Goal: Task Accomplishment & Management: Manage account settings

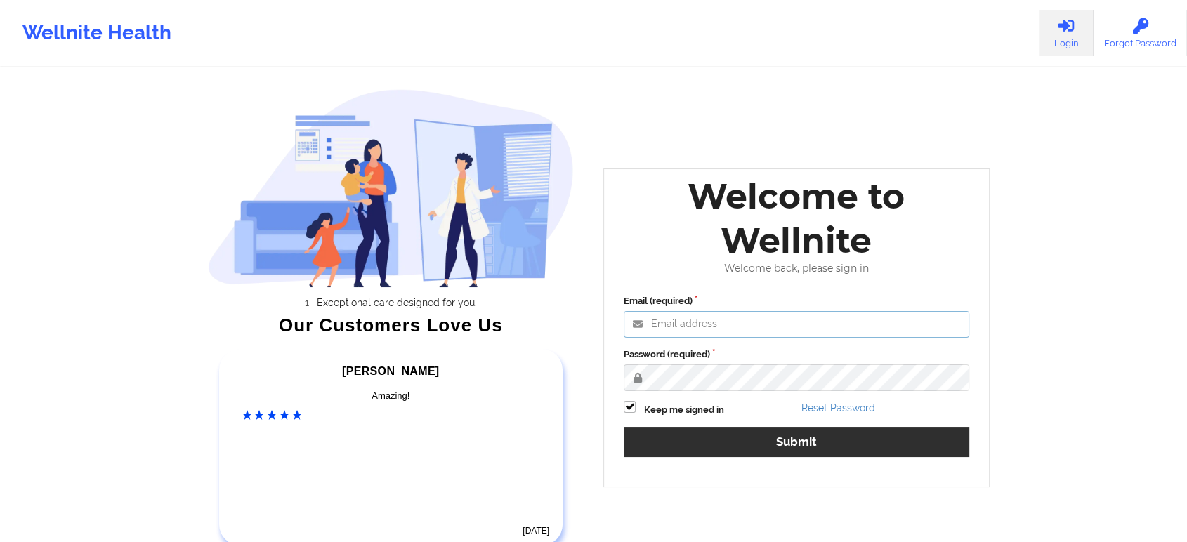
type input "[EMAIL_ADDRESS][DOMAIN_NAME]"
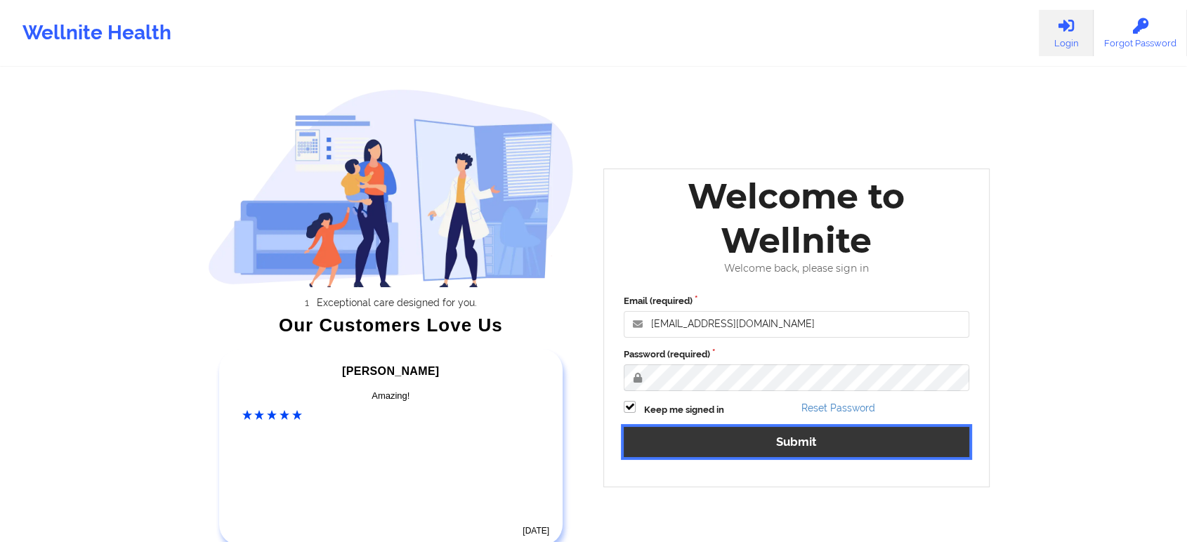
click at [753, 437] on button "Submit" at bounding box center [797, 442] width 346 height 30
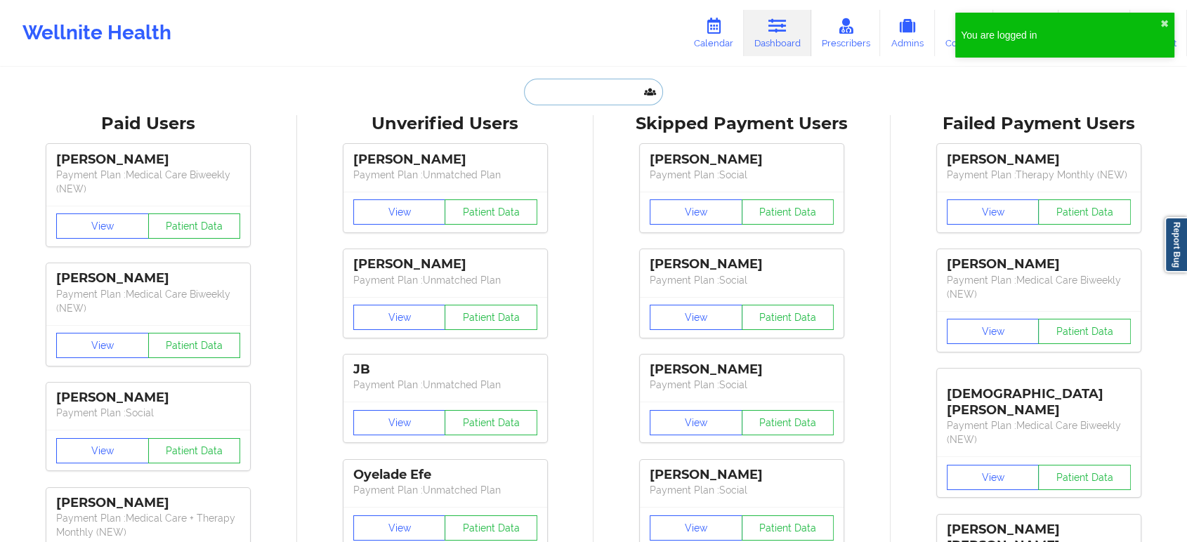
click at [567, 85] on input "text" at bounding box center [593, 92] width 139 height 27
click at [710, 33] on icon at bounding box center [713, 25] width 18 height 15
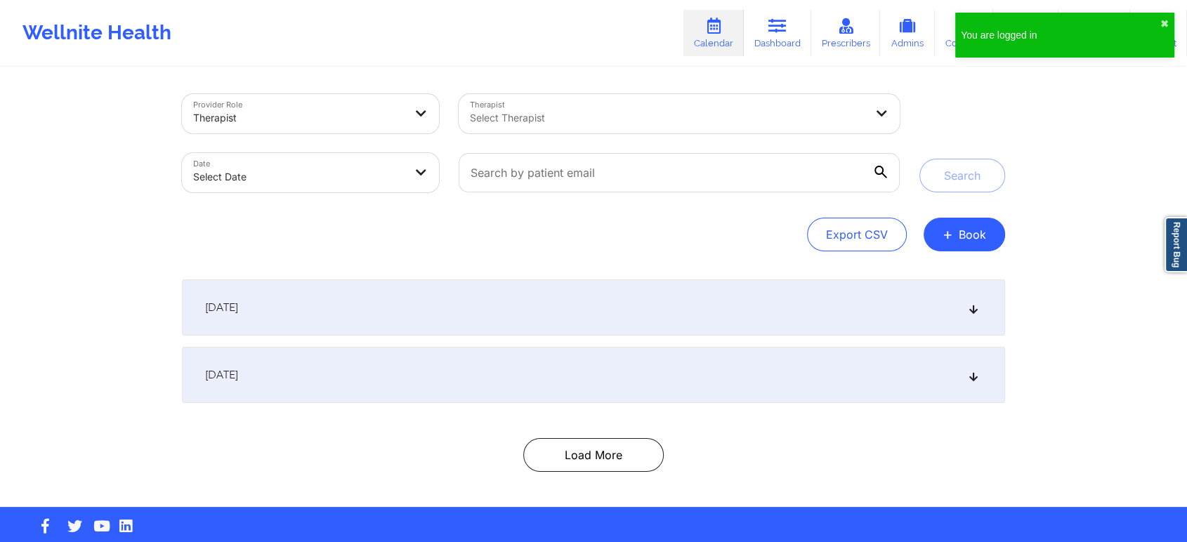
click at [271, 183] on body "You are logged in ✖︎ Wellnite Health Calendar Dashboard Prescribers Admins Coac…" at bounding box center [593, 271] width 1187 height 542
select select "2025-8"
select select "2025-9"
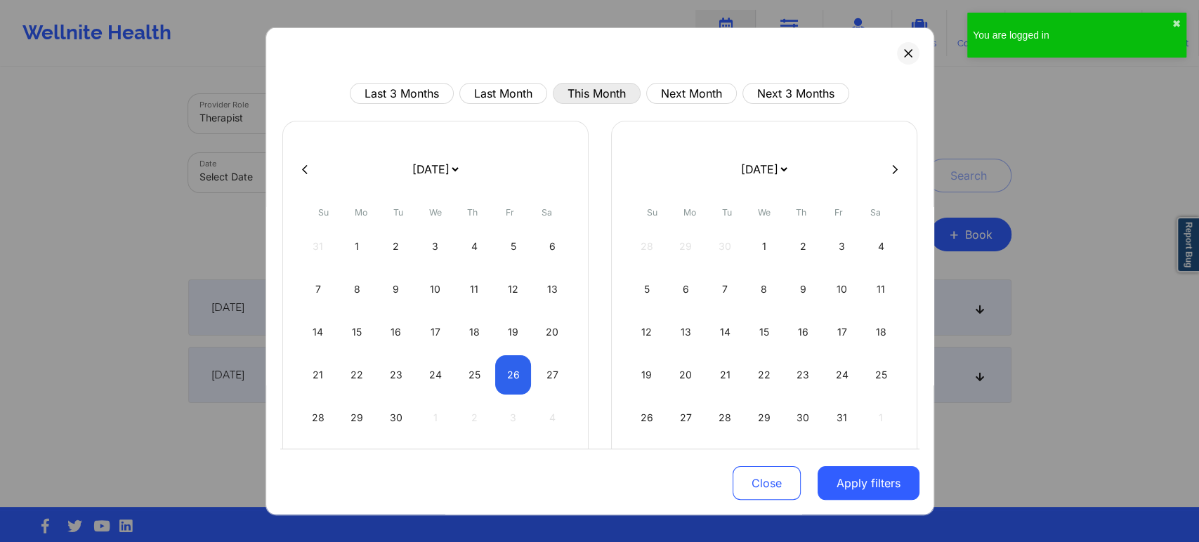
click at [596, 103] on button "This Month" at bounding box center [597, 93] width 88 height 21
select select "2025-8"
select select "2025-9"
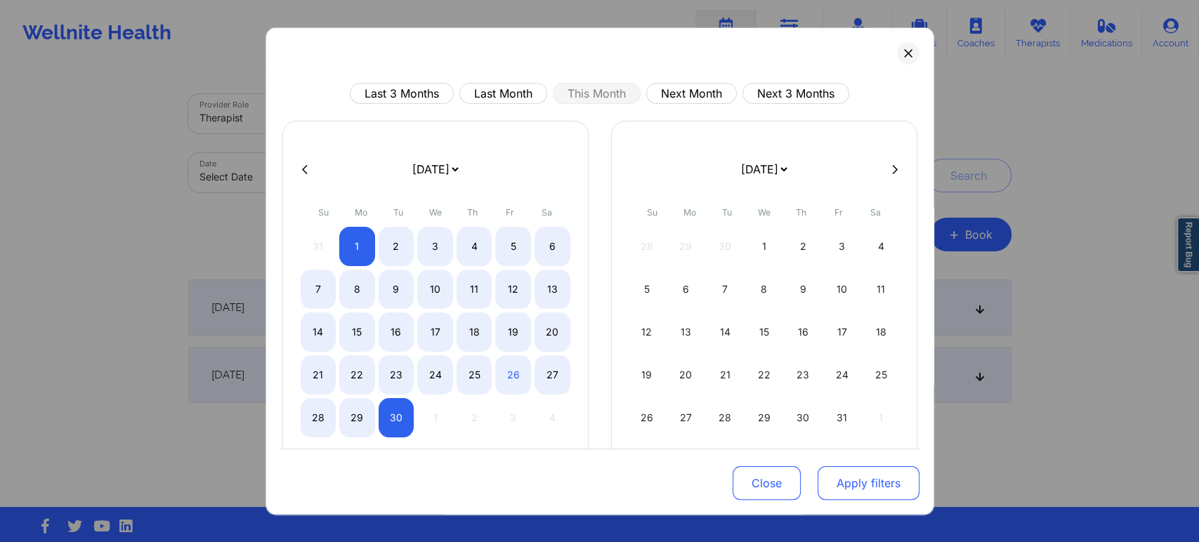
click at [857, 476] on button "Apply filters" at bounding box center [868, 483] width 102 height 34
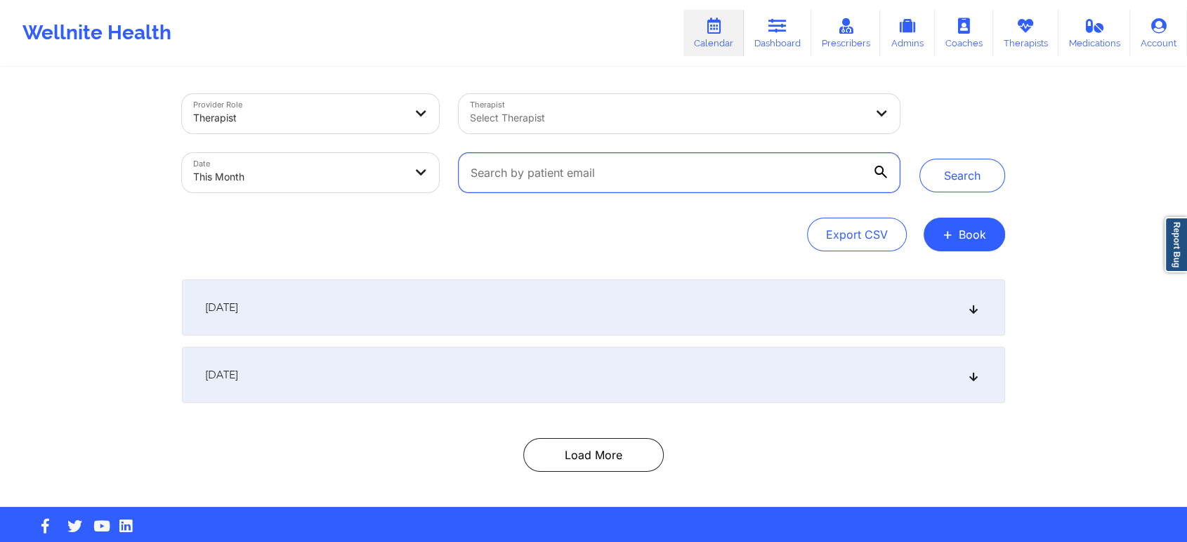
click at [612, 178] on input "text" at bounding box center [679, 172] width 441 height 39
paste input "[EMAIL_ADDRESS][DOMAIN_NAME]"
click at [919, 159] on button "Search" at bounding box center [962, 176] width 86 height 34
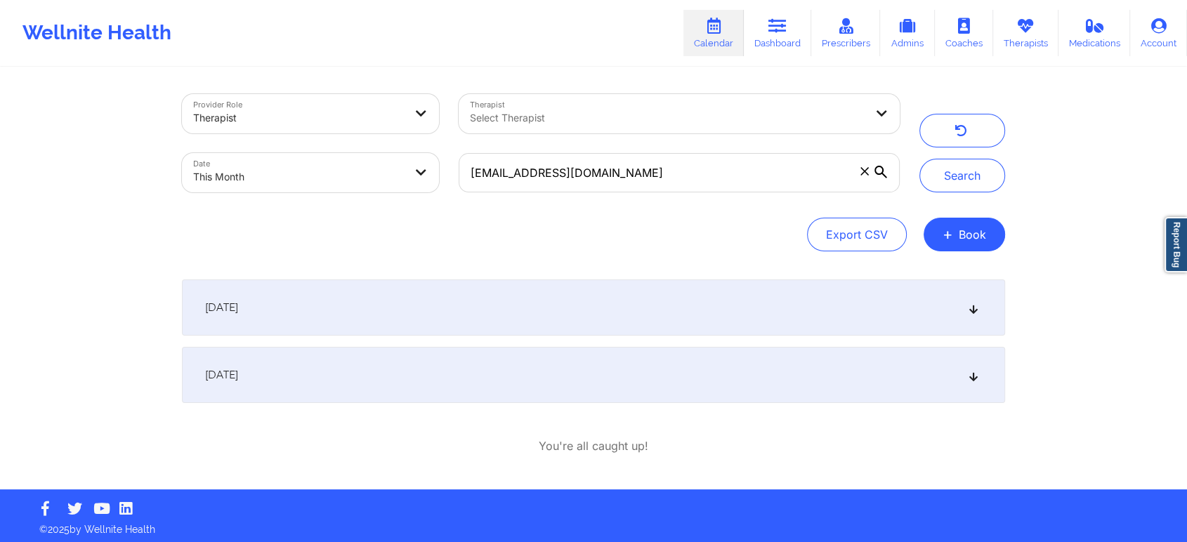
click at [659, 362] on div "[DATE]" at bounding box center [593, 375] width 823 height 56
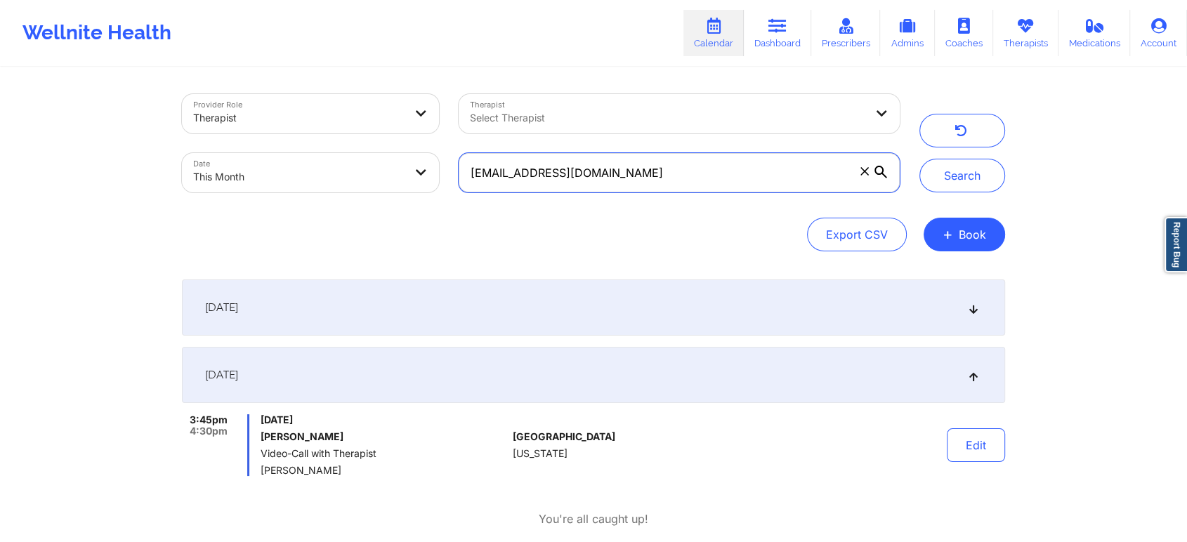
drag, startPoint x: 634, startPoint y: 182, endPoint x: 422, endPoint y: 189, distance: 212.2
click at [422, 189] on div "Provider Role Therapist Therapist Select Therapist Date This Month [EMAIL_ADDRE…" at bounding box center [540, 143] width 737 height 118
paste input "nakeshiastreete"
click at [919, 159] on button "Search" at bounding box center [962, 176] width 86 height 34
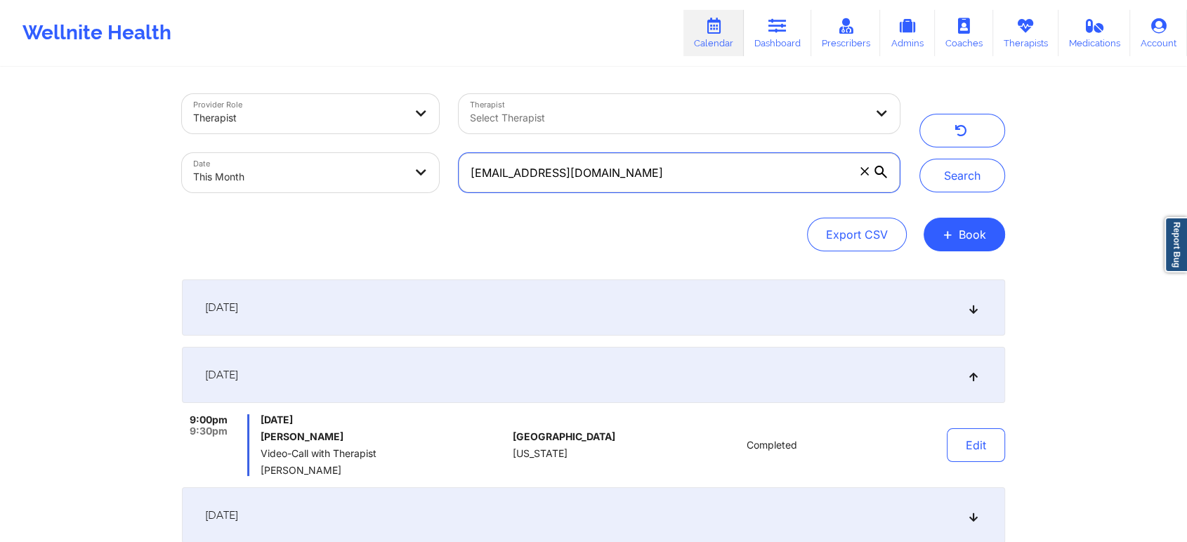
scroll to position [212, 0]
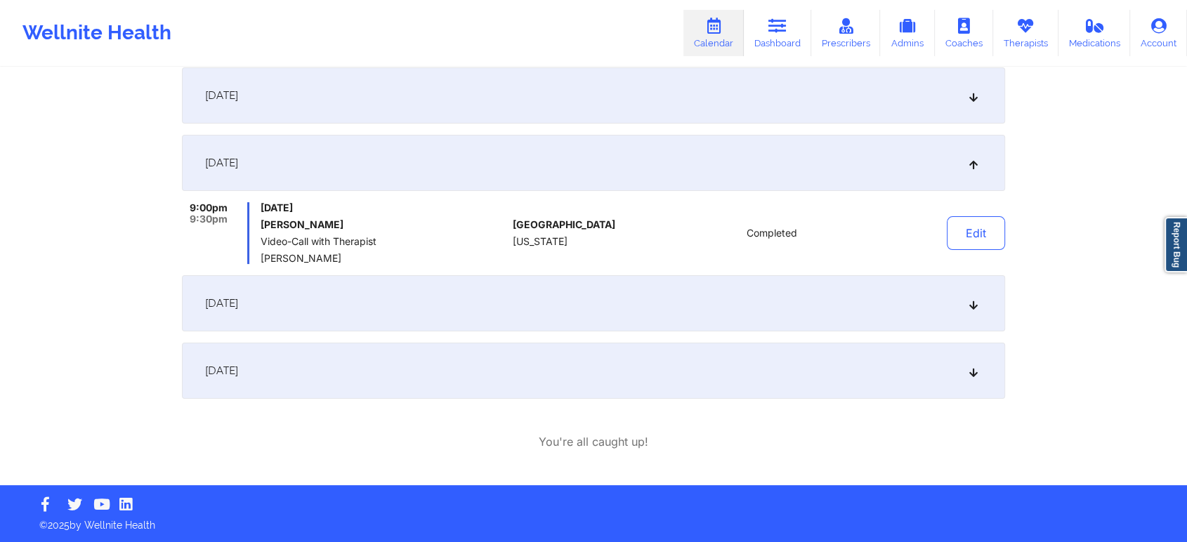
click at [445, 355] on div "[DATE]" at bounding box center [593, 371] width 823 height 56
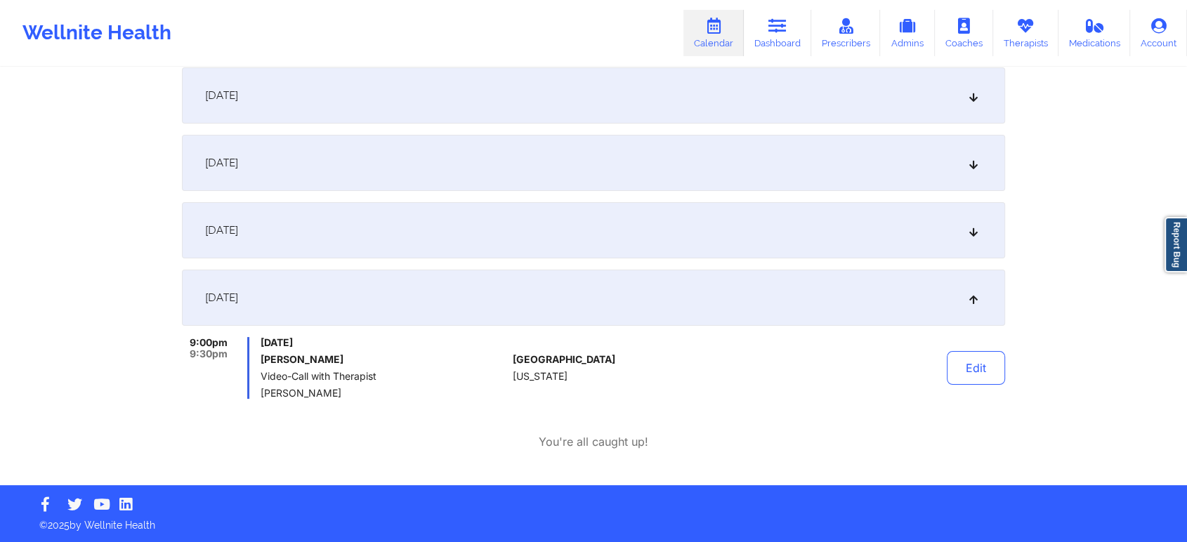
scroll to position [0, 0]
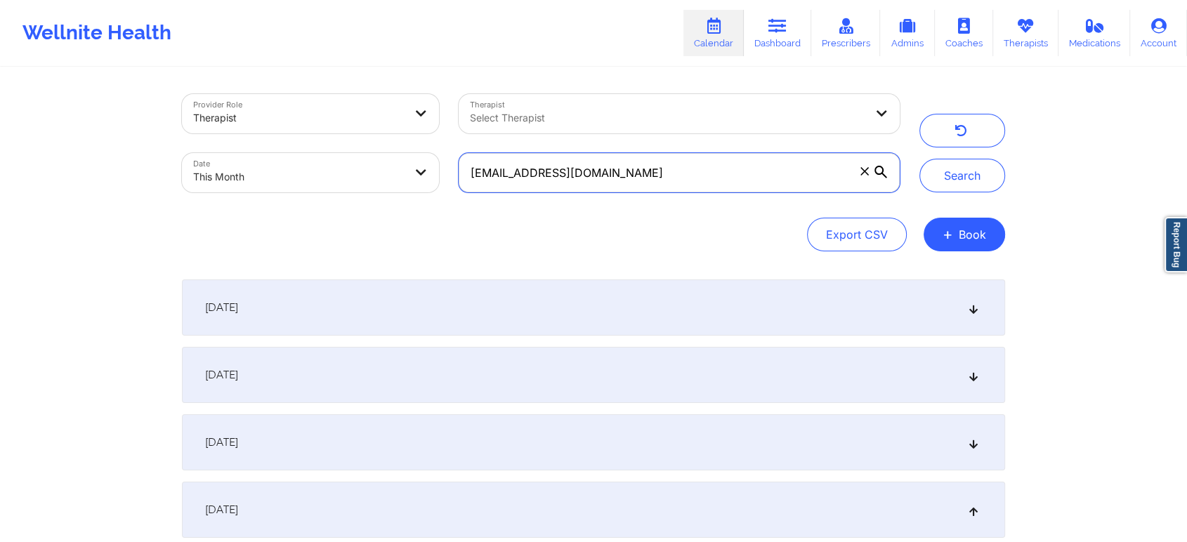
drag, startPoint x: 644, startPoint y: 170, endPoint x: 341, endPoint y: 167, distance: 302.7
click at [341, 167] on div "Provider Role Therapist Therapist Select Therapist Date This Month [EMAIL_ADDRE…" at bounding box center [540, 143] width 737 height 118
paste input "jkeenan777"
click at [919, 159] on button "Search" at bounding box center [962, 176] width 86 height 34
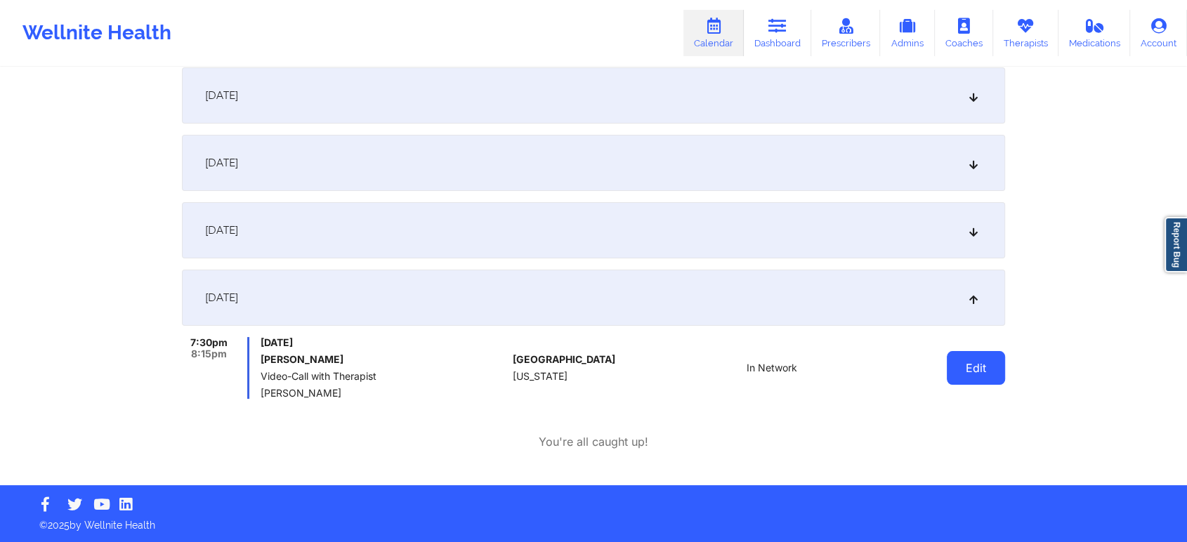
click at [955, 362] on button "Edit" at bounding box center [976, 368] width 58 height 34
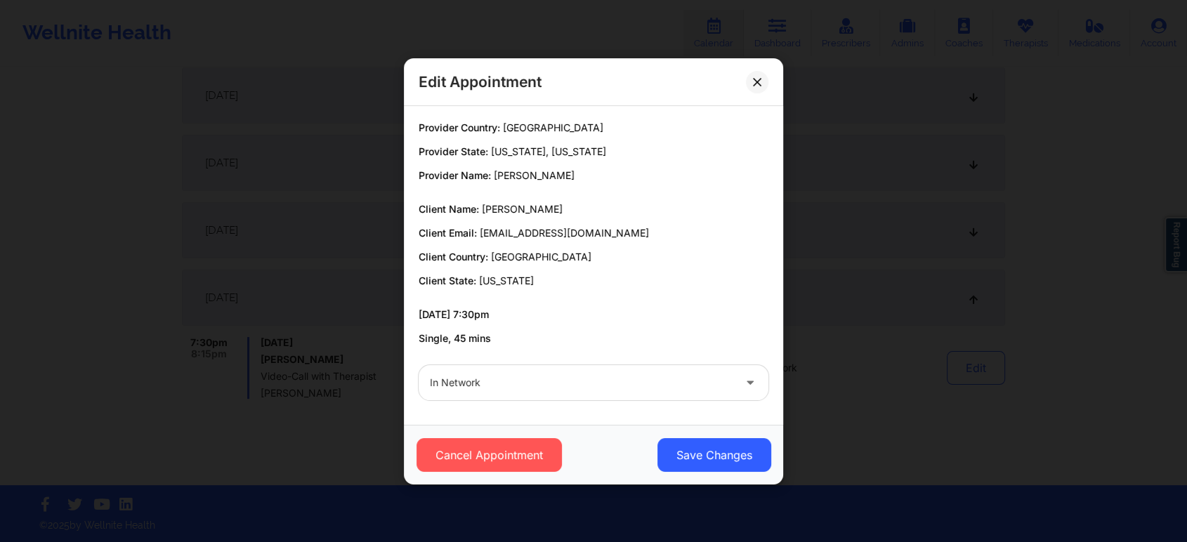
click at [475, 435] on div "Cancel Appointment Save Changes" at bounding box center [593, 455] width 379 height 60
click at [472, 446] on button "Cancel Appointment" at bounding box center [488, 455] width 145 height 34
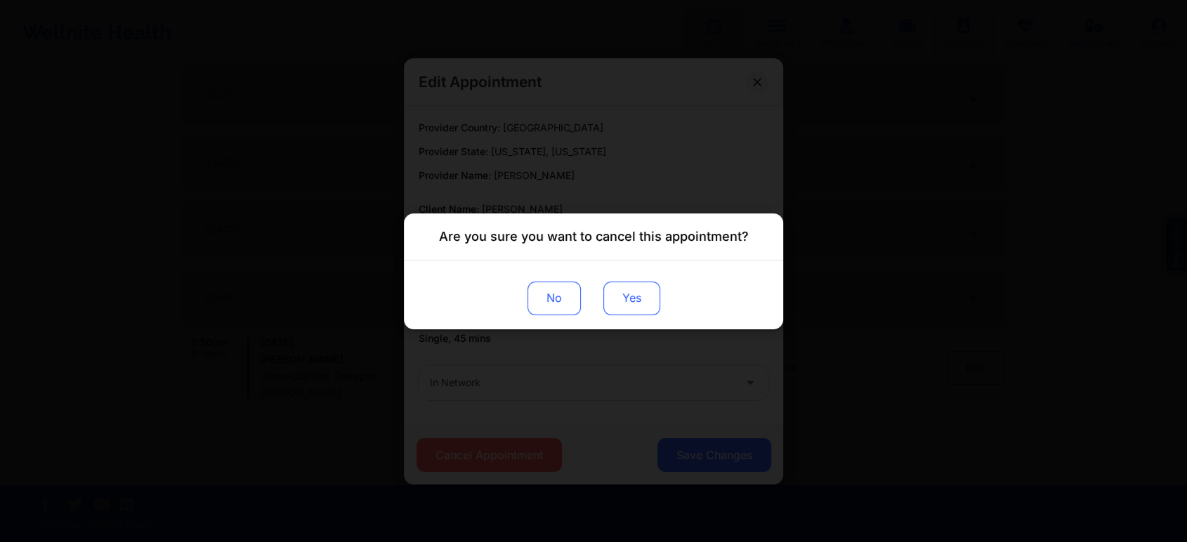
click at [640, 310] on button "Yes" at bounding box center [631, 298] width 57 height 34
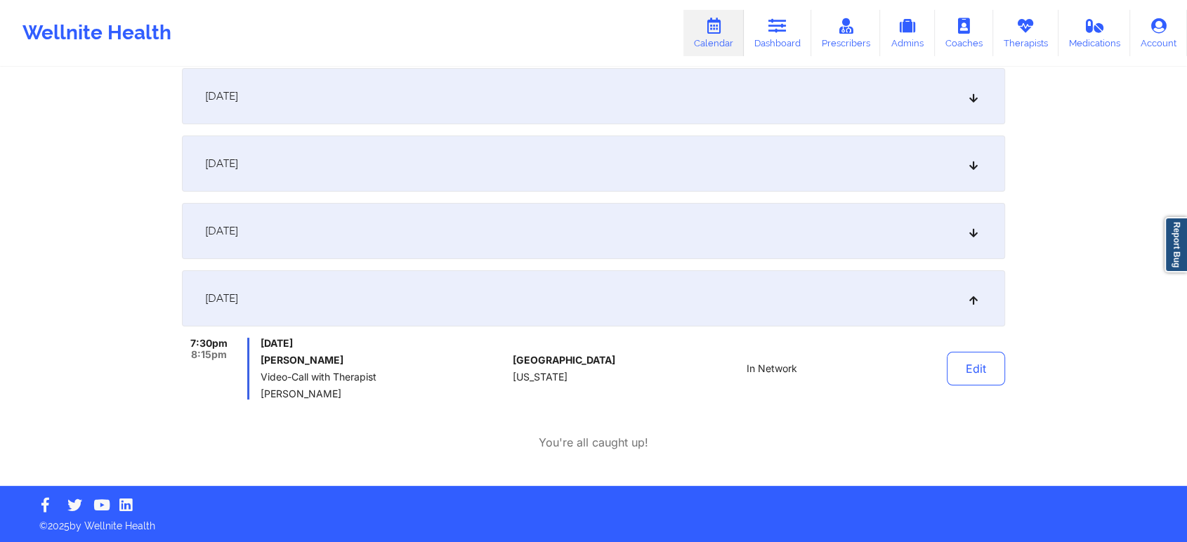
scroll to position [0, 0]
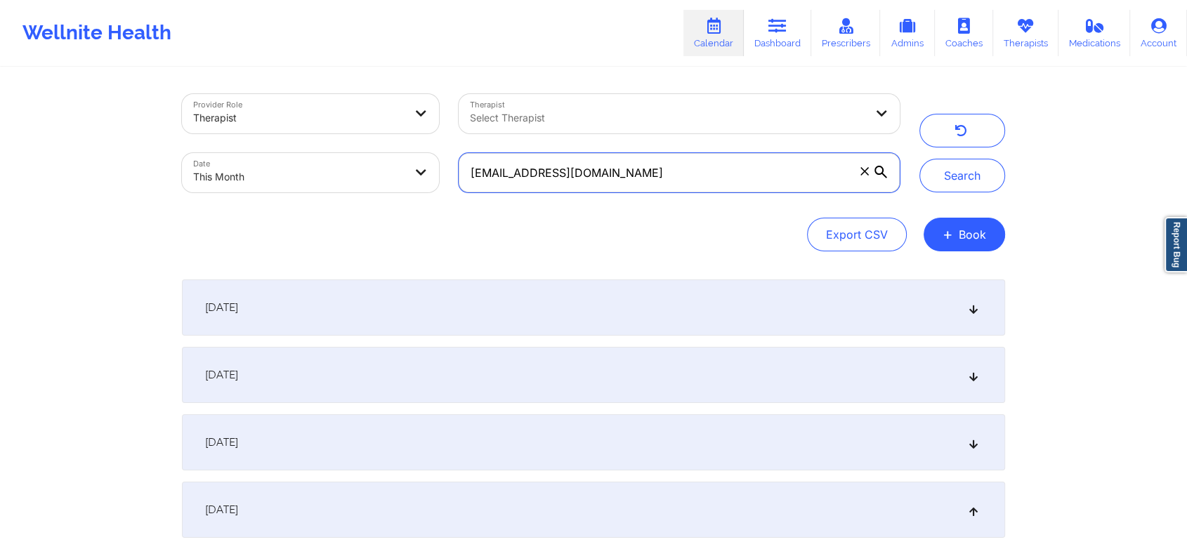
drag, startPoint x: 658, startPoint y: 183, endPoint x: 356, endPoint y: 190, distance: 302.1
click at [356, 190] on div "Provider Role Therapist Therapist Select Therapist Date This Month [EMAIL_ADDRE…" at bounding box center [540, 143] width 737 height 118
paste input "nakeshiastreete"
click at [919, 159] on button "Search" at bounding box center [962, 176] width 86 height 34
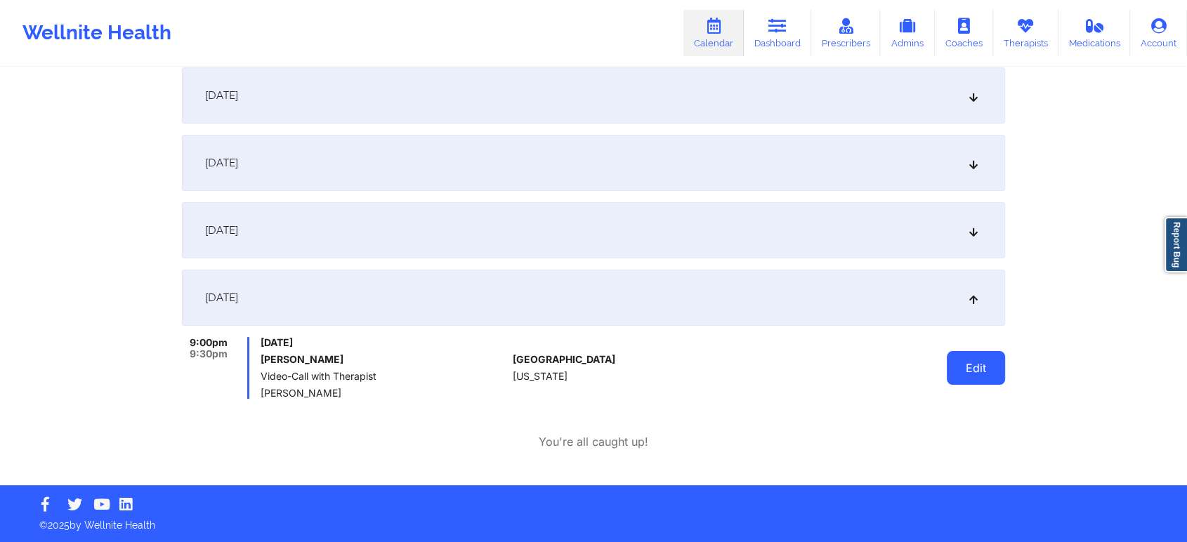
click at [956, 364] on button "Edit" at bounding box center [976, 368] width 58 height 34
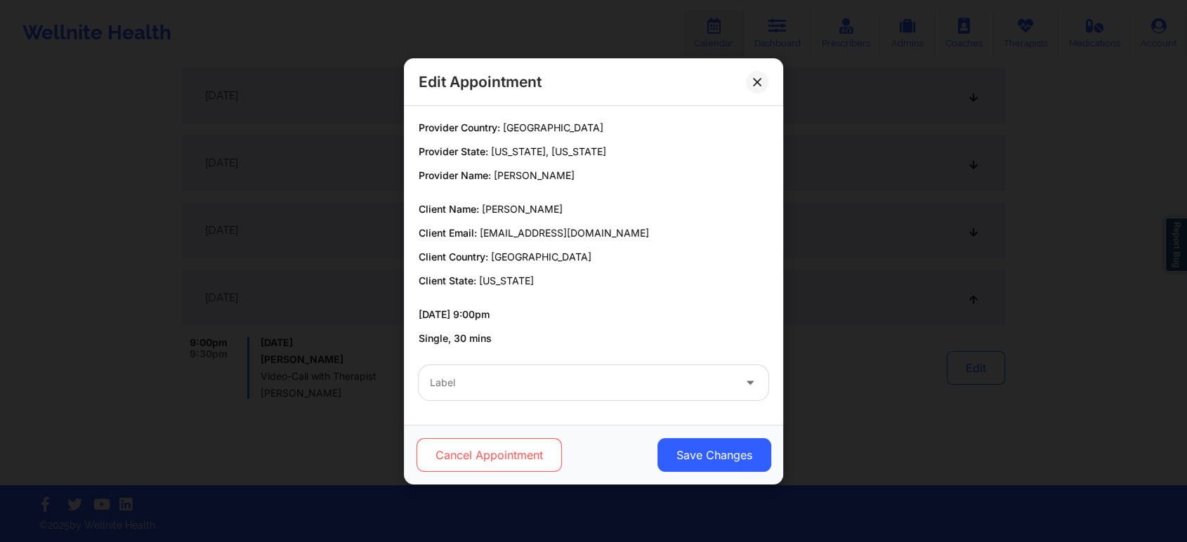
click at [470, 444] on button "Cancel Appointment" at bounding box center [488, 455] width 145 height 34
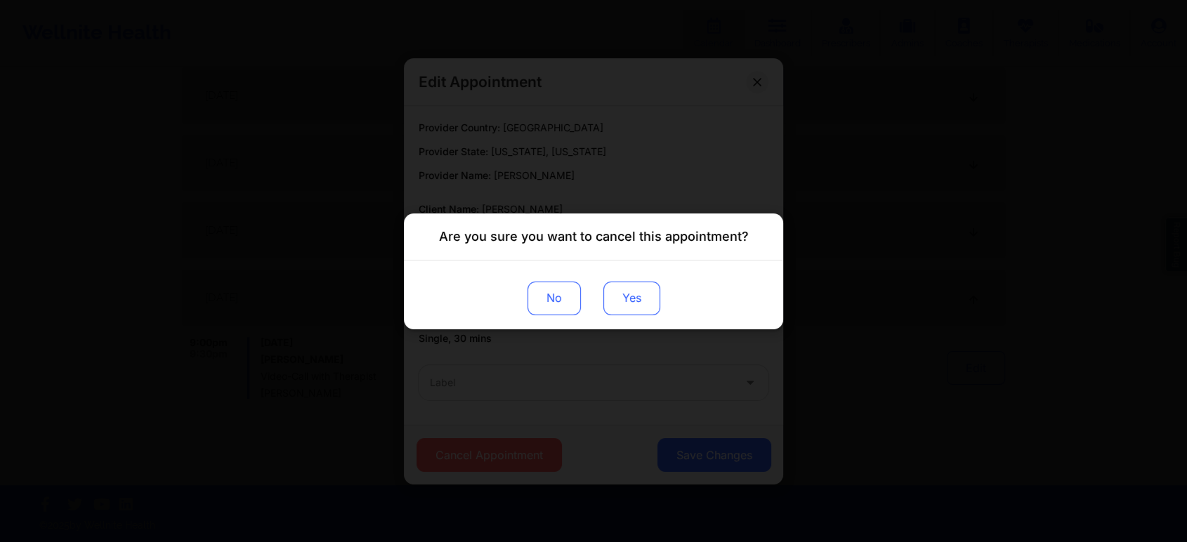
click at [632, 308] on button "Yes" at bounding box center [631, 298] width 57 height 34
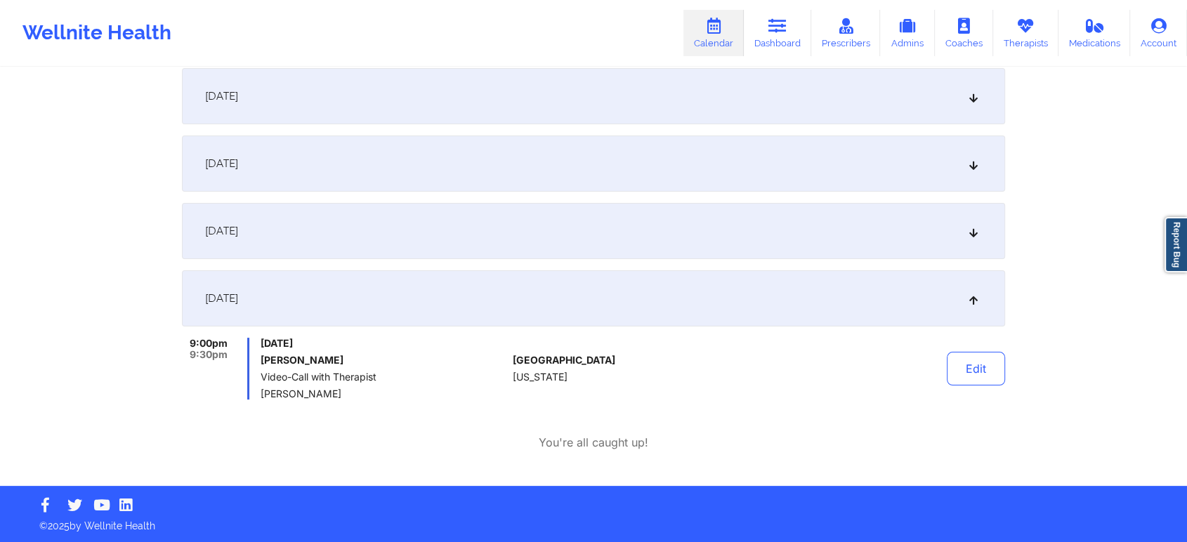
scroll to position [0, 0]
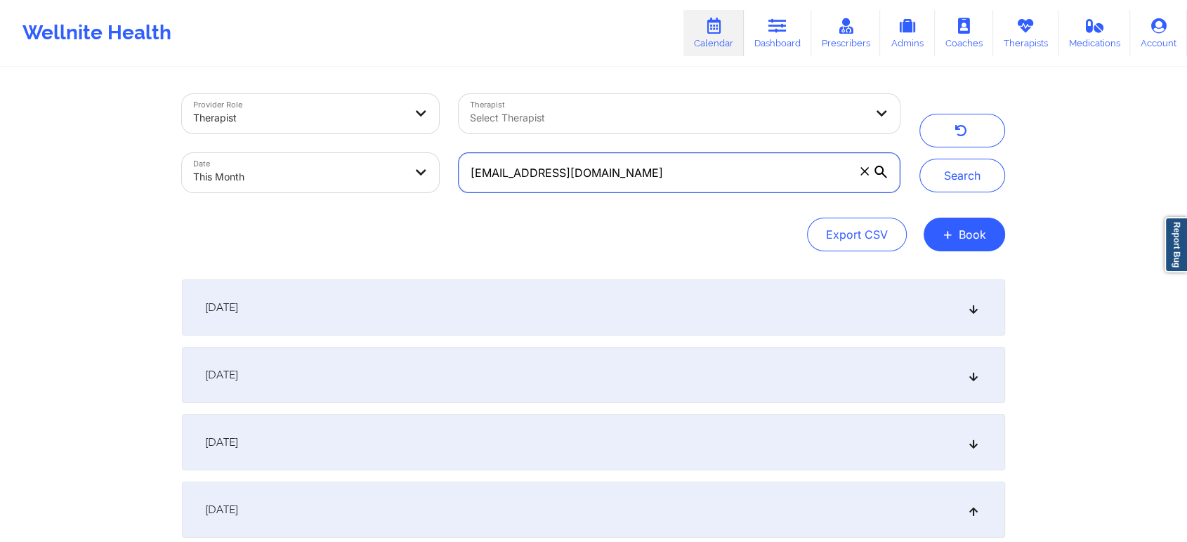
drag, startPoint x: 659, startPoint y: 183, endPoint x: 393, endPoint y: 140, distance: 269.6
click at [393, 140] on div "Provider Role Therapist Therapist Select Therapist Date This Month [EMAIL_ADDRE…" at bounding box center [540, 143] width 737 height 118
click at [919, 159] on button "Search" at bounding box center [962, 176] width 86 height 34
click at [663, 171] on input "[EMAIL_ADDRESS][DOMAIN_NAME]" at bounding box center [679, 172] width 441 height 39
drag, startPoint x: 663, startPoint y: 171, endPoint x: 315, endPoint y: 181, distance: 348.5
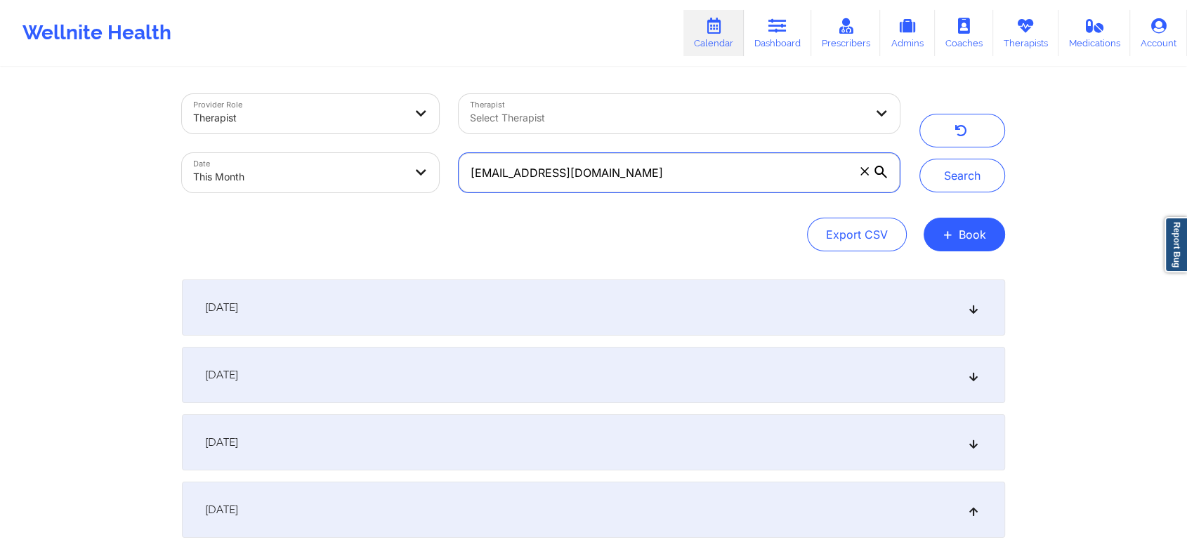
click at [315, 181] on div "Provider Role Therapist Therapist Select Therapist Date This Month [EMAIL_ADDRE…" at bounding box center [540, 143] width 737 height 118
paste input "voasmaddelin"
click at [919, 159] on button "Search" at bounding box center [962, 176] width 86 height 34
click at [708, 177] on input "[EMAIL_ADDRESS][DOMAIN_NAME]" at bounding box center [679, 172] width 441 height 39
drag, startPoint x: 652, startPoint y: 169, endPoint x: 343, endPoint y: 161, distance: 308.4
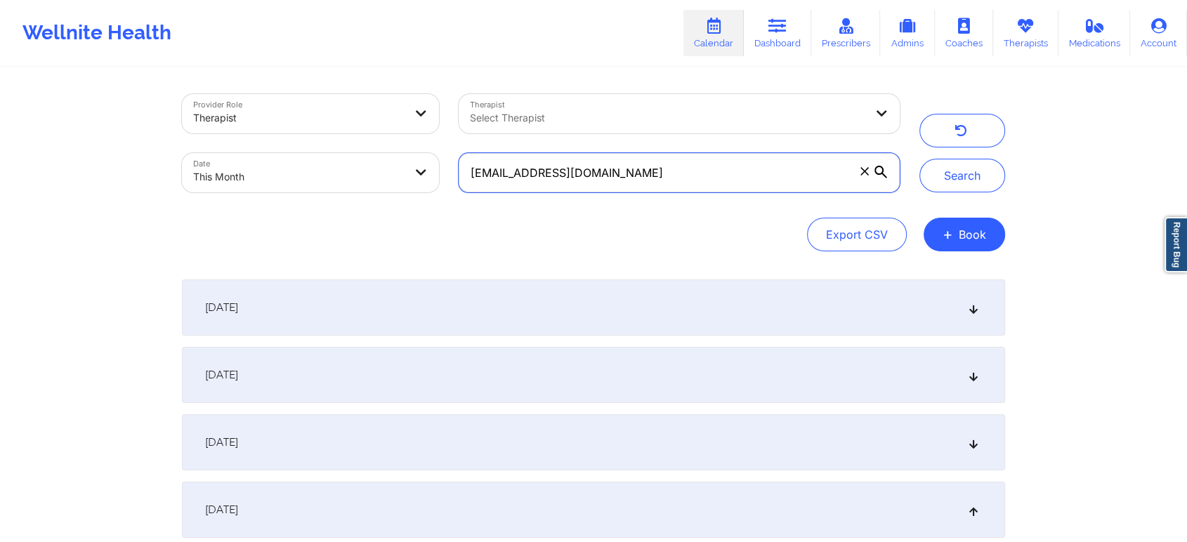
click at [343, 161] on div "Provider Role Therapist Therapist Select Therapist Date This Month [EMAIL_ADDRE…" at bounding box center [540, 143] width 737 height 118
paste input "acsheaffer89@hot"
click at [919, 159] on button "Search" at bounding box center [962, 176] width 86 height 34
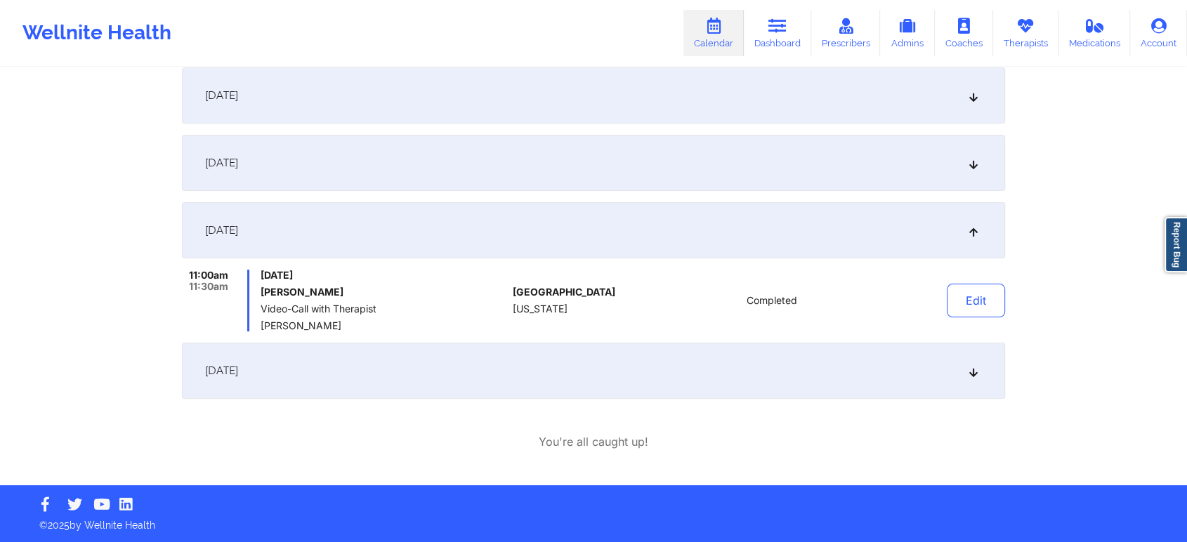
click at [437, 378] on div "[DATE]" at bounding box center [593, 371] width 823 height 56
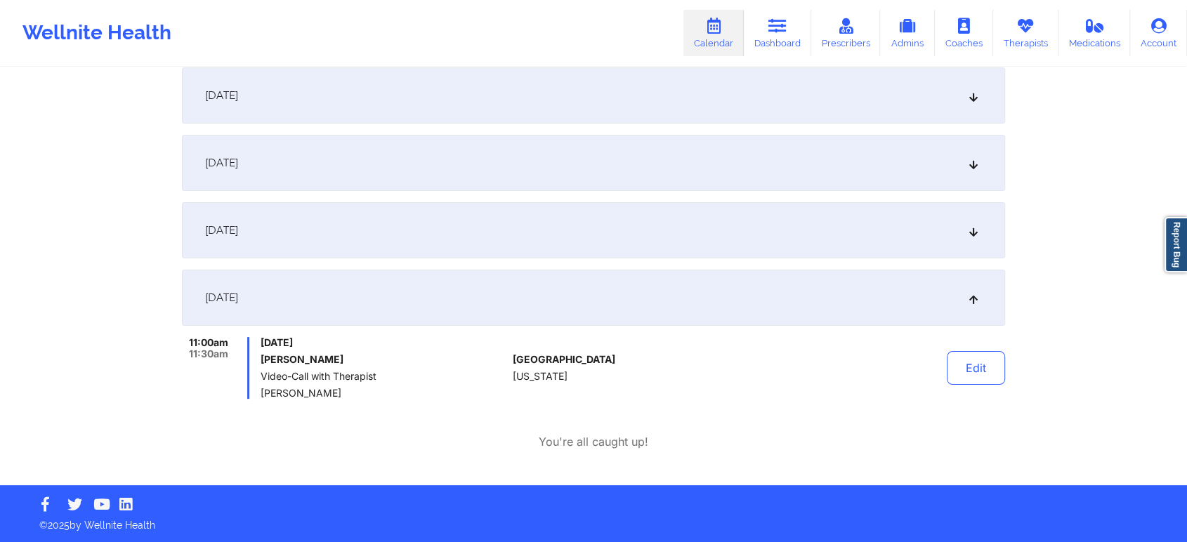
scroll to position [0, 0]
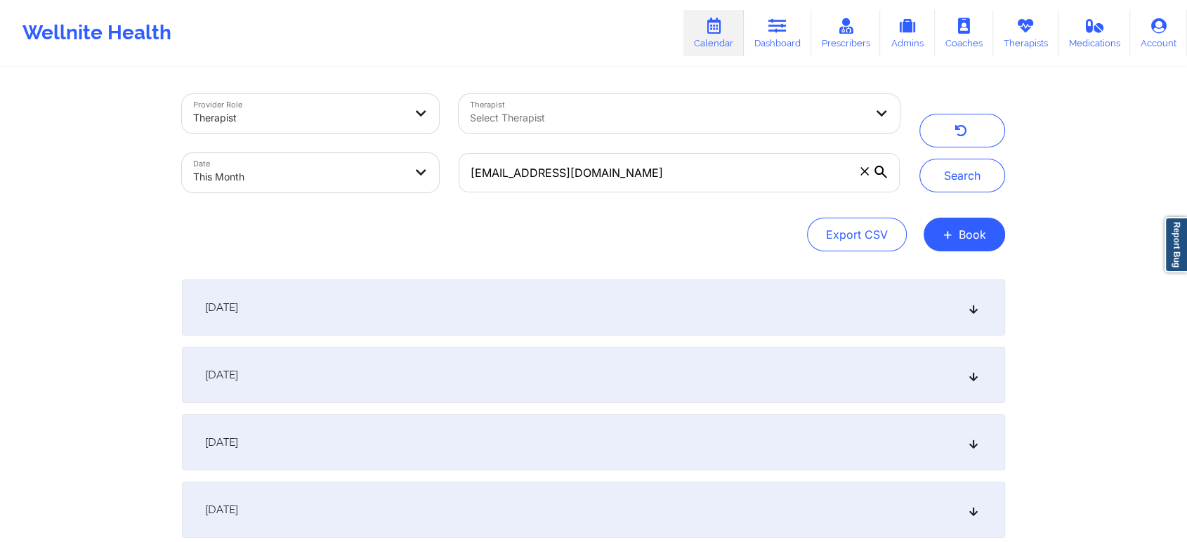
drag, startPoint x: 628, startPoint y: 195, endPoint x: 671, endPoint y: 169, distance: 51.1
click at [671, 169] on div "[EMAIL_ADDRESS][DOMAIN_NAME]" at bounding box center [679, 172] width 461 height 59
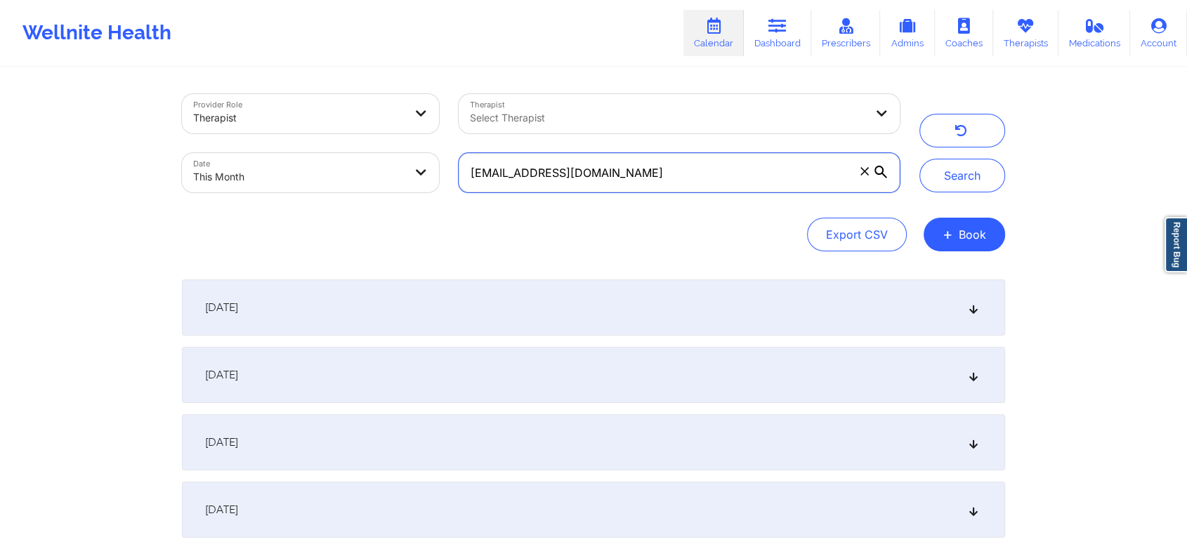
drag, startPoint x: 671, startPoint y: 169, endPoint x: 329, endPoint y: 139, distance: 343.3
click at [329, 139] on div "Provider Role Therapist Therapist Select Therapist Date This Month [EMAIL_ADDRE…" at bounding box center [540, 143] width 737 height 118
paste input "monicavaswani67@g"
click at [919, 159] on button "Search" at bounding box center [962, 176] width 86 height 34
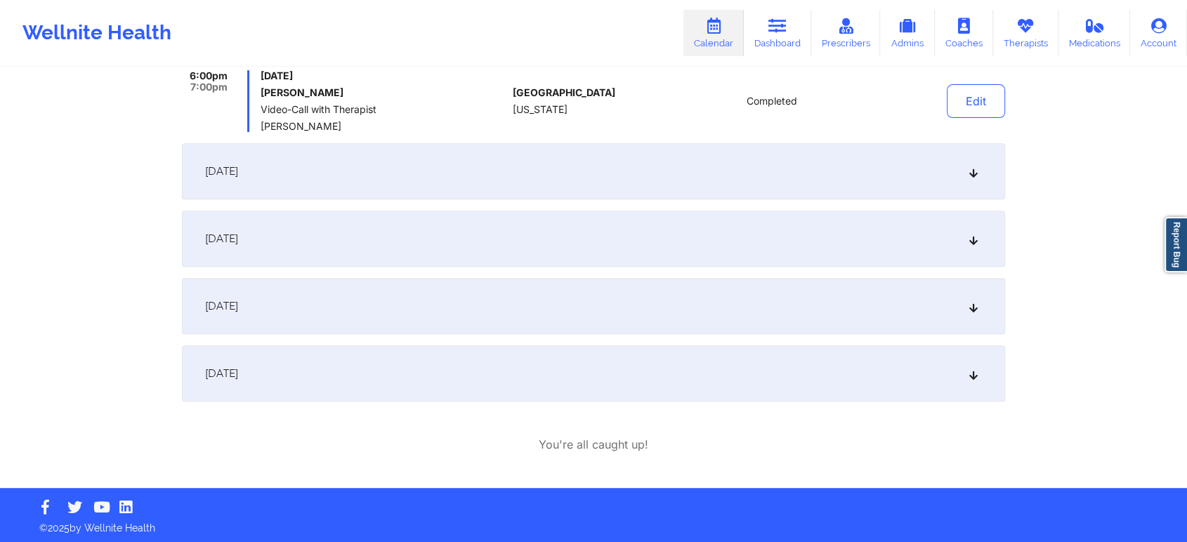
click at [291, 314] on div "[DATE]" at bounding box center [593, 306] width 823 height 56
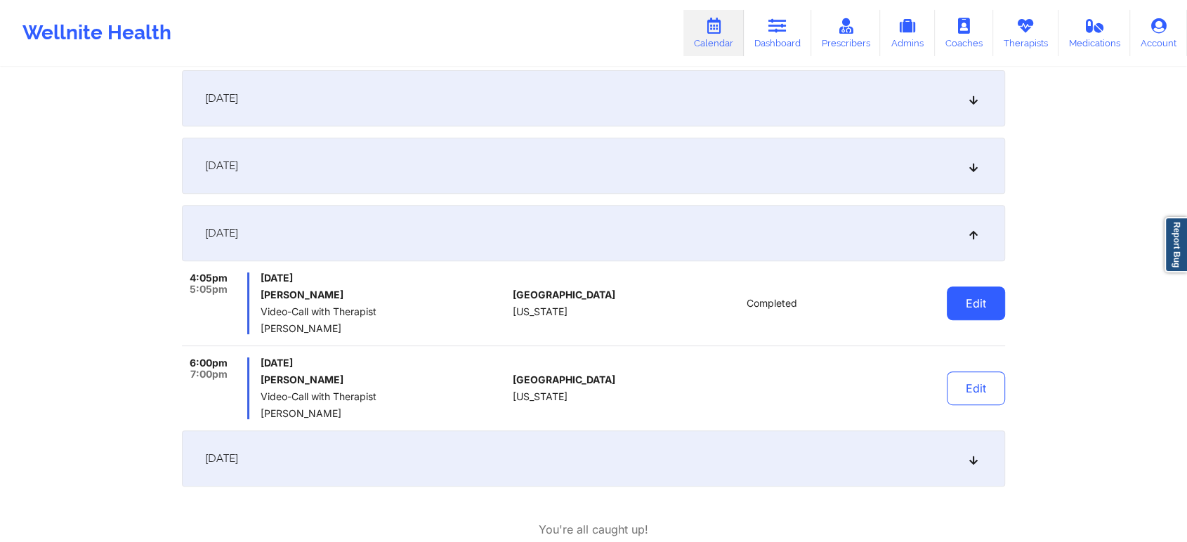
click at [982, 296] on button "Edit" at bounding box center [976, 304] width 58 height 34
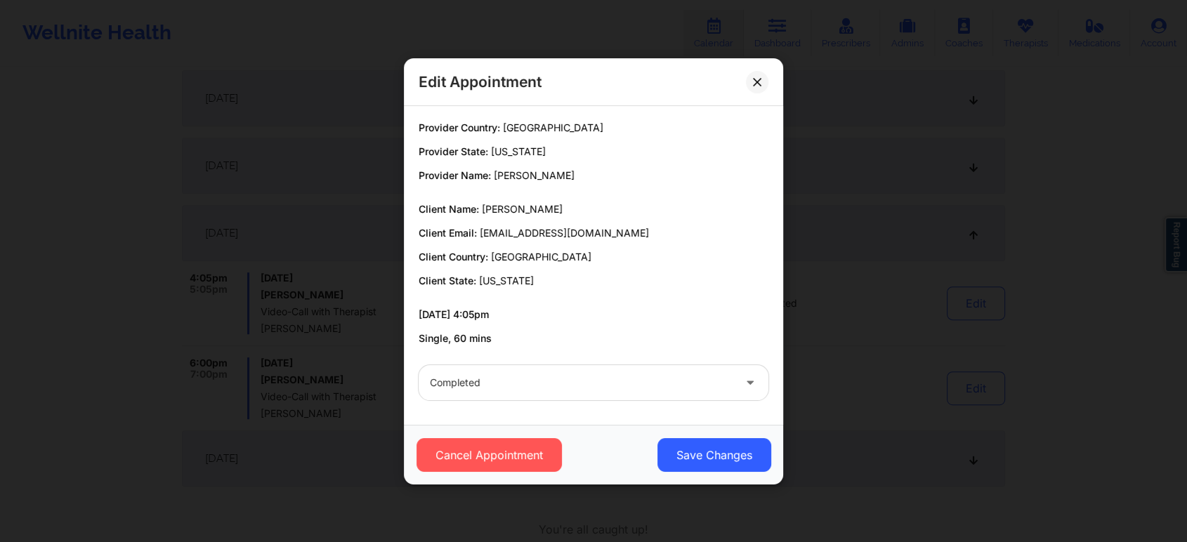
click at [522, 379] on div at bounding box center [581, 382] width 303 height 17
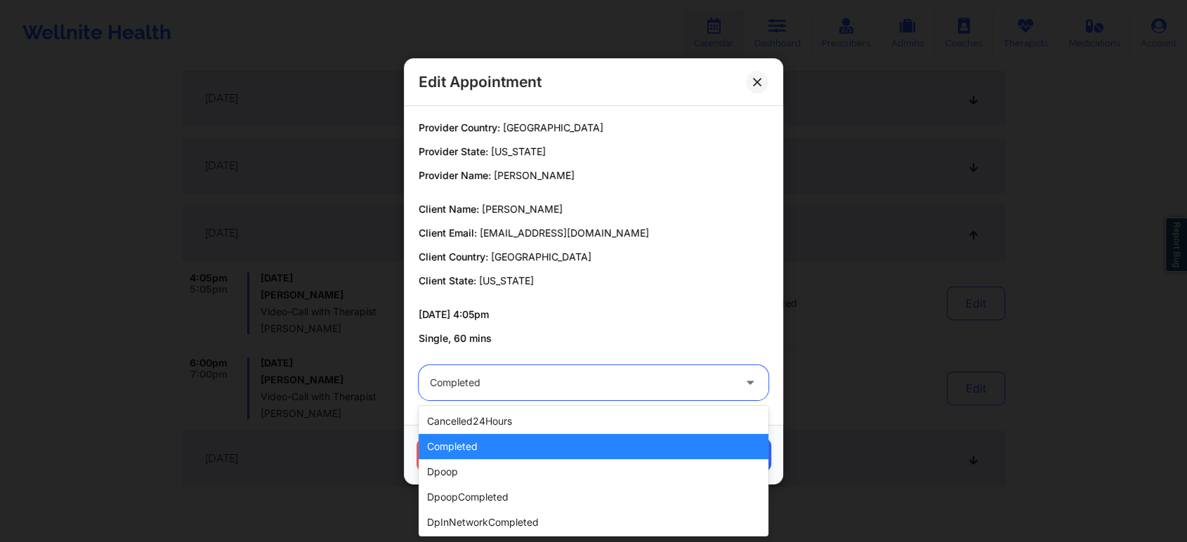
click at [481, 456] on div "completed" at bounding box center [594, 446] width 350 height 25
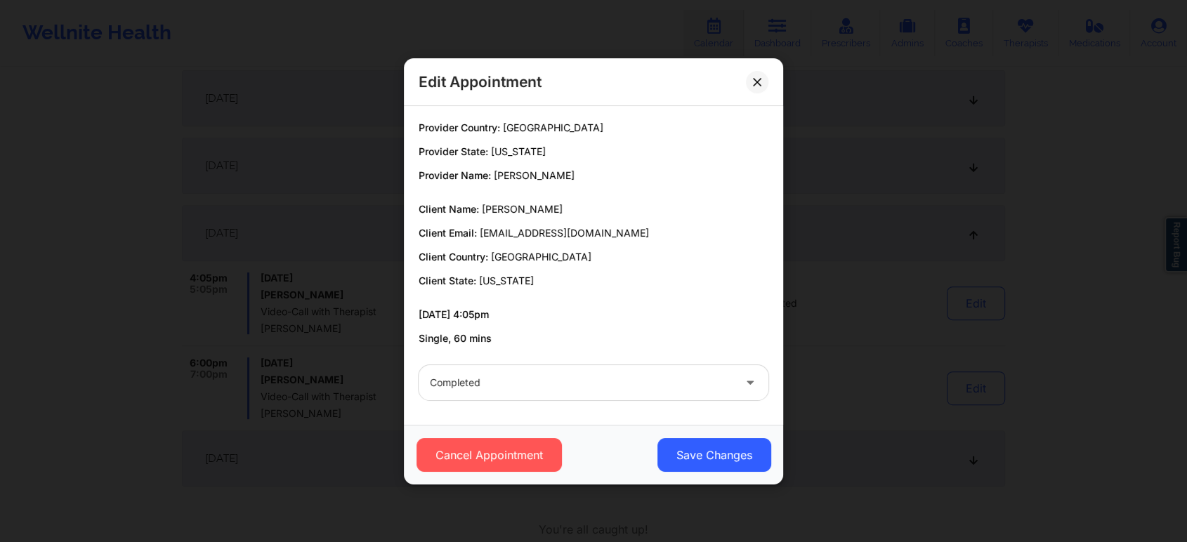
click at [725, 476] on div "Cancel Appointment Save Changes" at bounding box center [593, 455] width 379 height 60
click at [728, 468] on button "Save Changes" at bounding box center [714, 455] width 114 height 34
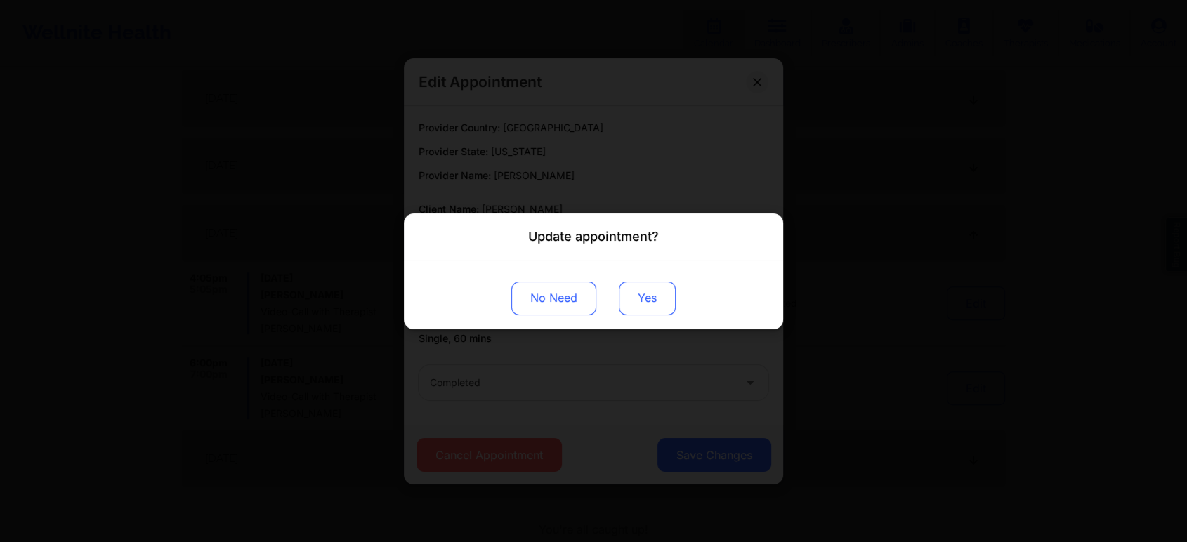
click at [645, 292] on button "Yes" at bounding box center [647, 298] width 57 height 34
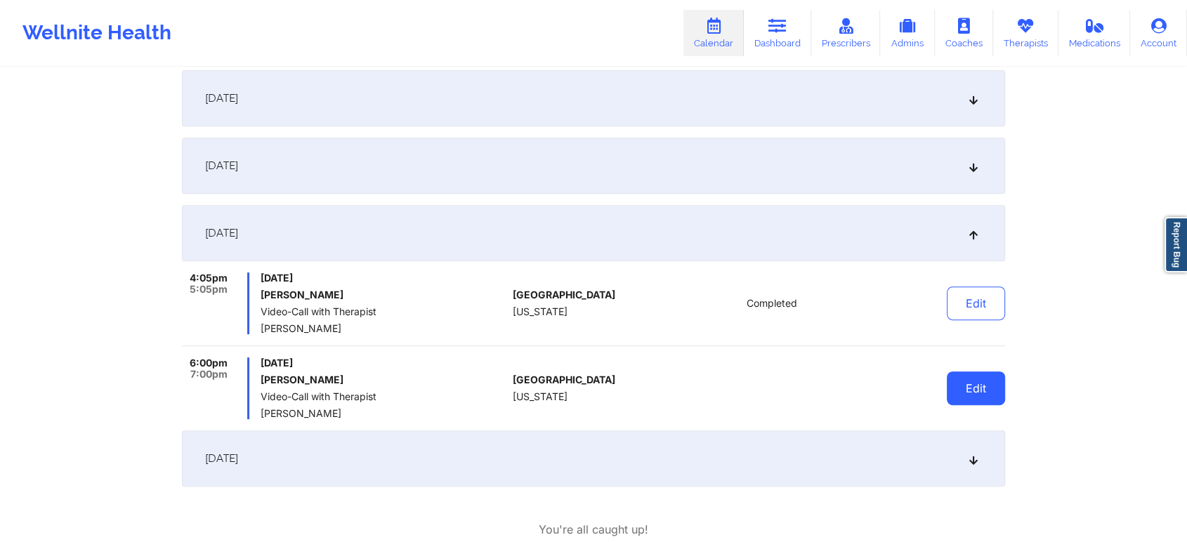
click at [985, 383] on button "Edit" at bounding box center [976, 388] width 58 height 34
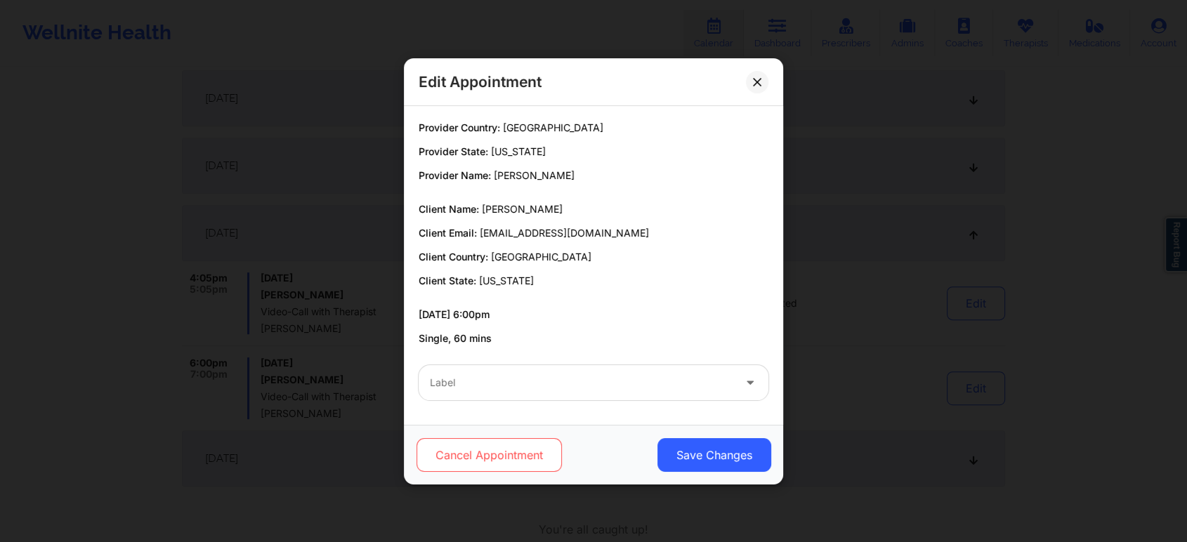
click at [488, 463] on button "Cancel Appointment" at bounding box center [488, 455] width 145 height 34
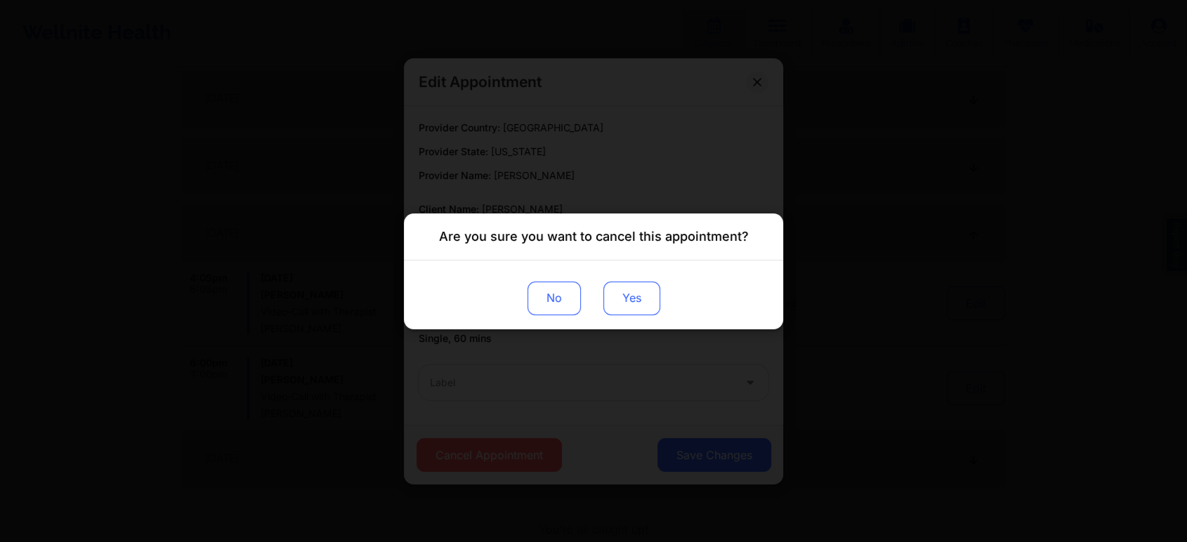
click at [624, 312] on button "Yes" at bounding box center [631, 298] width 57 height 34
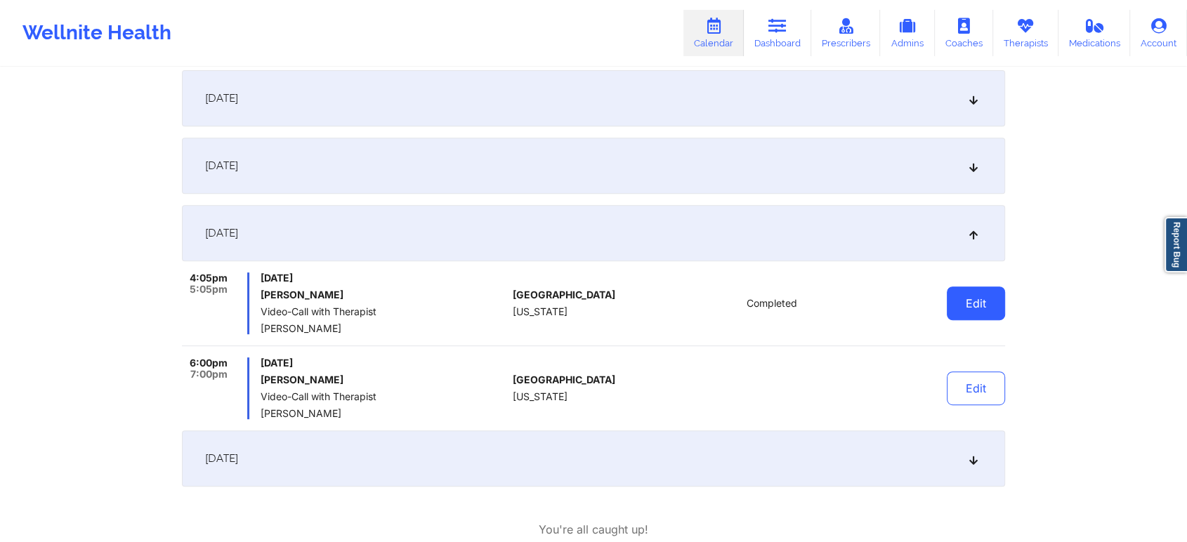
click at [978, 313] on button "Edit" at bounding box center [976, 304] width 58 height 34
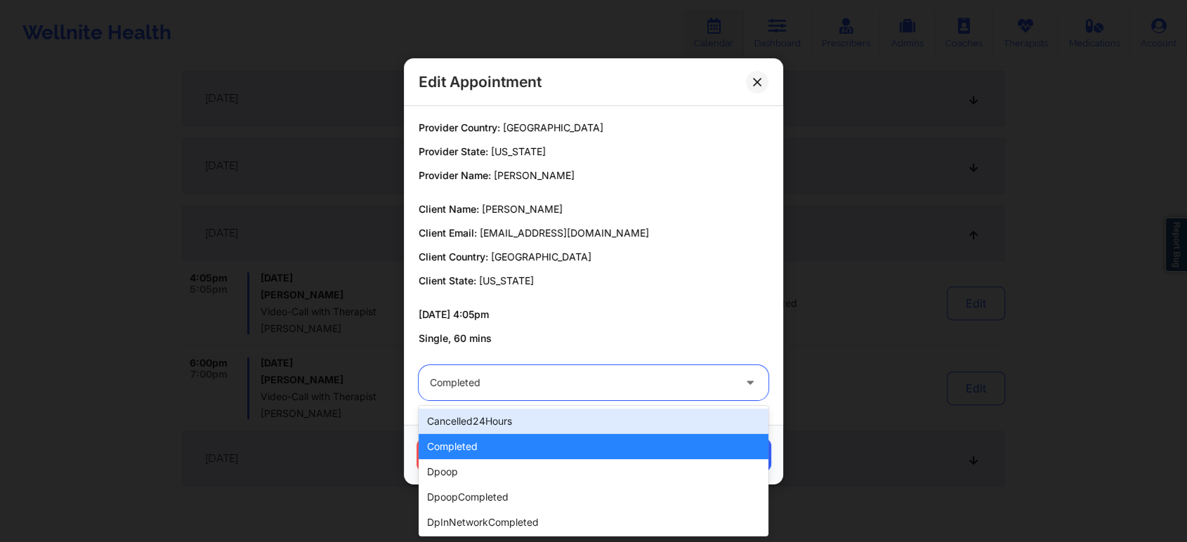
click at [588, 383] on div at bounding box center [581, 382] width 303 height 17
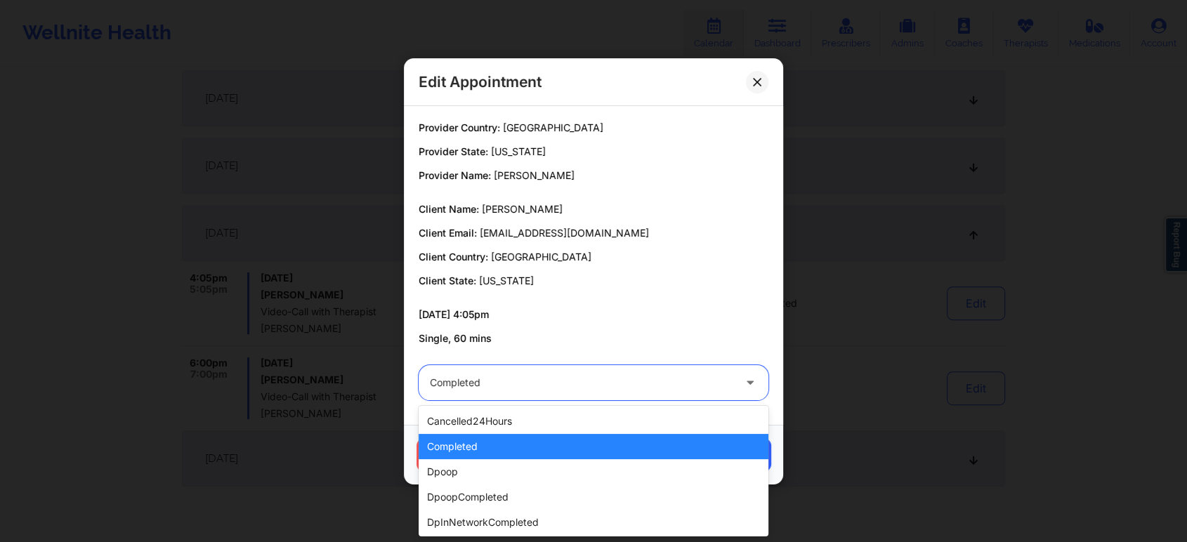
click at [527, 449] on div "completed" at bounding box center [594, 446] width 350 height 25
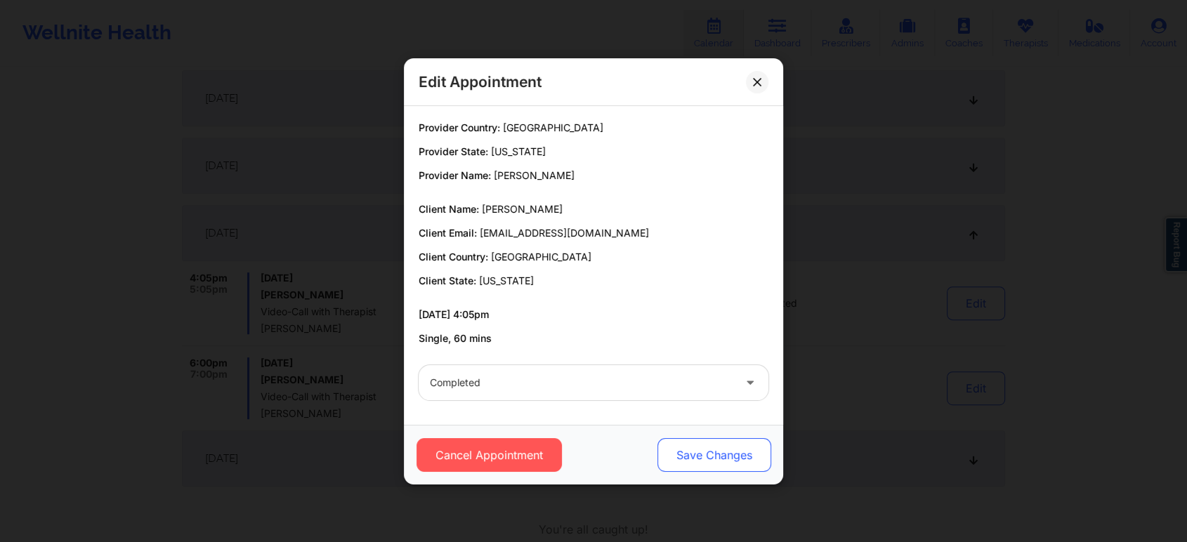
click at [665, 448] on button "Save Changes" at bounding box center [714, 455] width 114 height 34
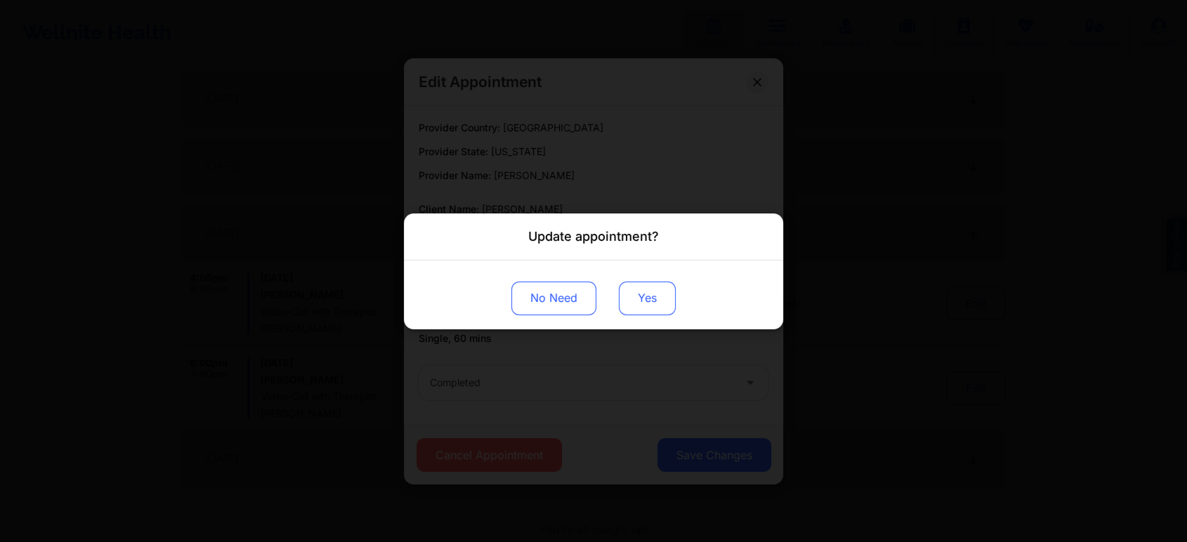
click at [640, 294] on button "Yes" at bounding box center [647, 298] width 57 height 34
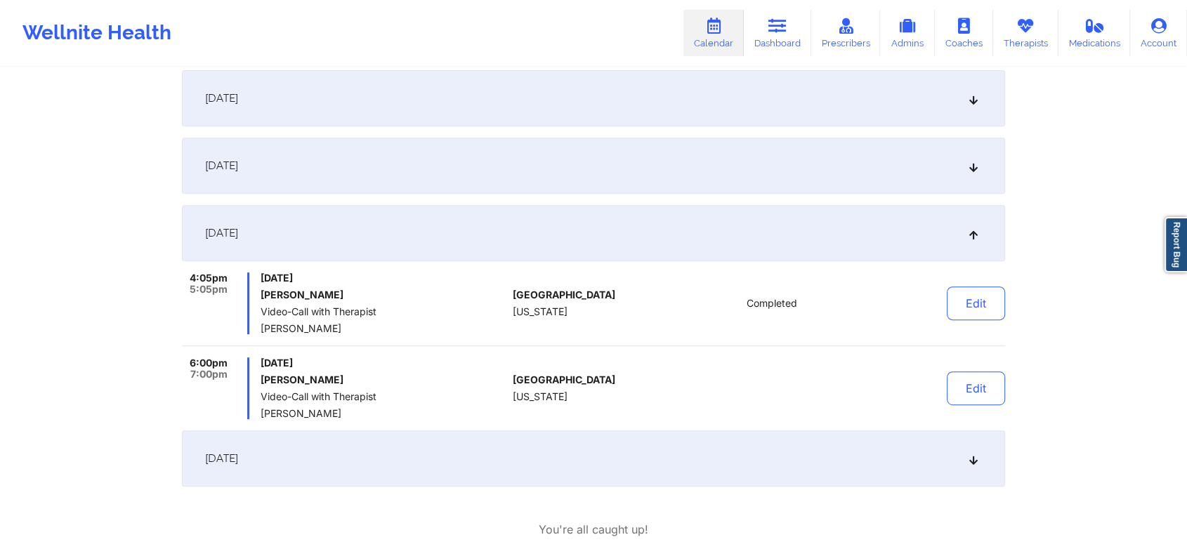
scroll to position [0, 0]
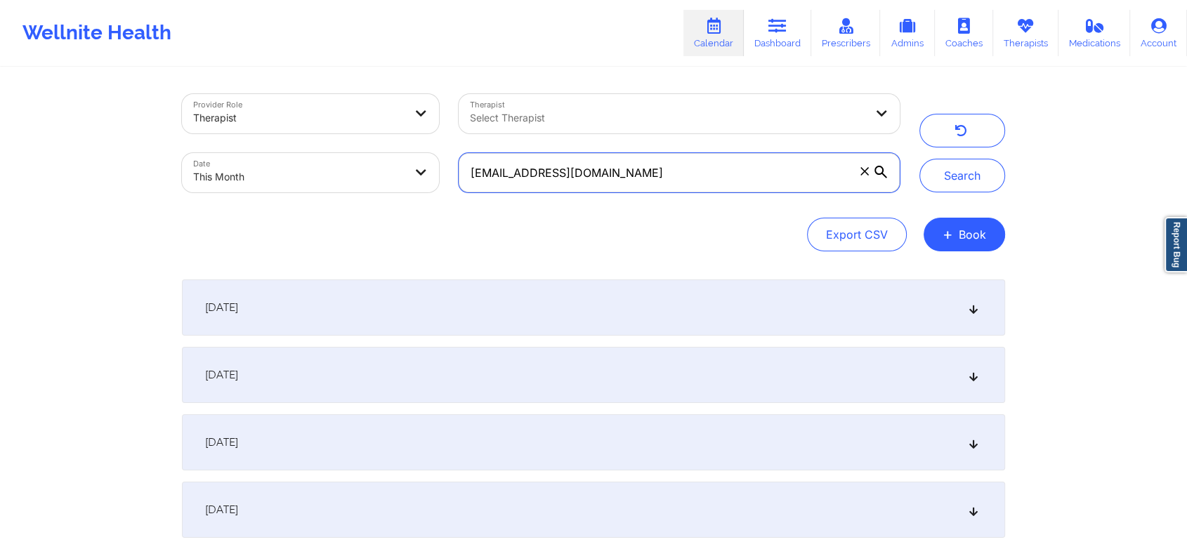
drag, startPoint x: 666, startPoint y: 177, endPoint x: 283, endPoint y: 167, distance: 383.6
click at [283, 167] on div "Provider Role Therapist Therapist Select Therapist Date This Month [EMAIL_ADDRE…" at bounding box center [540, 143] width 737 height 118
paste input "tinalehne"
click at [919, 159] on button "Search" at bounding box center [962, 176] width 86 height 34
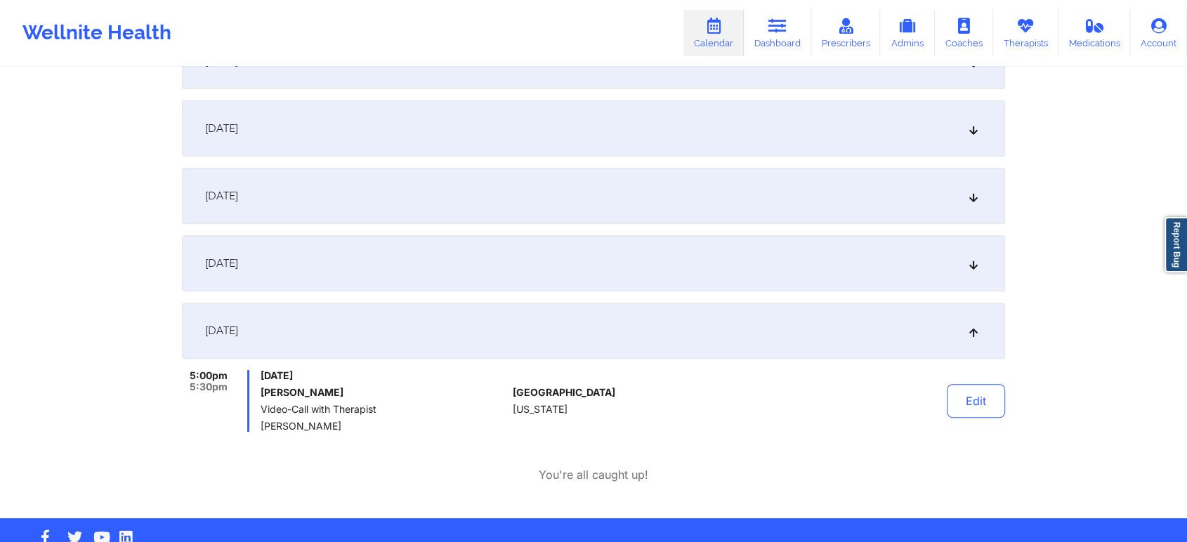
scroll to position [451, 0]
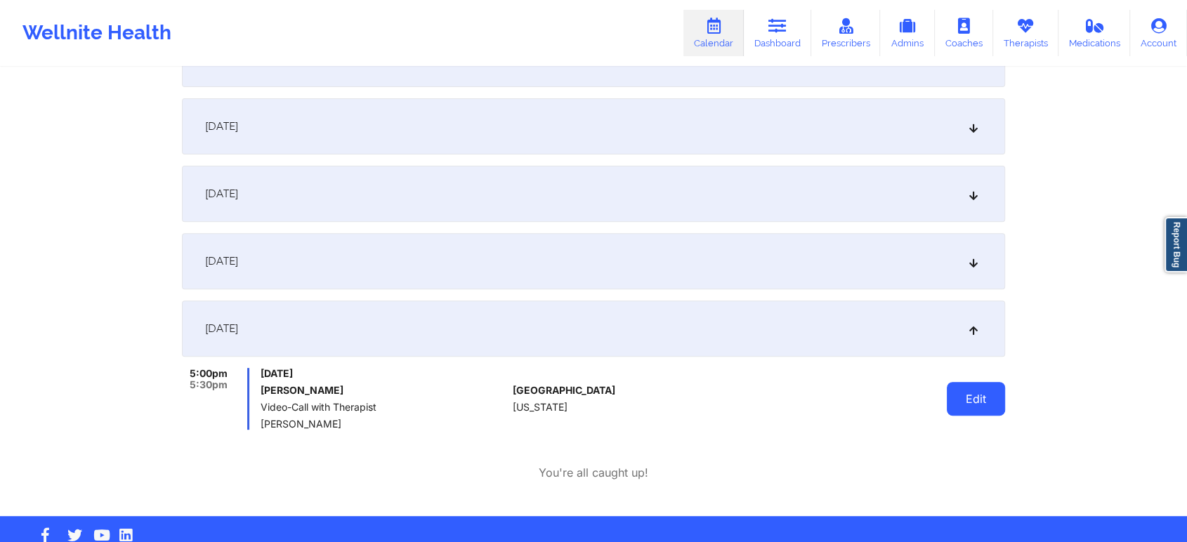
click at [982, 383] on button "Edit" at bounding box center [976, 399] width 58 height 34
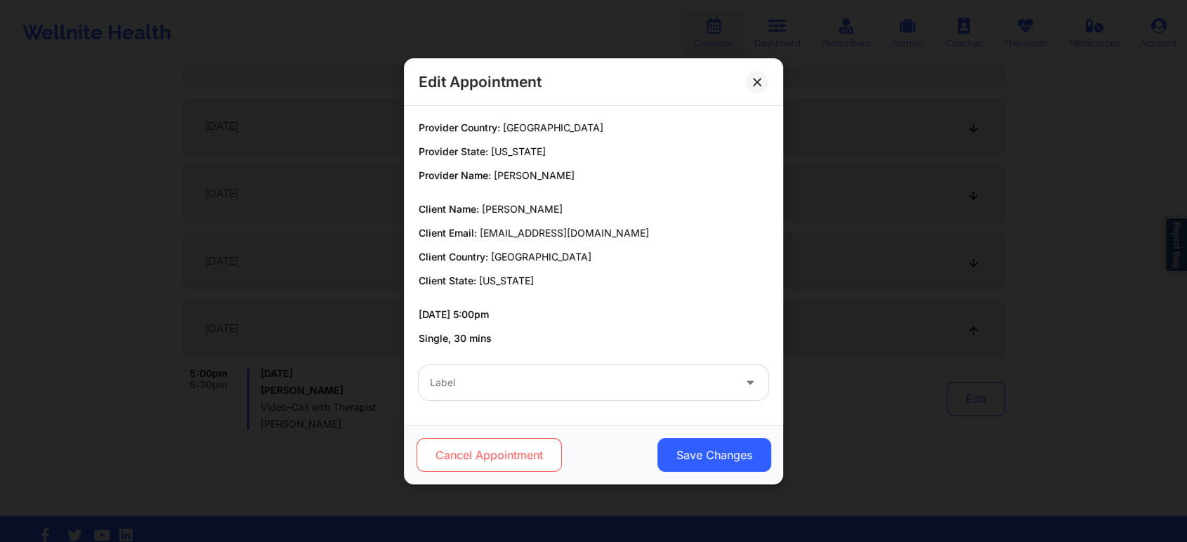
click at [516, 442] on button "Cancel Appointment" at bounding box center [488, 455] width 145 height 34
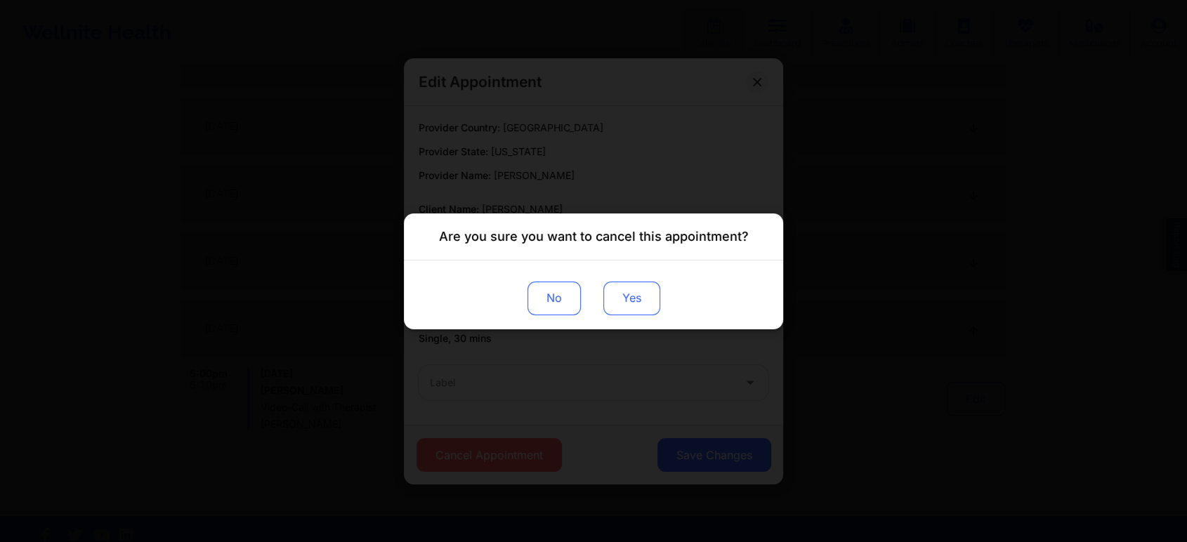
click at [640, 284] on button "Yes" at bounding box center [631, 298] width 57 height 34
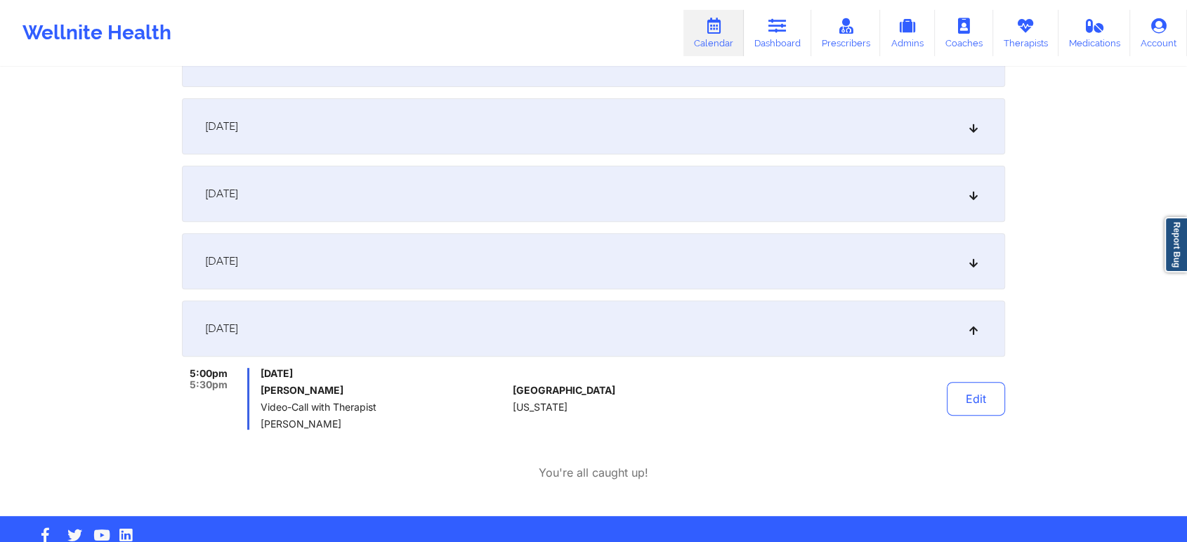
scroll to position [0, 0]
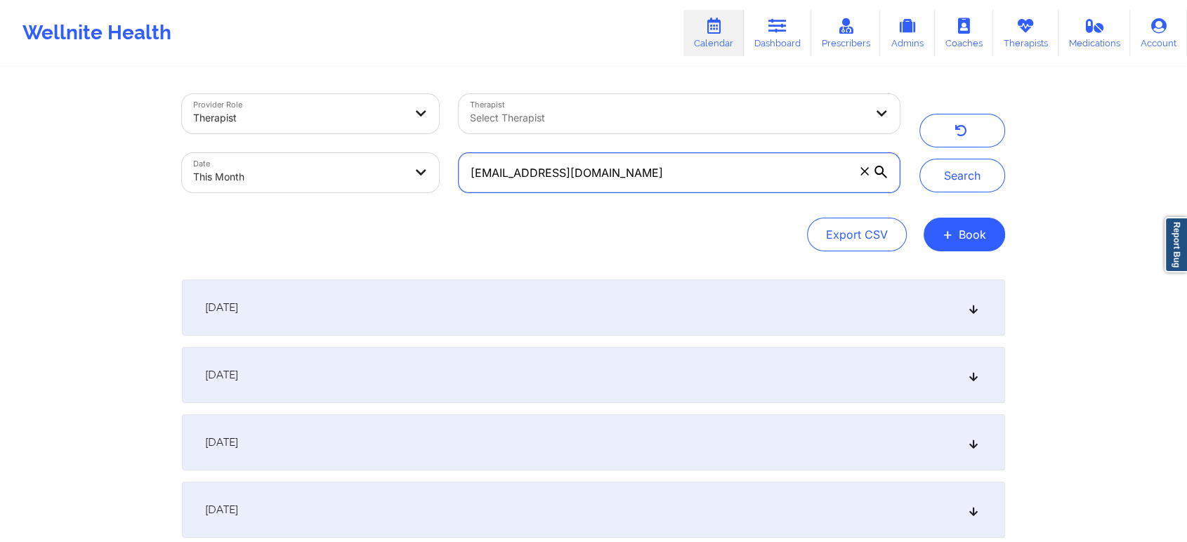
drag, startPoint x: 657, startPoint y: 168, endPoint x: 230, endPoint y: 88, distance: 434.3
click at [230, 88] on div "Provider Role Therapist Therapist Select Therapist Date This Month [EMAIL_ADDRE…" at bounding box center [540, 143] width 737 height 118
paste input "dwightcates@ao"
click at [919, 159] on button "Search" at bounding box center [962, 176] width 86 height 34
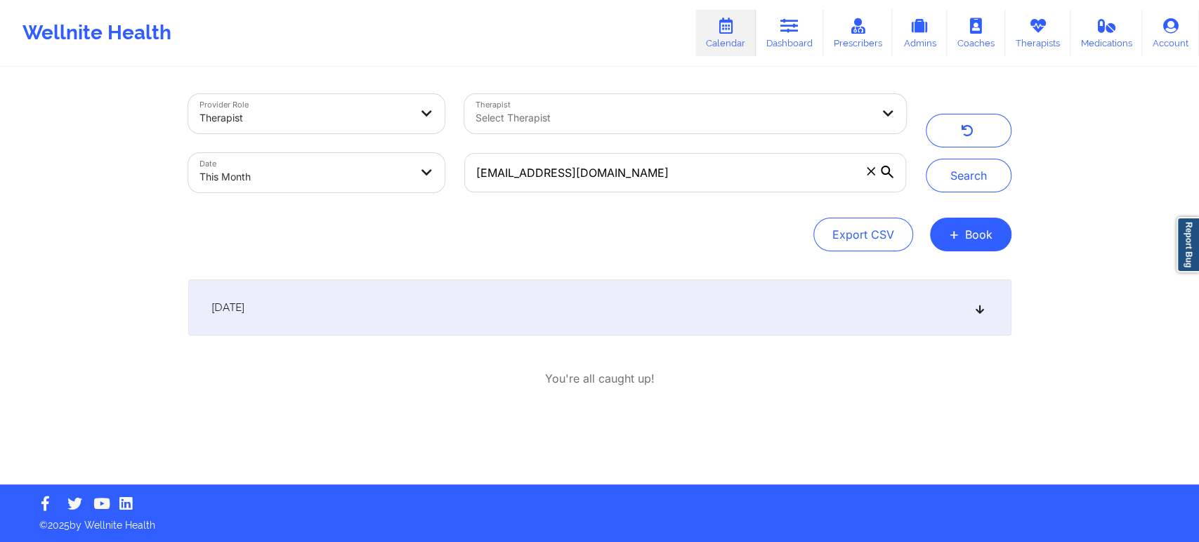
click at [495, 321] on div "[DATE]" at bounding box center [599, 308] width 823 height 56
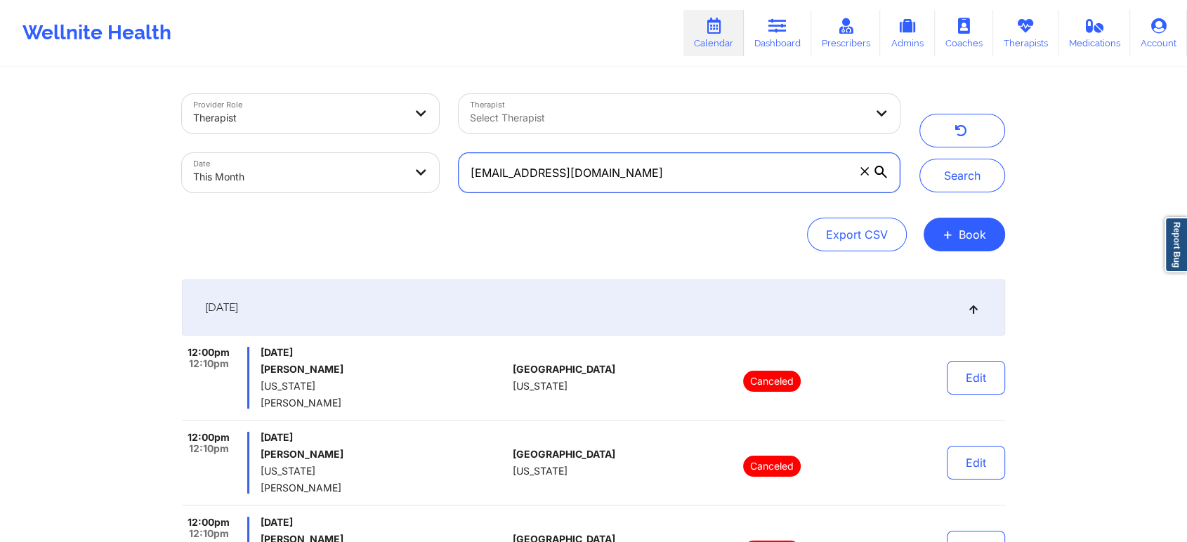
drag, startPoint x: 625, startPoint y: 188, endPoint x: 374, endPoint y: 90, distance: 269.3
click at [374, 90] on div "Provider Role Therapist Therapist Select Therapist Date This Month [EMAIL_ADDRE…" at bounding box center [540, 143] width 737 height 118
paste input "cpatton35@gmai"
click at [919, 159] on button "Search" at bounding box center [962, 176] width 86 height 34
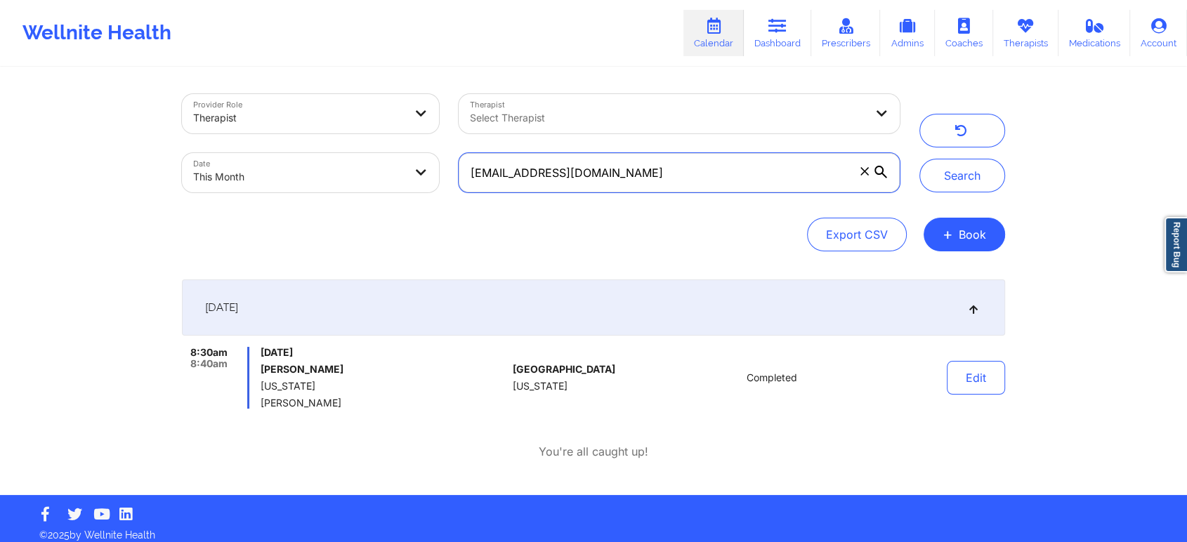
drag, startPoint x: 622, startPoint y: 174, endPoint x: 352, endPoint y: 164, distance: 269.9
click at [352, 164] on div "Provider Role Therapist Therapist Select Therapist Date This Month [EMAIL_ADDRE…" at bounding box center [540, 143] width 737 height 118
paste input "jaycortez0719"
click at [919, 159] on button "Search" at bounding box center [962, 176] width 86 height 34
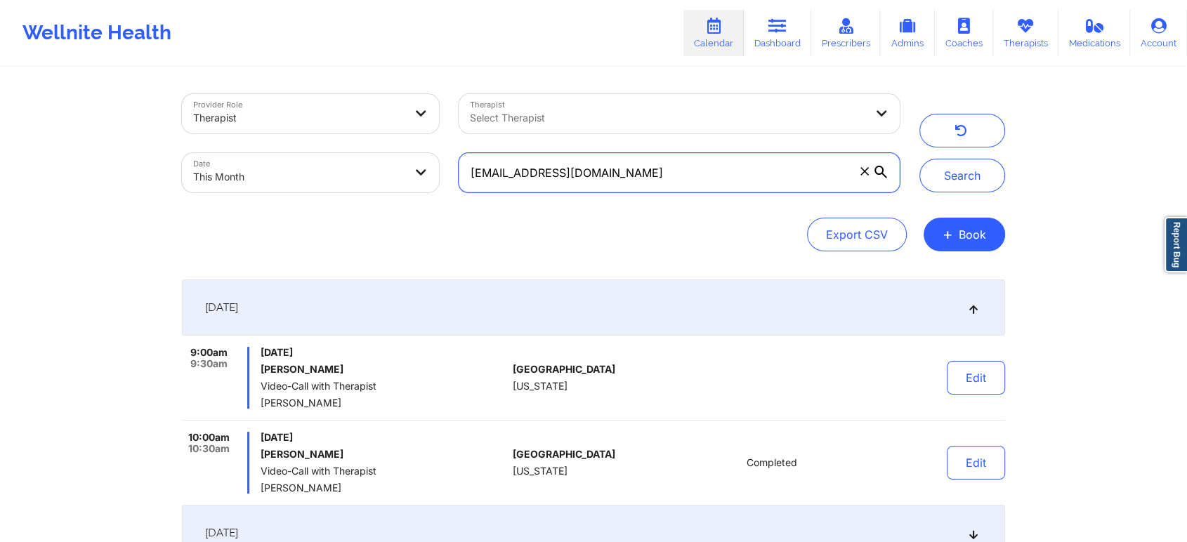
scroll to position [162, 0]
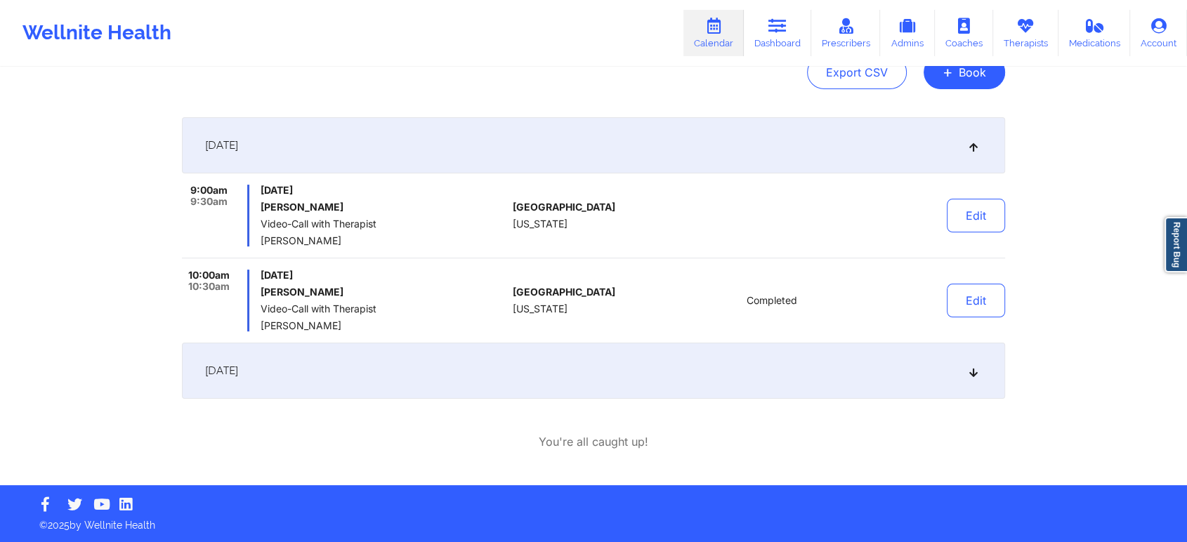
click at [371, 385] on div "[DATE]" at bounding box center [593, 371] width 823 height 56
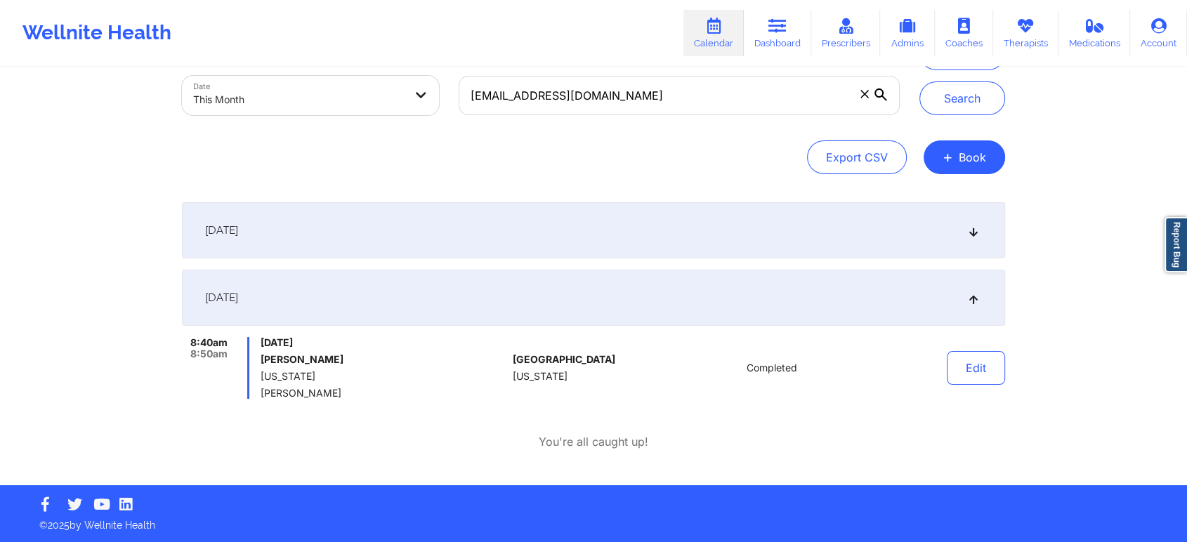
scroll to position [77, 0]
drag, startPoint x: 680, startPoint y: 80, endPoint x: 350, endPoint y: -13, distance: 343.0
click at [350, 0] on html "Wellnite Health Calendar Dashboard Prescribers Admins Coaches Therapists Medica…" at bounding box center [593, 194] width 1187 height 542
paste input "[EMAIL_ADDRESS]"
click at [919, 81] on button "Search" at bounding box center [962, 98] width 86 height 34
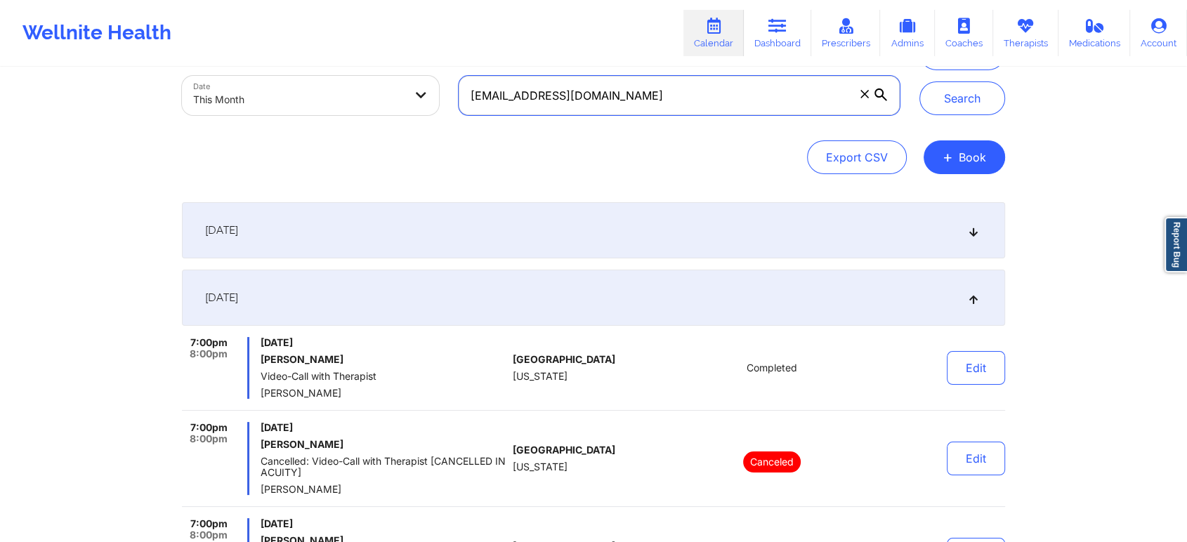
scroll to position [405, 0]
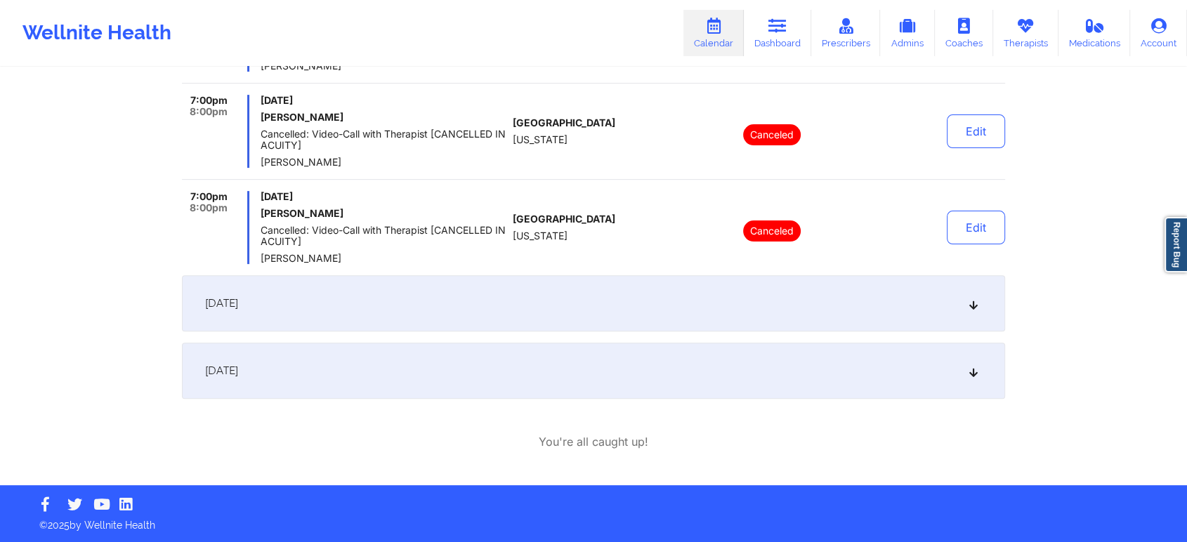
click at [322, 392] on div "[DATE]" at bounding box center [593, 371] width 823 height 56
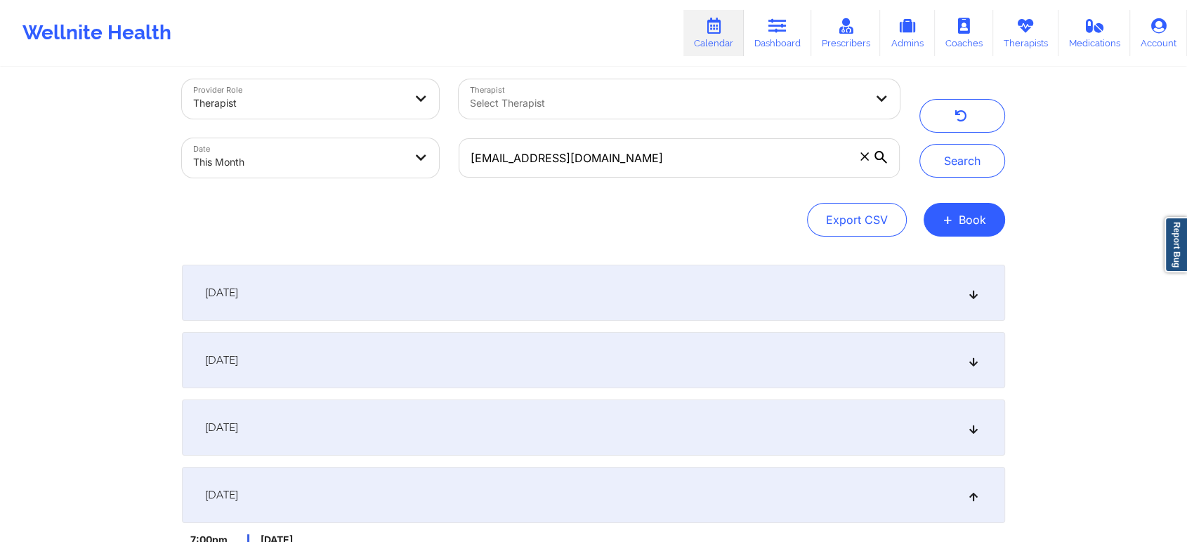
scroll to position [0, 0]
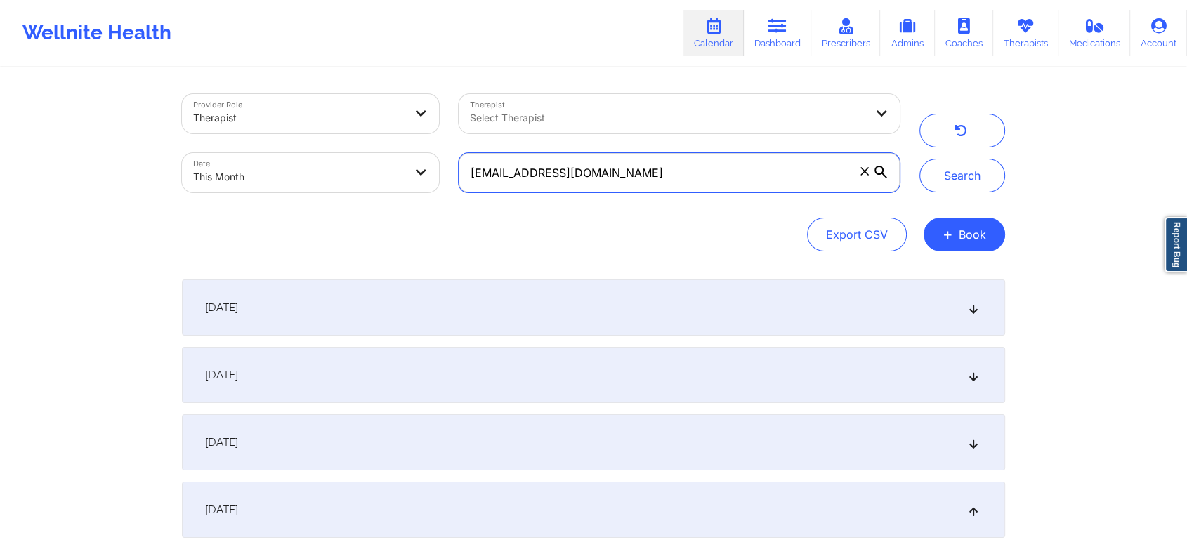
drag, startPoint x: 683, startPoint y: 172, endPoint x: 420, endPoint y: 122, distance: 268.0
click at [420, 122] on div "Provider Role Therapist Therapist Select Therapist Date This Month [EMAIL_ADDRE…" at bounding box center [540, 143] width 737 height 118
paste input "[EMAIL_ADDRESS]"
click at [919, 159] on button "Search" at bounding box center [962, 176] width 86 height 34
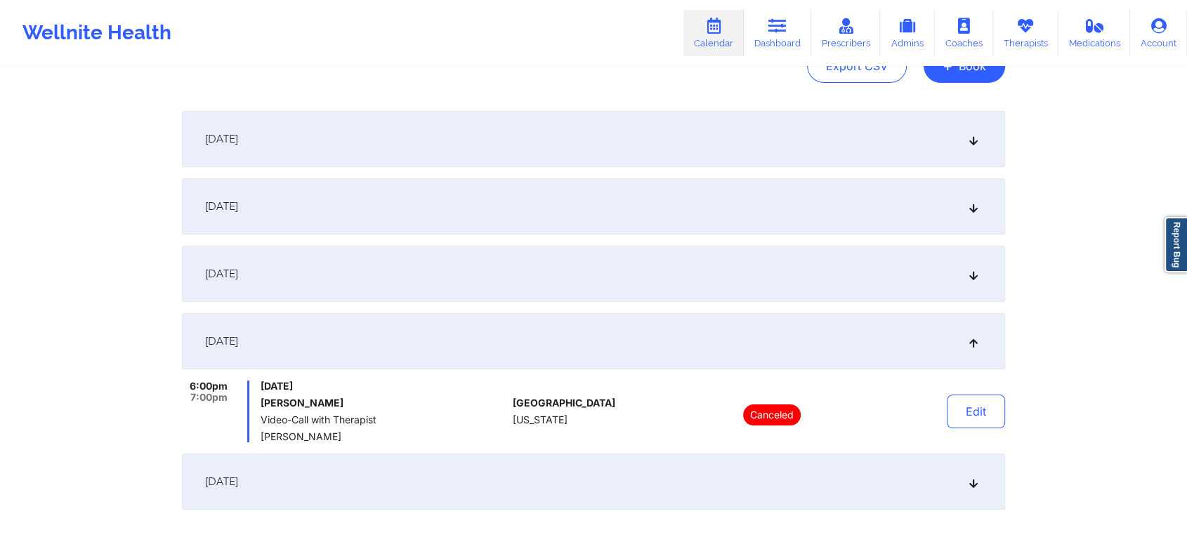
scroll to position [170, 0]
click at [534, 478] on div "[DATE]" at bounding box center [593, 480] width 823 height 56
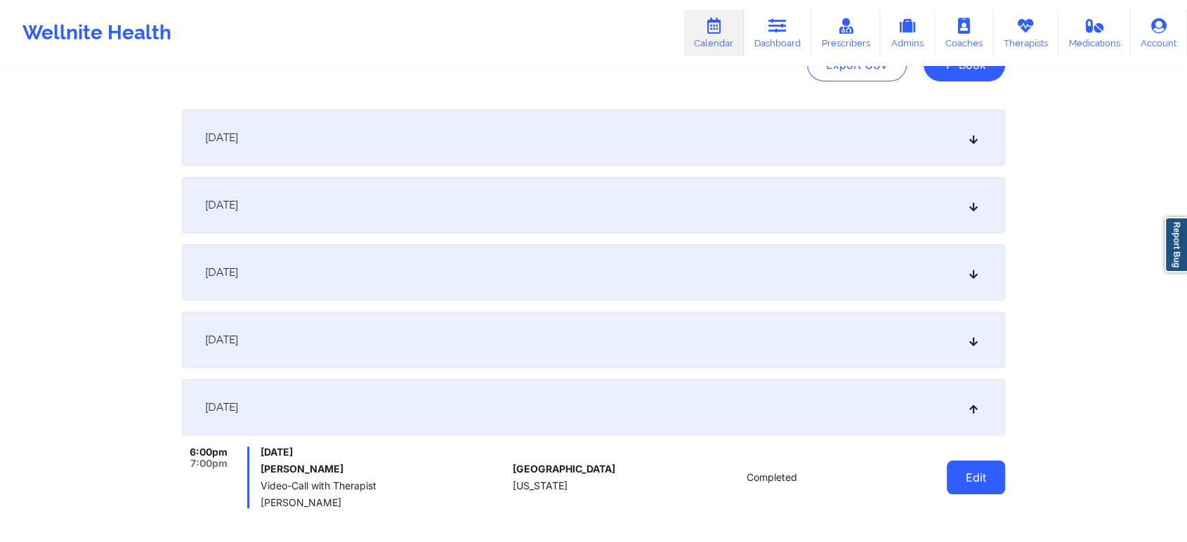
click at [986, 471] on button "Edit" at bounding box center [976, 478] width 58 height 34
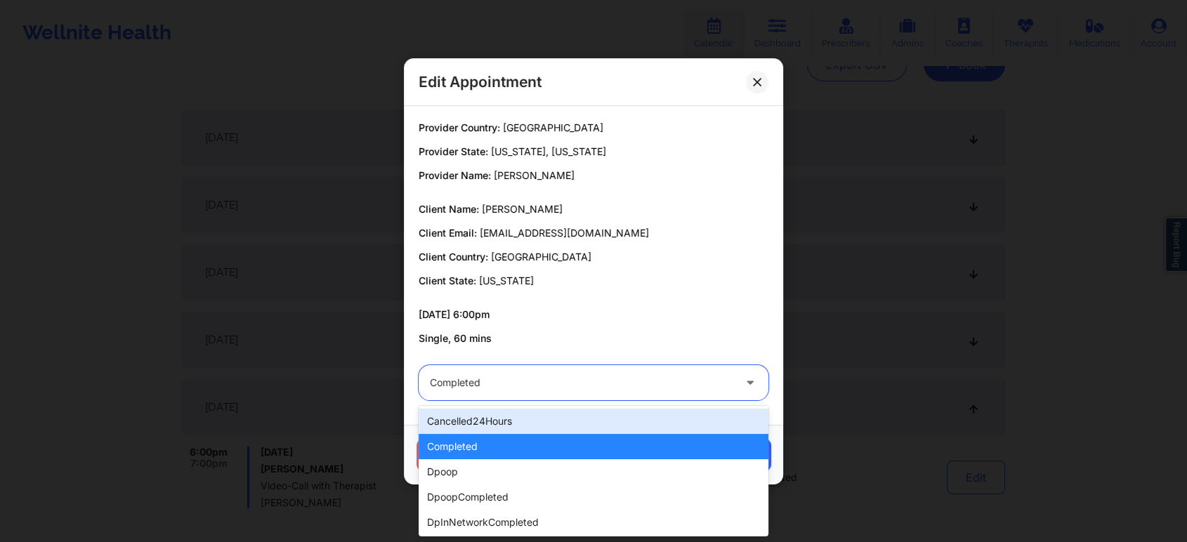
click at [463, 383] on div at bounding box center [581, 382] width 303 height 17
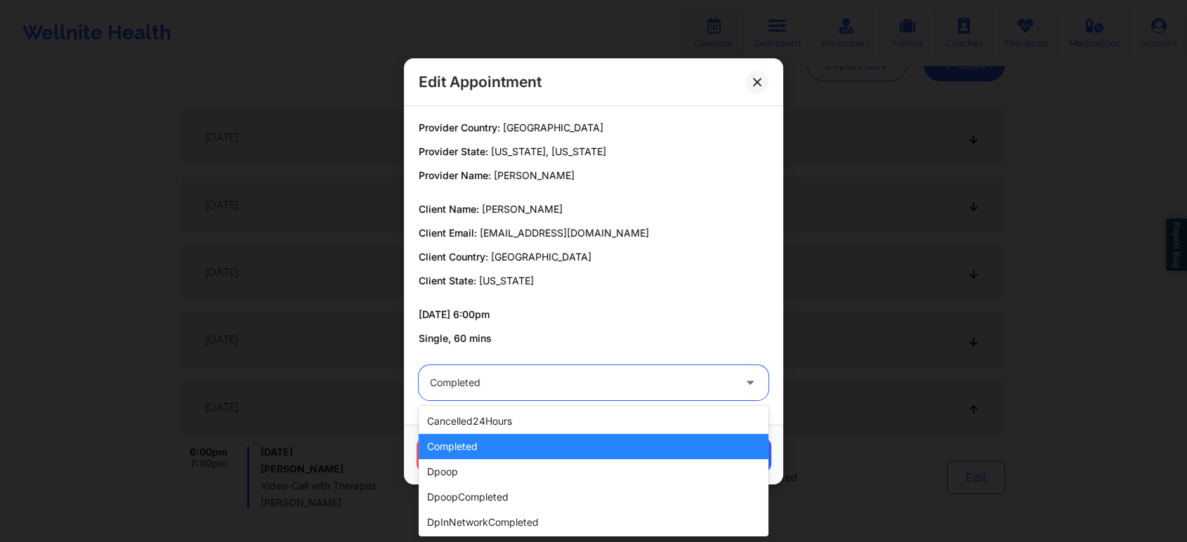
click at [480, 442] on div "completed" at bounding box center [594, 446] width 350 height 25
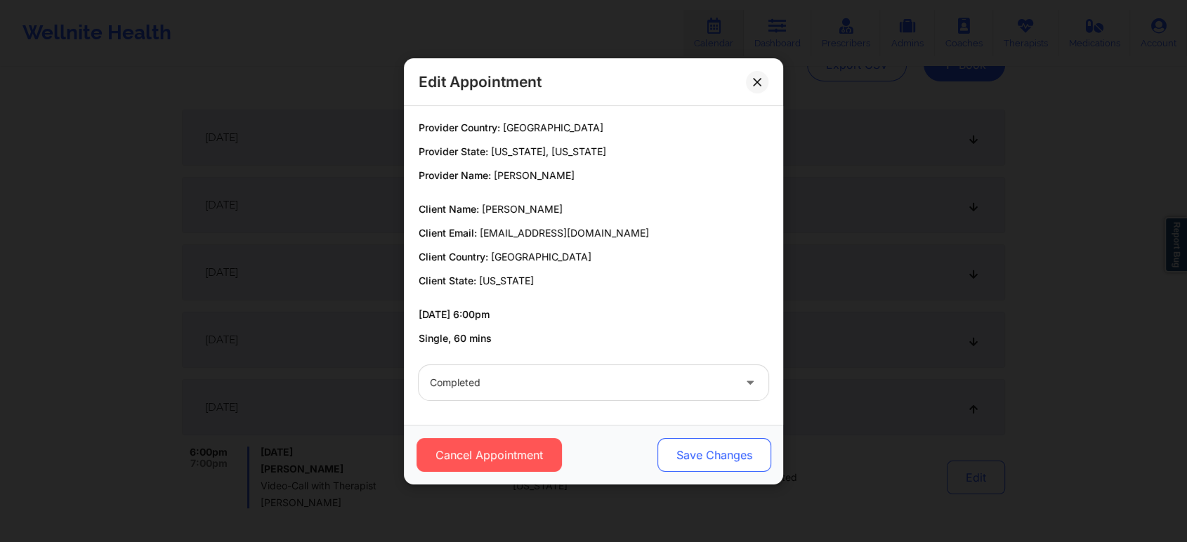
click at [709, 461] on button "Save Changes" at bounding box center [714, 455] width 114 height 34
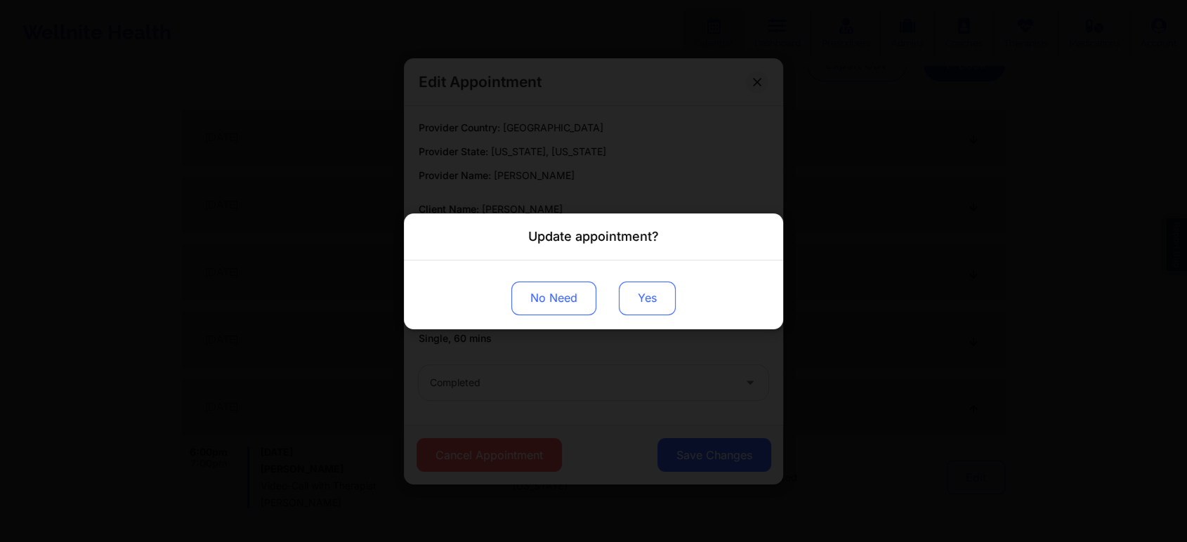
click at [645, 305] on button "Yes" at bounding box center [647, 298] width 57 height 34
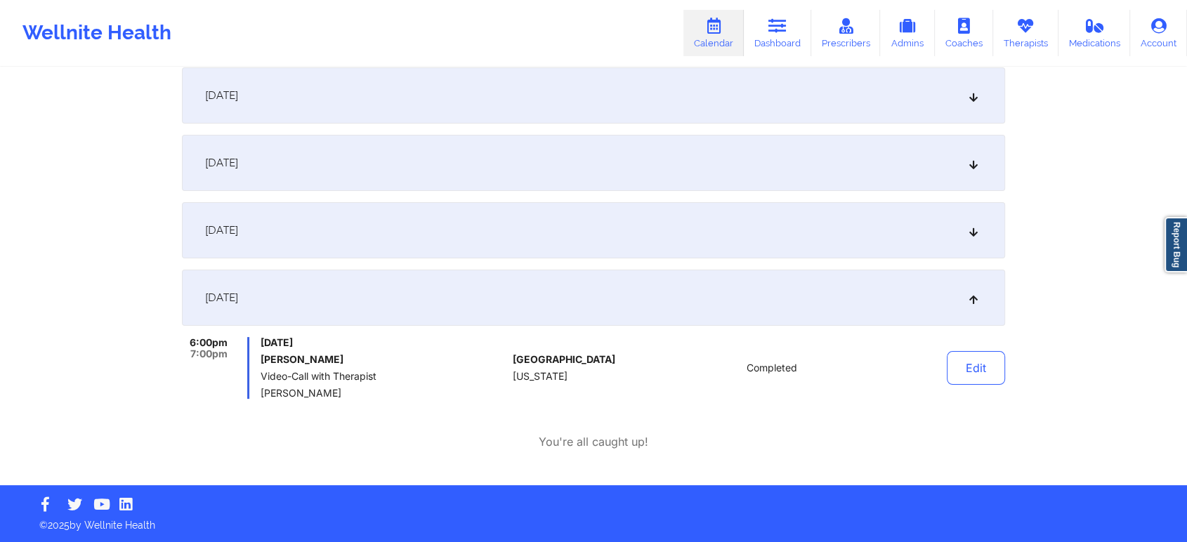
scroll to position [0, 0]
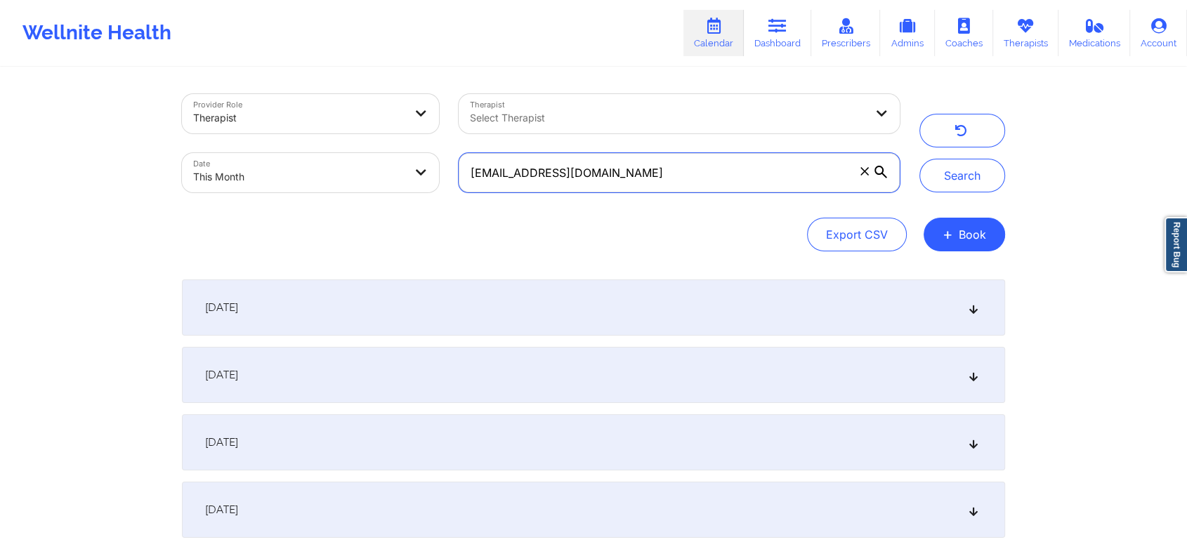
drag, startPoint x: 712, startPoint y: 157, endPoint x: 502, endPoint y: 178, distance: 211.1
click at [502, 178] on input "[EMAIL_ADDRESS][DOMAIN_NAME]" at bounding box center [679, 172] width 441 height 39
type input "m"
paste input "[EMAIL_ADDRESS][DOMAIN_NAME]"
click at [919, 159] on button "Search" at bounding box center [962, 176] width 86 height 34
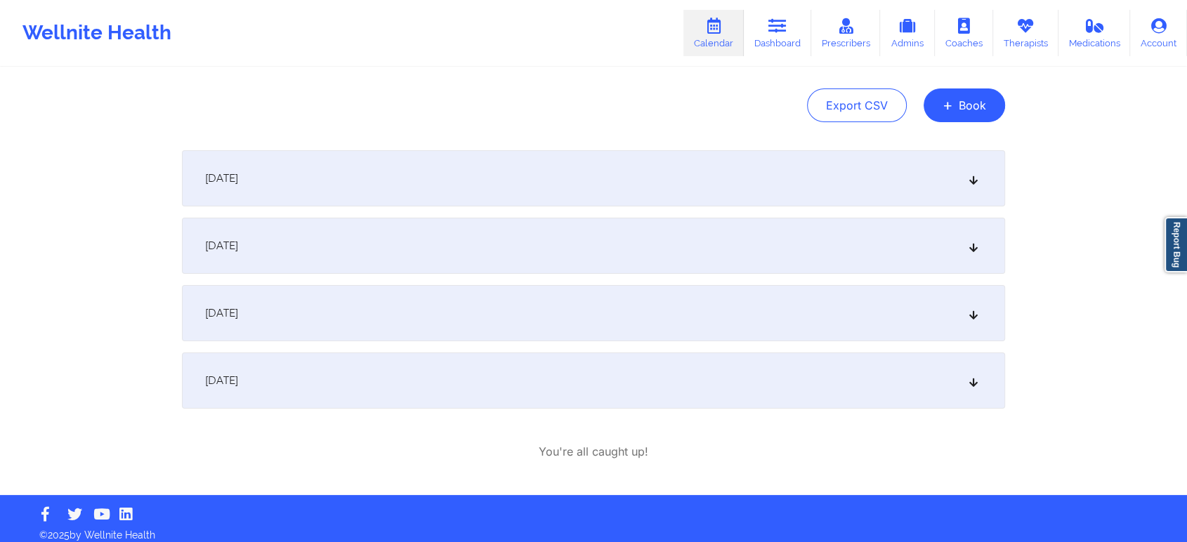
scroll to position [131, 0]
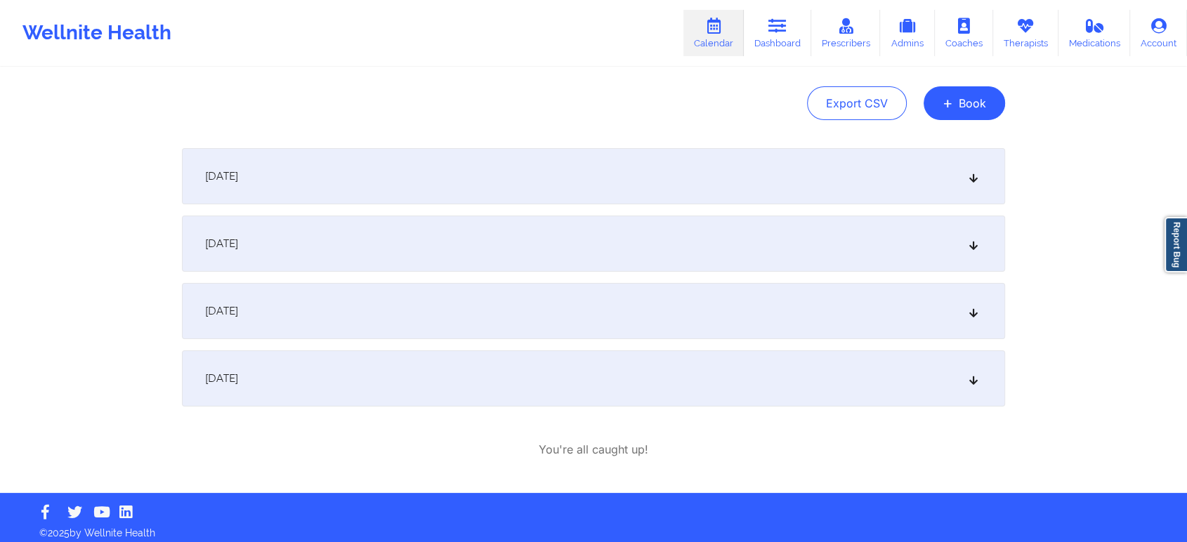
drag, startPoint x: 640, startPoint y: 423, endPoint x: 435, endPoint y: 372, distance: 212.1
click at [435, 372] on div "[DATE] 4:45pm 5:30pm [DATE] [PERSON_NAME] Video-Call with Therapist [PERSON_NAM…" at bounding box center [593, 303] width 823 height 310
click at [435, 372] on div "[DATE]" at bounding box center [593, 378] width 823 height 56
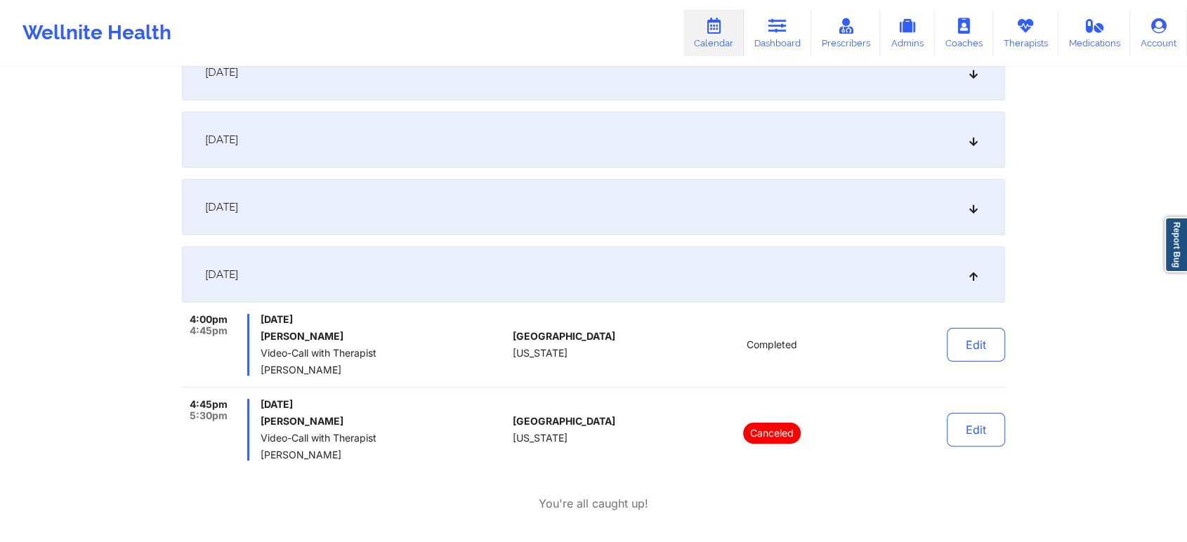
scroll to position [242, 0]
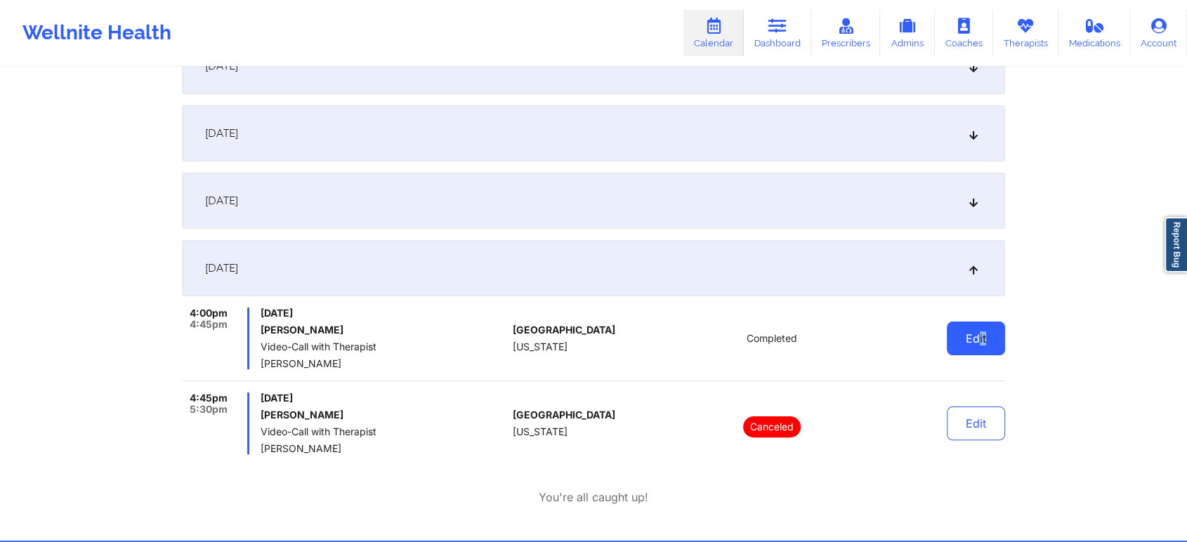
drag, startPoint x: 1016, startPoint y: 349, endPoint x: 973, endPoint y: 337, distance: 44.5
click at [973, 337] on div "Provider Role Therapist Therapist Select Therapist Date This Month [EMAIL_ADDRE…" at bounding box center [593, 149] width 1187 height 782
click at [973, 337] on button "Edit" at bounding box center [976, 339] width 58 height 34
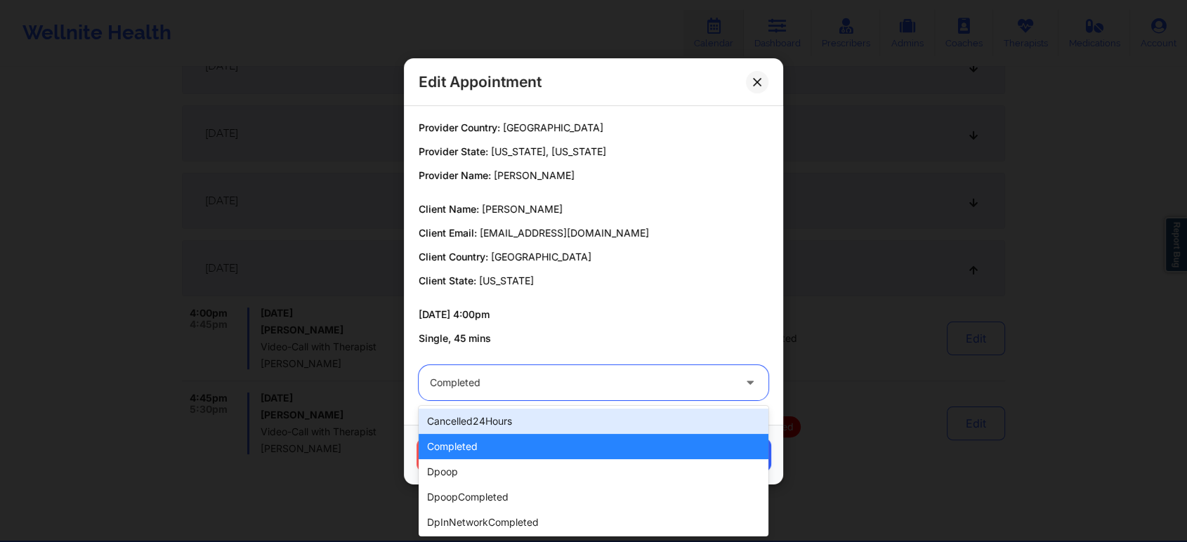
click at [588, 390] on div at bounding box center [581, 382] width 303 height 17
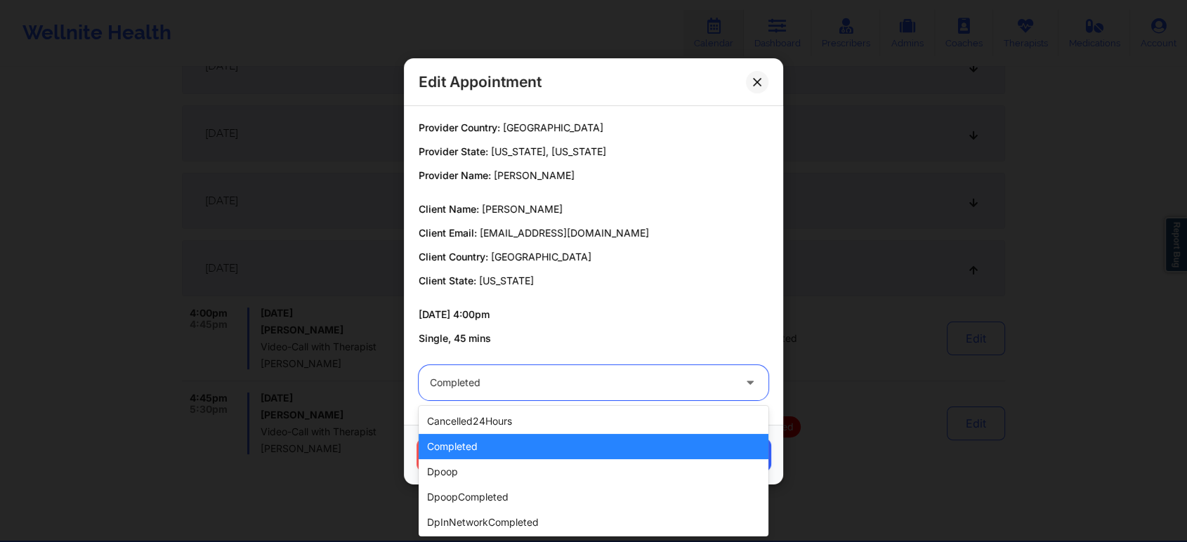
click at [483, 448] on div "completed" at bounding box center [594, 446] width 350 height 25
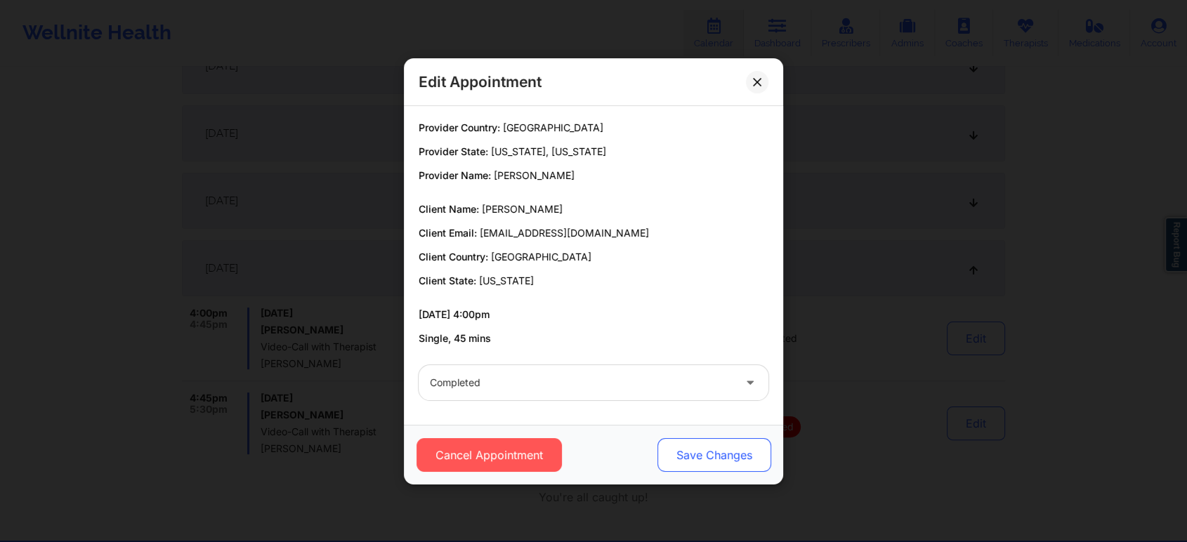
click at [685, 439] on button "Save Changes" at bounding box center [714, 455] width 114 height 34
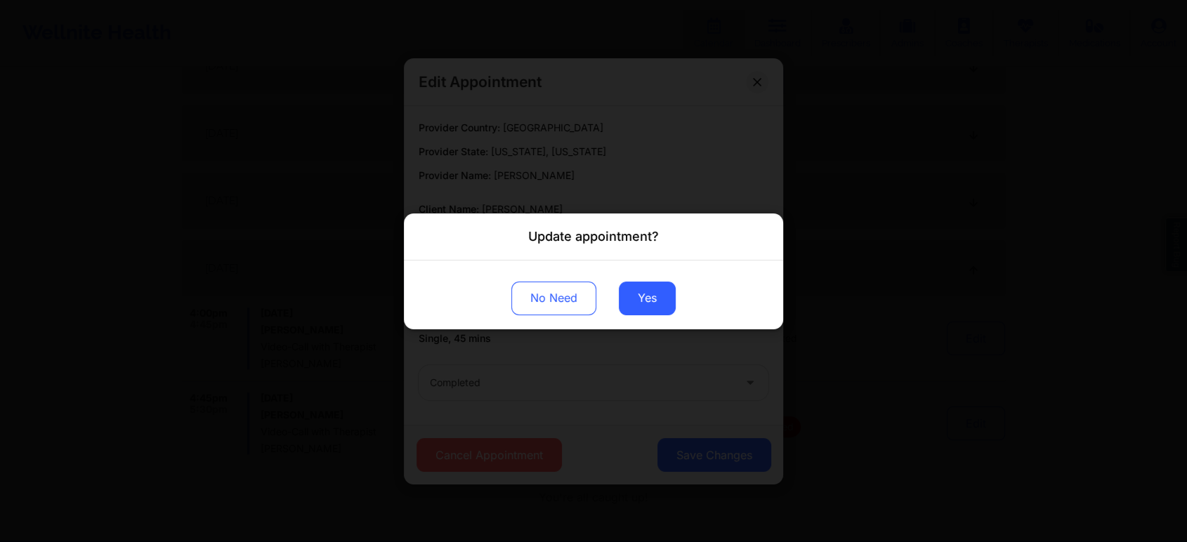
click at [650, 322] on div "No Need Yes" at bounding box center [593, 294] width 379 height 69
click at [650, 309] on button "Yes" at bounding box center [647, 298] width 57 height 34
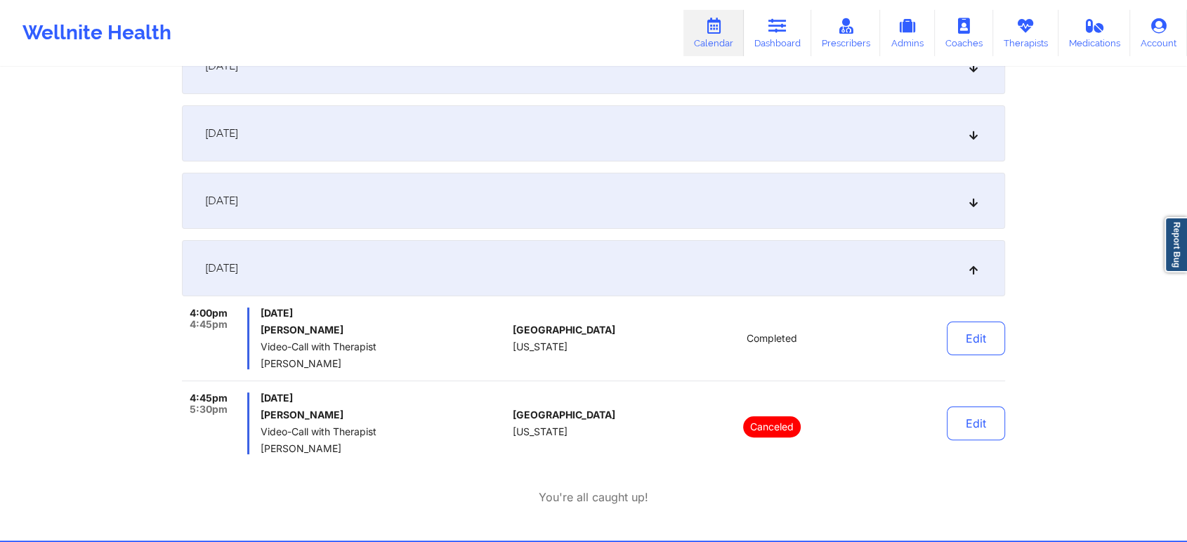
scroll to position [0, 0]
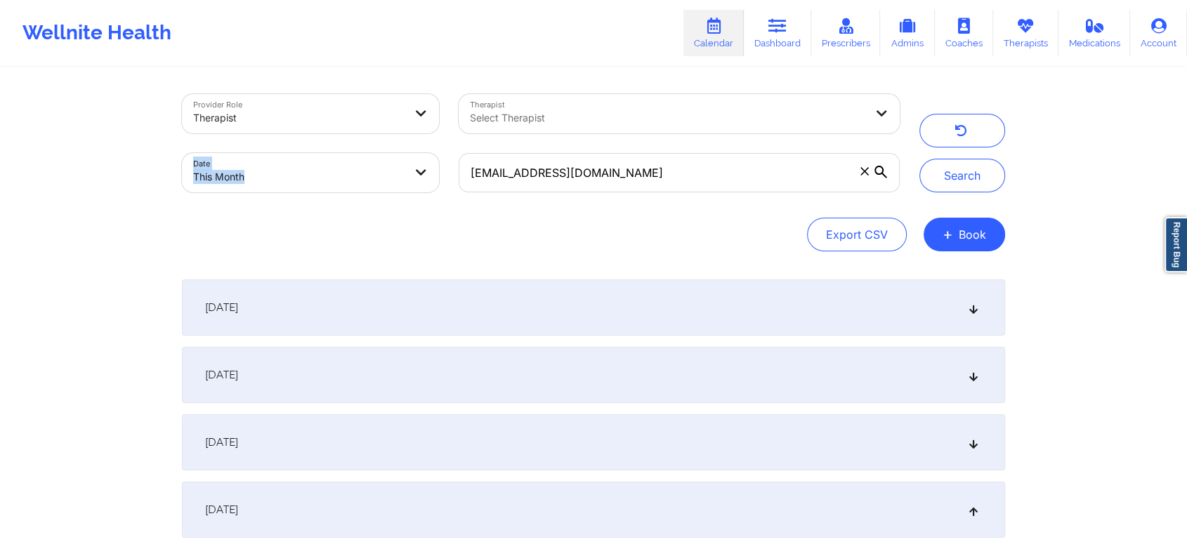
drag, startPoint x: 729, startPoint y: 138, endPoint x: 702, endPoint y: 184, distance: 52.9
click at [702, 184] on div "Provider Role Therapist Therapist Select Therapist Date This Month [EMAIL_ADDRE…" at bounding box center [540, 143] width 737 height 118
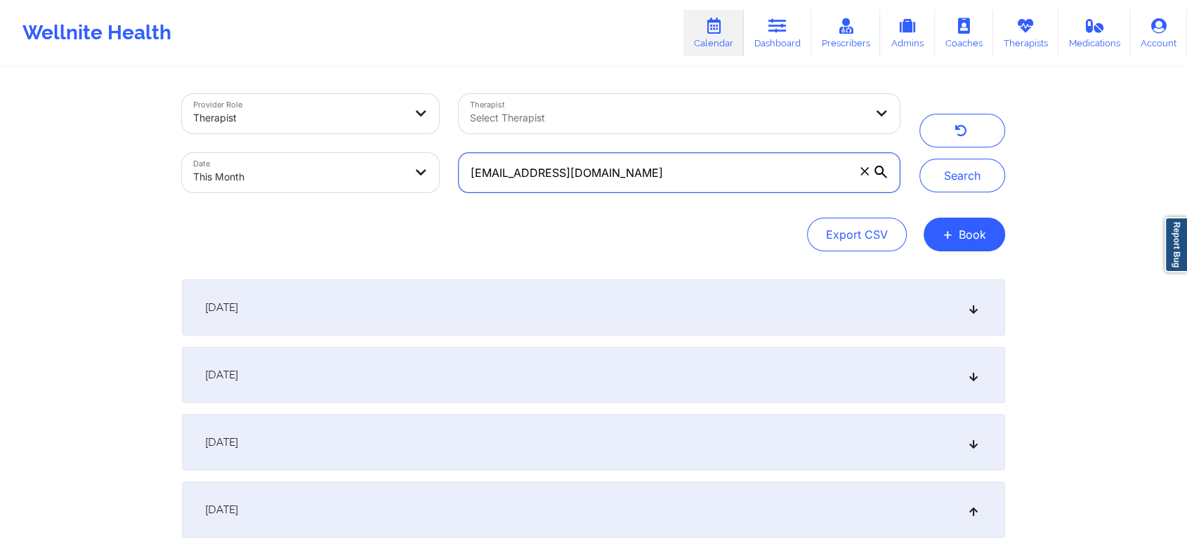
drag, startPoint x: 702, startPoint y: 184, endPoint x: 419, endPoint y: 193, distance: 283.2
click at [419, 193] on div "Provider Role Therapist Therapist Select Therapist Date This Month [EMAIL_ADDRE…" at bounding box center [540, 143] width 737 height 118
paste input "stevearmada"
click at [919, 159] on button "Search" at bounding box center [962, 176] width 86 height 34
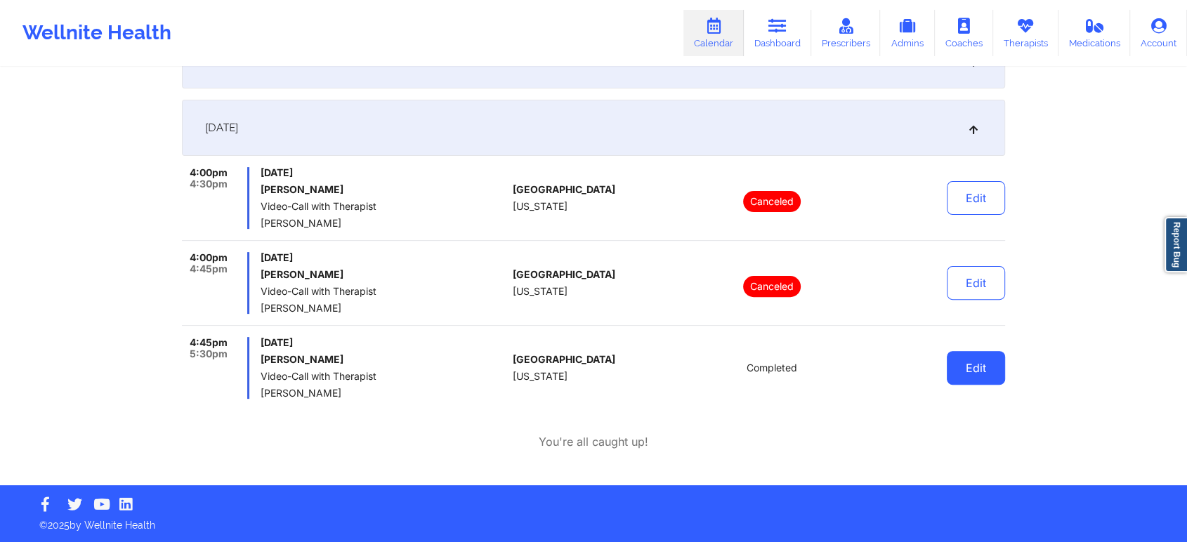
click at [972, 363] on button "Edit" at bounding box center [976, 368] width 58 height 34
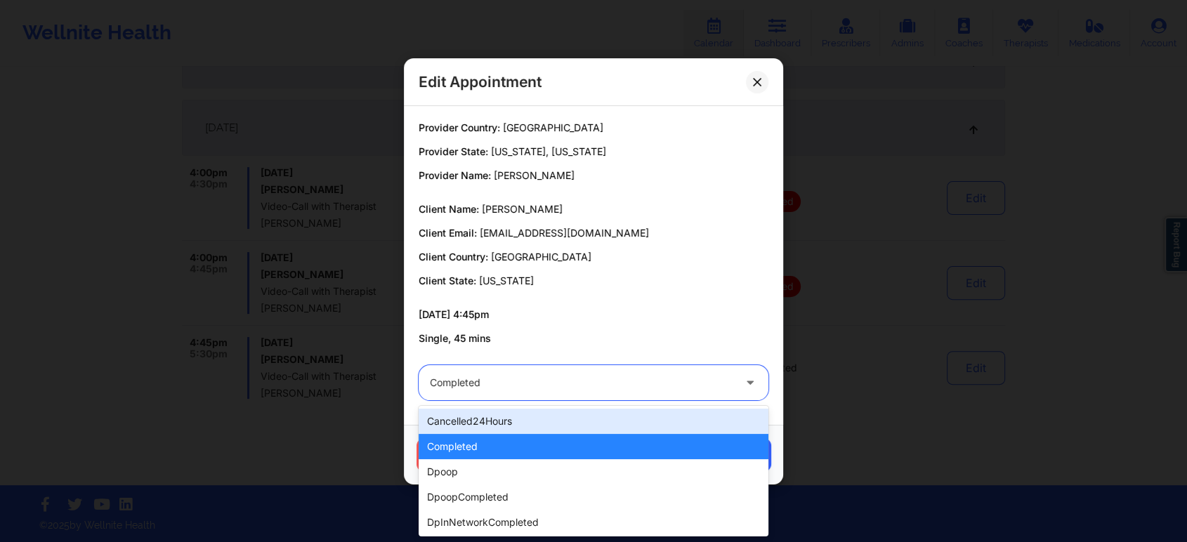
click at [527, 393] on div "Completed" at bounding box center [581, 382] width 303 height 35
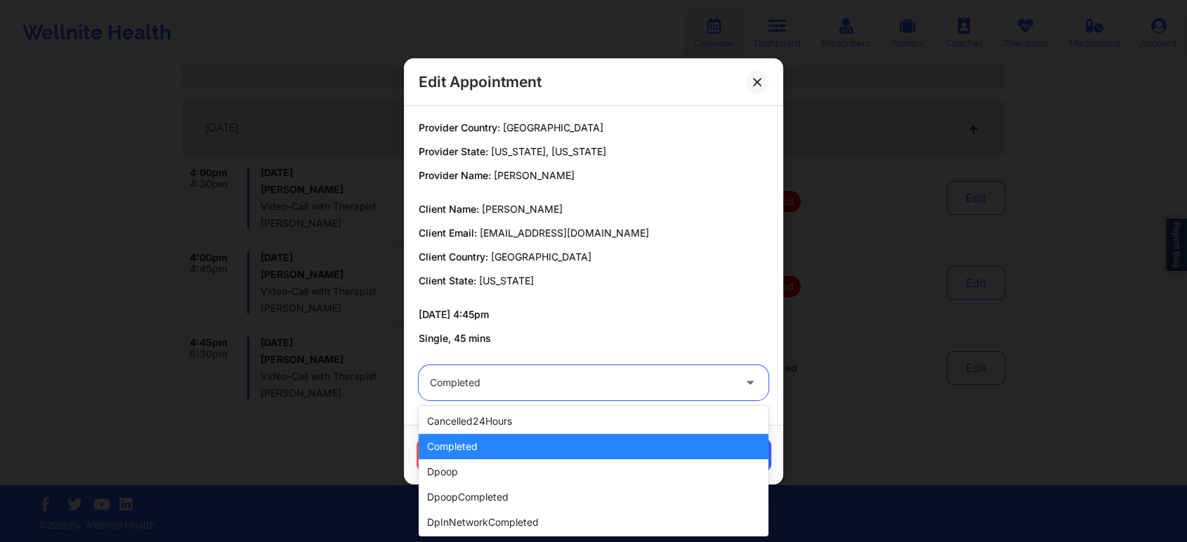
click at [468, 449] on div "completed" at bounding box center [594, 446] width 350 height 25
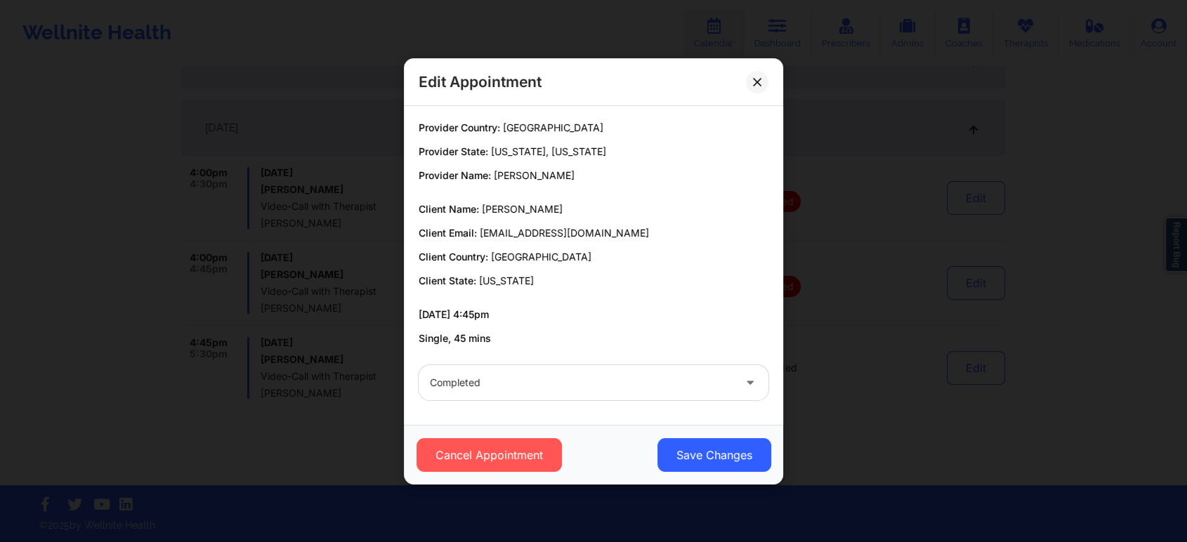
click at [711, 435] on div "Cancel Appointment Save Changes" at bounding box center [593, 455] width 379 height 60
click at [708, 452] on button "Save Changes" at bounding box center [714, 455] width 114 height 34
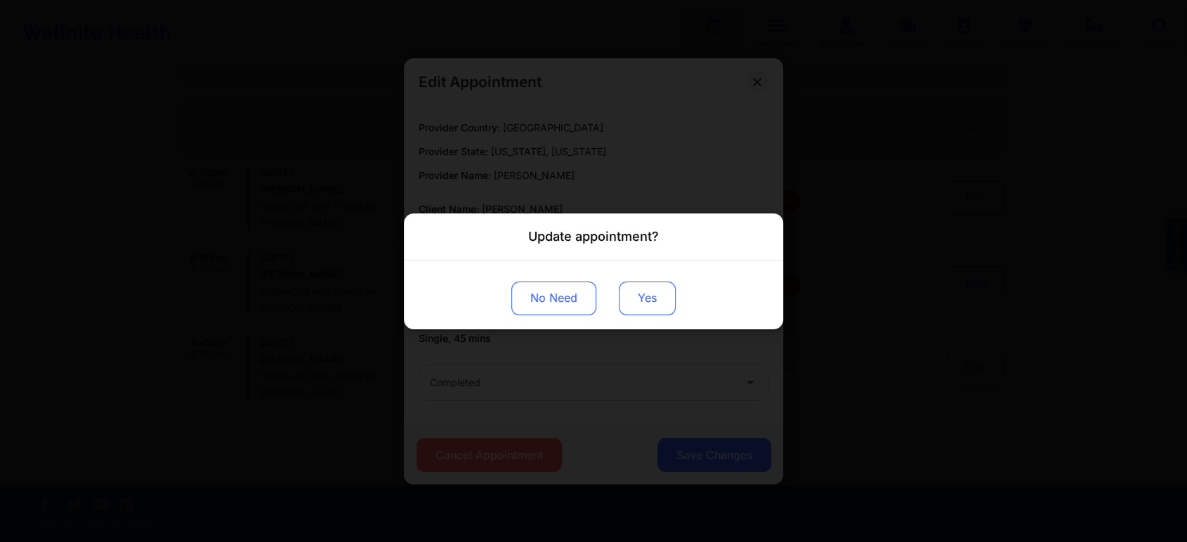
click at [657, 300] on button "Yes" at bounding box center [647, 298] width 57 height 34
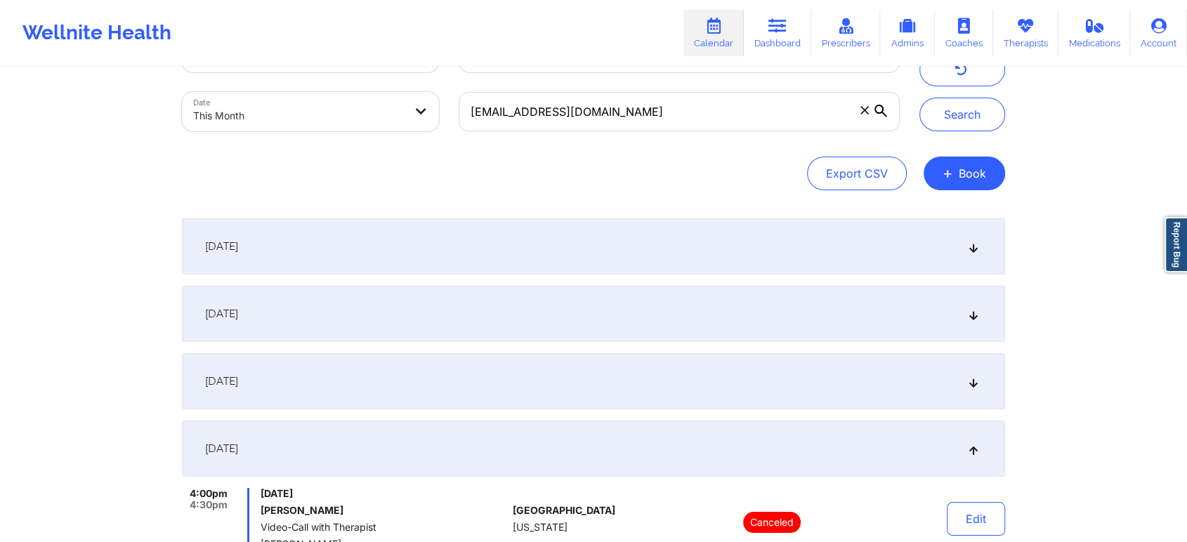
scroll to position [28, 0]
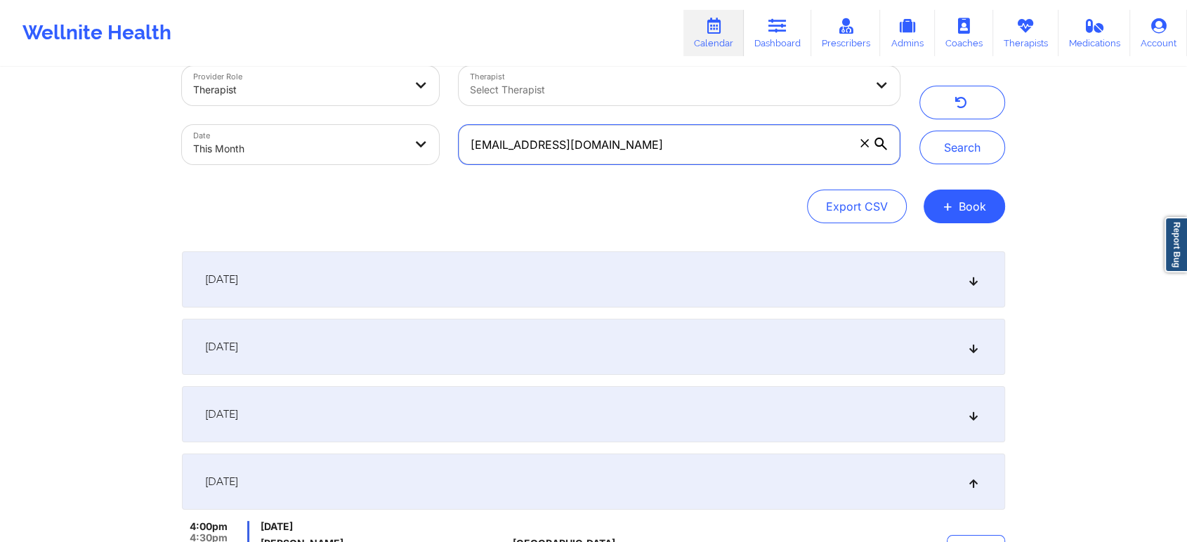
drag, startPoint x: 617, startPoint y: 145, endPoint x: 359, endPoint y: 176, distance: 260.2
click at [359, 176] on div "Provider Role Therapist Therapist Select Therapist Date This Month [EMAIL_ADDRE…" at bounding box center [593, 144] width 823 height 157
paste input "jmedic4567"
click at [919, 131] on button "Search" at bounding box center [962, 148] width 86 height 34
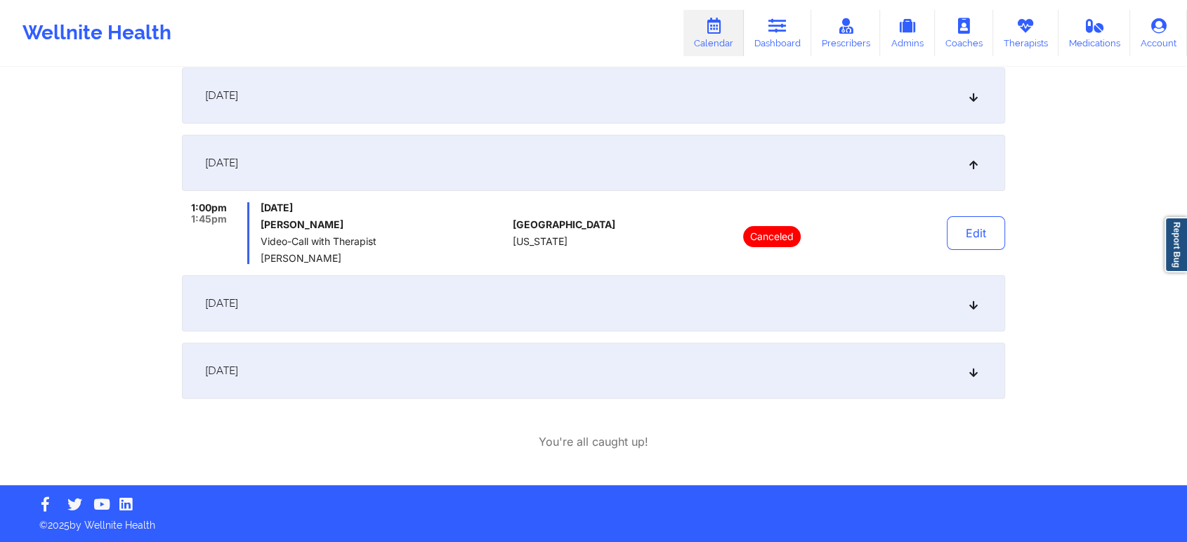
click at [374, 362] on div "[DATE]" at bounding box center [593, 371] width 823 height 56
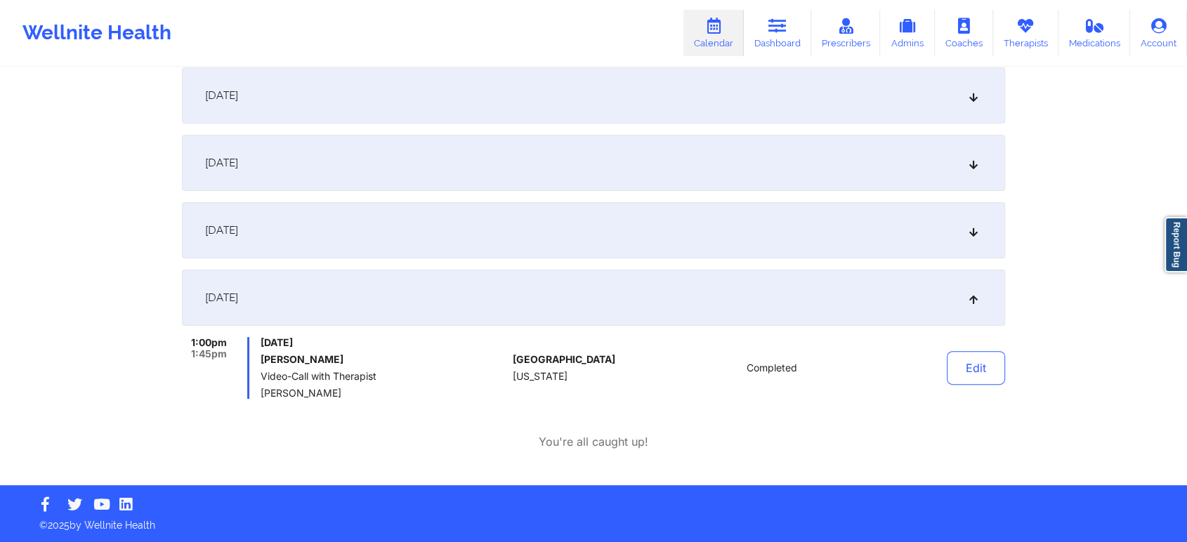
click at [952, 350] on div "Edit" at bounding box center [940, 368] width 130 height 62
click at [957, 367] on button "Edit" at bounding box center [976, 368] width 58 height 34
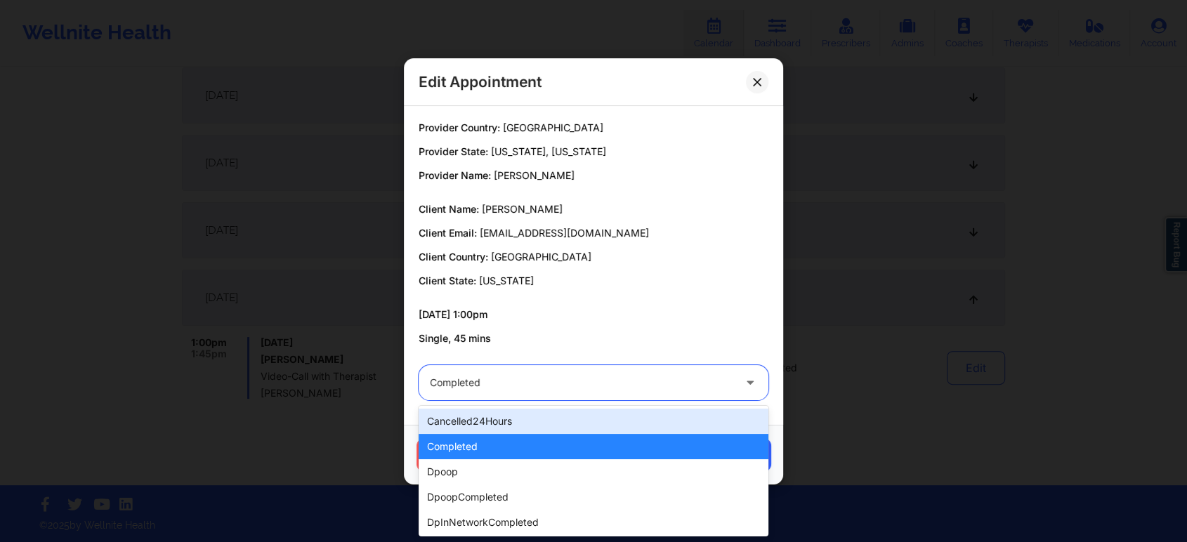
click at [555, 390] on div at bounding box center [581, 382] width 303 height 17
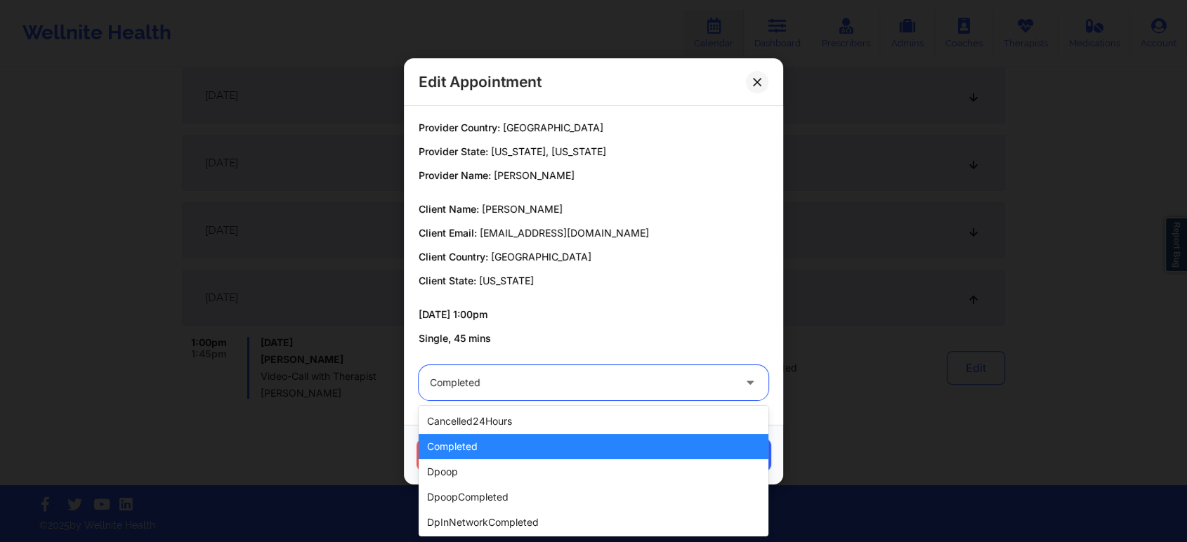
click at [472, 442] on div "completed" at bounding box center [594, 446] width 350 height 25
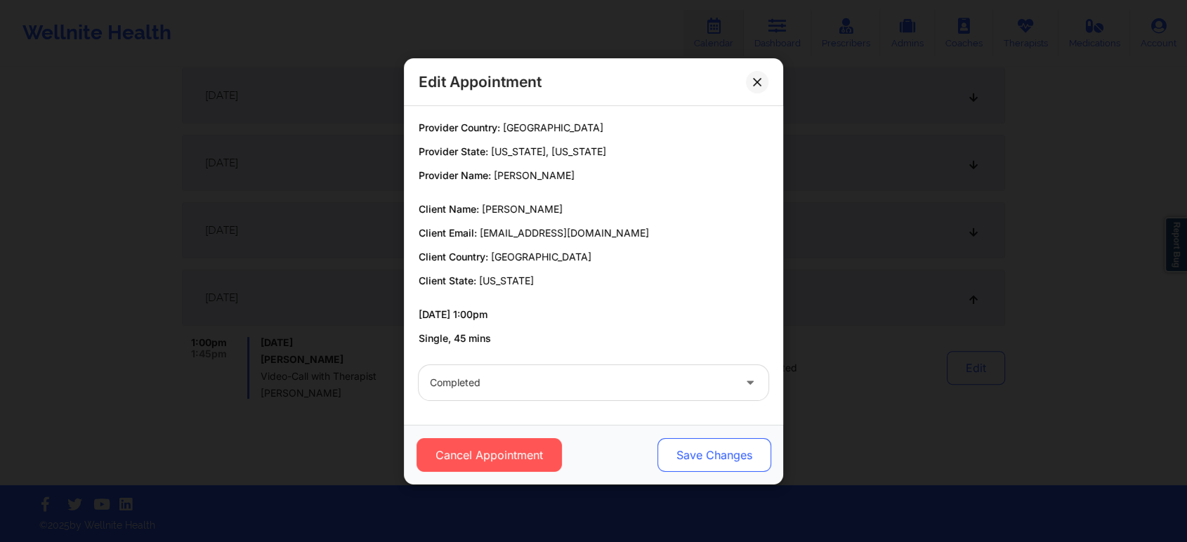
click at [674, 453] on button "Save Changes" at bounding box center [714, 455] width 114 height 34
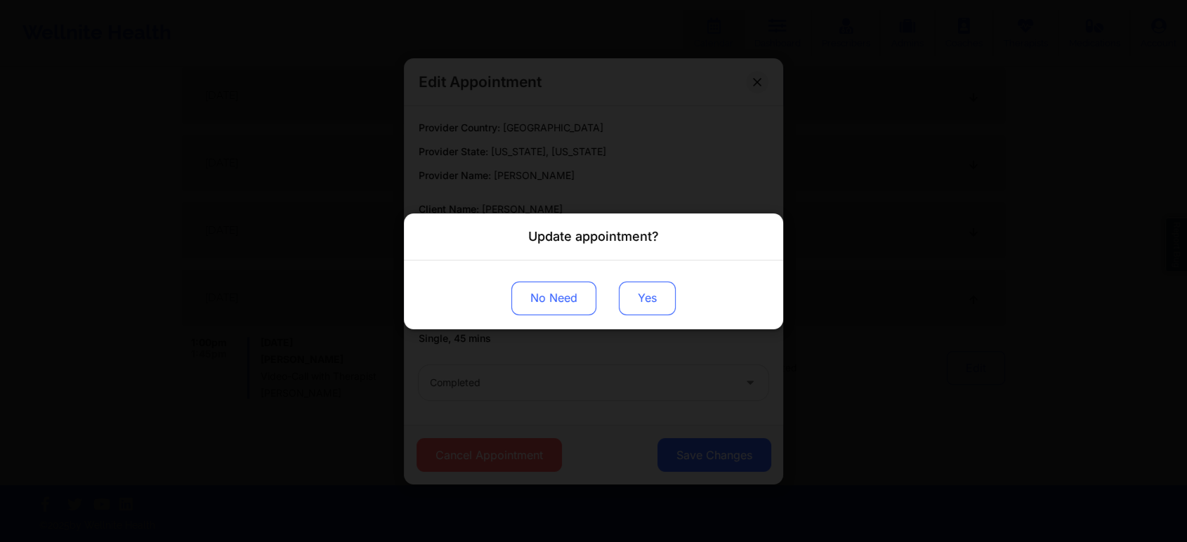
click at [652, 287] on button "Yes" at bounding box center [647, 298] width 57 height 34
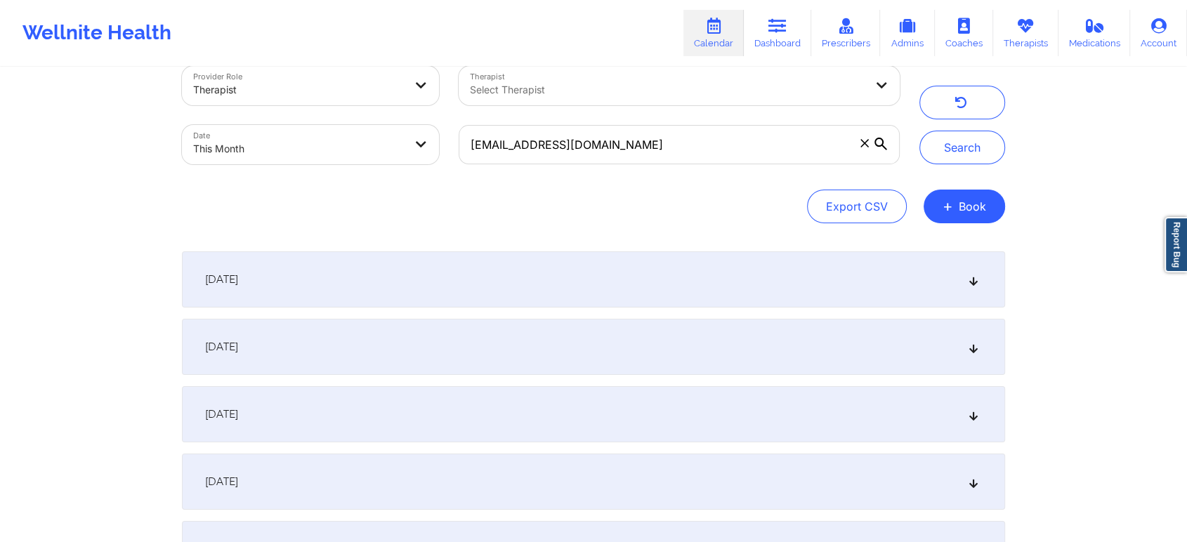
scroll to position [6, 0]
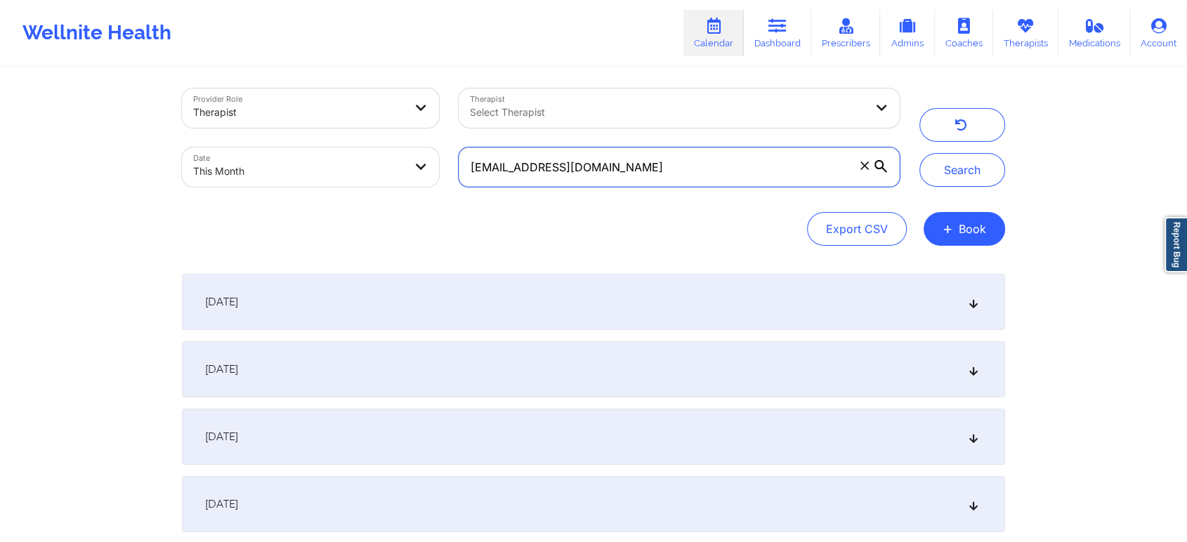
drag, startPoint x: 622, startPoint y: 183, endPoint x: 371, endPoint y: 173, distance: 251.6
click at [371, 173] on div "Provider Role Therapist Therapist Select Therapist Date This Month [EMAIL_ADDRE…" at bounding box center [540, 138] width 737 height 118
paste input "paigebarry23"
click at [919, 153] on button "Search" at bounding box center [962, 170] width 86 height 34
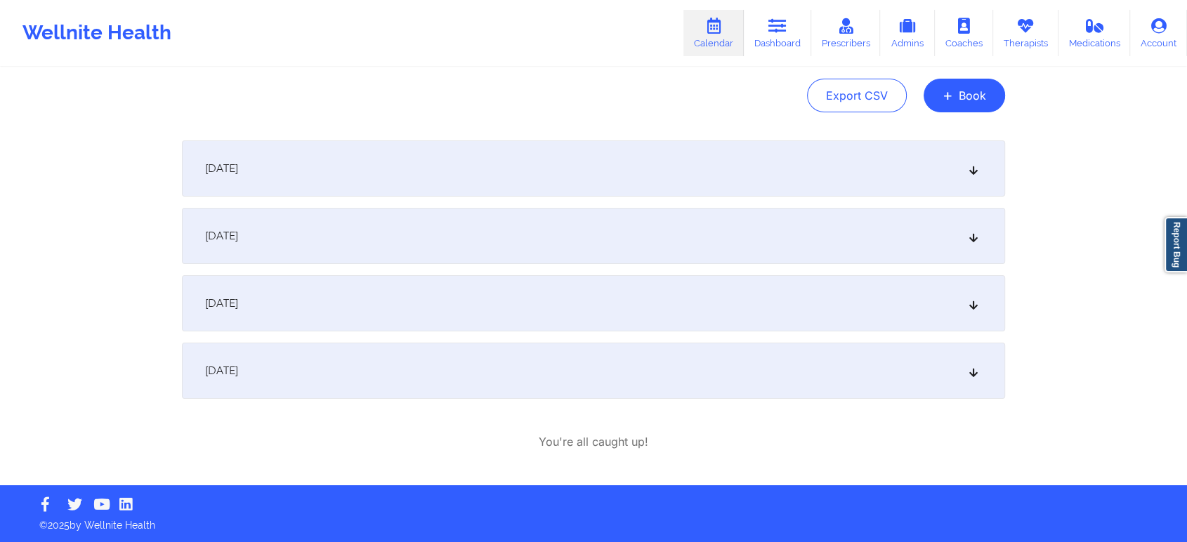
click at [455, 304] on div "[DATE]" at bounding box center [593, 303] width 823 height 56
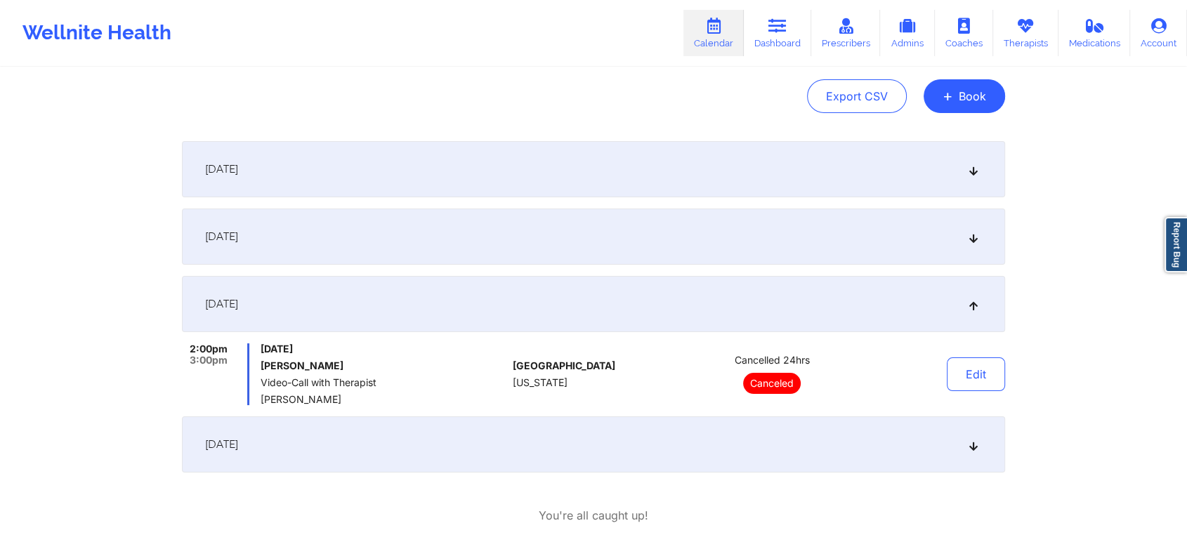
scroll to position [0, 0]
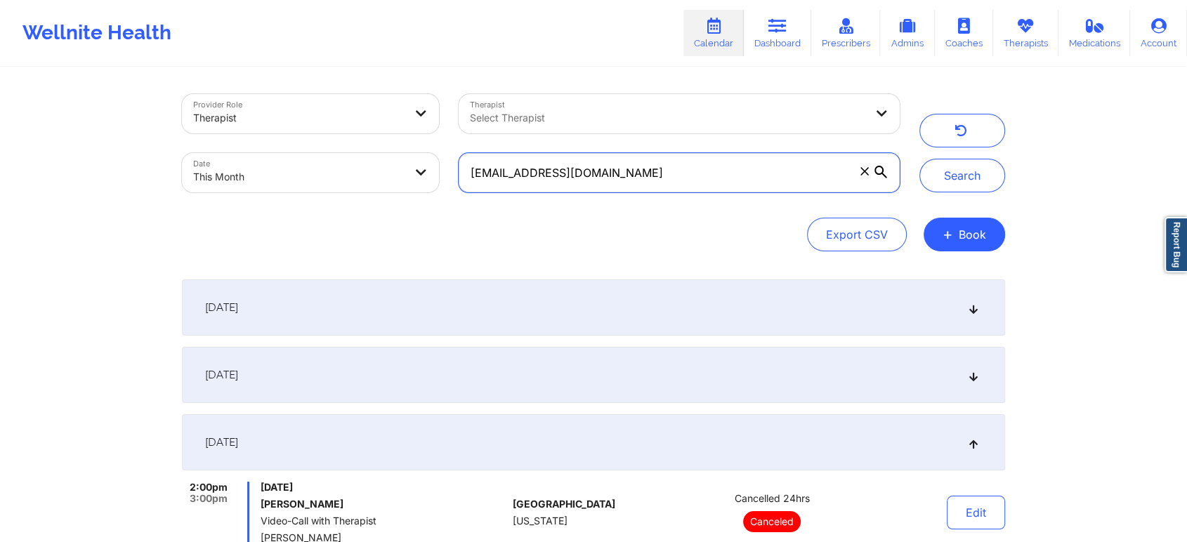
drag, startPoint x: 625, startPoint y: 176, endPoint x: 262, endPoint y: 127, distance: 366.4
click at [262, 127] on div "Provider Role Therapist Therapist Select Therapist Date This Month [EMAIL_ADDRE…" at bounding box center [540, 143] width 737 height 118
paste input "zanzy26"
click at [919, 159] on button "Search" at bounding box center [962, 176] width 86 height 34
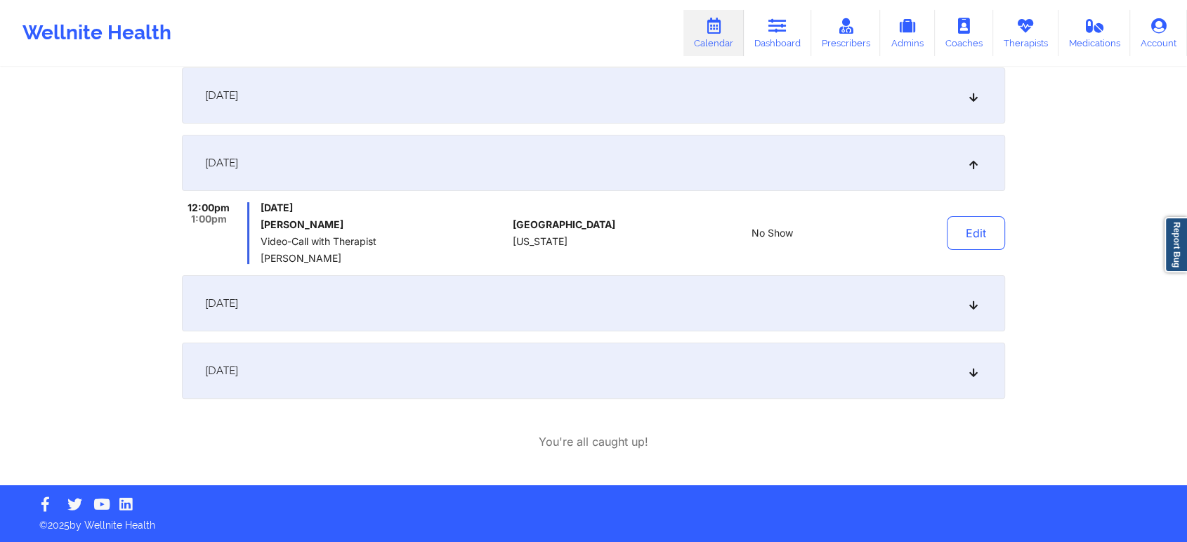
click at [353, 395] on div "[DATE]" at bounding box center [593, 371] width 823 height 56
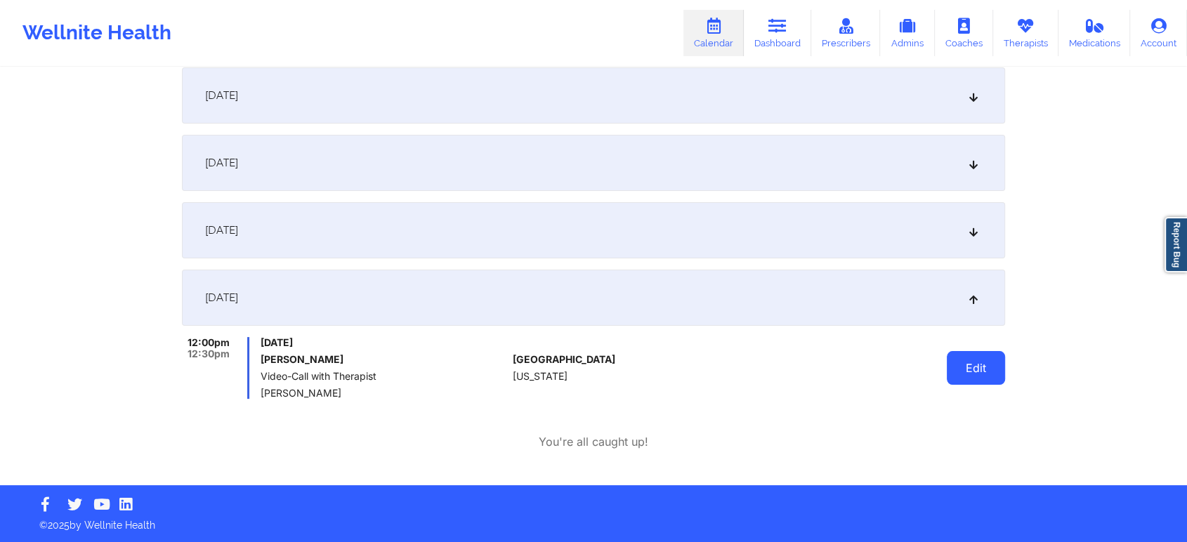
click at [989, 374] on button "Edit" at bounding box center [976, 368] width 58 height 34
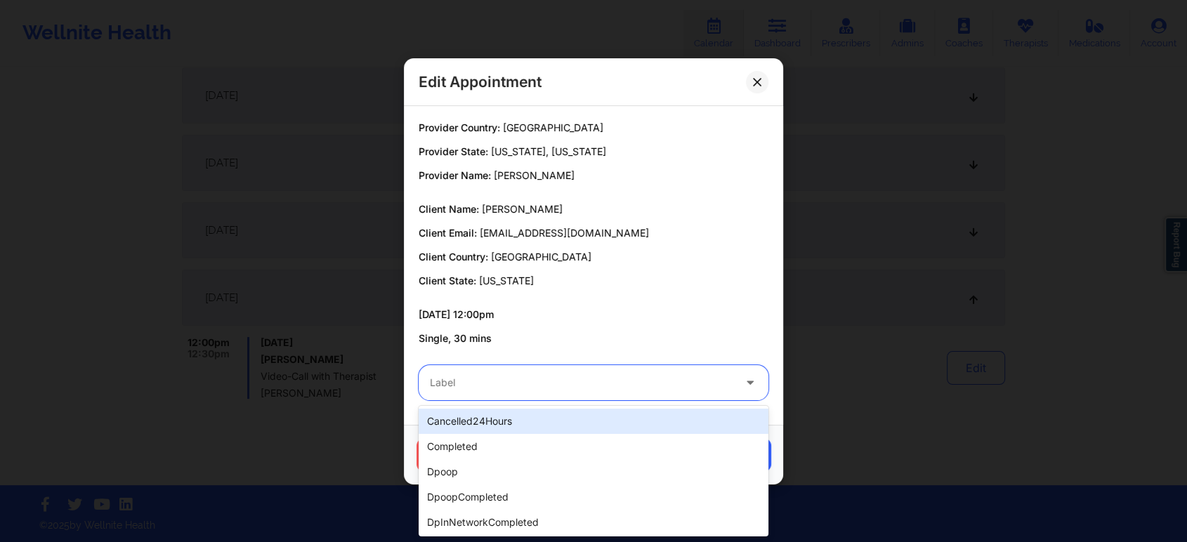
click at [507, 393] on div "Label" at bounding box center [577, 382] width 316 height 35
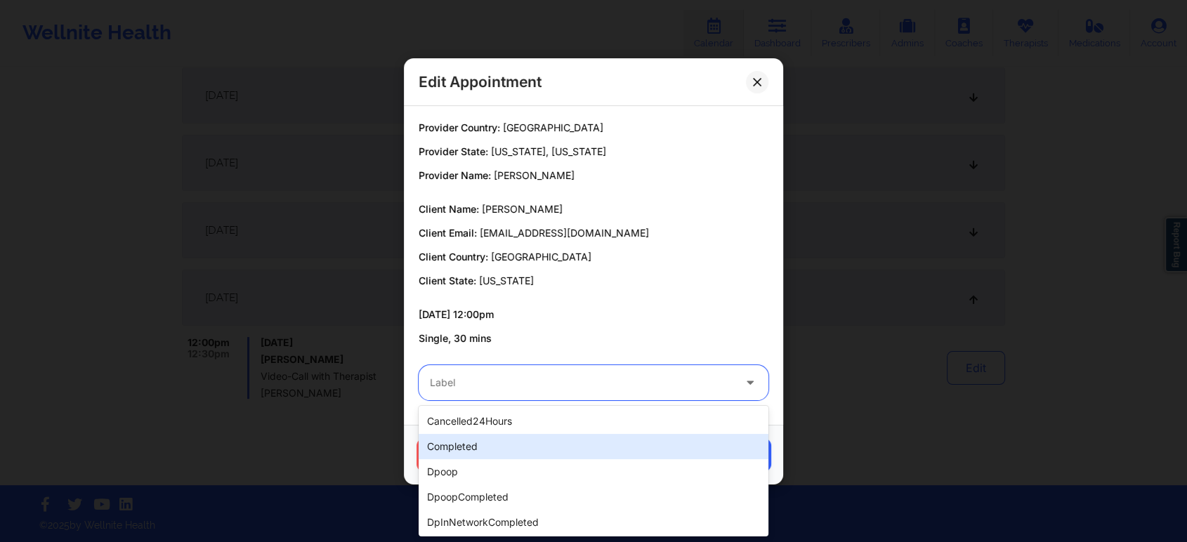
click at [480, 436] on div "completed" at bounding box center [594, 446] width 350 height 25
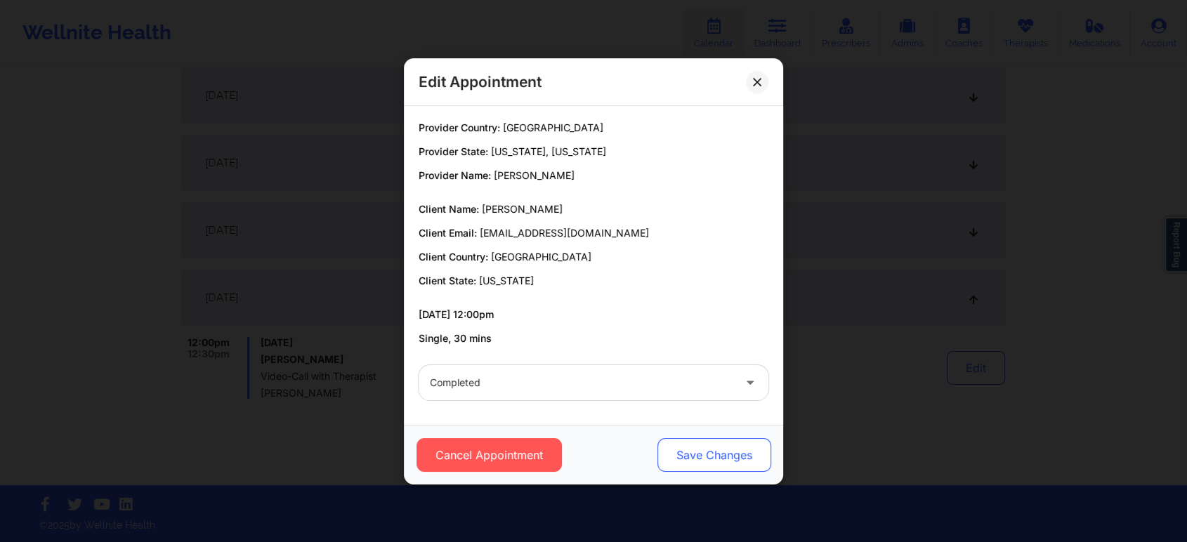
drag, startPoint x: 682, startPoint y: 431, endPoint x: 685, endPoint y: 445, distance: 14.3
click at [685, 445] on div "Cancel Appointment Save Changes" at bounding box center [593, 455] width 379 height 60
click at [685, 445] on button "Save Changes" at bounding box center [714, 455] width 114 height 34
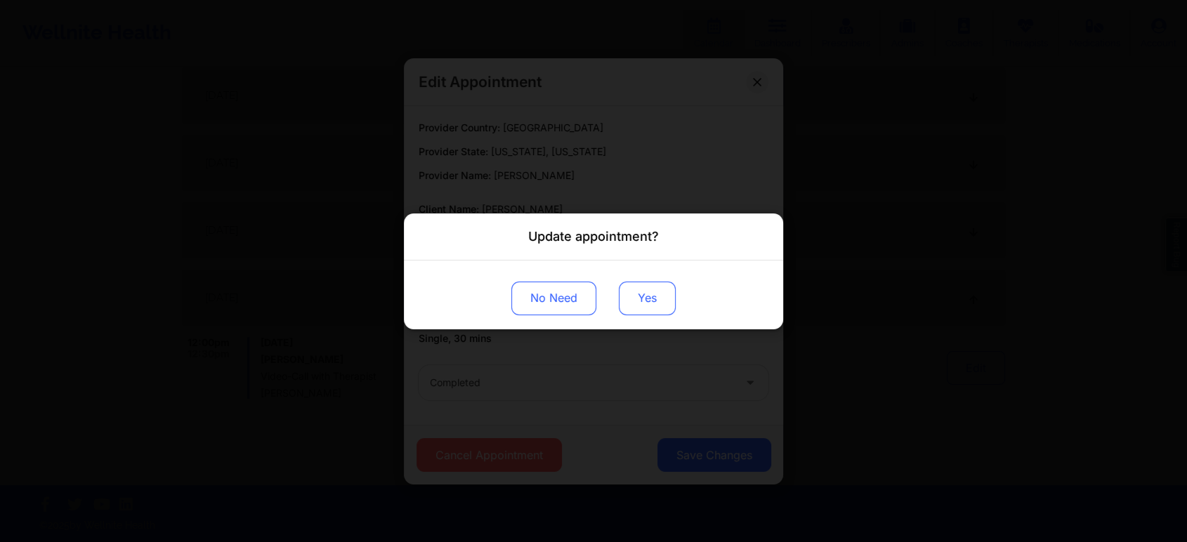
click at [663, 289] on button "Yes" at bounding box center [647, 298] width 57 height 34
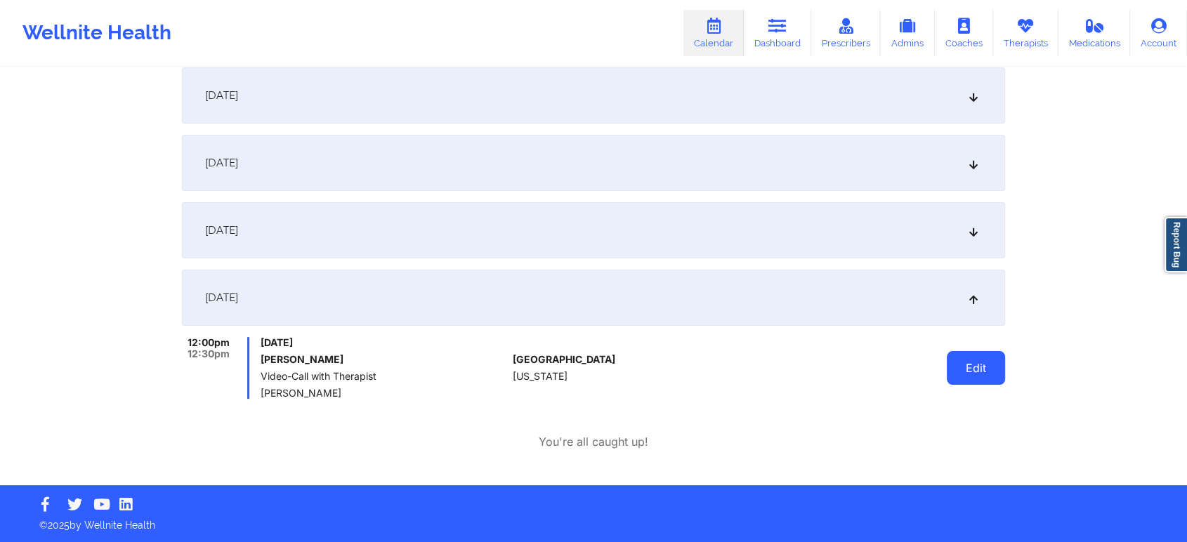
click at [953, 354] on button "Edit" at bounding box center [976, 368] width 58 height 34
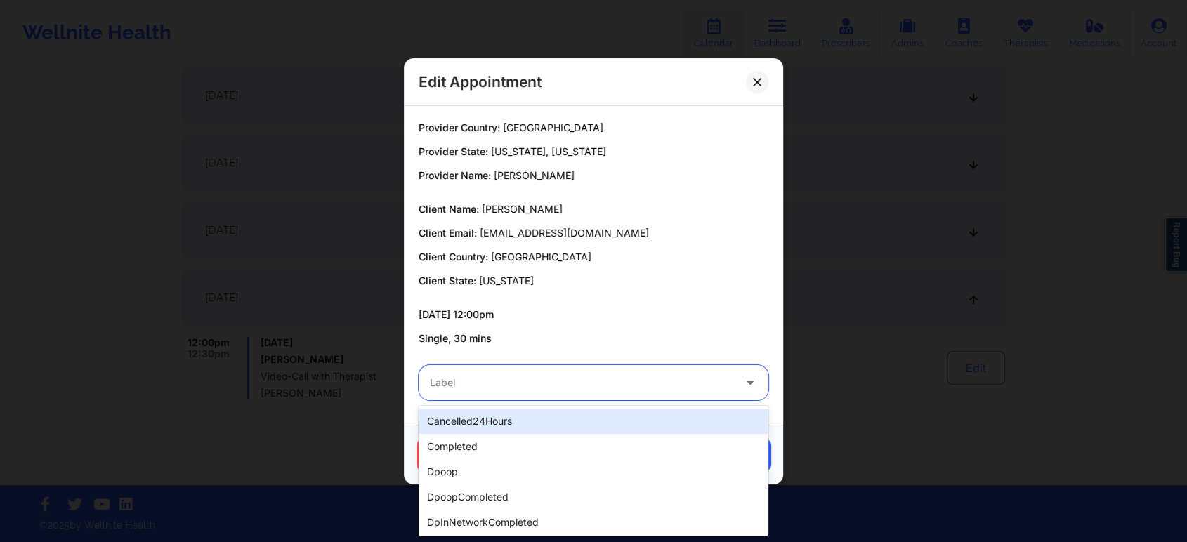
click at [508, 368] on div "Label" at bounding box center [577, 382] width 316 height 35
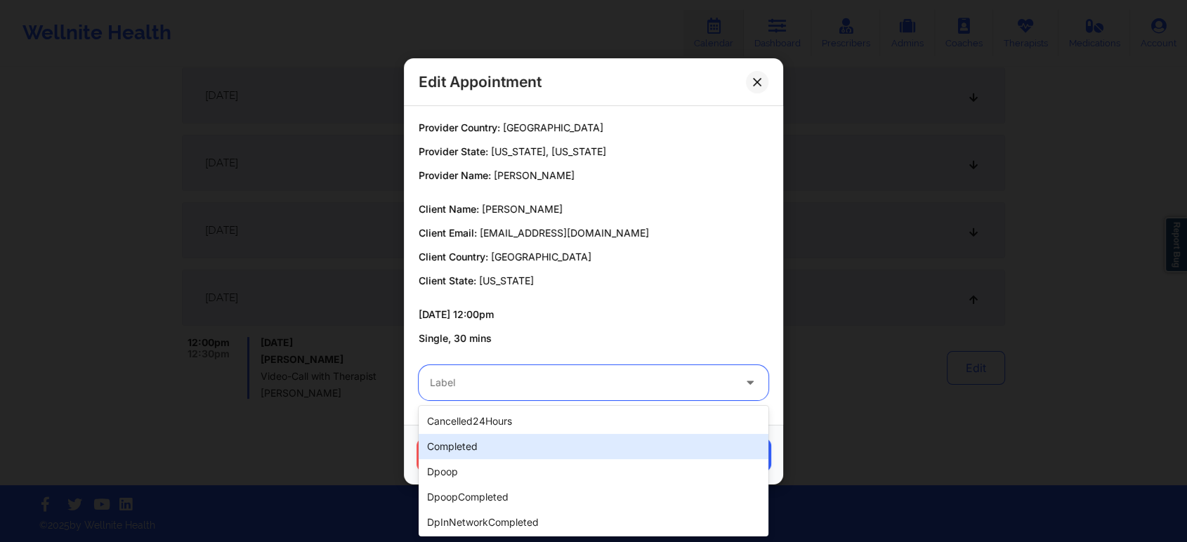
click at [464, 445] on div "completed" at bounding box center [594, 446] width 350 height 25
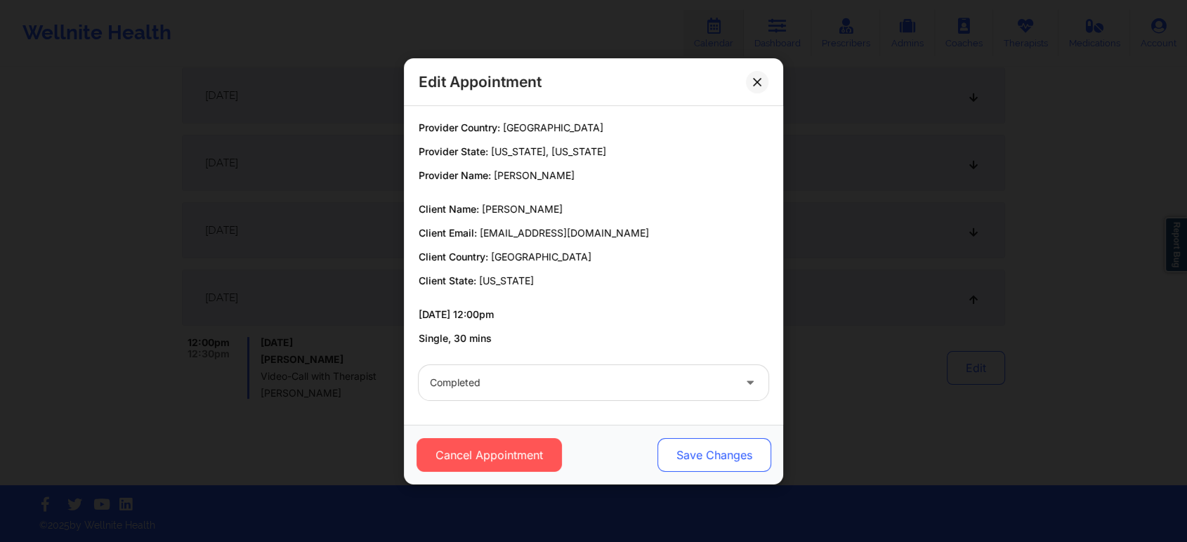
click at [737, 461] on button "Save Changes" at bounding box center [714, 455] width 114 height 34
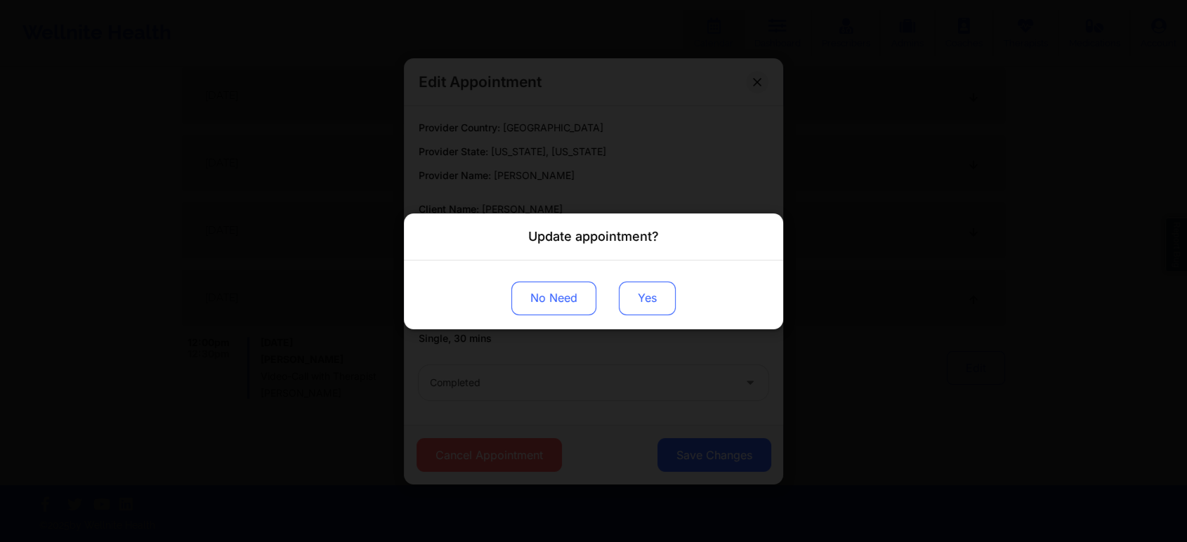
click at [646, 299] on button "Yes" at bounding box center [647, 298] width 57 height 34
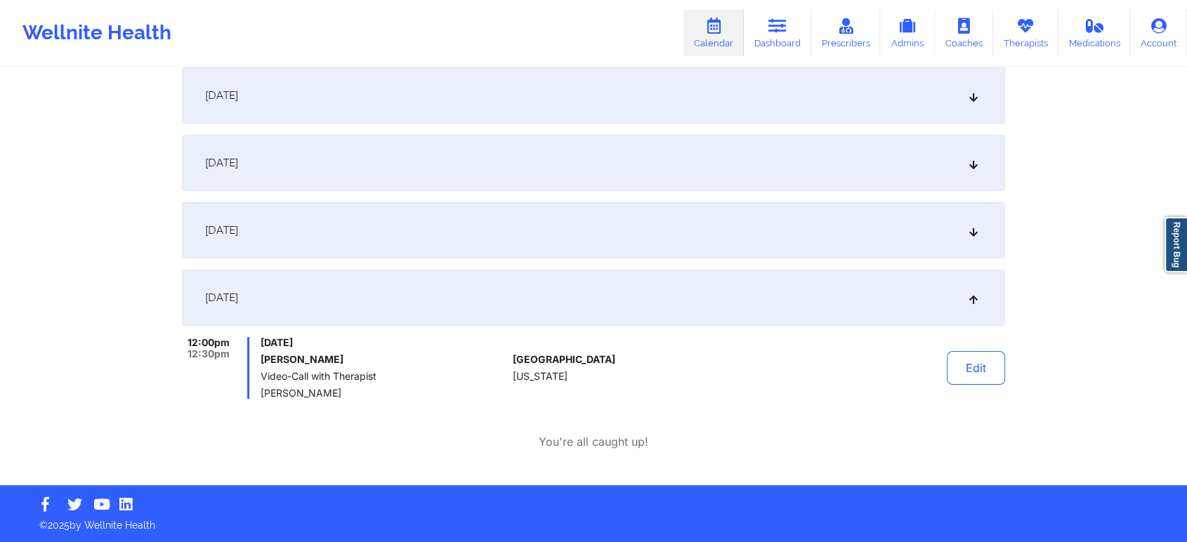
scroll to position [0, 0]
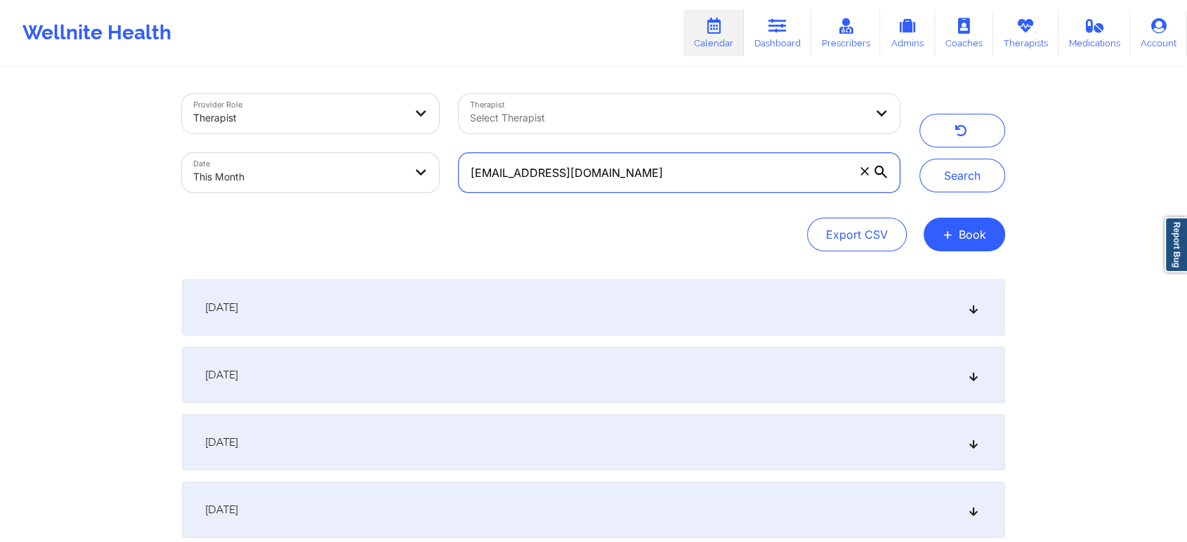
drag, startPoint x: 704, startPoint y: 166, endPoint x: 378, endPoint y: 165, distance: 325.9
click at [378, 165] on div "Provider Role Therapist Therapist Select Therapist Date This Month [EMAIL_ADDRE…" at bounding box center [540, 143] width 737 height 118
paste input "[EMAIL_ADDRESS]"
click at [919, 159] on button "Search" at bounding box center [962, 176] width 86 height 34
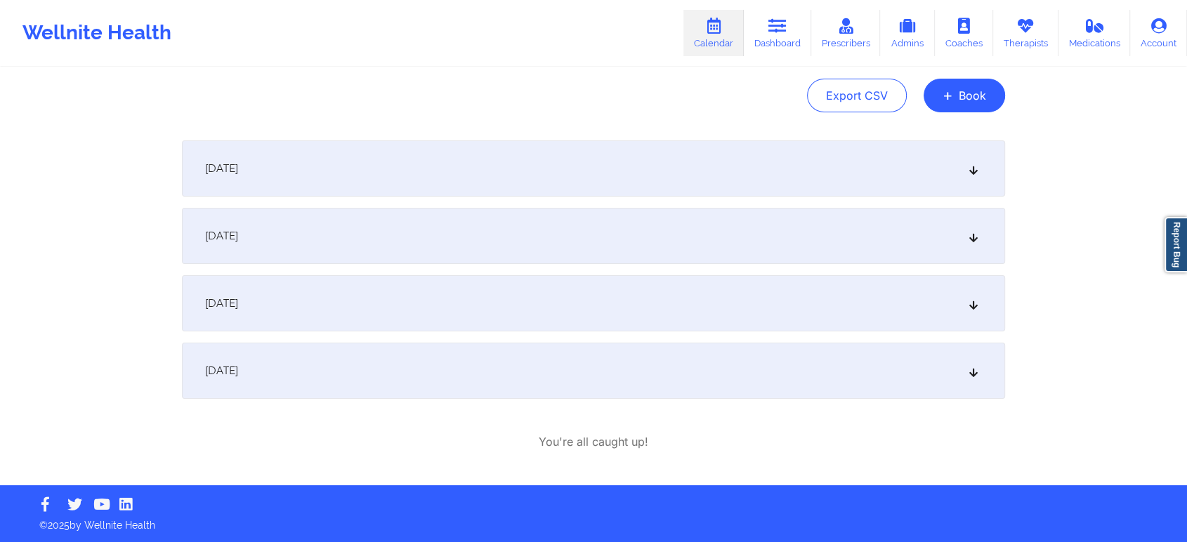
click at [544, 383] on div "[DATE]" at bounding box center [593, 371] width 823 height 56
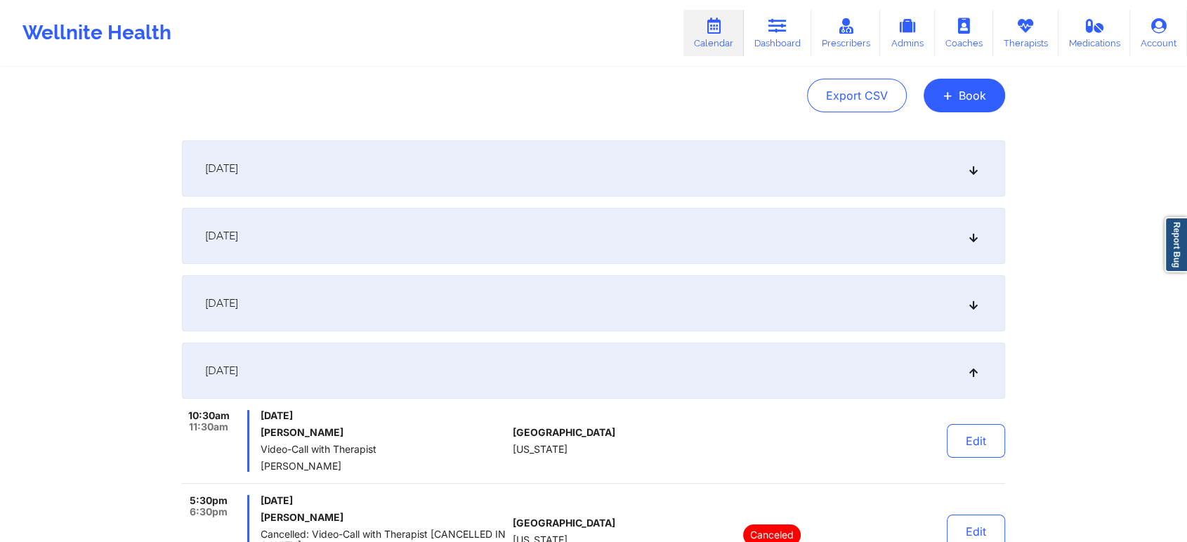
scroll to position [308, 0]
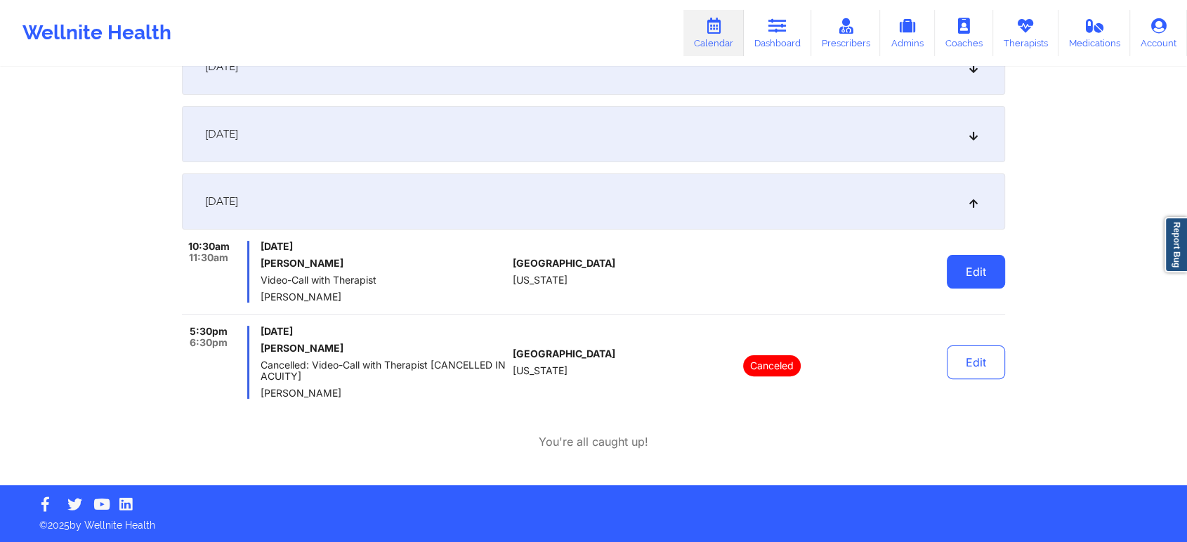
click at [960, 264] on button "Edit" at bounding box center [976, 272] width 58 height 34
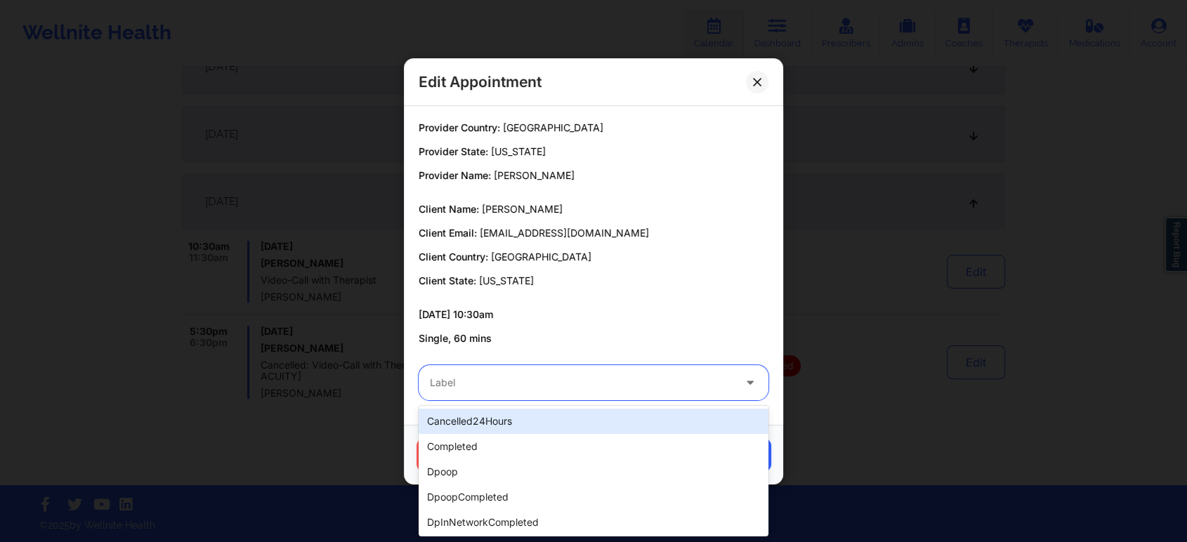
click at [559, 386] on div at bounding box center [581, 382] width 303 height 17
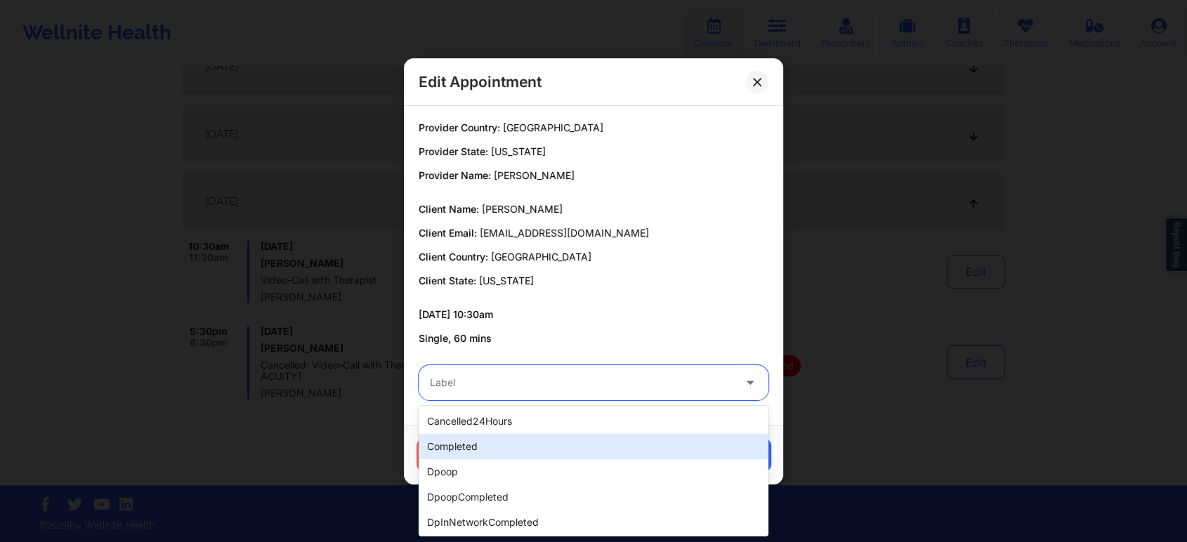
click at [492, 439] on div "completed" at bounding box center [594, 446] width 350 height 25
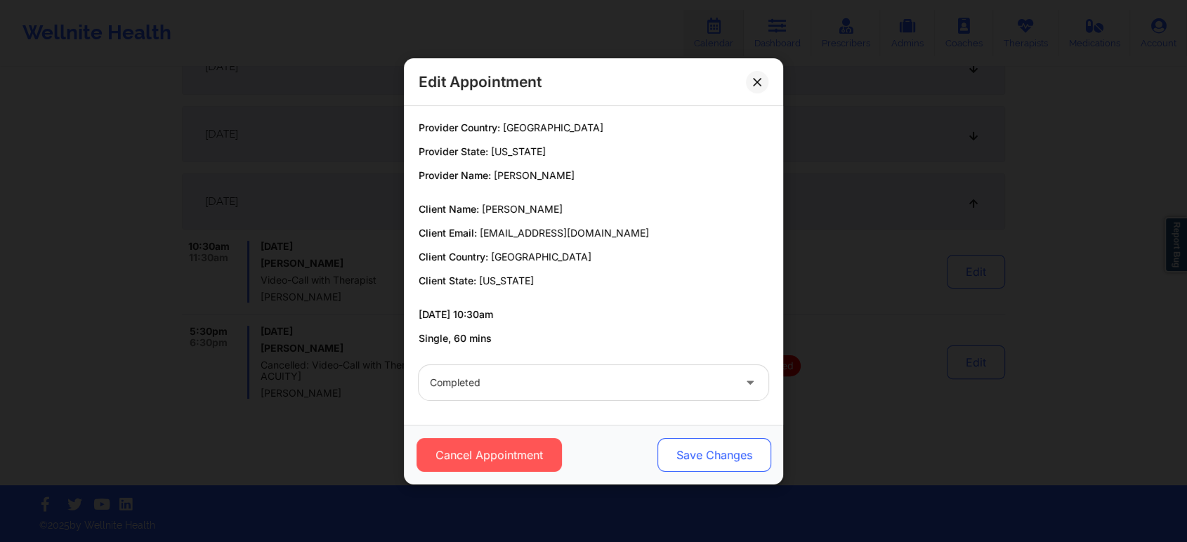
click at [677, 449] on button "Save Changes" at bounding box center [714, 455] width 114 height 34
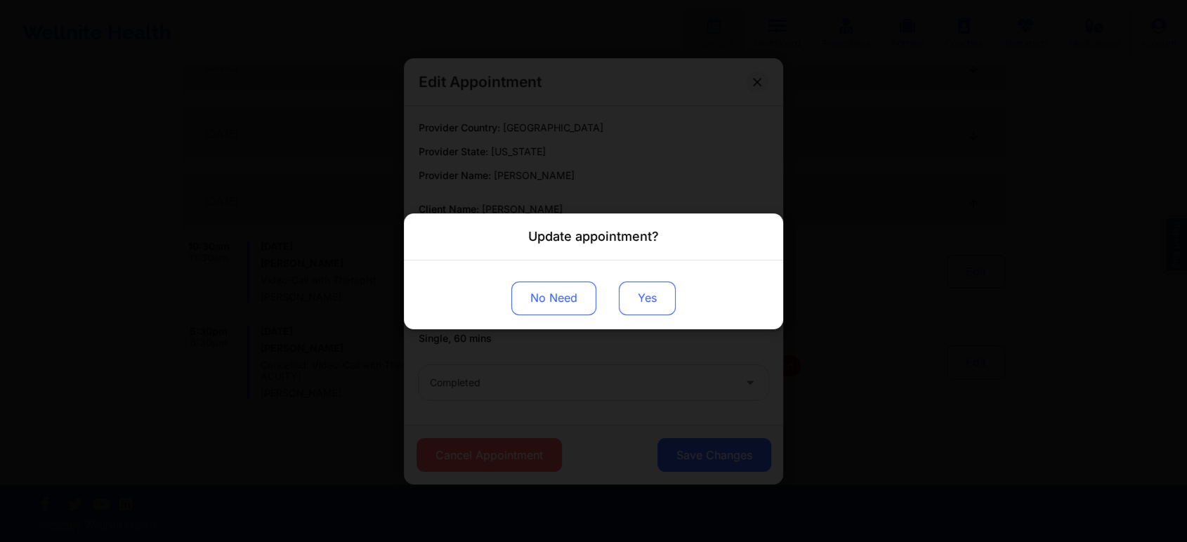
click at [646, 286] on button "Yes" at bounding box center [647, 298] width 57 height 34
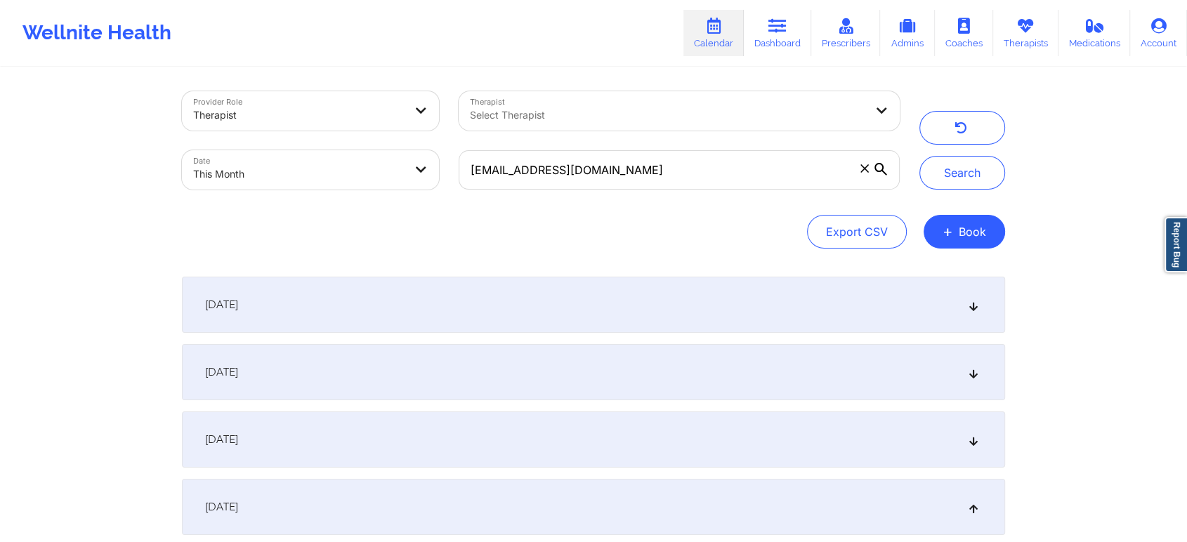
scroll to position [0, 0]
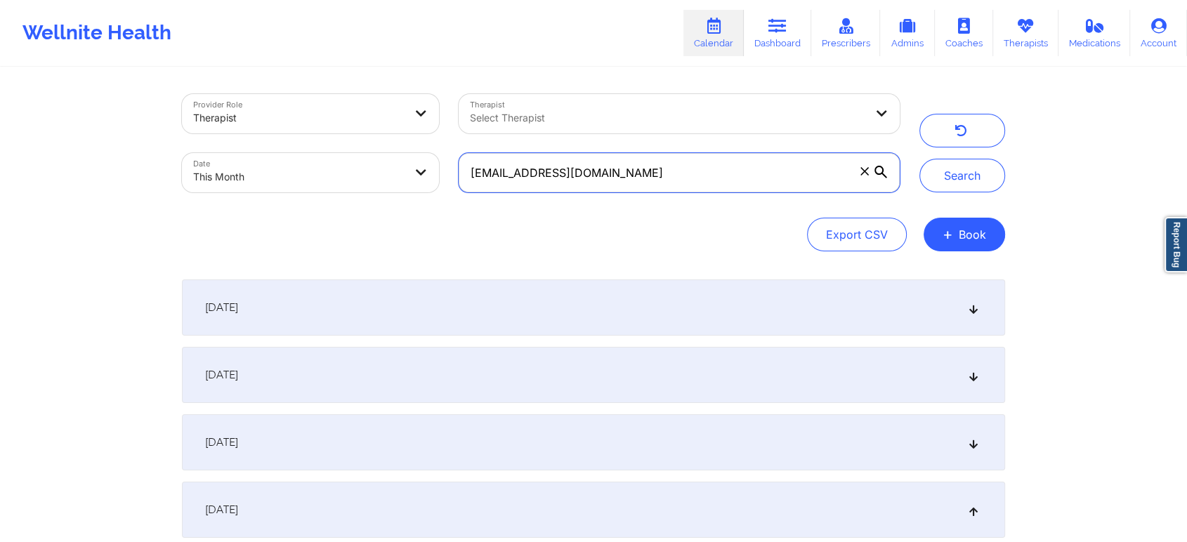
drag, startPoint x: 650, startPoint y: 164, endPoint x: 346, endPoint y: 82, distance: 314.3
click at [346, 82] on div "Provider Role Therapist Therapist Select Therapist Date This Month [EMAIL_ADDRE…" at bounding box center [593, 431] width 843 height 725
paste input "[EMAIL_ADDRESS]"
click at [919, 159] on button "Search" at bounding box center [962, 176] width 86 height 34
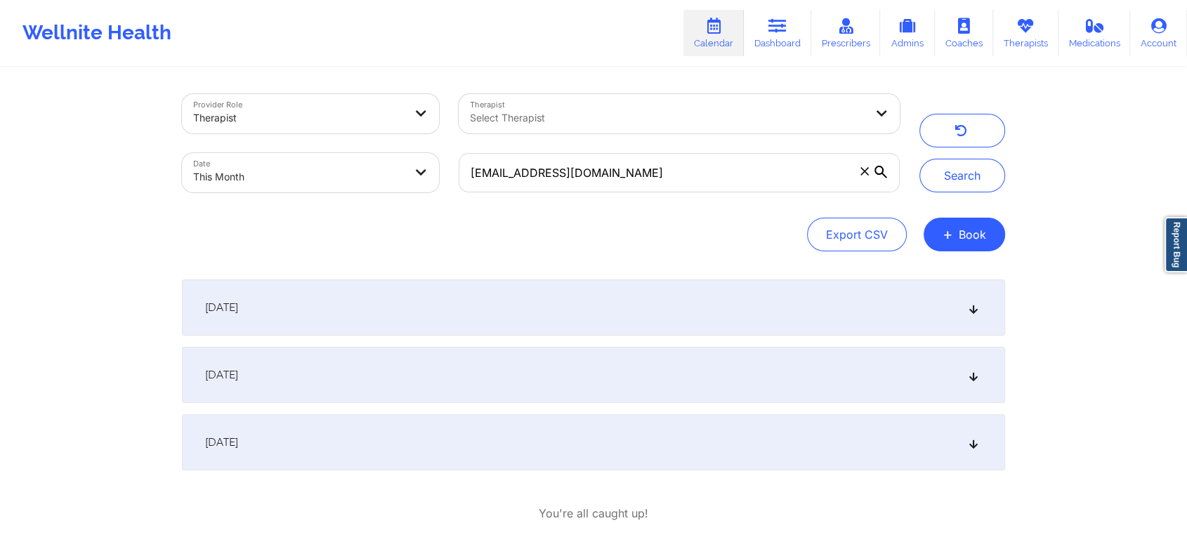
click at [376, 414] on div "[DATE]" at bounding box center [593, 442] width 823 height 56
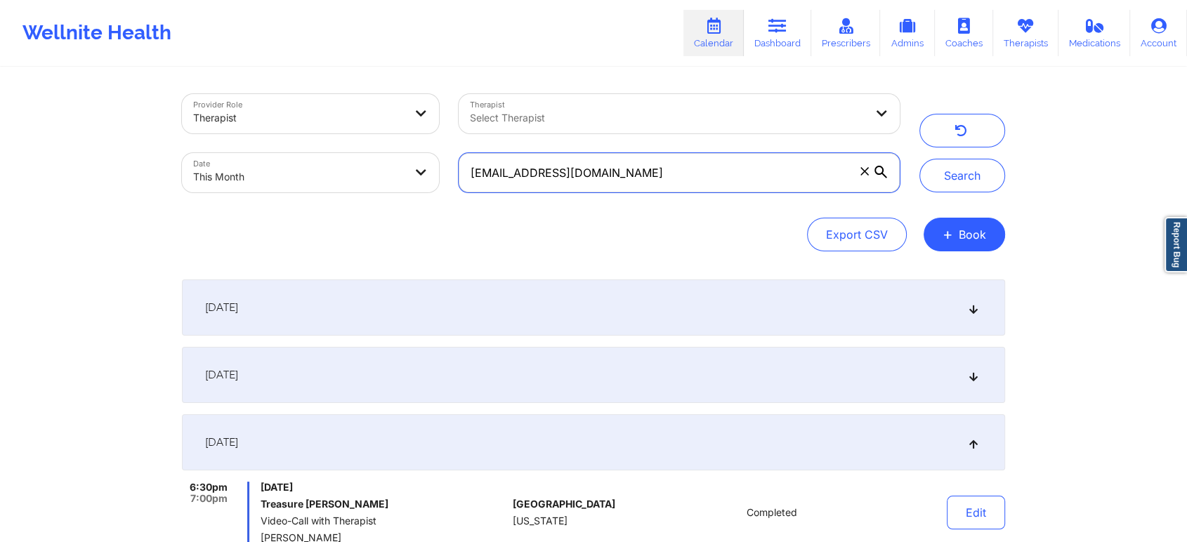
drag, startPoint x: 642, startPoint y: 173, endPoint x: 345, endPoint y: 147, distance: 298.2
click at [345, 147] on div "Provider Role Therapist Therapist Select Therapist Date This Month [EMAIL_ADDRE…" at bounding box center [540, 143] width 737 height 118
paste input "gcarrero18"
click at [919, 159] on button "Search" at bounding box center [962, 176] width 86 height 34
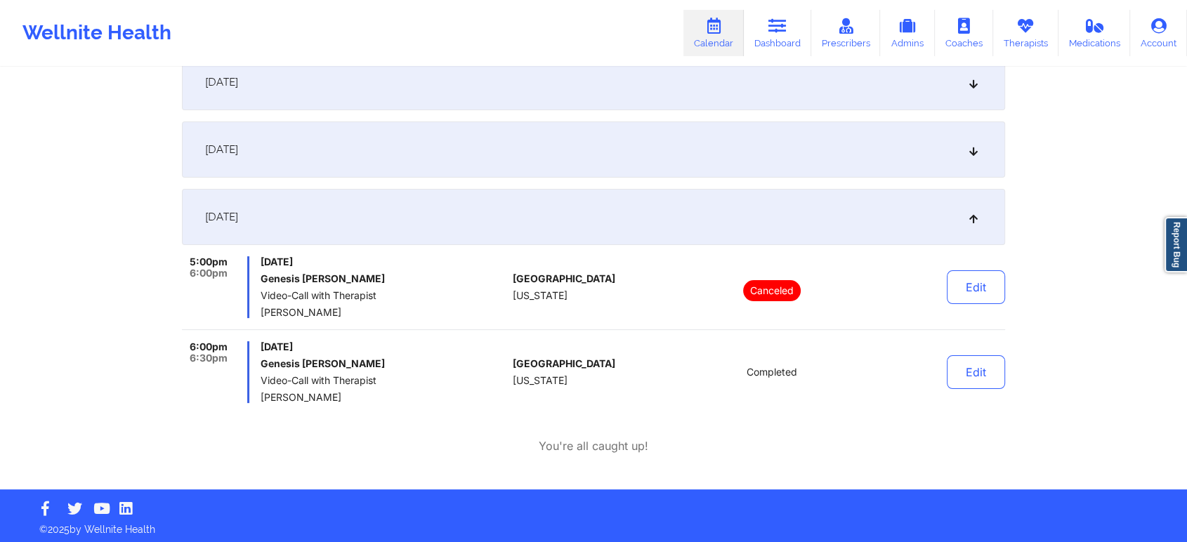
scroll to position [227, 0]
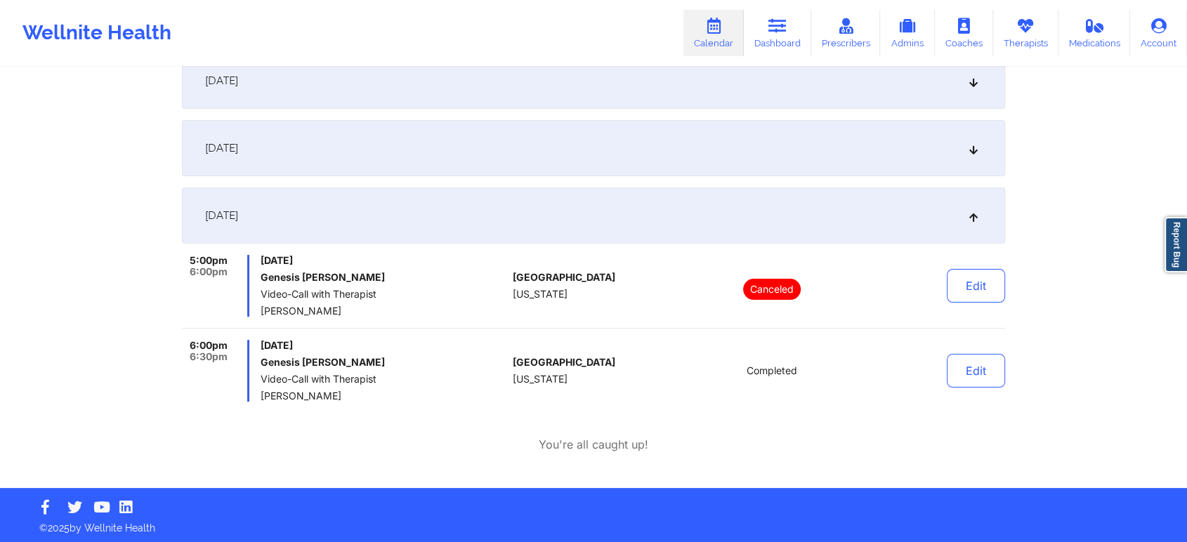
click at [727, 216] on div "[DATE]" at bounding box center [593, 216] width 823 height 56
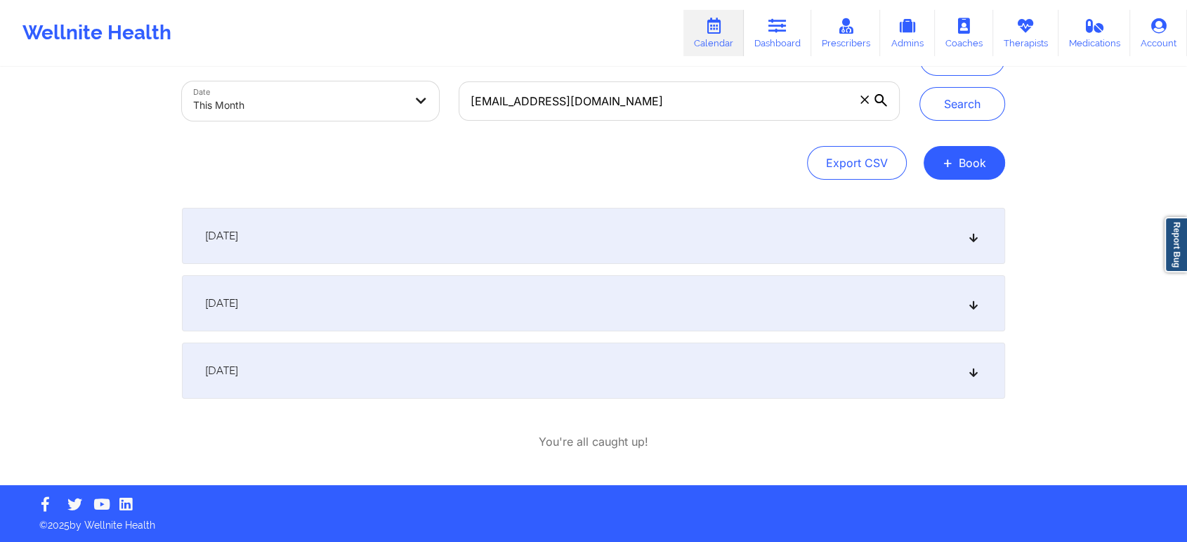
scroll to position [72, 0]
click at [785, 369] on div "[DATE]" at bounding box center [593, 371] width 823 height 56
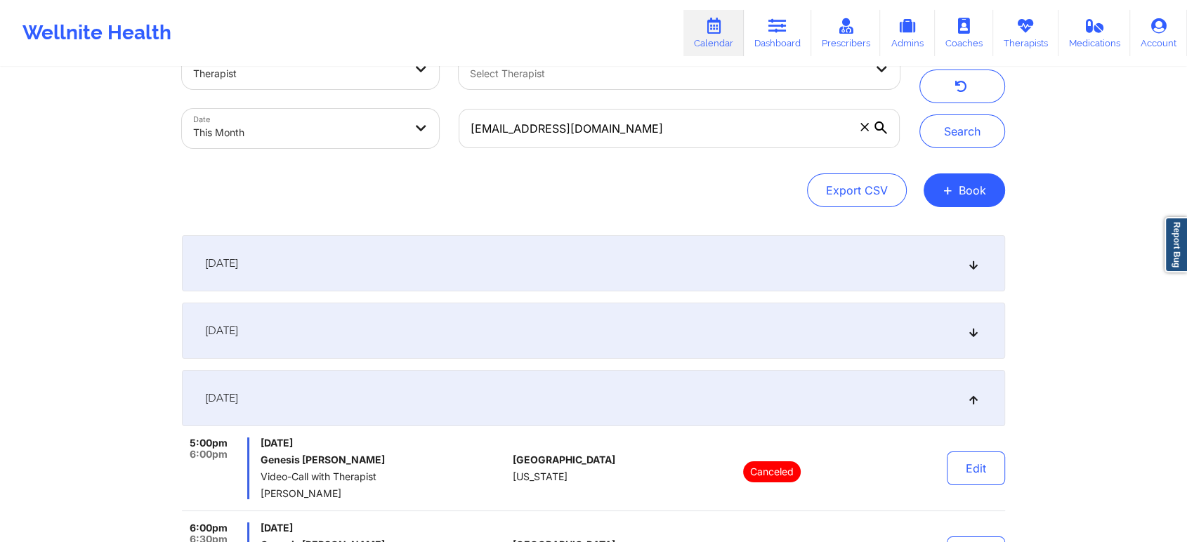
scroll to position [0, 0]
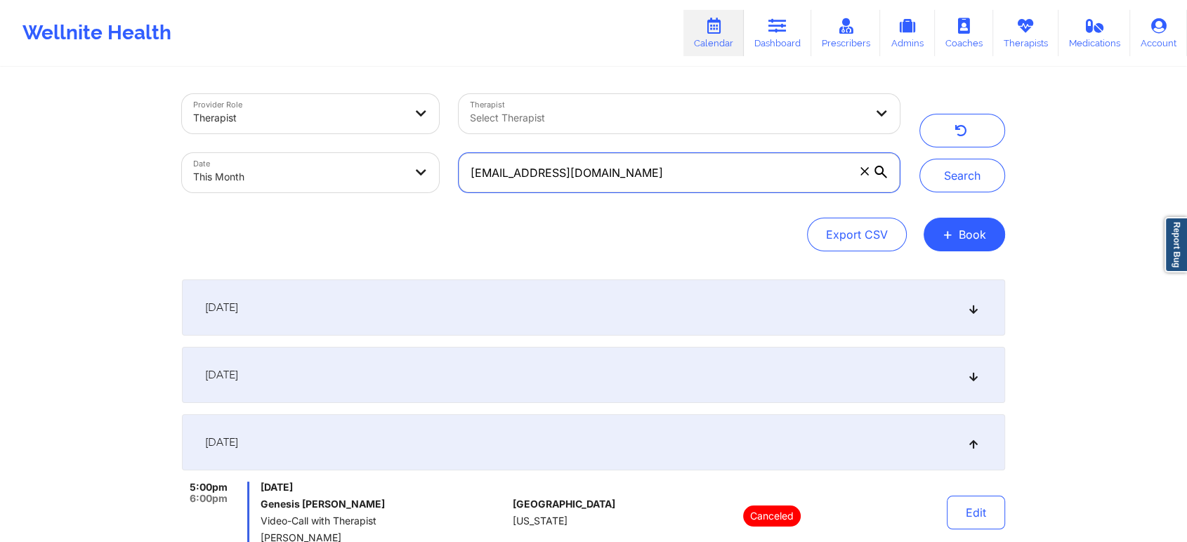
drag, startPoint x: 702, startPoint y: 173, endPoint x: 338, endPoint y: 88, distance: 372.7
click at [338, 88] on div "Provider Role Therapist Therapist Select Therapist Date This Month [EMAIL_ADDRE…" at bounding box center [540, 143] width 737 height 118
paste input "borkahms1"
click at [919, 159] on button "Search" at bounding box center [962, 176] width 86 height 34
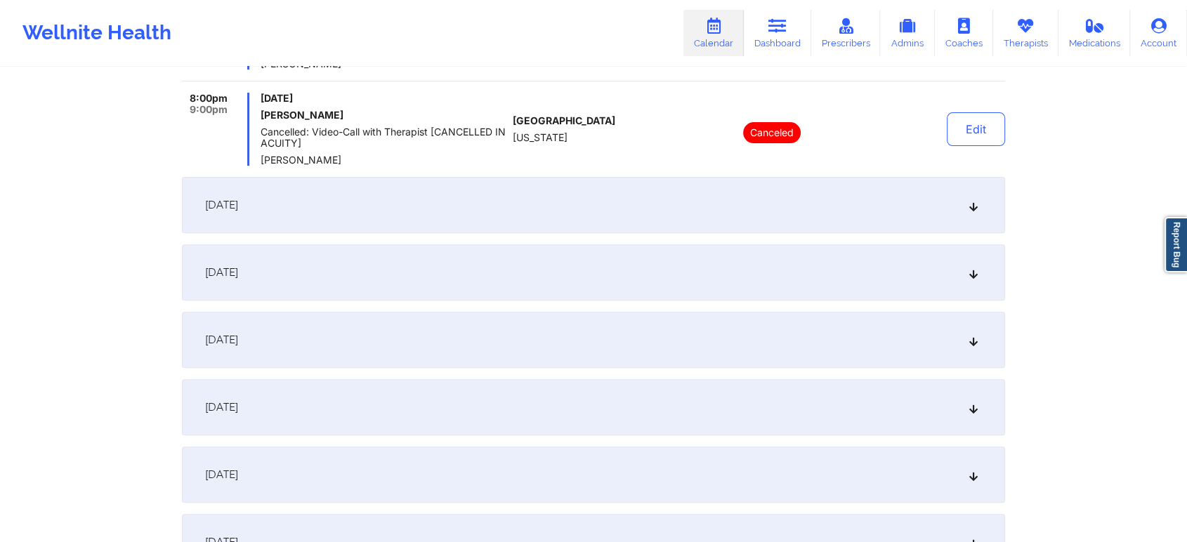
click at [463, 465] on div "[DATE]" at bounding box center [593, 475] width 823 height 56
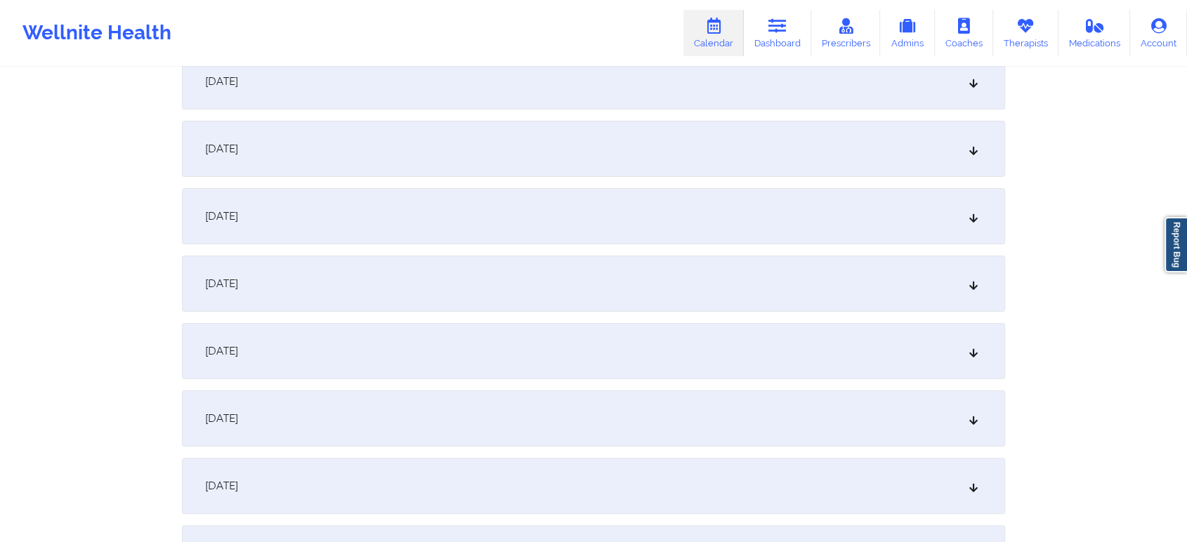
scroll to position [0, 0]
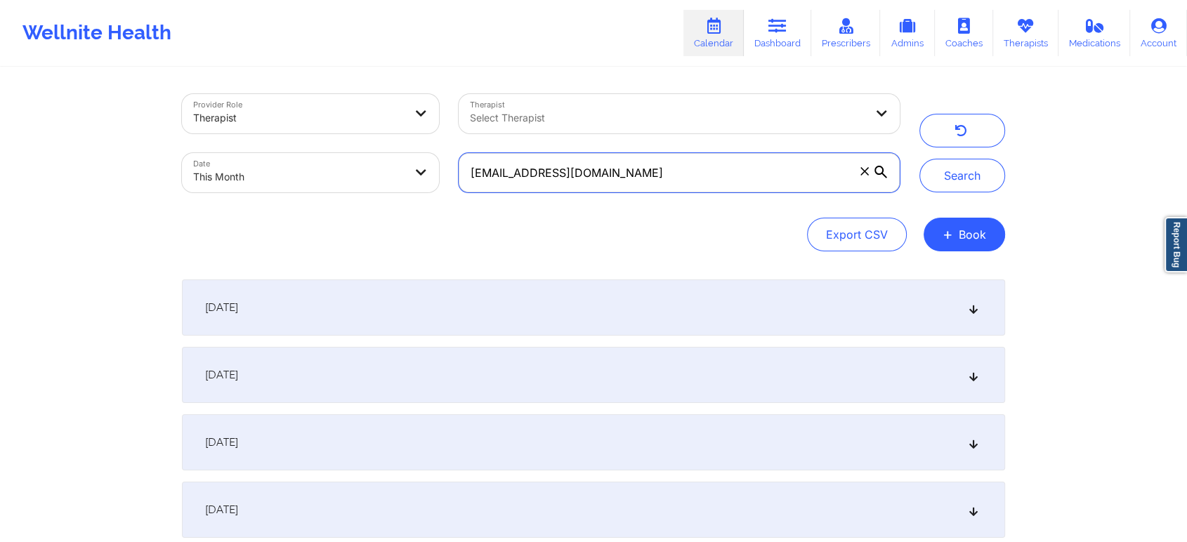
click at [718, 154] on input "[EMAIL_ADDRESS][DOMAIN_NAME]" at bounding box center [679, 172] width 441 height 39
drag, startPoint x: 650, startPoint y: 176, endPoint x: 324, endPoint y: 120, distance: 330.5
click at [324, 120] on div "Provider Role Therapist Therapist Select Therapist Date This Month [EMAIL_ADDRE…" at bounding box center [540, 143] width 737 height 118
paste input "kellyw4175"
click at [919, 159] on button "Search" at bounding box center [962, 176] width 86 height 34
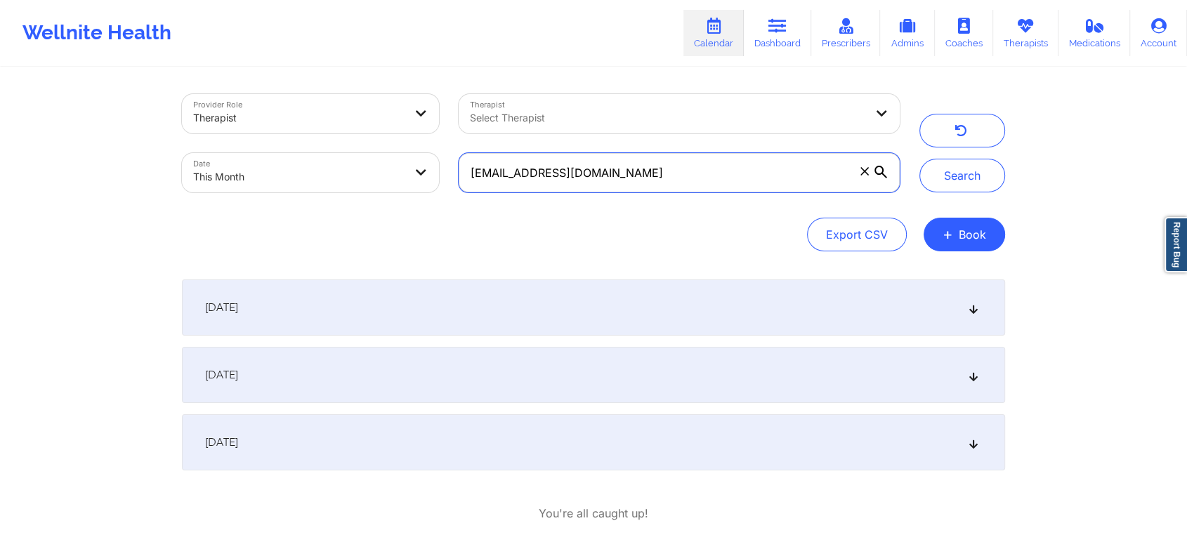
scroll to position [72, 0]
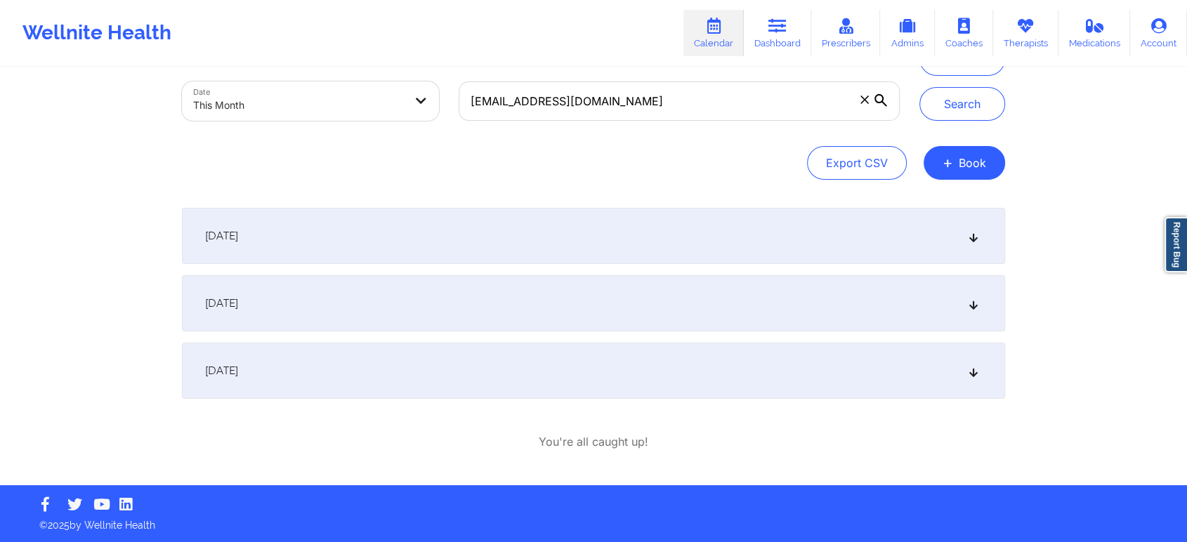
click at [478, 355] on div "[DATE]" at bounding box center [593, 371] width 823 height 56
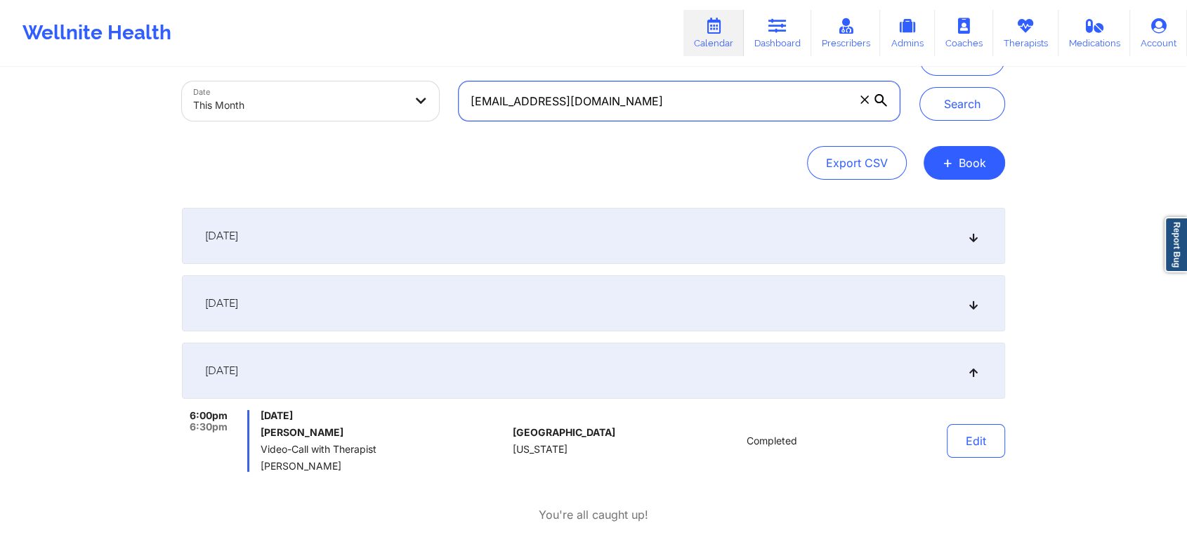
drag, startPoint x: 619, startPoint y: 105, endPoint x: 376, endPoint y: 118, distance: 244.0
click at [376, 118] on div "Provider Role Therapist Therapist Select Therapist Date This Month [EMAIL_ADDRE…" at bounding box center [540, 72] width 737 height 118
paste input "Completed"
click at [919, 87] on button "Search" at bounding box center [962, 104] width 86 height 34
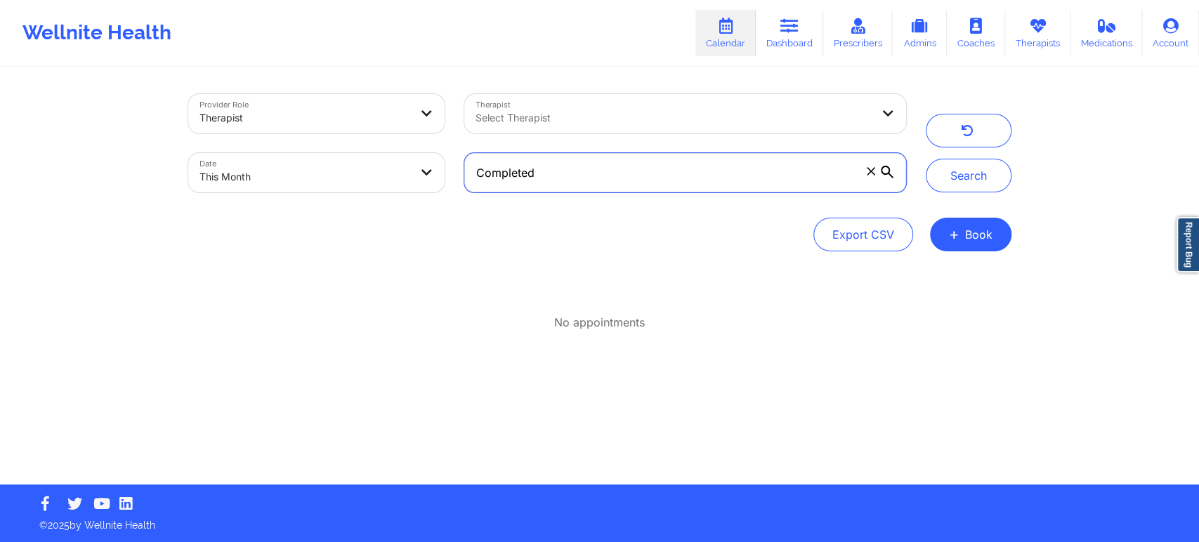
drag, startPoint x: 579, startPoint y: 153, endPoint x: 460, endPoint y: 187, distance: 123.4
click at [460, 187] on div "Completed" at bounding box center [684, 172] width 461 height 59
paste input "[EMAIL_ADDRESS][DOMAIN_NAME]"
click at [926, 159] on button "Search" at bounding box center [969, 176] width 86 height 34
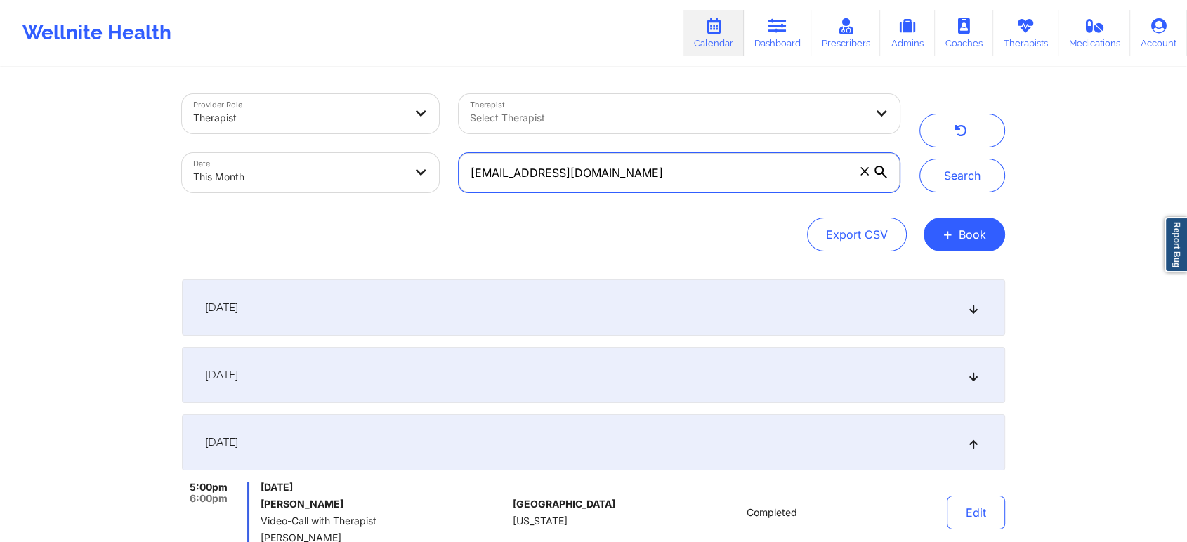
scroll to position [218, 0]
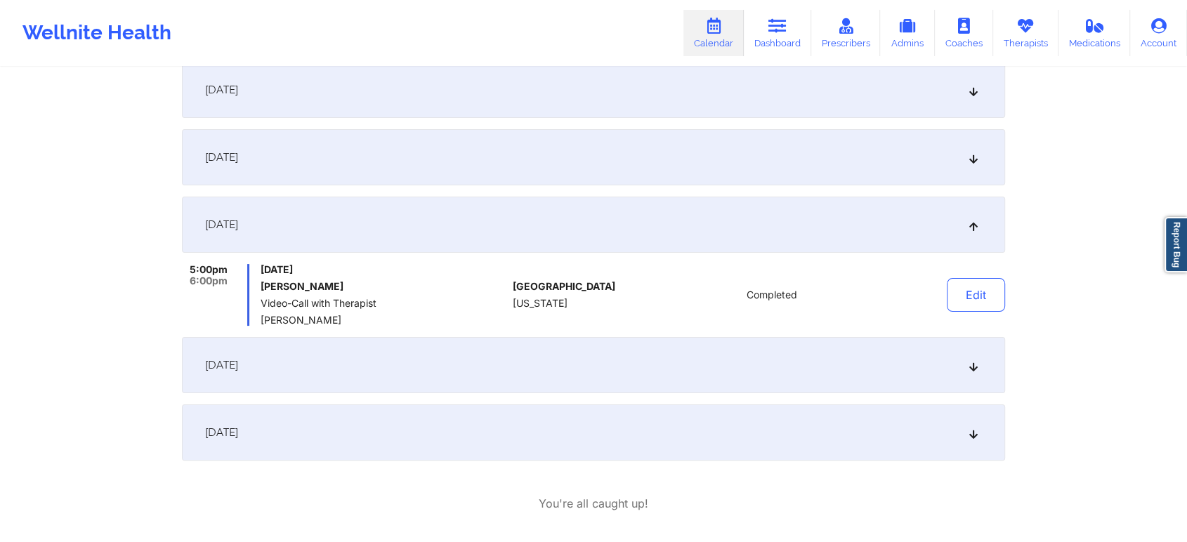
click at [476, 442] on div "[DATE]" at bounding box center [593, 433] width 823 height 56
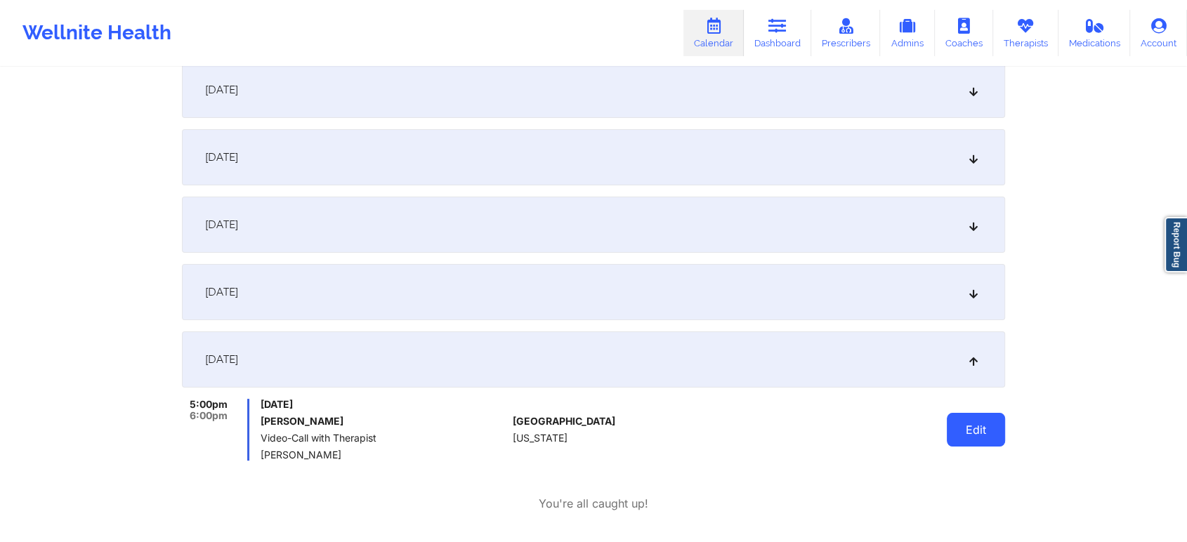
click at [965, 434] on button "Edit" at bounding box center [976, 430] width 58 height 34
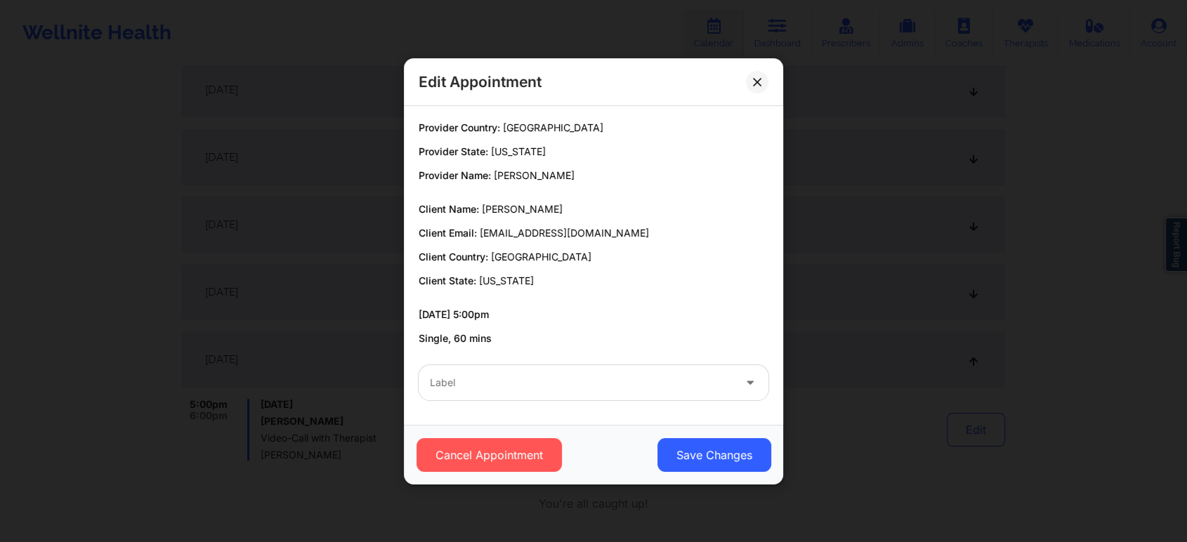
click at [473, 388] on div at bounding box center [581, 382] width 303 height 17
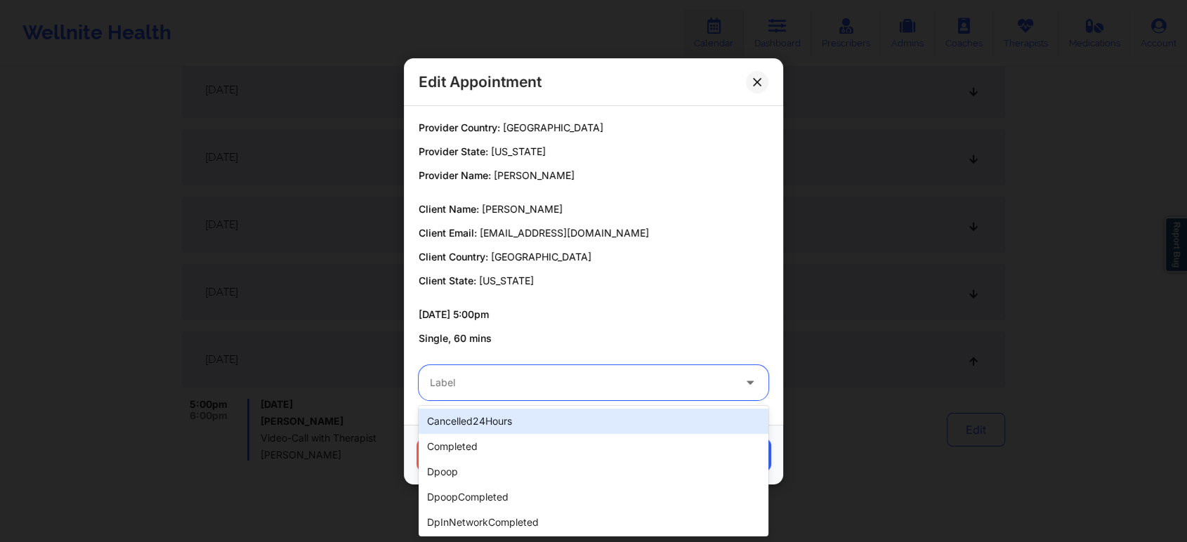
click at [473, 388] on div at bounding box center [581, 382] width 303 height 17
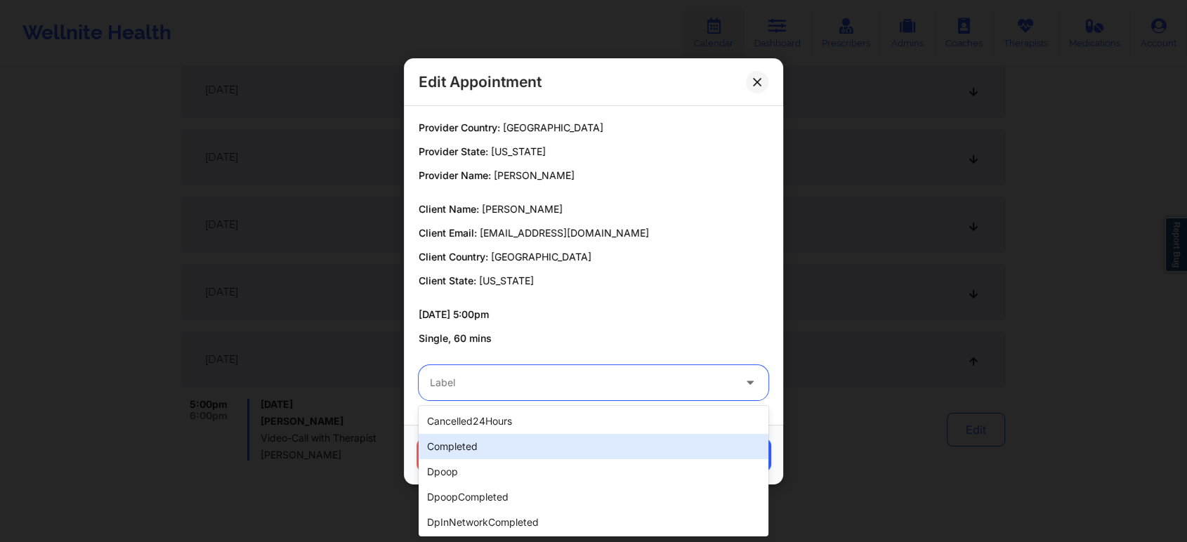
click at [452, 440] on div "completed" at bounding box center [594, 446] width 350 height 25
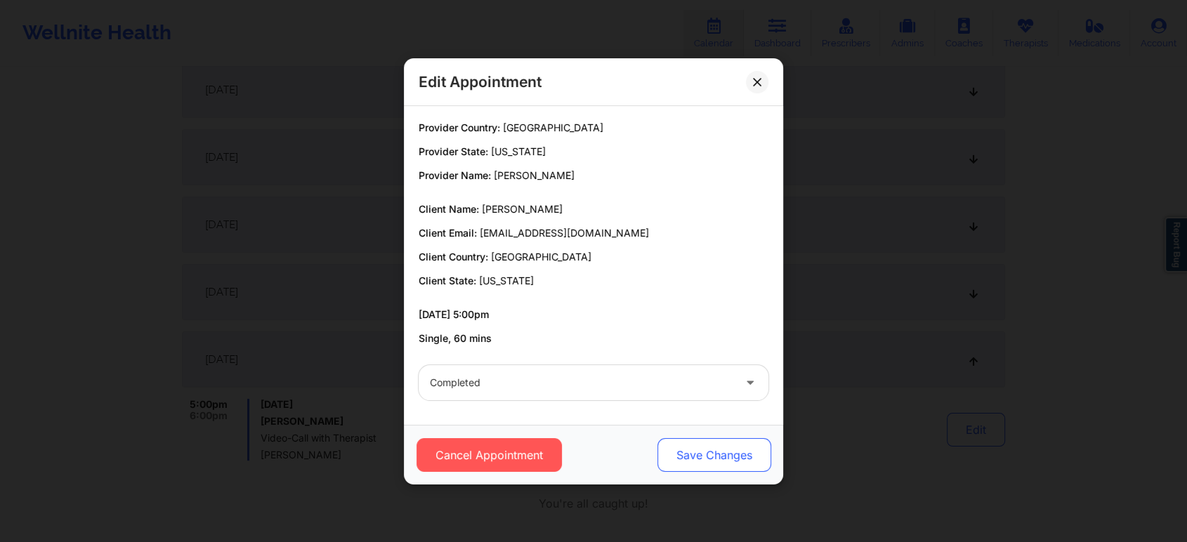
drag, startPoint x: 649, startPoint y: 440, endPoint x: 666, endPoint y: 448, distance: 18.5
click at [666, 448] on div "Cancel Appointment Save Changes" at bounding box center [594, 455] width 360 height 34
click at [666, 448] on button "Save Changes" at bounding box center [714, 455] width 114 height 34
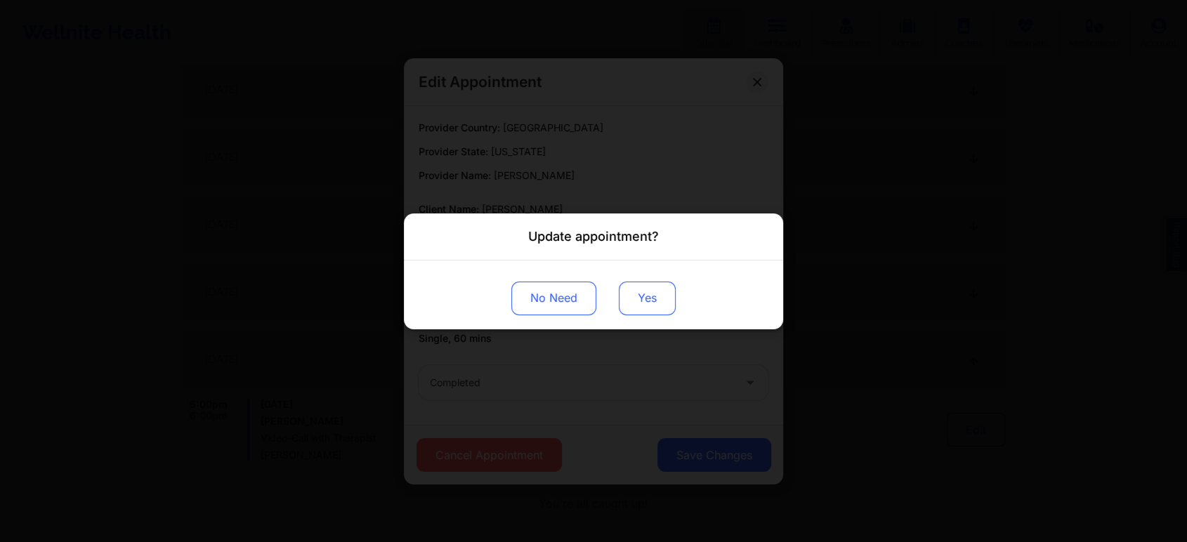
click at [638, 285] on button "Yes" at bounding box center [647, 298] width 57 height 34
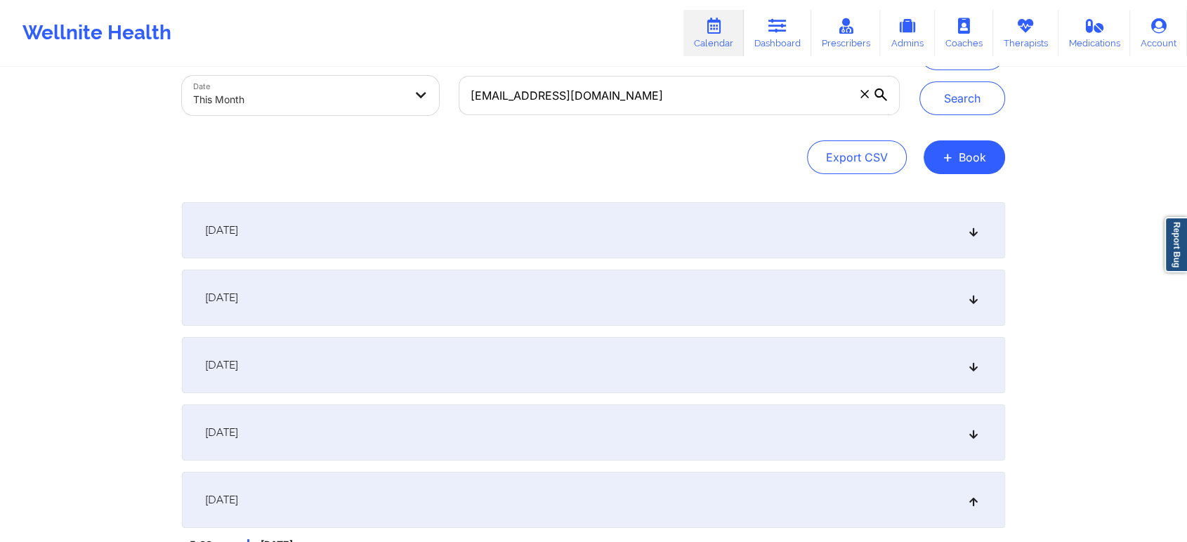
scroll to position [9, 0]
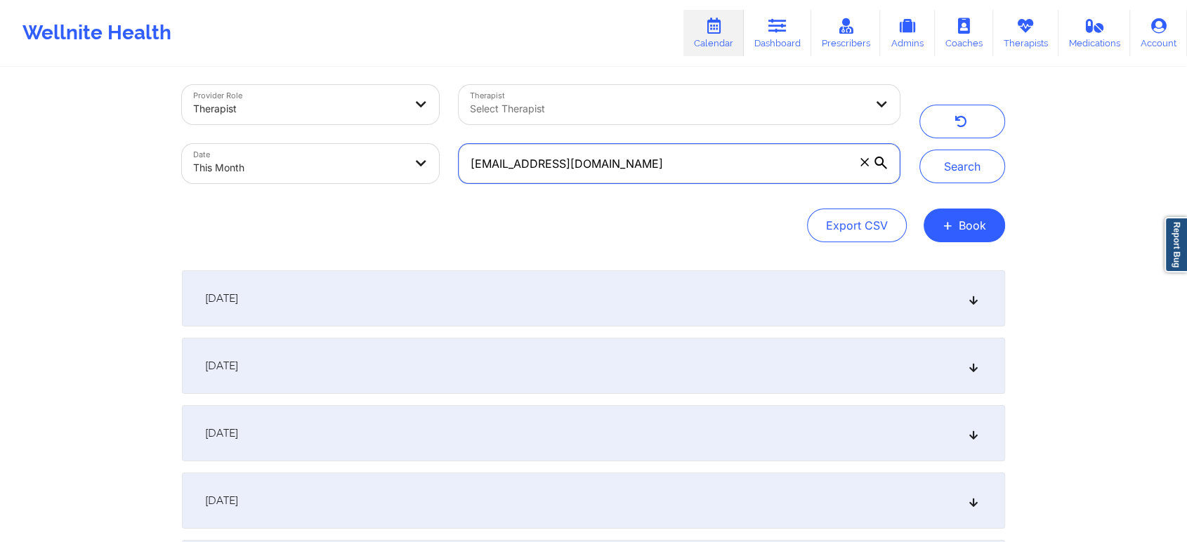
click at [625, 179] on input "[EMAIL_ADDRESS][DOMAIN_NAME]" at bounding box center [679, 163] width 441 height 39
drag, startPoint x: 625, startPoint y: 179, endPoint x: 450, endPoint y: 159, distance: 176.0
click at [450, 159] on div "[EMAIL_ADDRESS][DOMAIN_NAME]" at bounding box center [679, 163] width 461 height 59
paste input "osealiriovanegasperez@gmai"
click at [919, 150] on button "Search" at bounding box center [962, 167] width 86 height 34
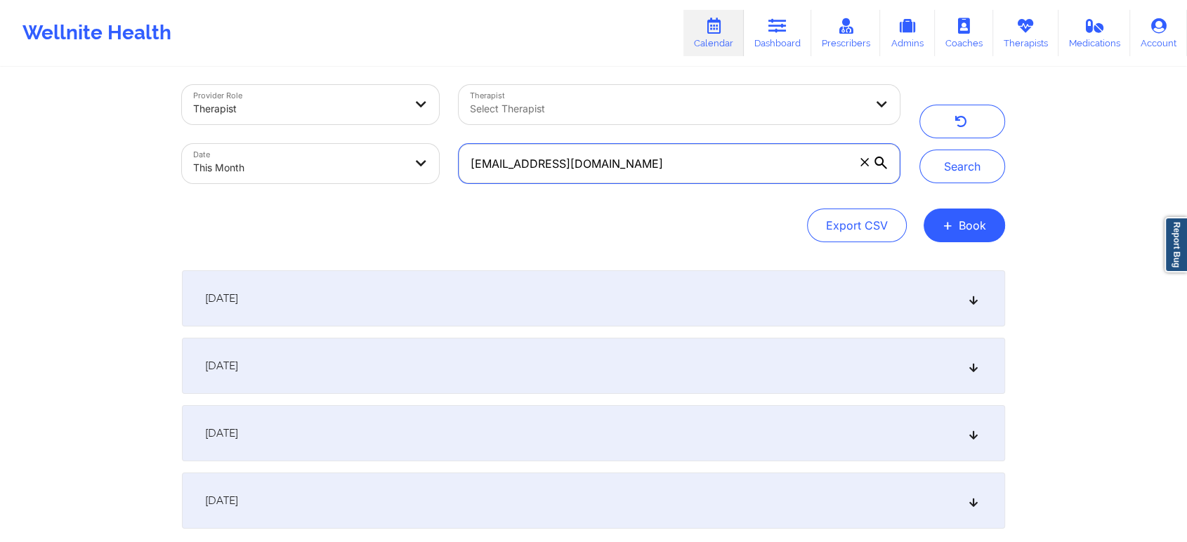
scroll to position [139, 0]
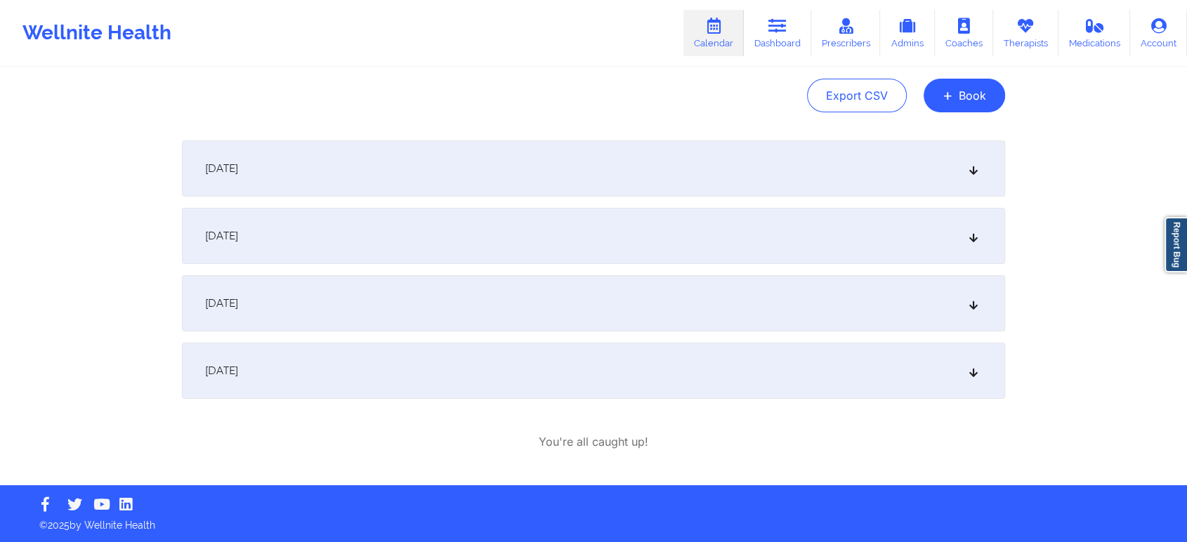
click at [357, 357] on div "[DATE]" at bounding box center [593, 371] width 823 height 56
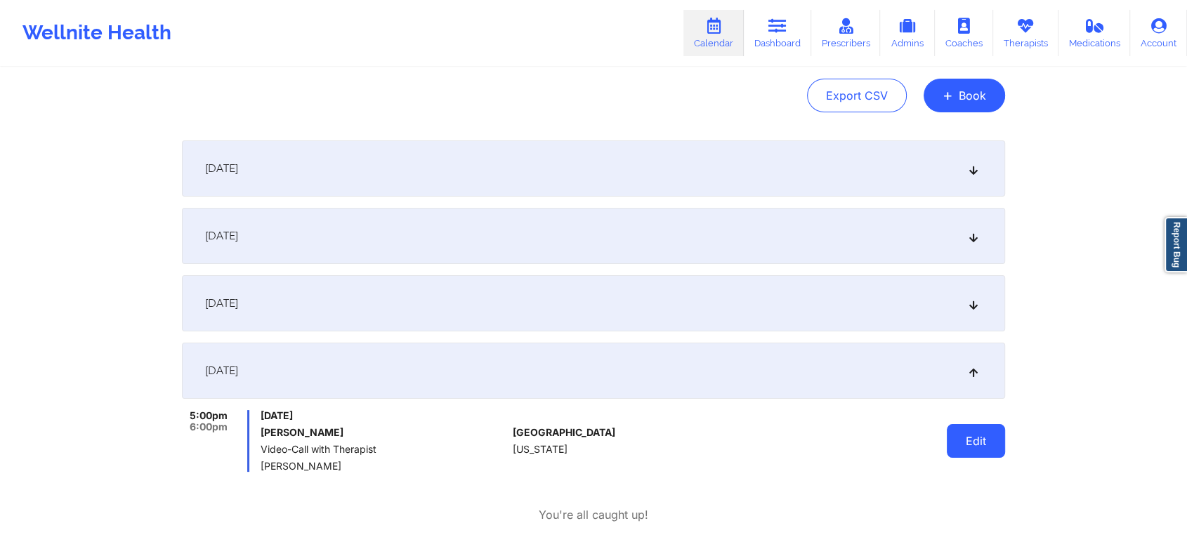
click at [968, 428] on button "Edit" at bounding box center [976, 441] width 58 height 34
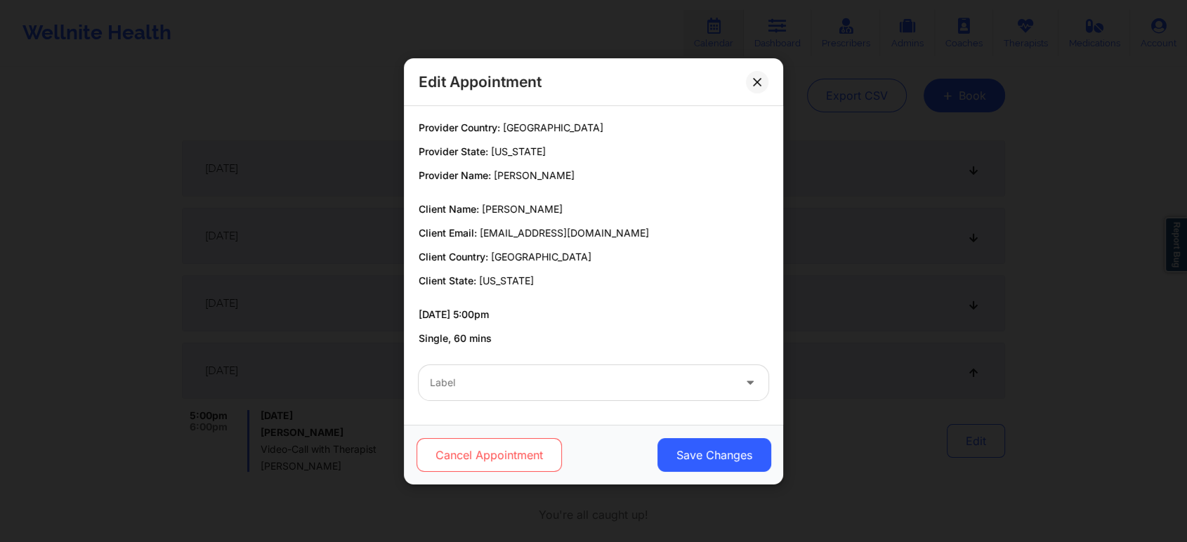
click at [516, 454] on button "Cancel Appointment" at bounding box center [488, 455] width 145 height 34
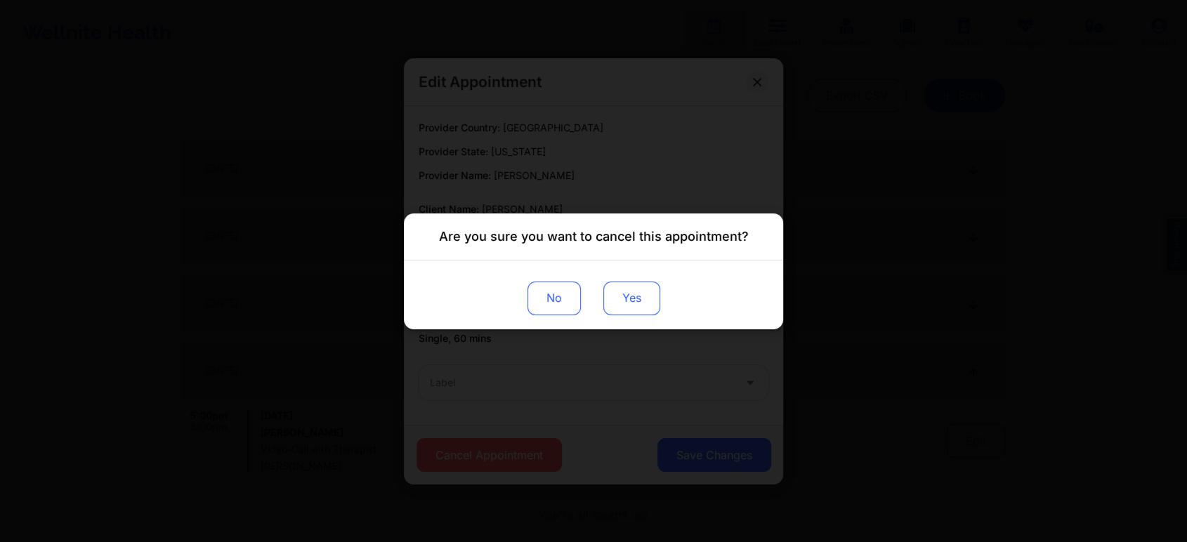
click at [643, 291] on button "Yes" at bounding box center [631, 298] width 57 height 34
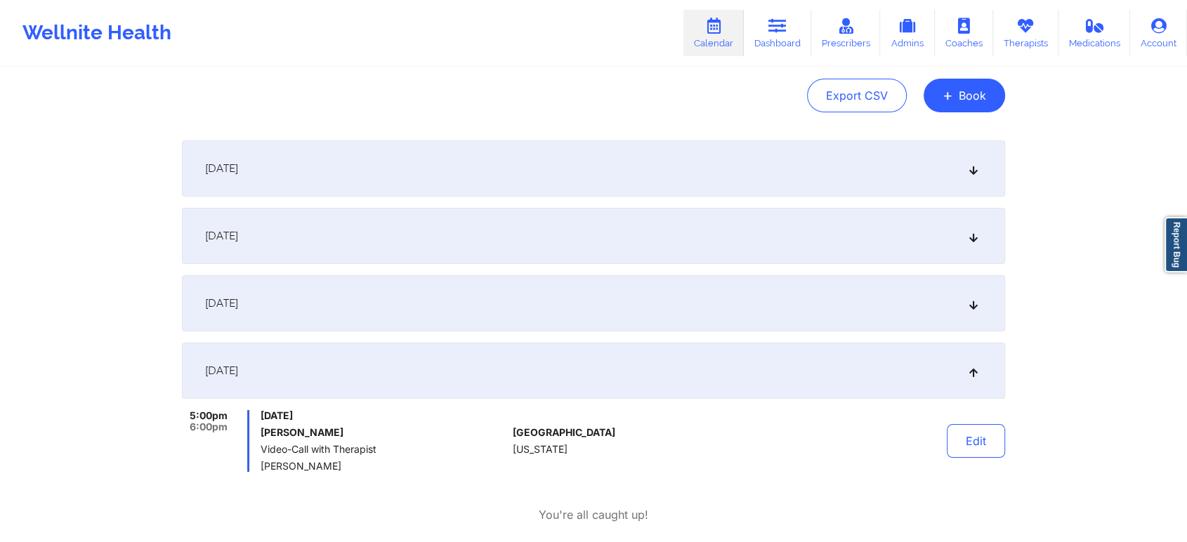
scroll to position [0, 0]
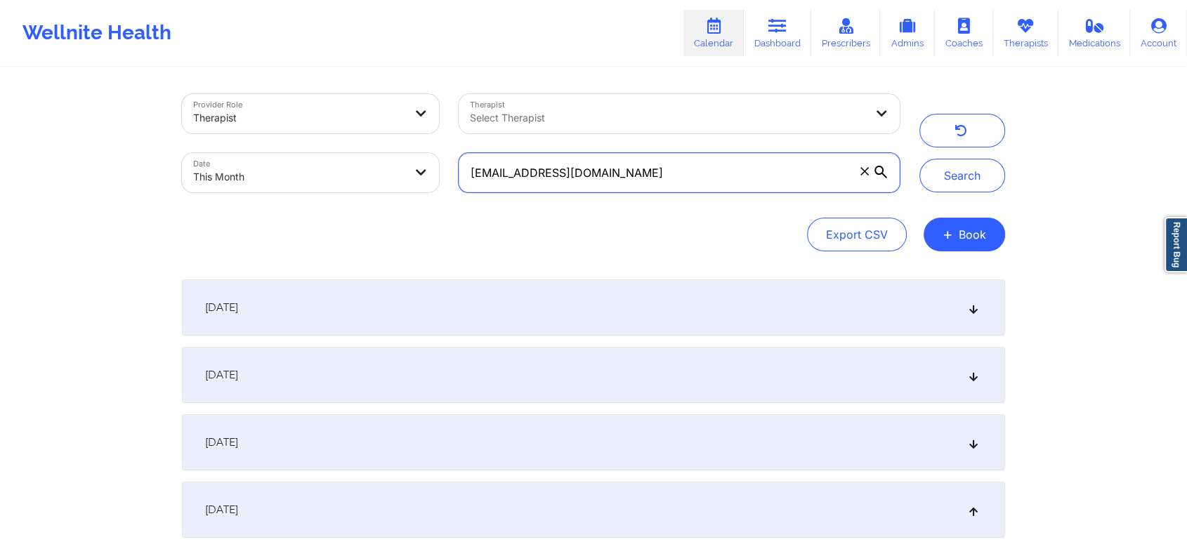
drag, startPoint x: 716, startPoint y: 187, endPoint x: 393, endPoint y: 164, distance: 323.8
click at [393, 164] on div "Provider Role Therapist Therapist Select Therapist Date This Month [EMAIL_ADDRE…" at bounding box center [540, 143] width 737 height 118
paste input "cooperneel2023"
click at [919, 159] on button "Search" at bounding box center [962, 176] width 86 height 34
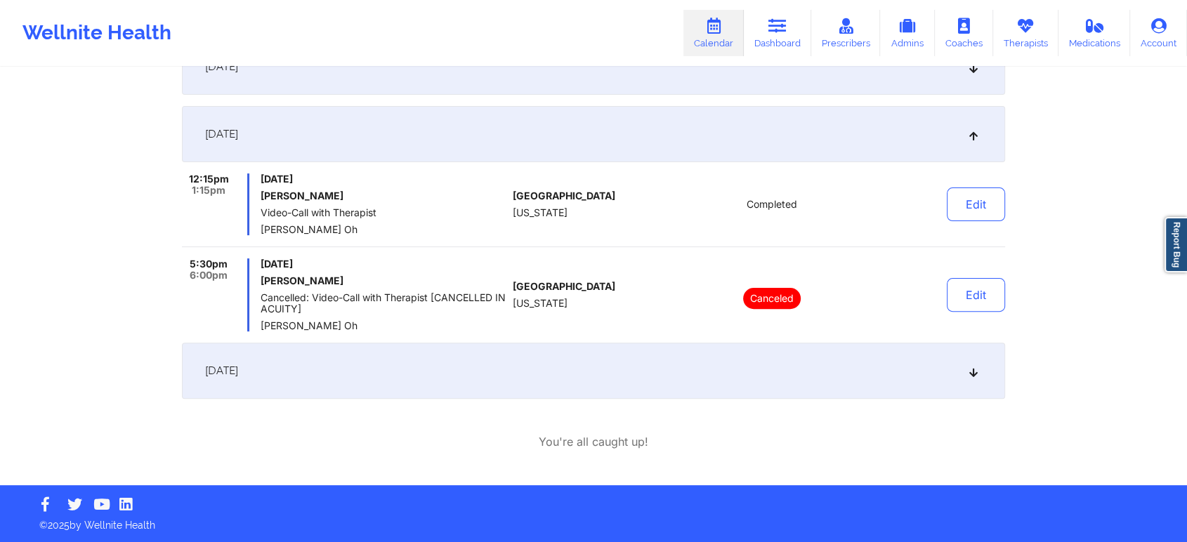
click at [473, 362] on div "[DATE]" at bounding box center [593, 371] width 823 height 56
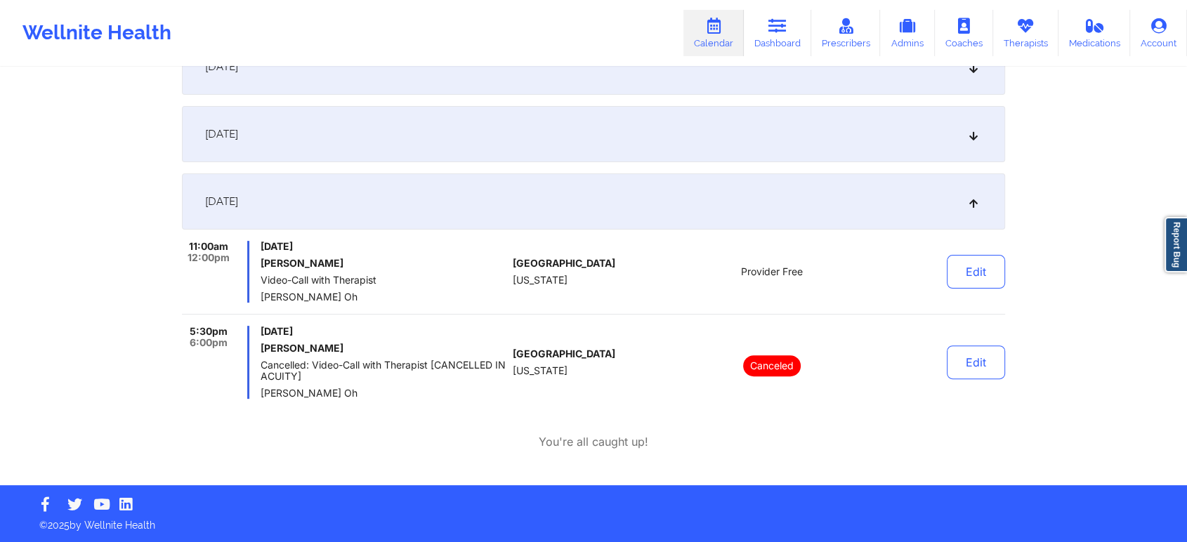
click at [575, 148] on div "[DATE]" at bounding box center [593, 134] width 823 height 56
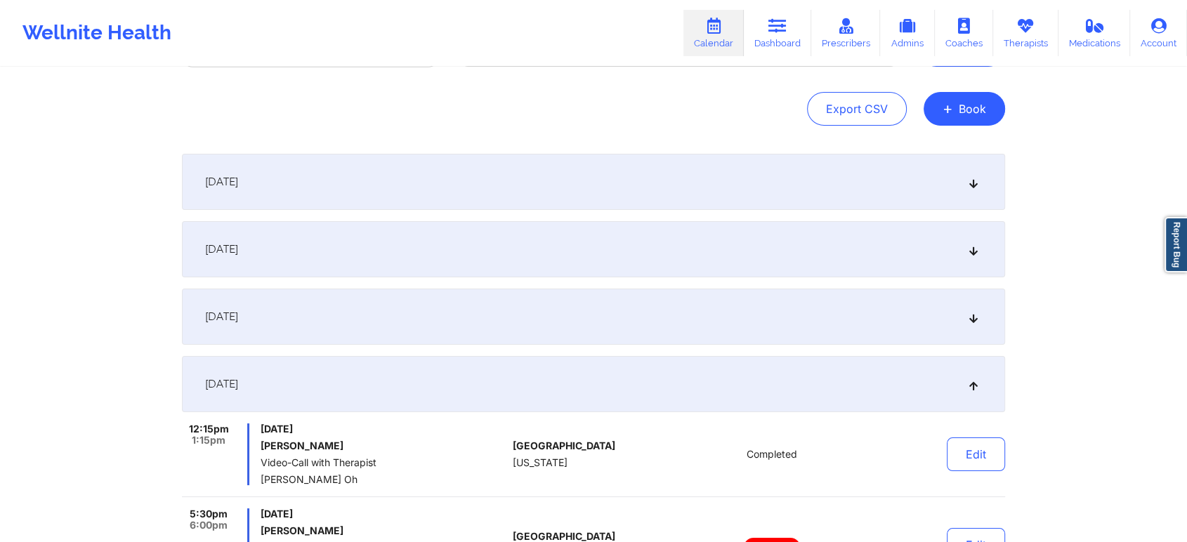
scroll to position [125, 0]
click at [544, 291] on div "[DATE]" at bounding box center [593, 317] width 823 height 56
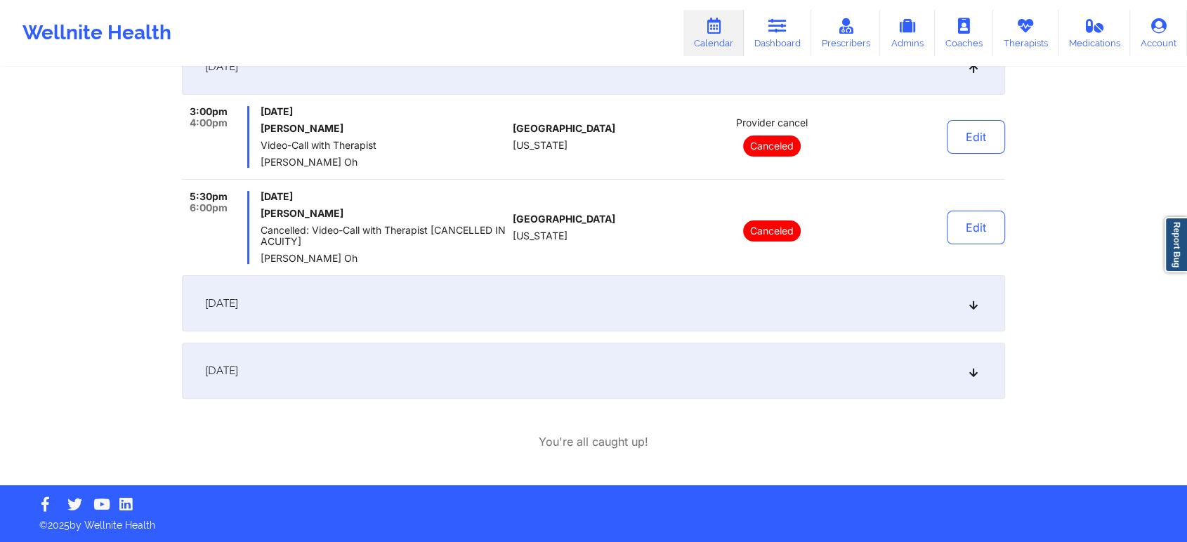
scroll to position [373, 0]
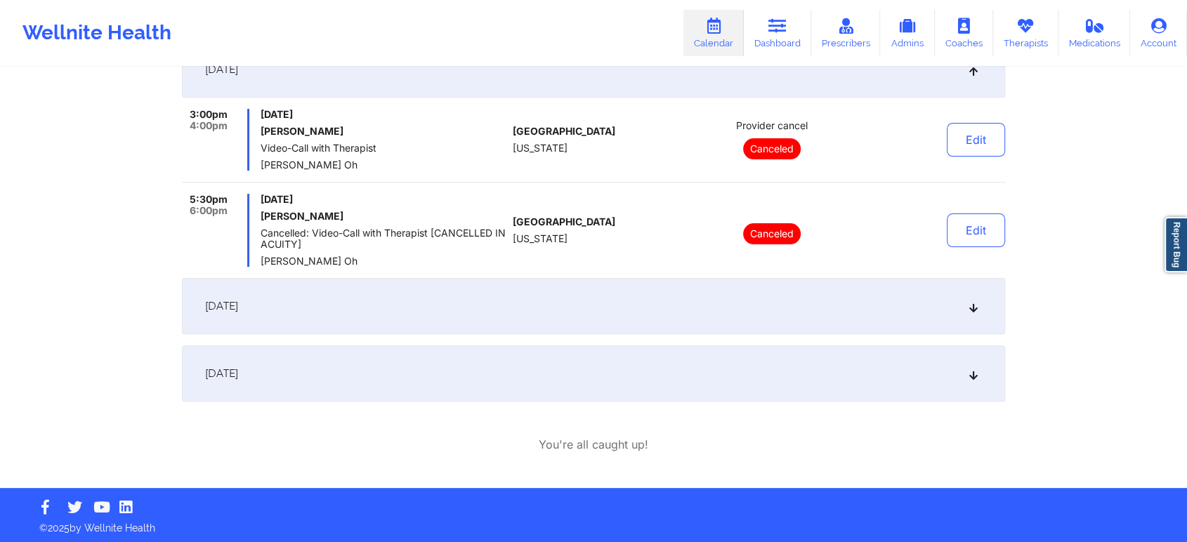
click at [607, 369] on div "[DATE]" at bounding box center [593, 374] width 823 height 56
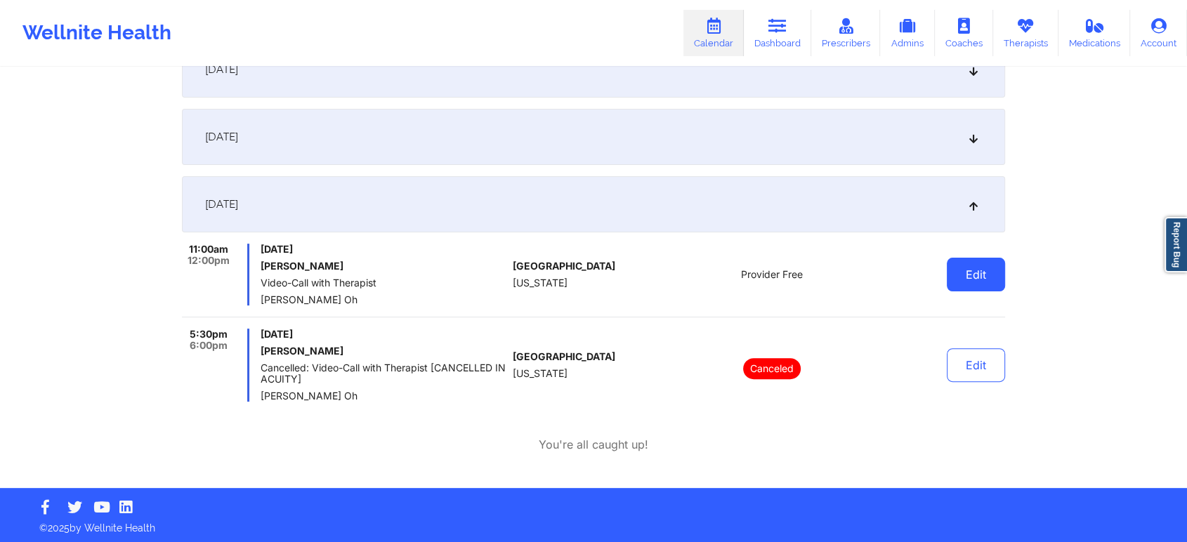
click at [969, 266] on button "Edit" at bounding box center [976, 275] width 58 height 34
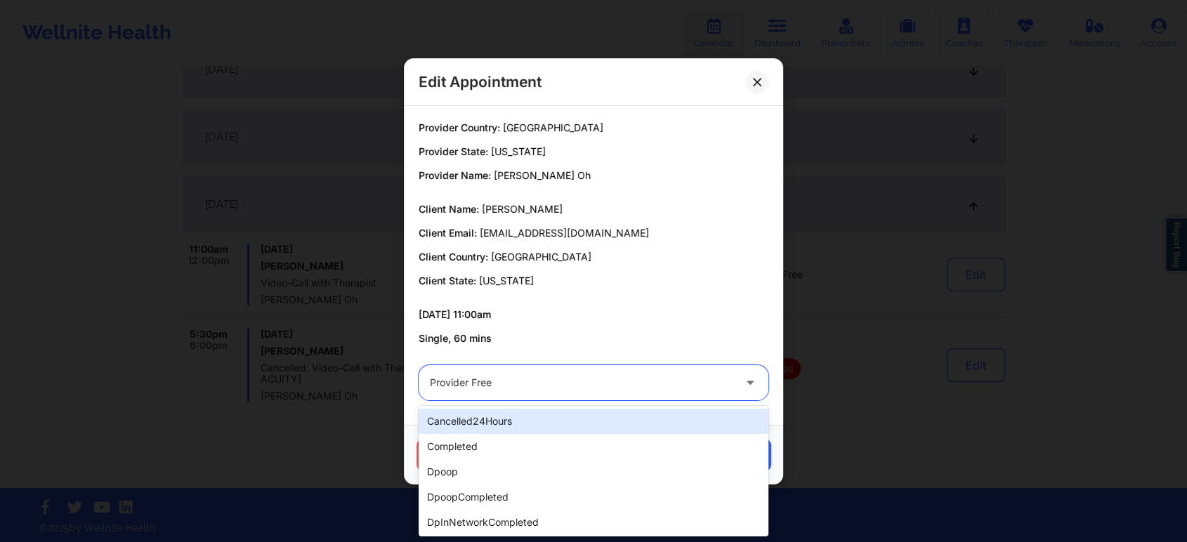
click at [608, 379] on div at bounding box center [581, 382] width 303 height 17
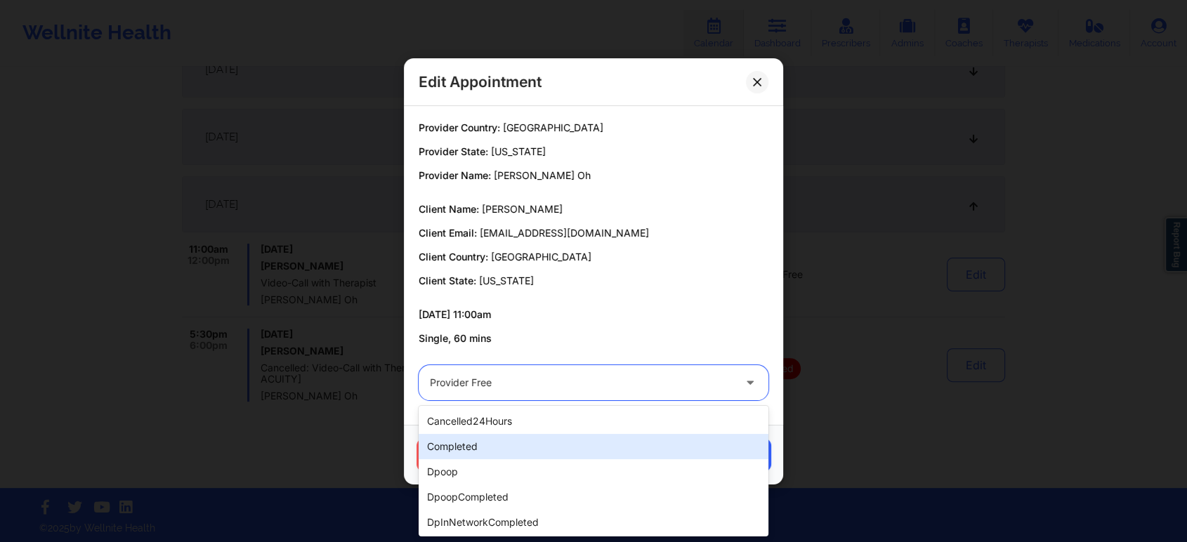
click at [504, 445] on div "completed" at bounding box center [594, 446] width 350 height 25
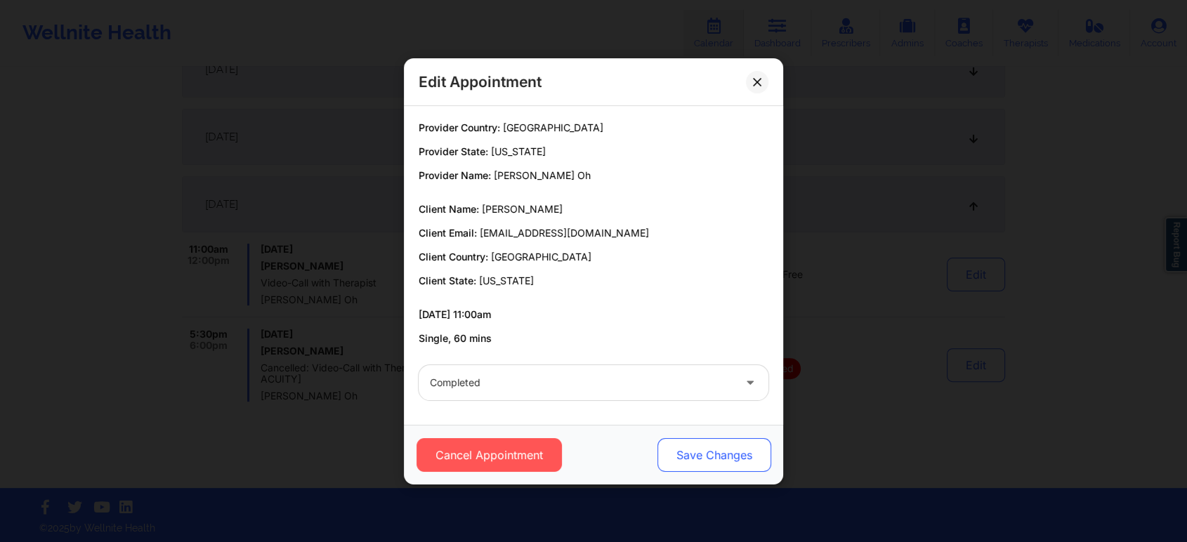
click at [685, 449] on button "Save Changes" at bounding box center [714, 455] width 114 height 34
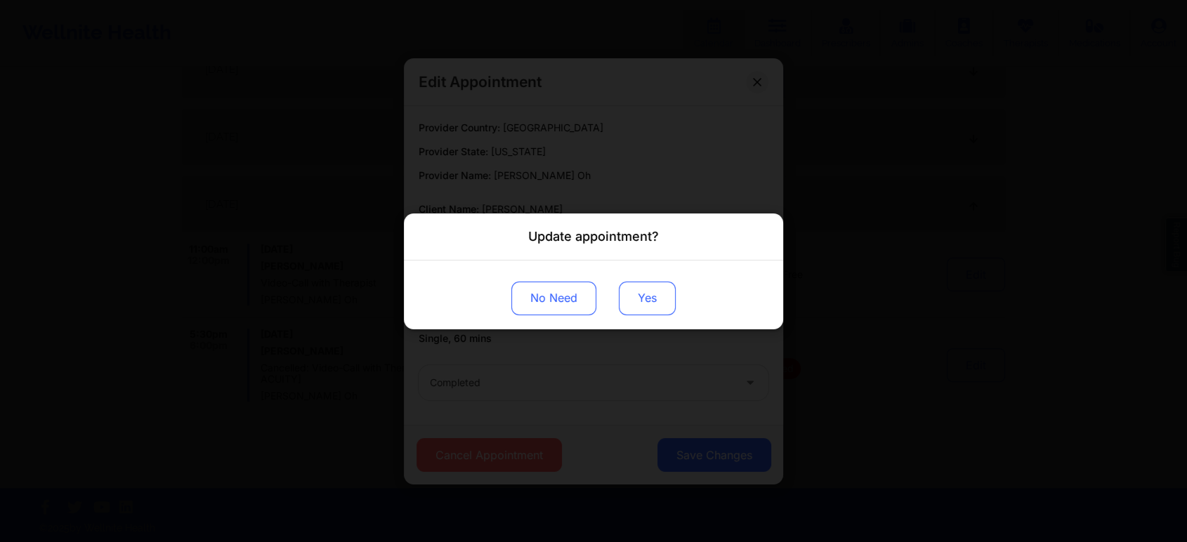
click at [646, 305] on button "Yes" at bounding box center [647, 298] width 57 height 34
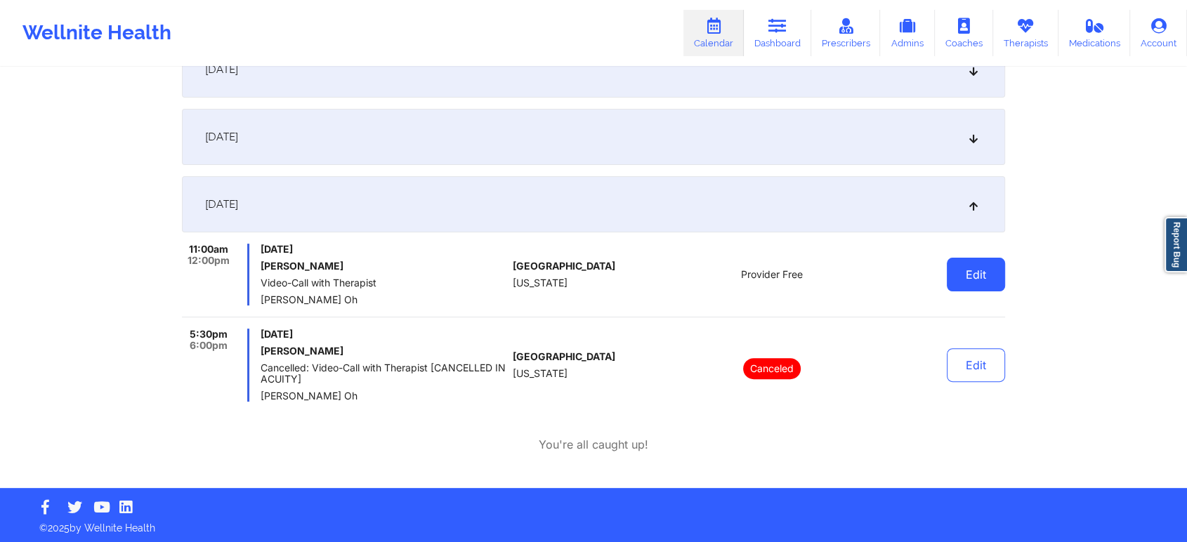
click at [969, 278] on button "Edit" at bounding box center [976, 275] width 58 height 34
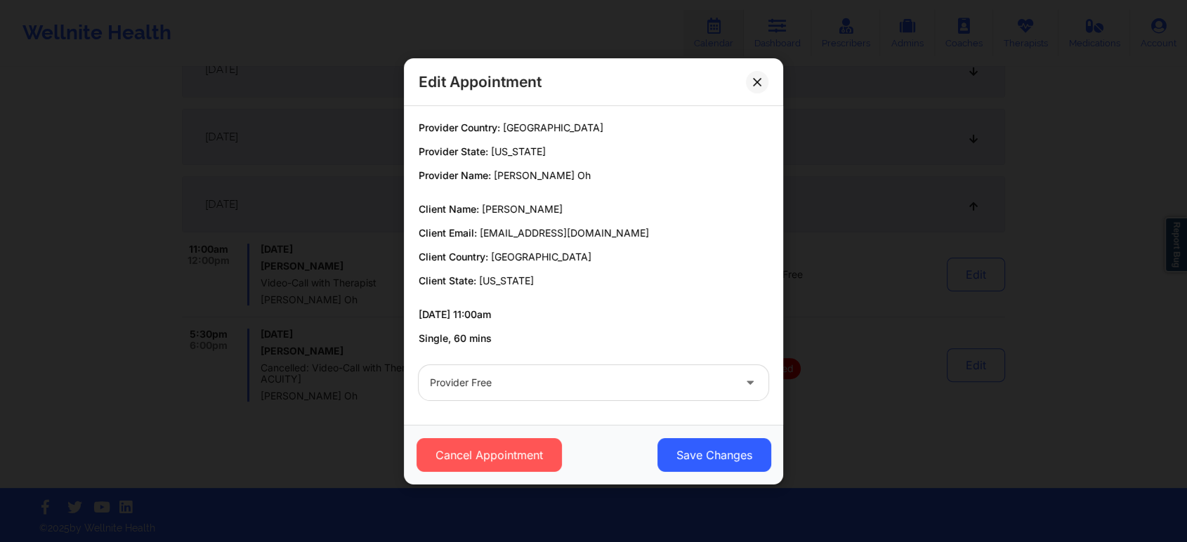
click at [635, 378] on div at bounding box center [581, 382] width 303 height 17
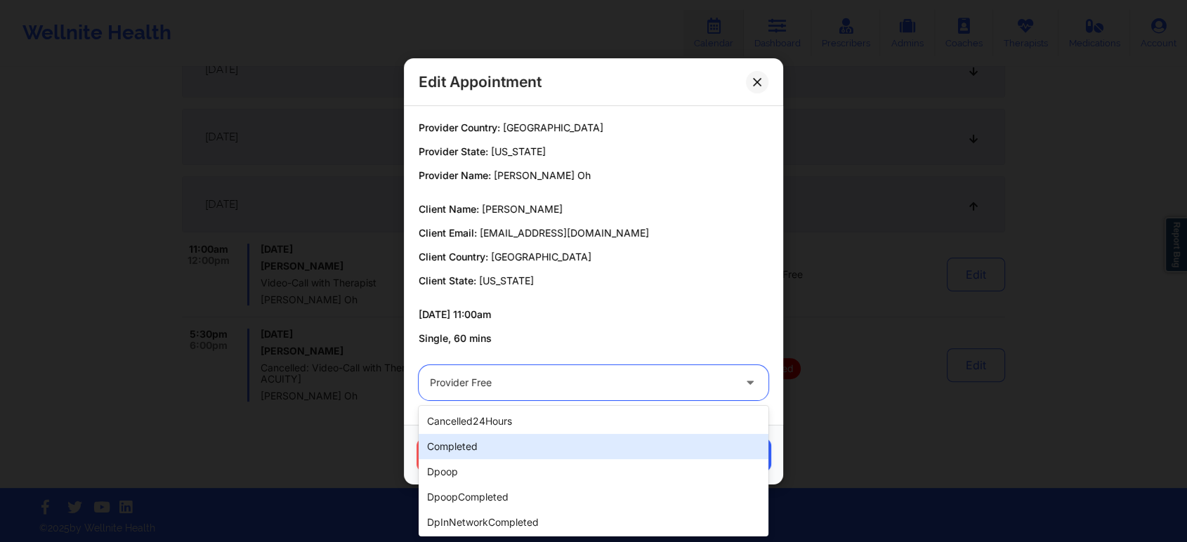
click at [548, 449] on div "completed" at bounding box center [594, 446] width 350 height 25
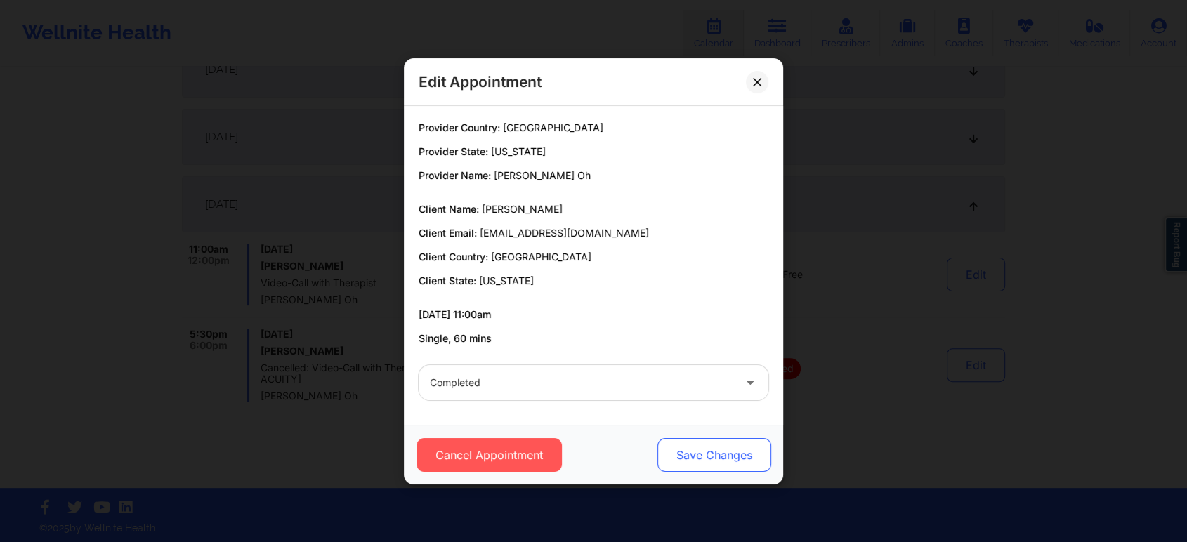
click at [675, 455] on button "Save Changes" at bounding box center [714, 455] width 114 height 34
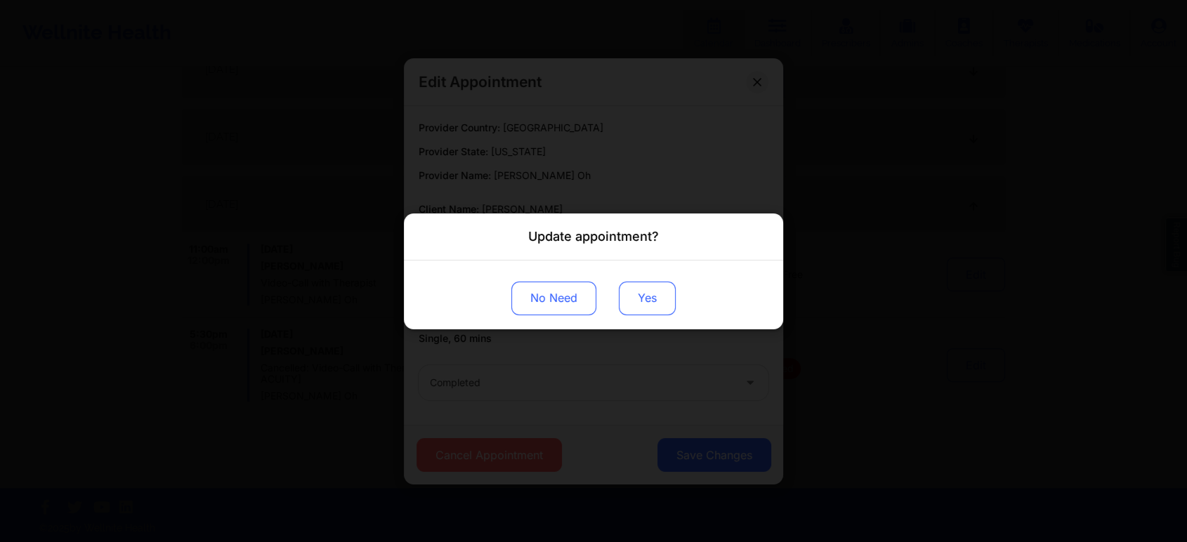
click at [659, 301] on button "Yes" at bounding box center [647, 298] width 57 height 34
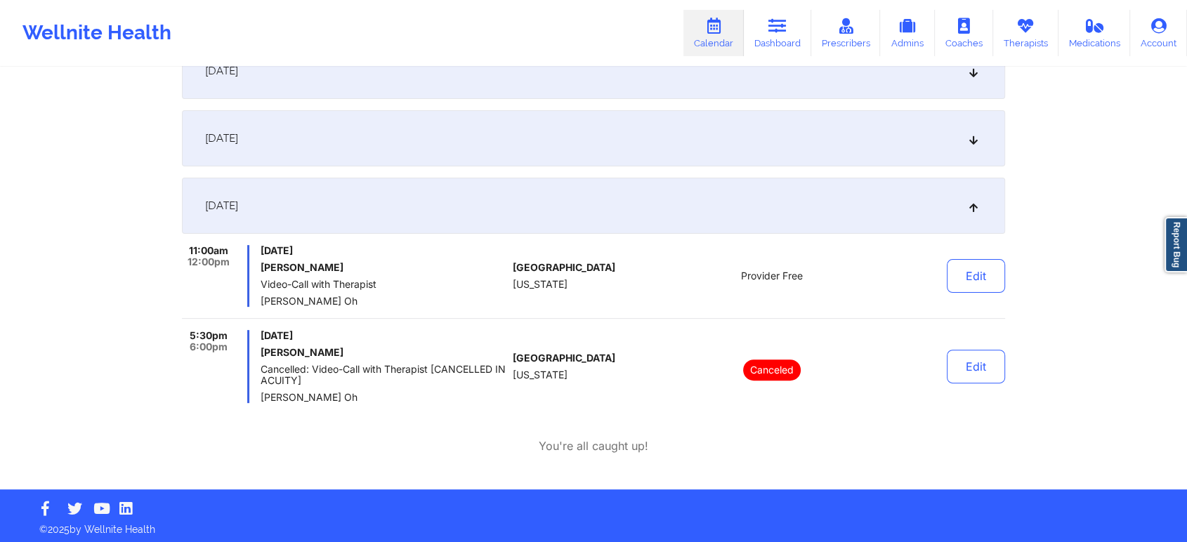
scroll to position [0, 0]
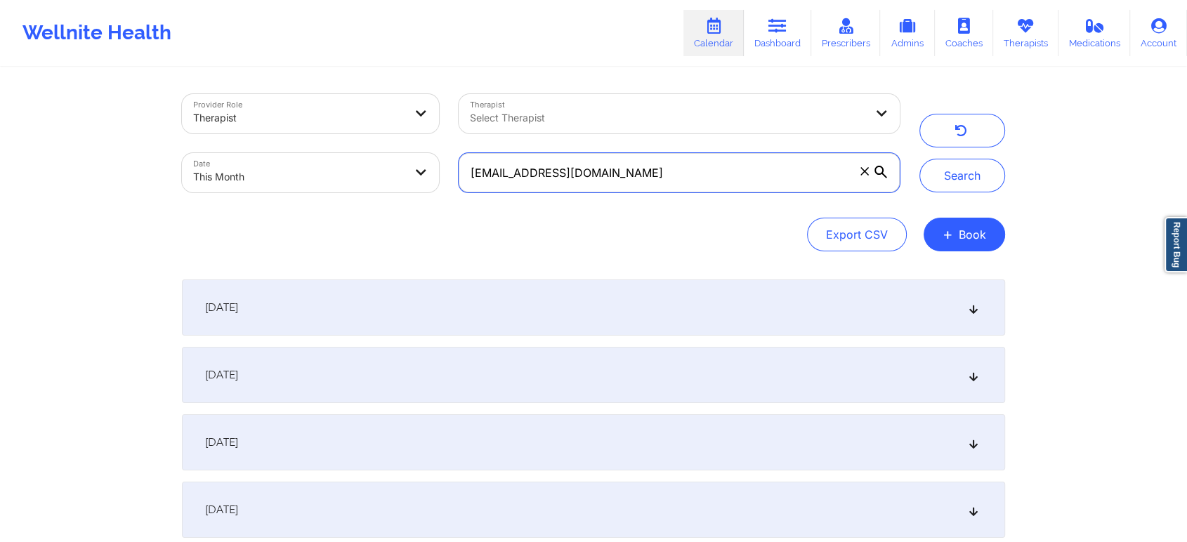
drag, startPoint x: 657, startPoint y: 173, endPoint x: 338, endPoint y: 139, distance: 321.3
click at [338, 139] on div "Provider Role Therapist Therapist Select Therapist Date This Month [EMAIL_ADDRE…" at bounding box center [540, 143] width 737 height 118
paste input "[PERSON_NAME].hardin1988"
click at [919, 159] on button "Search" at bounding box center [962, 176] width 86 height 34
drag, startPoint x: 672, startPoint y: 173, endPoint x: 393, endPoint y: 124, distance: 283.7
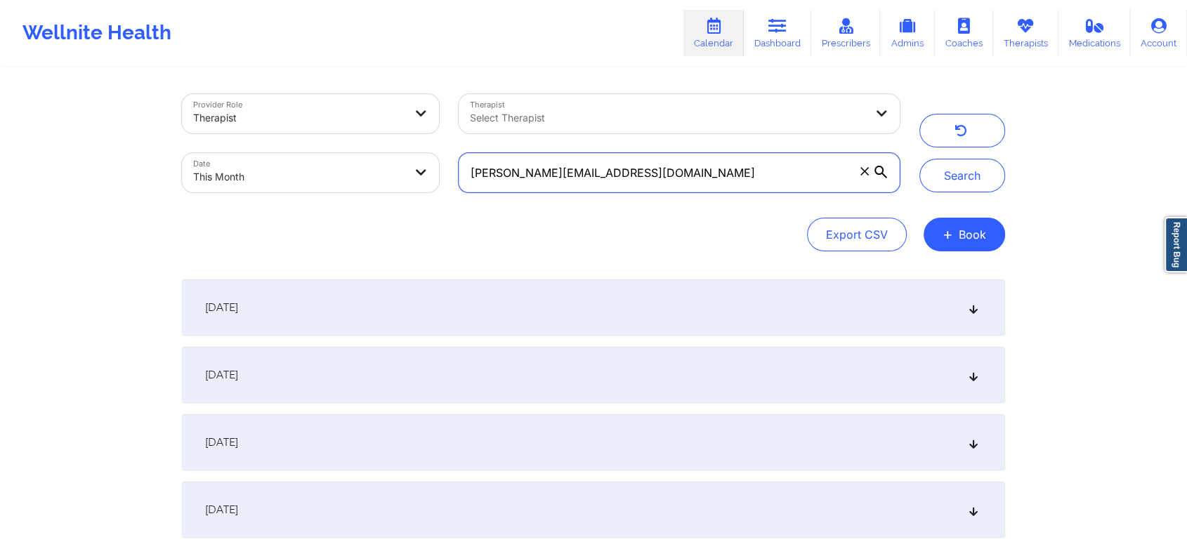
click at [393, 124] on div "Provider Role Therapist Therapist Select Therapist Date This Month [PERSON_NAME…" at bounding box center [540, 143] width 737 height 118
paste input "kelseymcilraith"
click at [919, 159] on button "Search" at bounding box center [962, 176] width 86 height 34
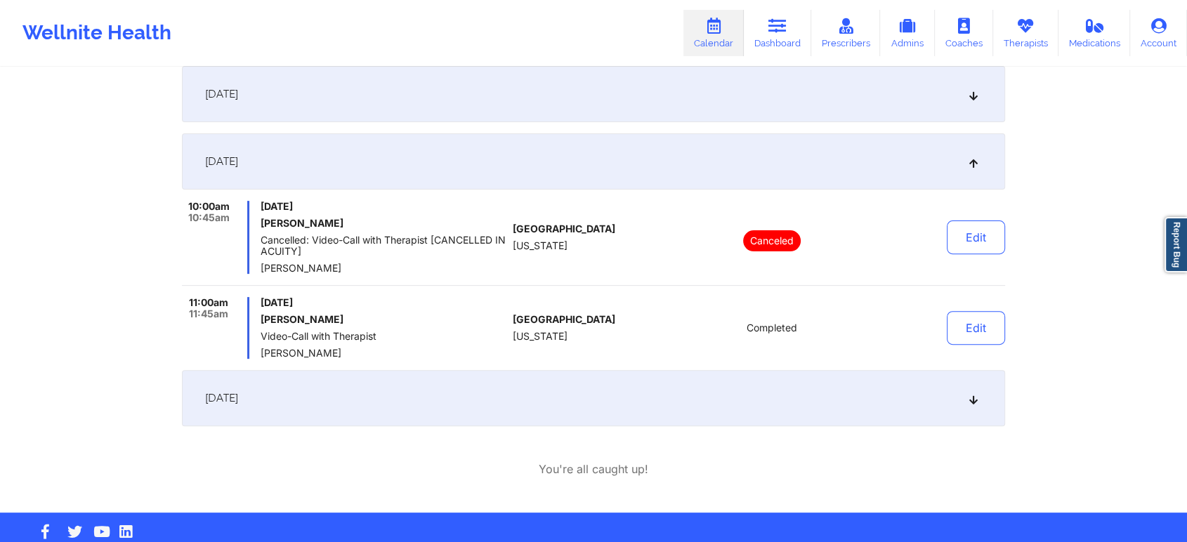
scroll to position [443, 0]
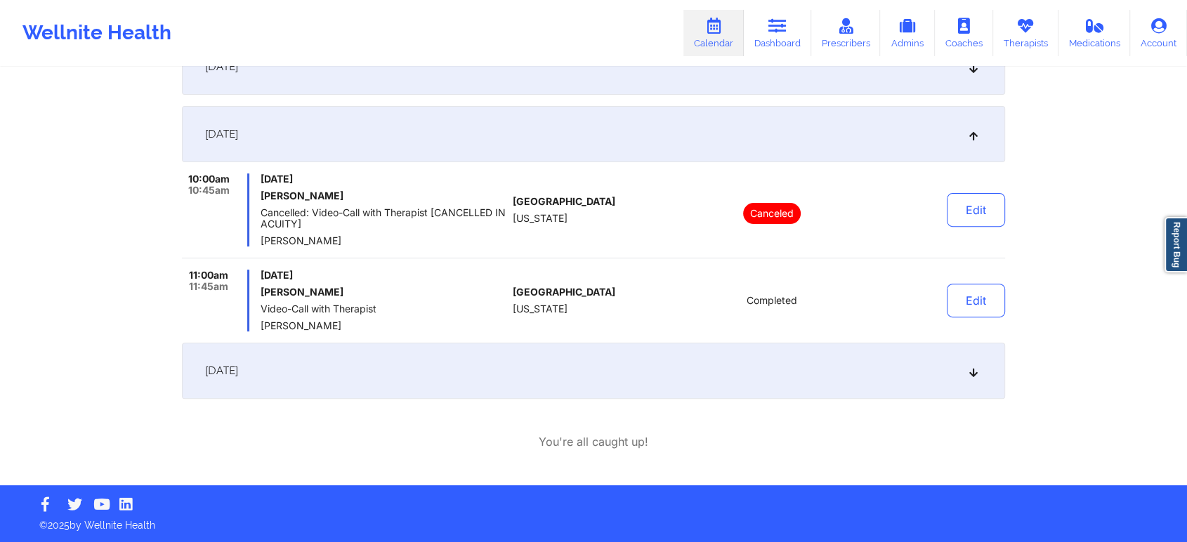
click at [751, 380] on div "[DATE]" at bounding box center [593, 371] width 823 height 56
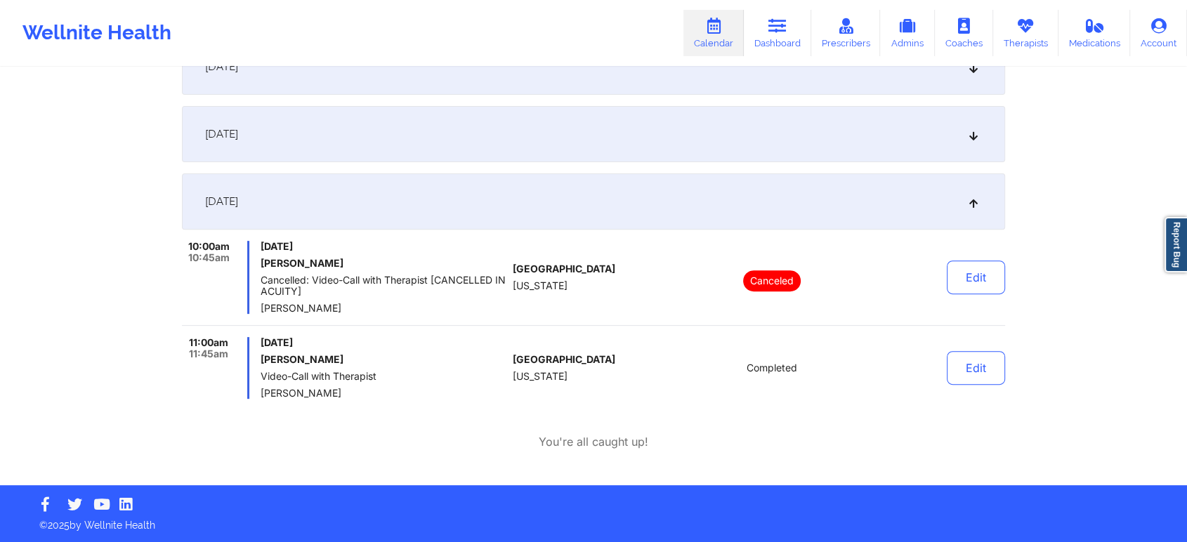
scroll to position [0, 0]
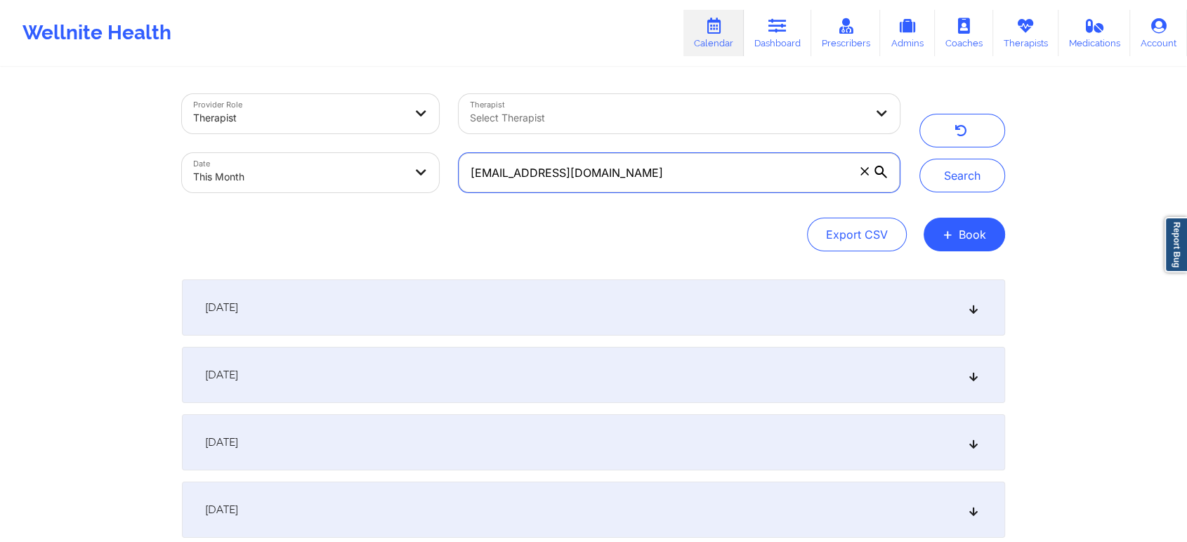
click at [633, 178] on input "[EMAIL_ADDRESS][DOMAIN_NAME]" at bounding box center [679, 172] width 441 height 39
drag, startPoint x: 671, startPoint y: 161, endPoint x: 468, endPoint y: 176, distance: 204.2
click at [468, 176] on input "[EMAIL_ADDRESS][DOMAIN_NAME]" at bounding box center [679, 172] width 441 height 39
paste input "tabithastevens0119"
click at [919, 159] on button "Search" at bounding box center [962, 176] width 86 height 34
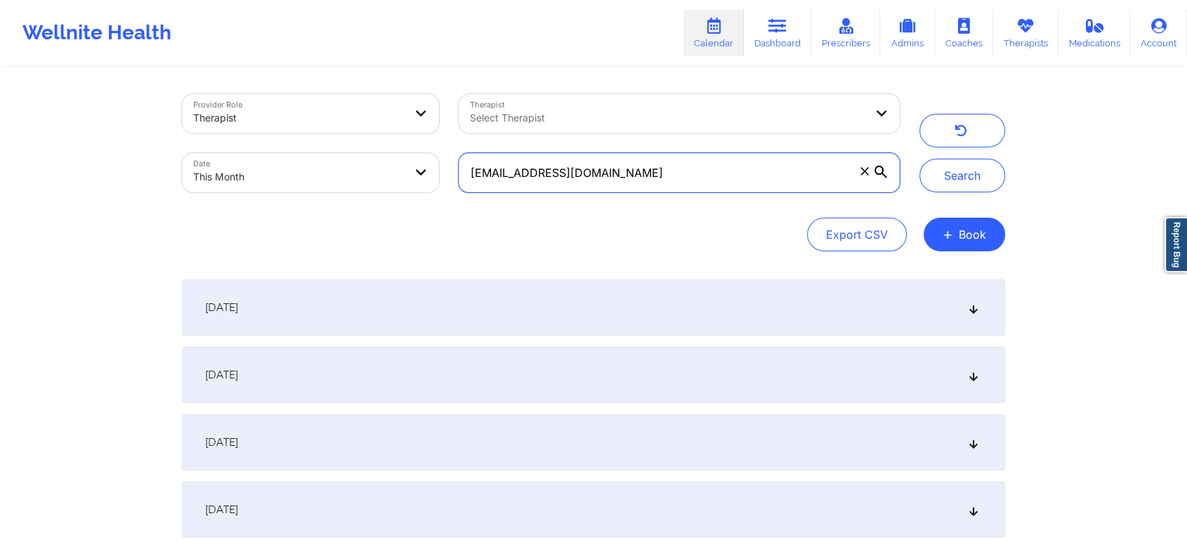
scroll to position [139, 0]
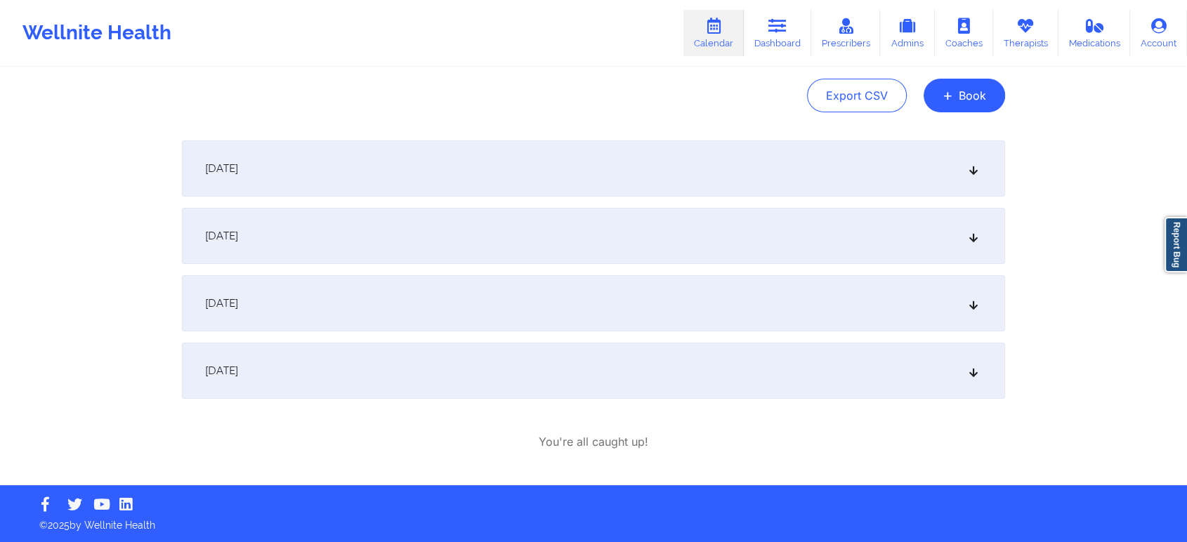
click at [461, 381] on div "[DATE]" at bounding box center [593, 371] width 823 height 56
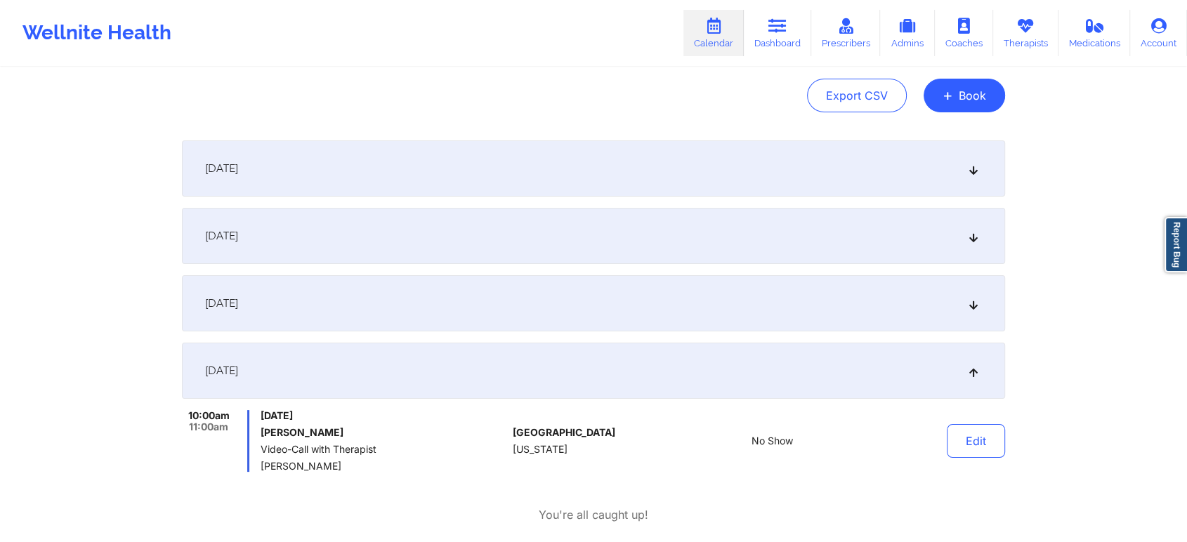
scroll to position [0, 0]
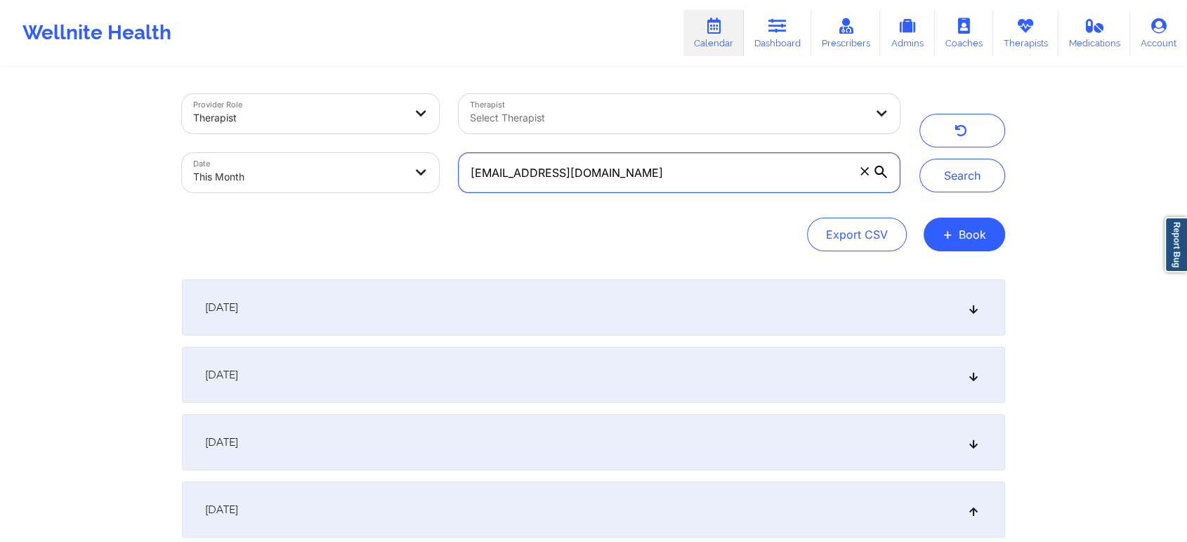
drag, startPoint x: 685, startPoint y: 175, endPoint x: 242, endPoint y: 172, distance: 443.8
click at [242, 172] on div "Provider Role Therapist Therapist Select Therapist Date This Month [EMAIL_ADDRE…" at bounding box center [540, 143] width 737 height 118
paste input "alex.f28@hot"
click at [919, 159] on button "Search" at bounding box center [962, 176] width 86 height 34
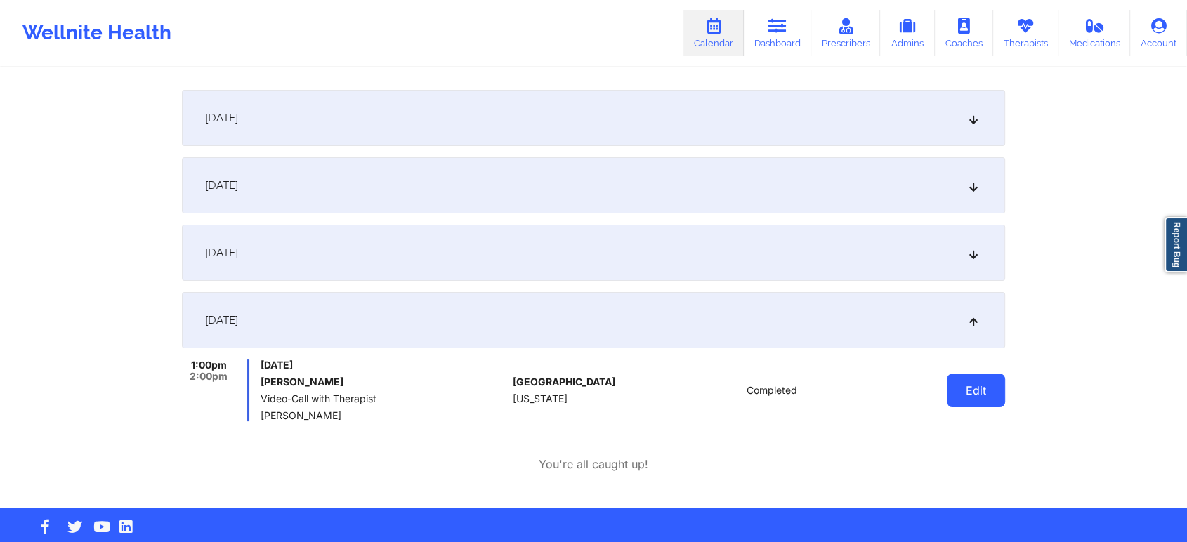
click at [971, 397] on button "Edit" at bounding box center [976, 391] width 58 height 34
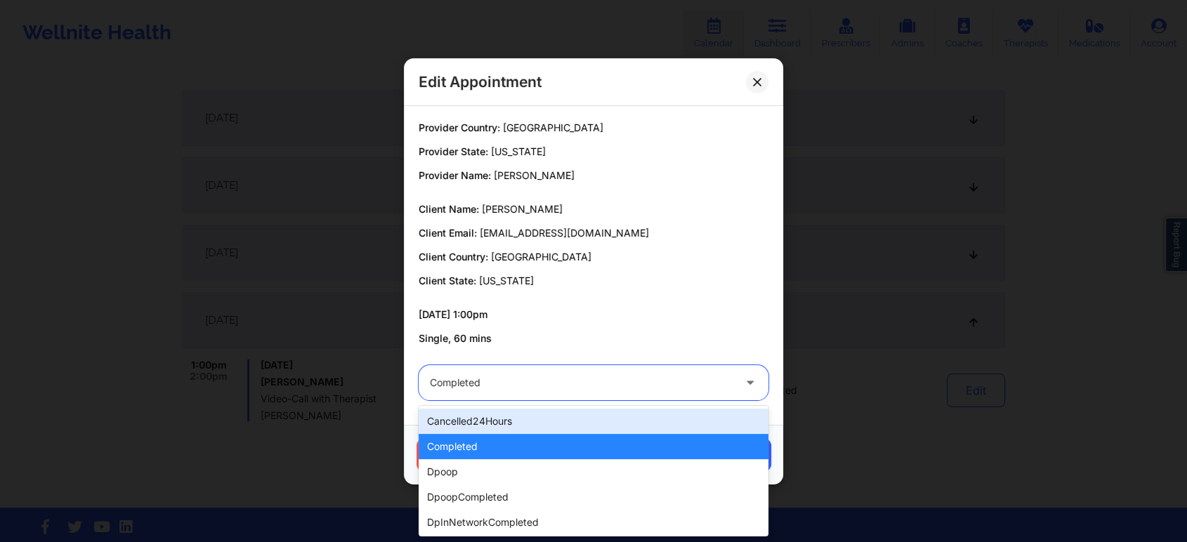
click at [546, 379] on div at bounding box center [581, 382] width 303 height 17
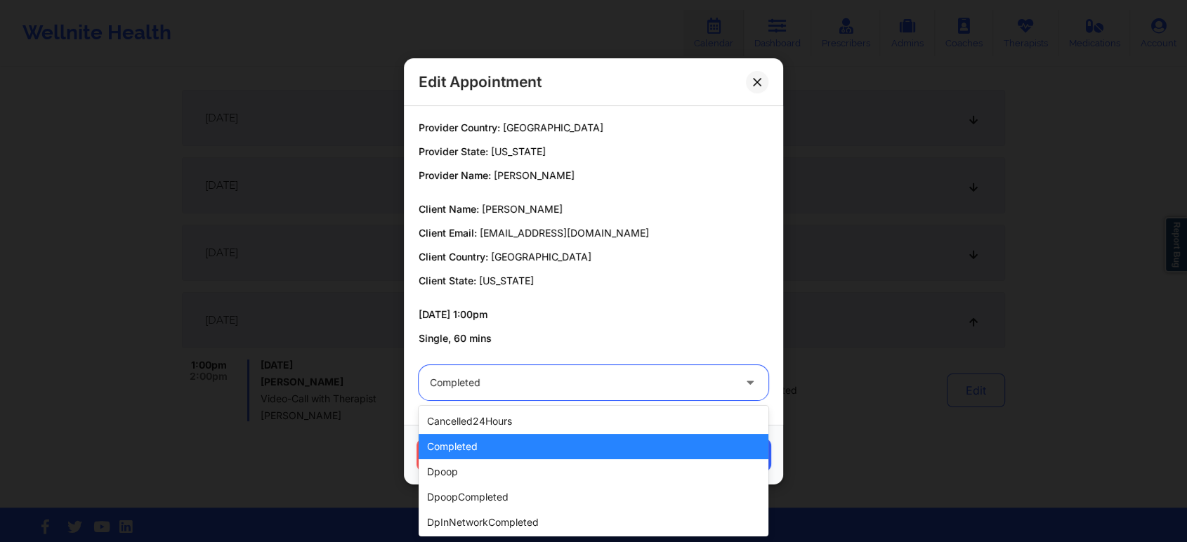
click at [482, 442] on div "completed" at bounding box center [594, 446] width 350 height 25
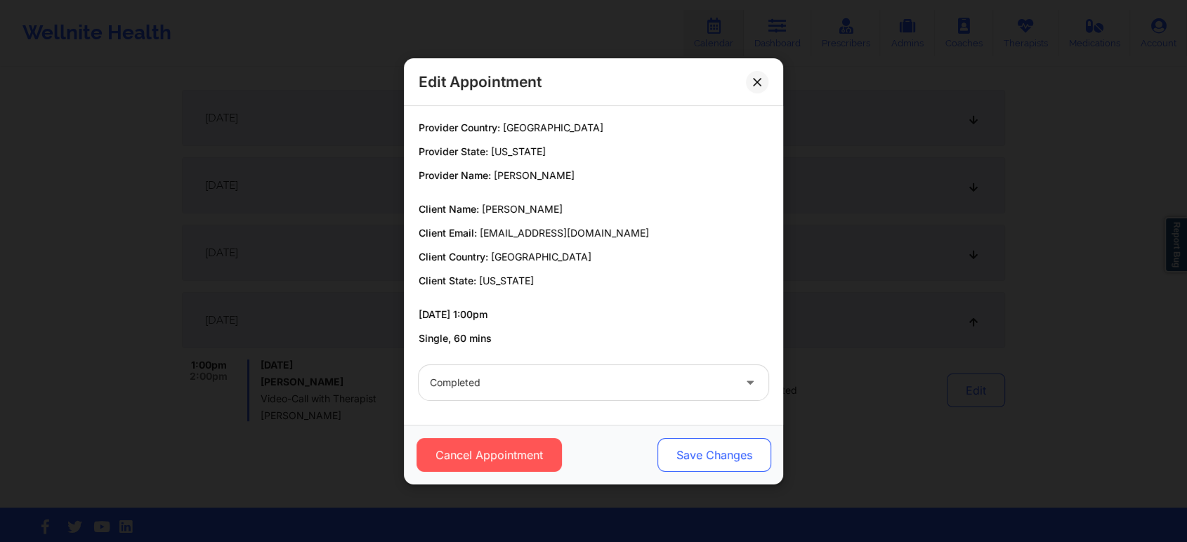
click at [680, 451] on button "Save Changes" at bounding box center [714, 455] width 114 height 34
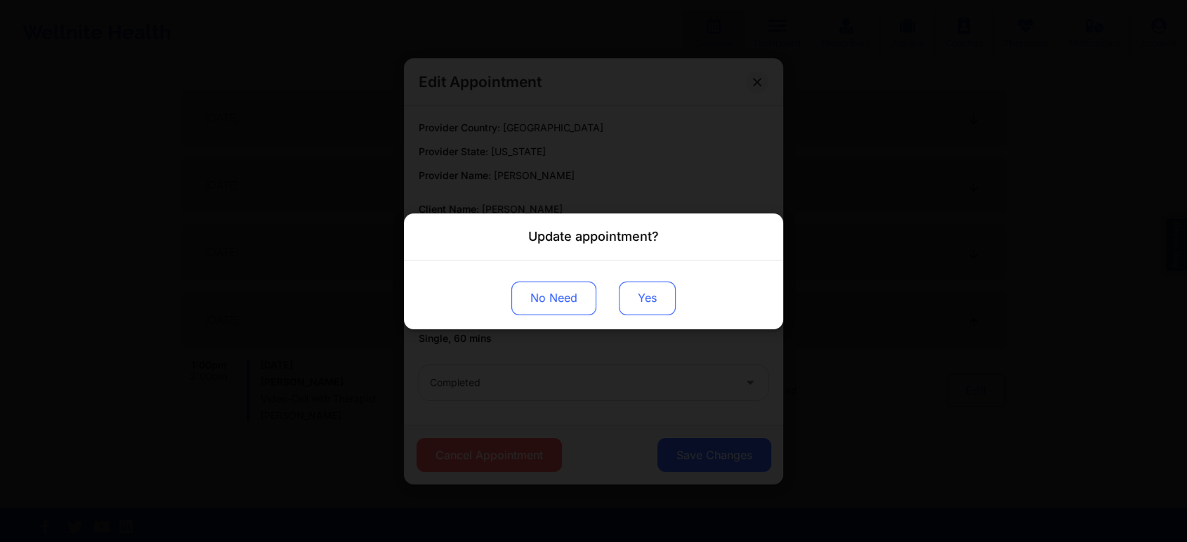
click at [651, 303] on button "Yes" at bounding box center [647, 298] width 57 height 34
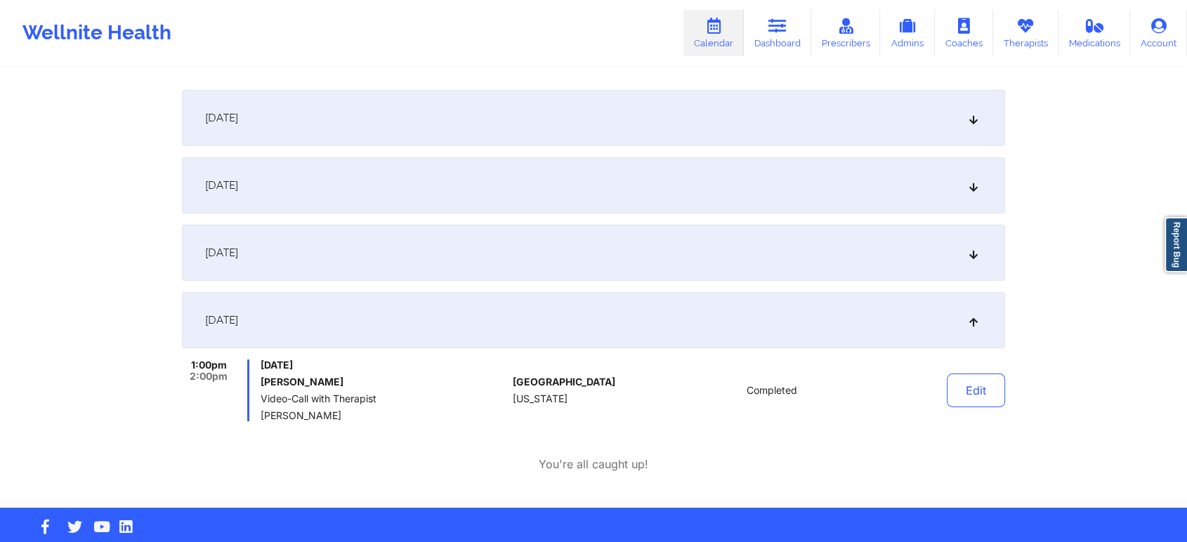
scroll to position [0, 0]
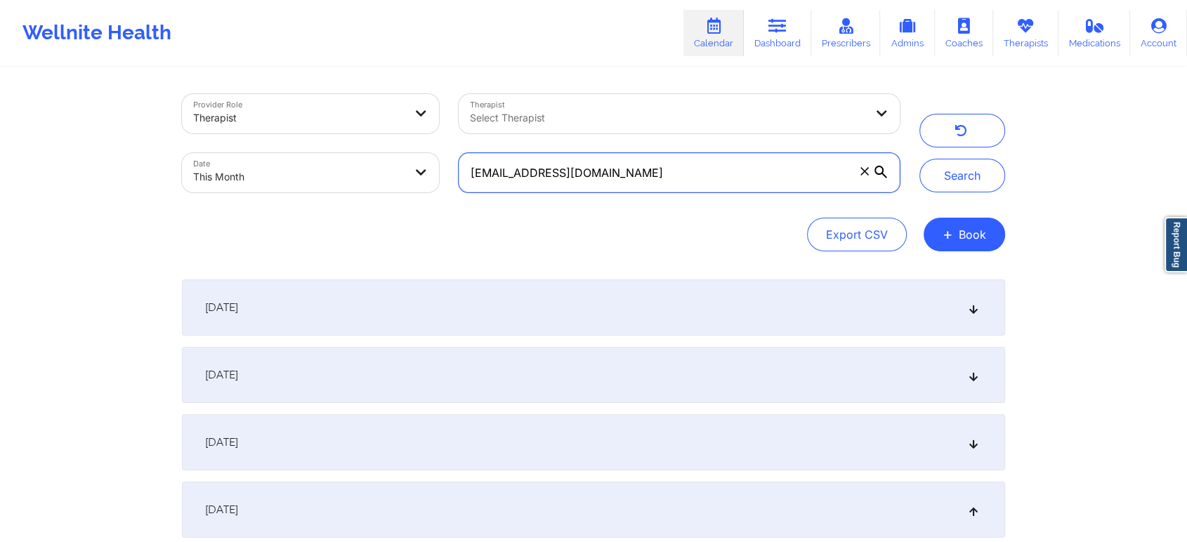
drag, startPoint x: 653, startPoint y: 164, endPoint x: 268, endPoint y: 199, distance: 386.4
click at [268, 199] on div "Provider Role Therapist Therapist Select Therapist Date This Month [EMAIL_ADDRE…" at bounding box center [540, 143] width 737 height 118
paste input "vklombardi6@g"
click at [919, 159] on button "Search" at bounding box center [962, 176] width 86 height 34
drag, startPoint x: 650, startPoint y: 173, endPoint x: 192, endPoint y: 67, distance: 470.8
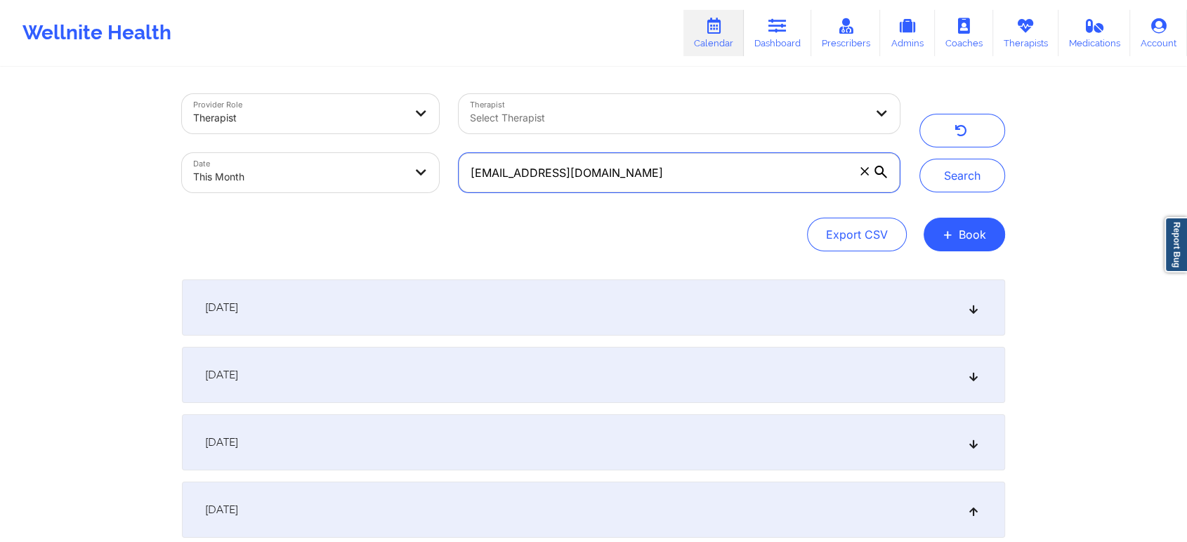
click at [192, 67] on div "Provider Role Therapist Therapist Select Therapist Date This Month [EMAIL_ADDRE…" at bounding box center [593, 348] width 1187 height 697
paste input "sand9512"
click at [919, 159] on button "Search" at bounding box center [962, 176] width 86 height 34
drag, startPoint x: 640, startPoint y: 175, endPoint x: 441, endPoint y: 169, distance: 199.5
click at [441, 169] on div "Provider Role Therapist Therapist Select Therapist Date This Month [EMAIL_ADDRE…" at bounding box center [540, 143] width 737 height 118
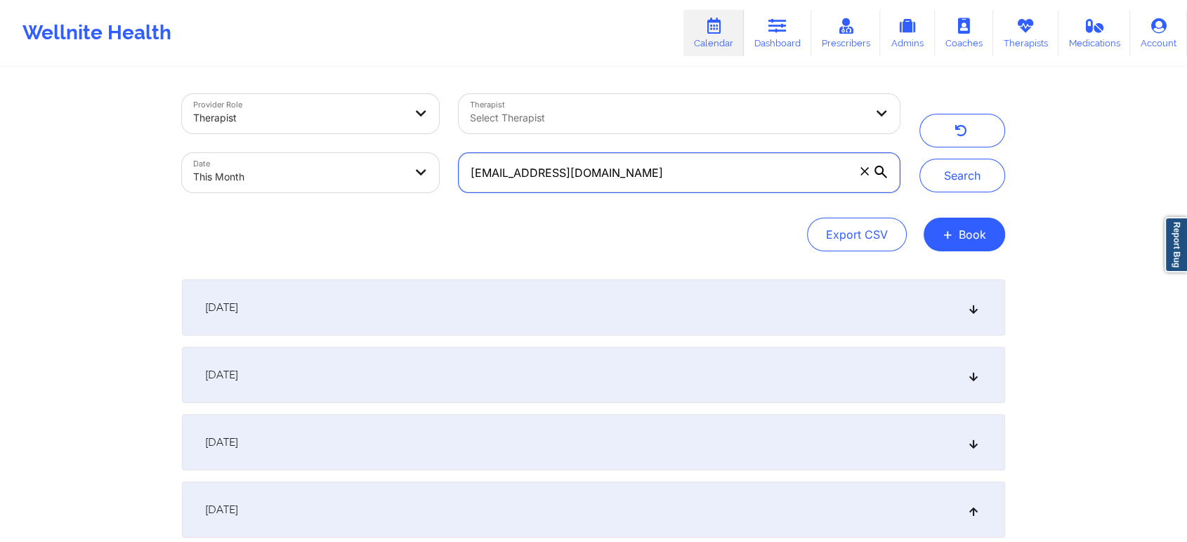
paste input "[EMAIL_ADDRESS]"
click at [919, 159] on button "Search" at bounding box center [962, 176] width 86 height 34
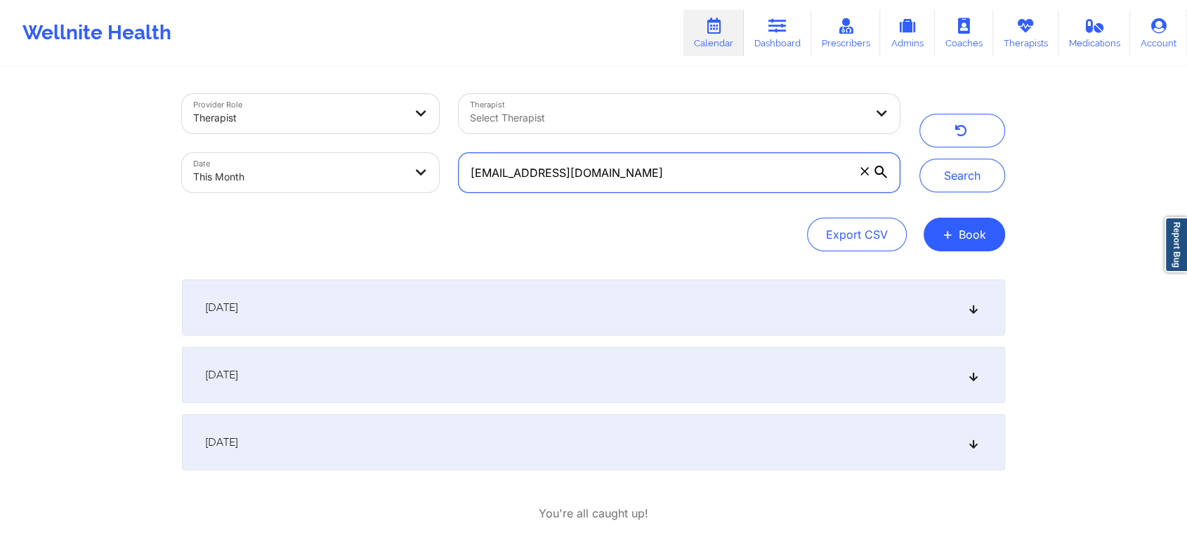
scroll to position [72, 0]
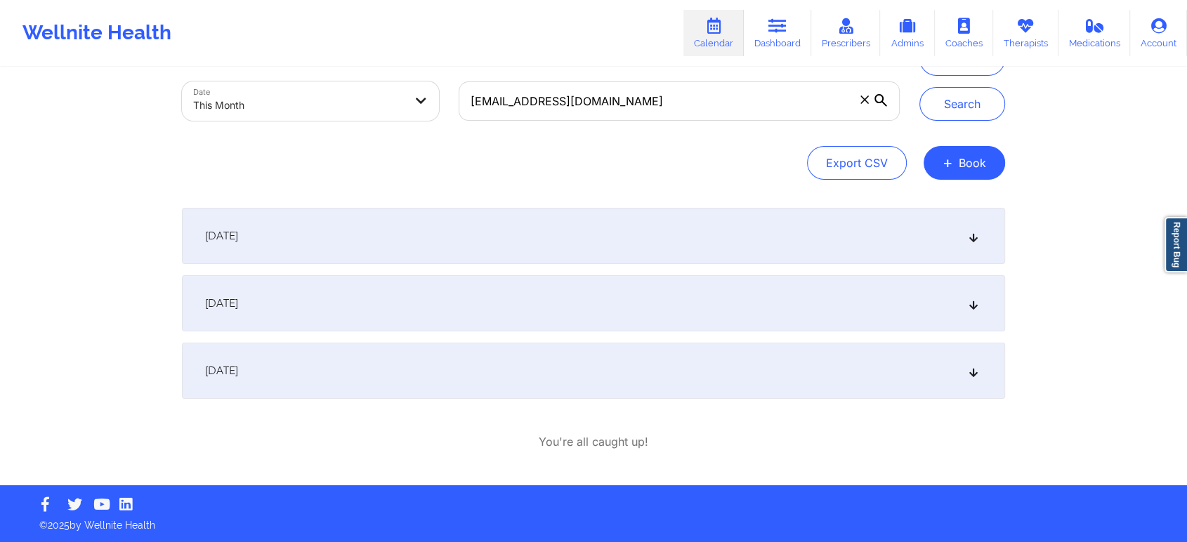
click at [527, 348] on div "[DATE]" at bounding box center [593, 371] width 823 height 56
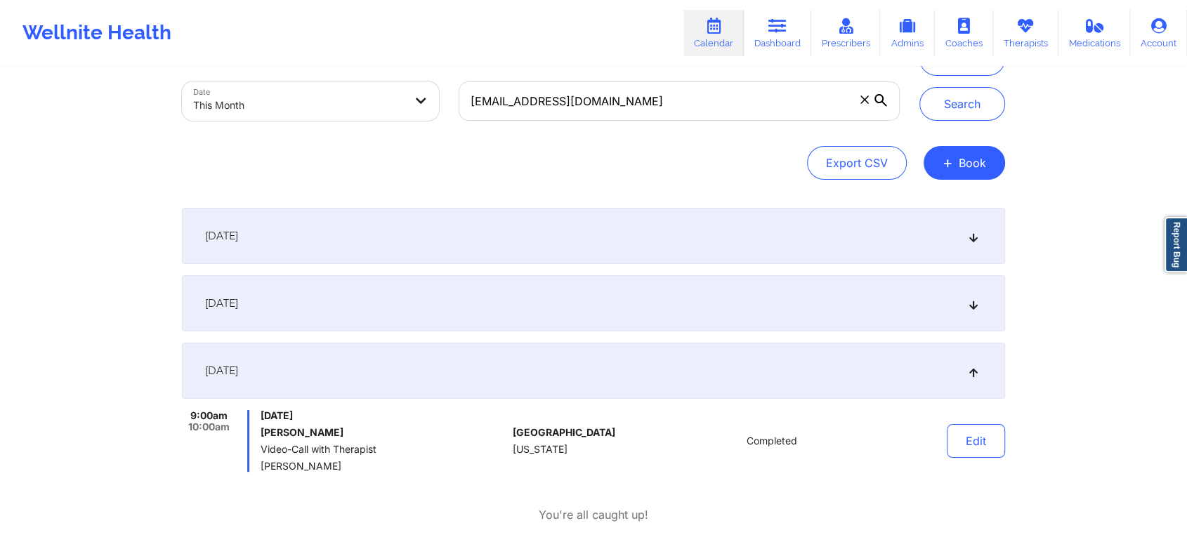
scroll to position [0, 0]
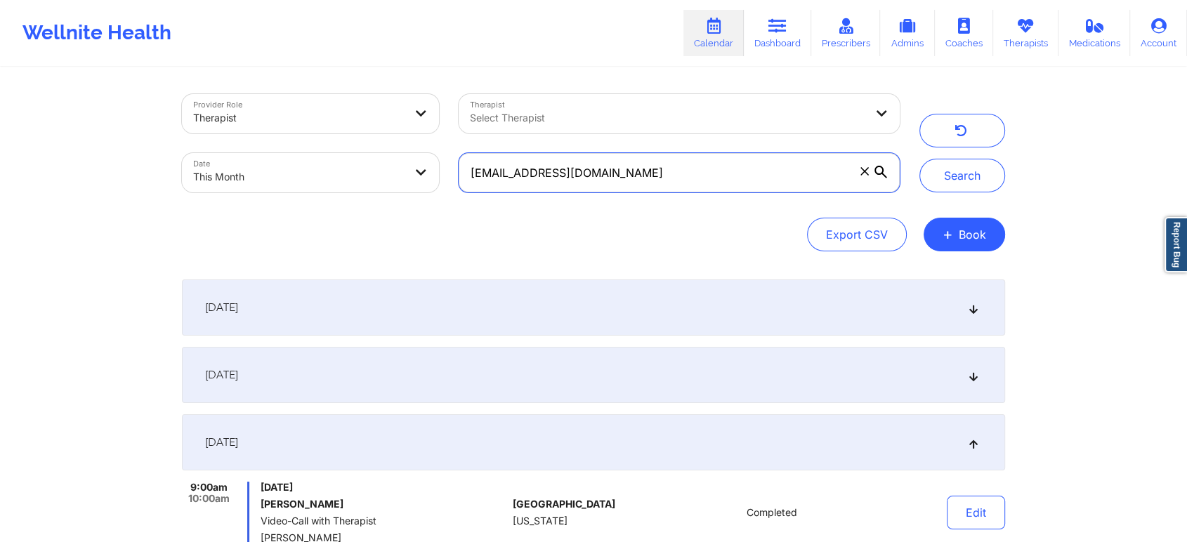
drag, startPoint x: 633, startPoint y: 175, endPoint x: 368, endPoint y: 148, distance: 266.1
click at [368, 148] on div "Provider Role Therapist Therapist Select Therapist Date This Month [EMAIL_ADDRE…" at bounding box center [540, 143] width 737 height 118
paste input "[EMAIL_ADDRESS]"
click at [919, 159] on button "Search" at bounding box center [962, 176] width 86 height 34
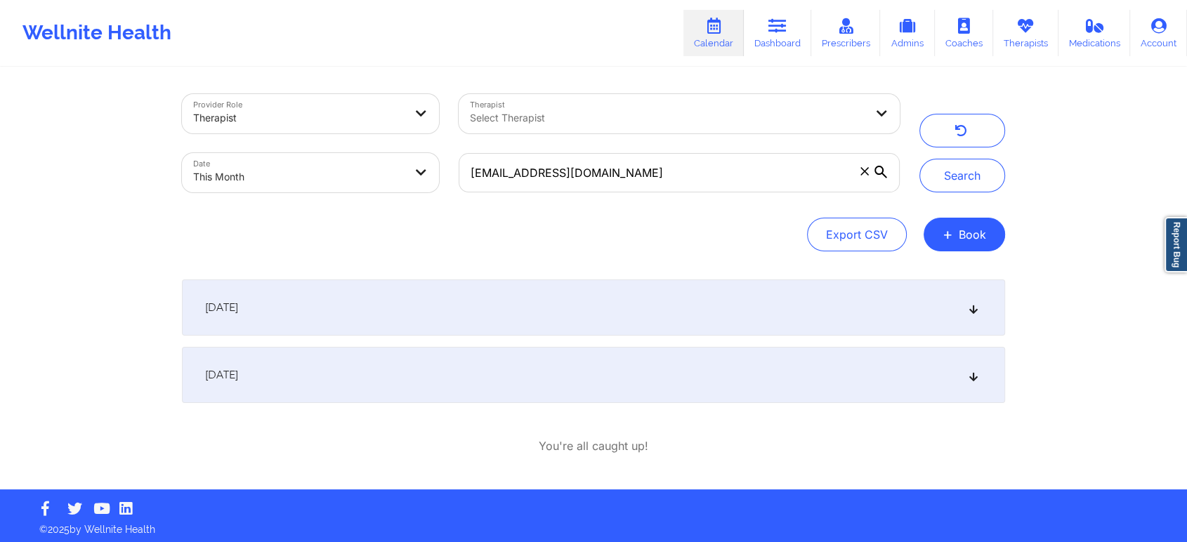
click at [393, 400] on div "[DATE]" at bounding box center [593, 375] width 823 height 56
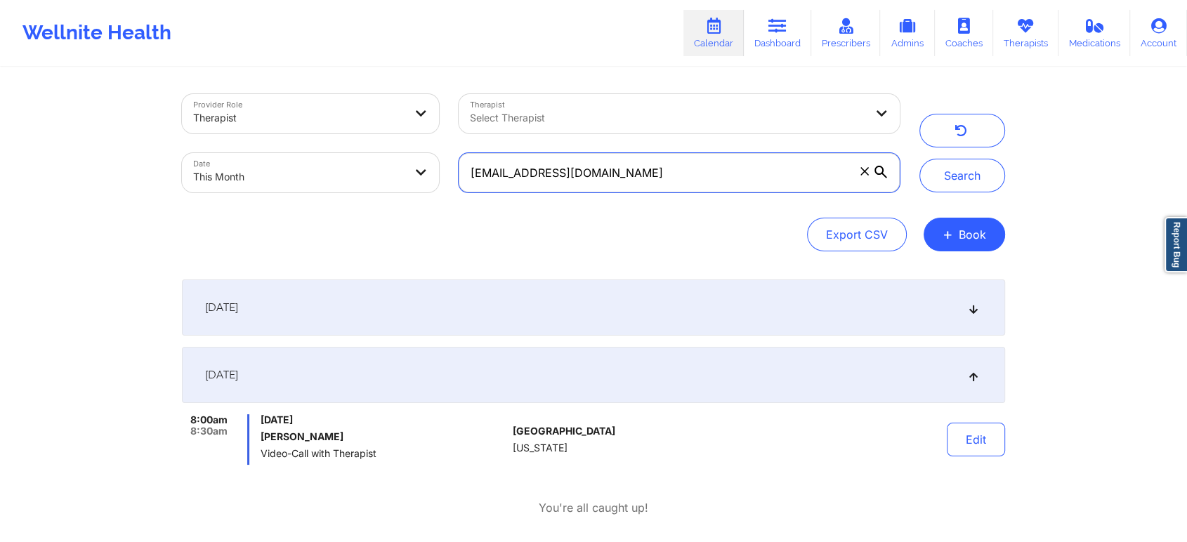
drag, startPoint x: 652, startPoint y: 166, endPoint x: 343, endPoint y: 150, distance: 309.4
click at [343, 150] on div "Provider Role Therapist Therapist Select Therapist Date This Month [EMAIL_ADDRE…" at bounding box center [540, 143] width 737 height 118
paste input "tsimmssymmetry"
click at [919, 159] on button "Search" at bounding box center [962, 176] width 86 height 34
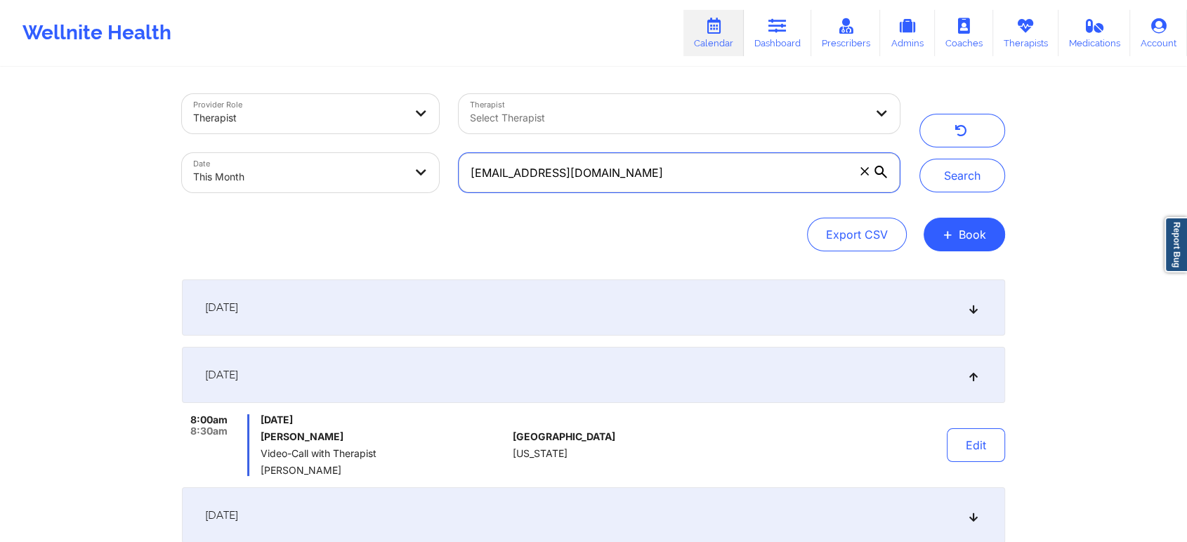
scroll to position [145, 0]
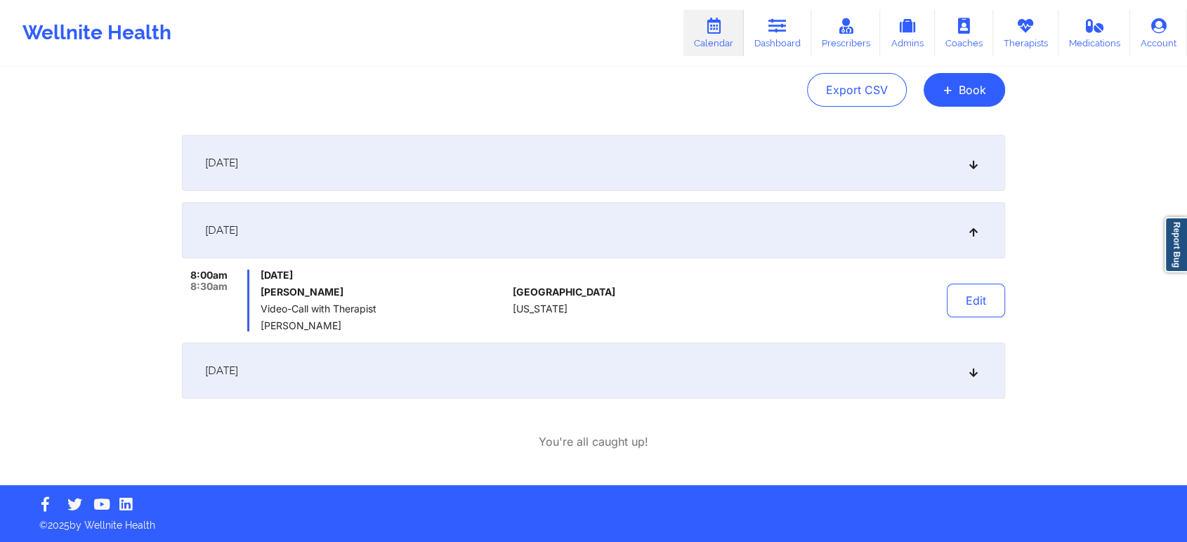
click at [428, 363] on div "[DATE]" at bounding box center [593, 371] width 823 height 56
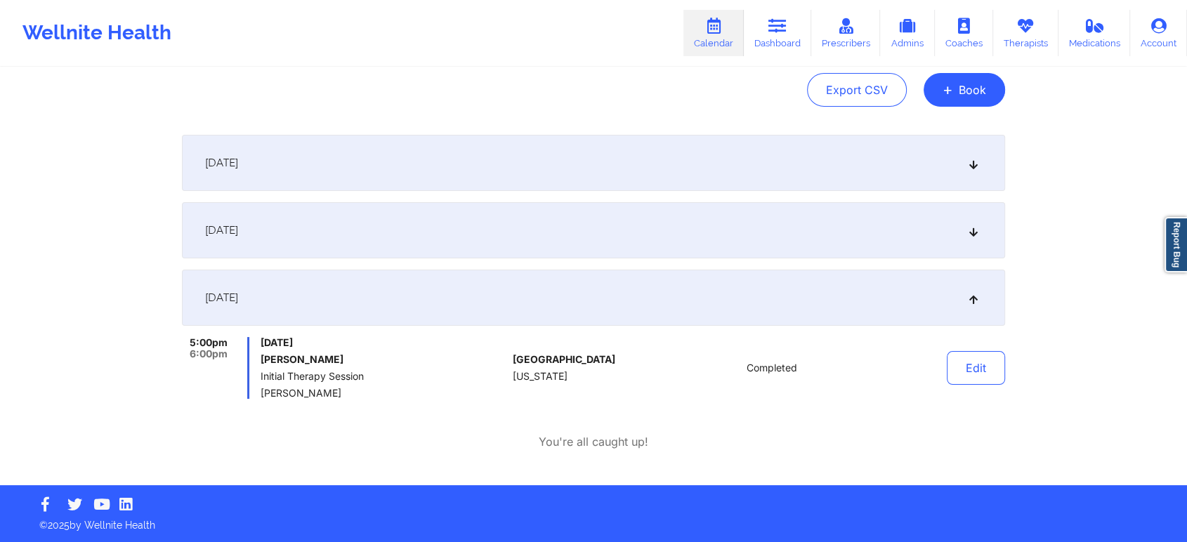
drag, startPoint x: 1155, startPoint y: 298, endPoint x: 1197, endPoint y: 308, distance: 44.0
click at [1187, 308] on html "Wellnite Health Calendar Dashboard Prescribers Admins Coaches Therapists Medica…" at bounding box center [593, 126] width 1187 height 542
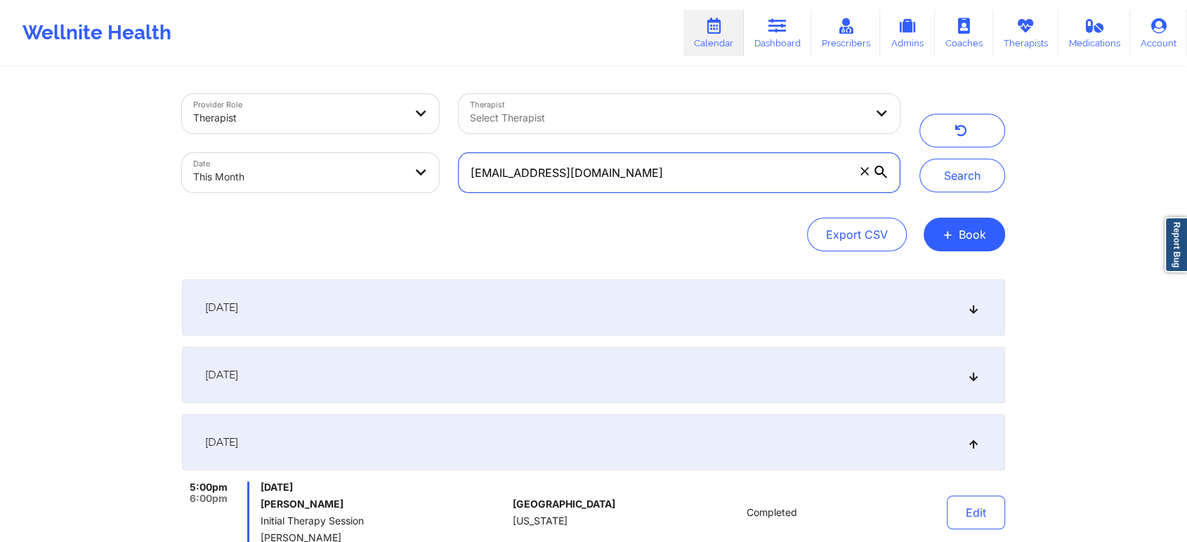
drag, startPoint x: 666, startPoint y: 184, endPoint x: 301, endPoint y: 143, distance: 368.1
click at [301, 143] on div "Provider Role Therapist Therapist Select Therapist Date This Month [EMAIL_ADDRE…" at bounding box center [540, 143] width 737 height 118
paste input "[EMAIL_ADDRESS]"
click at [919, 159] on button "Search" at bounding box center [962, 176] width 86 height 34
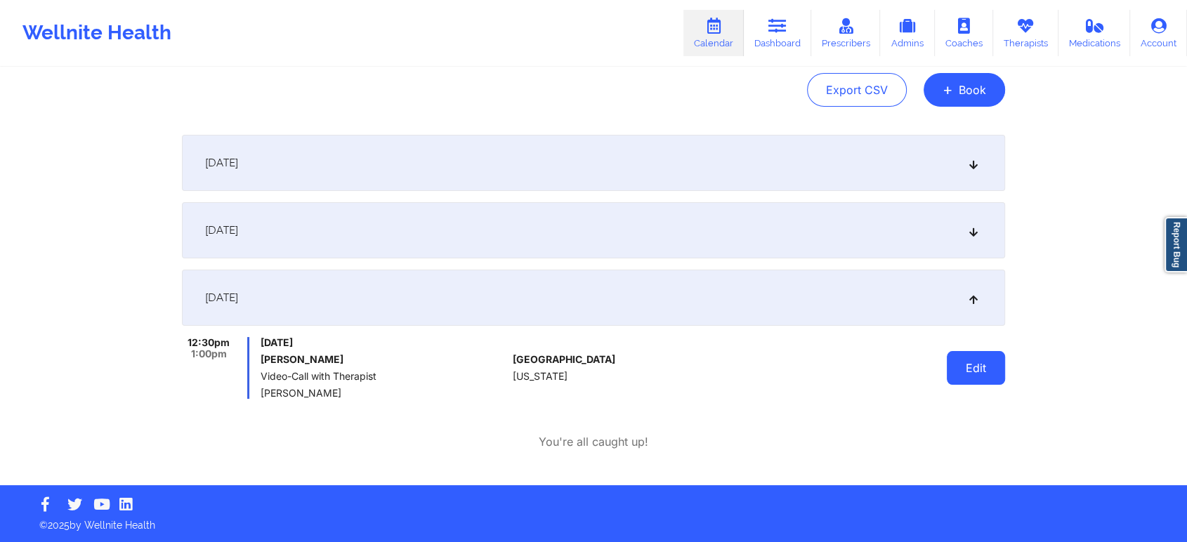
click at [965, 374] on button "Edit" at bounding box center [976, 368] width 58 height 34
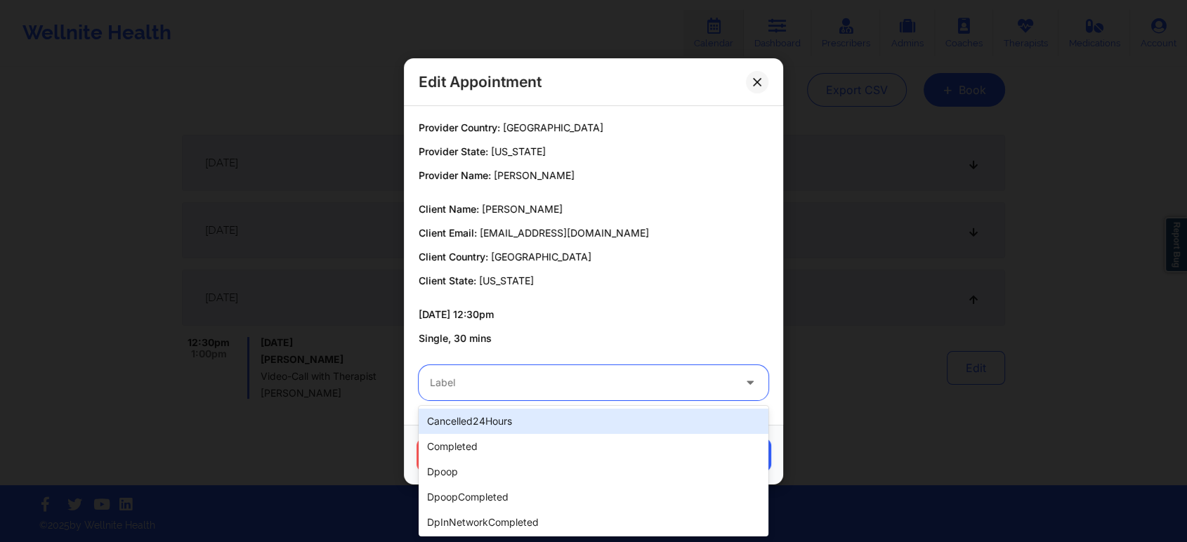
click at [487, 391] on div "Label" at bounding box center [577, 382] width 316 height 35
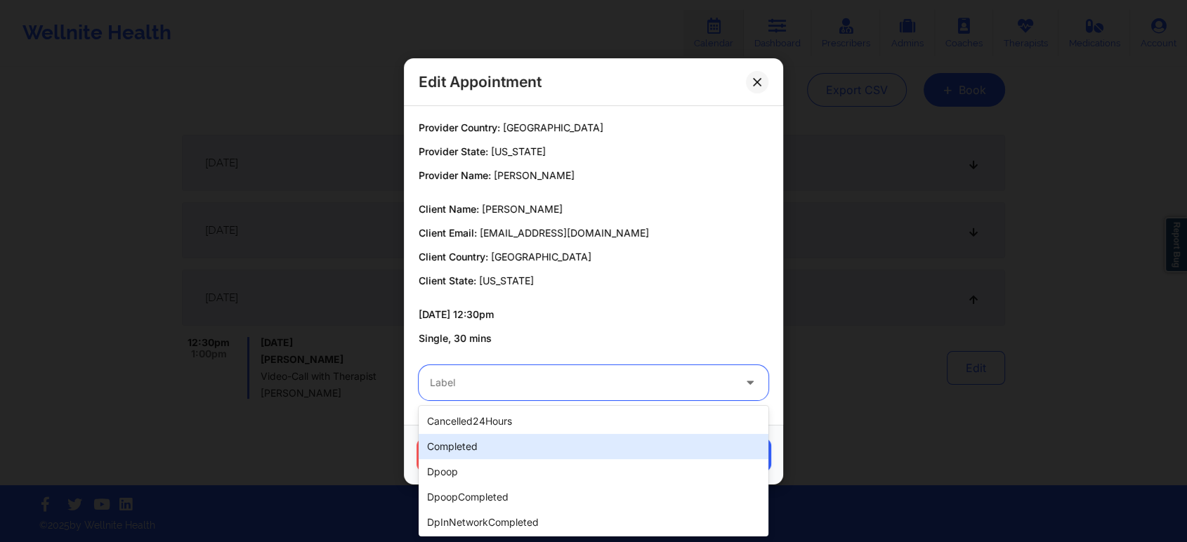
click at [447, 452] on div "completed" at bounding box center [594, 446] width 350 height 25
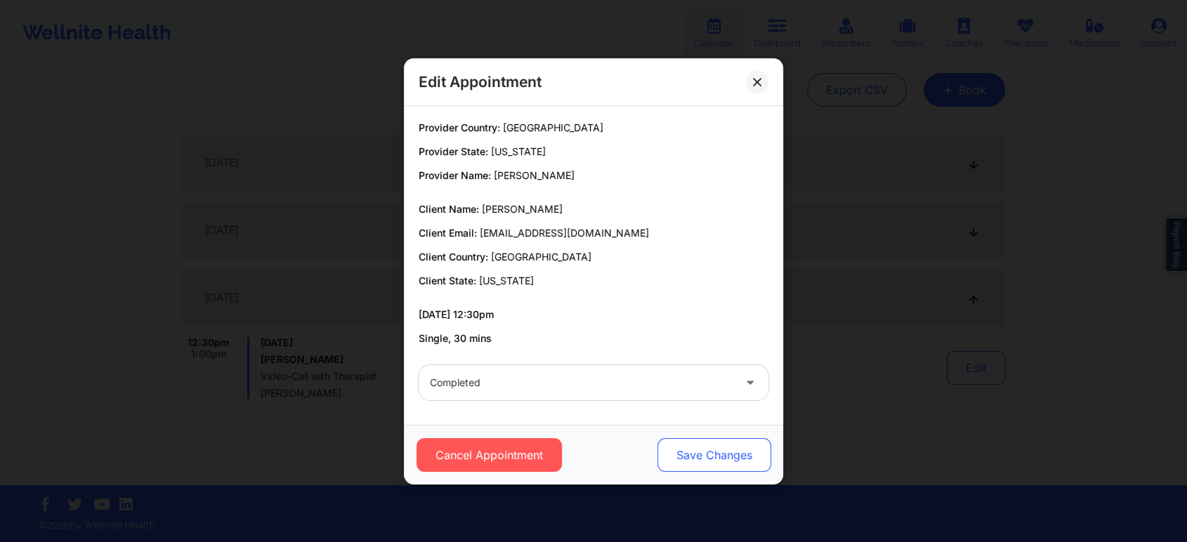
click at [697, 461] on button "Save Changes" at bounding box center [714, 455] width 114 height 34
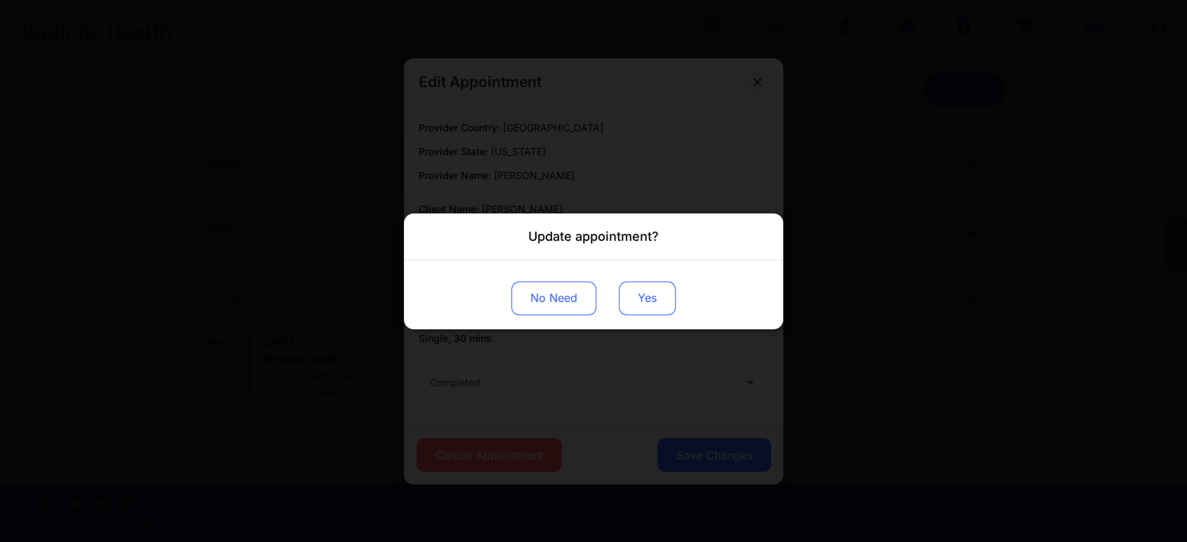
click at [634, 301] on button "Yes" at bounding box center [647, 298] width 57 height 34
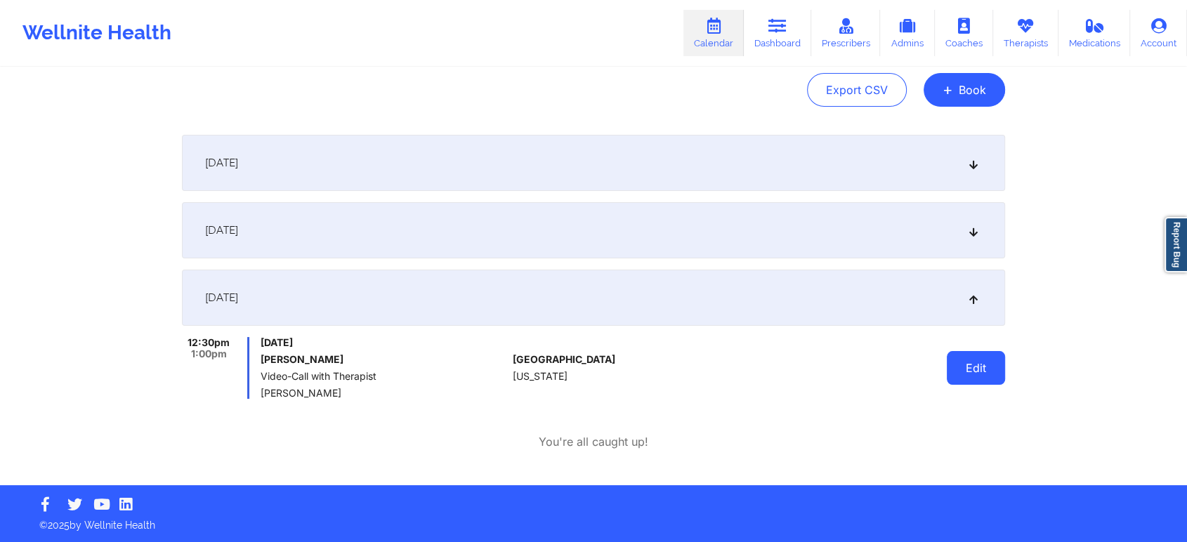
click at [962, 366] on button "Edit" at bounding box center [976, 368] width 58 height 34
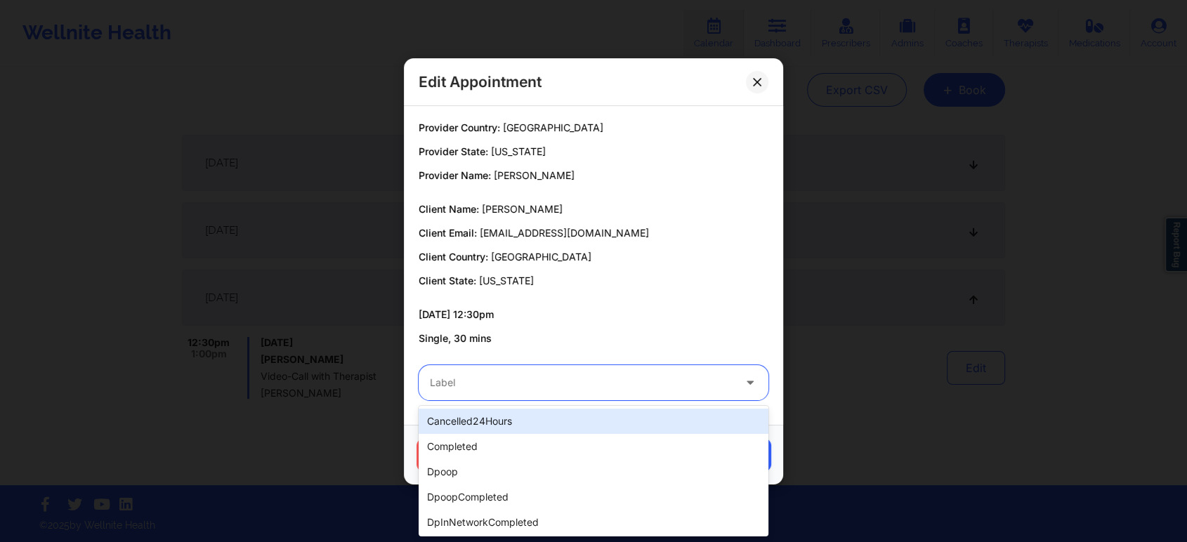
click at [629, 381] on div at bounding box center [581, 382] width 303 height 17
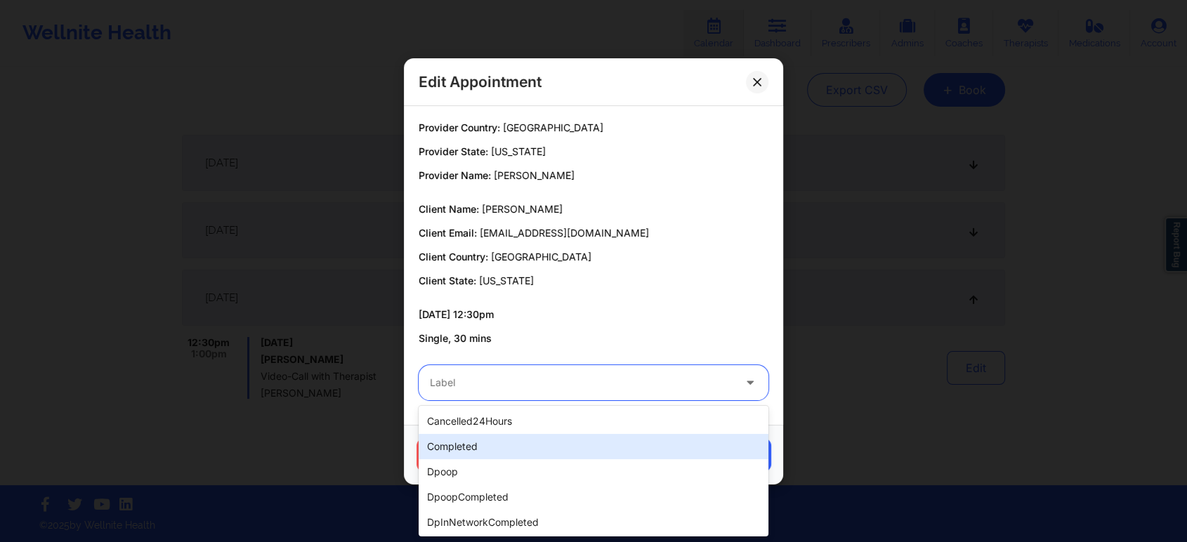
click at [475, 447] on div "completed" at bounding box center [594, 446] width 350 height 25
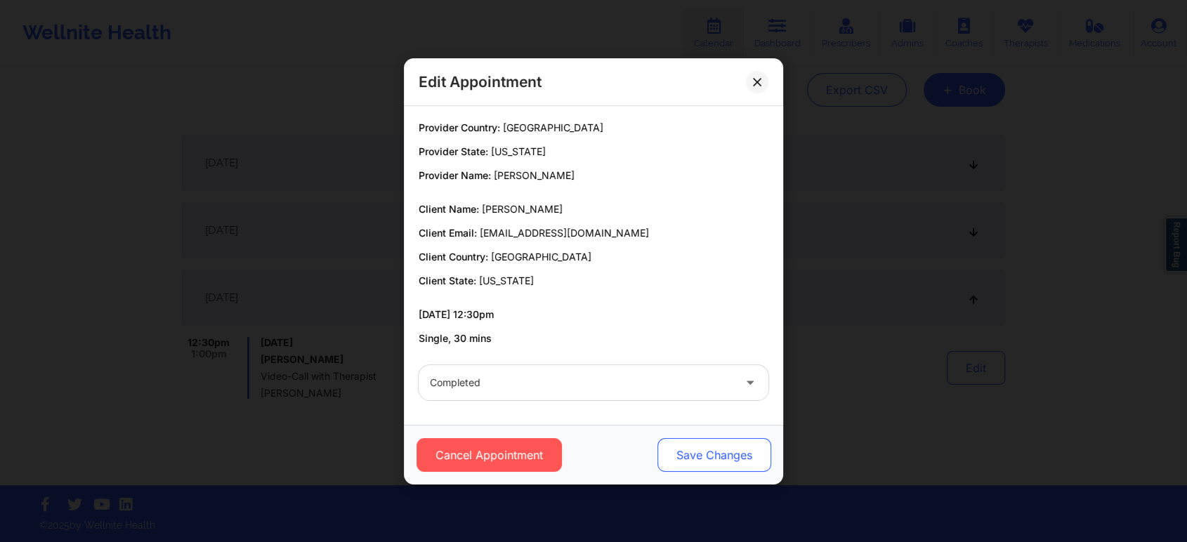
click at [730, 459] on button "Save Changes" at bounding box center [714, 455] width 114 height 34
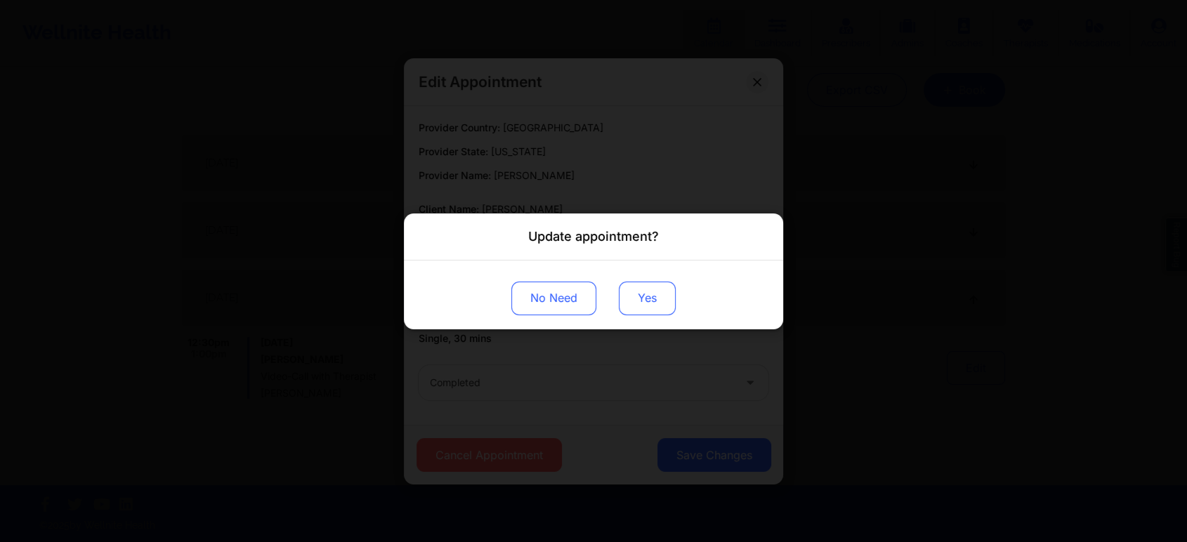
click at [629, 284] on button "Yes" at bounding box center [647, 298] width 57 height 34
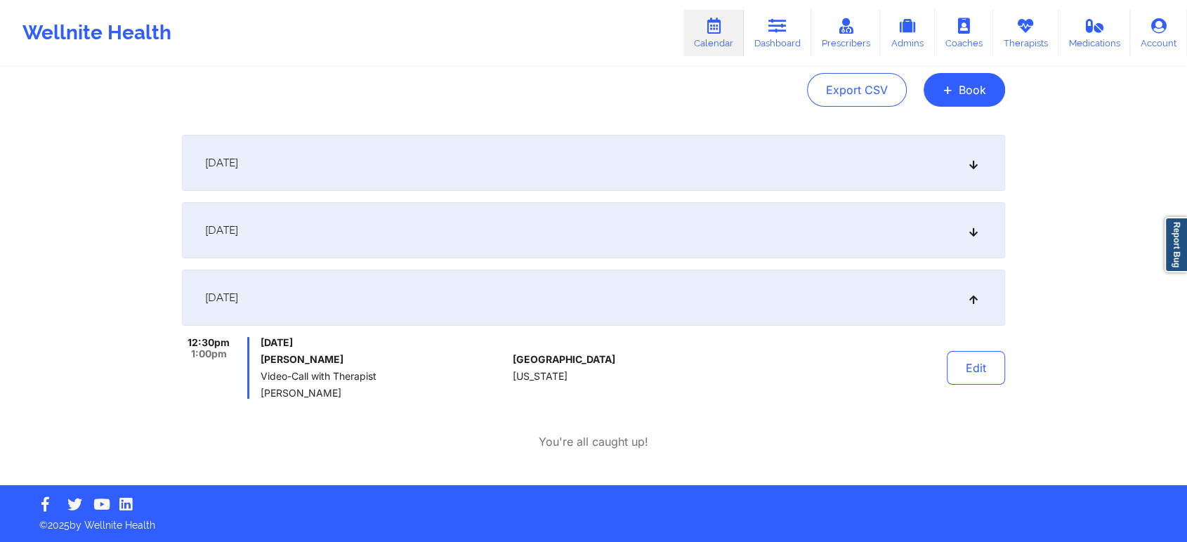
scroll to position [0, 0]
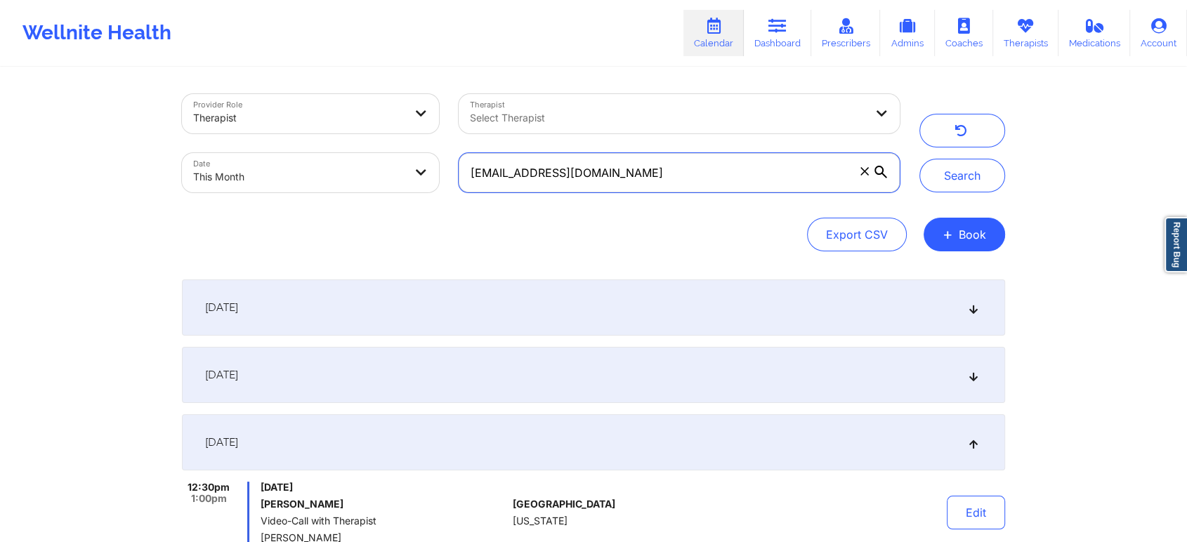
drag, startPoint x: 706, startPoint y: 174, endPoint x: 327, endPoint y: 213, distance: 381.9
click at [327, 213] on div "Provider Role Therapist Therapist Select Therapist Date This Month [EMAIL_ADDRE…" at bounding box center [593, 172] width 823 height 157
paste input "[PERSON_NAME][EMAIL_ADDRESS][PERSON_NAME]"
click at [919, 159] on button "Search" at bounding box center [962, 176] width 86 height 34
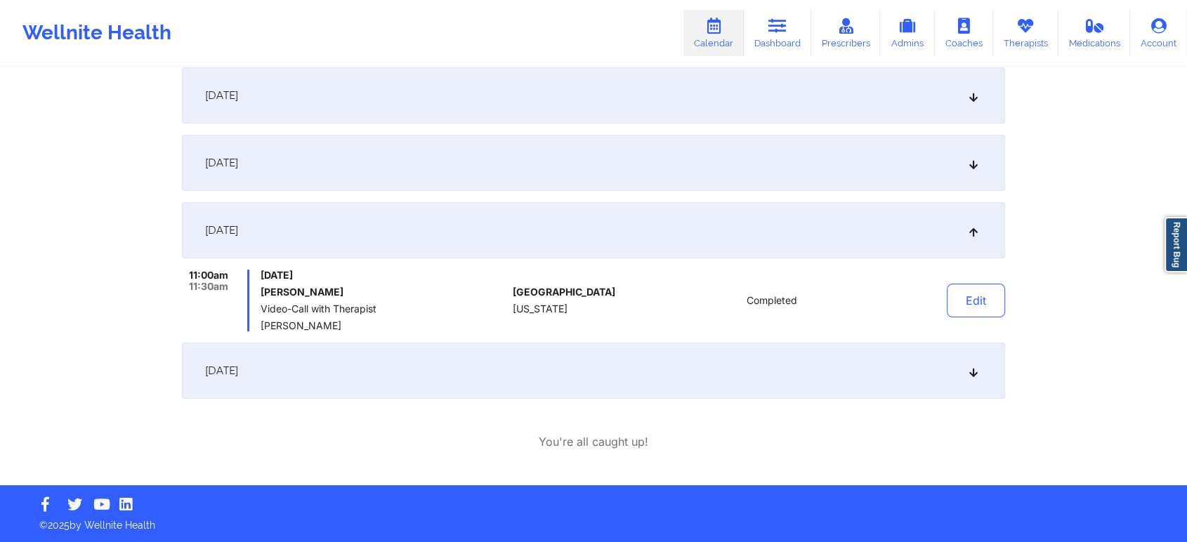
click at [524, 367] on div "[DATE]" at bounding box center [593, 371] width 823 height 56
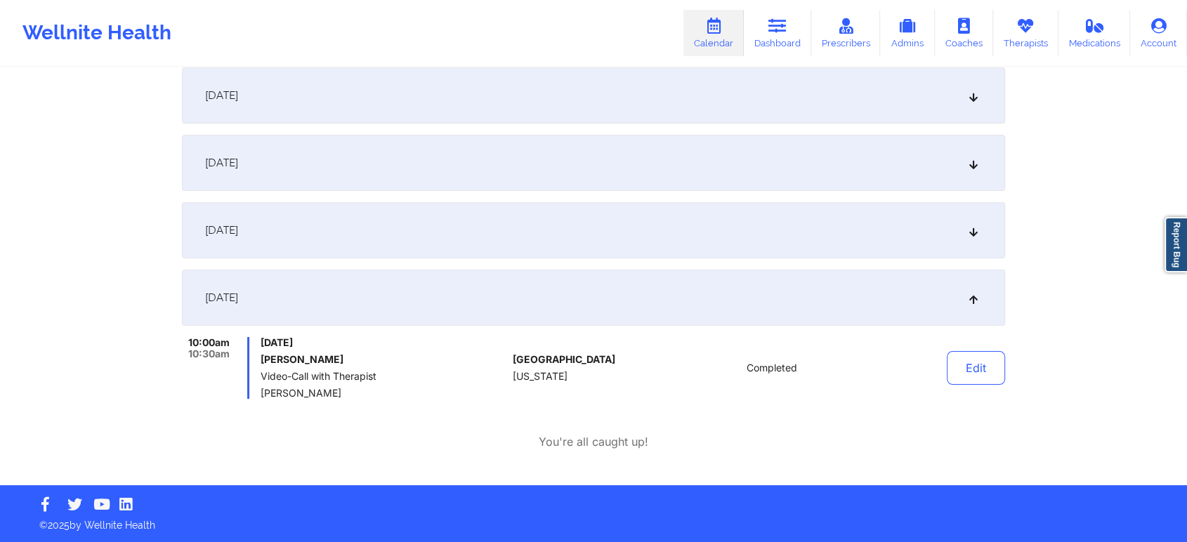
scroll to position [0, 0]
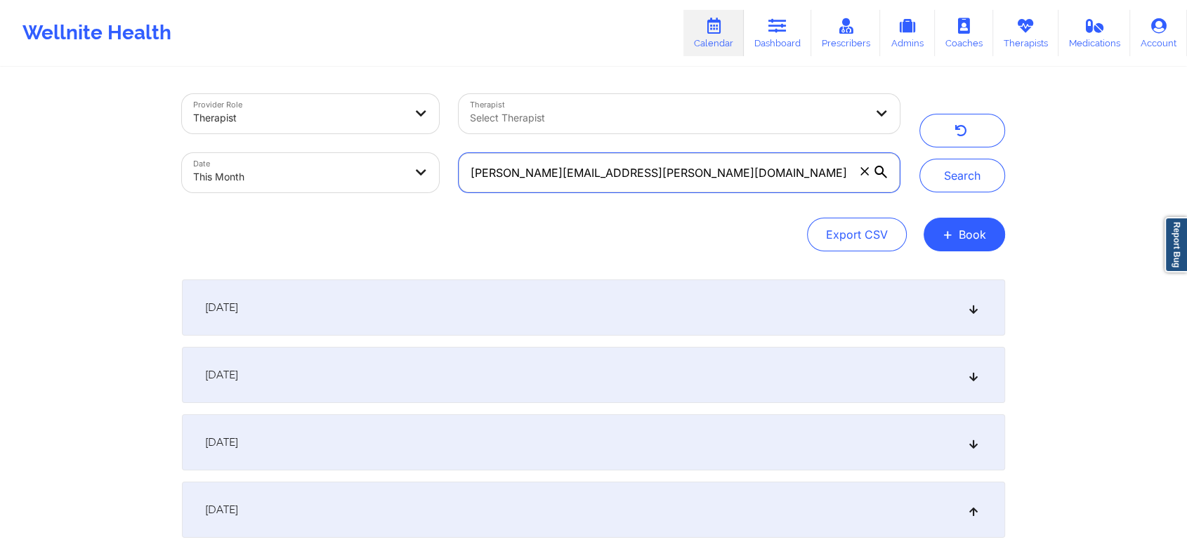
drag, startPoint x: 642, startPoint y: 177, endPoint x: 365, endPoint y: 187, distance: 276.9
click at [365, 187] on div "Provider Role Therapist Therapist Select Therapist Date This Month [PERSON_NAME…" at bounding box center [540, 143] width 737 height 118
paste input "rebeccatpratt"
click at [919, 159] on button "Search" at bounding box center [962, 176] width 86 height 34
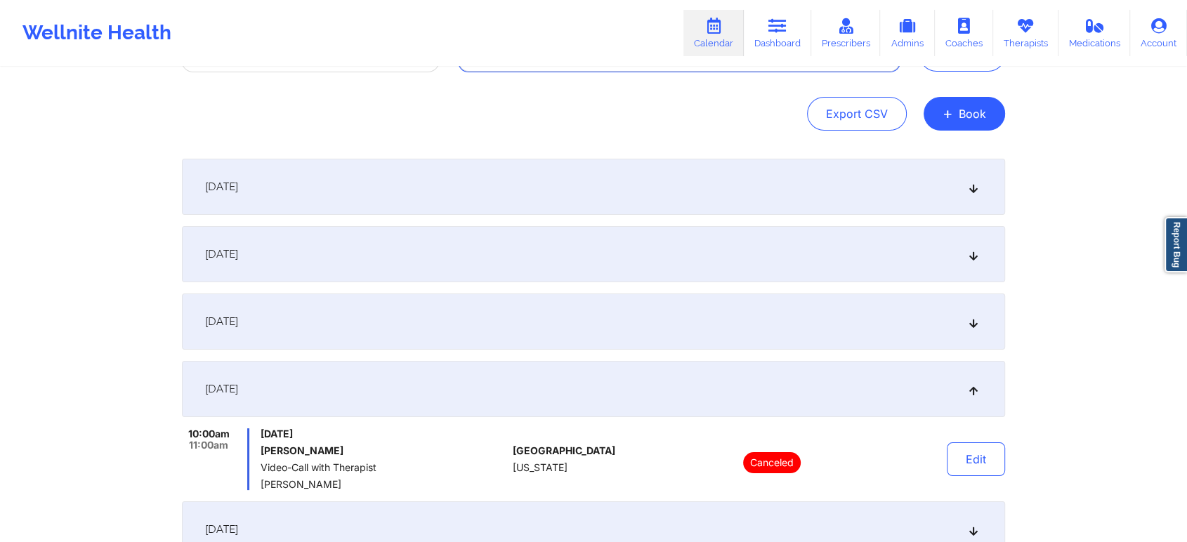
scroll to position [310, 0]
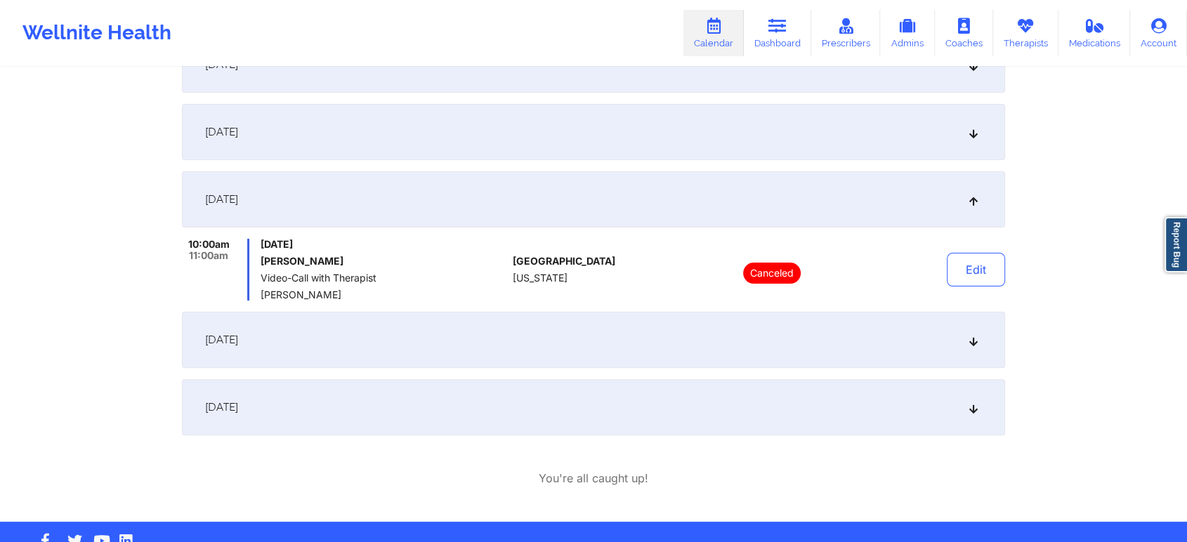
click at [584, 386] on div "[DATE]" at bounding box center [593, 407] width 823 height 56
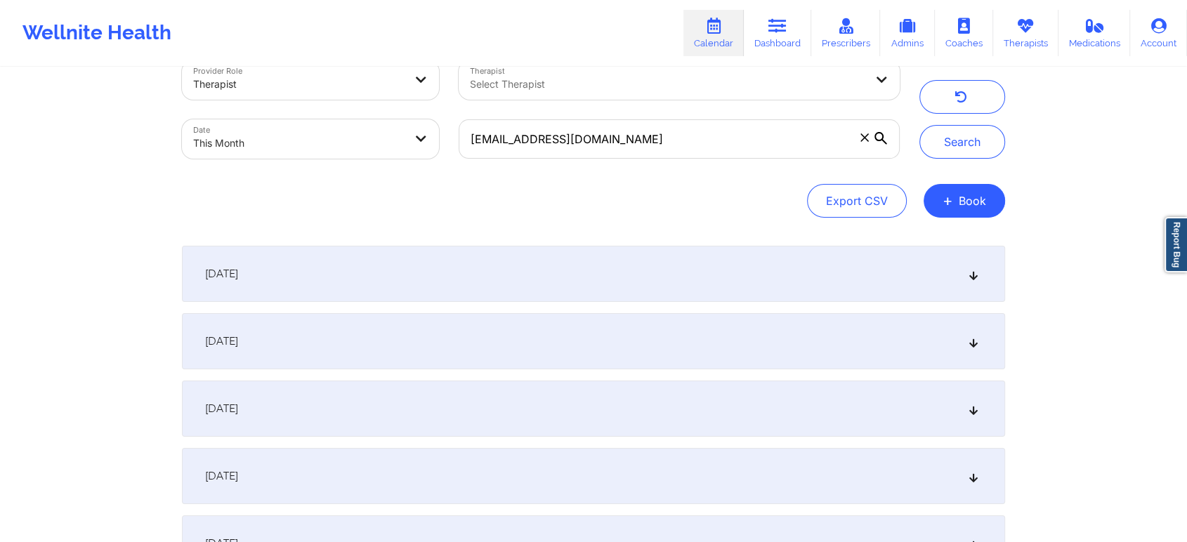
scroll to position [33, 0]
drag, startPoint x: 655, startPoint y: 152, endPoint x: 421, endPoint y: 112, distance: 236.4
click at [421, 112] on div "Provider Role Therapist Therapist Select Therapist Date This Month [EMAIL_ADDRE…" at bounding box center [540, 110] width 737 height 118
paste input "sheydoug05"
click at [919, 126] on button "Search" at bounding box center [962, 143] width 86 height 34
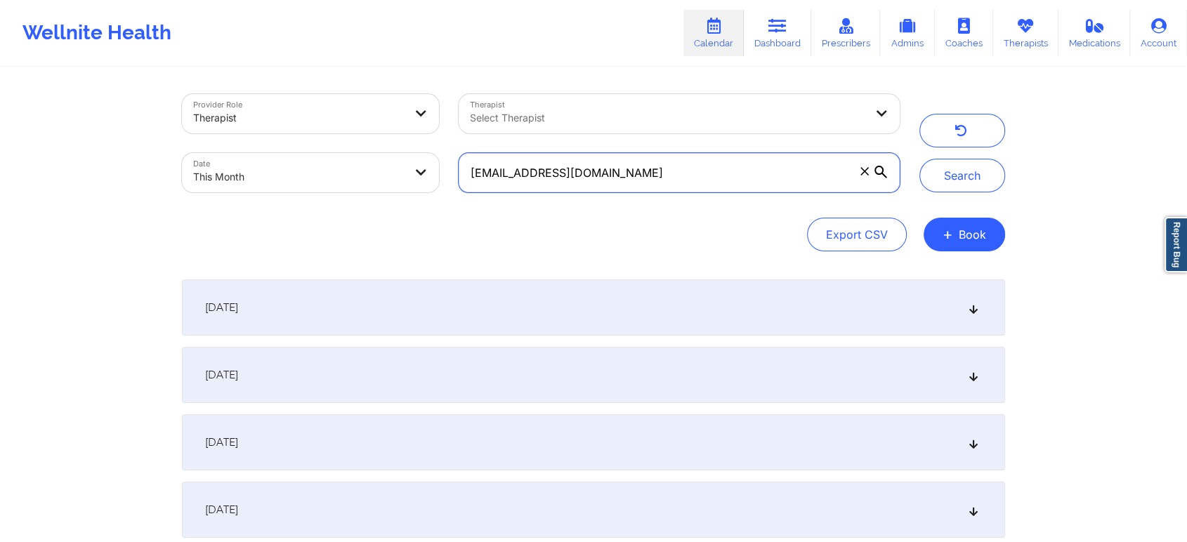
scroll to position [347, 0]
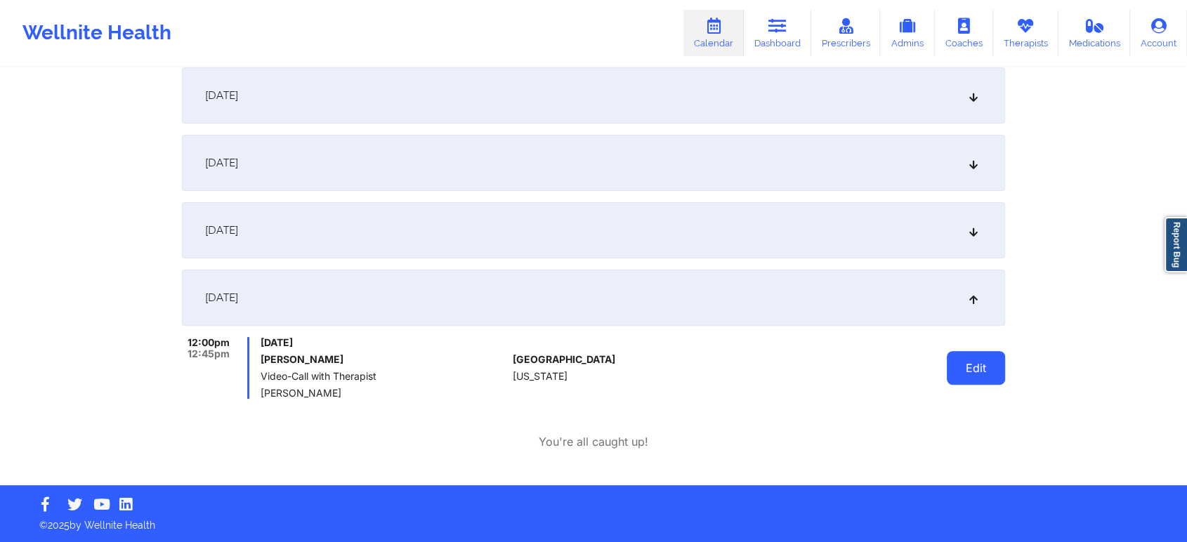
click at [976, 371] on button "Edit" at bounding box center [976, 368] width 58 height 34
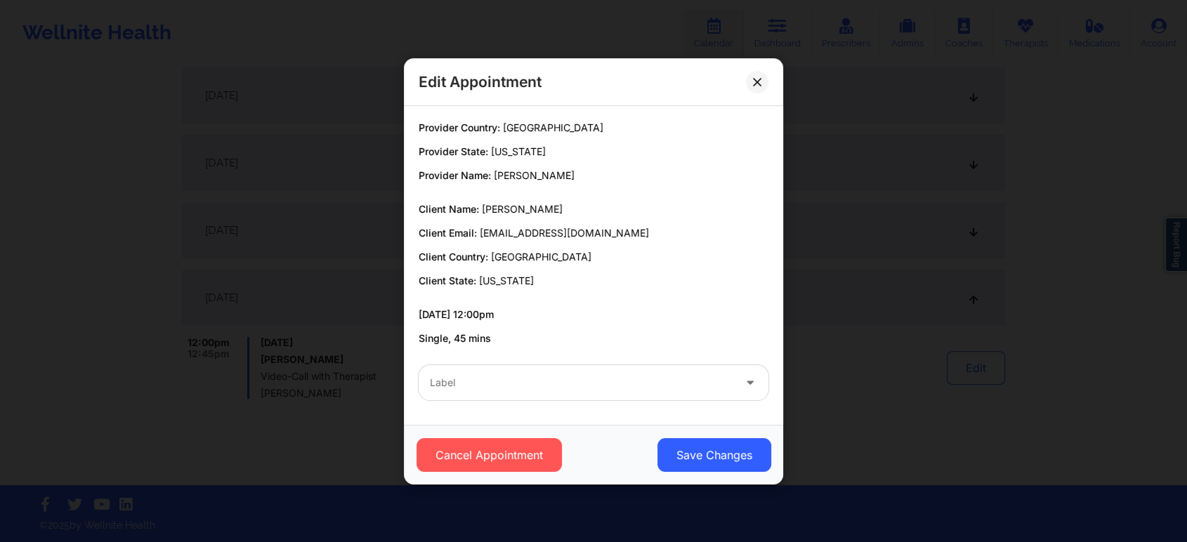
click at [489, 381] on div at bounding box center [581, 382] width 303 height 17
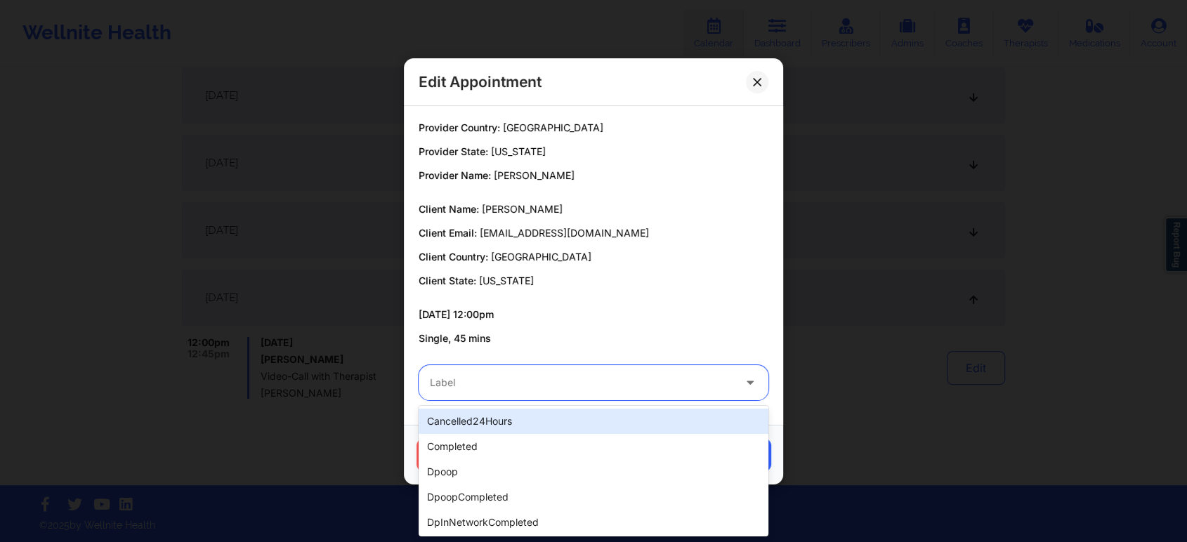
click at [487, 412] on div "cancelled24Hours" at bounding box center [594, 421] width 350 height 25
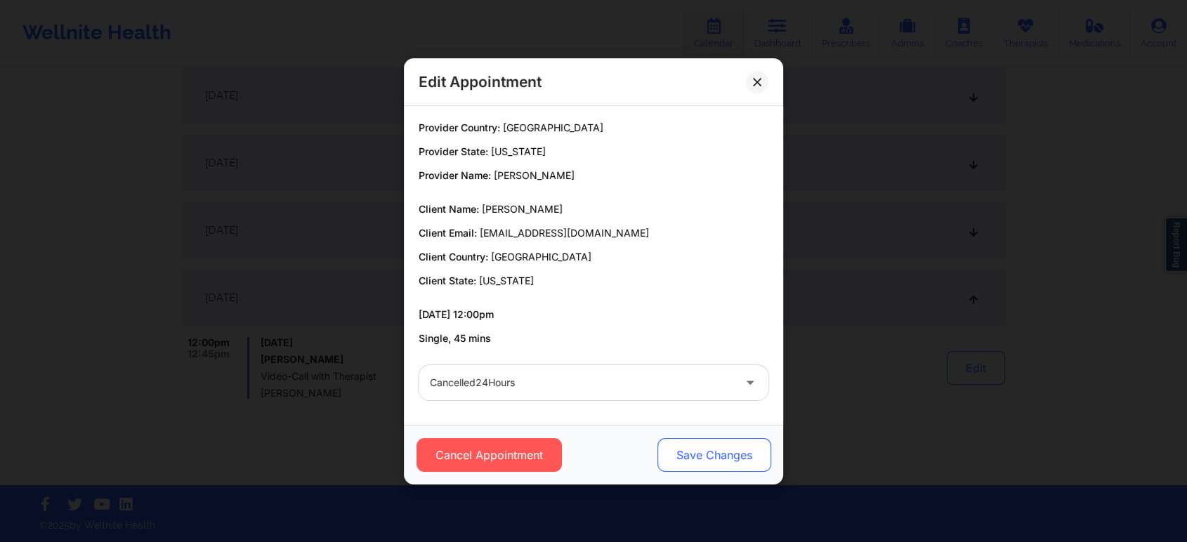
click at [711, 449] on button "Save Changes" at bounding box center [714, 455] width 114 height 34
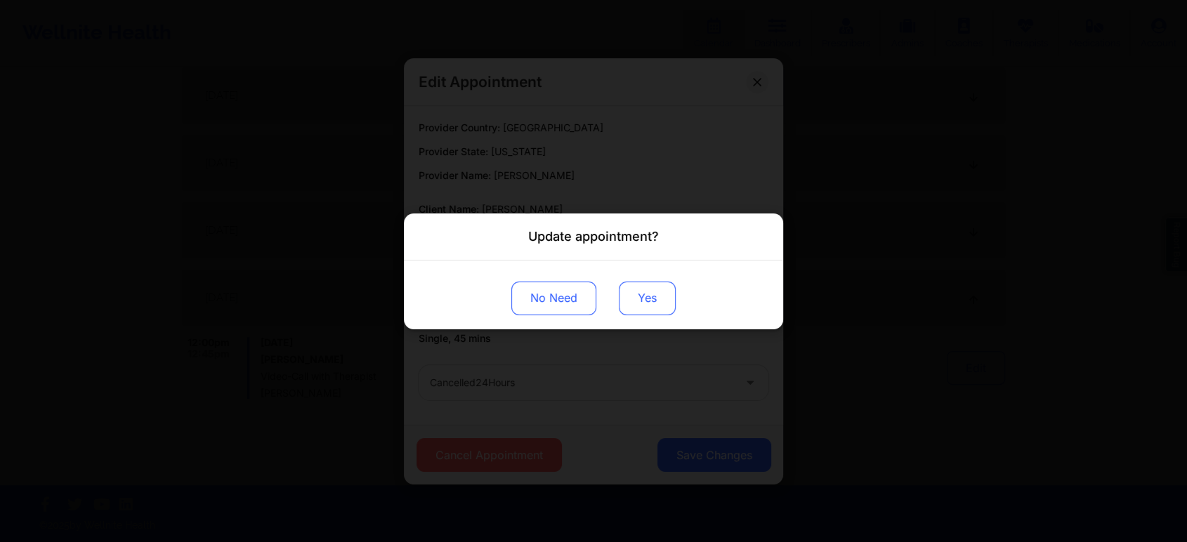
click at [633, 284] on button "Yes" at bounding box center [647, 298] width 57 height 34
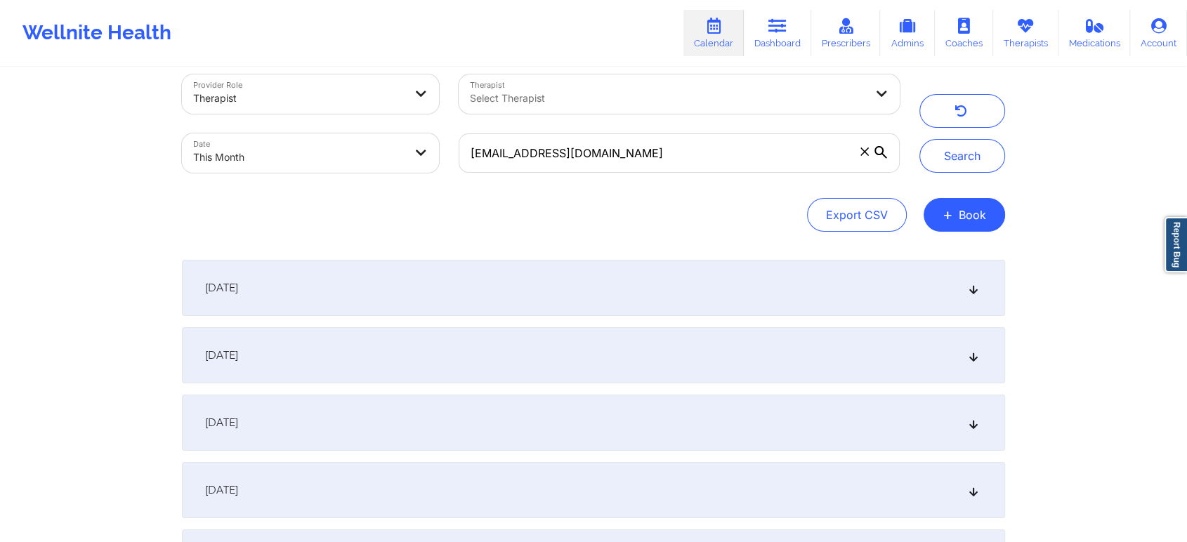
scroll to position [0, 0]
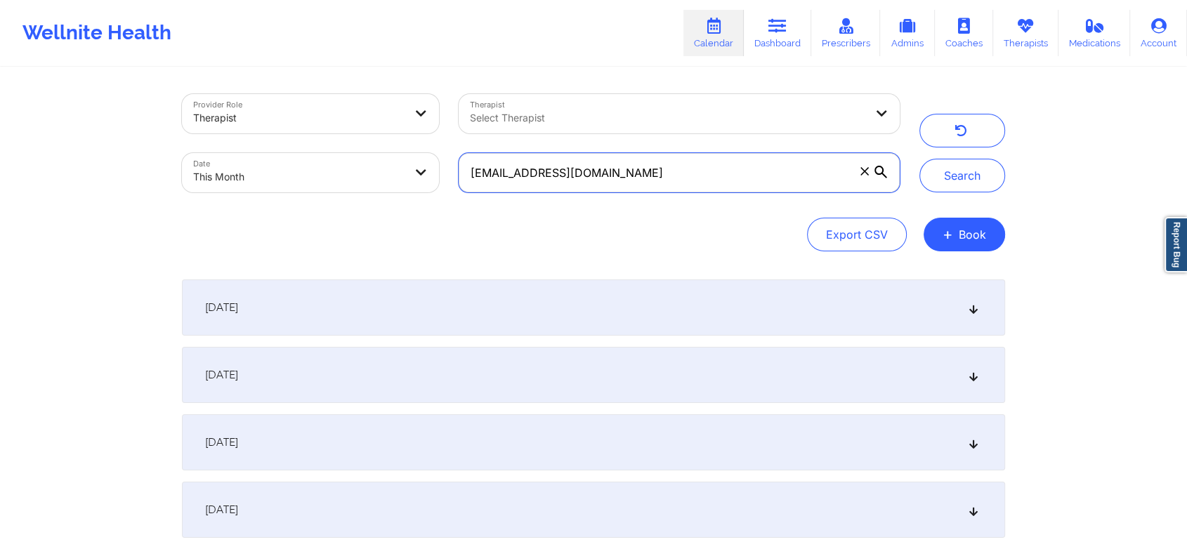
drag, startPoint x: 626, startPoint y: 172, endPoint x: 337, endPoint y: 98, distance: 298.1
click at [337, 98] on div "Provider Role Therapist Therapist Select Therapist Date This Month [EMAIL_ADDRE…" at bounding box center [540, 143] width 737 height 118
click at [919, 159] on button "Search" at bounding box center [962, 176] width 86 height 34
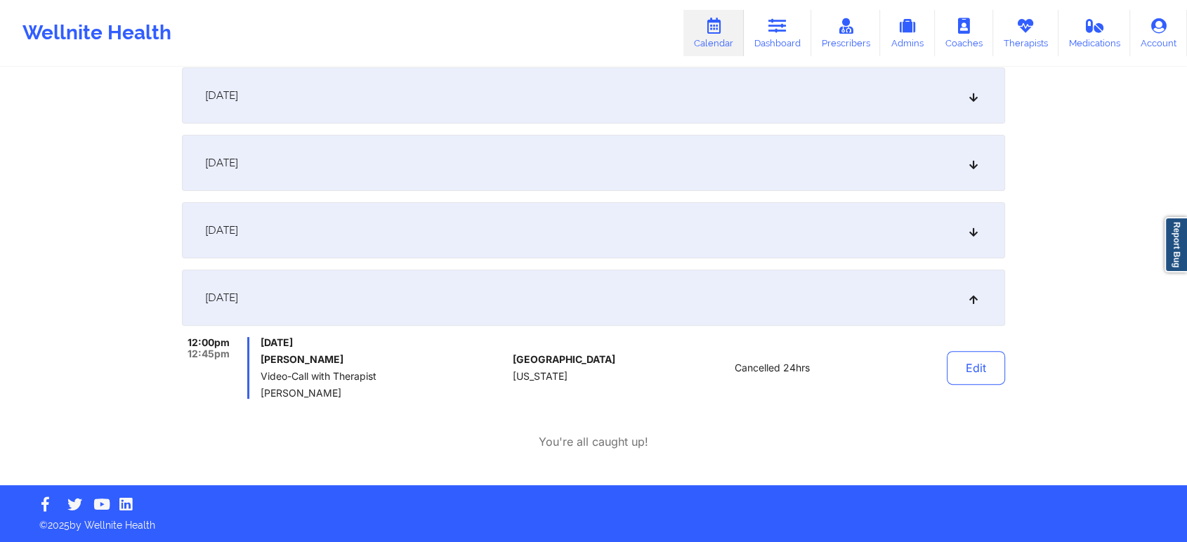
click at [596, 240] on div "[DATE]" at bounding box center [593, 230] width 823 height 56
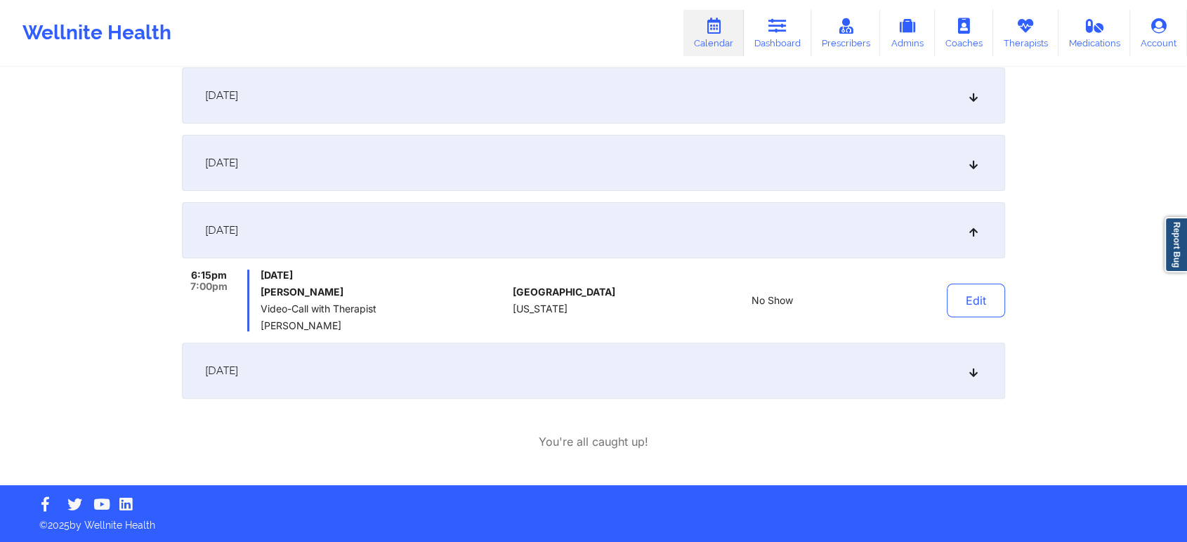
click at [503, 399] on div "[DATE] 5:00pm 5:45pm [DATE] [PERSON_NAME] Video-Call with Therapist [PERSON_NAM…" at bounding box center [593, 192] width 823 height 518
click at [522, 369] on div "[DATE]" at bounding box center [593, 371] width 823 height 56
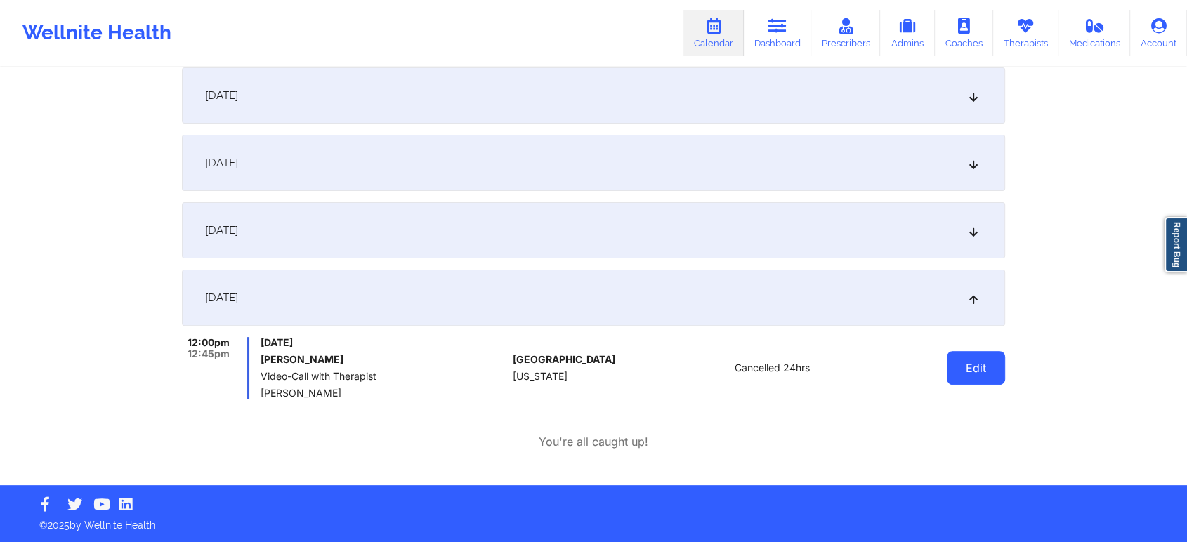
click at [966, 357] on button "Edit" at bounding box center [976, 368] width 58 height 34
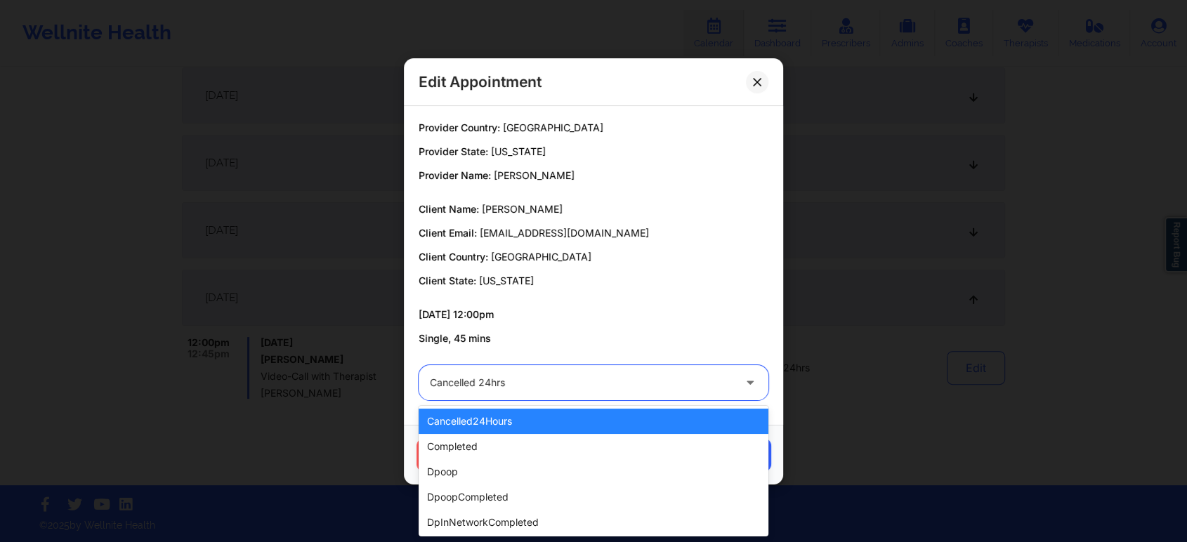
click at [584, 381] on div at bounding box center [581, 382] width 303 height 17
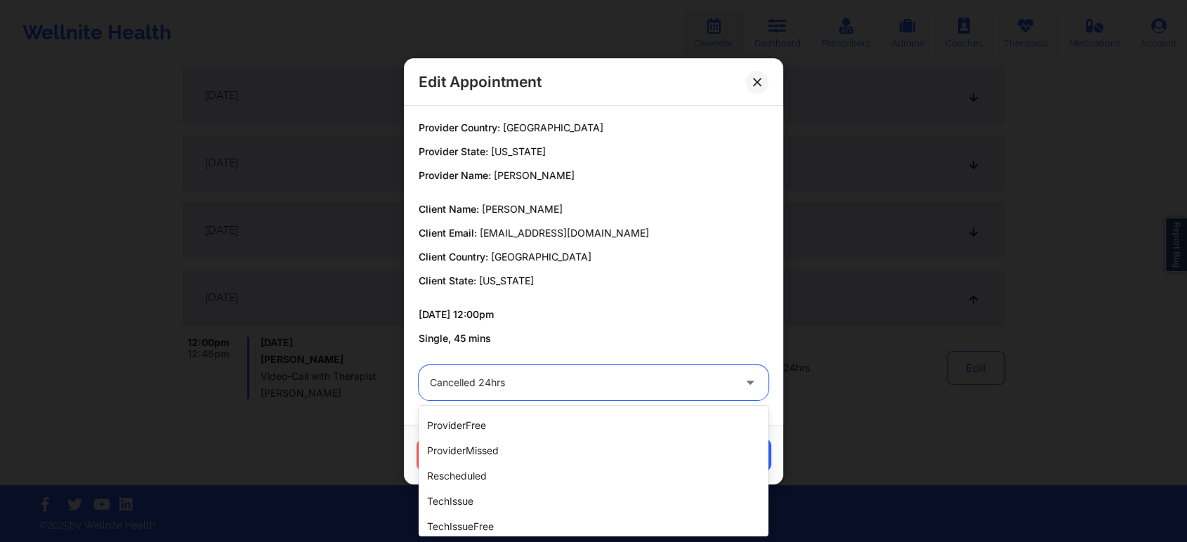
scroll to position [278, 0]
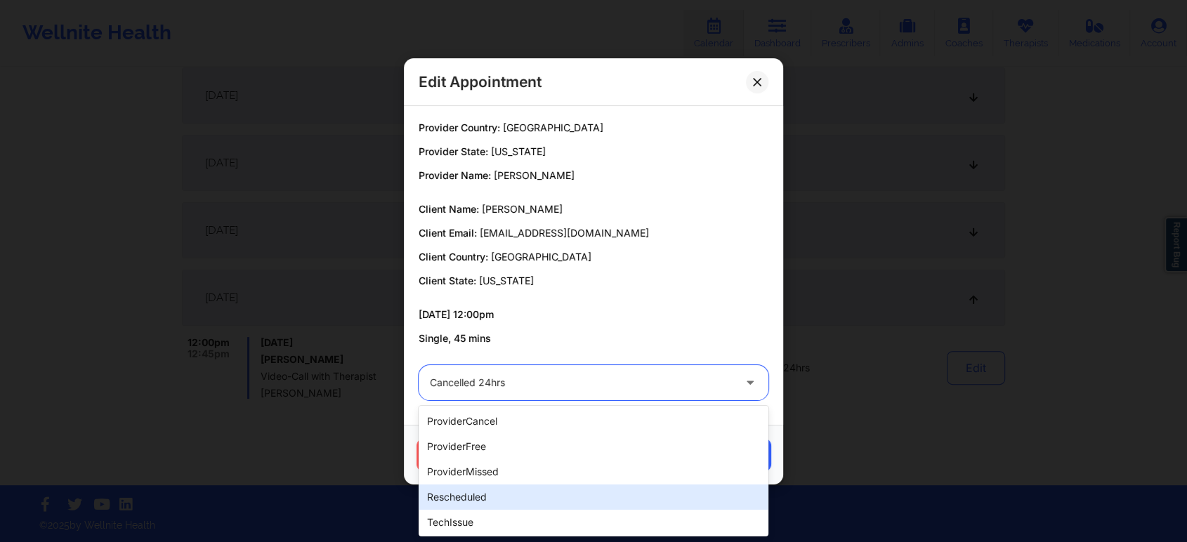
click at [471, 494] on div "rescheduled" at bounding box center [594, 497] width 350 height 25
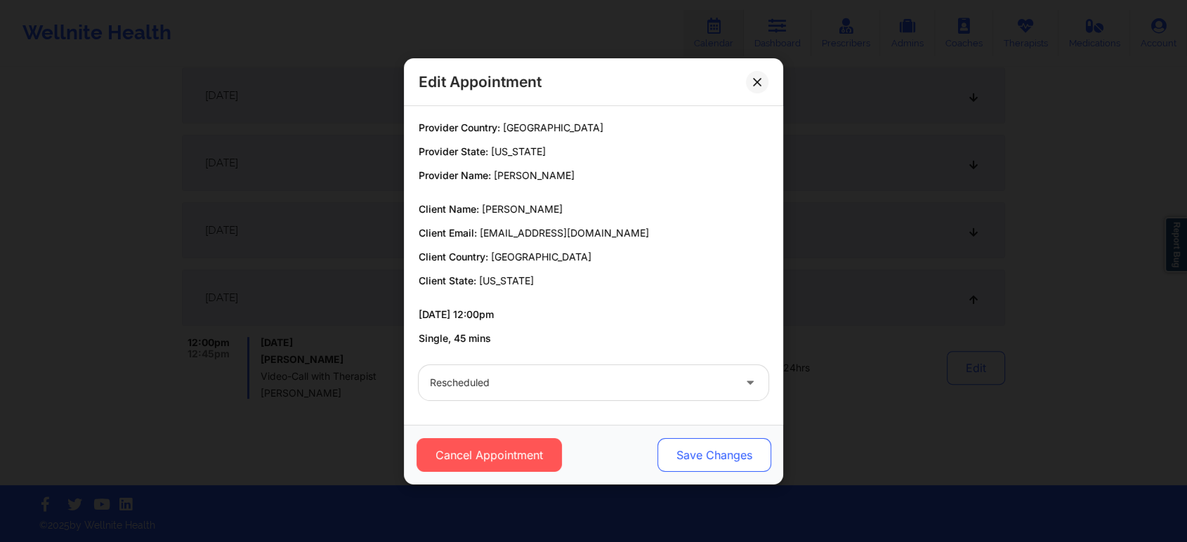
click at [682, 461] on button "Save Changes" at bounding box center [714, 455] width 114 height 34
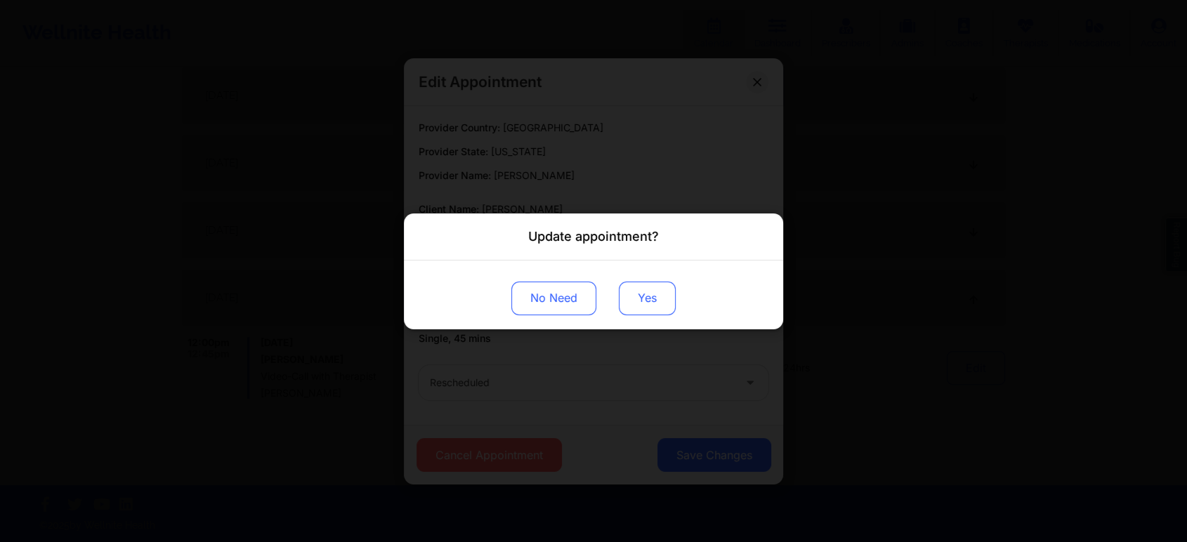
click at [642, 306] on button "Yes" at bounding box center [647, 298] width 57 height 34
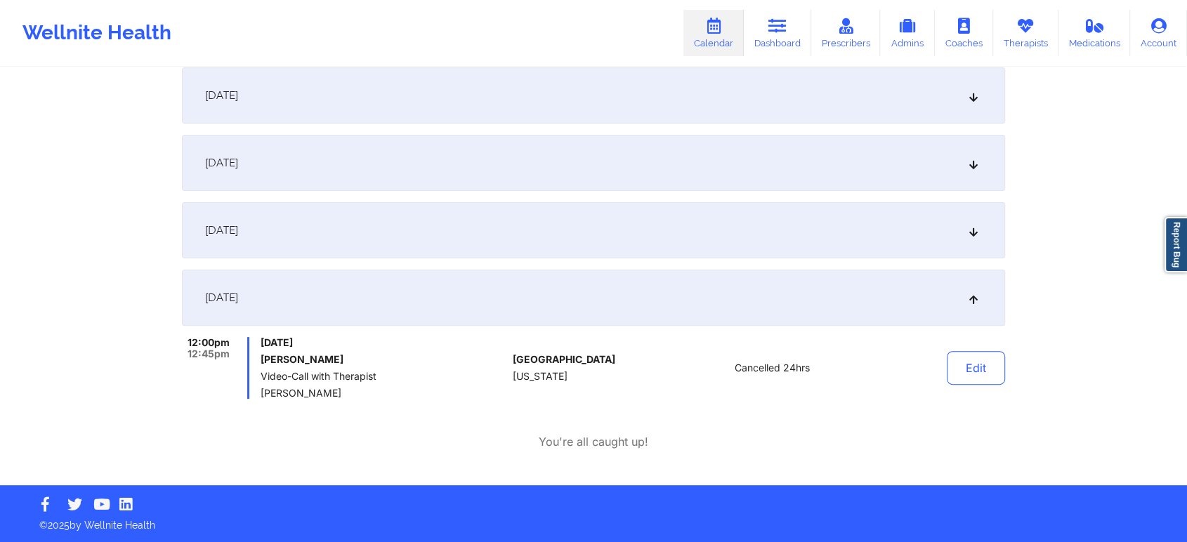
click at [853, 239] on div "[DATE]" at bounding box center [593, 230] width 823 height 56
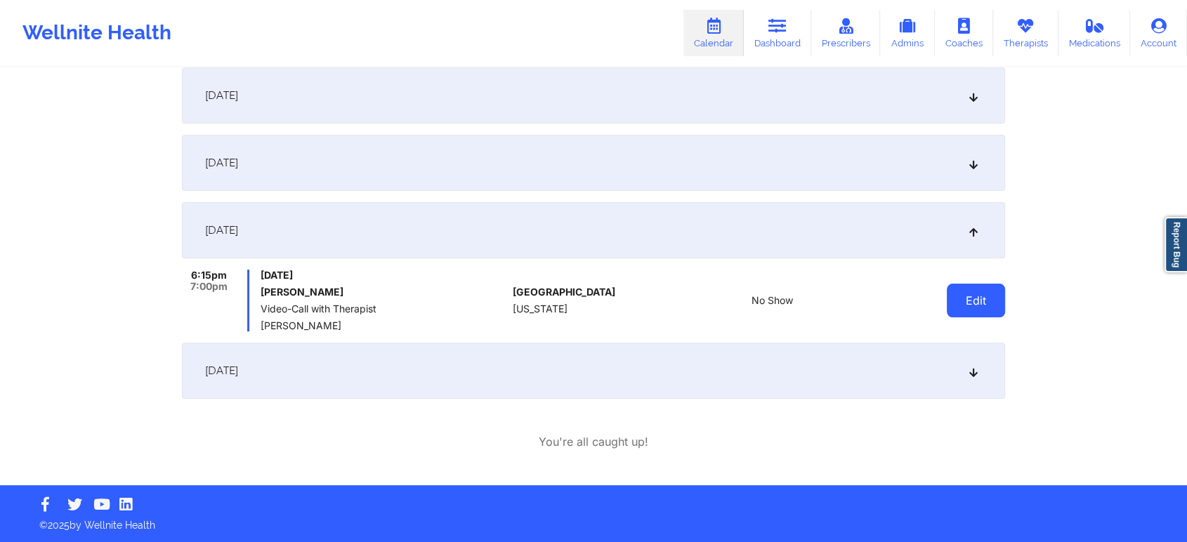
click at [959, 296] on button "Edit" at bounding box center [976, 301] width 58 height 34
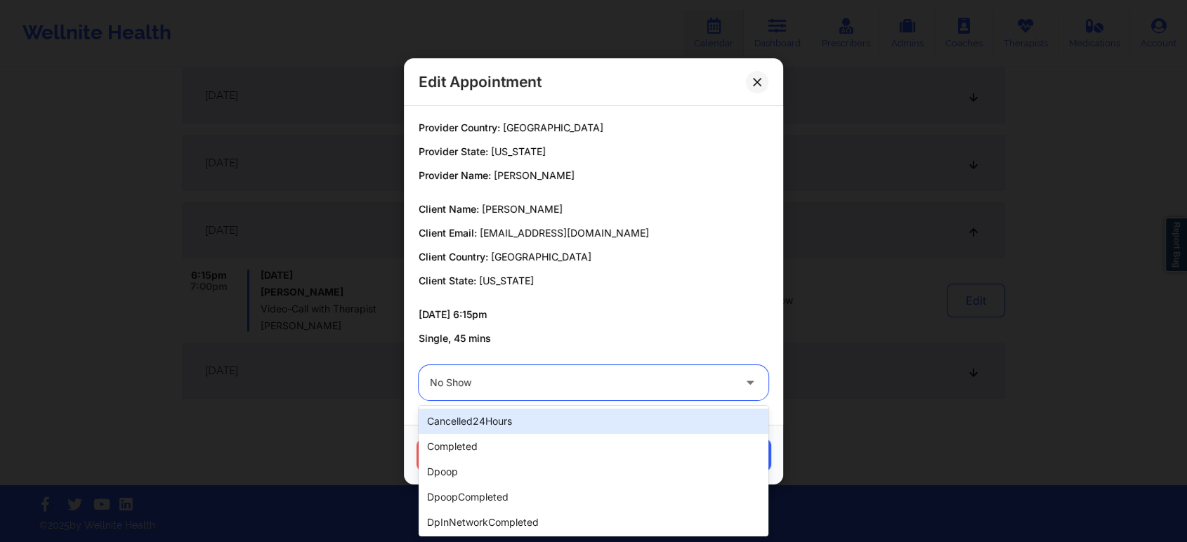
click at [684, 377] on div at bounding box center [581, 382] width 303 height 17
click at [568, 428] on div "cancelled24Hours" at bounding box center [594, 421] width 350 height 25
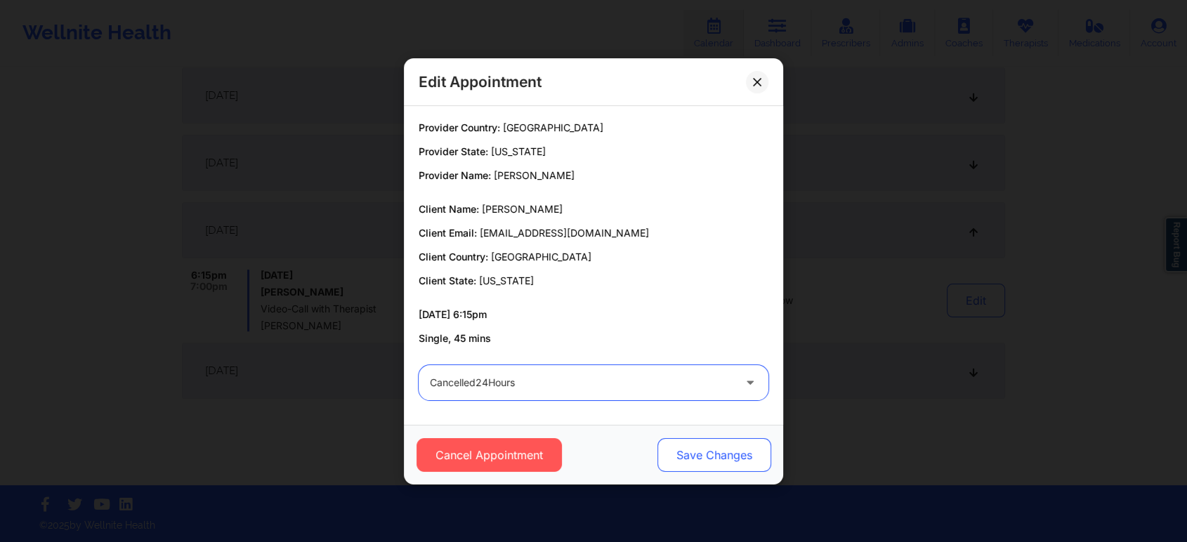
click at [679, 443] on button "Save Changes" at bounding box center [714, 455] width 114 height 34
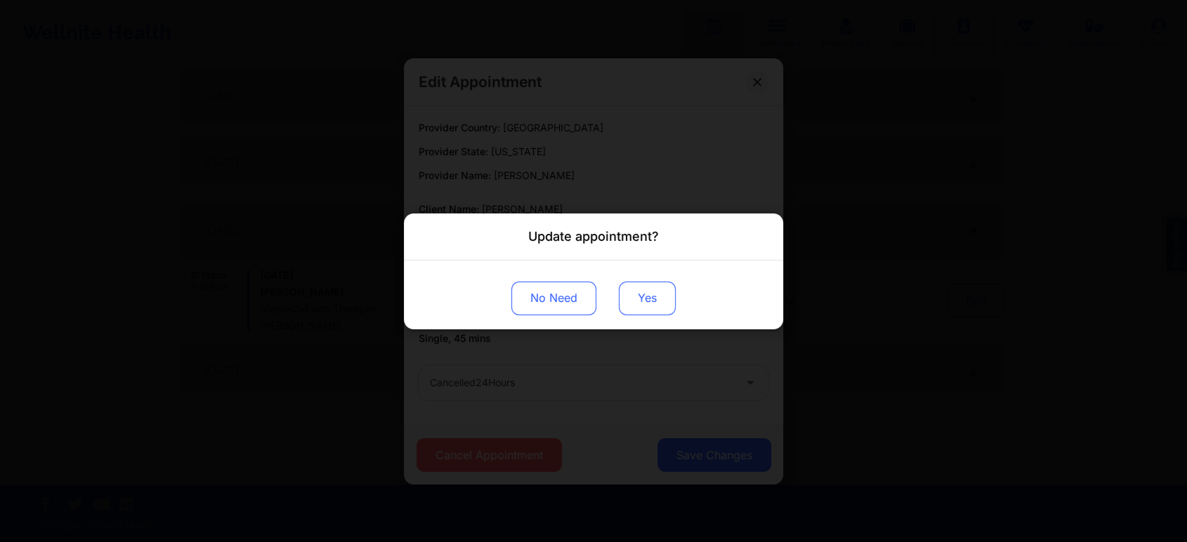
click at [640, 306] on button "Yes" at bounding box center [647, 298] width 57 height 34
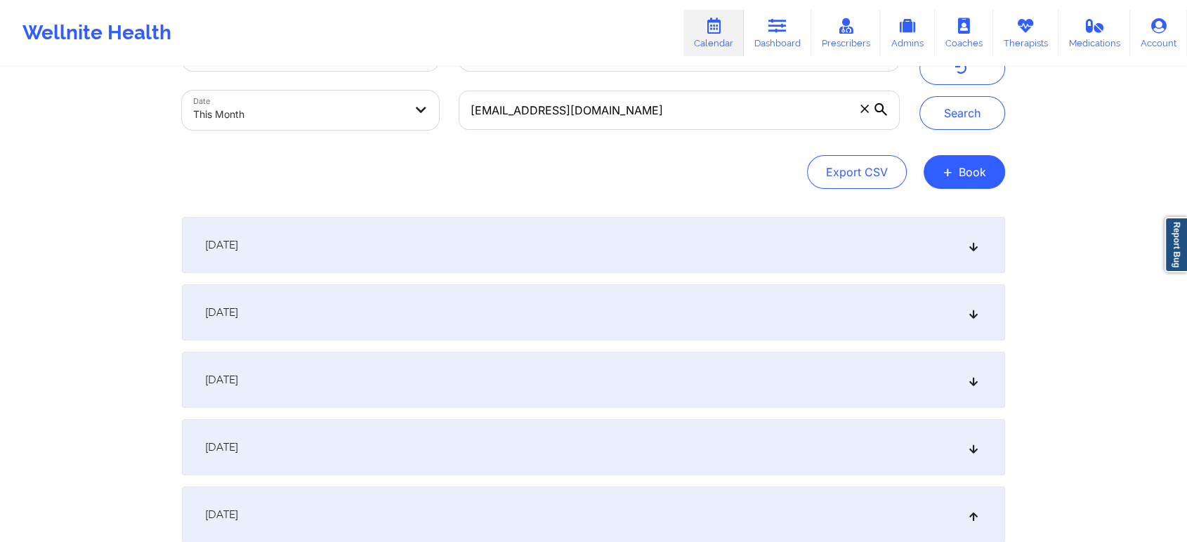
scroll to position [0, 0]
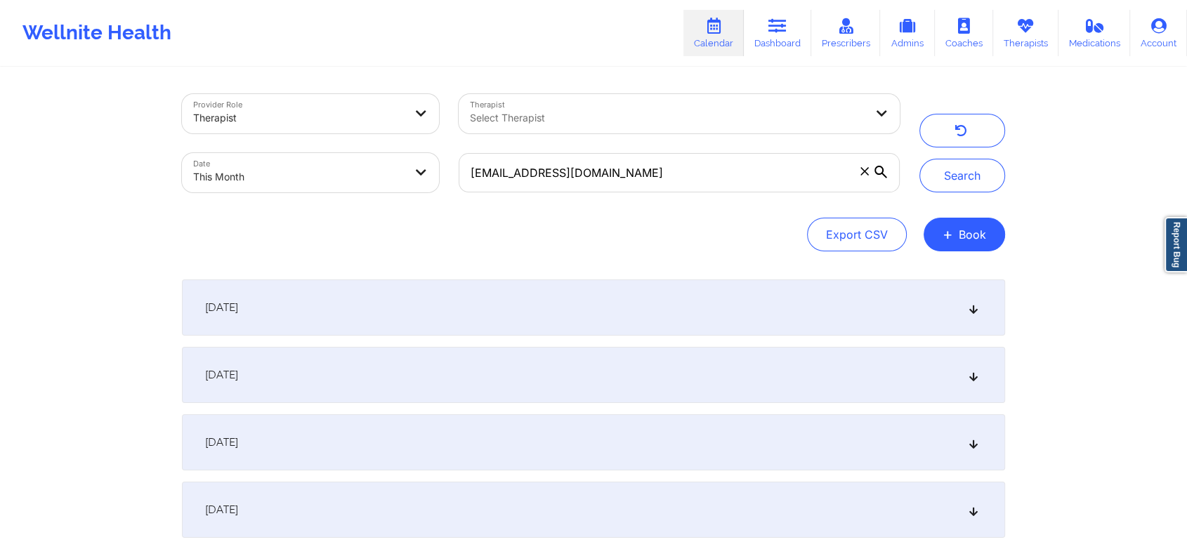
drag, startPoint x: 671, startPoint y: 193, endPoint x: 631, endPoint y: 174, distance: 43.7
click at [631, 174] on div "[EMAIL_ADDRESS][DOMAIN_NAME]" at bounding box center [679, 172] width 461 height 59
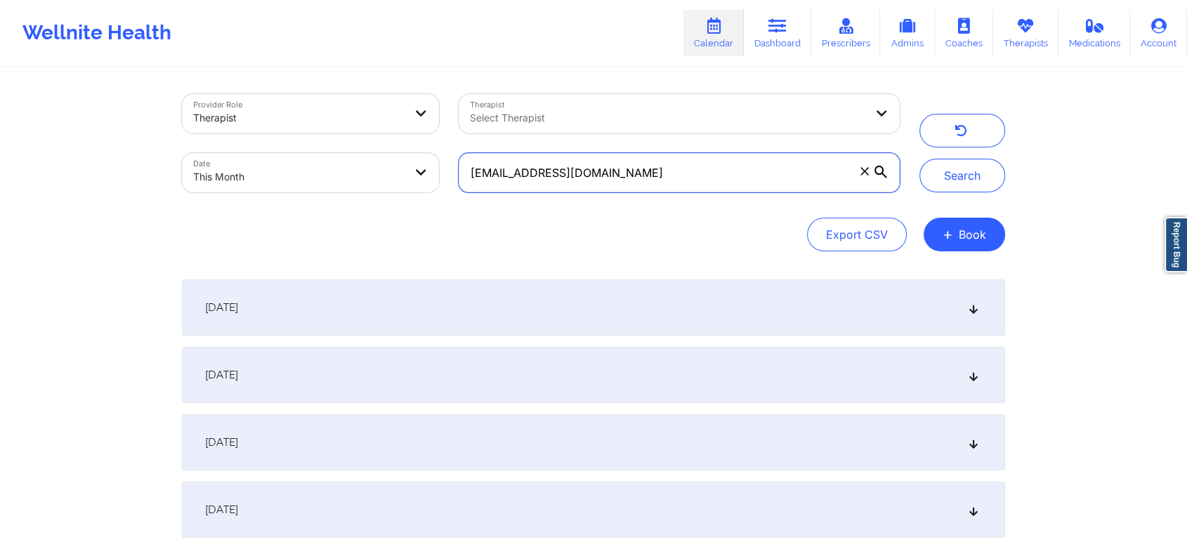
drag, startPoint x: 631, startPoint y: 174, endPoint x: 369, endPoint y: 174, distance: 262.6
click at [369, 174] on div "Provider Role Therapist Therapist Select Therapist Date This Month [EMAIL_ADDRE…" at bounding box center [540, 143] width 737 height 118
paste input "katelomedicomarriott"
type input "[EMAIL_ADDRESS][DOMAIN_NAME]"
click at [919, 159] on button "Search" at bounding box center [962, 176] width 86 height 34
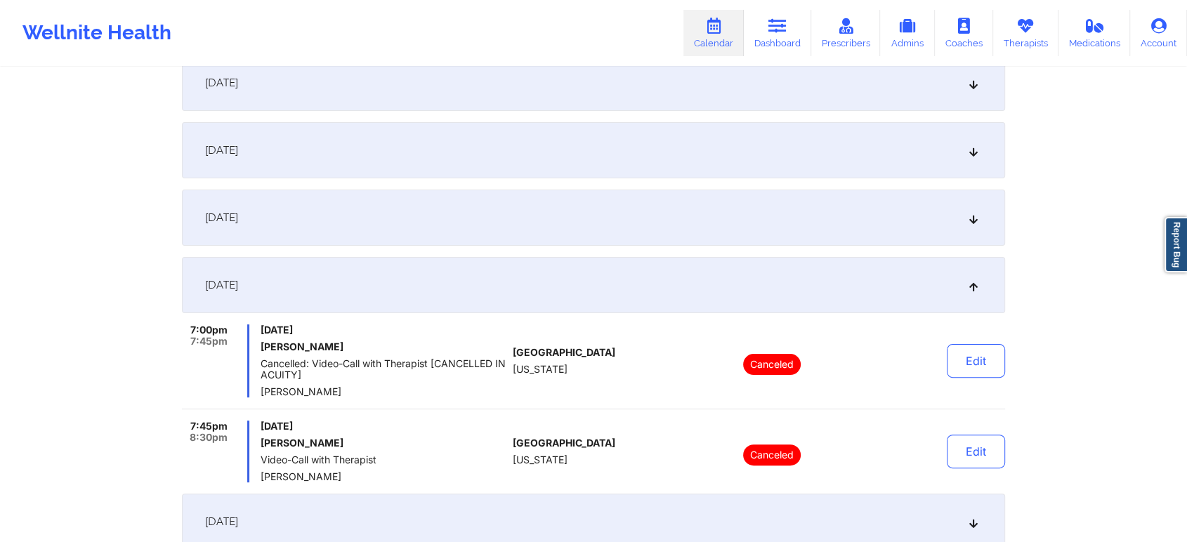
scroll to position [443, 0]
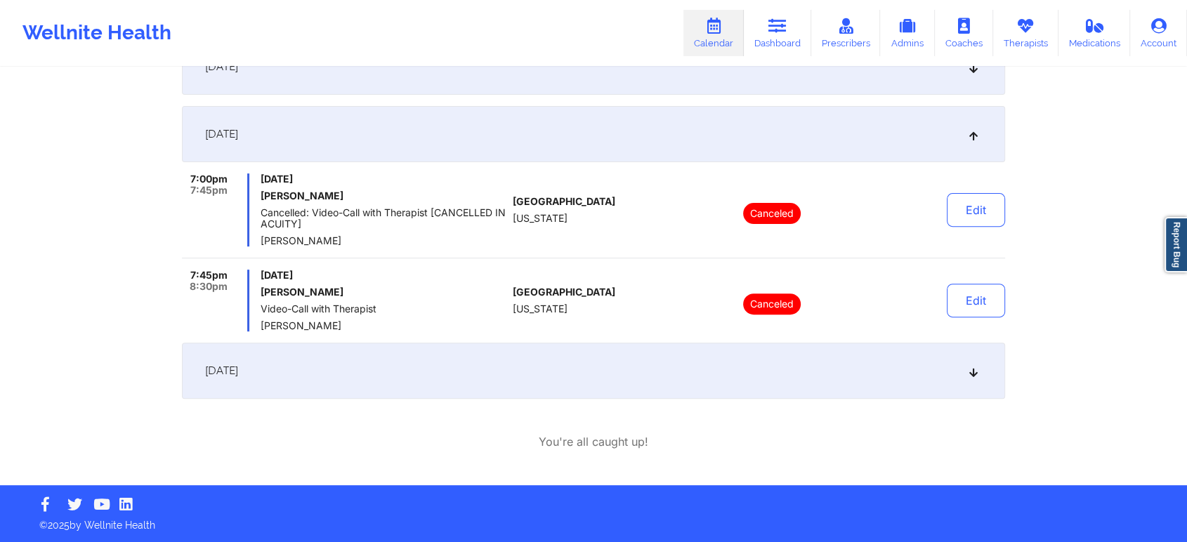
click at [742, 384] on div "[DATE]" at bounding box center [593, 371] width 823 height 56
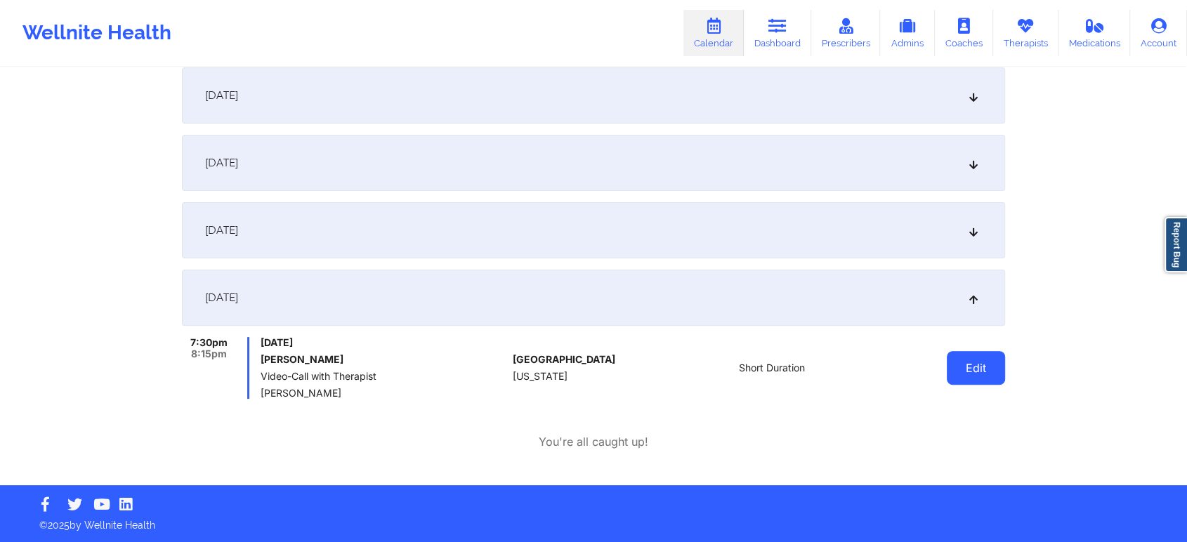
drag, startPoint x: 940, startPoint y: 364, endPoint x: 989, endPoint y: 367, distance: 49.3
click at [989, 367] on div "Edit" at bounding box center [940, 368] width 130 height 62
click at [989, 367] on button "Edit" at bounding box center [976, 368] width 58 height 34
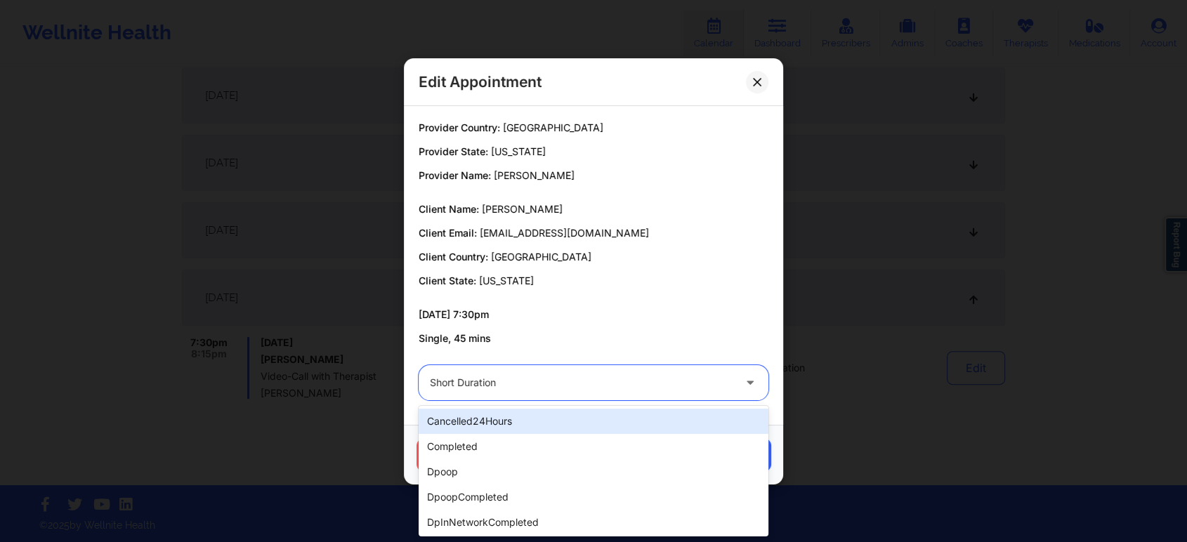
click at [615, 374] on div at bounding box center [581, 382] width 303 height 17
type input "can"
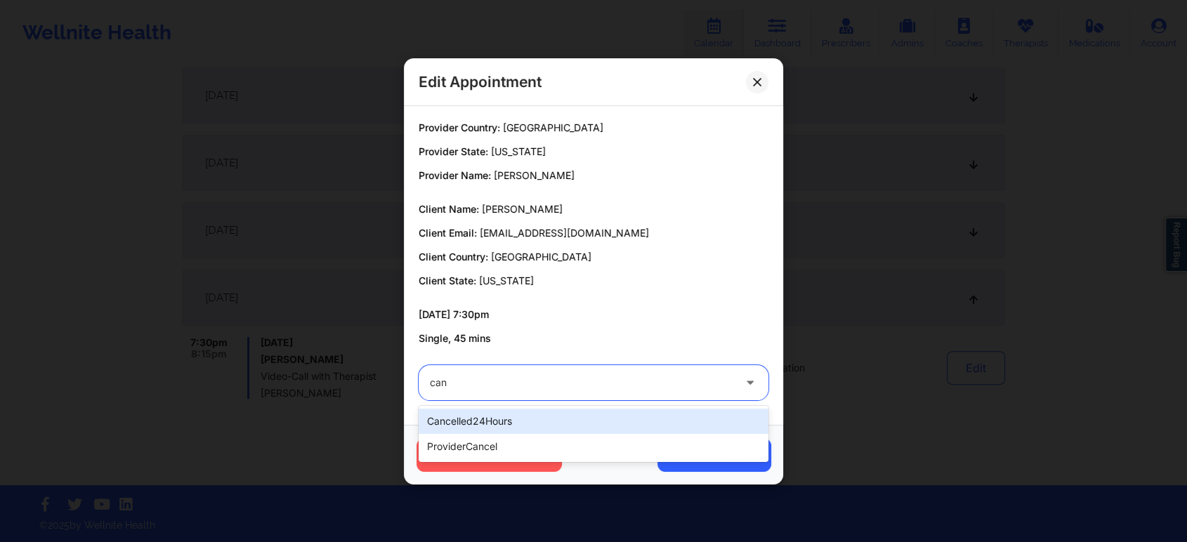
click at [552, 419] on div "cancelled24Hours" at bounding box center [594, 421] width 350 height 25
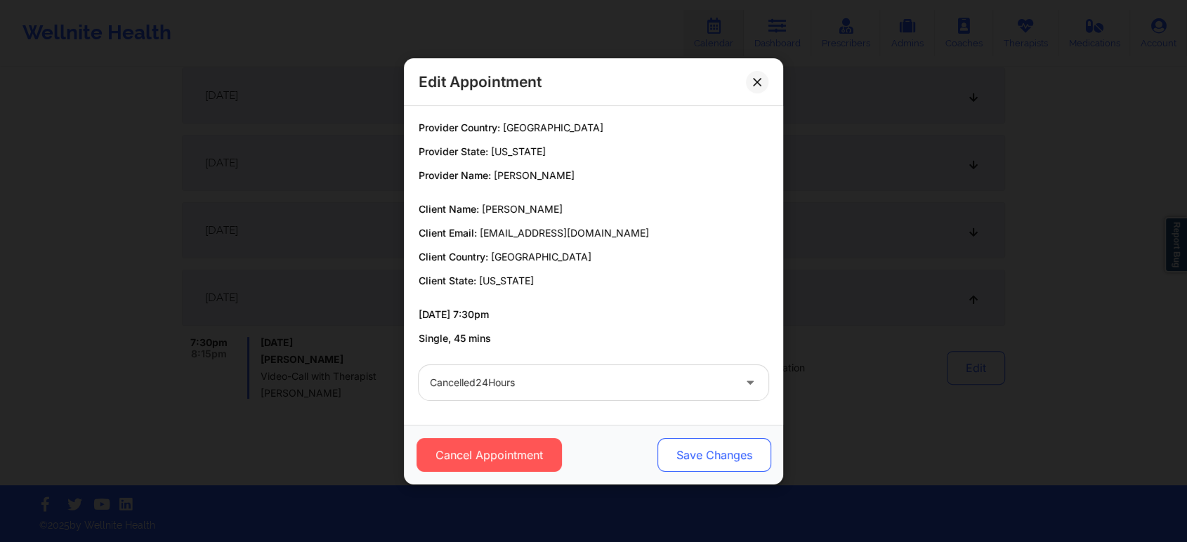
click at [739, 451] on button "Save Changes" at bounding box center [714, 455] width 114 height 34
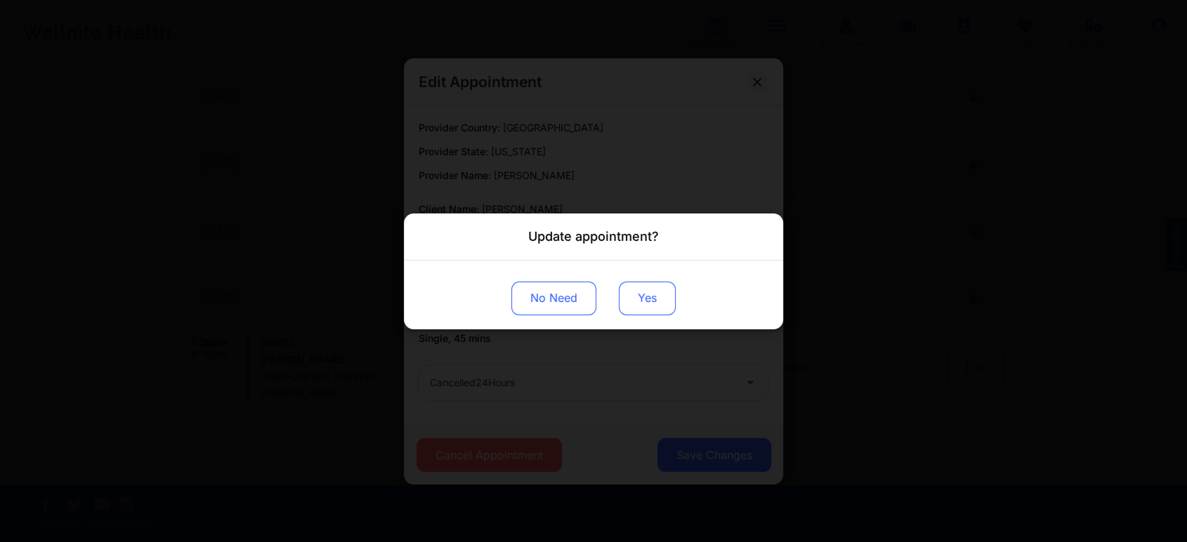
click at [648, 301] on button "Yes" at bounding box center [647, 298] width 57 height 34
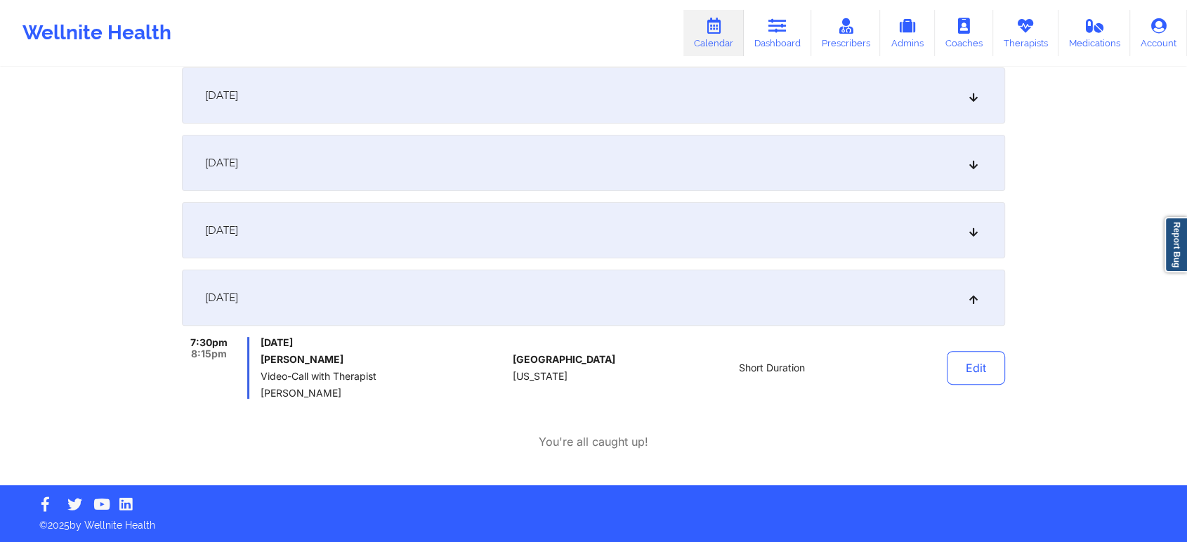
scroll to position [0, 0]
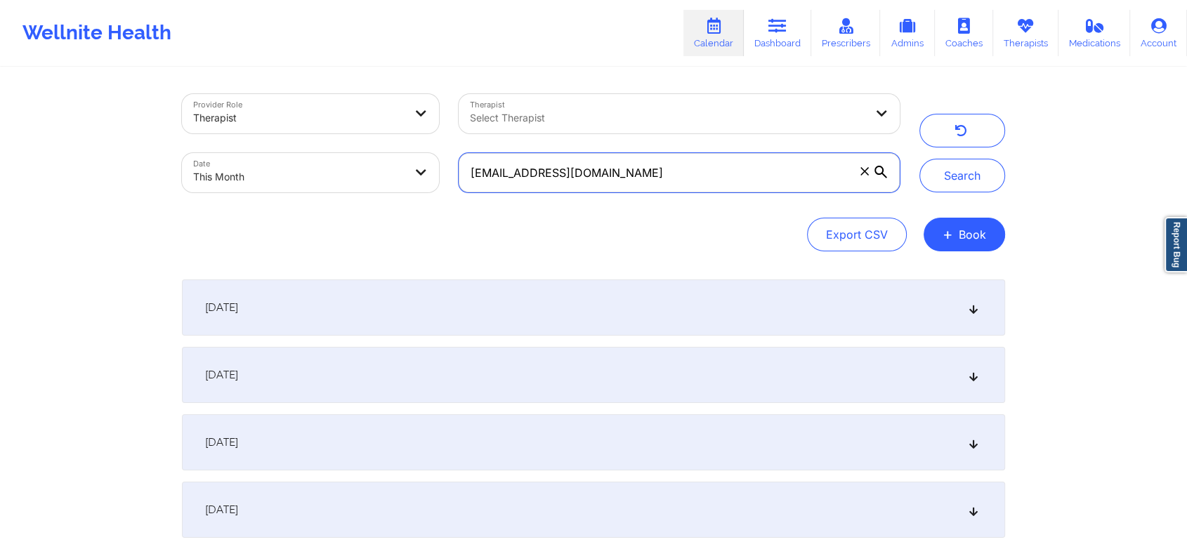
drag, startPoint x: 680, startPoint y: 177, endPoint x: 395, endPoint y: 175, distance: 285.1
click at [395, 175] on div "Provider Role Therapist Therapist Select Therapist Date This Month [EMAIL_ADDRE…" at bounding box center [540, 143] width 737 height 118
paste input "[PERSON_NAME]"
click at [919, 159] on button "Search" at bounding box center [962, 176] width 86 height 34
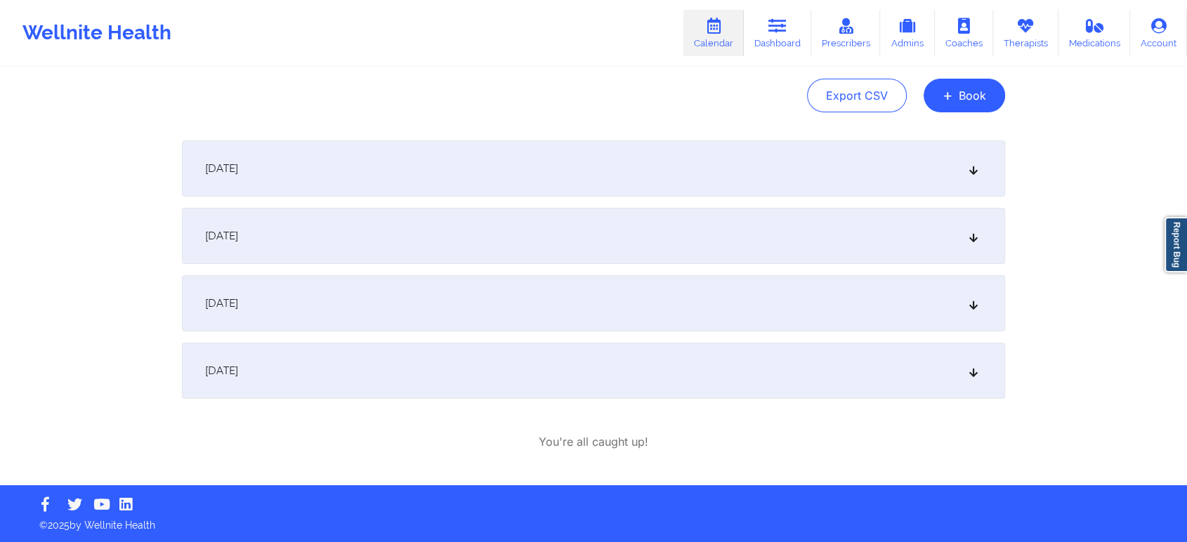
click at [438, 368] on div "[DATE]" at bounding box center [593, 371] width 823 height 56
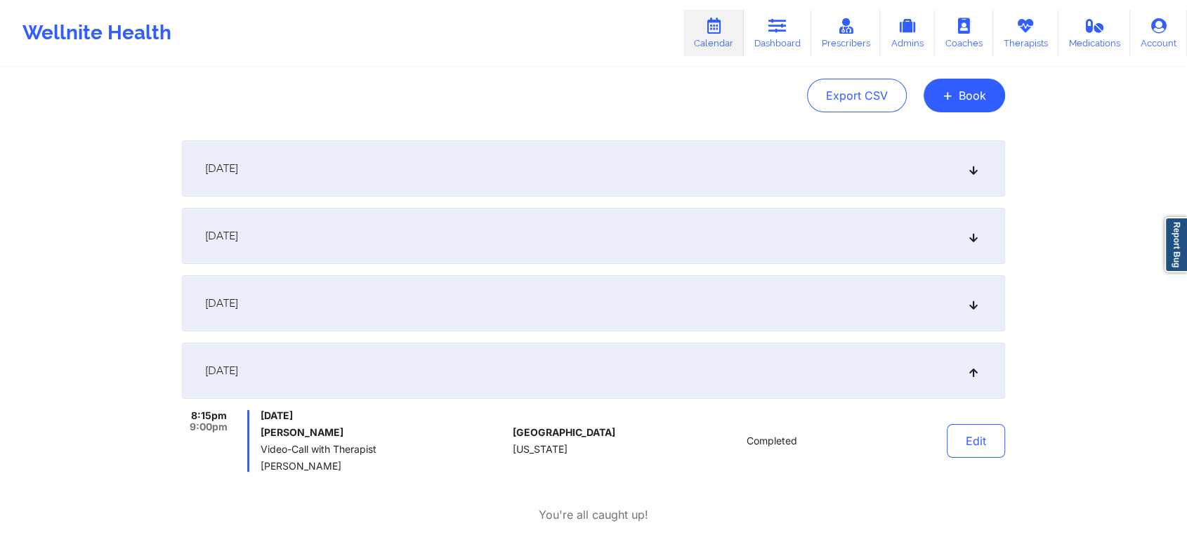
scroll to position [0, 0]
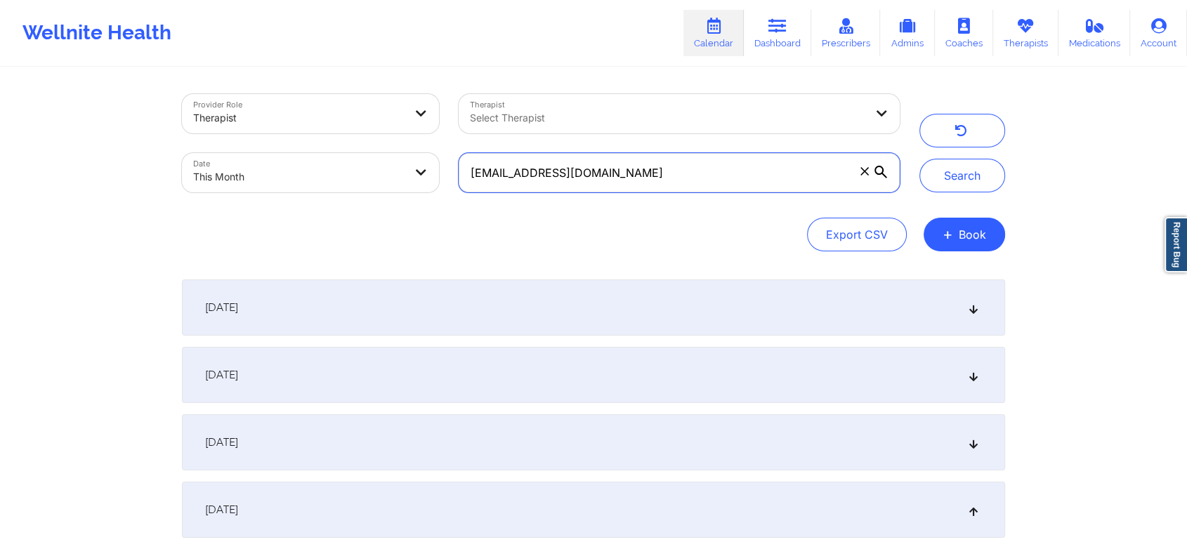
drag, startPoint x: 625, startPoint y: 185, endPoint x: 410, endPoint y: 191, distance: 215.0
click at [410, 191] on div "Provider Role Therapist Therapist Select Therapist Date This Month [EMAIL_ADDRE…" at bounding box center [540, 143] width 737 height 118
paste input "yoninisanov"
click at [919, 159] on button "Search" at bounding box center [962, 176] width 86 height 34
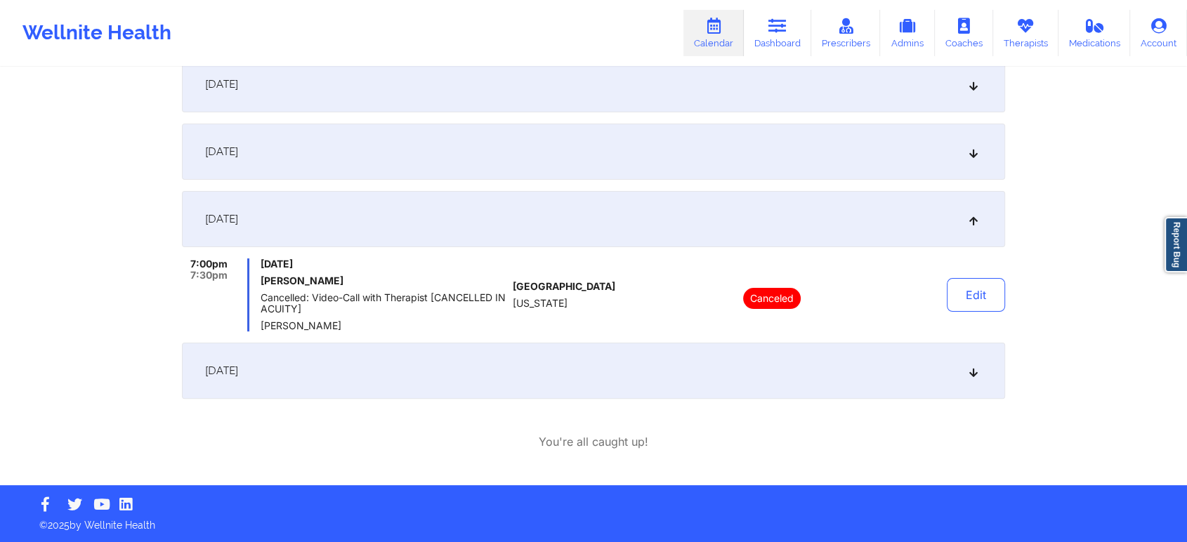
click at [745, 367] on div "[DATE]" at bounding box center [593, 371] width 823 height 56
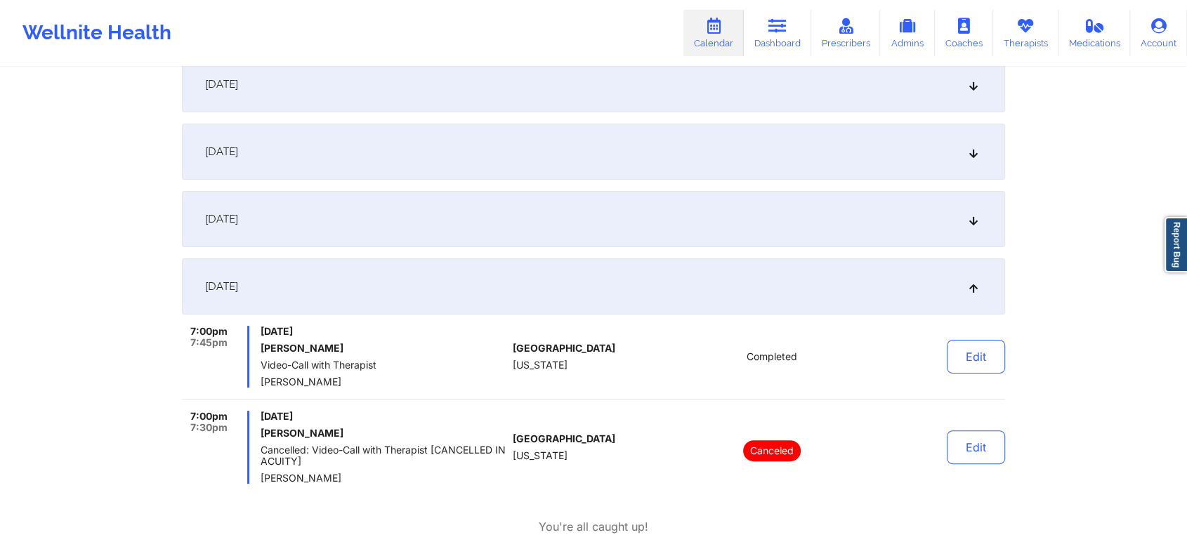
scroll to position [0, 0]
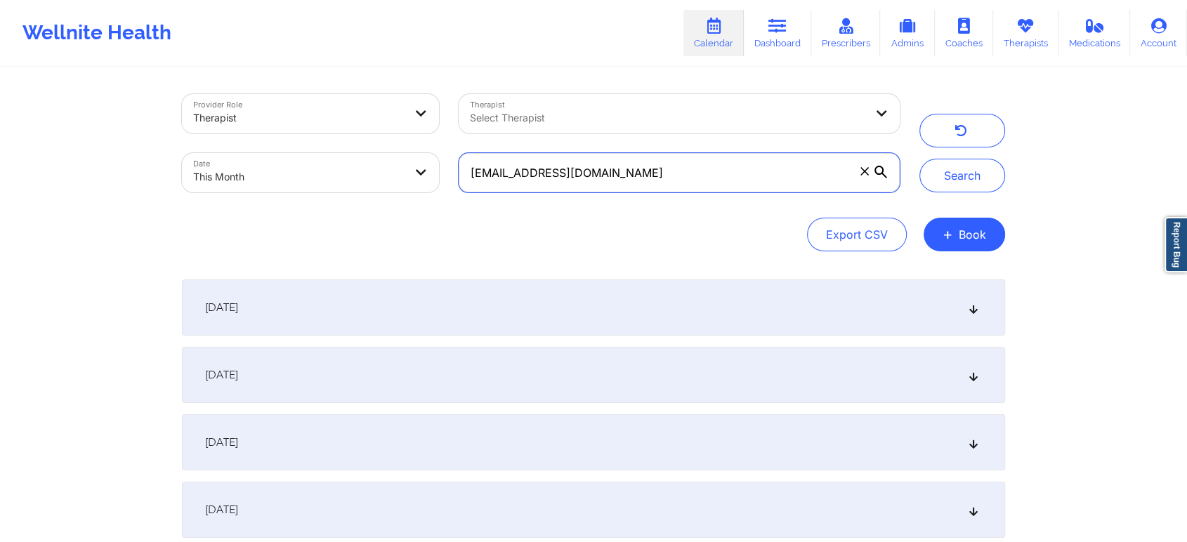
drag, startPoint x: 666, startPoint y: 167, endPoint x: 397, endPoint y: 145, distance: 270.5
click at [397, 145] on div "Provider Role Therapist Therapist Select Therapist Date This Month [EMAIL_ADDRE…" at bounding box center [540, 143] width 737 height 118
paste input "niakennedy1003"
click at [919, 159] on button "Search" at bounding box center [962, 176] width 86 height 34
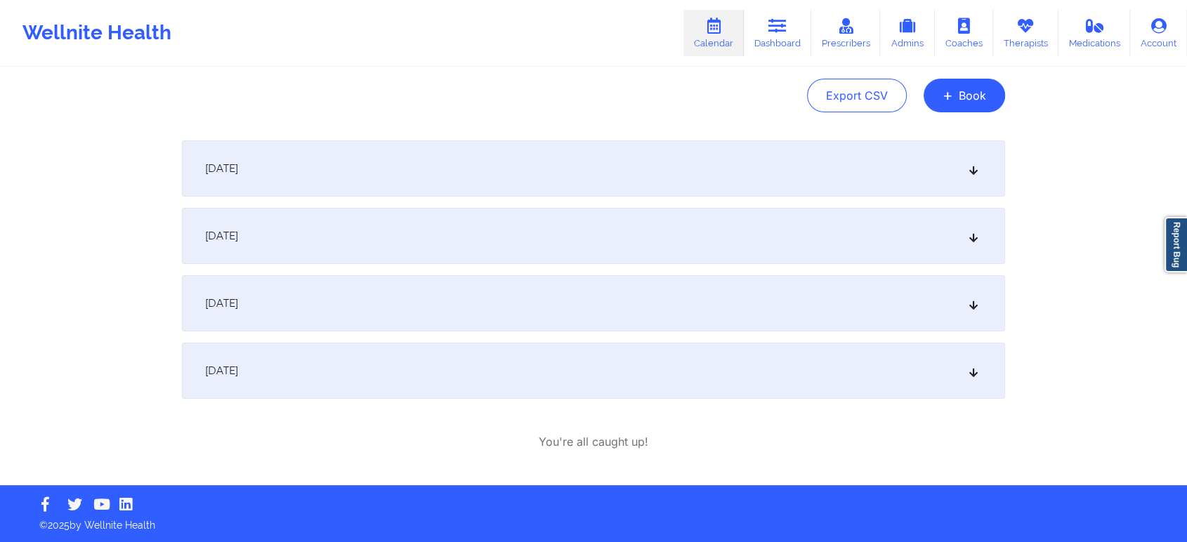
click at [486, 377] on div "[DATE]" at bounding box center [593, 371] width 823 height 56
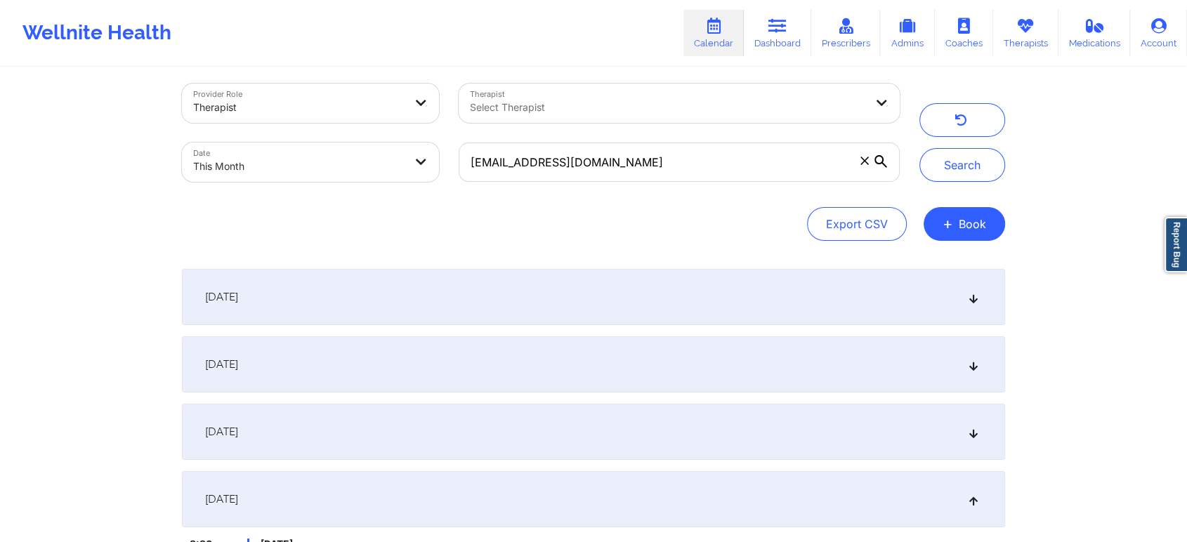
scroll to position [0, 0]
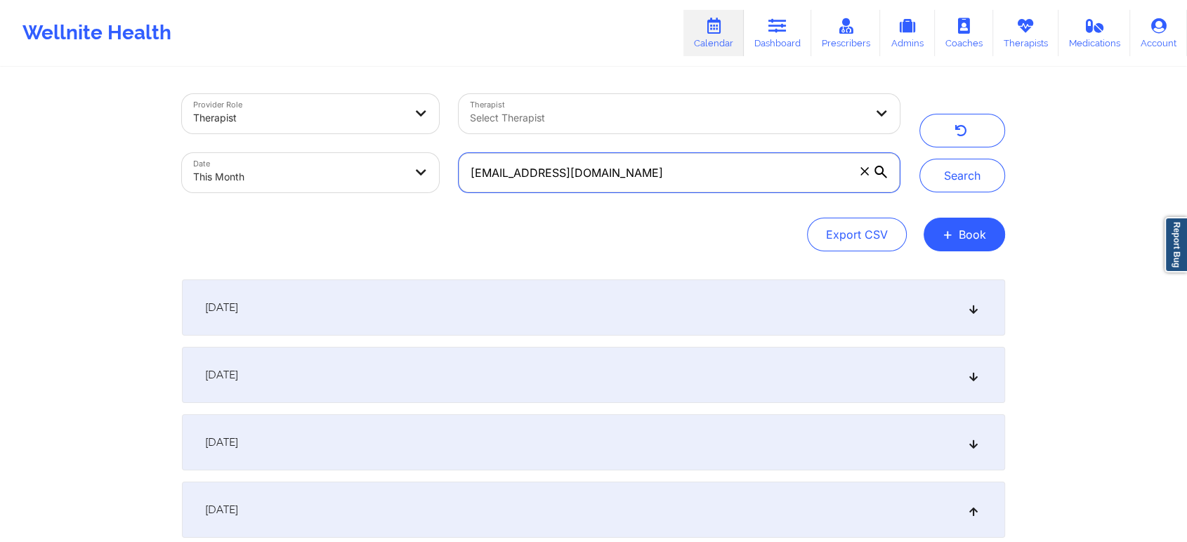
drag, startPoint x: 646, startPoint y: 164, endPoint x: 190, endPoint y: 190, distance: 457.2
click at [190, 190] on div "Provider Role Therapist Therapist Select Therapist Date This Month [EMAIL_ADDRE…" at bounding box center [540, 143] width 737 height 118
paste input "leianyb28"
click at [919, 159] on button "Search" at bounding box center [962, 176] width 86 height 34
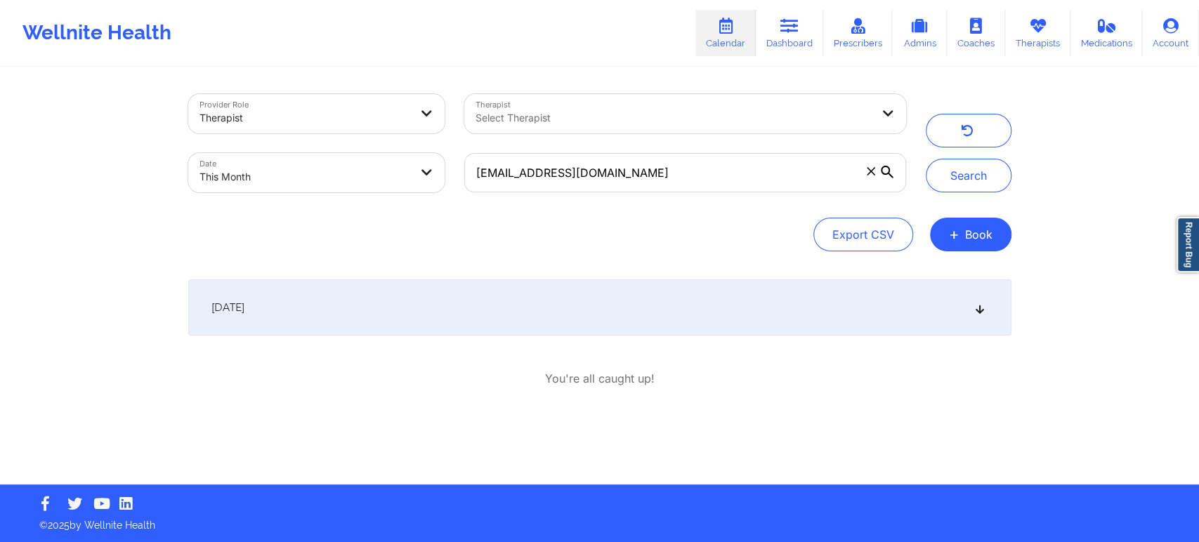
click at [389, 321] on div "[DATE]" at bounding box center [599, 308] width 823 height 56
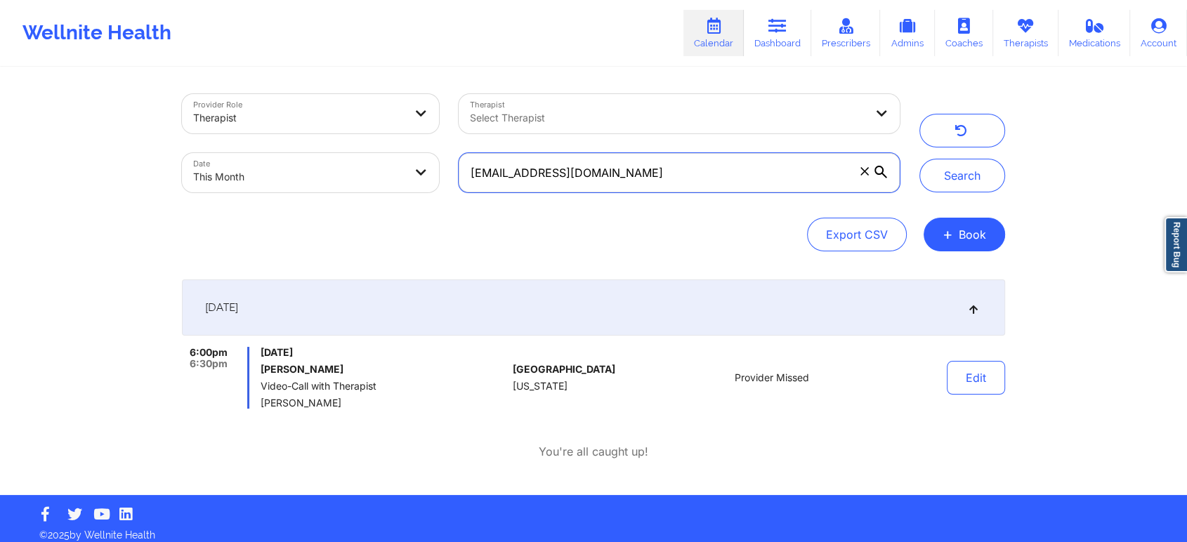
drag, startPoint x: 699, startPoint y: 169, endPoint x: 351, endPoint y: 99, distance: 355.3
click at [351, 99] on div "Provider Role Therapist Therapist Select Therapist Date This Month [EMAIL_ADDRE…" at bounding box center [540, 143] width 737 height 118
paste input "kathleenrossdesign"
click at [919, 159] on button "Search" at bounding box center [962, 176] width 86 height 34
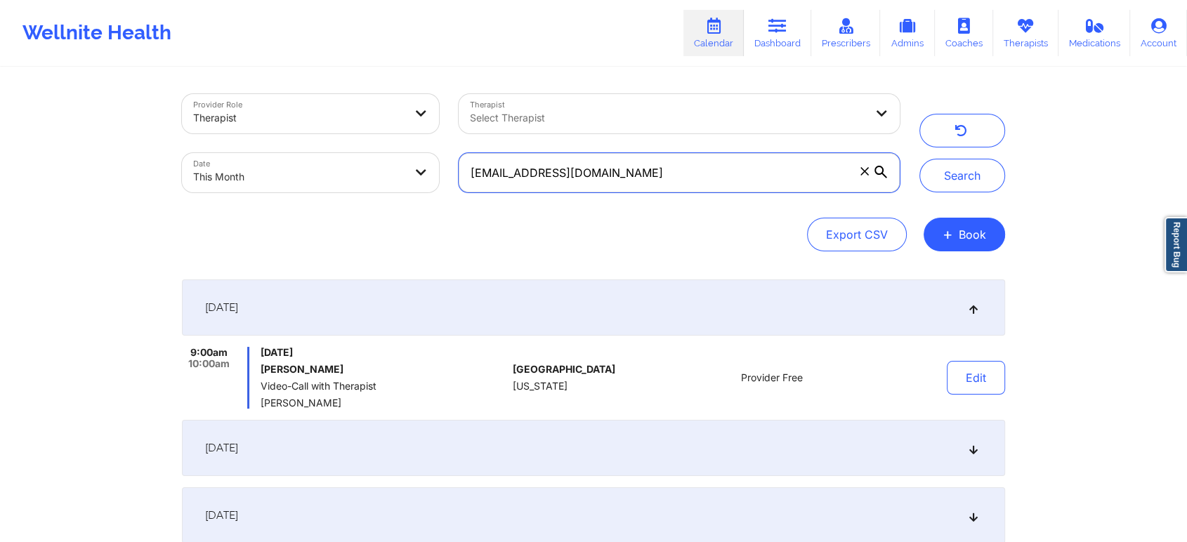
scroll to position [280, 0]
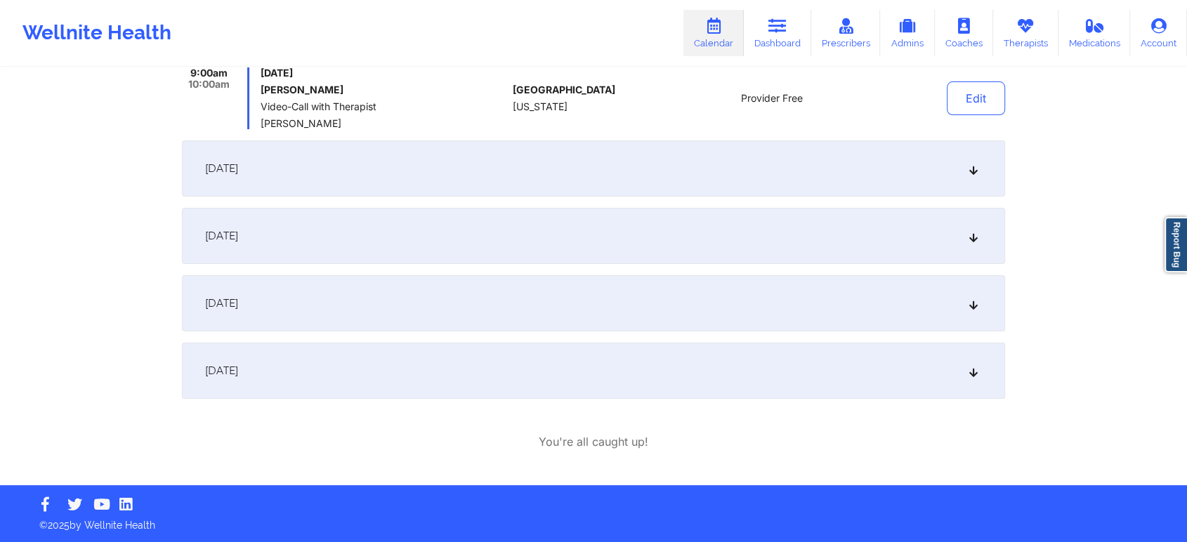
click at [535, 369] on div "[DATE]" at bounding box center [593, 371] width 823 height 56
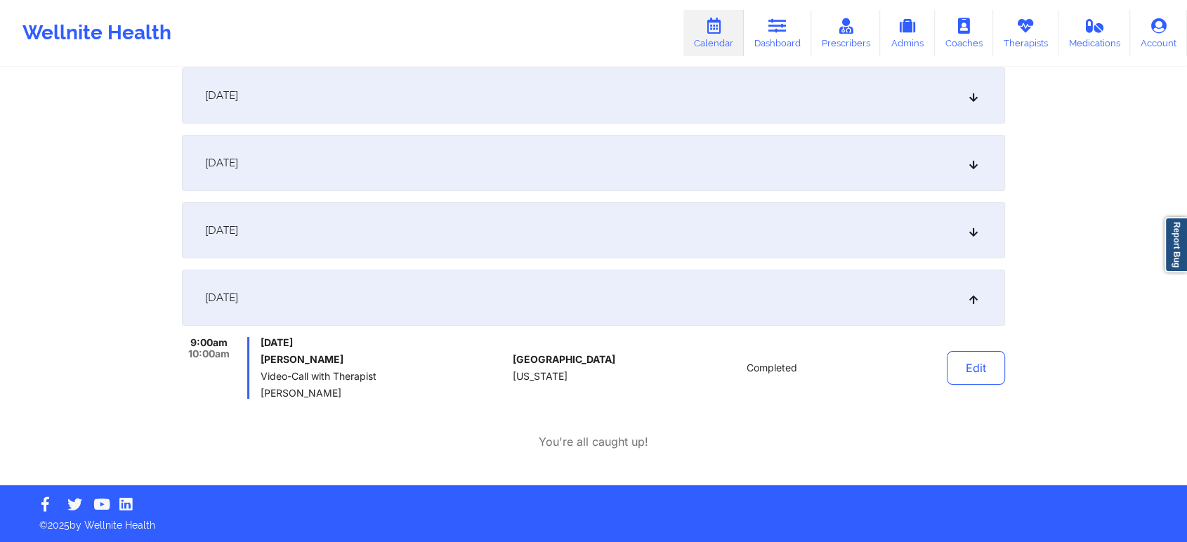
scroll to position [0, 0]
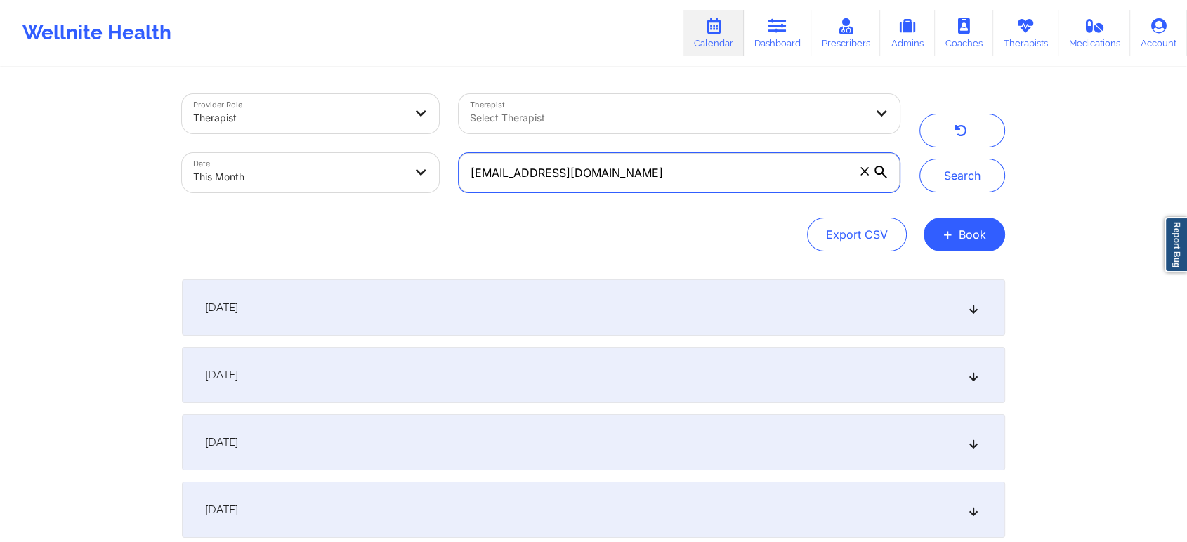
drag, startPoint x: 688, startPoint y: 190, endPoint x: 322, endPoint y: 131, distance: 371.3
click at [322, 131] on div "Provider Role Therapist Therapist Select Therapist Date This Month [EMAIL_ADDRE…" at bounding box center [540, 143] width 737 height 118
paste input "valerielalime"
click at [919, 159] on button "Search" at bounding box center [962, 176] width 86 height 34
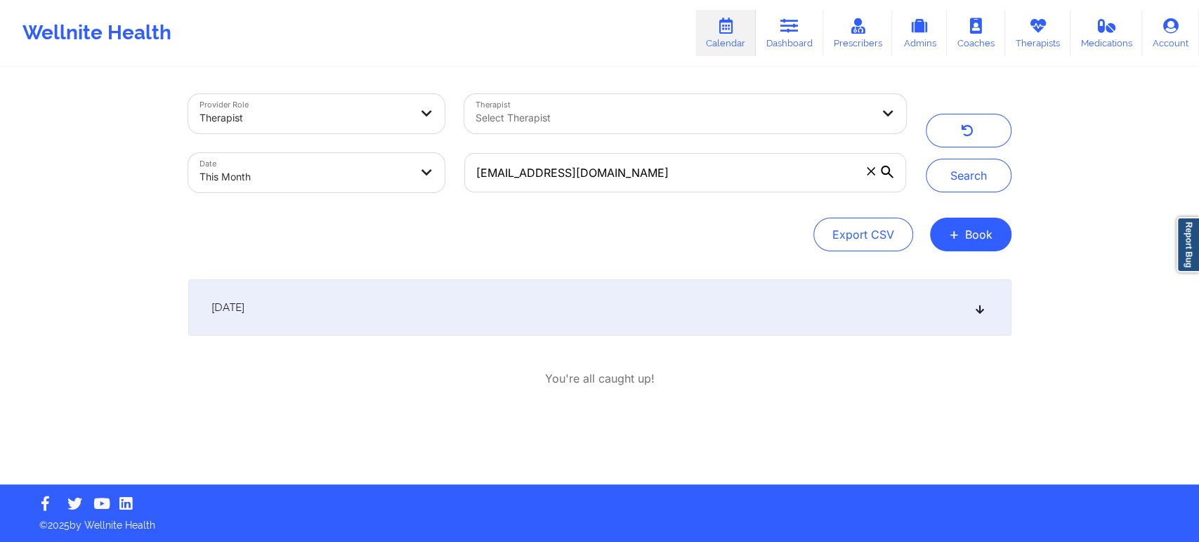
click at [320, 288] on div "[DATE]" at bounding box center [599, 308] width 823 height 56
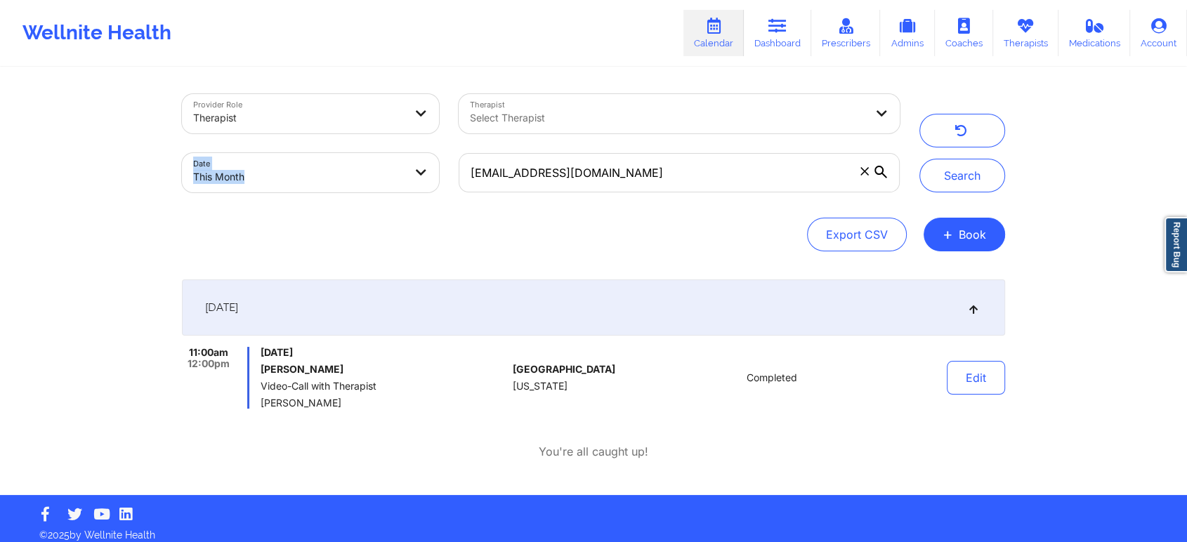
drag, startPoint x: 693, startPoint y: 138, endPoint x: 714, endPoint y: 195, distance: 60.0
click at [714, 195] on div "Provider Role Therapist Therapist Select Therapist Date This Month [EMAIL_ADDRE…" at bounding box center [540, 143] width 737 height 118
click at [654, 201] on div "[EMAIL_ADDRESS][DOMAIN_NAME]" at bounding box center [679, 172] width 461 height 59
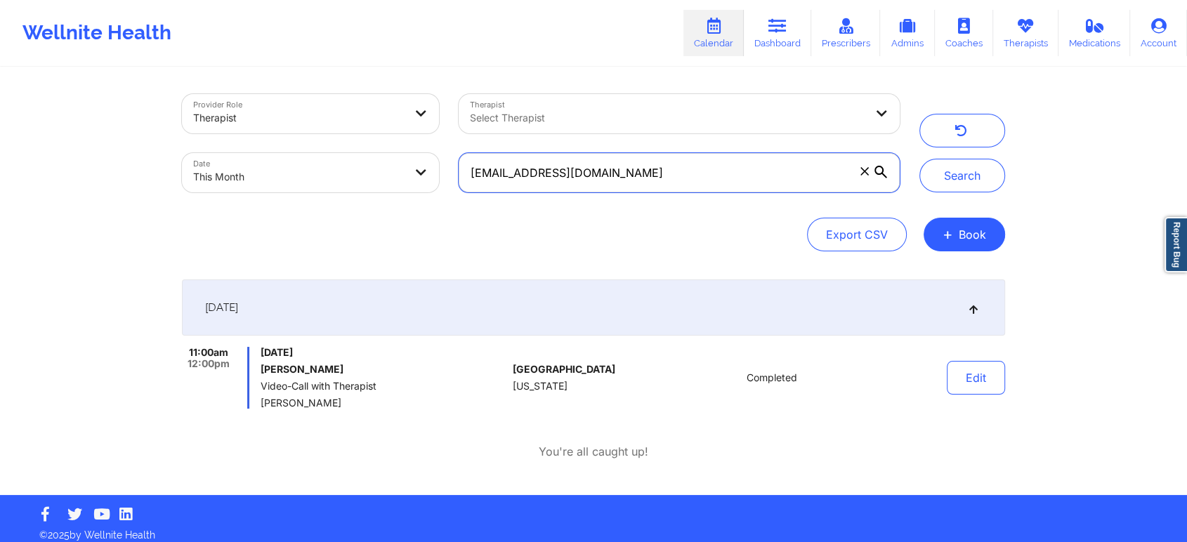
drag, startPoint x: 678, startPoint y: 167, endPoint x: 358, endPoint y: 140, distance: 320.6
click at [358, 140] on div "Provider Role Therapist Therapist Select Therapist Date This Month [EMAIL_ADDRE…" at bounding box center [540, 143] width 737 height 118
paste input "[PERSON_NAME].[PERSON_NAME]"
click at [919, 159] on button "Search" at bounding box center [962, 176] width 86 height 34
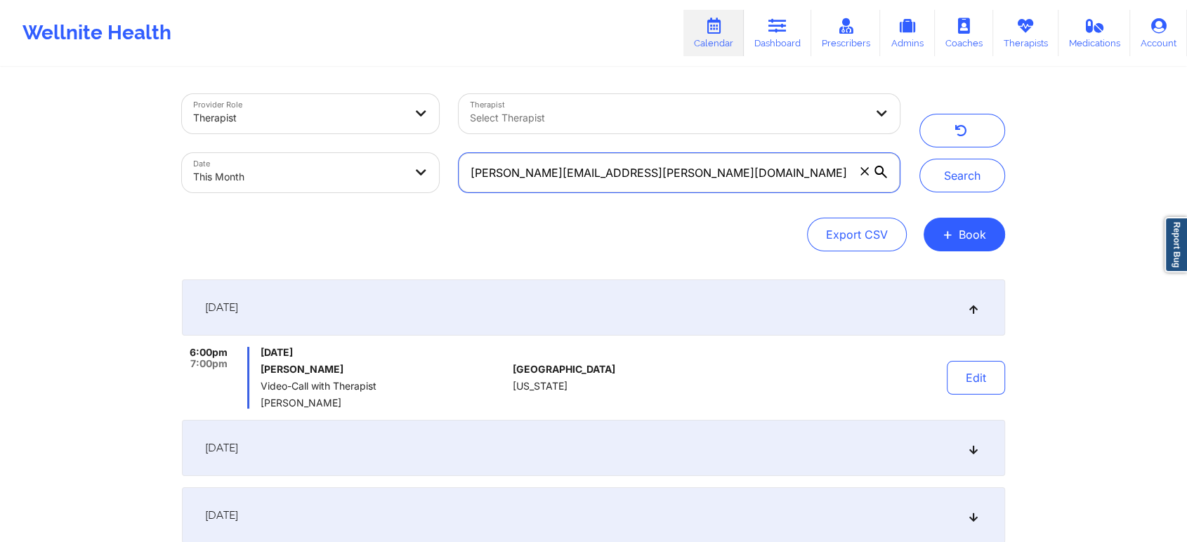
scroll to position [212, 0]
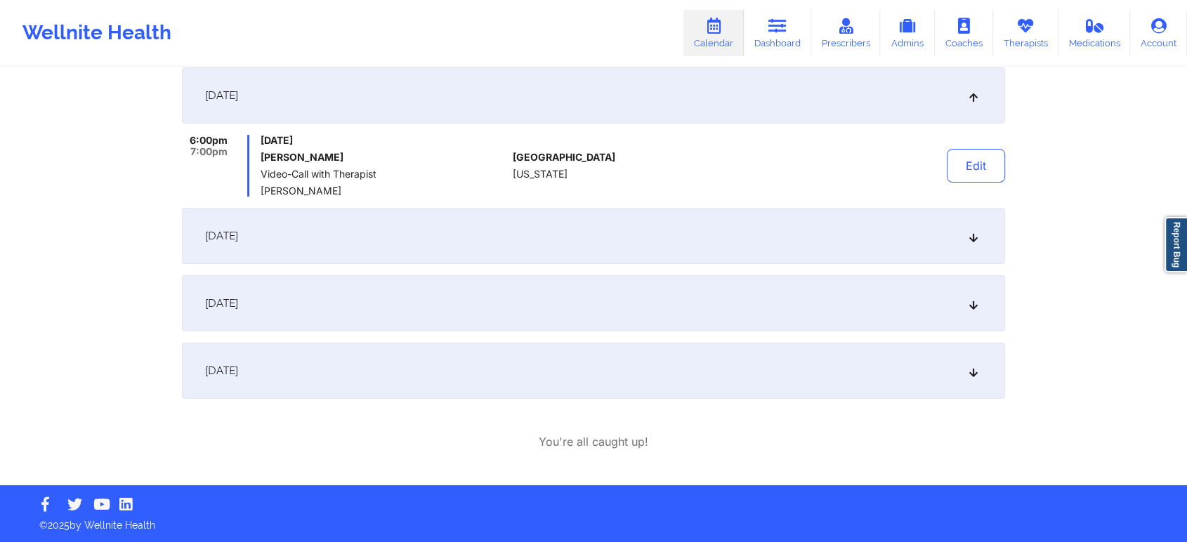
click at [518, 348] on div "[DATE]" at bounding box center [593, 371] width 823 height 56
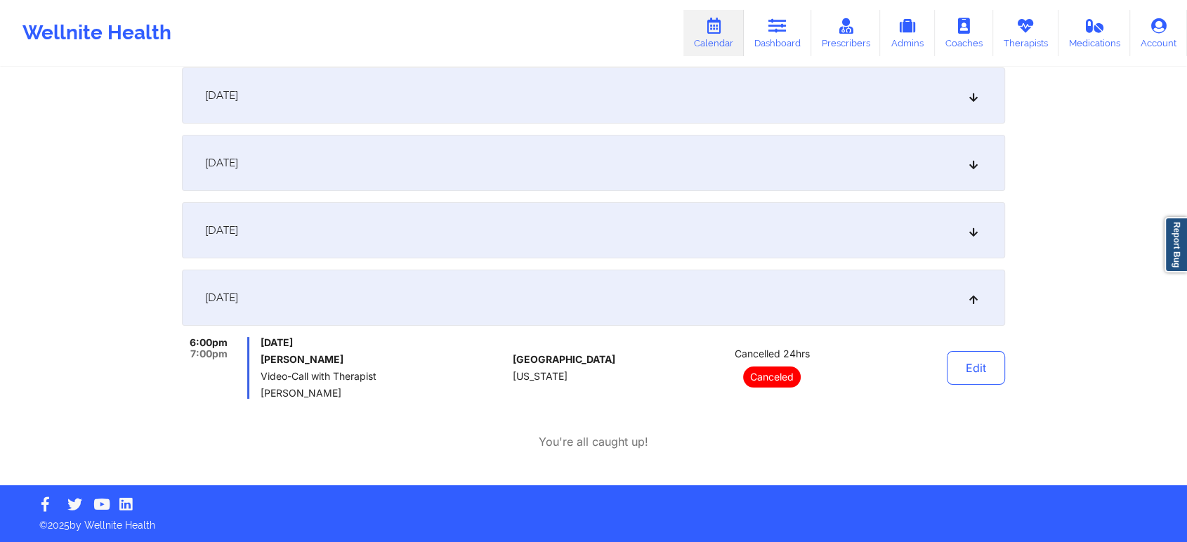
scroll to position [0, 0]
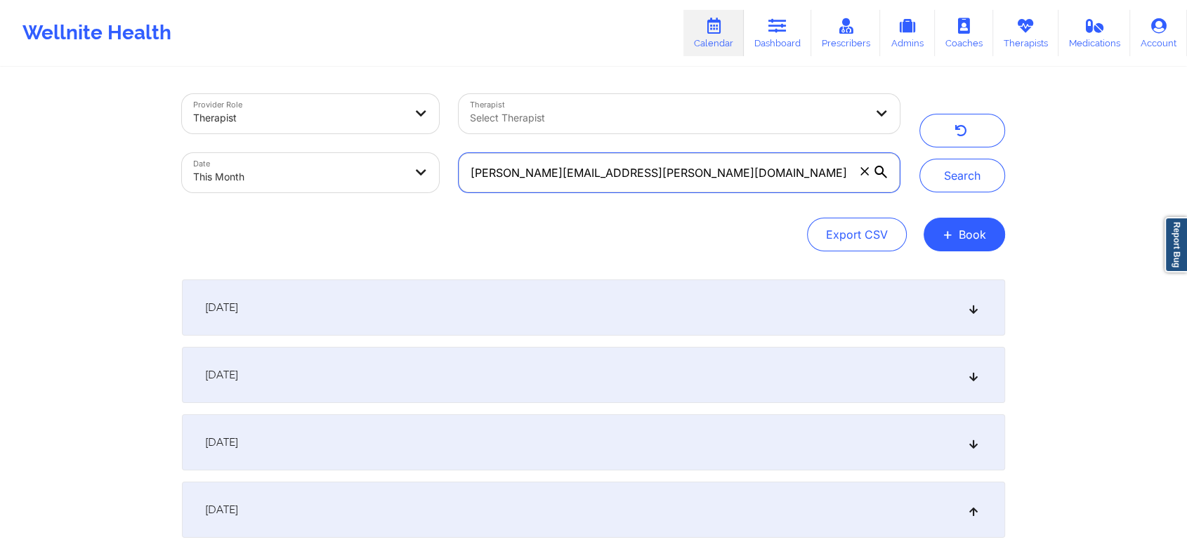
drag, startPoint x: 643, startPoint y: 177, endPoint x: 355, endPoint y: 182, distance: 288.0
click at [355, 182] on div "Provider Role Therapist Therapist Select Therapist Date This Month [PERSON_NAME…" at bounding box center [540, 143] width 737 height 118
paste input "[EMAIL_ADDRESS]"
click at [919, 159] on button "Search" at bounding box center [962, 176] width 86 height 34
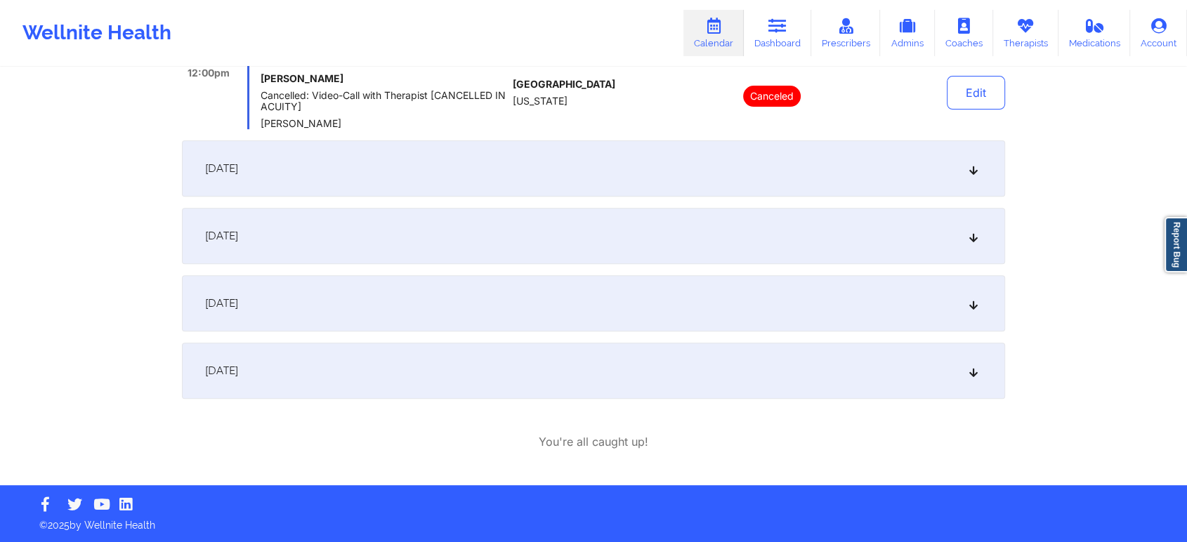
click at [416, 304] on div "[DATE]" at bounding box center [593, 303] width 823 height 56
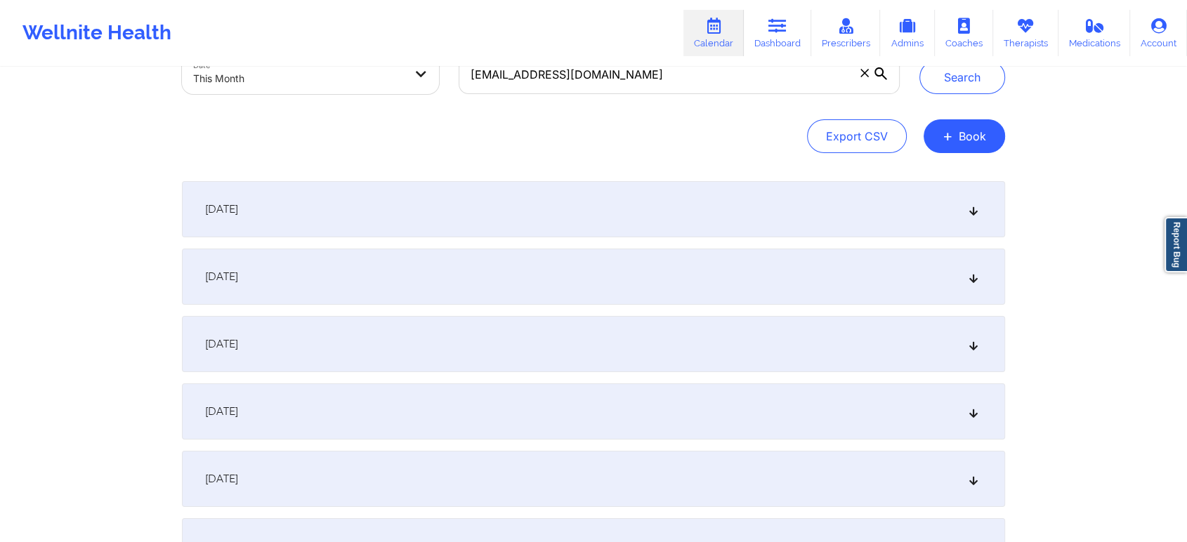
scroll to position [87, 0]
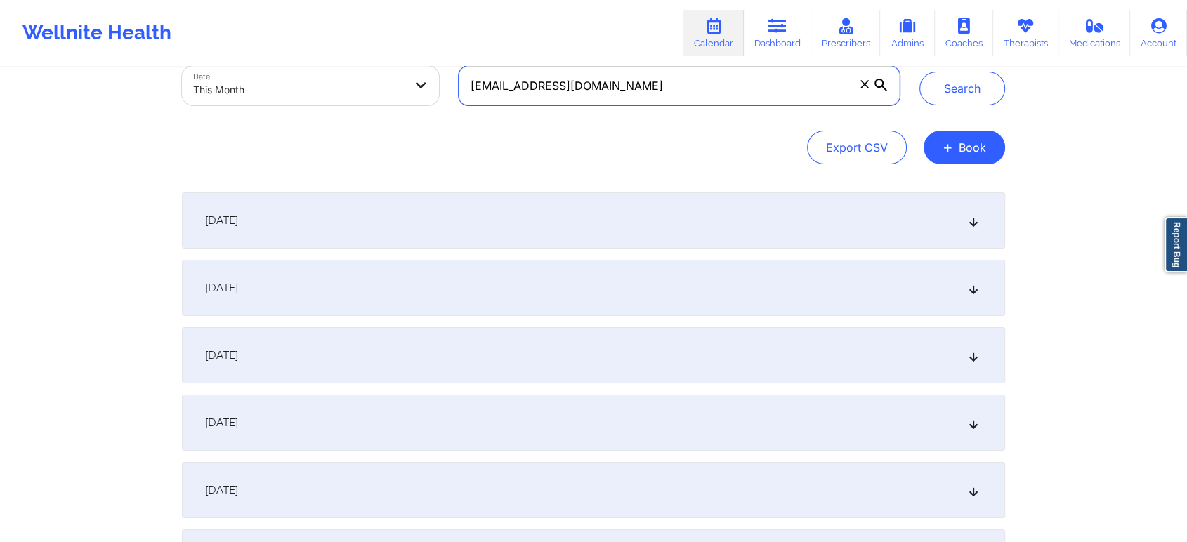
drag, startPoint x: 617, startPoint y: 92, endPoint x: 460, endPoint y: 97, distance: 157.4
click at [460, 97] on input "[EMAIL_ADDRESS][DOMAIN_NAME]" at bounding box center [679, 85] width 441 height 39
paste input "[EMAIL_ADDRESS]"
click at [919, 72] on button "Search" at bounding box center [962, 89] width 86 height 34
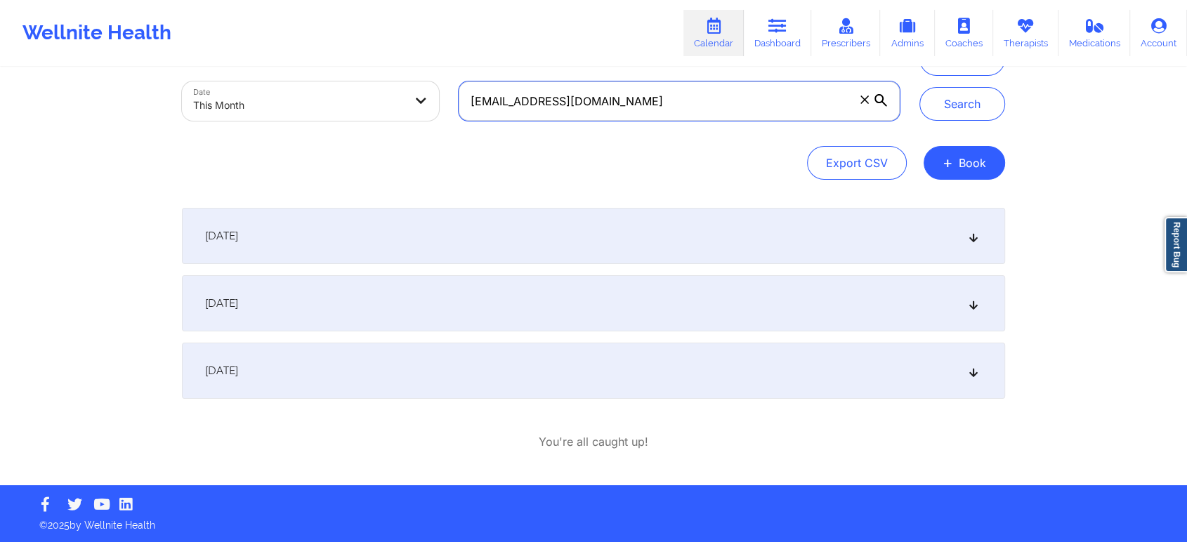
scroll to position [72, 0]
click at [358, 384] on div "[DATE]" at bounding box center [593, 371] width 823 height 56
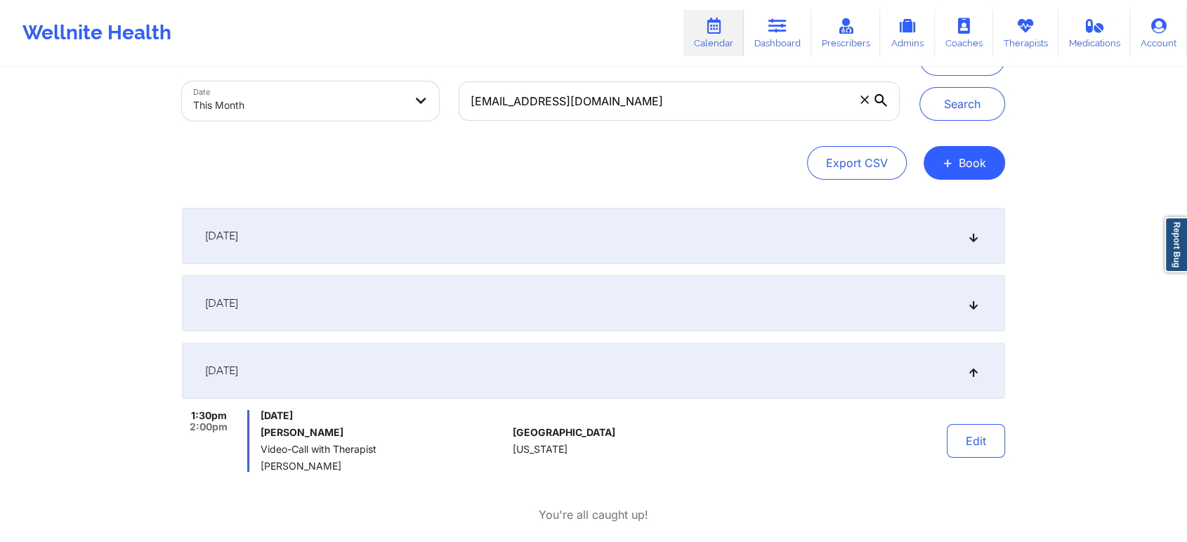
scroll to position [0, 0]
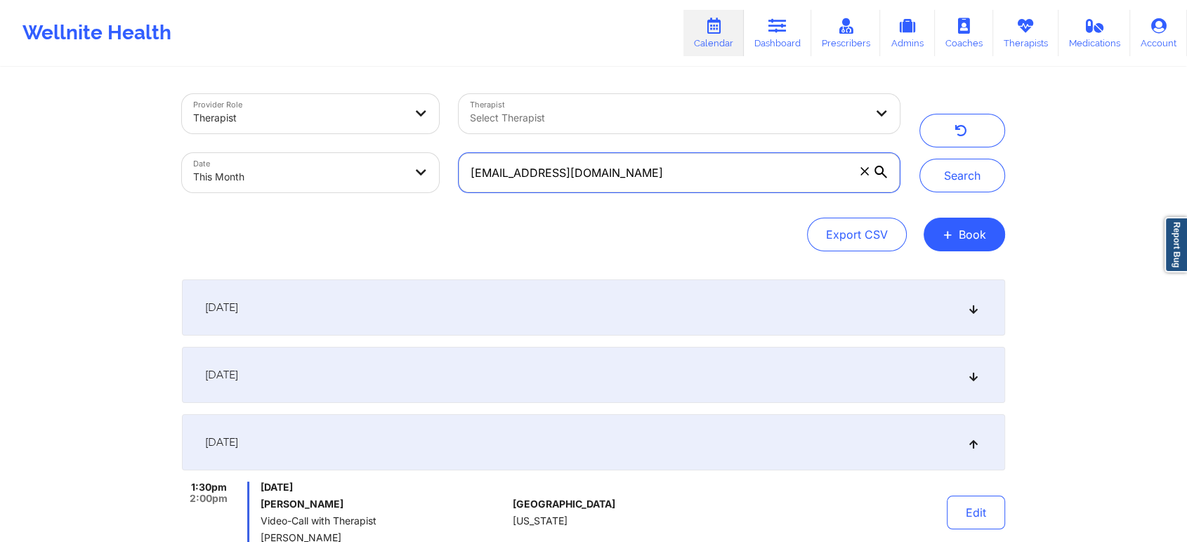
drag, startPoint x: 732, startPoint y: 163, endPoint x: 455, endPoint y: 103, distance: 283.1
click at [455, 103] on div "Provider Role Therapist Therapist Select Therapist Date This Month [EMAIL_ADDRE…" at bounding box center [540, 143] width 737 height 118
paste input "[EMAIL_ADDRESS]"
click at [919, 159] on button "Search" at bounding box center [962, 176] width 86 height 34
drag, startPoint x: 662, startPoint y: 154, endPoint x: 438, endPoint y: 109, distance: 228.5
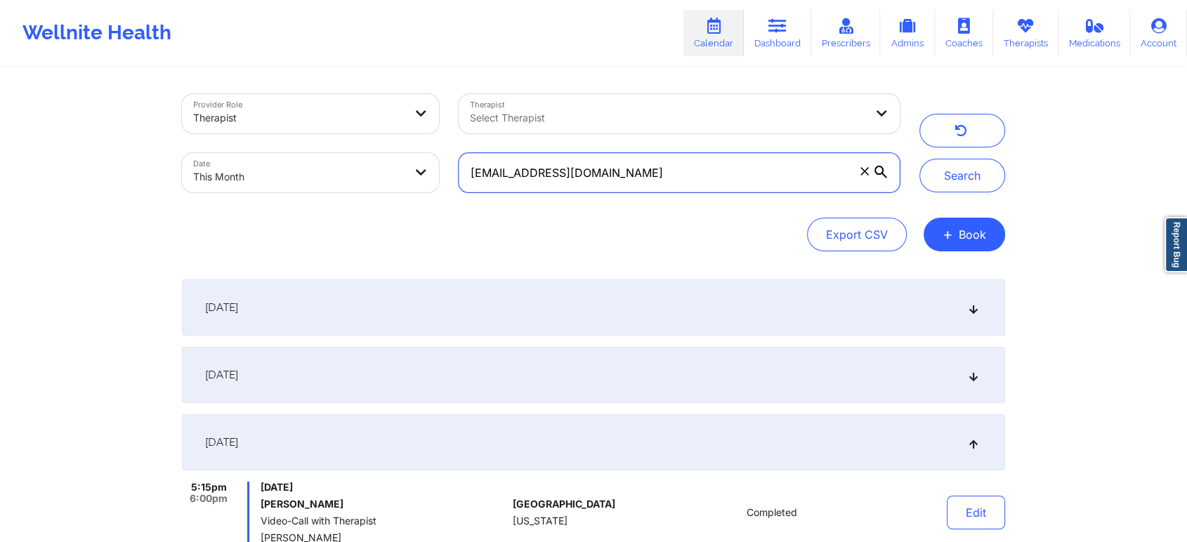
click at [438, 109] on div "Provider Role Therapist Therapist Select Therapist Date This Month [EMAIL_ADDRE…" at bounding box center [540, 143] width 737 height 118
paste input "[EMAIL_ADDRESS]"
type input "[EMAIL_ADDRESS][DOMAIN_NAME]"
click at [919, 159] on button "Search" at bounding box center [962, 176] width 86 height 34
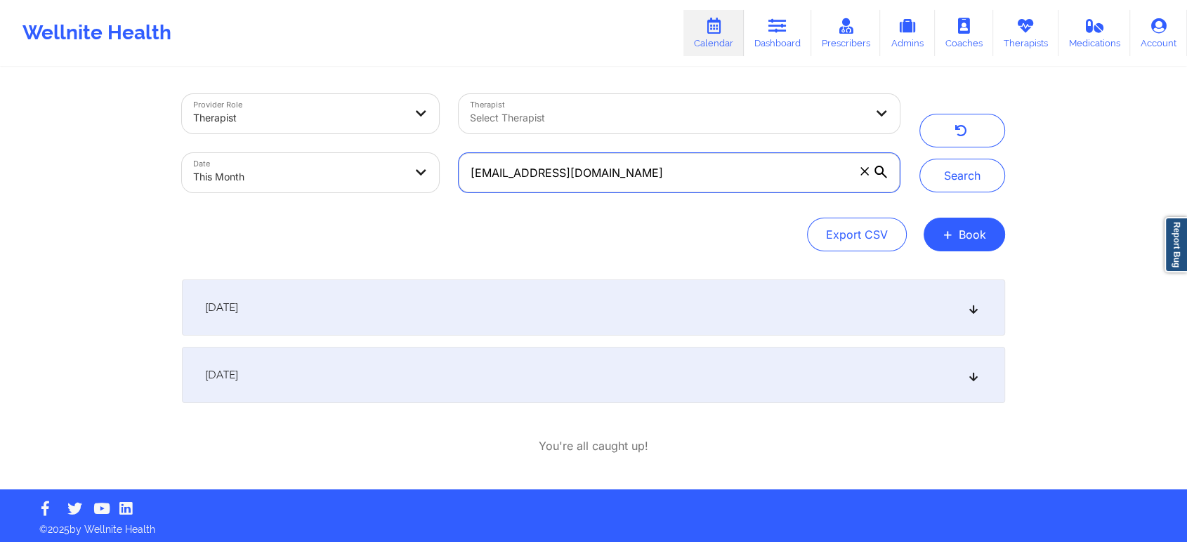
scroll to position [4, 0]
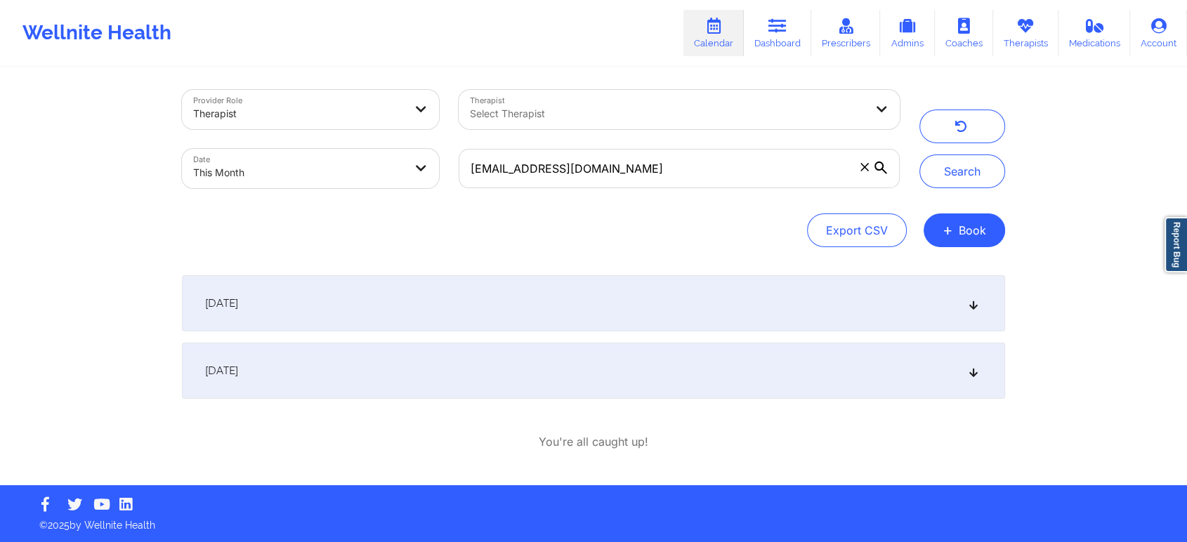
click at [620, 378] on div "[DATE]" at bounding box center [593, 371] width 823 height 56
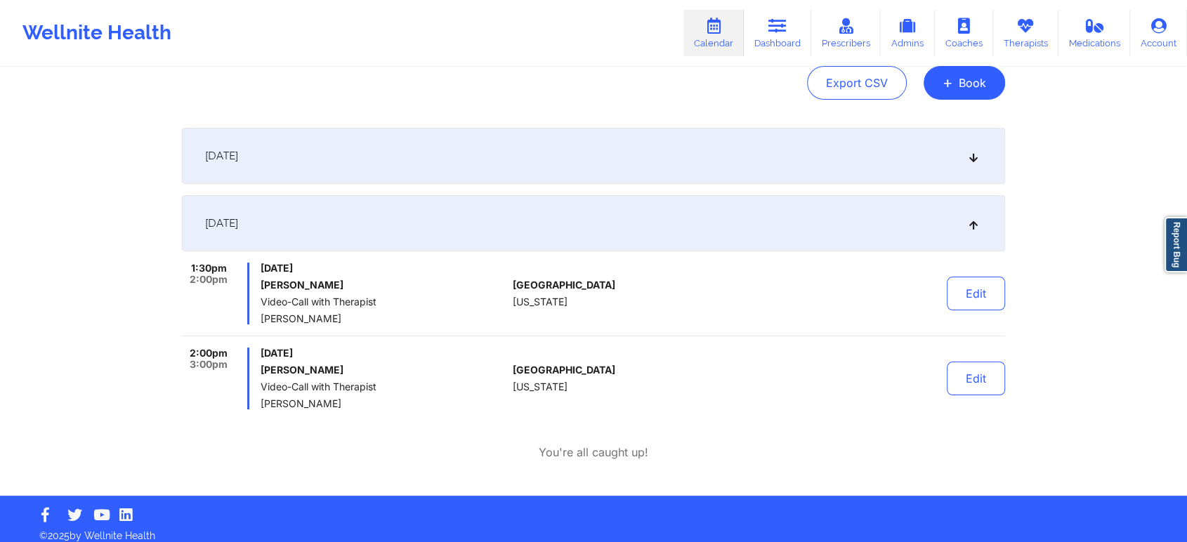
scroll to position [154, 0]
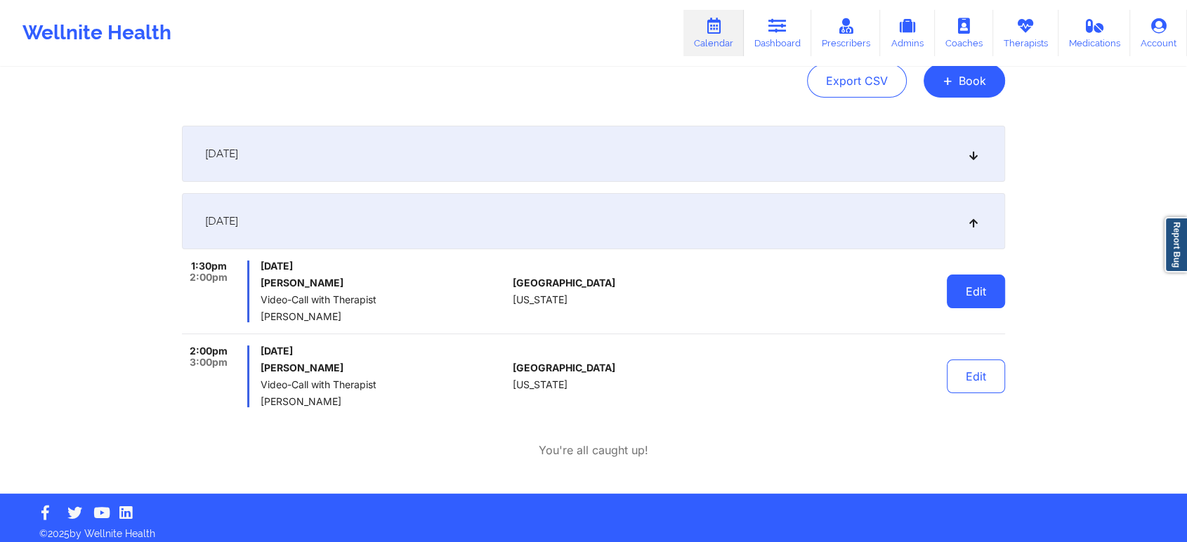
click at [978, 293] on button "Edit" at bounding box center [976, 292] width 58 height 34
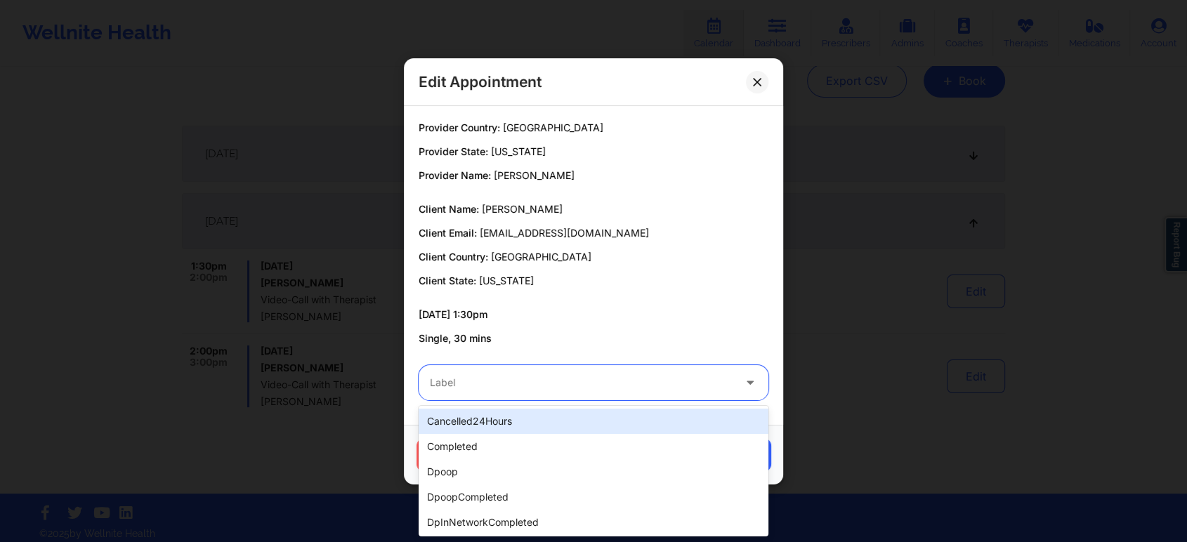
click at [642, 395] on div "Label" at bounding box center [577, 382] width 316 height 35
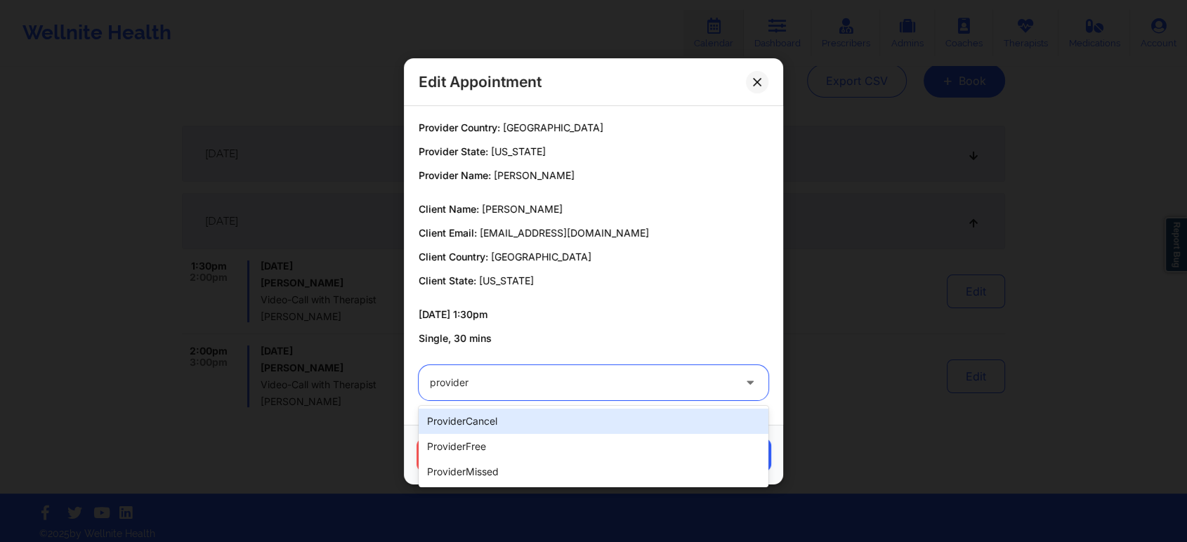
type input "provider"
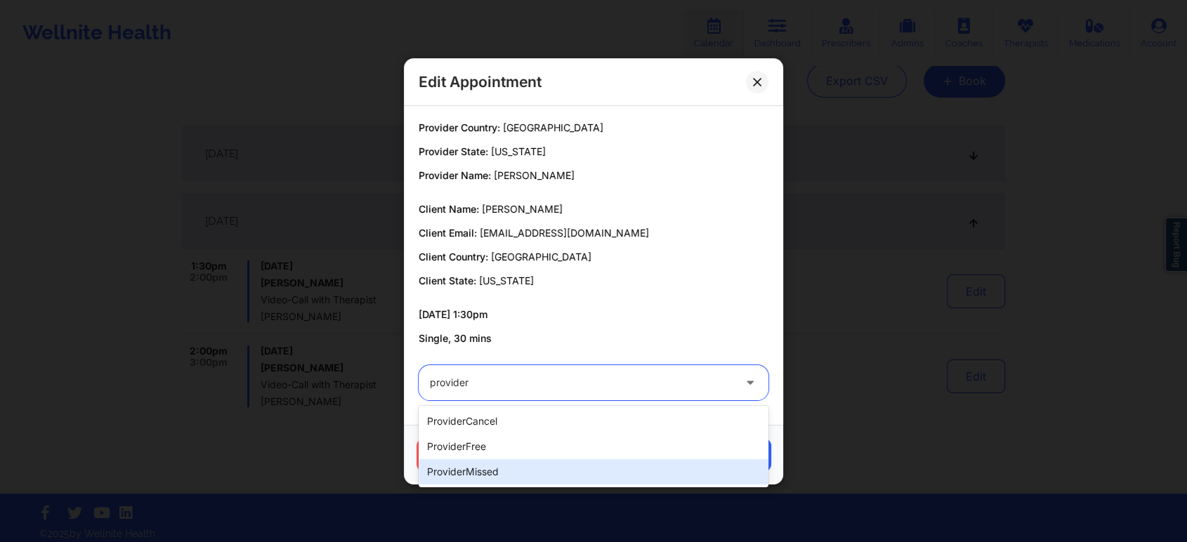
click at [539, 478] on div "providerMissed" at bounding box center [594, 471] width 350 height 25
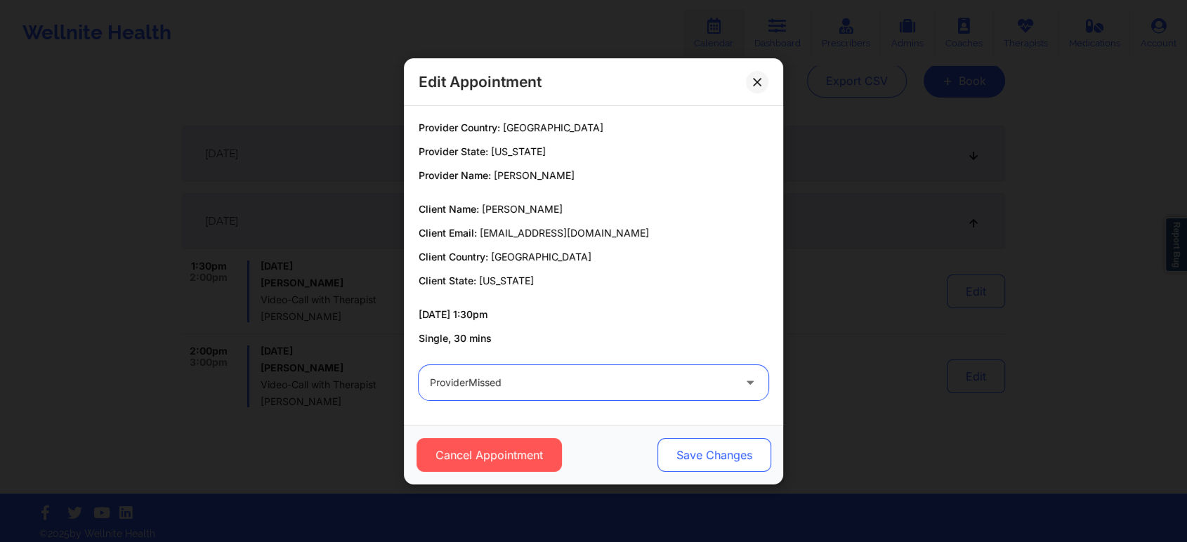
click at [712, 465] on button "Save Changes" at bounding box center [714, 455] width 114 height 34
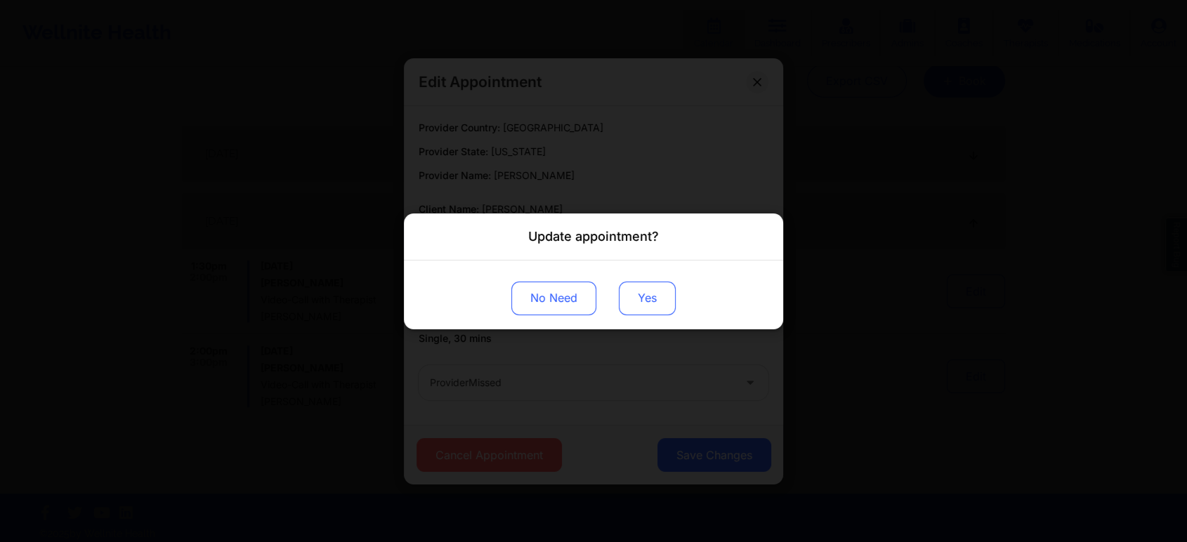
click at [635, 302] on button "Yes" at bounding box center [647, 298] width 57 height 34
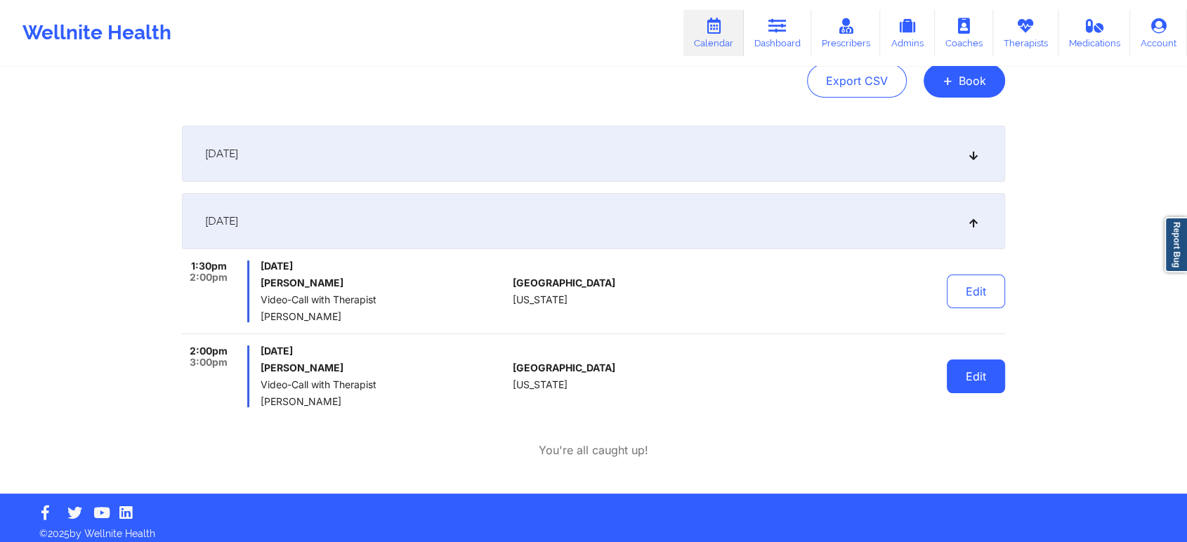
click at [980, 369] on button "Edit" at bounding box center [976, 377] width 58 height 34
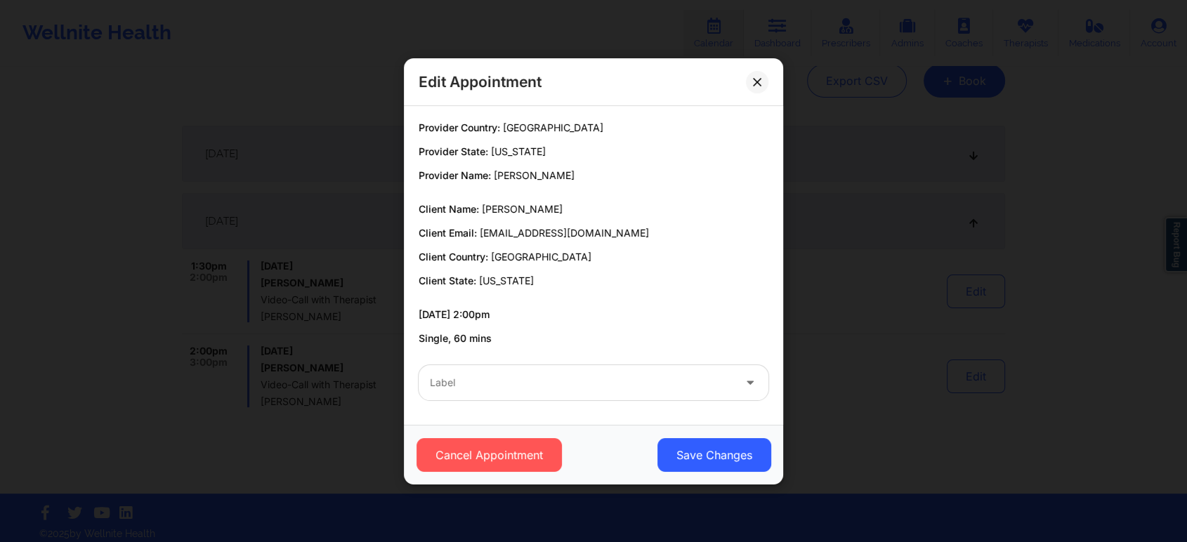
click at [508, 475] on div "Cancel Appointment Save Changes" at bounding box center [593, 455] width 379 height 60
click at [515, 461] on button "Cancel Appointment" at bounding box center [488, 455] width 145 height 34
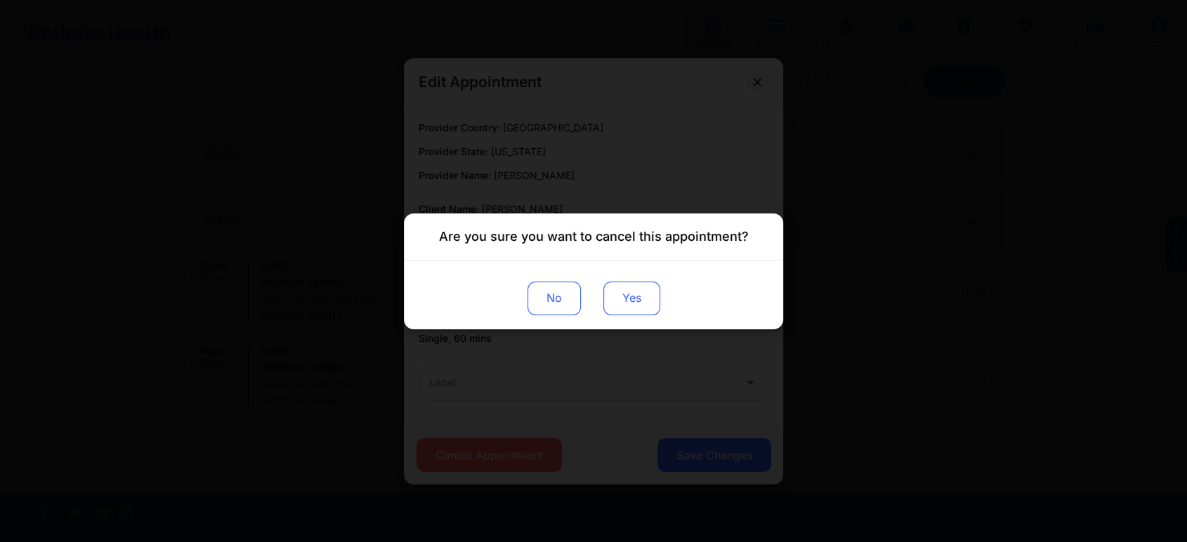
click at [640, 294] on button "Yes" at bounding box center [631, 298] width 57 height 34
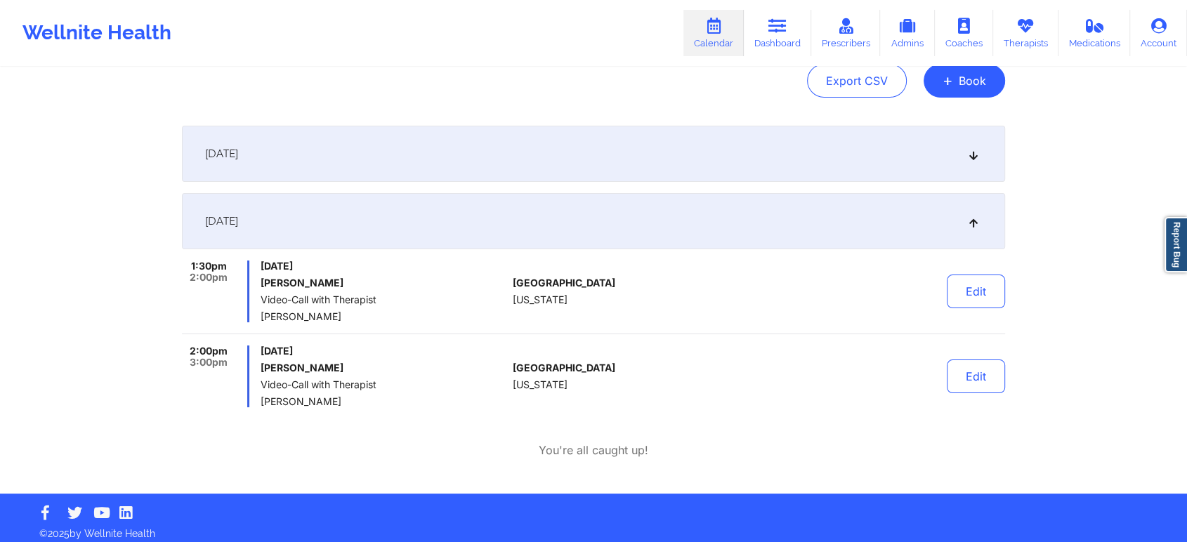
scroll to position [0, 0]
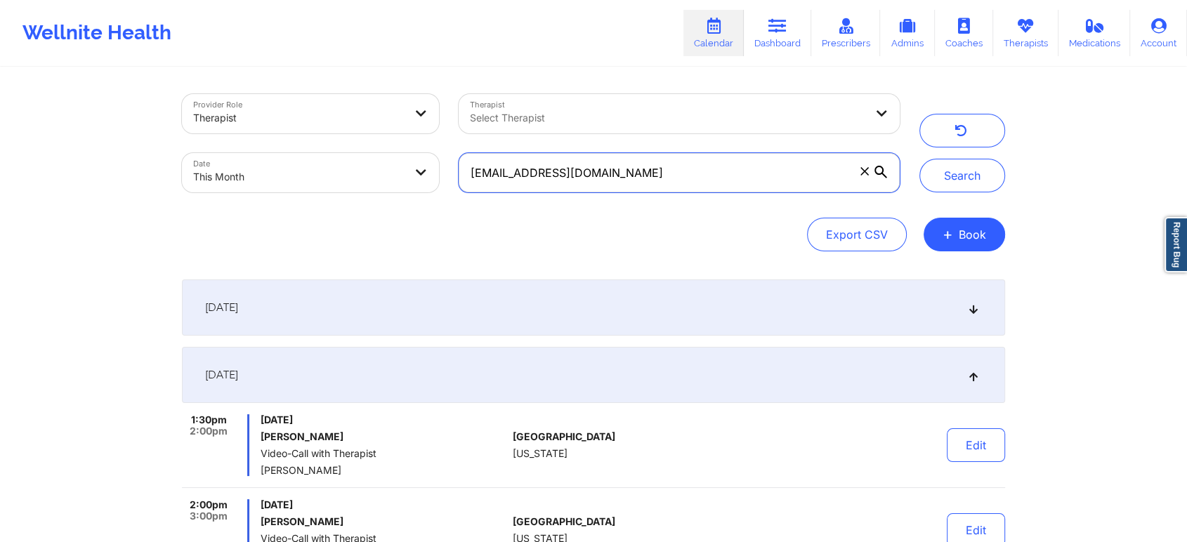
drag, startPoint x: 659, startPoint y: 174, endPoint x: 275, endPoint y: 133, distance: 386.4
click at [275, 133] on div "Provider Role Therapist Therapist Select Therapist Date This Month [EMAIL_ADDRE…" at bounding box center [540, 143] width 737 height 118
paste input "sarahsaloff@gmai"
click at [919, 159] on button "Search" at bounding box center [962, 176] width 86 height 34
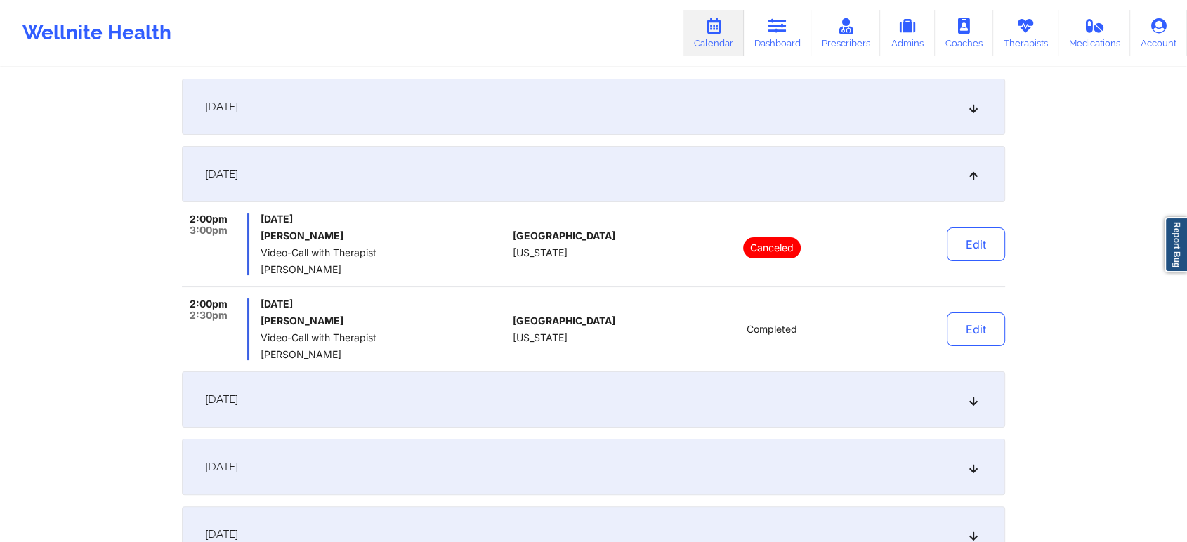
scroll to position [364, 0]
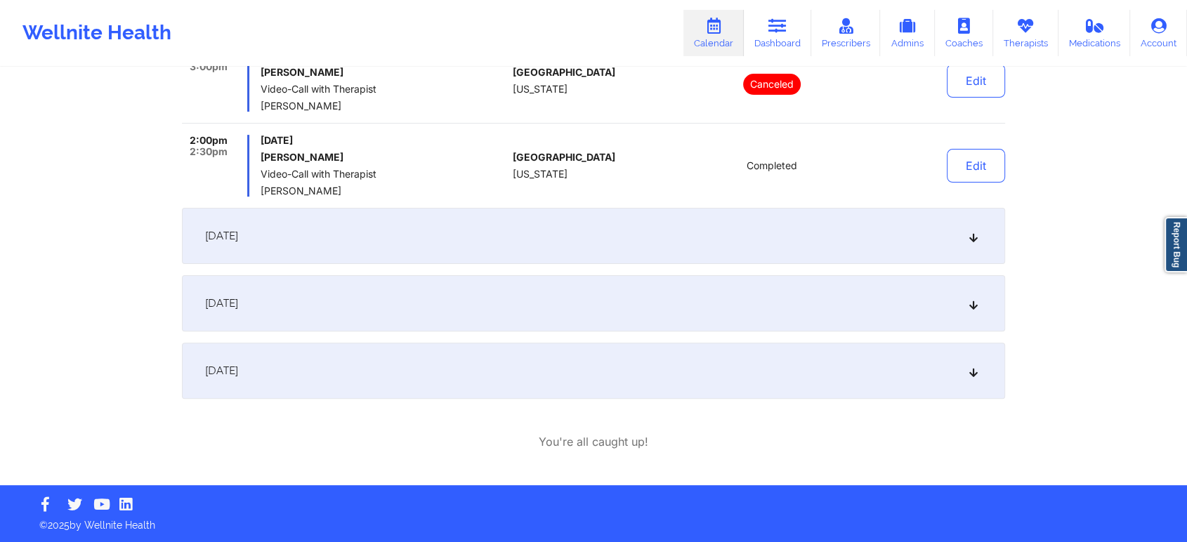
click at [482, 377] on div "[DATE]" at bounding box center [593, 371] width 823 height 56
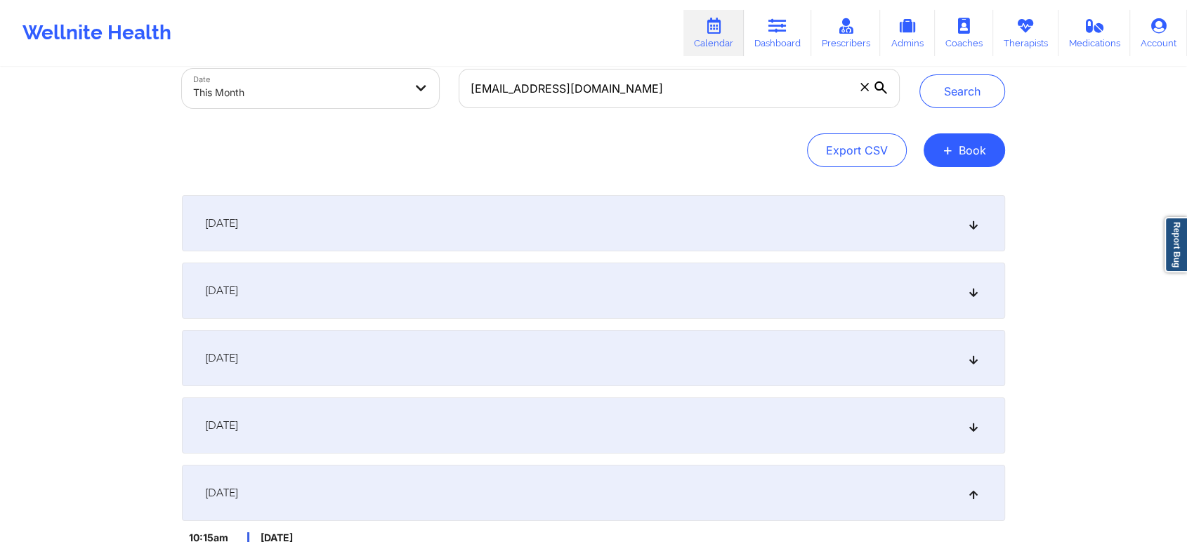
scroll to position [0, 0]
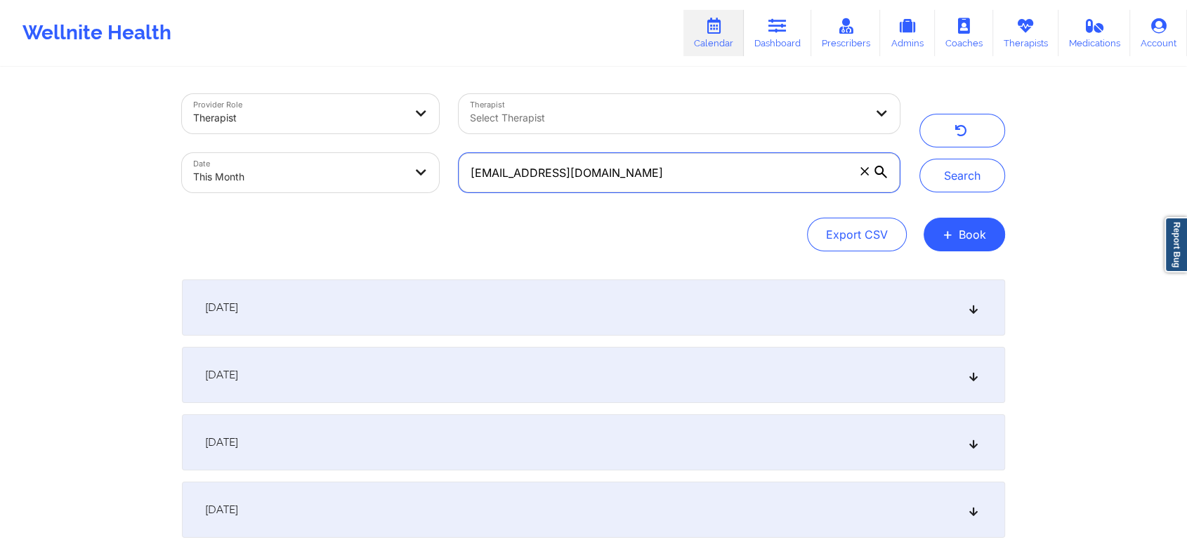
drag, startPoint x: 631, startPoint y: 162, endPoint x: 287, endPoint y: 110, distance: 348.0
click at [287, 110] on div "Provider Role Therapist Therapist Select Therapist Date This Month [EMAIL_ADDRE…" at bounding box center [540, 143] width 737 height 118
paste input "[PERSON_NAME][EMAIL_ADDRESS][DOMAIN_NAME]"
click at [919, 159] on button "Search" at bounding box center [962, 176] width 86 height 34
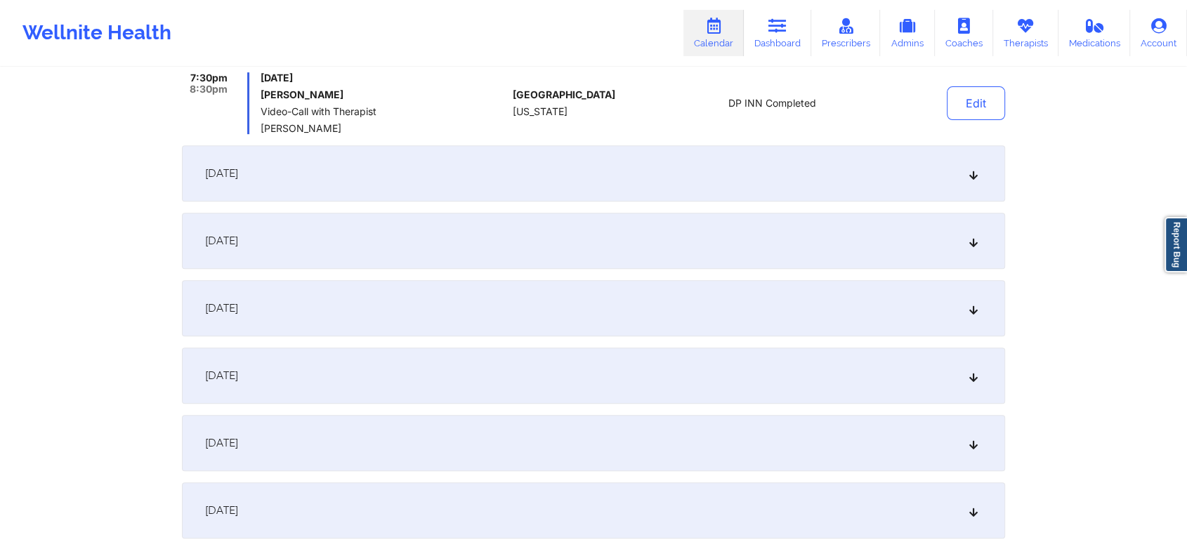
scroll to position [684, 0]
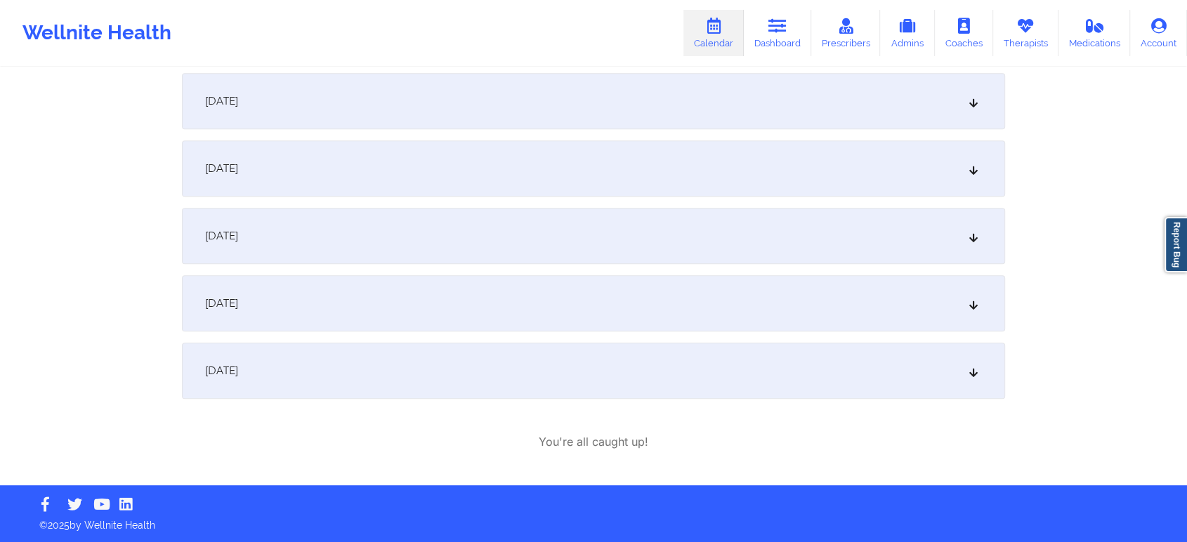
click at [504, 355] on div "[DATE]" at bounding box center [593, 371] width 823 height 56
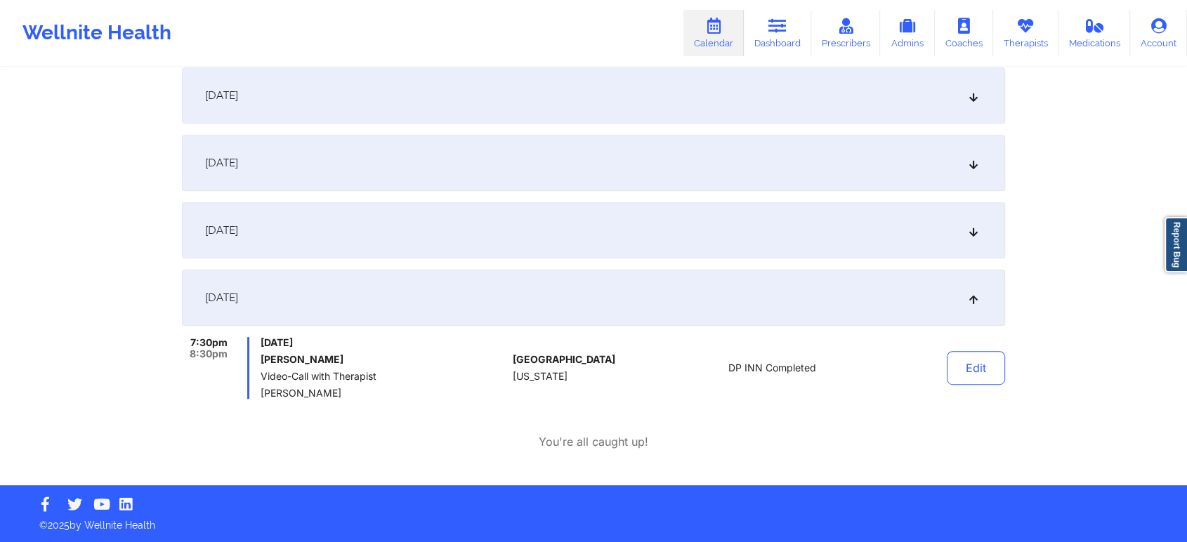
scroll to position [611, 0]
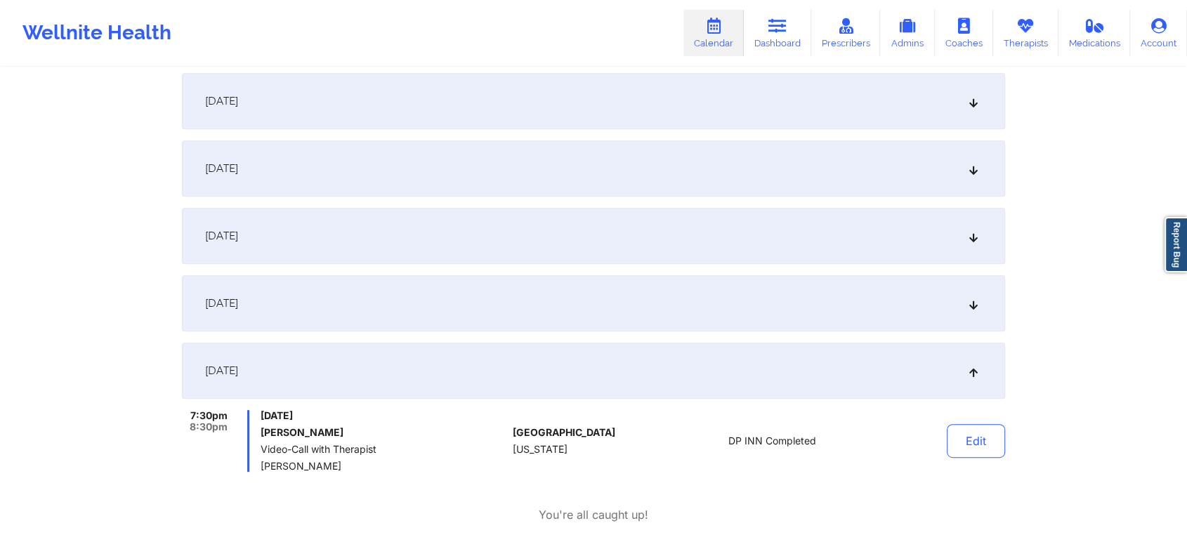
click at [504, 355] on div "[DATE]" at bounding box center [593, 371] width 823 height 56
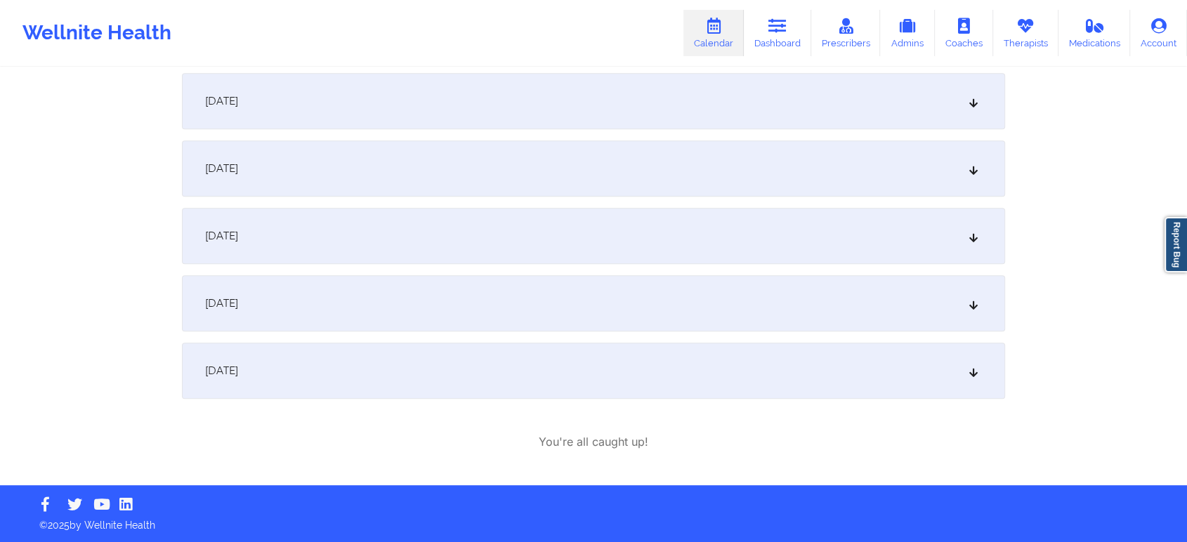
click at [581, 349] on div "[DATE]" at bounding box center [593, 371] width 823 height 56
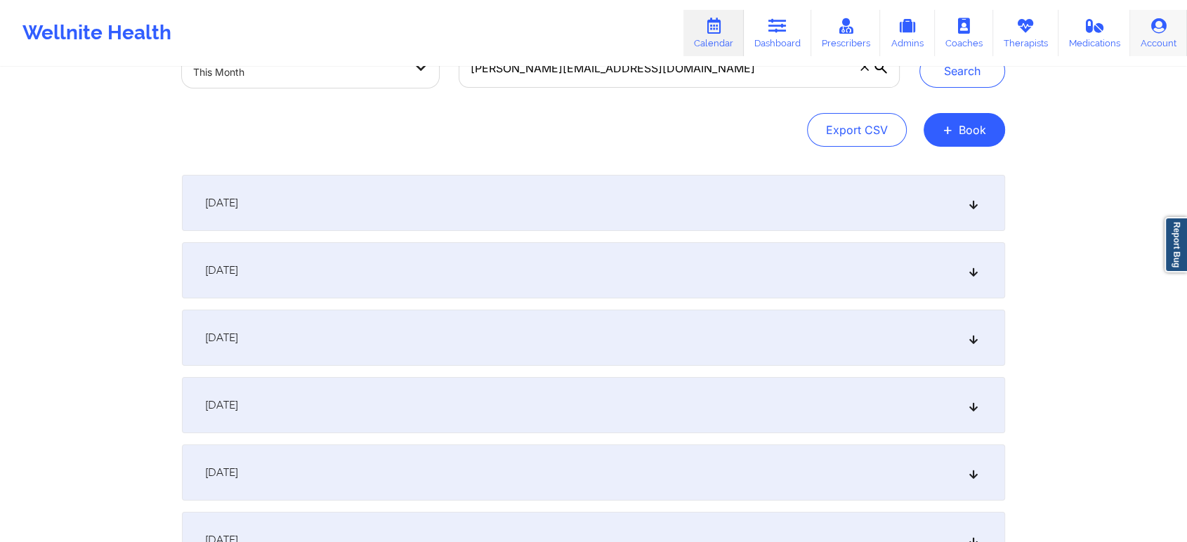
scroll to position [22, 0]
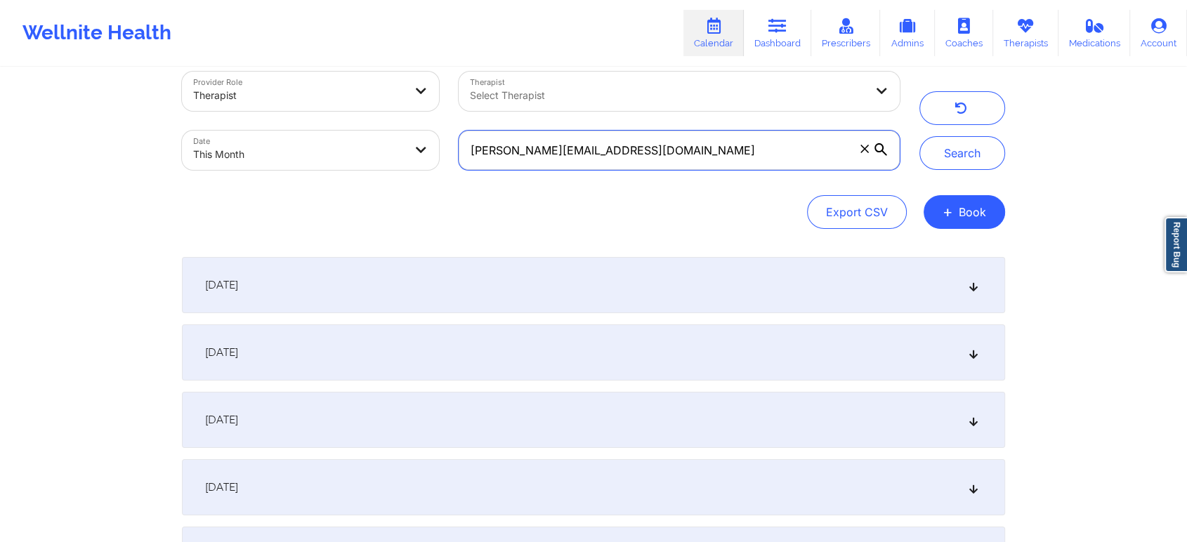
drag, startPoint x: 647, startPoint y: 143, endPoint x: 381, endPoint y: 145, distance: 266.2
click at [381, 145] on div "Provider Role Therapist Therapist Select Therapist Date This Month [PERSON_NAME…" at bounding box center [540, 121] width 737 height 118
paste input "[EMAIL_ADDRESS][DOMAIN_NAME]"
click at [919, 136] on button "Search" at bounding box center [962, 153] width 86 height 34
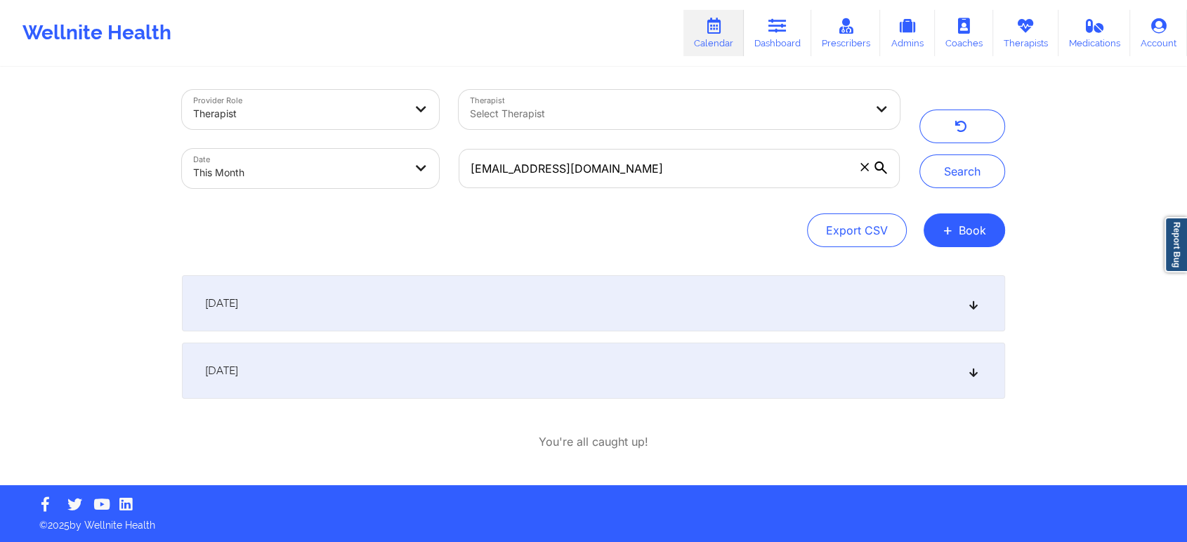
click at [596, 366] on div "[DATE]" at bounding box center [593, 371] width 823 height 56
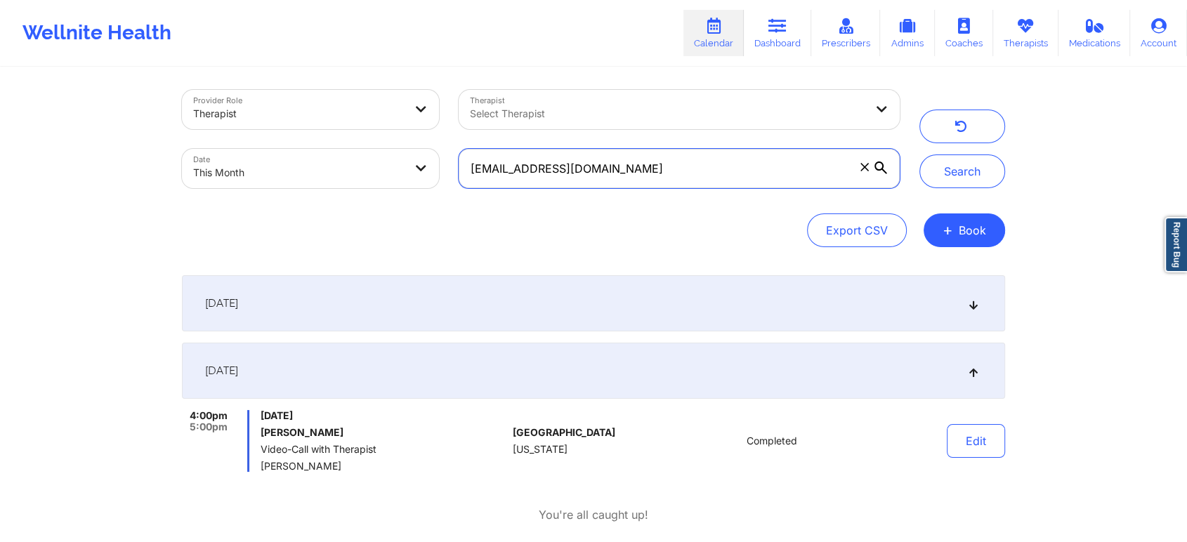
drag, startPoint x: 685, startPoint y: 166, endPoint x: 438, endPoint y: 122, distance: 251.0
click at [438, 122] on div "Provider Role Therapist Therapist Select Therapist Date This Month [EMAIL_ADDRE…" at bounding box center [540, 139] width 737 height 118
paste input "[PERSON_NAME].[GEOGRAPHIC_DATA]"
click at [919, 154] on button "Search" at bounding box center [962, 171] width 86 height 34
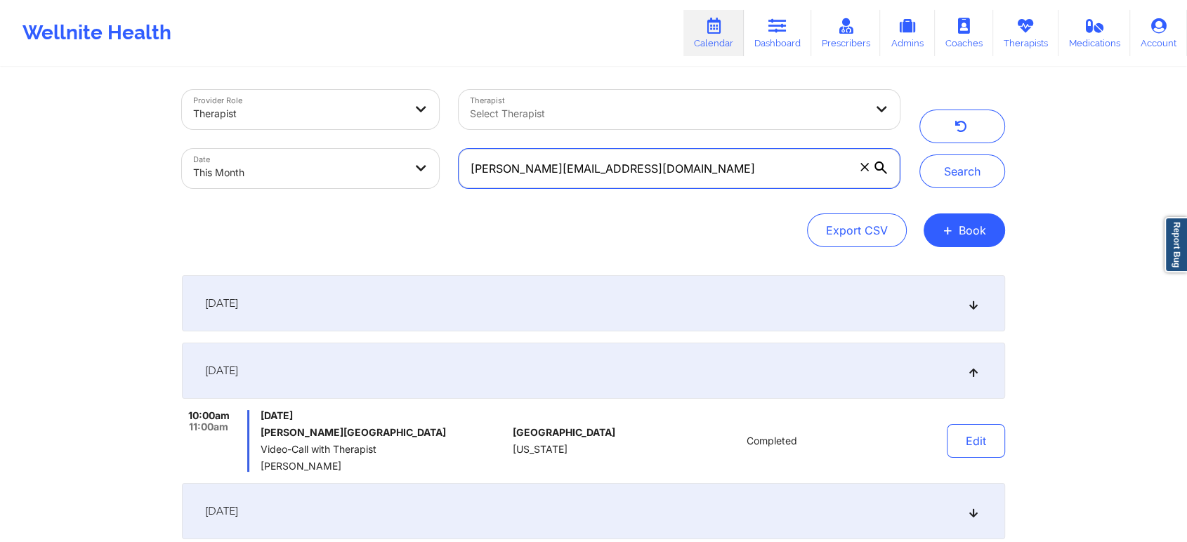
scroll to position [280, 0]
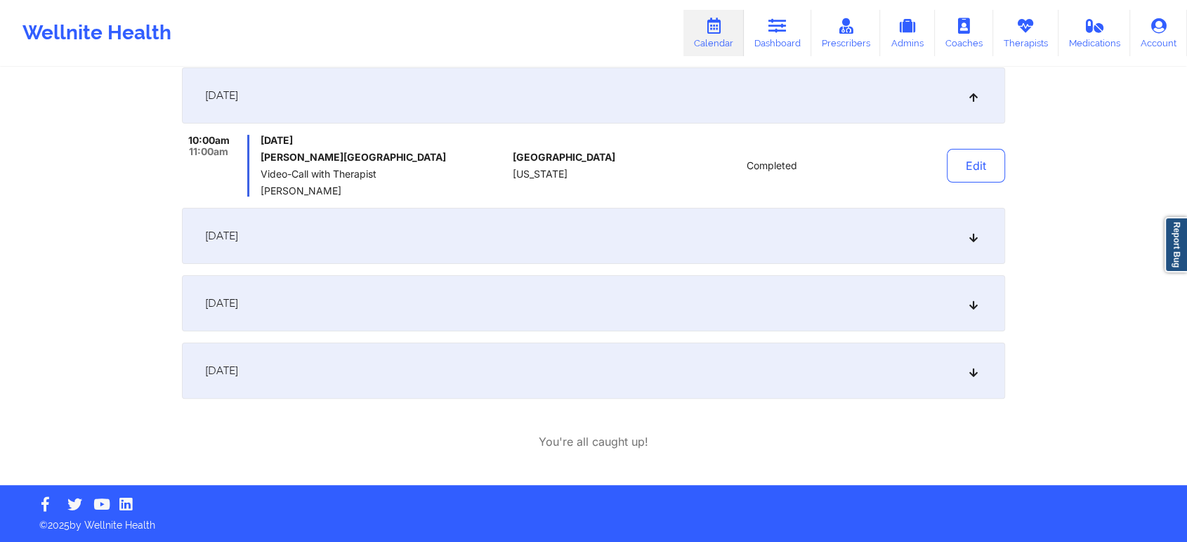
click at [497, 358] on div "[DATE]" at bounding box center [593, 371] width 823 height 56
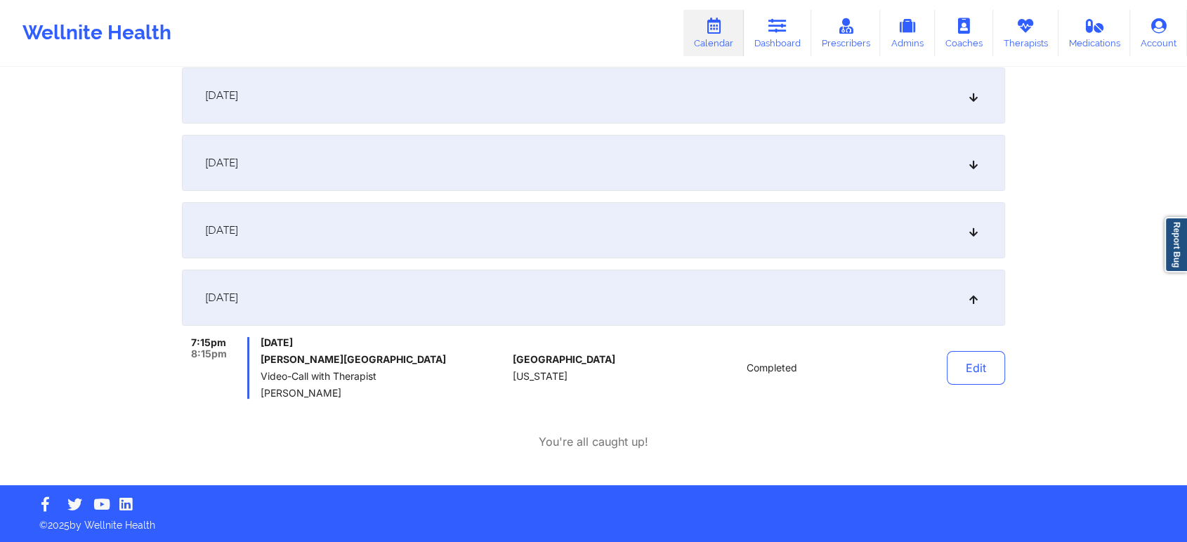
scroll to position [0, 0]
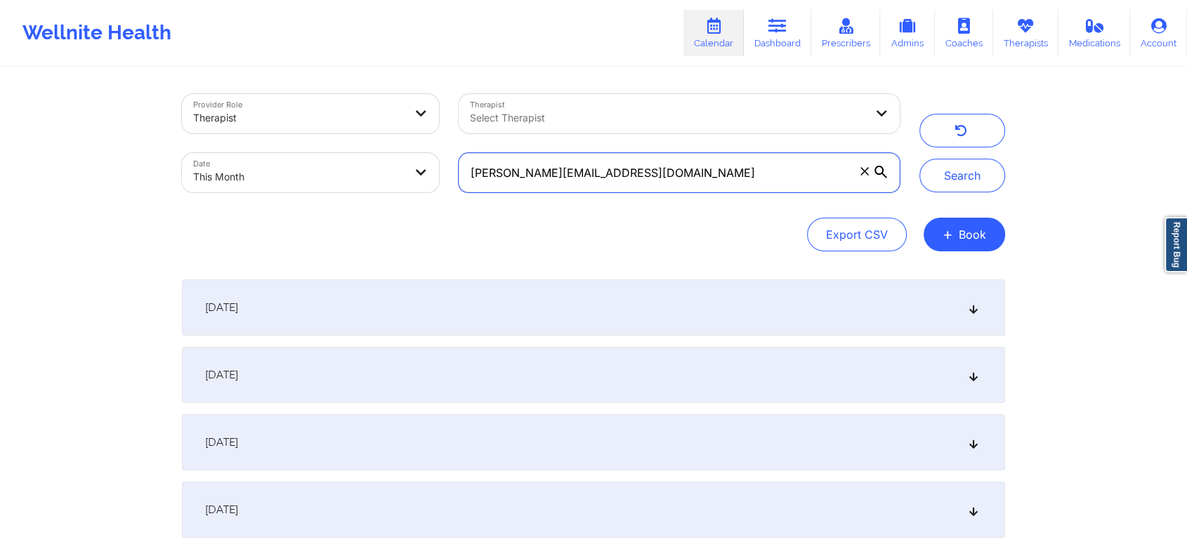
drag, startPoint x: 646, startPoint y: 165, endPoint x: 341, endPoint y: 150, distance: 305.1
click at [341, 150] on div "Provider Role Therapist Therapist Select Therapist Date This Month [PERSON_NAME…" at bounding box center [540, 143] width 737 height 118
paste input "lilymarsan05"
click at [919, 159] on button "Search" at bounding box center [962, 176] width 86 height 34
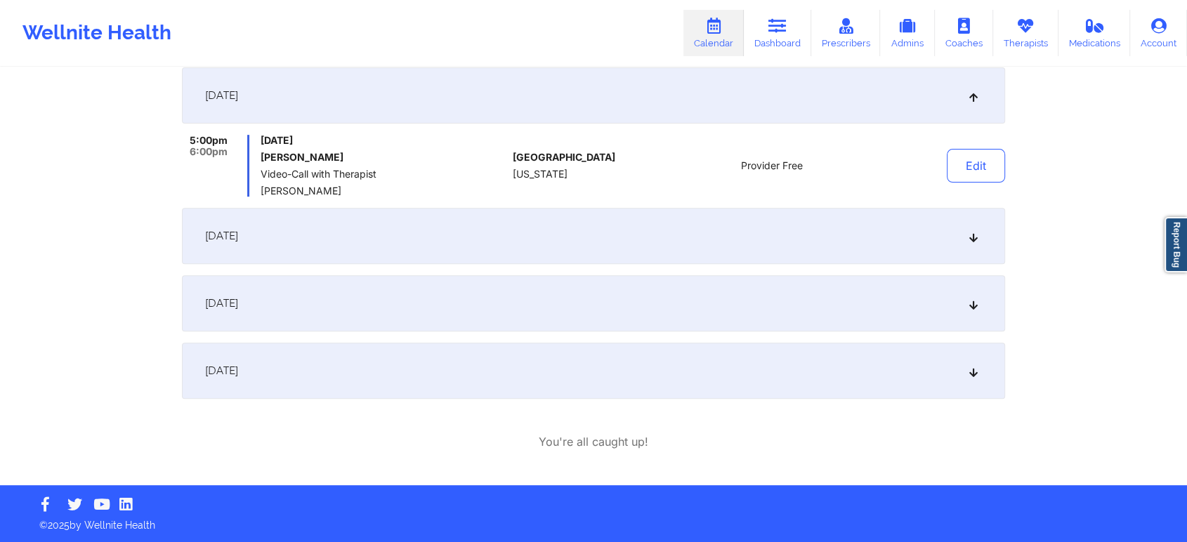
click at [561, 282] on div "[DATE]" at bounding box center [593, 303] width 823 height 56
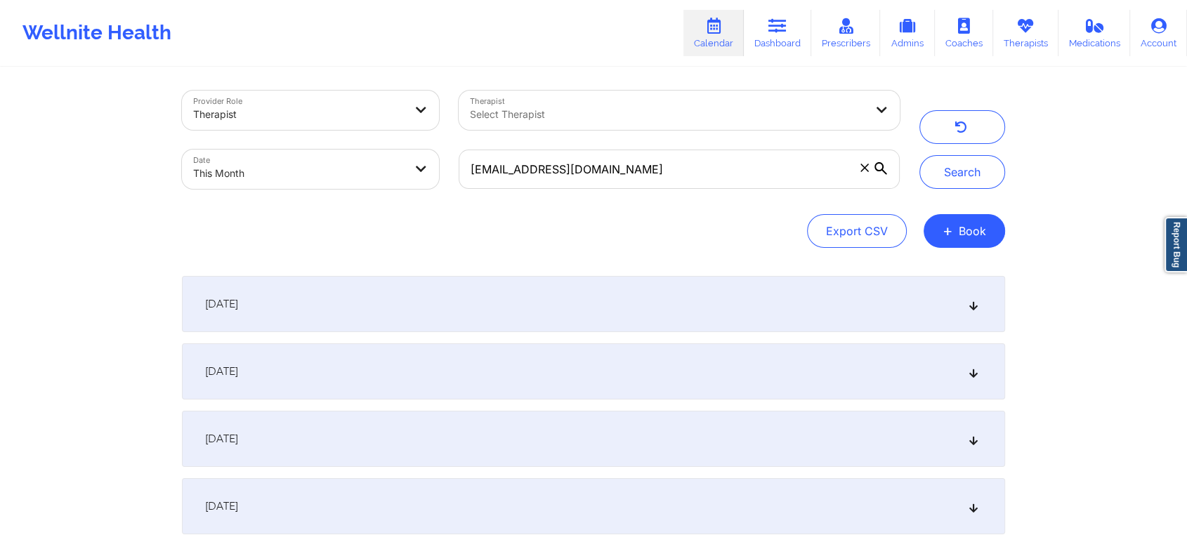
scroll to position [0, 0]
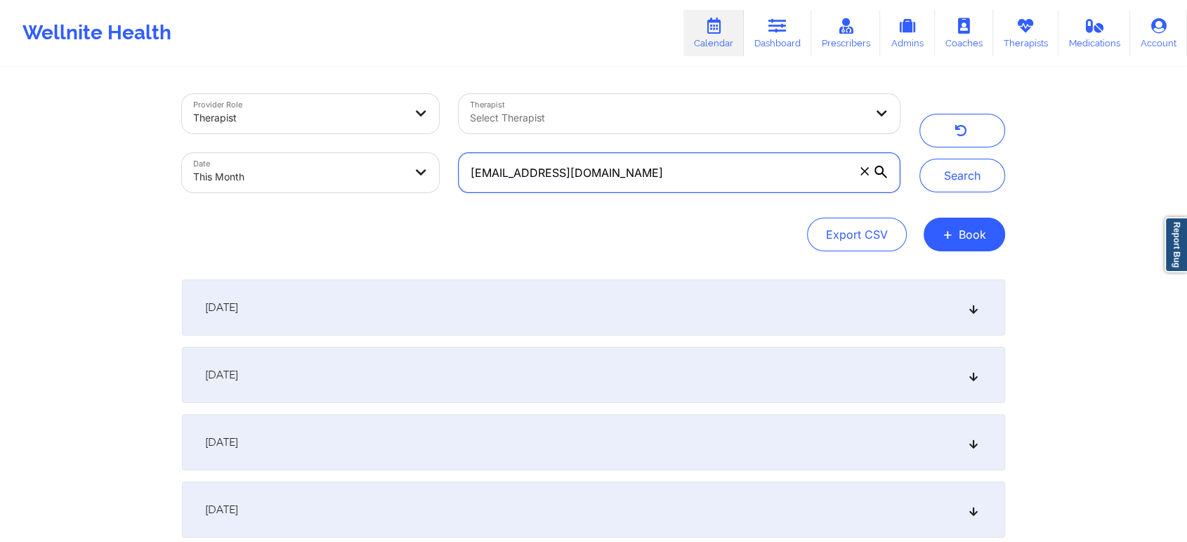
drag, startPoint x: 636, startPoint y: 168, endPoint x: 280, endPoint y: 164, distance: 356.1
click at [280, 164] on div "Provider Role Therapist Therapist Select Therapist Date This Month [EMAIL_ADDRE…" at bounding box center [540, 143] width 737 height 118
paste input "[EMAIL_ADDRESS]"
click at [919, 159] on button "Search" at bounding box center [962, 176] width 86 height 34
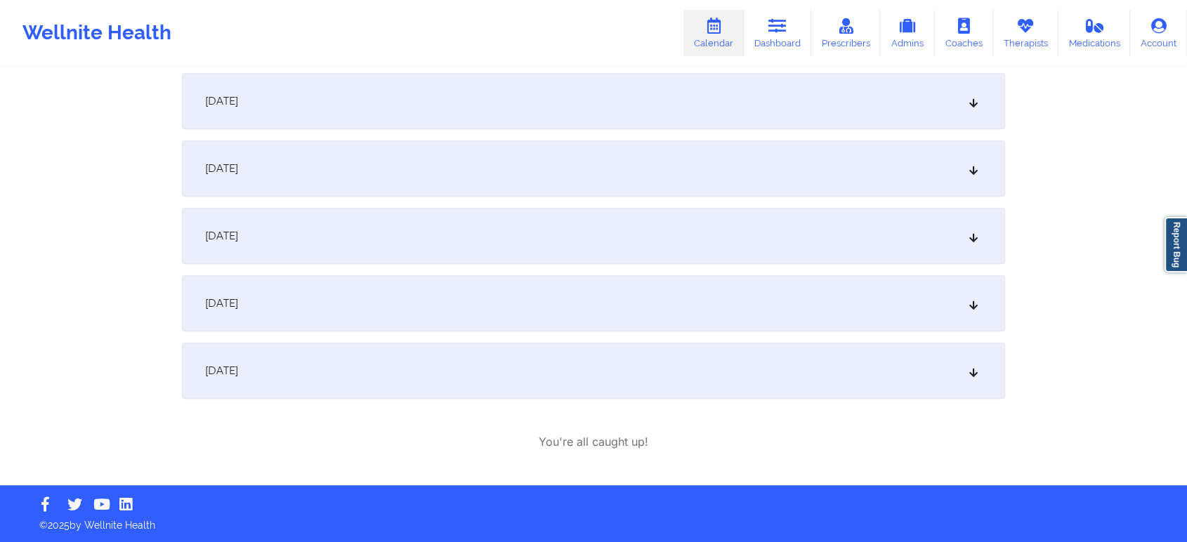
click at [619, 233] on div "[DATE]" at bounding box center [593, 236] width 823 height 56
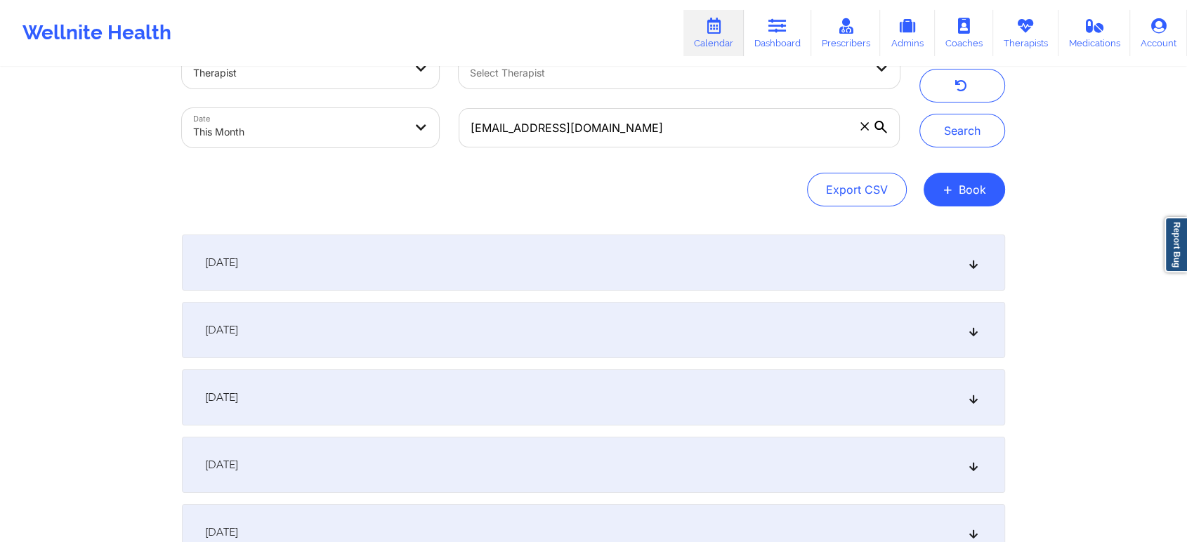
scroll to position [0, 0]
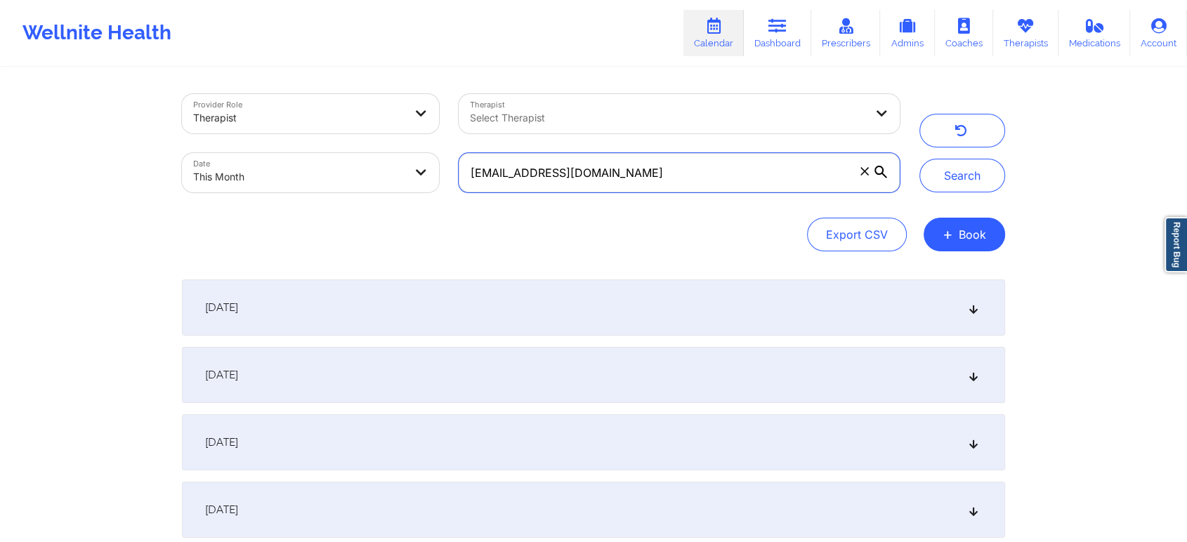
drag, startPoint x: 671, startPoint y: 162, endPoint x: 296, endPoint y: 130, distance: 377.0
click at [296, 130] on div "Provider Role Therapist Therapist Select Therapist Date This Month [EMAIL_ADDRE…" at bounding box center [540, 143] width 737 height 118
paste input "[EMAIL_ADDRESS]"
click at [919, 159] on button "Search" at bounding box center [962, 176] width 86 height 34
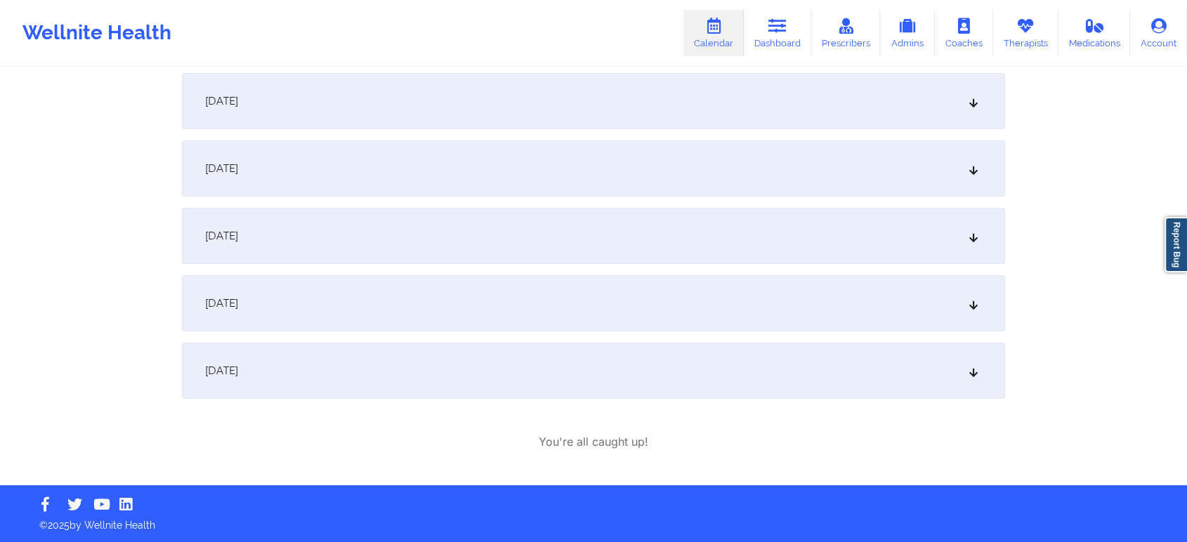
click at [483, 346] on div "[DATE]" at bounding box center [593, 371] width 823 height 56
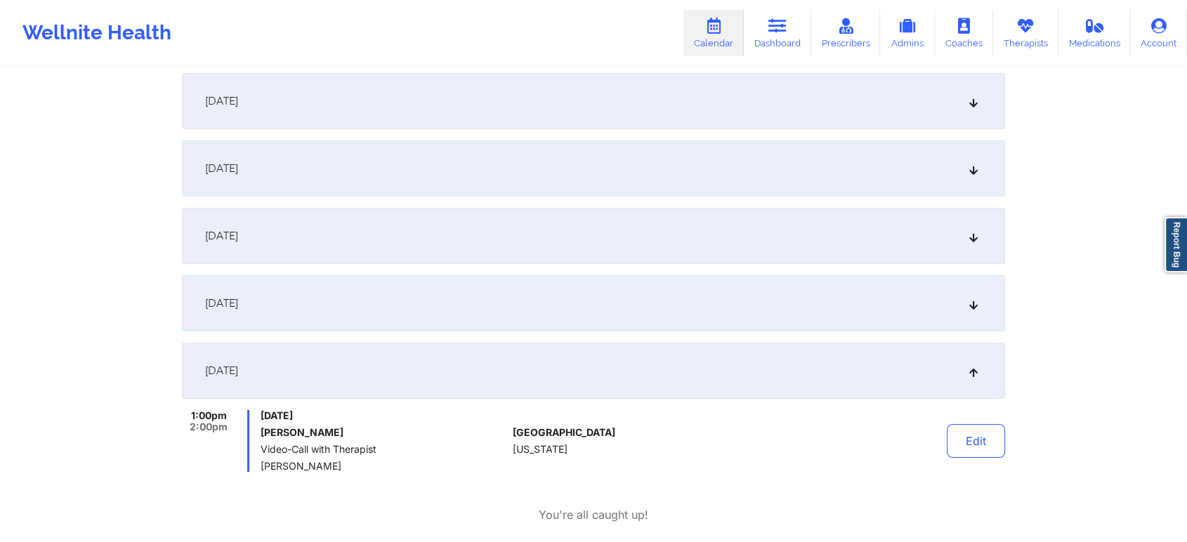
scroll to position [0, 0]
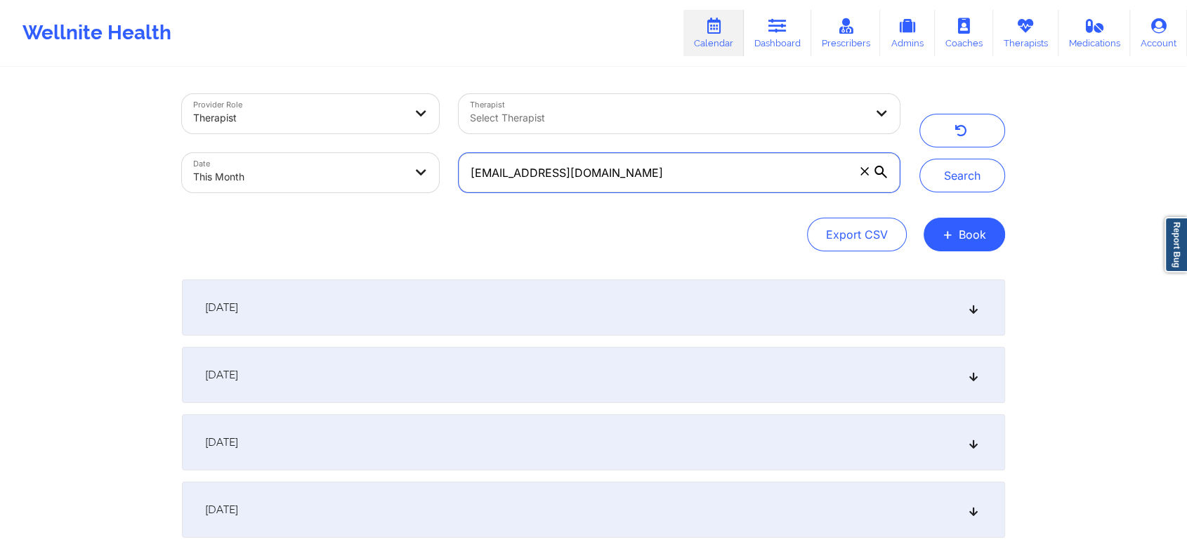
drag, startPoint x: 688, startPoint y: 173, endPoint x: 371, endPoint y: 165, distance: 316.8
click at [371, 165] on div "Provider Role Therapist Therapist Select Therapist Date This Month [EMAIL_ADDRE…" at bounding box center [540, 143] width 737 height 118
paste input "rebecahsaen"
click at [919, 159] on button "Search" at bounding box center [962, 176] width 86 height 34
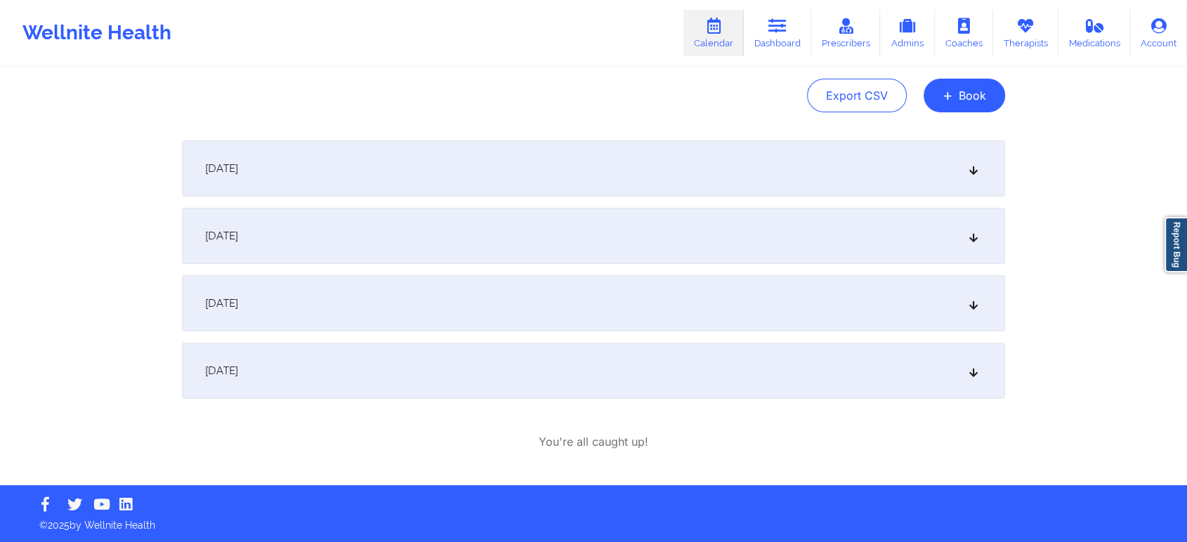
click at [542, 369] on div "[DATE]" at bounding box center [593, 371] width 823 height 56
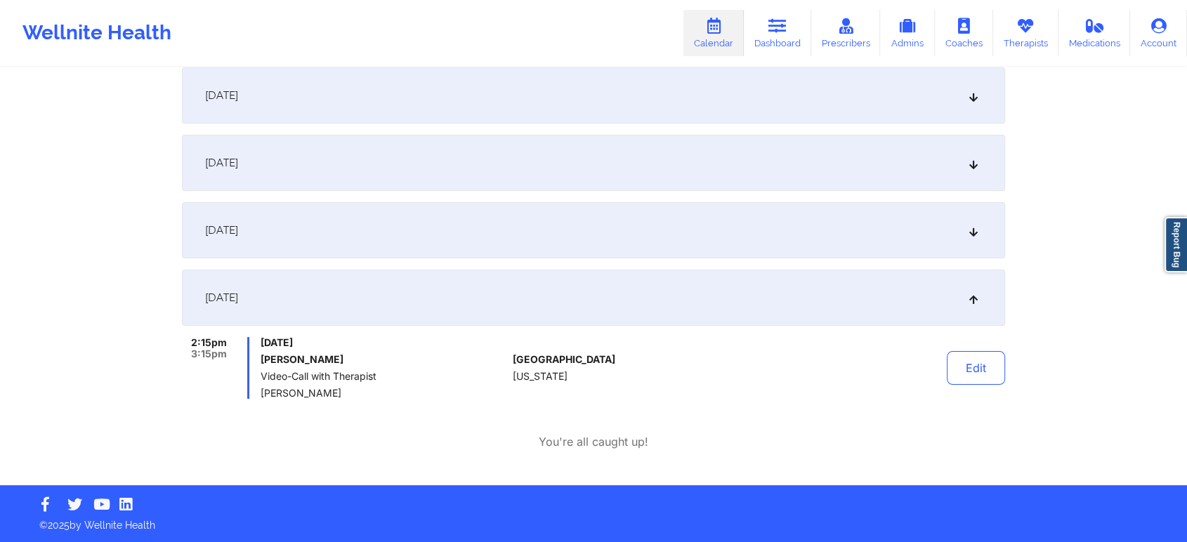
scroll to position [0, 0]
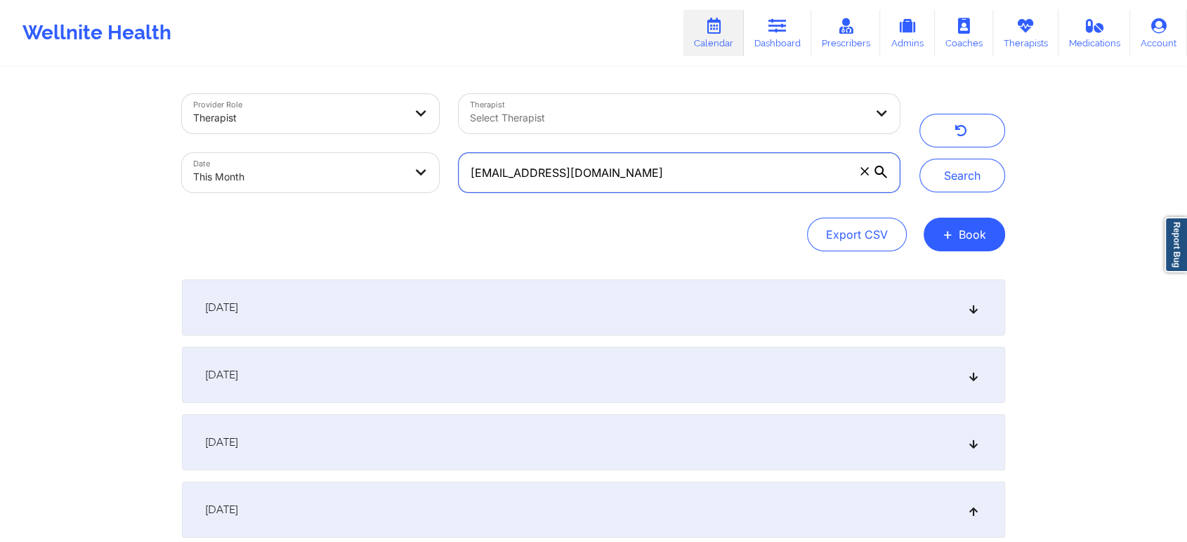
drag, startPoint x: 714, startPoint y: 184, endPoint x: 275, endPoint y: 173, distance: 438.3
click at [275, 173] on div "Provider Role Therapist Therapist Select Therapist Date This Month [EMAIL_ADDRE…" at bounding box center [540, 143] width 737 height 118
paste input "dawnpatt23"
click at [919, 159] on button "Search" at bounding box center [962, 176] width 86 height 34
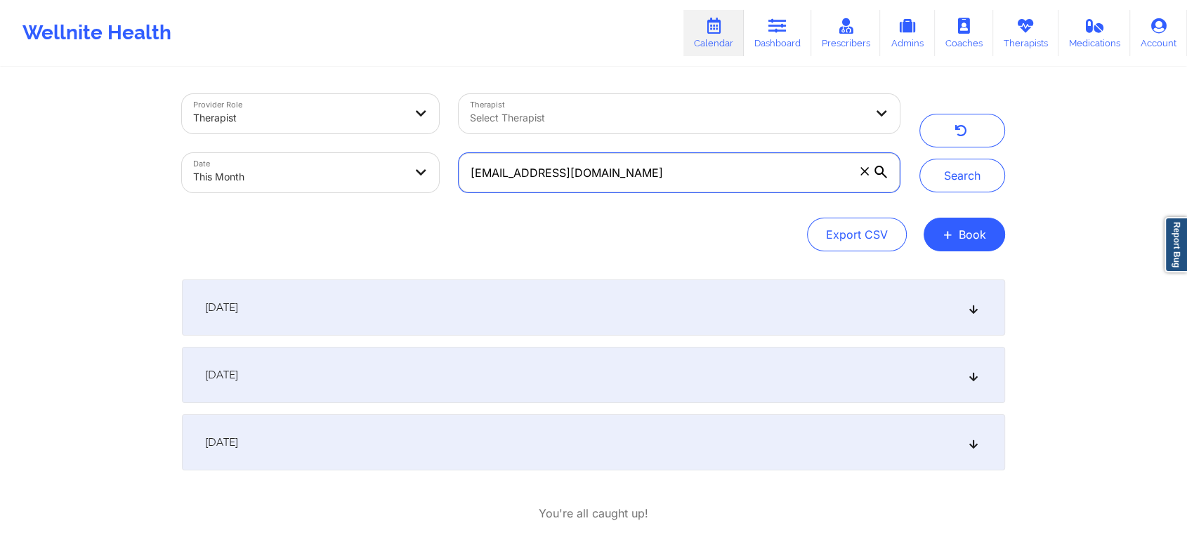
scroll to position [72, 0]
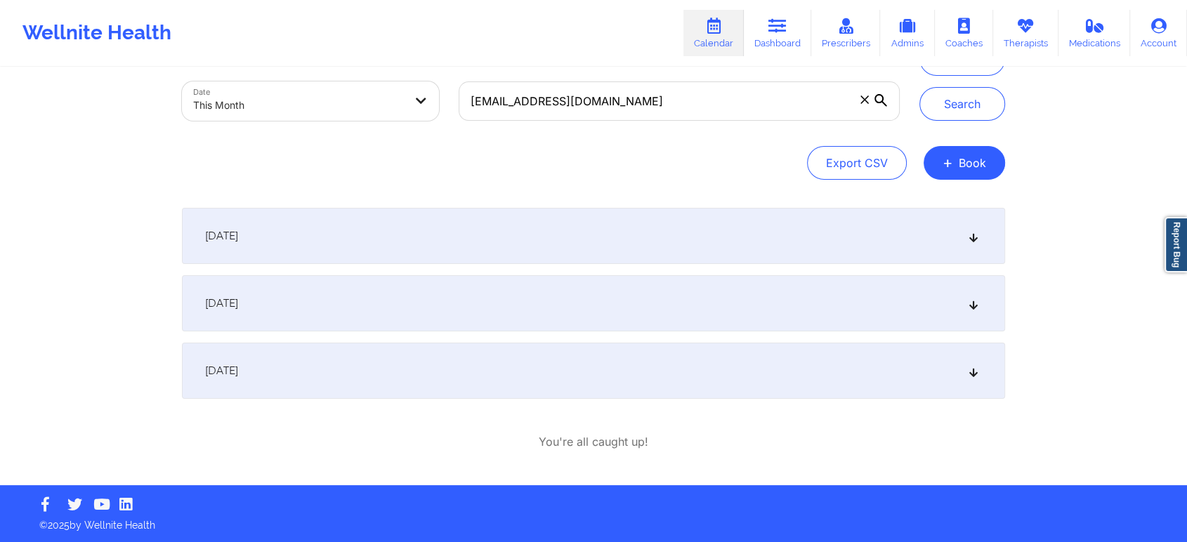
click at [556, 377] on div "[DATE]" at bounding box center [593, 371] width 823 height 56
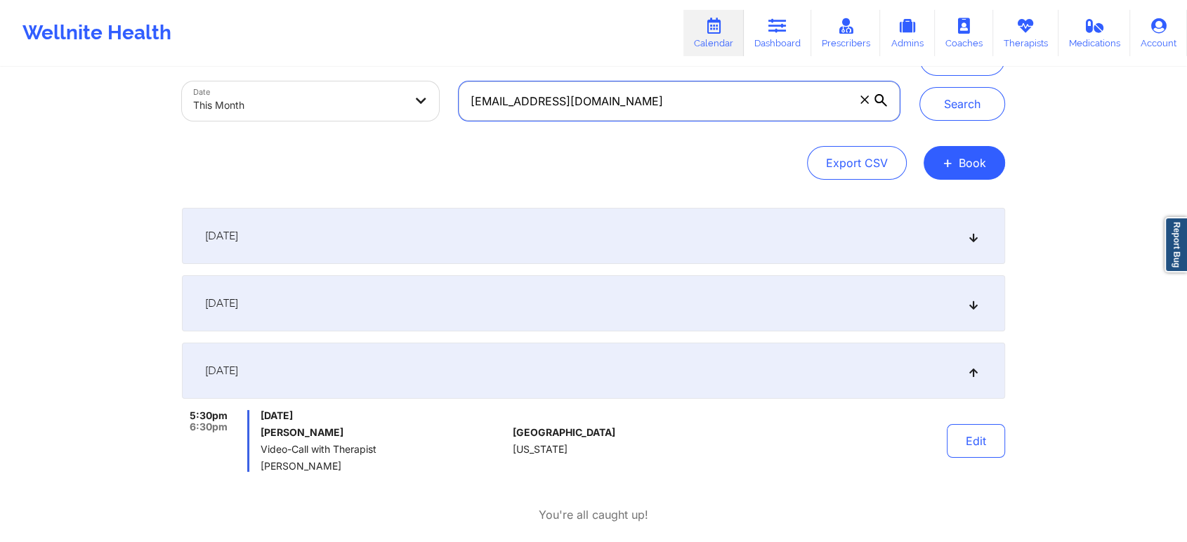
drag, startPoint x: 663, startPoint y: 86, endPoint x: 394, endPoint y: 100, distance: 269.3
click at [394, 100] on div "Provider Role Therapist Therapist Select Therapist Date This Month [EMAIL_ADDRE…" at bounding box center [540, 72] width 737 height 118
paste input "[EMAIL_ADDRESS]"
click at [919, 87] on button "Search" at bounding box center [962, 104] width 86 height 34
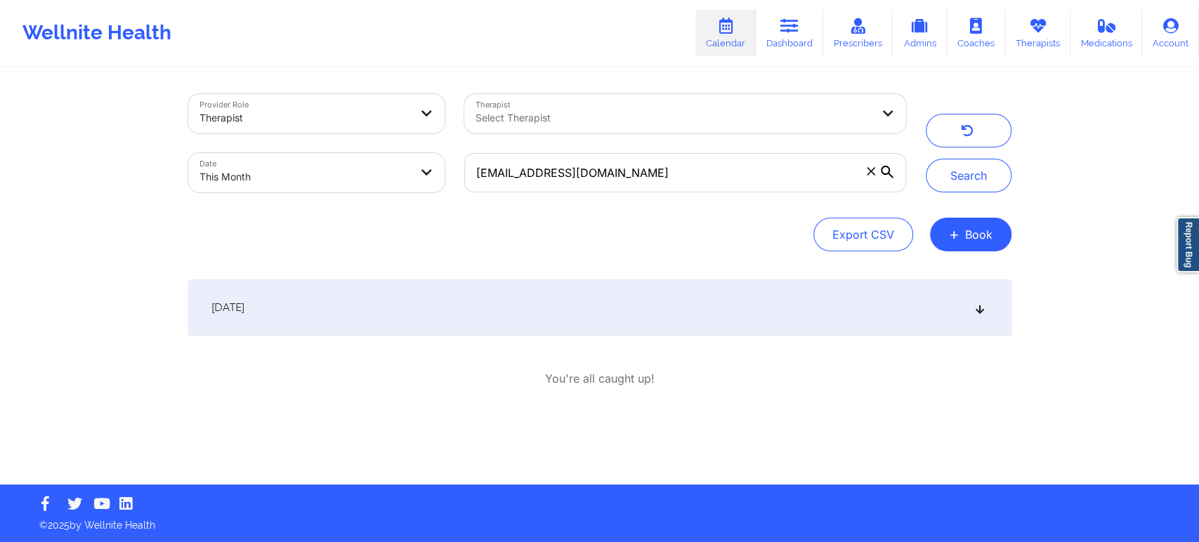
click at [709, 303] on div "[DATE]" at bounding box center [599, 308] width 823 height 56
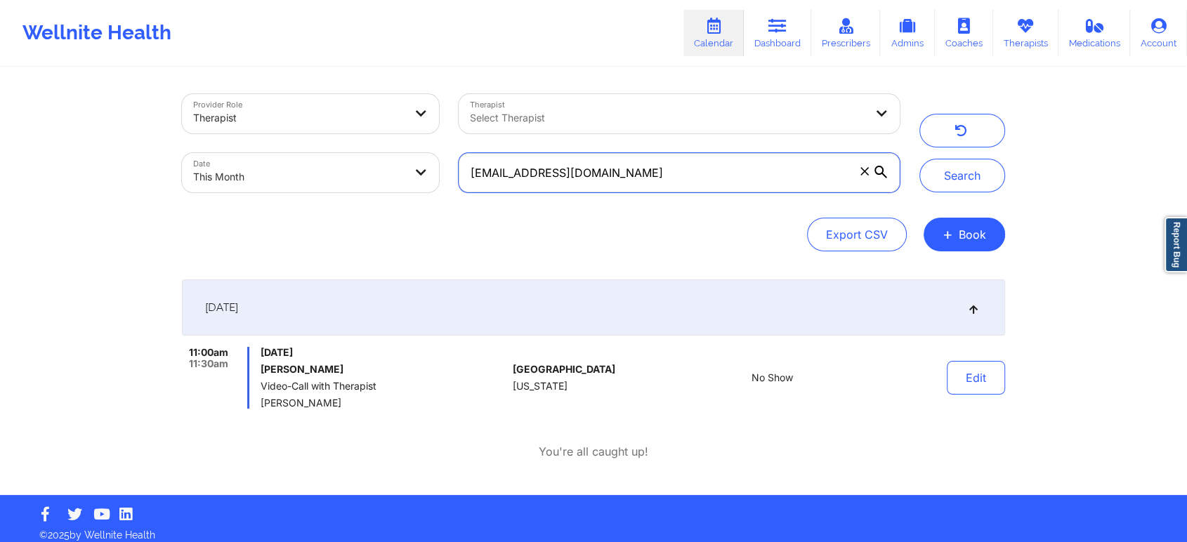
drag, startPoint x: 708, startPoint y: 173, endPoint x: 324, endPoint y: 158, distance: 383.7
click at [324, 158] on div "Provider Role Therapist Therapist Select Therapist Date This Month [EMAIL_ADDRE…" at bounding box center [540, 143] width 737 height 118
paste input "[EMAIL_ADDRESS]"
click at [919, 159] on button "Search" at bounding box center [962, 176] width 86 height 34
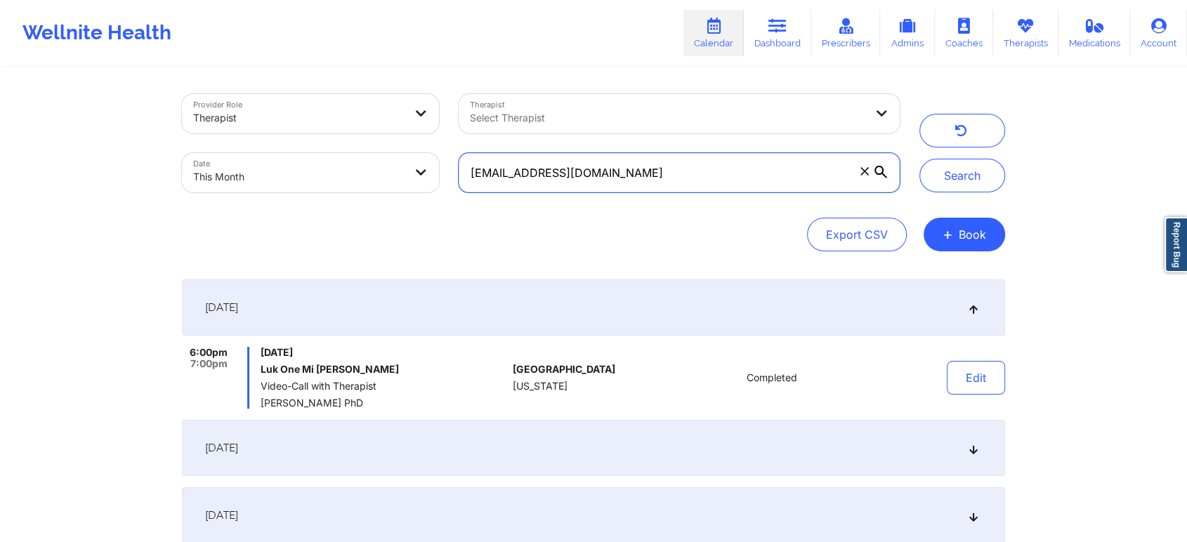
scroll to position [157, 0]
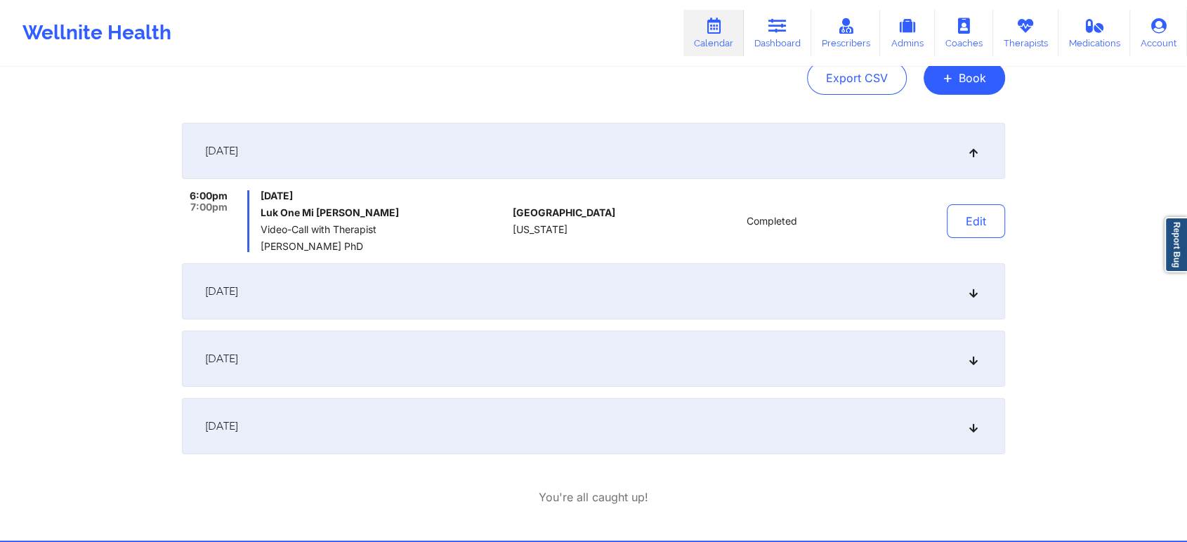
click at [635, 421] on div "[DATE]" at bounding box center [593, 426] width 823 height 56
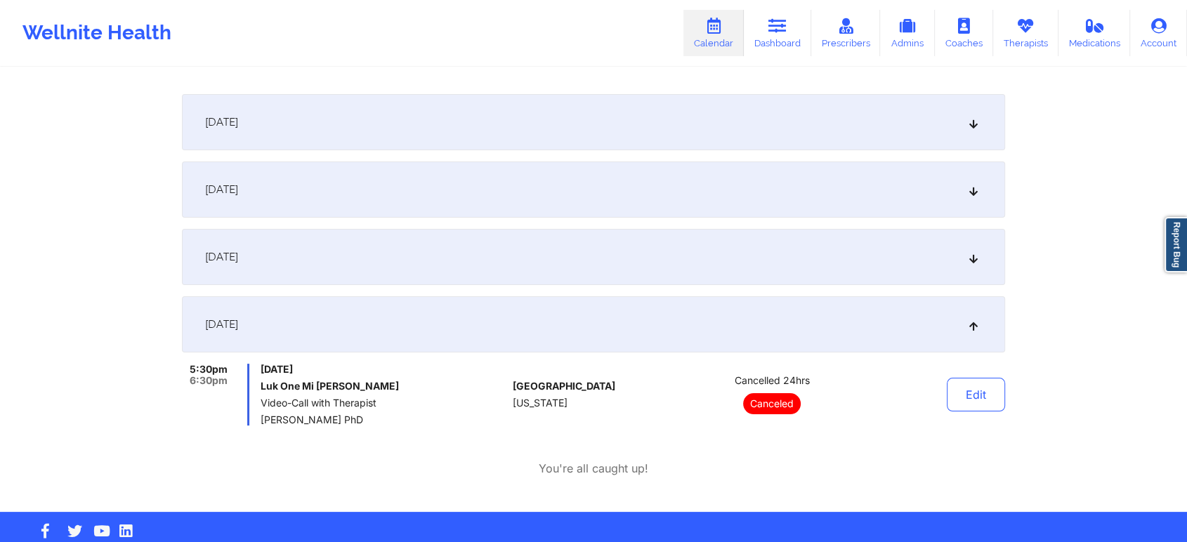
scroll to position [0, 0]
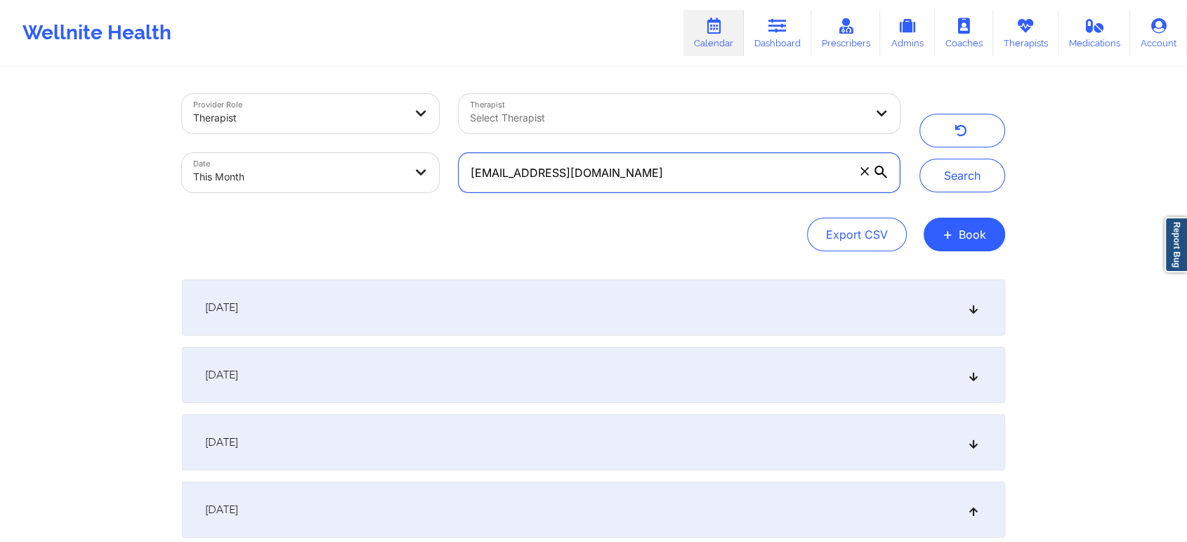
drag, startPoint x: 690, startPoint y: 178, endPoint x: 244, endPoint y: 87, distance: 455.9
click at [244, 87] on div "Provider Role Therapist Therapist Select Therapist Date This Month [EMAIL_ADDRE…" at bounding box center [540, 143] width 737 height 118
paste input "[EMAIL_ADDRESS][DOMAIN_NAME]"
click at [919, 159] on button "Search" at bounding box center [962, 176] width 86 height 34
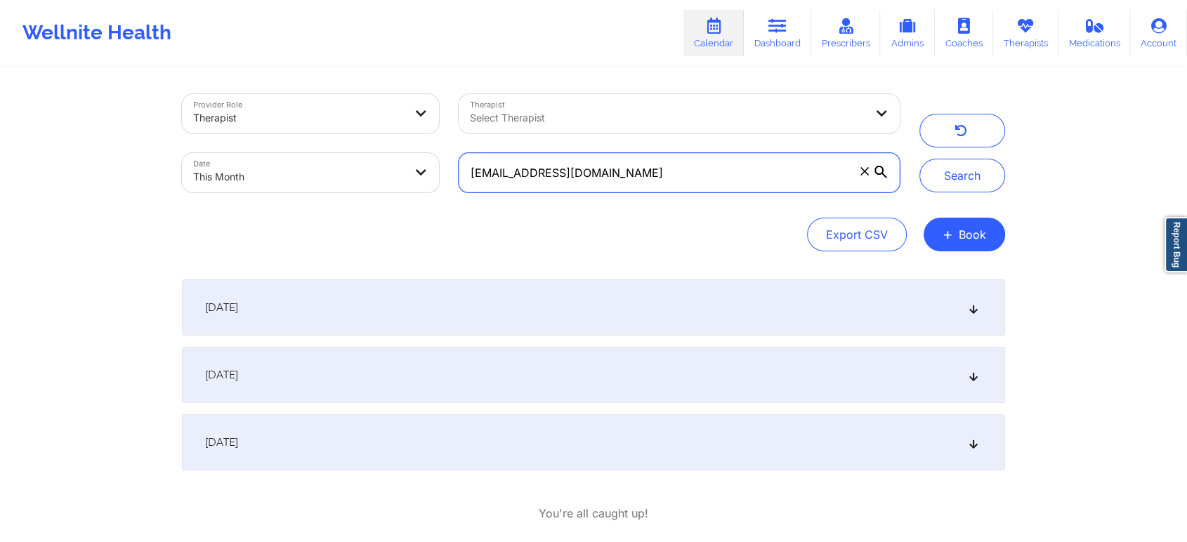
scroll to position [72, 0]
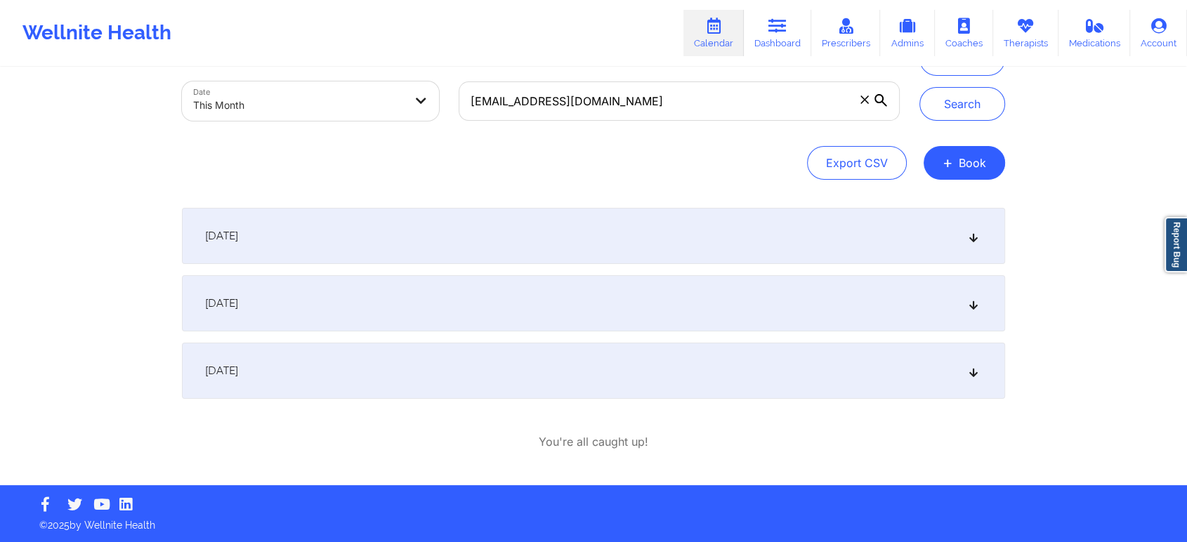
click at [554, 242] on div "[DATE]" at bounding box center [593, 236] width 823 height 56
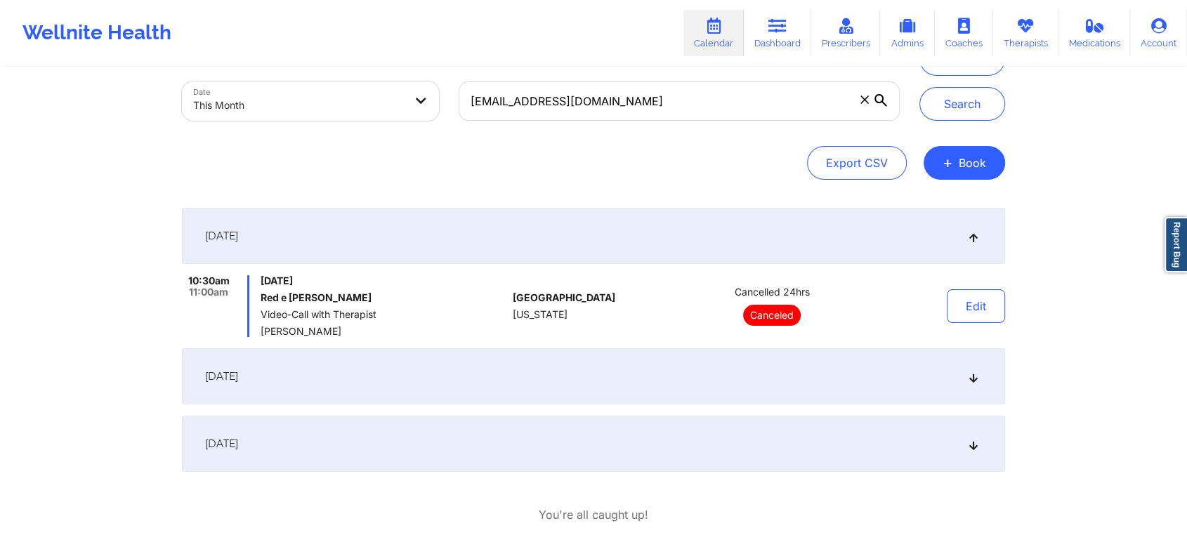
scroll to position [0, 0]
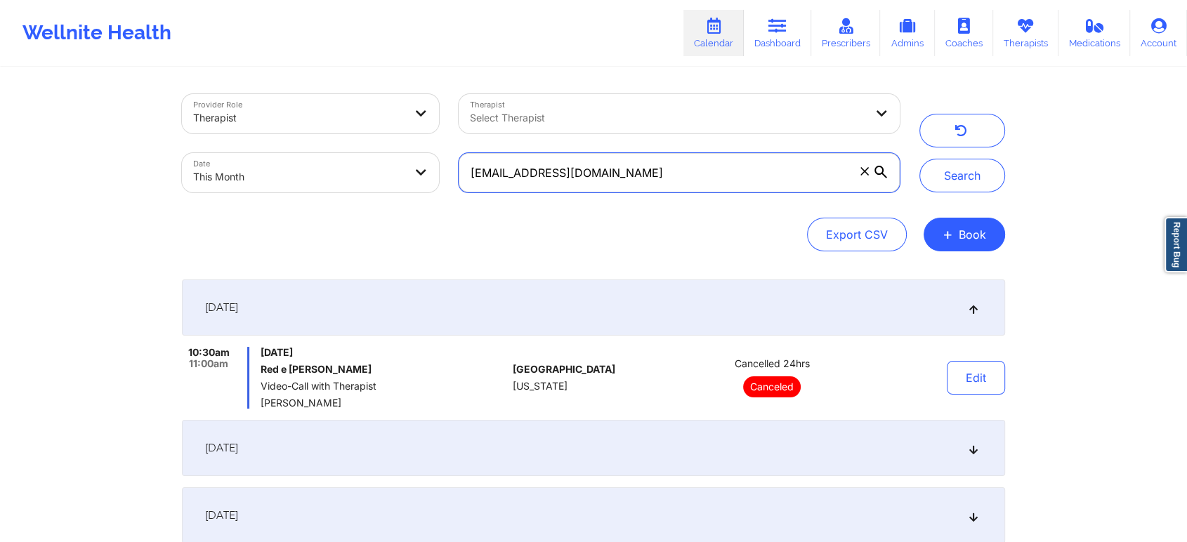
click at [702, 161] on input "[EMAIL_ADDRESS][DOMAIN_NAME]" at bounding box center [679, 172] width 441 height 39
drag, startPoint x: 635, startPoint y: 167, endPoint x: 331, endPoint y: 169, distance: 303.4
click at [331, 169] on div "Provider Role Therapist Therapist Select Therapist Date This Month [EMAIL_ADDRE…" at bounding box center [540, 143] width 737 height 118
paste input "[EMAIL_ADDRESS][DOMAIN_NAME]"
click at [919, 159] on button "Search" at bounding box center [962, 176] width 86 height 34
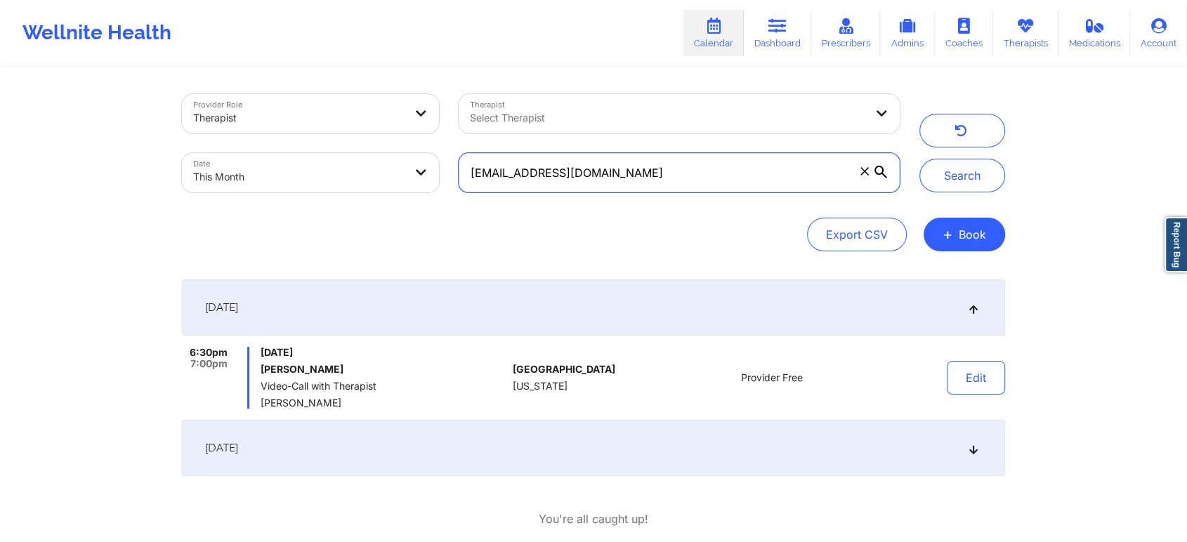
scroll to position [77, 0]
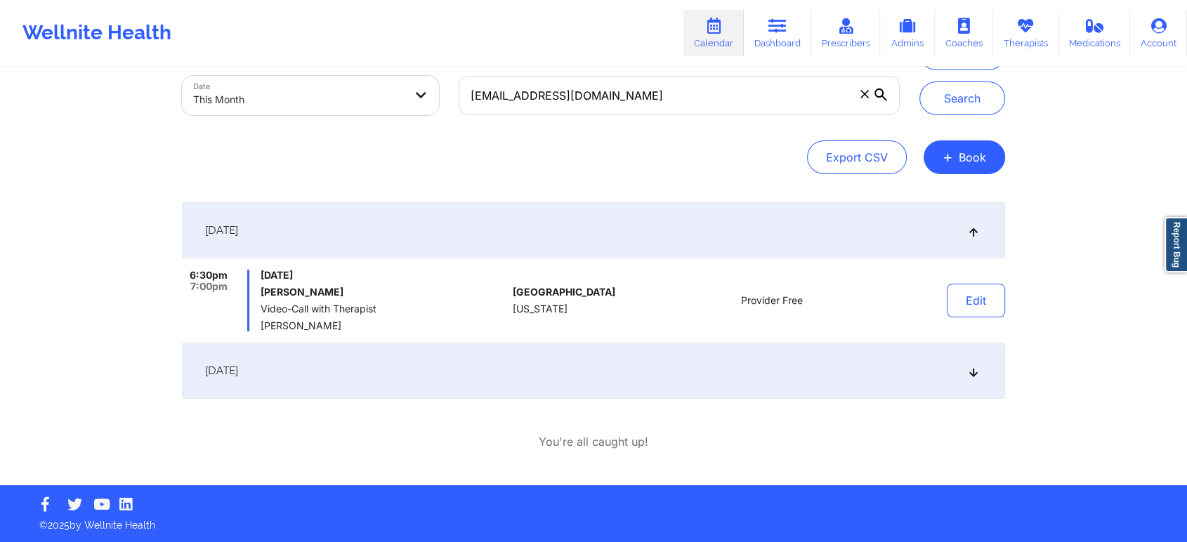
click at [647, 387] on div "[DATE]" at bounding box center [593, 371] width 823 height 56
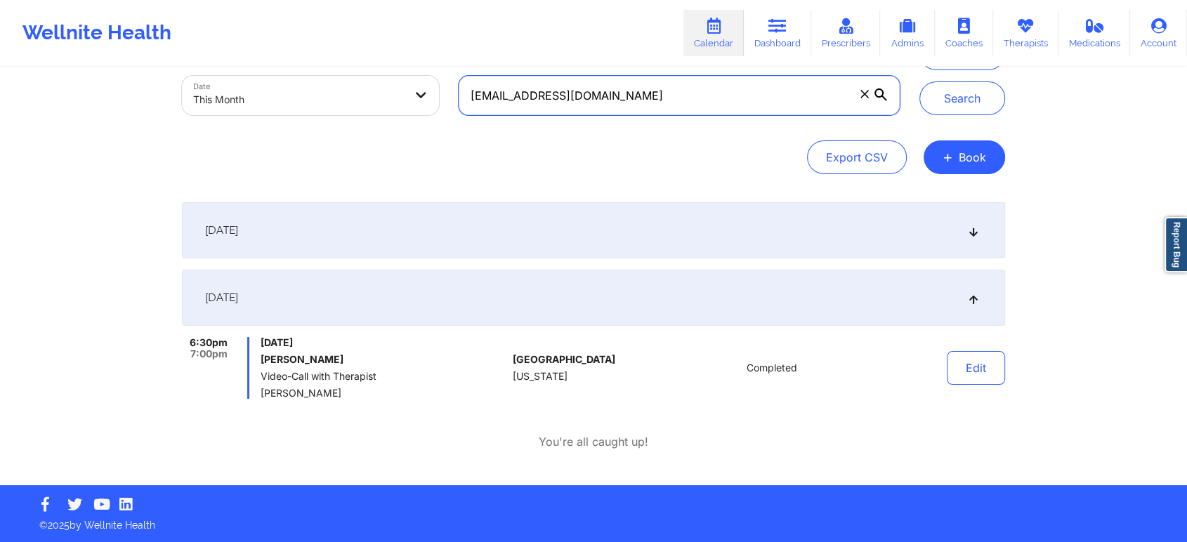
drag, startPoint x: 744, startPoint y: 111, endPoint x: 419, endPoint y: 98, distance: 326.1
click at [419, 98] on div "Provider Role Therapist Therapist Select Therapist Date This Month [EMAIL_ADDRE…" at bounding box center [540, 66] width 737 height 118
paste input "mj.shearry"
click at [919, 81] on button "Search" at bounding box center [962, 98] width 86 height 34
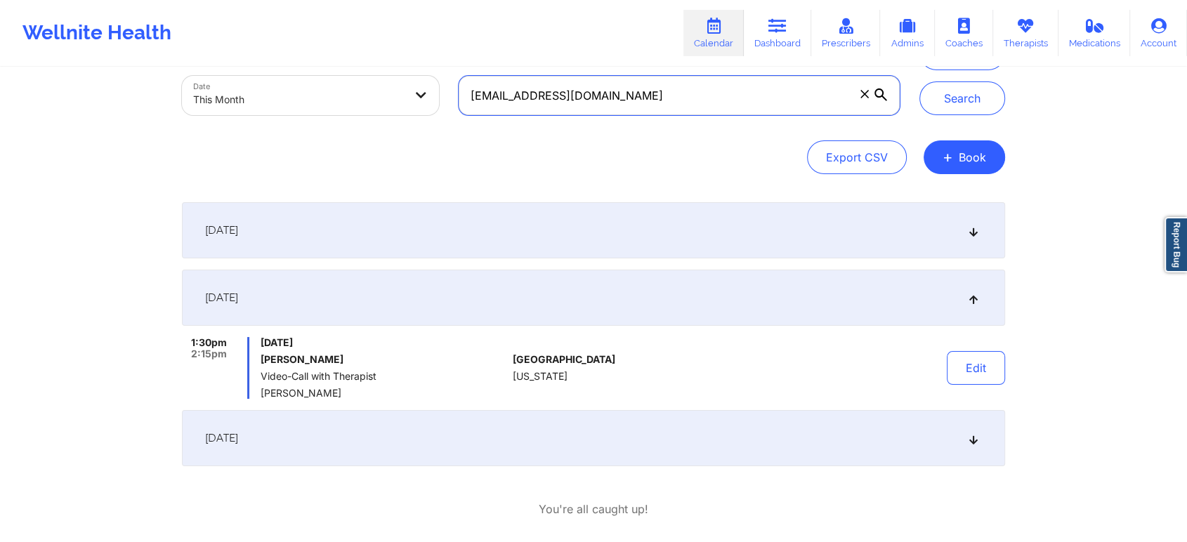
scroll to position [145, 0]
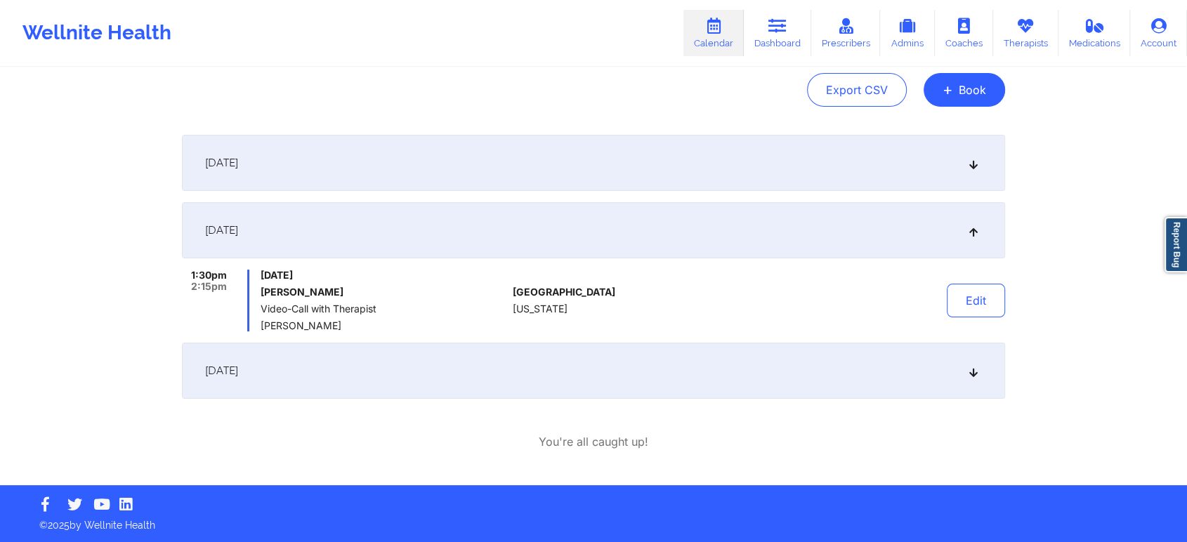
click at [651, 386] on div "[DATE]" at bounding box center [593, 371] width 823 height 56
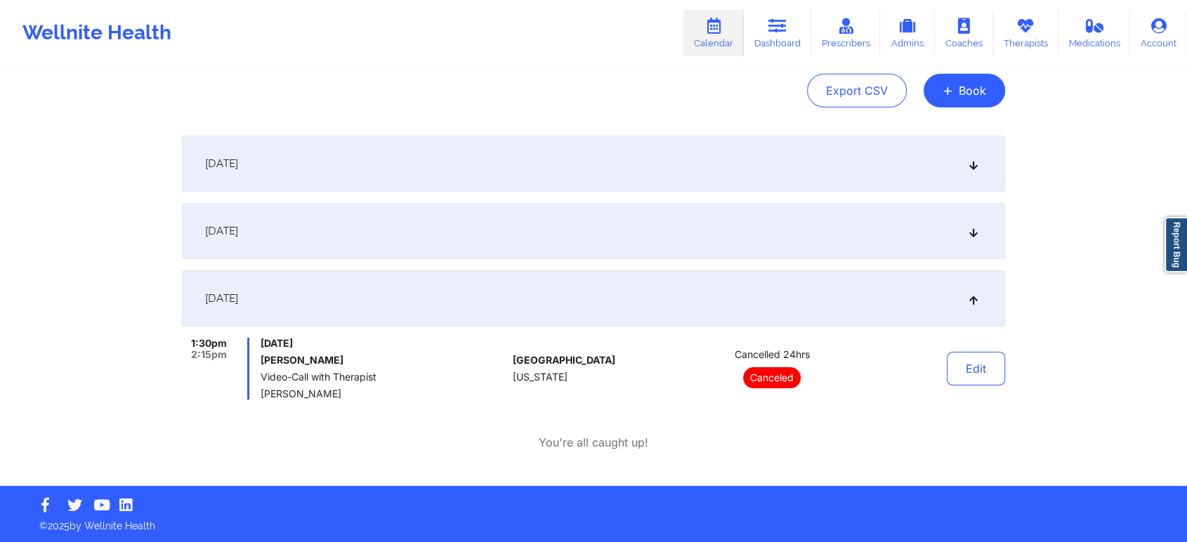
scroll to position [0, 0]
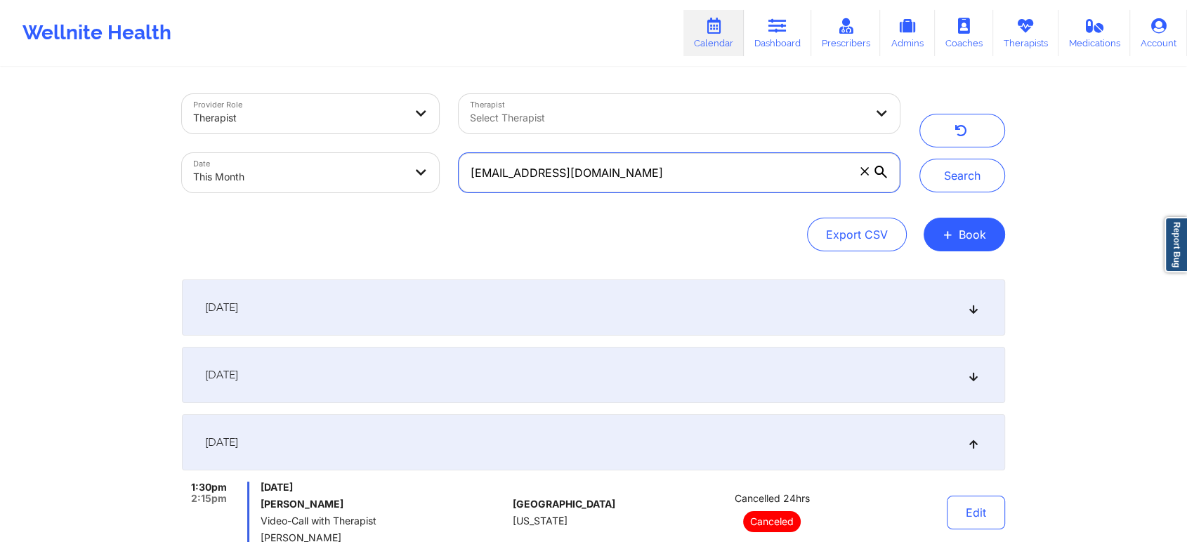
drag, startPoint x: 655, startPoint y: 158, endPoint x: 421, endPoint y: 194, distance: 235.9
click at [421, 194] on div "Provider Role Therapist Therapist Select Therapist Date This Month [EMAIL_ADDRE…" at bounding box center [540, 143] width 737 height 118
paste input "[DOMAIN_NAME]"
click at [919, 159] on button "Search" at bounding box center [962, 176] width 86 height 34
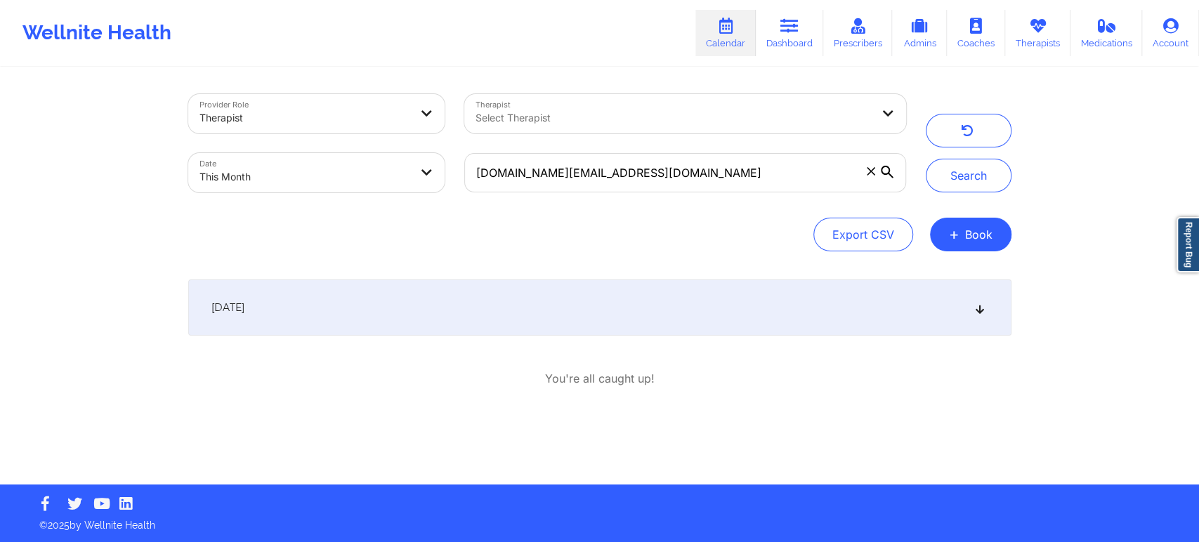
click at [719, 310] on div "[DATE]" at bounding box center [599, 308] width 823 height 56
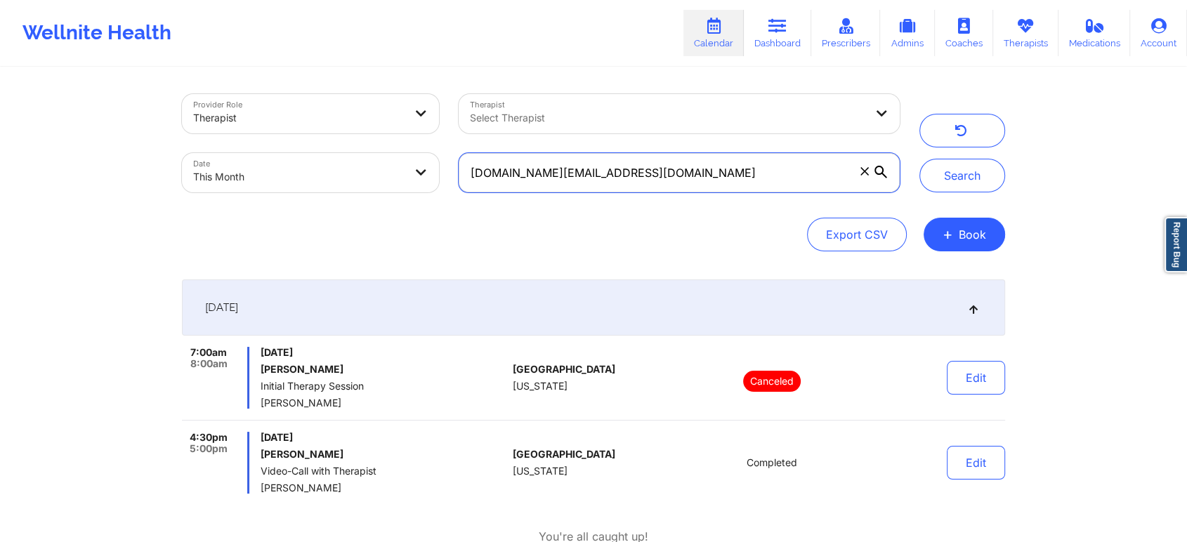
drag, startPoint x: 614, startPoint y: 162, endPoint x: 421, endPoint y: 172, distance: 194.1
click at [421, 172] on div "Provider Role Therapist Therapist Select Therapist Date This Month [DOMAIN_NAME…" at bounding box center [540, 143] width 737 height 118
paste input "katelynchilds6"
click at [919, 159] on button "Search" at bounding box center [962, 176] width 86 height 34
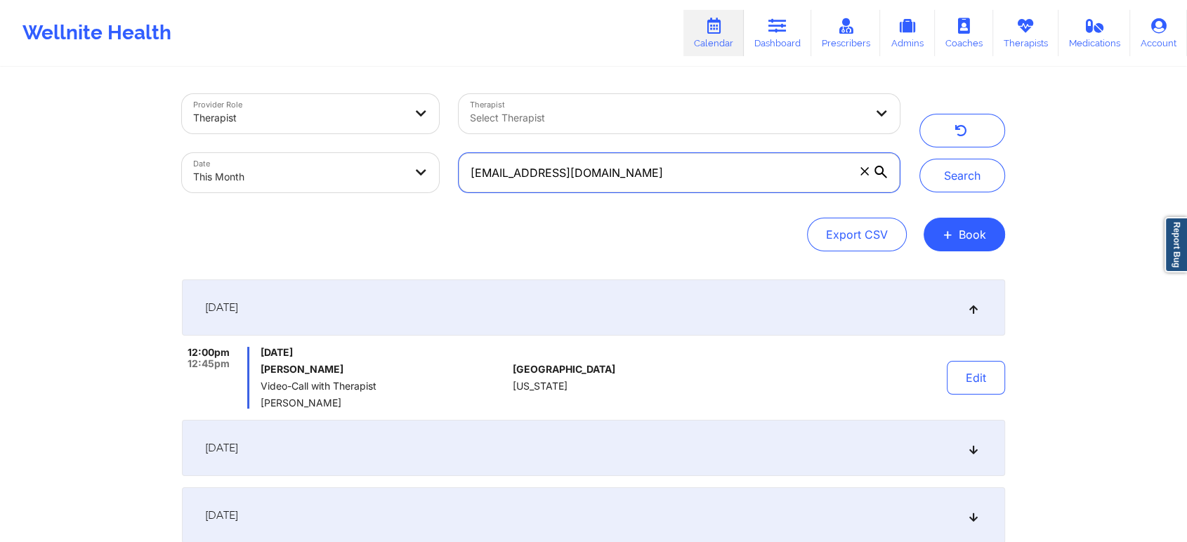
scroll to position [192, 0]
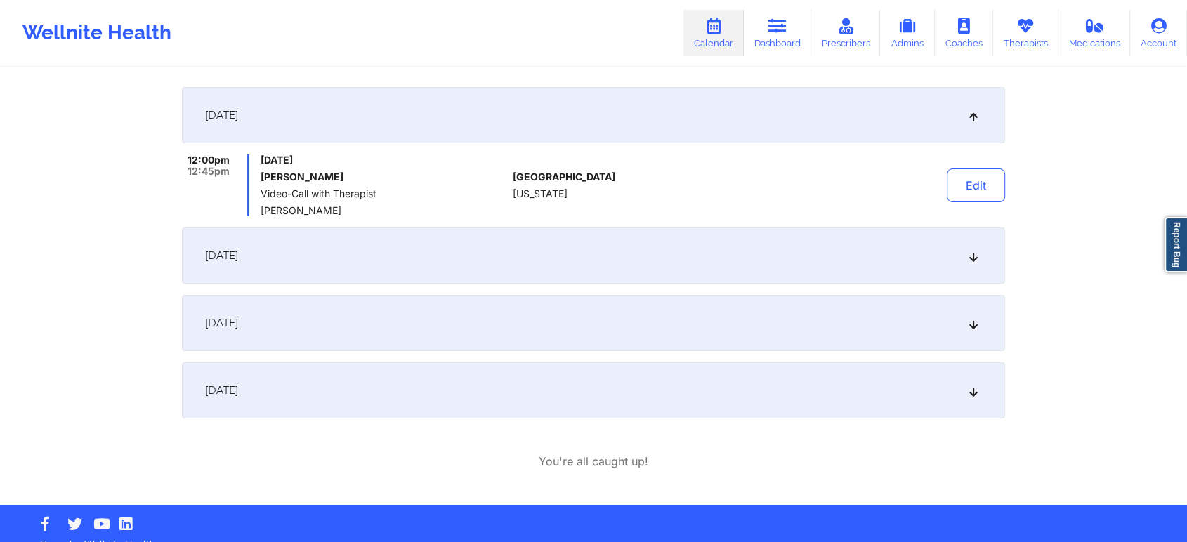
click at [538, 329] on div "[DATE]" at bounding box center [593, 323] width 823 height 56
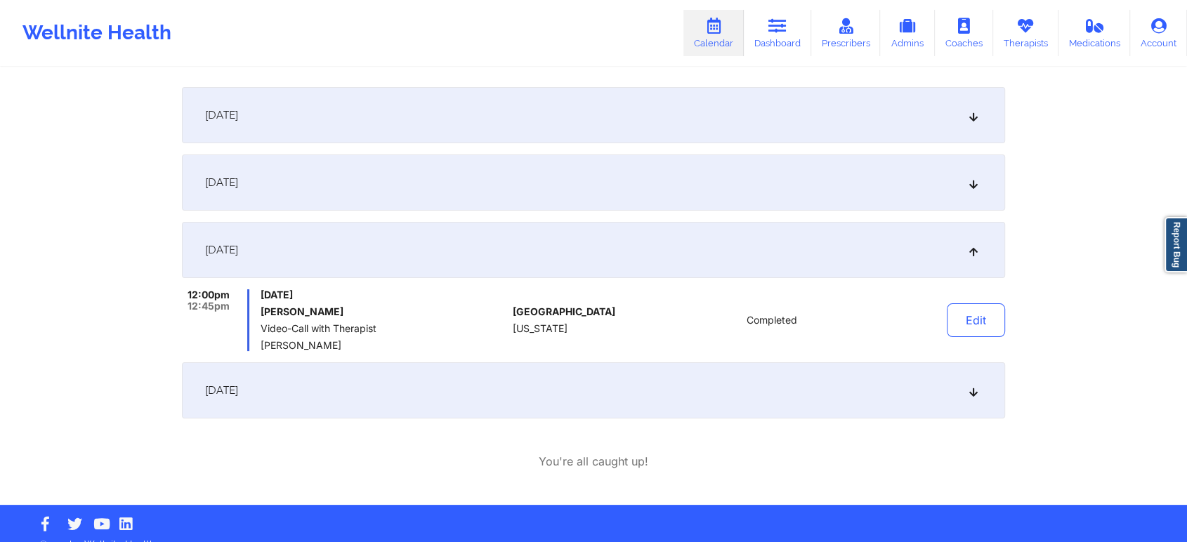
drag, startPoint x: 1094, startPoint y: 237, endPoint x: 1197, endPoint y: 261, distance: 106.0
click at [1187, 261] on html "Wellnite Health Calendar Dashboard Prescribers Admins Coaches Therapists Medica…" at bounding box center [593, 79] width 1187 height 542
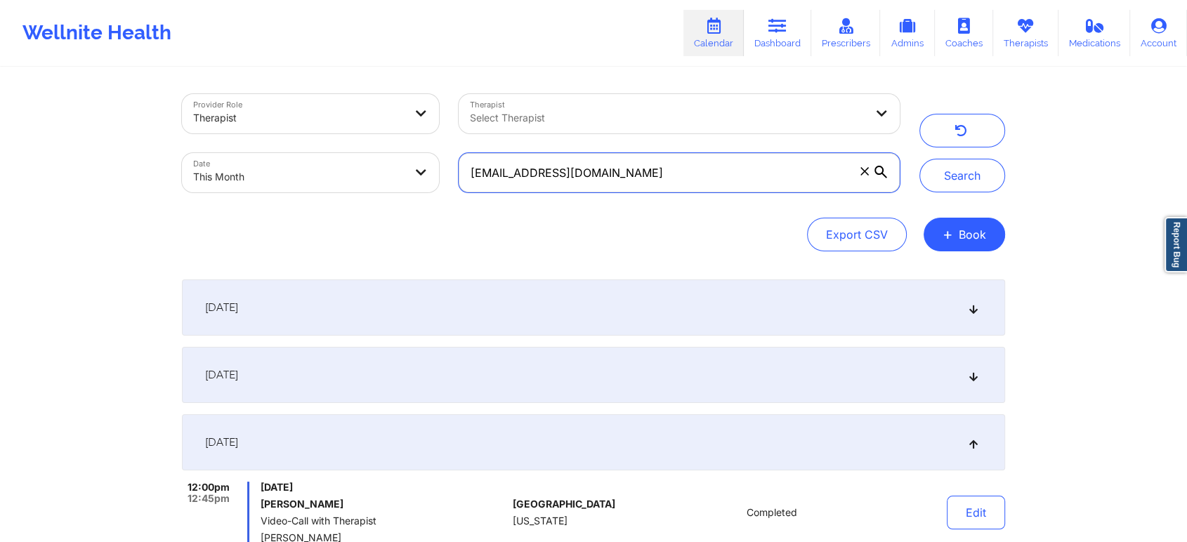
drag, startPoint x: 663, startPoint y: 164, endPoint x: 314, endPoint y: 72, distance: 360.9
click at [314, 72] on div "Provider Role Therapist Therapist Select Therapist Date This Month [EMAIL_ADDRE…" at bounding box center [593, 383] width 843 height 629
paste input "romaineh0192"
click at [919, 159] on button "Search" at bounding box center [962, 176] width 86 height 34
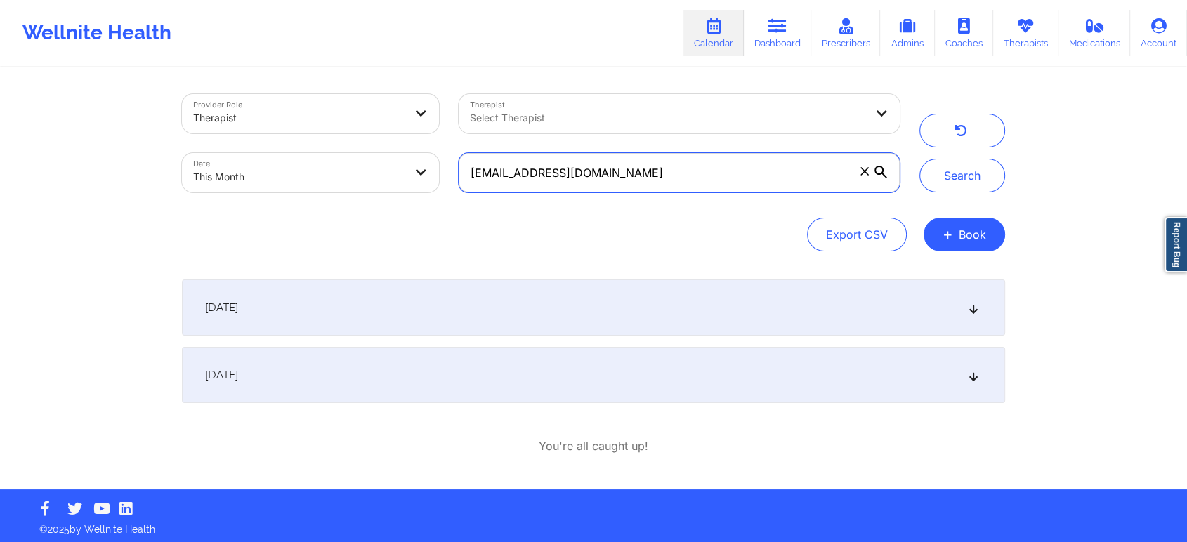
scroll to position [4, 0]
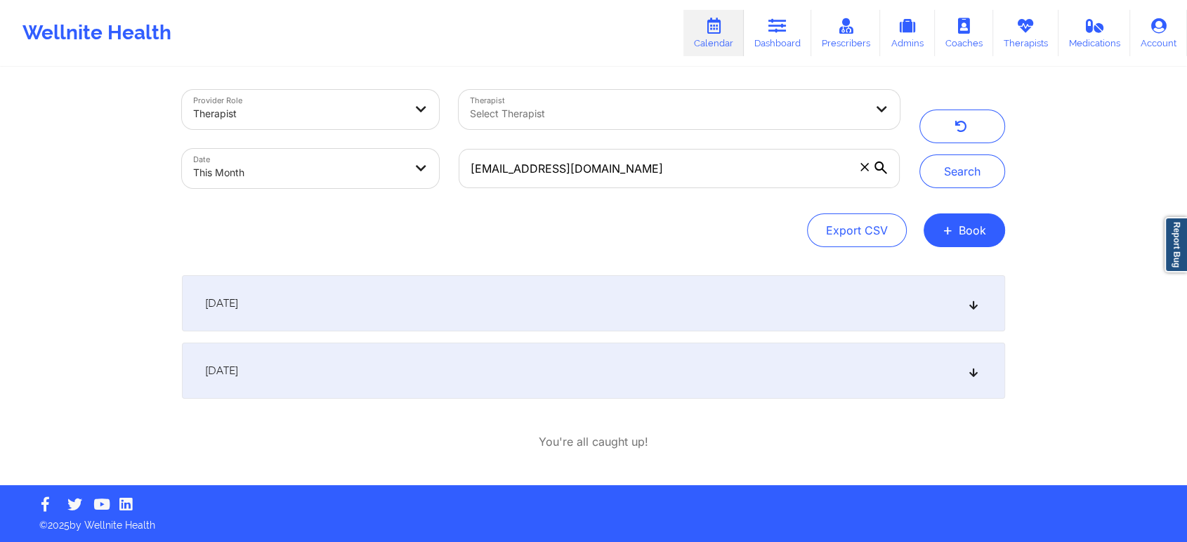
click at [646, 368] on div "[DATE]" at bounding box center [593, 371] width 823 height 56
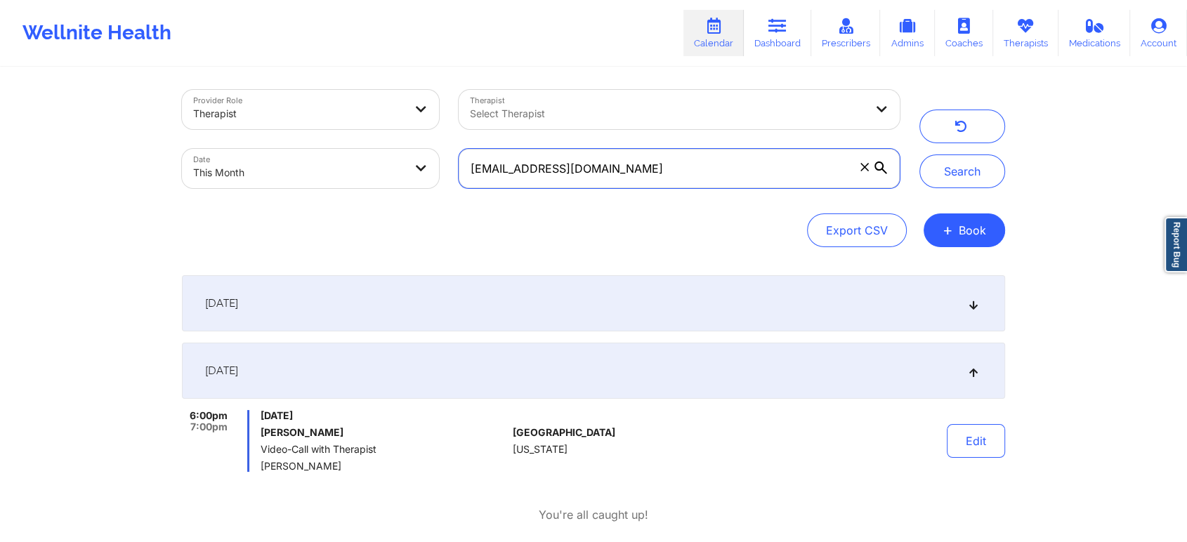
drag, startPoint x: 643, startPoint y: 170, endPoint x: 421, endPoint y: 188, distance: 221.9
click at [421, 188] on div "Provider Role Therapist Therapist Select Therapist Date This Month [EMAIL_ADDRE…" at bounding box center [540, 139] width 737 height 118
paste input "nogamesplayed69"
click at [919, 154] on button "Search" at bounding box center [962, 171] width 86 height 34
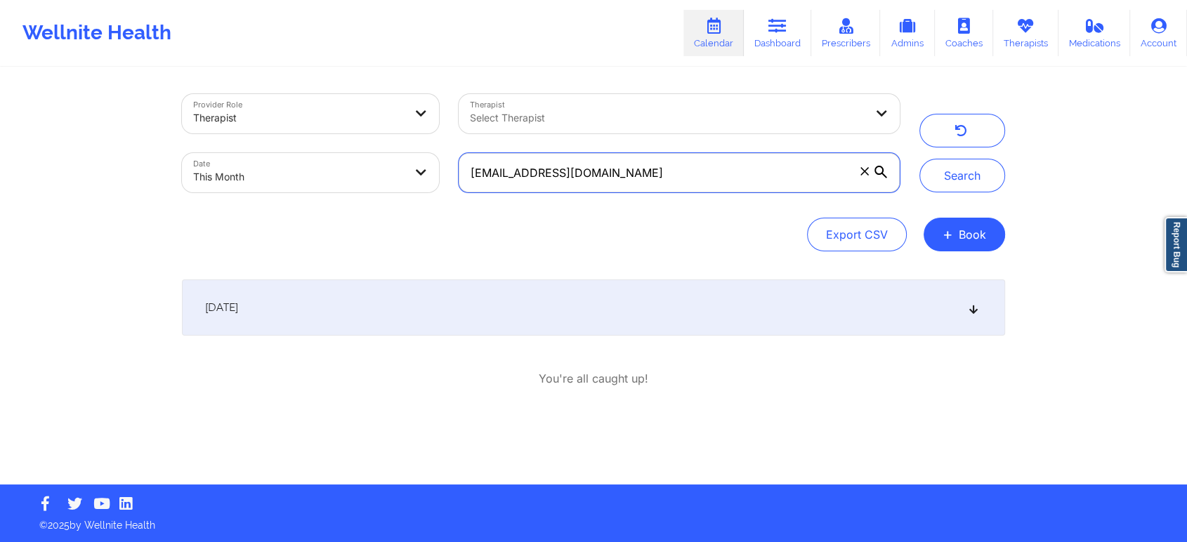
scroll to position [0, 0]
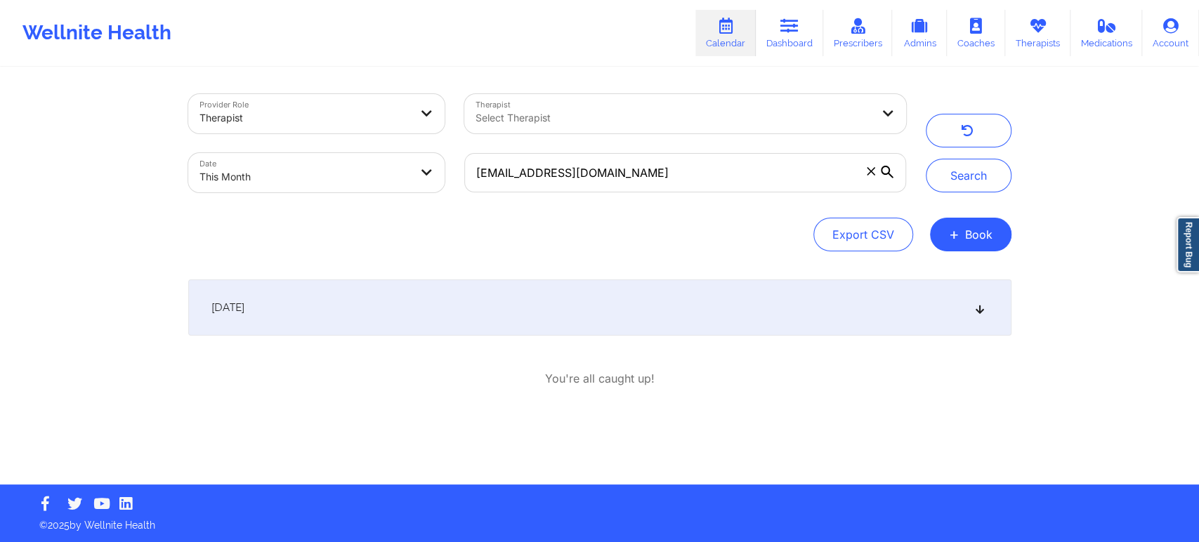
click at [524, 320] on div "[DATE]" at bounding box center [599, 308] width 823 height 56
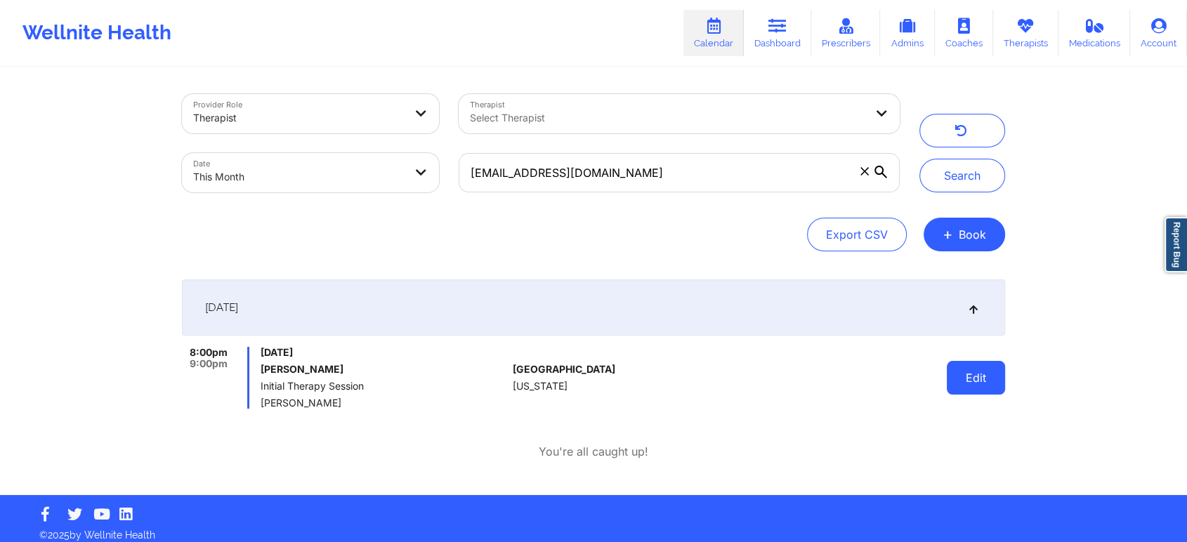
click at [966, 381] on button "Edit" at bounding box center [976, 378] width 58 height 34
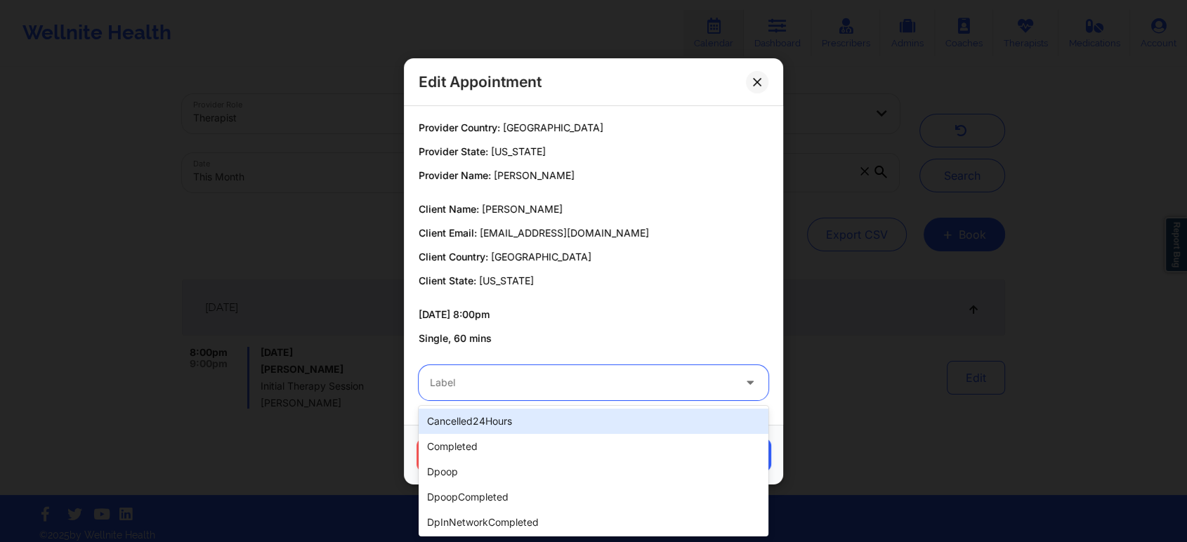
click at [520, 382] on div at bounding box center [581, 382] width 303 height 17
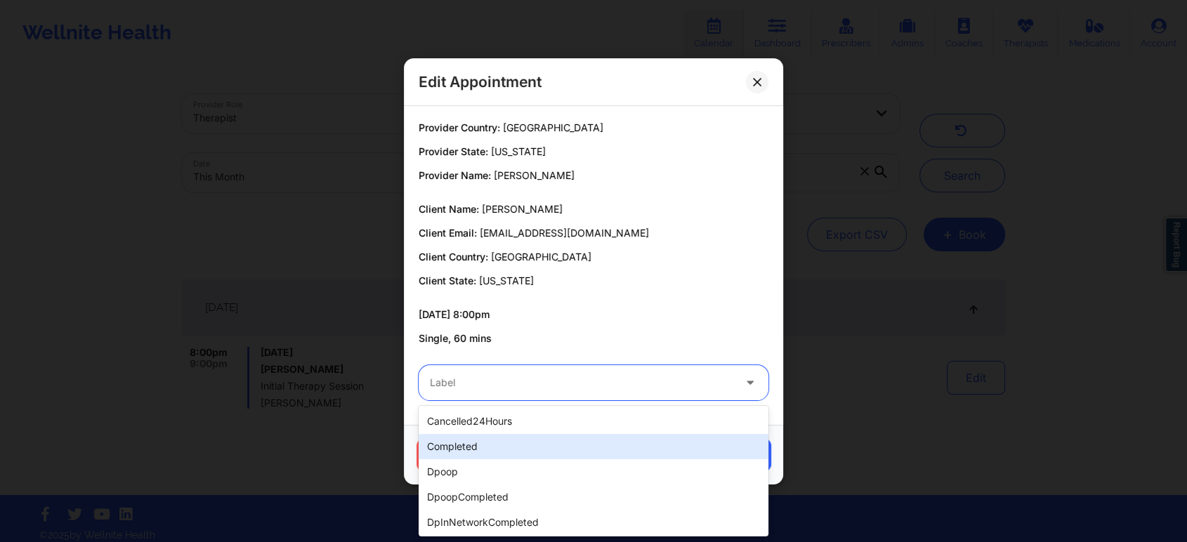
click at [467, 454] on div "completed" at bounding box center [594, 446] width 350 height 25
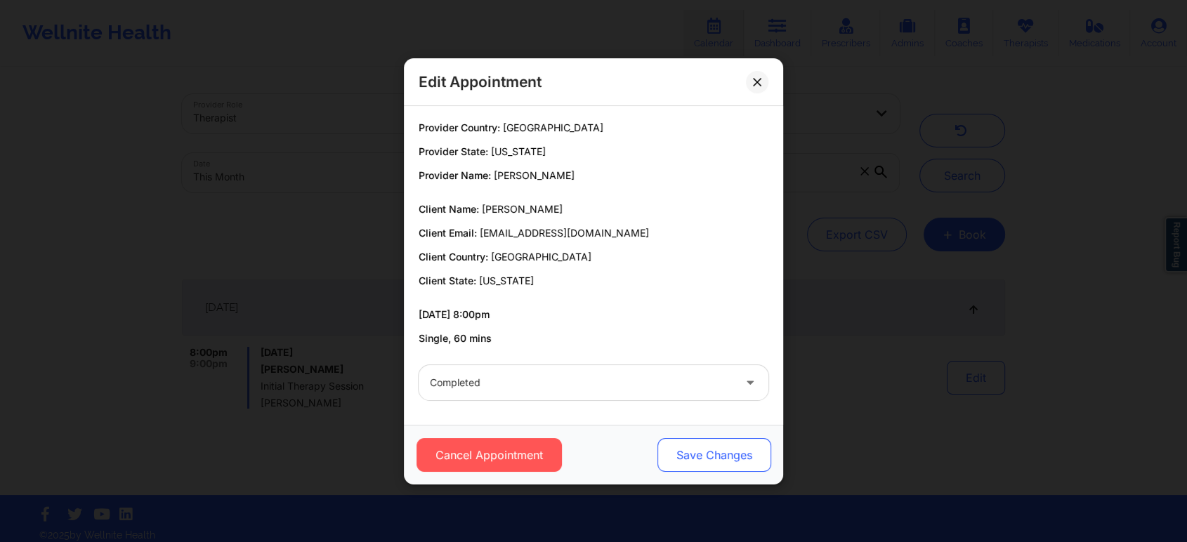
click at [718, 458] on button "Save Changes" at bounding box center [714, 455] width 114 height 34
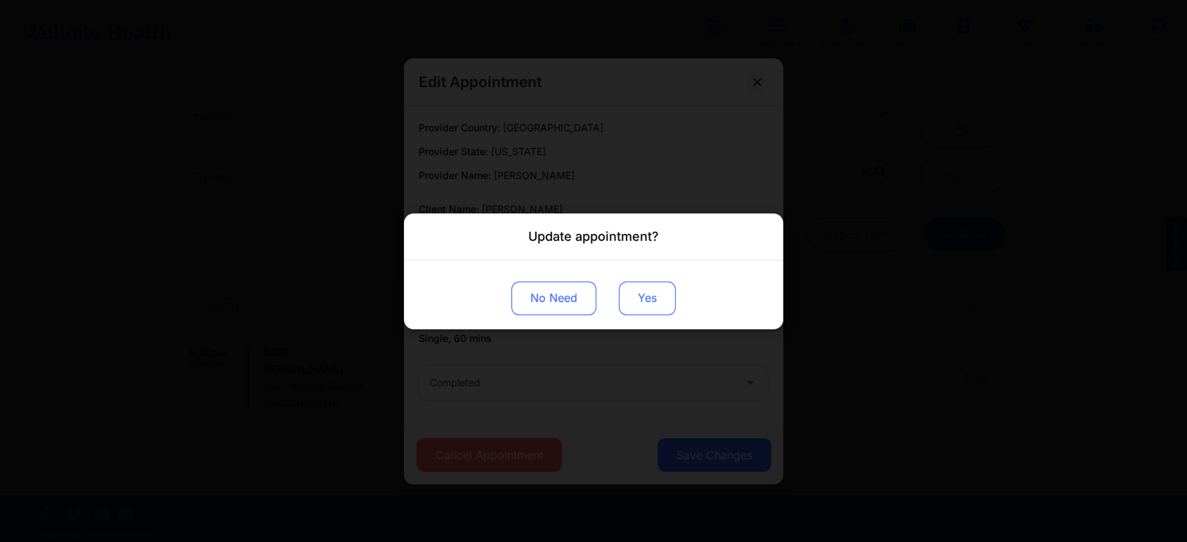
click at [650, 296] on button "Yes" at bounding box center [647, 298] width 57 height 34
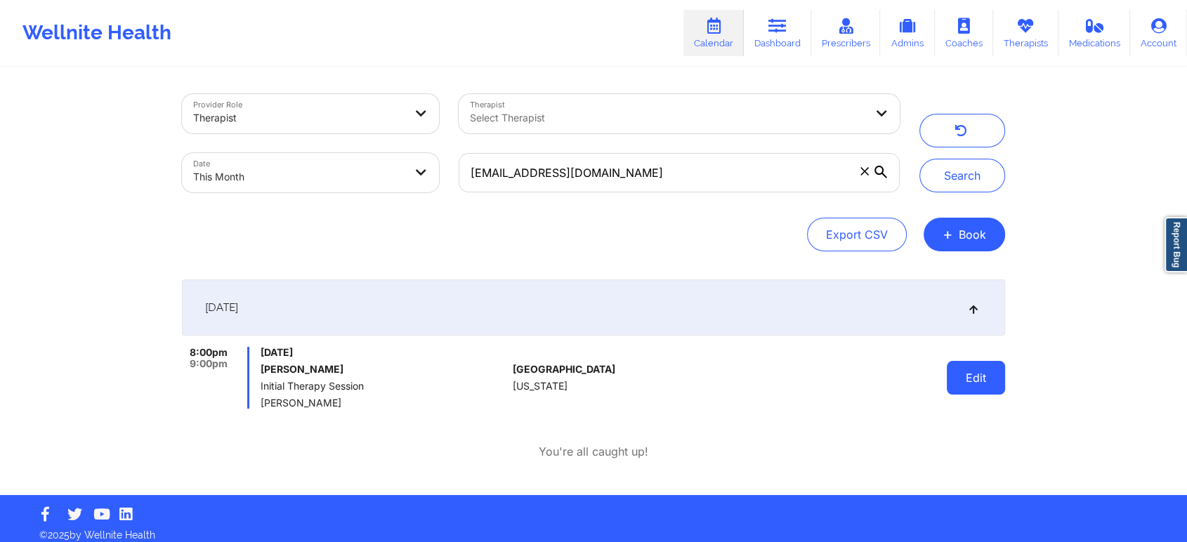
click at [994, 364] on button "Edit" at bounding box center [976, 378] width 58 height 34
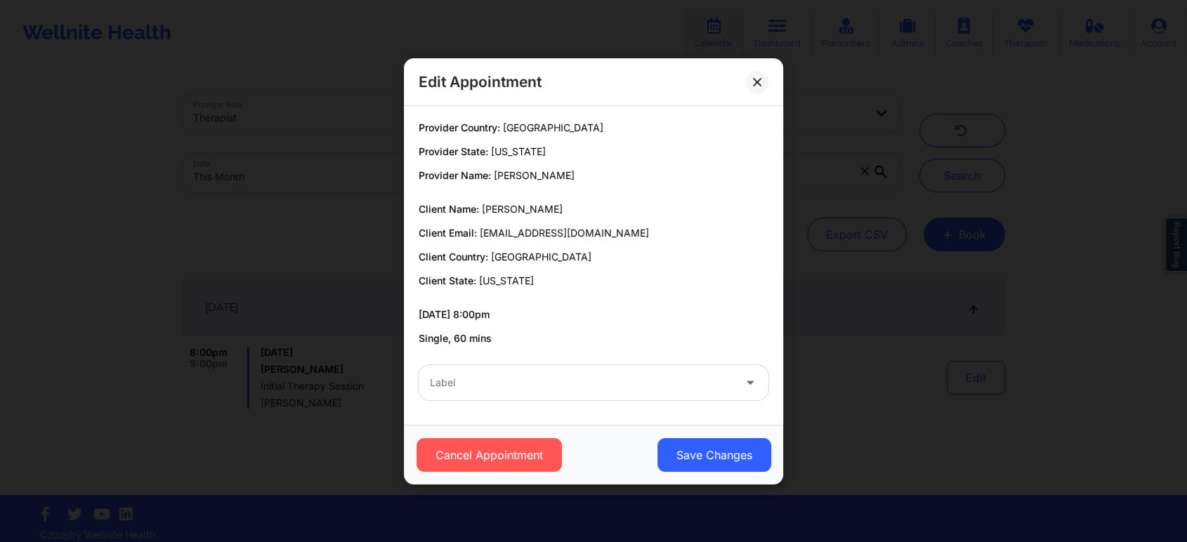
click at [528, 397] on div "Label" at bounding box center [577, 382] width 316 height 35
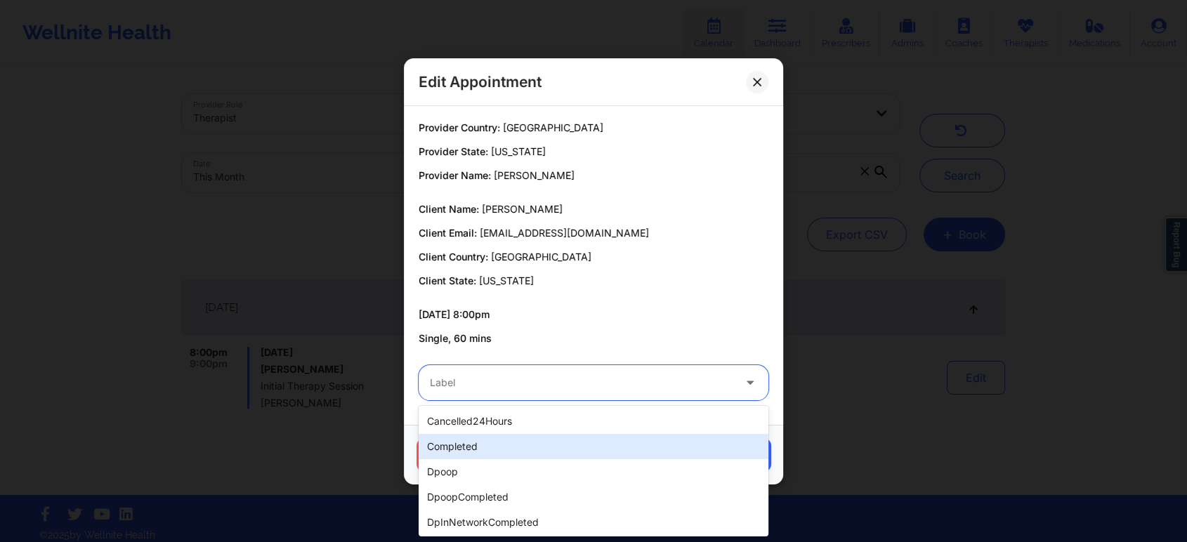
drag, startPoint x: 490, startPoint y: 430, endPoint x: 475, endPoint y: 440, distance: 17.7
click at [475, 440] on div "cancelled24Hours completed dpoop dpoopCompleted dpInNetworkCompleted freeNoShow…" at bounding box center [594, 471] width 350 height 131
click at [475, 440] on div "completed" at bounding box center [594, 446] width 350 height 25
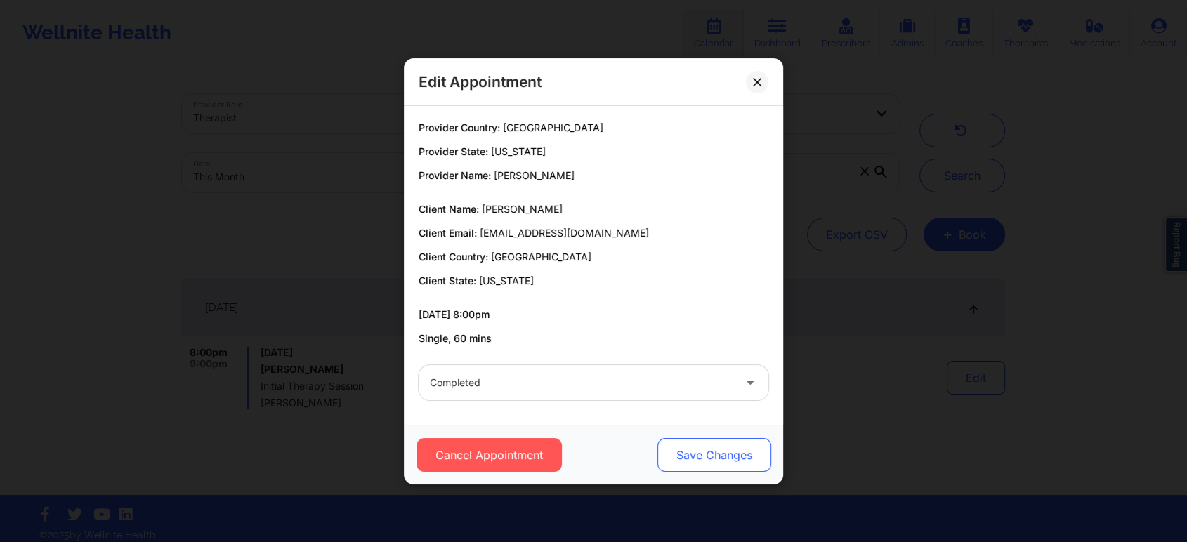
click at [731, 454] on button "Save Changes" at bounding box center [714, 455] width 114 height 34
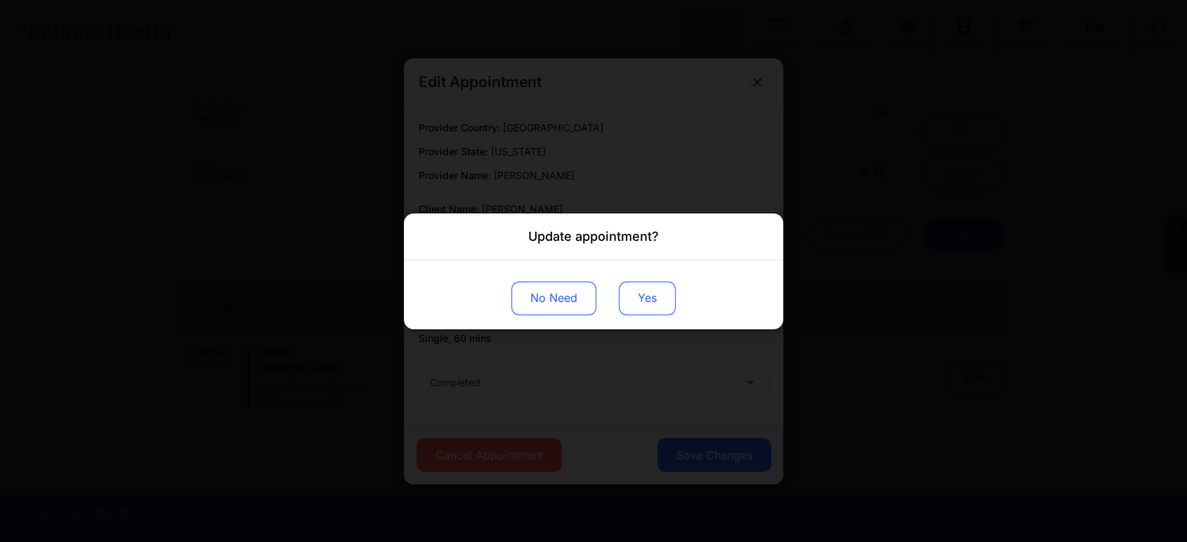
click at [654, 296] on button "Yes" at bounding box center [647, 298] width 57 height 34
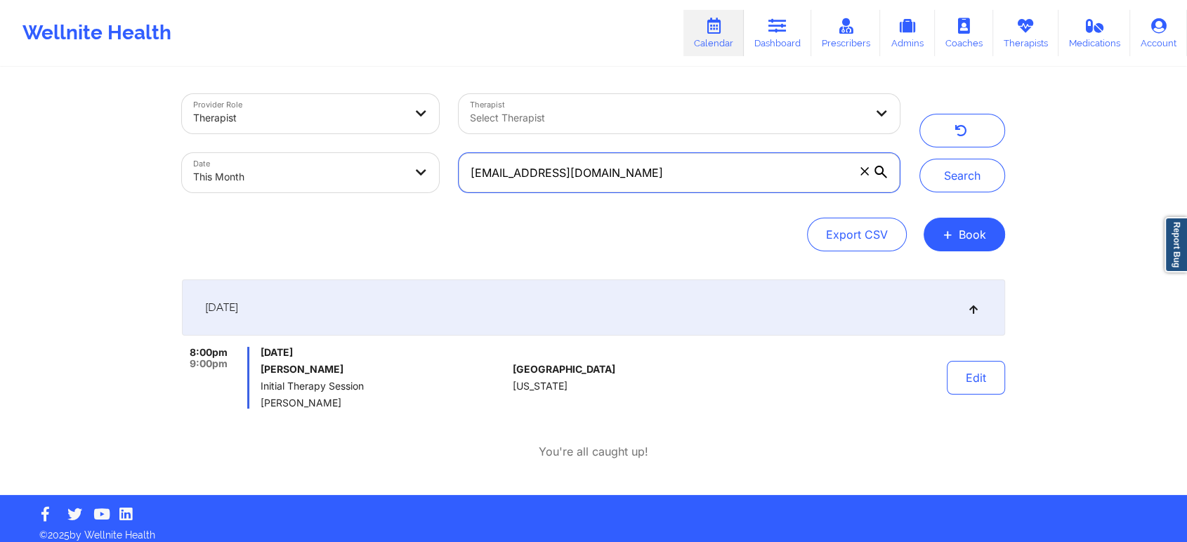
click at [633, 171] on input "[EMAIL_ADDRESS][DOMAIN_NAME]" at bounding box center [679, 172] width 441 height 39
drag, startPoint x: 633, startPoint y: 171, endPoint x: 405, endPoint y: 156, distance: 228.0
click at [405, 156] on div "Provider Role Therapist Therapist Select Therapist Date This Month [EMAIL_ADDRE…" at bounding box center [540, 143] width 737 height 118
paste input "daniellemarkusdesigns"
click at [919, 159] on button "Search" at bounding box center [962, 176] width 86 height 34
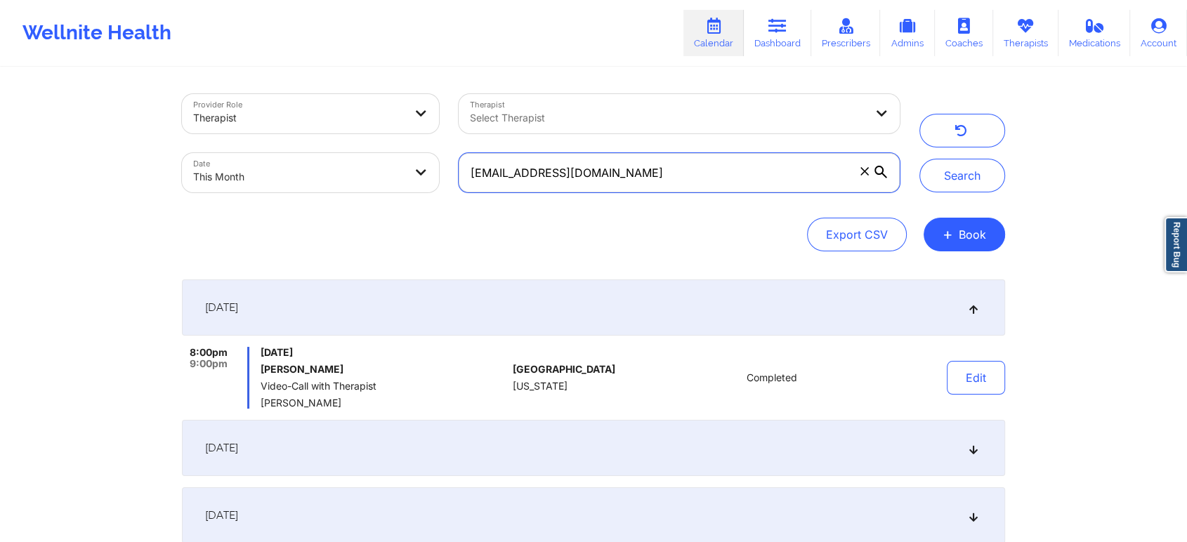
scroll to position [212, 0]
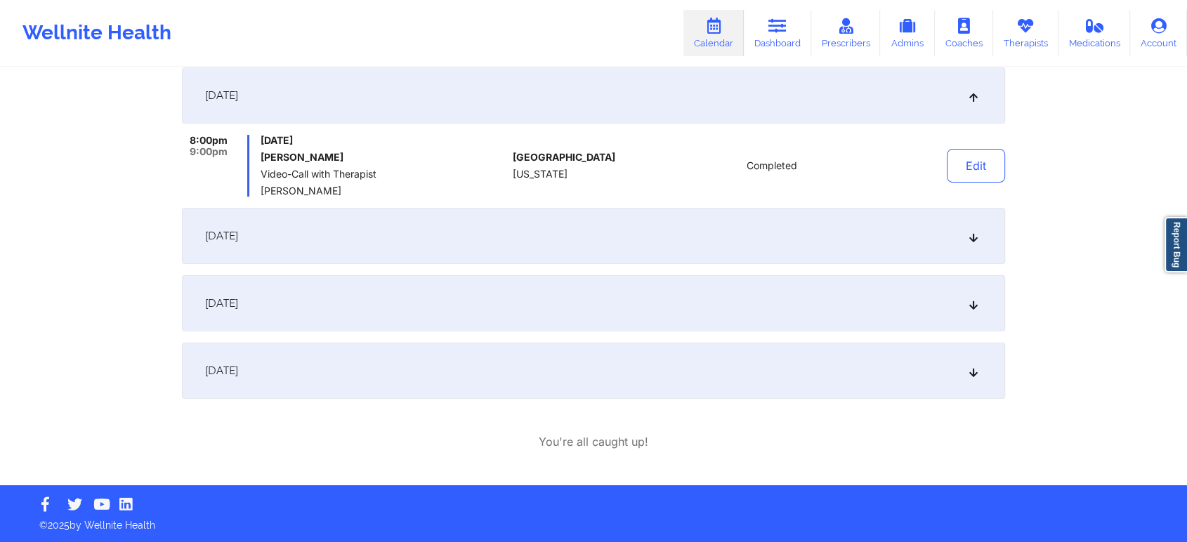
click at [690, 378] on div "[DATE]" at bounding box center [593, 371] width 823 height 56
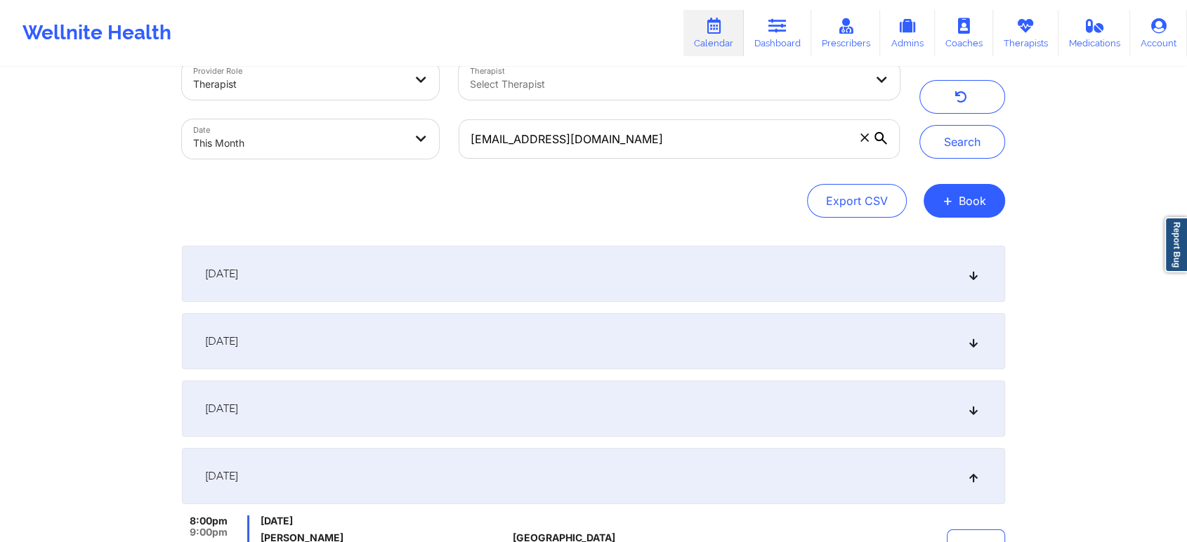
scroll to position [0, 0]
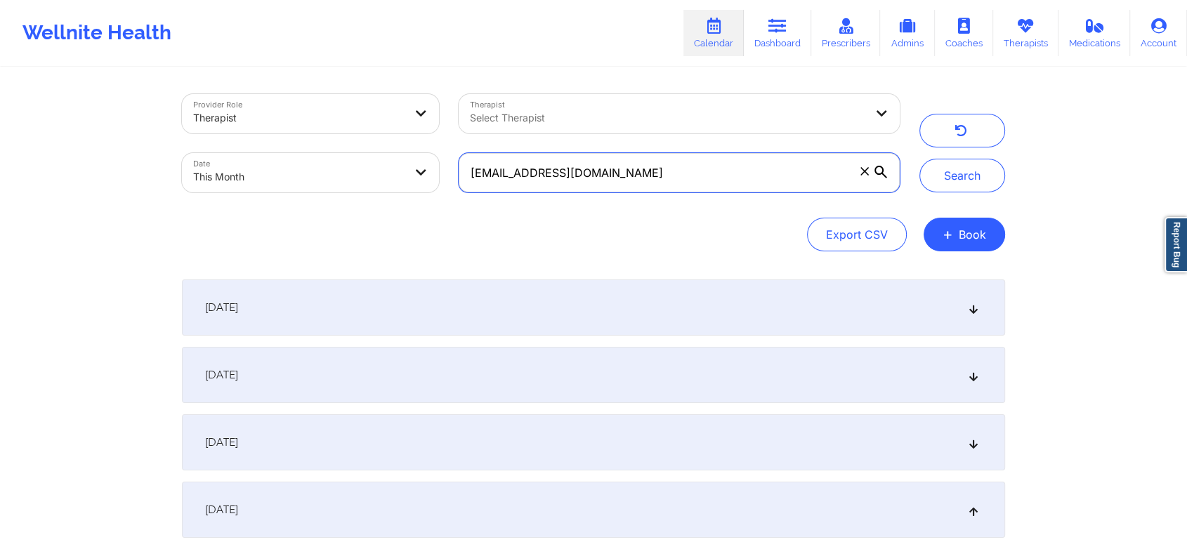
drag, startPoint x: 689, startPoint y: 176, endPoint x: 399, endPoint y: 115, distance: 296.4
click at [399, 115] on div "Provider Role Therapist Therapist Select Therapist Date This Month [EMAIL_ADDRE…" at bounding box center [540, 143] width 737 height 118
paste input "[PERSON_NAME].burkard1"
click at [919, 159] on button "Search" at bounding box center [962, 176] width 86 height 34
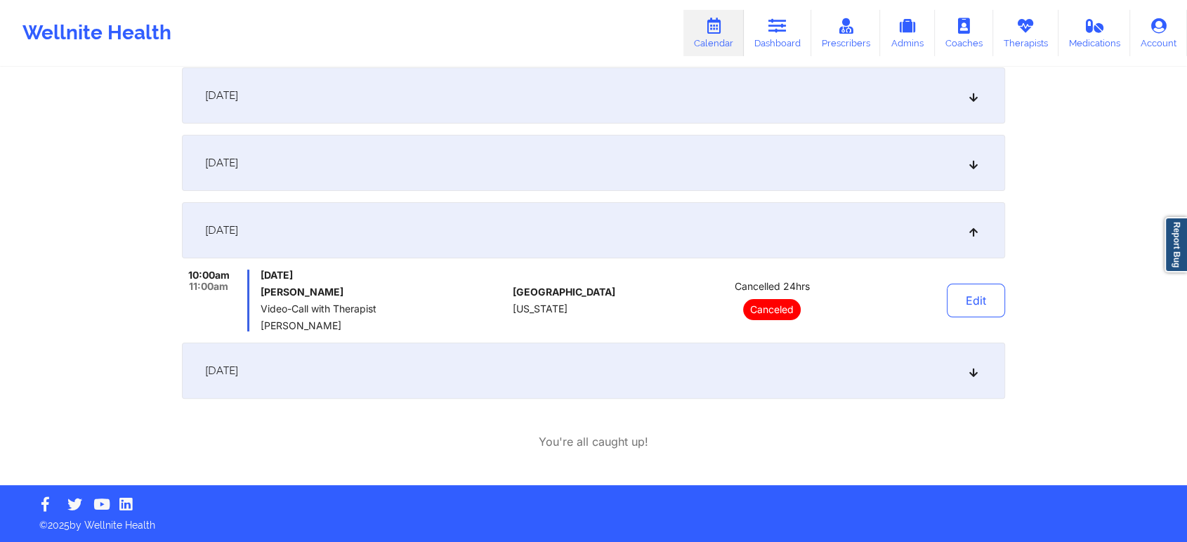
drag, startPoint x: 1086, startPoint y: 225, endPoint x: 1197, endPoint y: 267, distance: 118.4
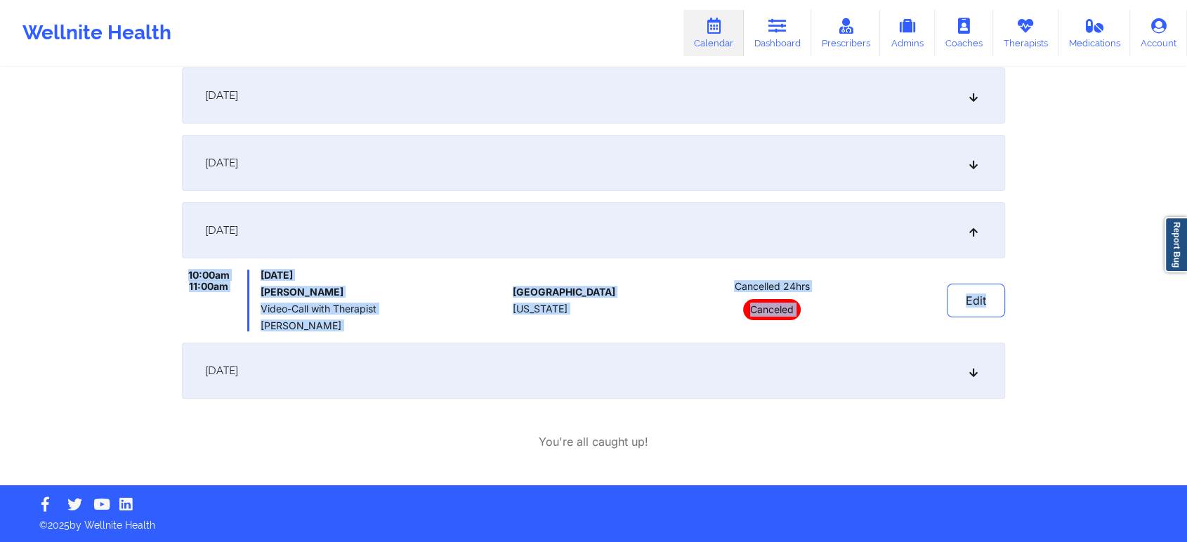
scroll to position [0, 0]
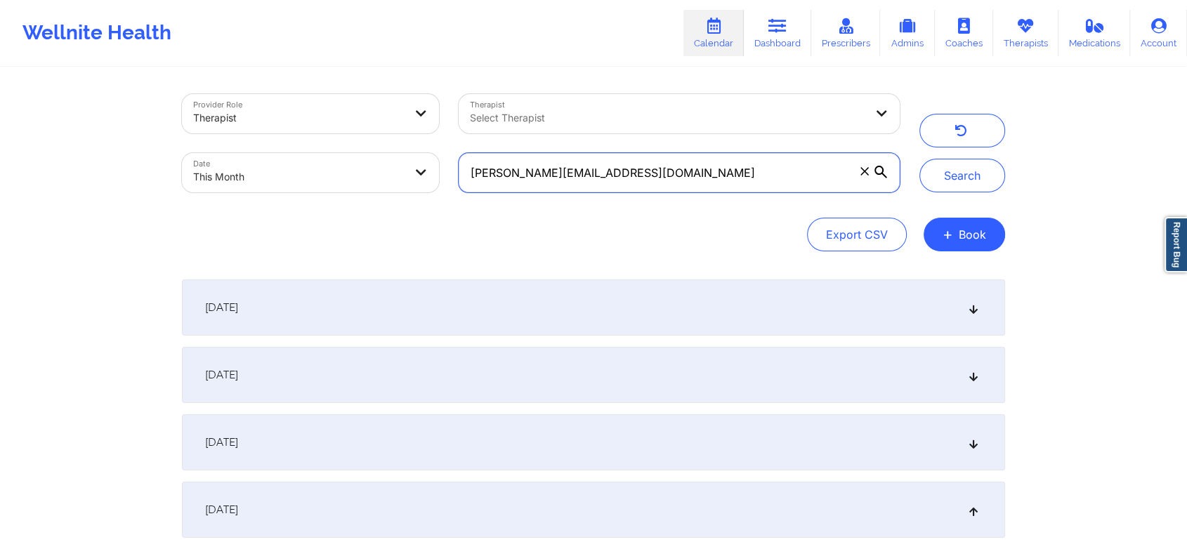
drag, startPoint x: 652, startPoint y: 173, endPoint x: 294, endPoint y: 210, distance: 360.1
click at [294, 210] on div "Provider Role Therapist Therapist Select Therapist Date This Month [PERSON_NAME…" at bounding box center [593, 172] width 823 height 157
paste input "cortneyleatherwood"
click at [919, 159] on button "Search" at bounding box center [962, 176] width 86 height 34
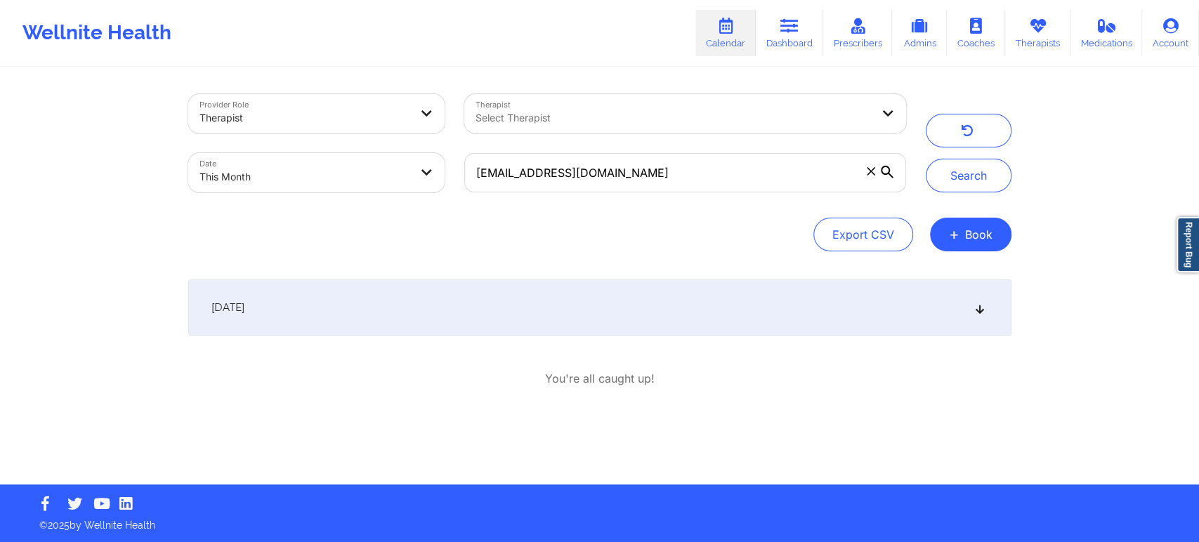
click at [637, 301] on div "[DATE]" at bounding box center [599, 308] width 823 height 56
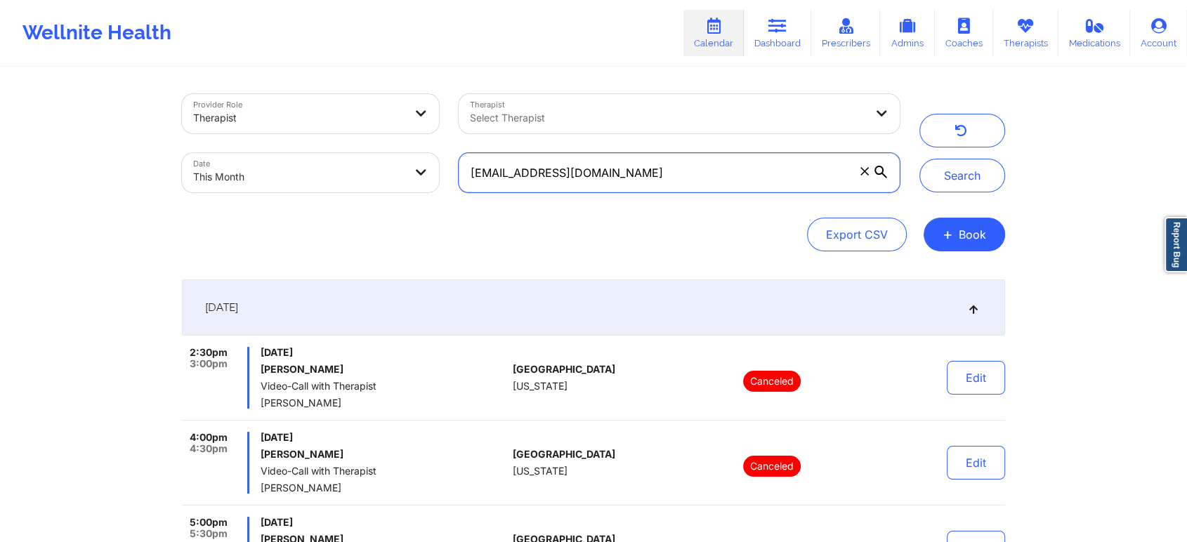
drag, startPoint x: 687, startPoint y: 174, endPoint x: 324, endPoint y: 195, distance: 363.7
click at [324, 195] on div "Provider Role Therapist Therapist Select Therapist Date This Month [EMAIL_ADDRE…" at bounding box center [540, 143] width 737 height 118
paste input "[PERSON_NAME].[PERSON_NAME]"
click at [919, 159] on button "Search" at bounding box center [962, 176] width 86 height 34
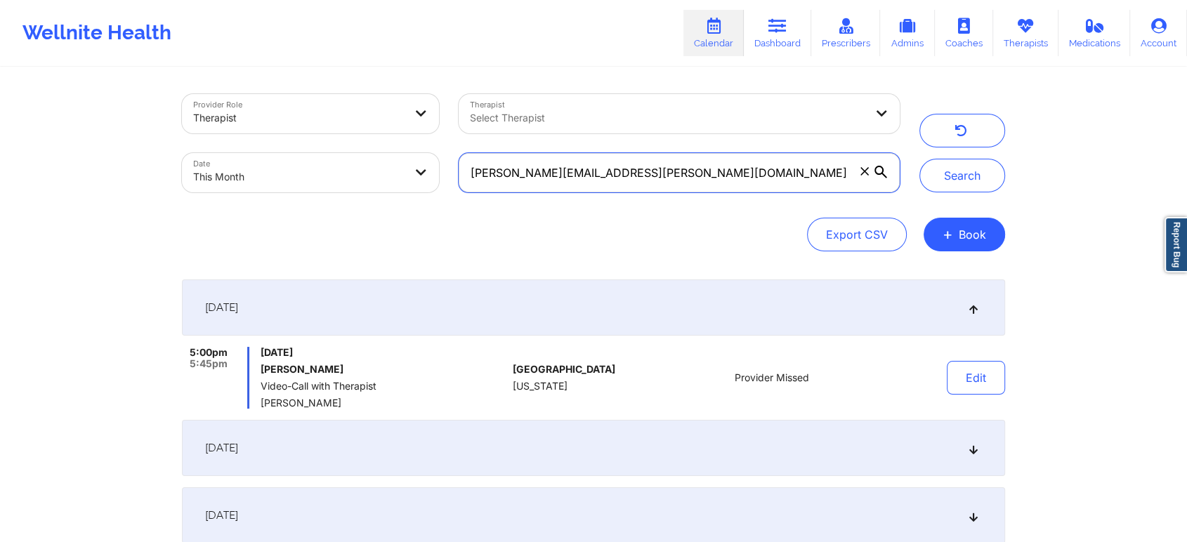
scroll to position [169, 0]
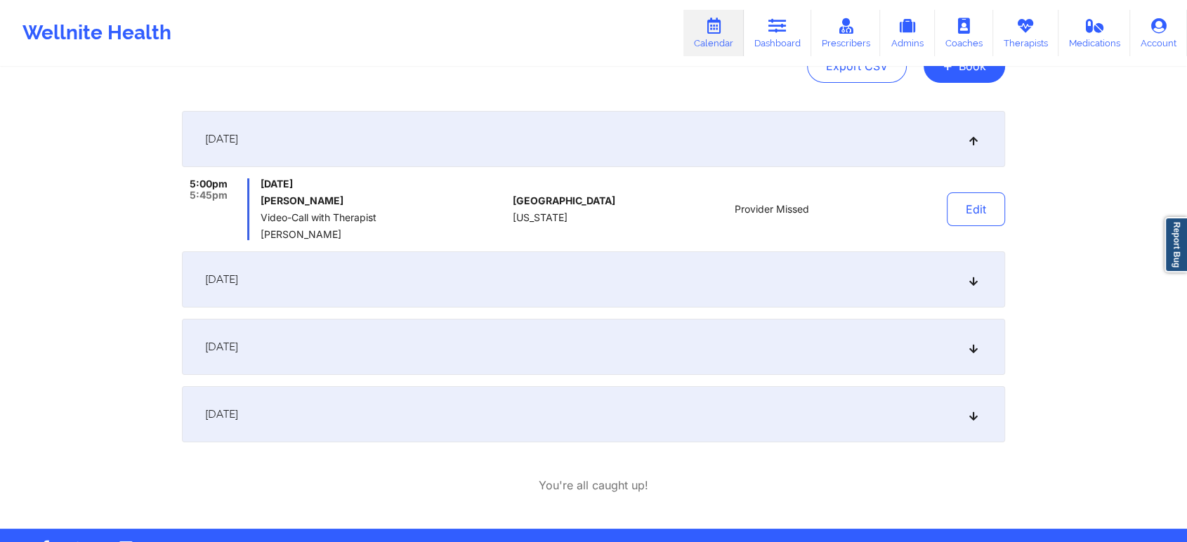
click at [676, 392] on div "[DATE]" at bounding box center [593, 414] width 823 height 56
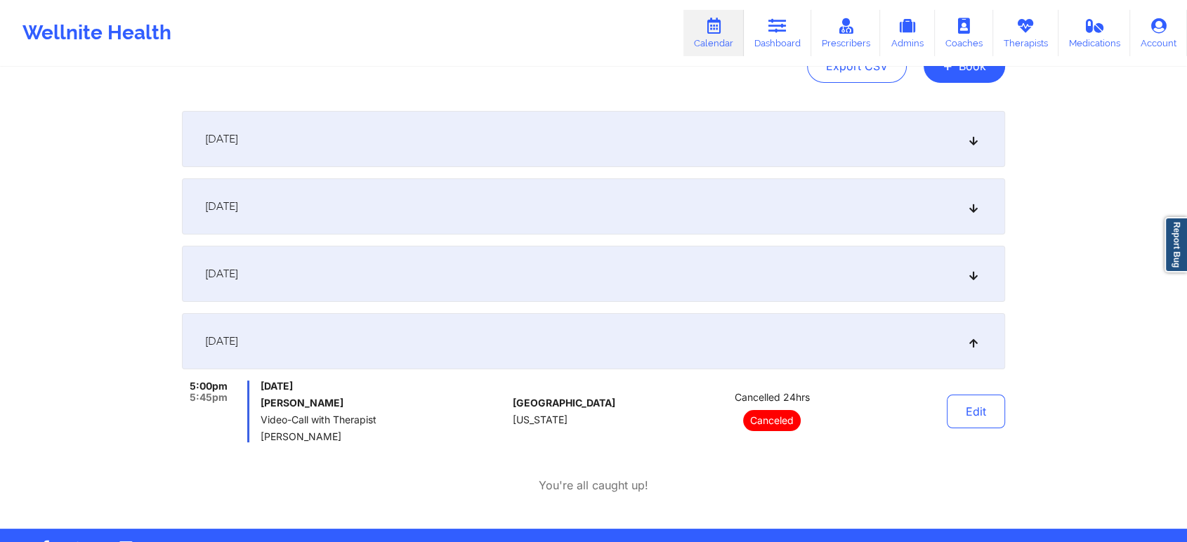
scroll to position [0, 0]
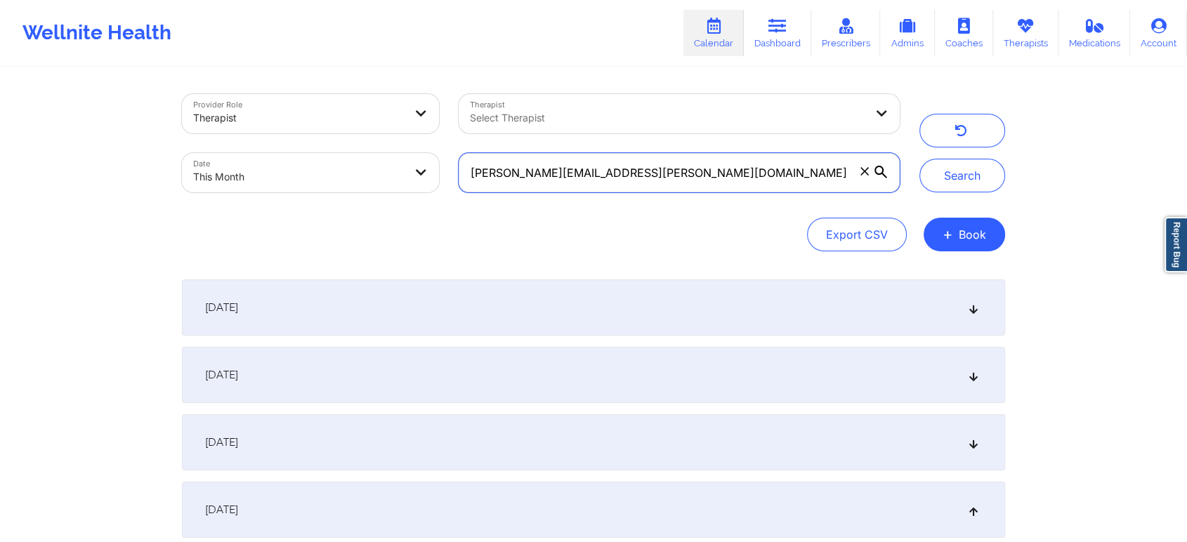
drag, startPoint x: 690, startPoint y: 183, endPoint x: 393, endPoint y: 145, distance: 299.5
click at [393, 145] on div "Provider Role Therapist Therapist Select Therapist Date This Month [PERSON_NAME…" at bounding box center [540, 143] width 737 height 118
paste input "cmildner27"
click at [919, 159] on button "Search" at bounding box center [962, 176] width 86 height 34
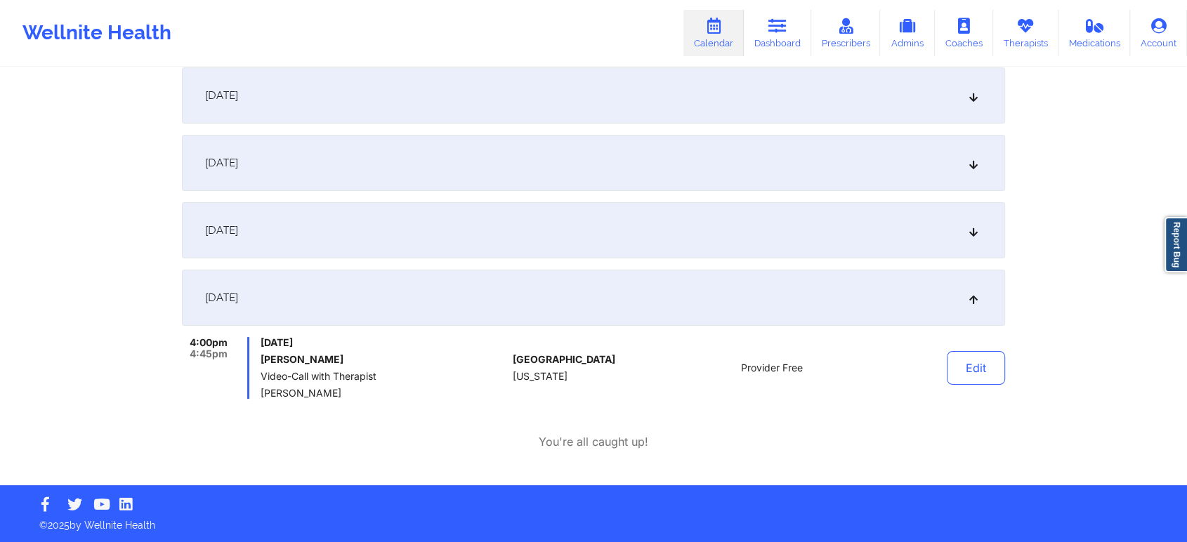
click at [563, 235] on div "[DATE]" at bounding box center [593, 230] width 823 height 56
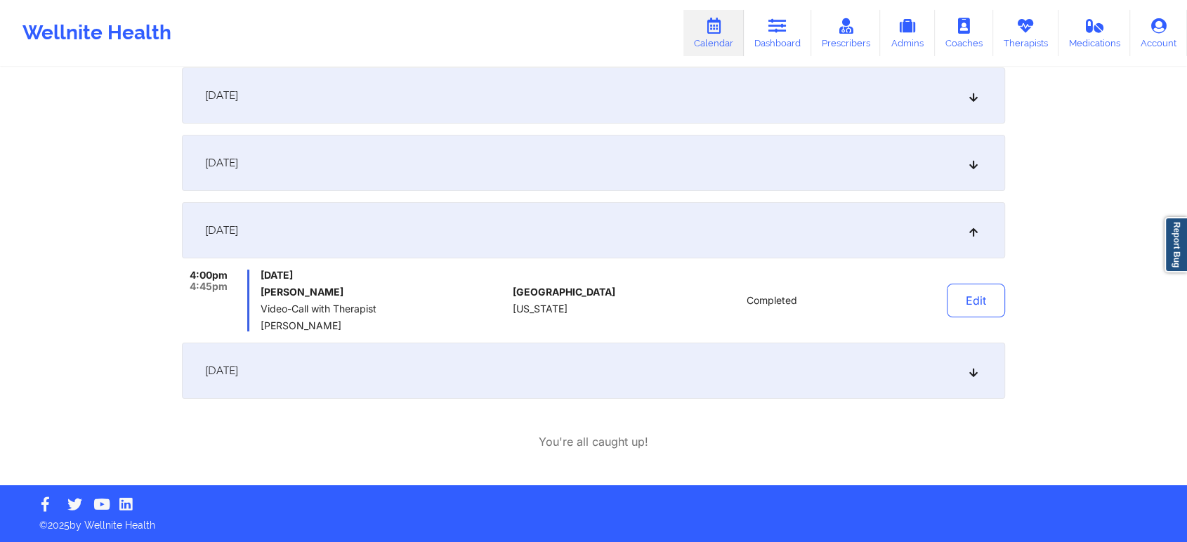
click at [579, 179] on div "[DATE]" at bounding box center [593, 163] width 823 height 56
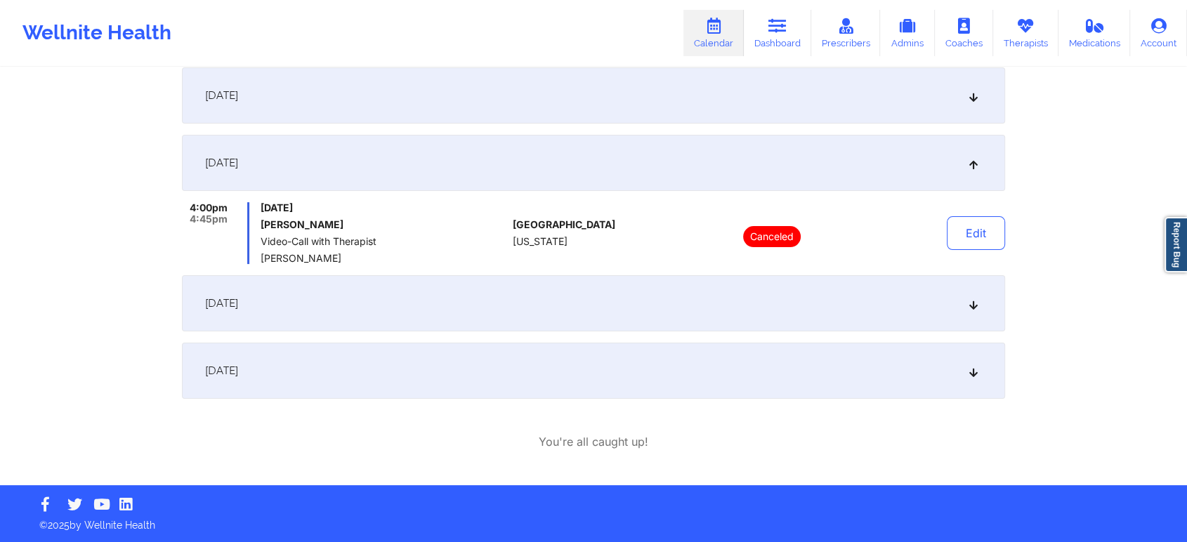
click at [666, 99] on div "[DATE]" at bounding box center [593, 95] width 823 height 56
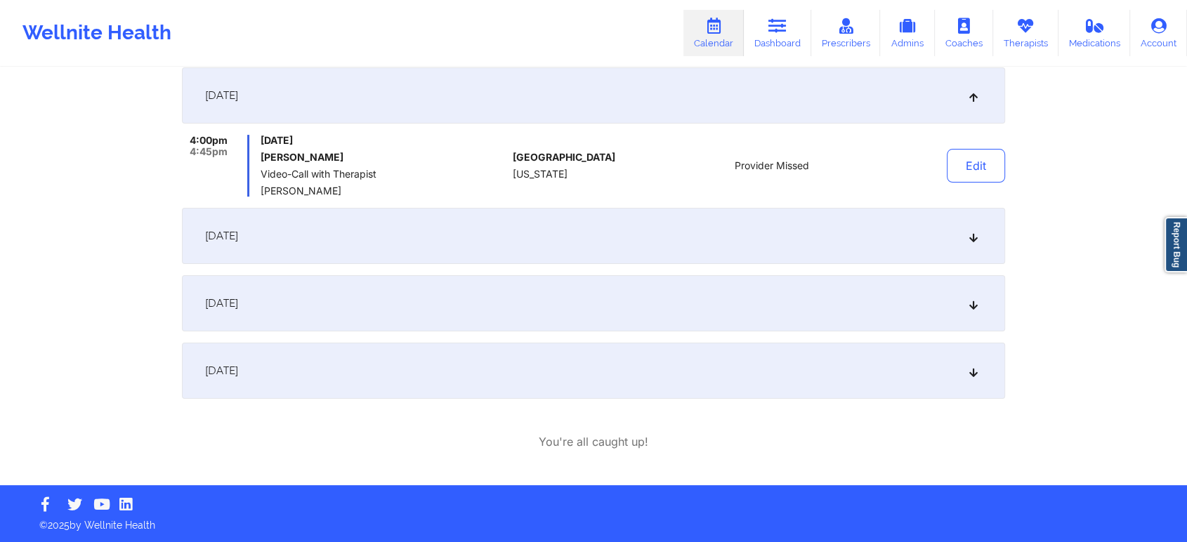
click at [716, 246] on div "[DATE]" at bounding box center [593, 236] width 823 height 56
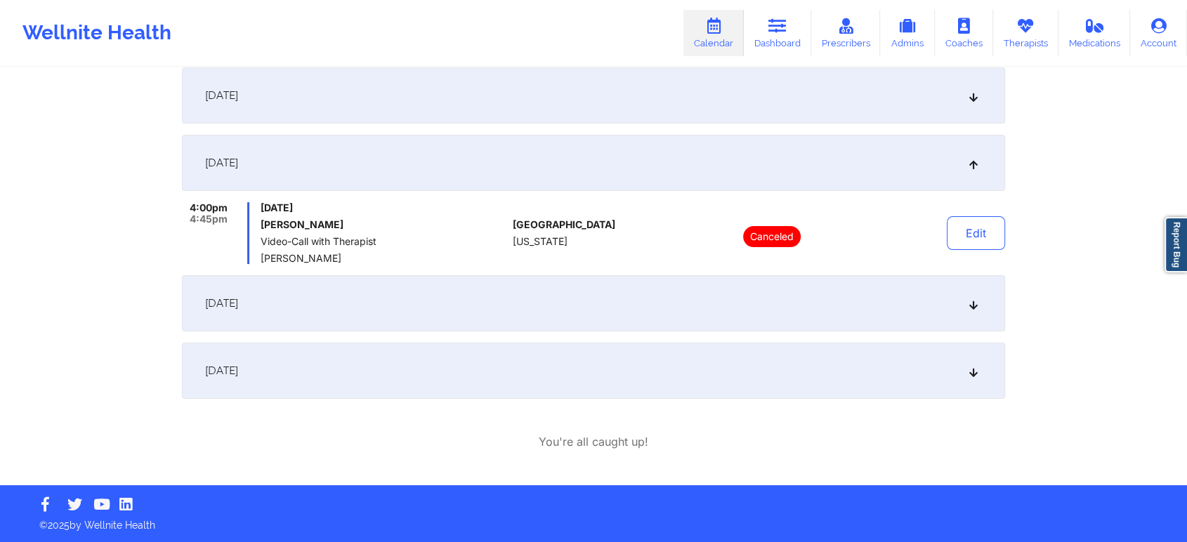
click at [730, 308] on div "[DATE]" at bounding box center [593, 303] width 823 height 56
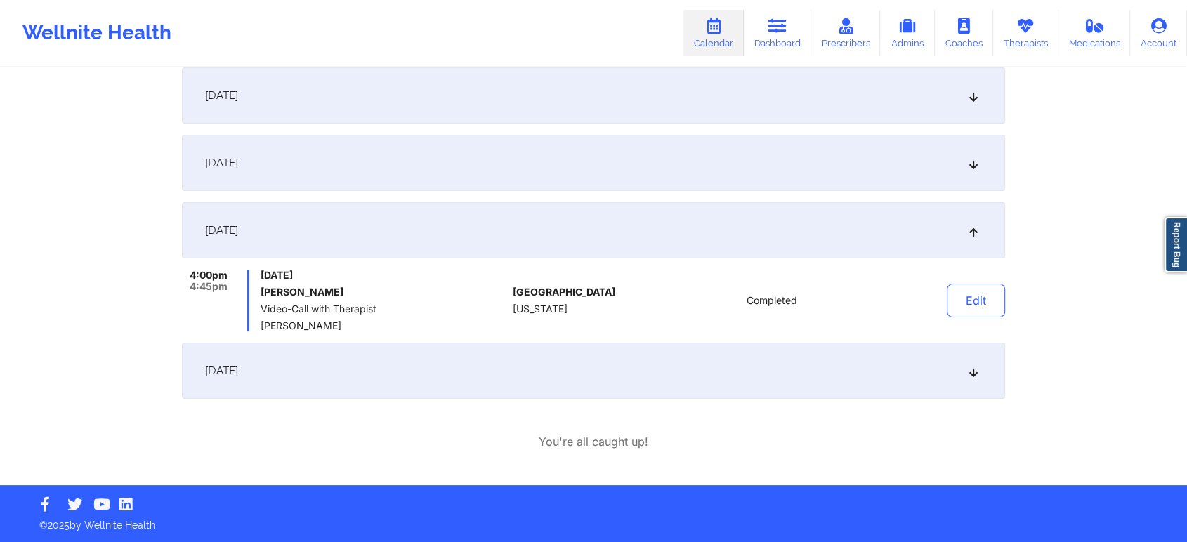
click at [824, 363] on div "[DATE]" at bounding box center [593, 371] width 823 height 56
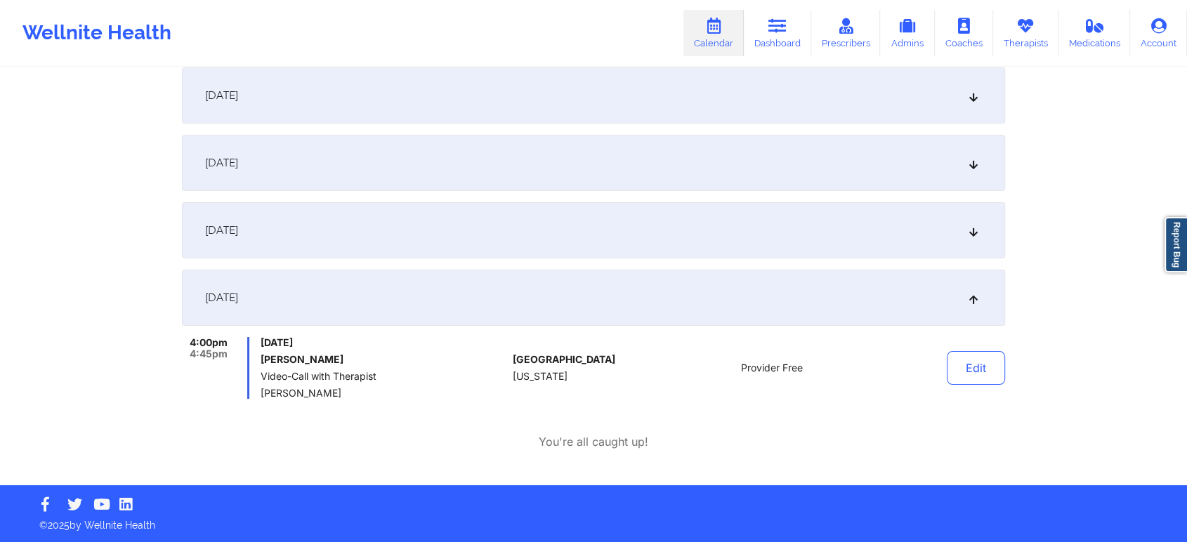
click at [532, 238] on div "[DATE]" at bounding box center [593, 230] width 823 height 56
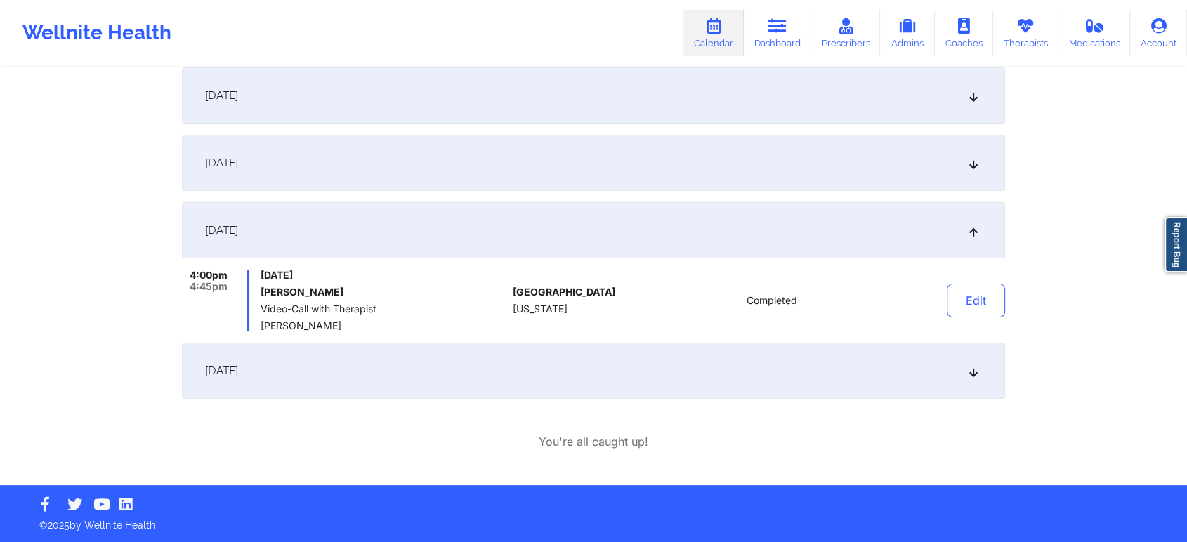
click at [511, 397] on div "[DATE]" at bounding box center [593, 371] width 823 height 56
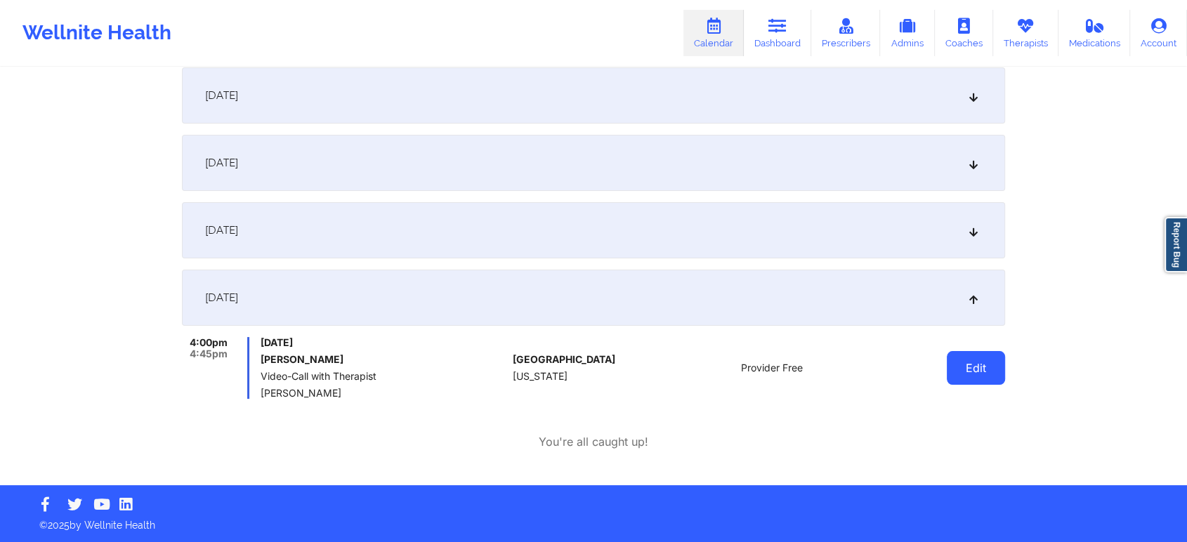
click at [980, 359] on button "Edit" at bounding box center [976, 368] width 58 height 34
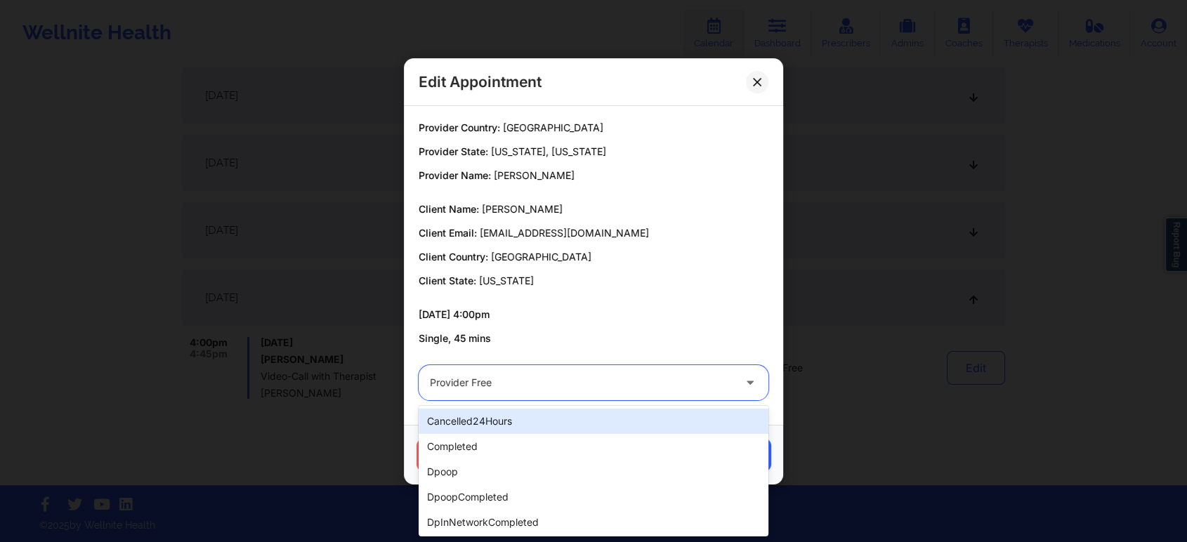
click at [551, 391] on div "Provider Free" at bounding box center [581, 382] width 303 height 35
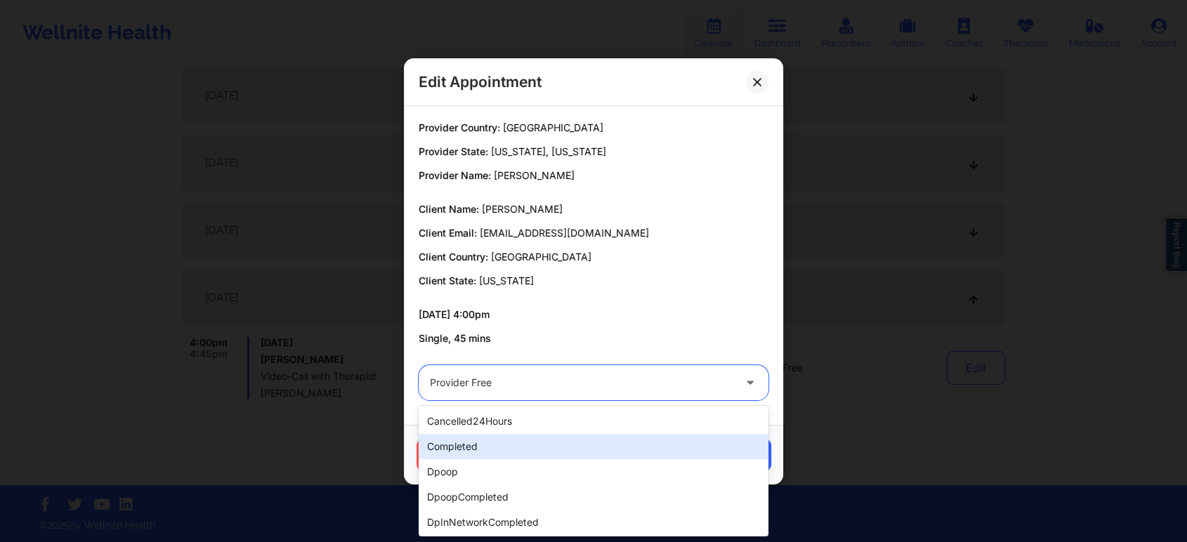
click at [459, 452] on div "completed" at bounding box center [594, 446] width 350 height 25
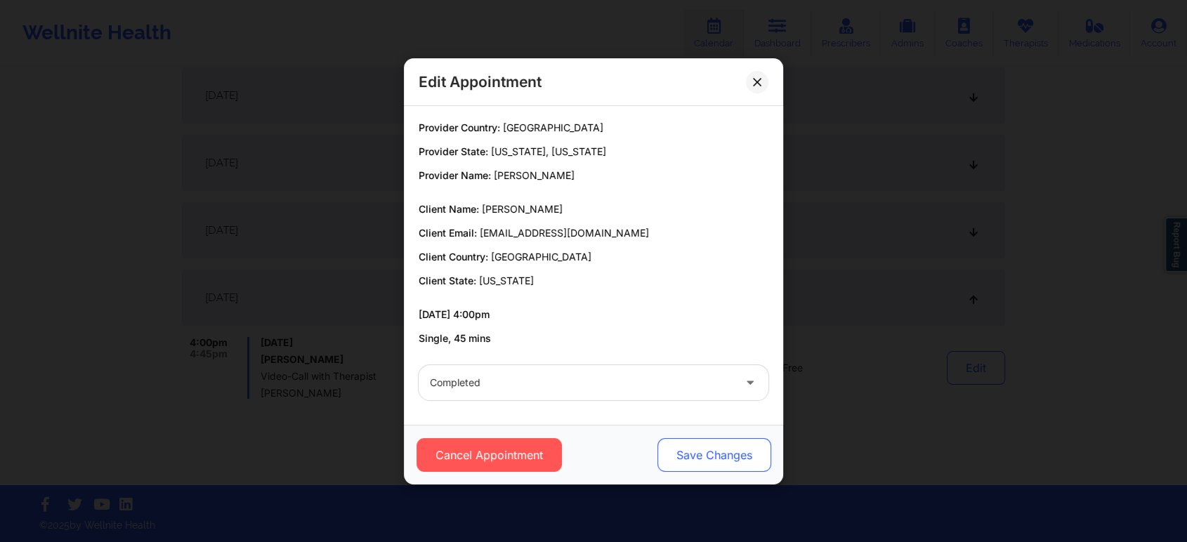
click at [678, 459] on button "Save Changes" at bounding box center [714, 455] width 114 height 34
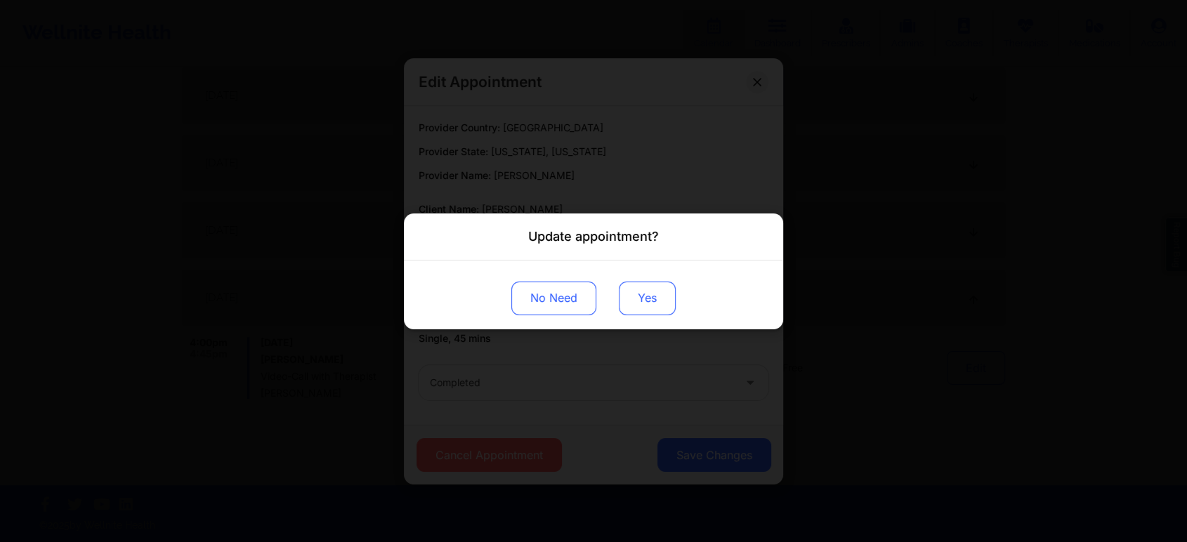
click at [647, 289] on button "Yes" at bounding box center [647, 298] width 57 height 34
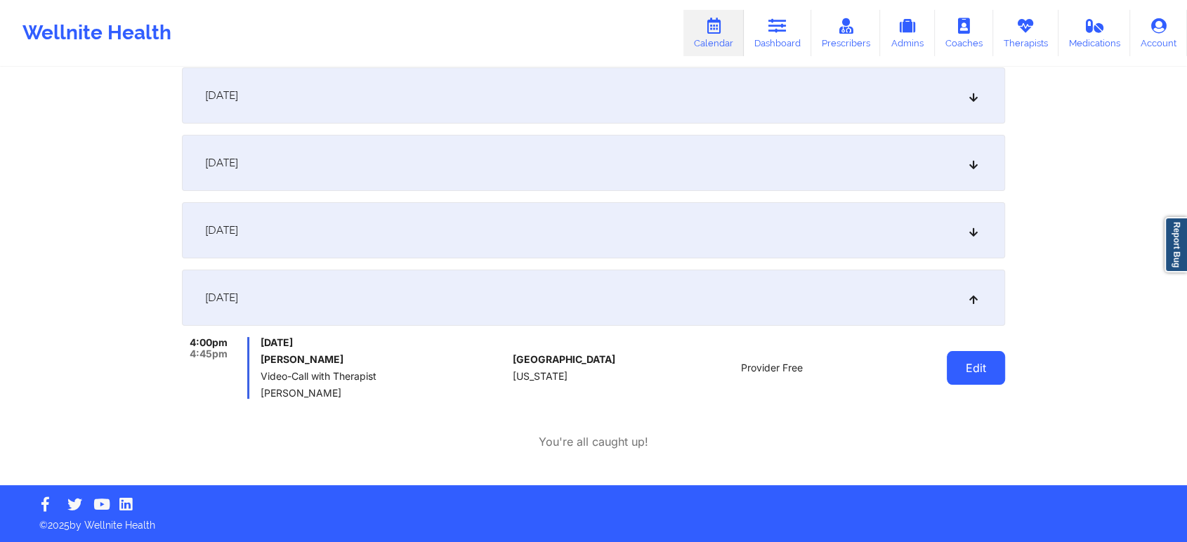
click at [974, 369] on button "Edit" at bounding box center [976, 368] width 58 height 34
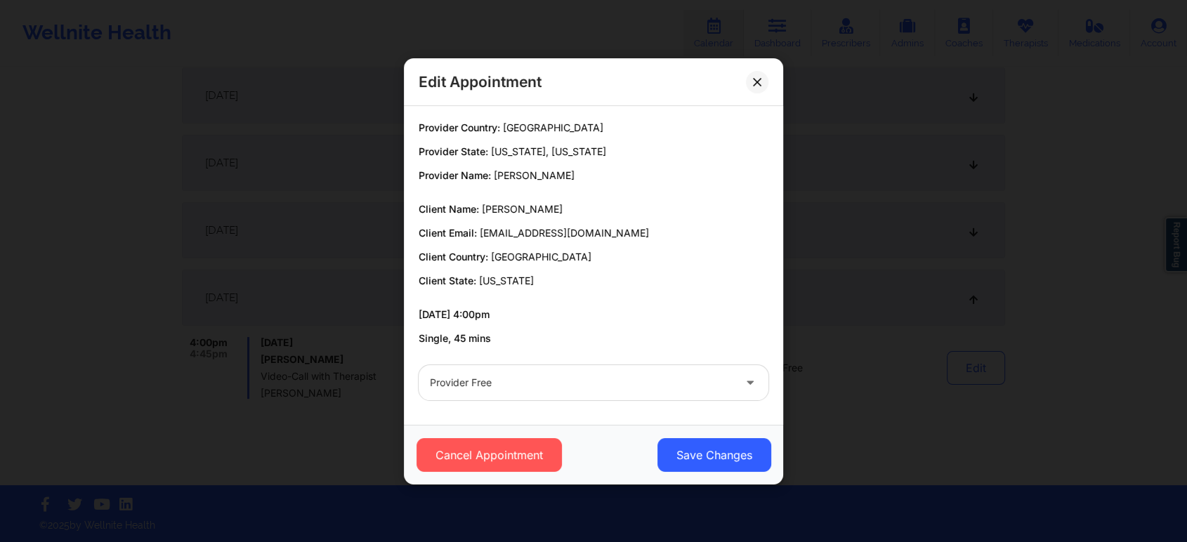
click at [587, 384] on div at bounding box center [581, 382] width 303 height 17
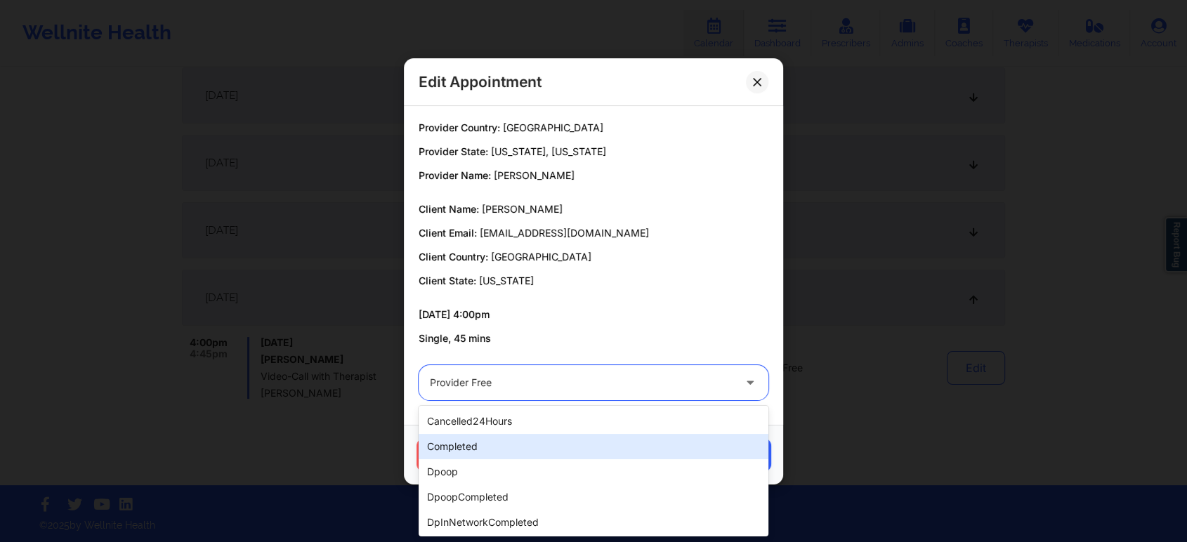
click at [529, 451] on div "completed" at bounding box center [594, 446] width 350 height 25
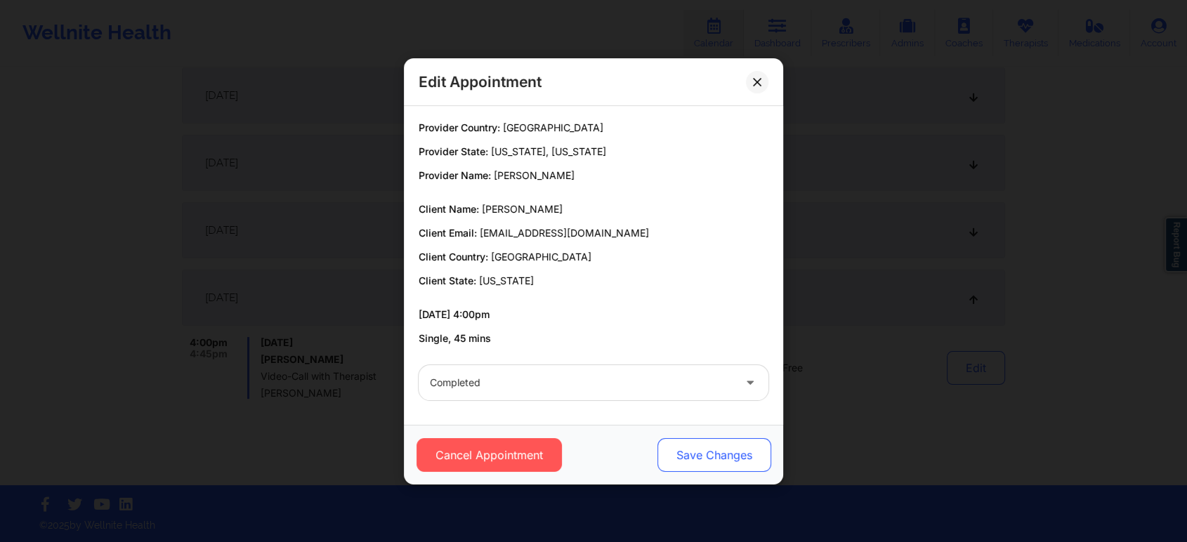
click at [686, 466] on button "Save Changes" at bounding box center [714, 455] width 114 height 34
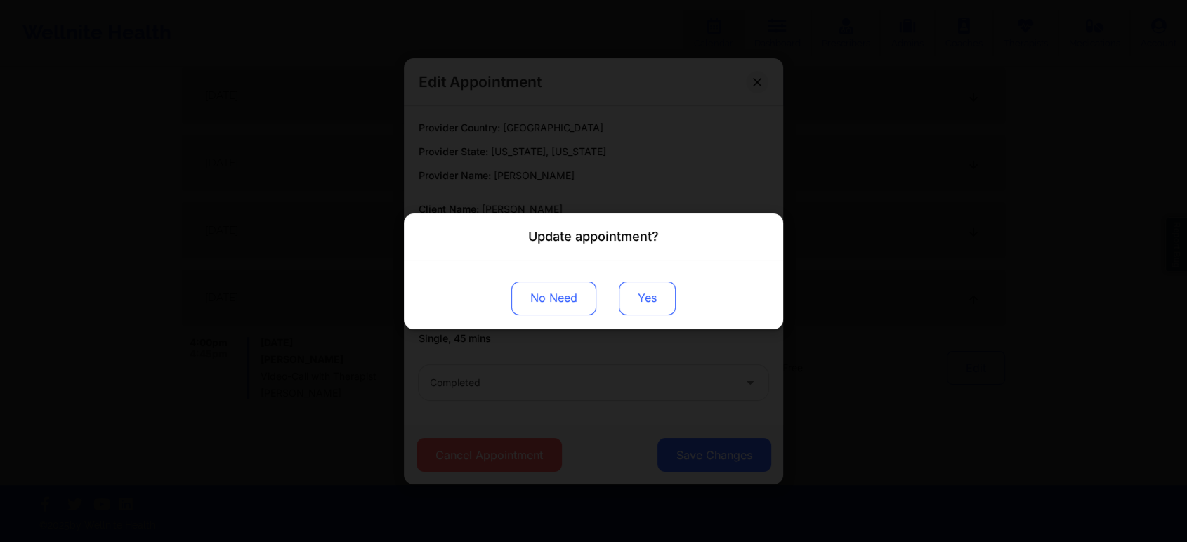
click at [641, 294] on button "Yes" at bounding box center [647, 298] width 57 height 34
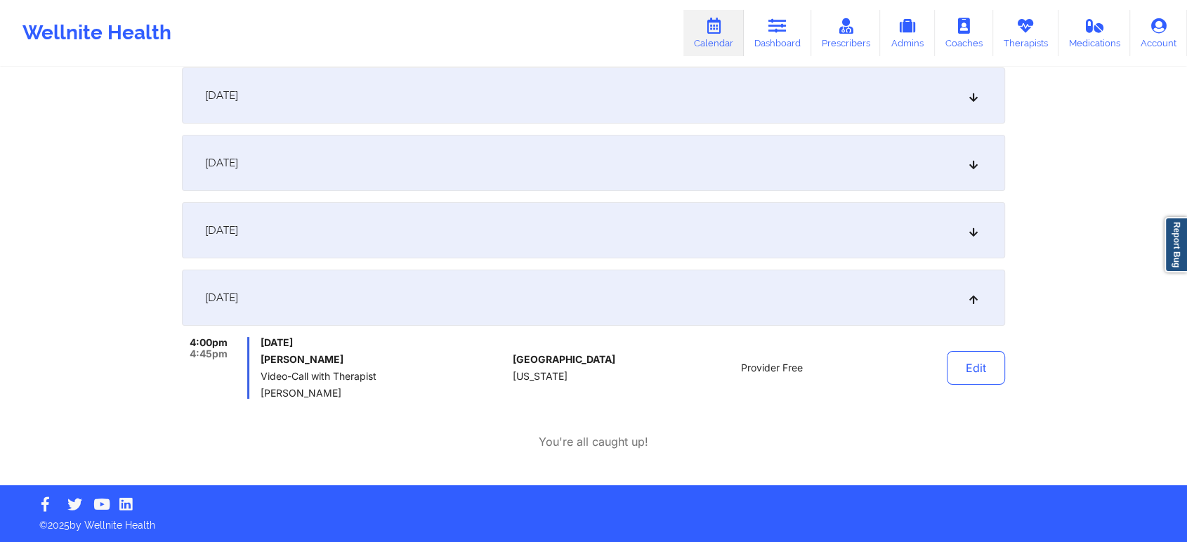
scroll to position [0, 0]
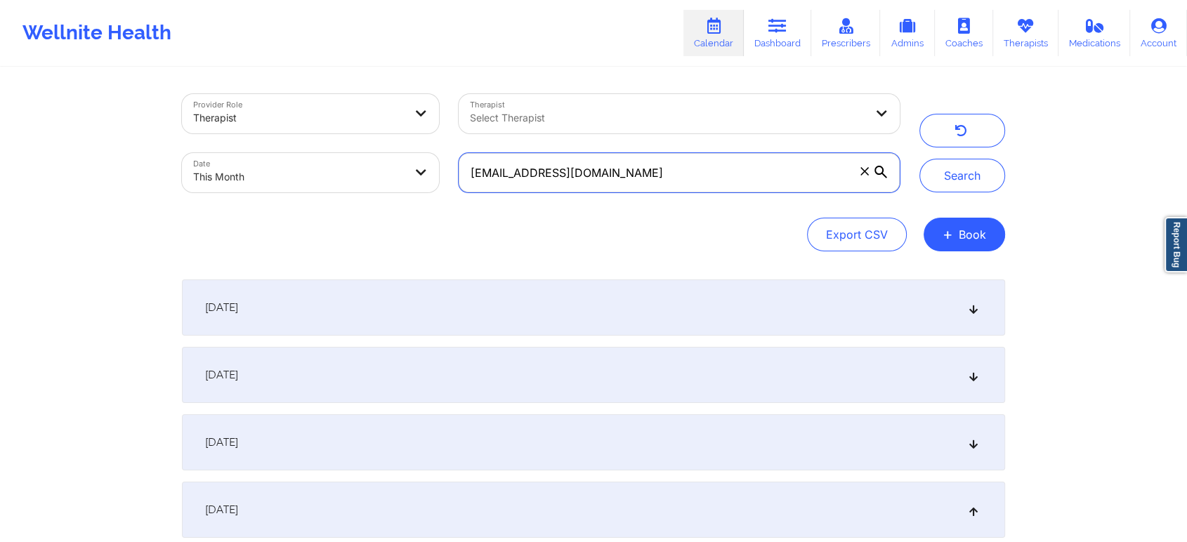
drag, startPoint x: 657, startPoint y: 169, endPoint x: 341, endPoint y: 185, distance: 317.1
click at [341, 185] on div "Provider Role Therapist Therapist Select Therapist Date This Month [EMAIL_ADDRE…" at bounding box center [540, 143] width 737 height 118
paste input "[EMAIL_ADDRESS]"
click at [919, 159] on button "Search" at bounding box center [962, 176] width 86 height 34
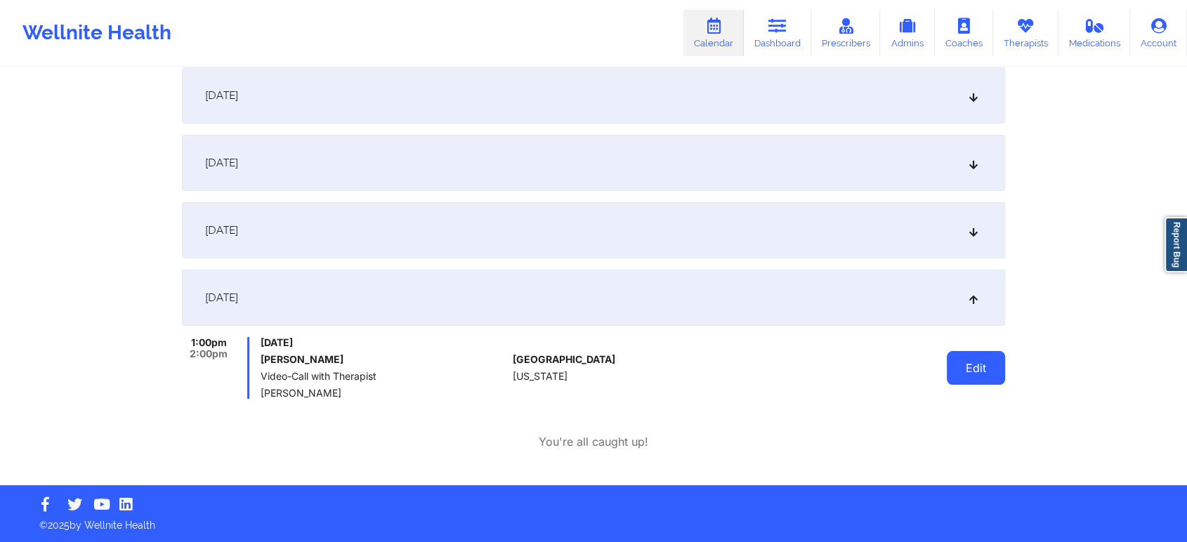
click at [985, 365] on button "Edit" at bounding box center [976, 368] width 58 height 34
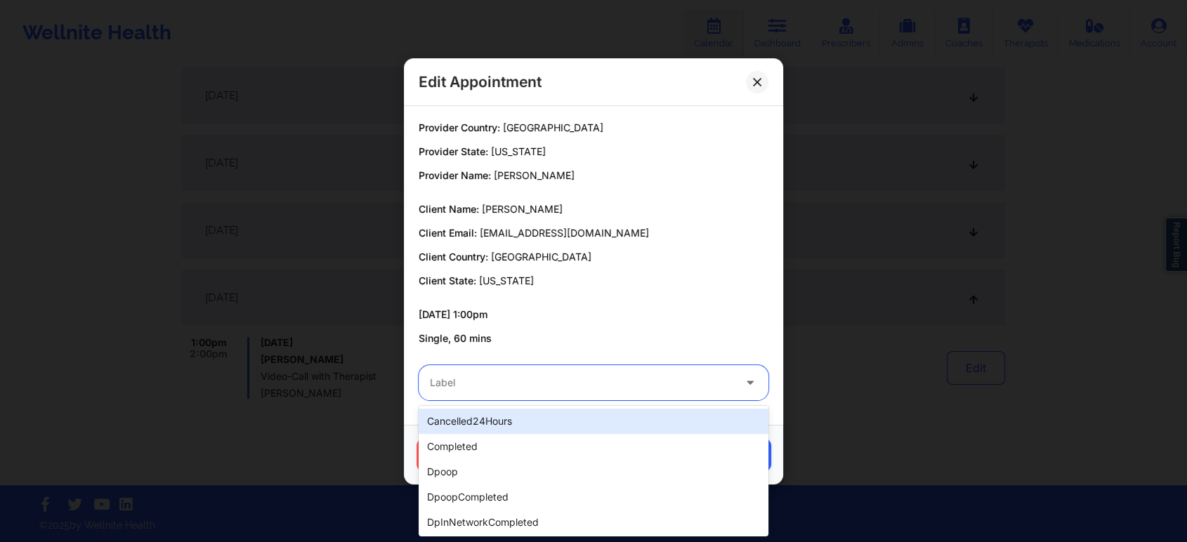
click at [553, 374] on div at bounding box center [581, 382] width 303 height 17
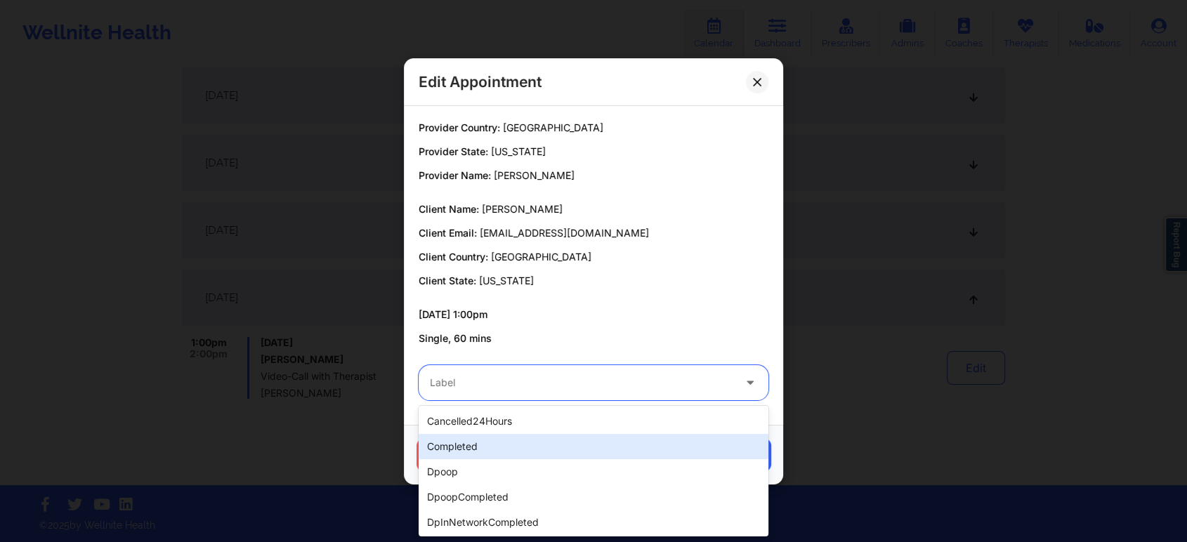
click at [506, 443] on div "completed" at bounding box center [594, 446] width 350 height 25
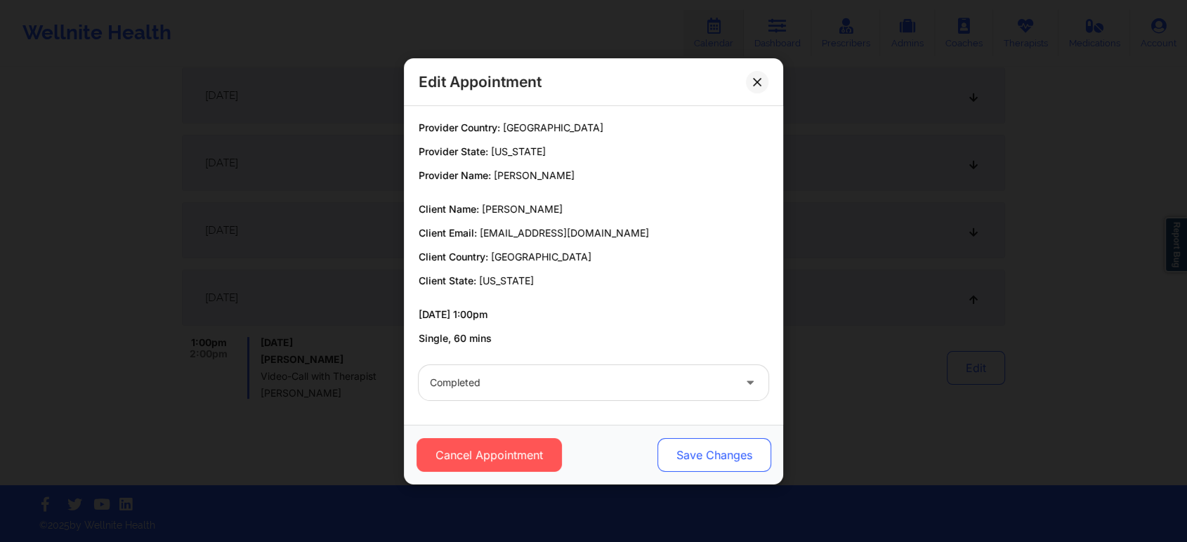
click at [677, 459] on button "Save Changes" at bounding box center [714, 455] width 114 height 34
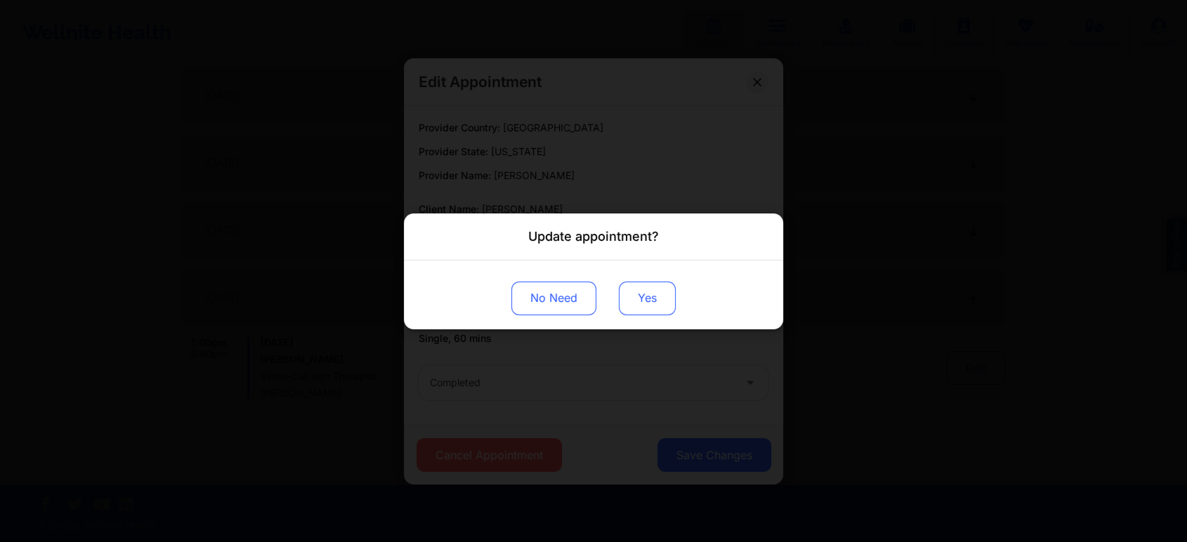
click at [636, 303] on button "Yes" at bounding box center [647, 298] width 57 height 34
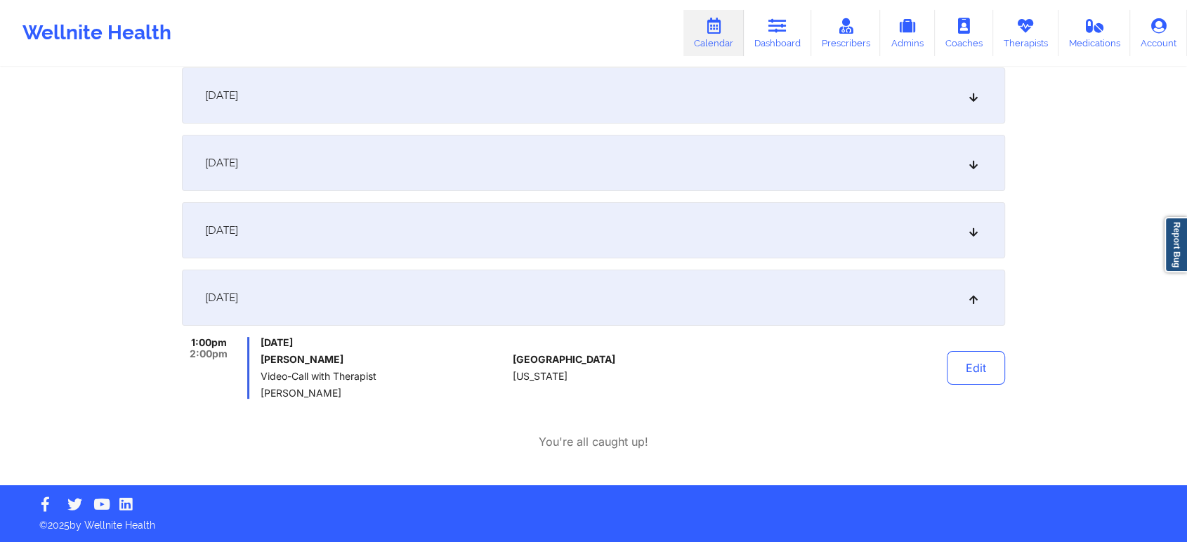
scroll to position [0, 0]
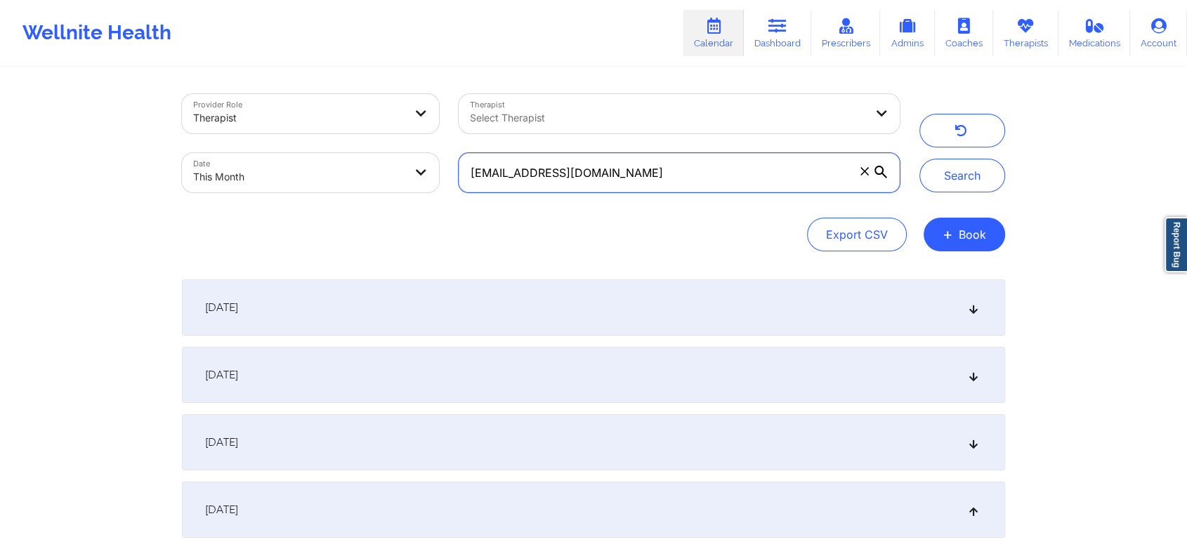
drag, startPoint x: 700, startPoint y: 162, endPoint x: 294, endPoint y: 157, distance: 406.6
click at [294, 157] on div "Provider Role Therapist Therapist Select Therapist Date This Month [EMAIL_ADDRE…" at bounding box center [540, 143] width 737 height 118
paste input "[EMAIL_ADDRESS]"
click at [919, 159] on button "Search" at bounding box center [962, 176] width 86 height 34
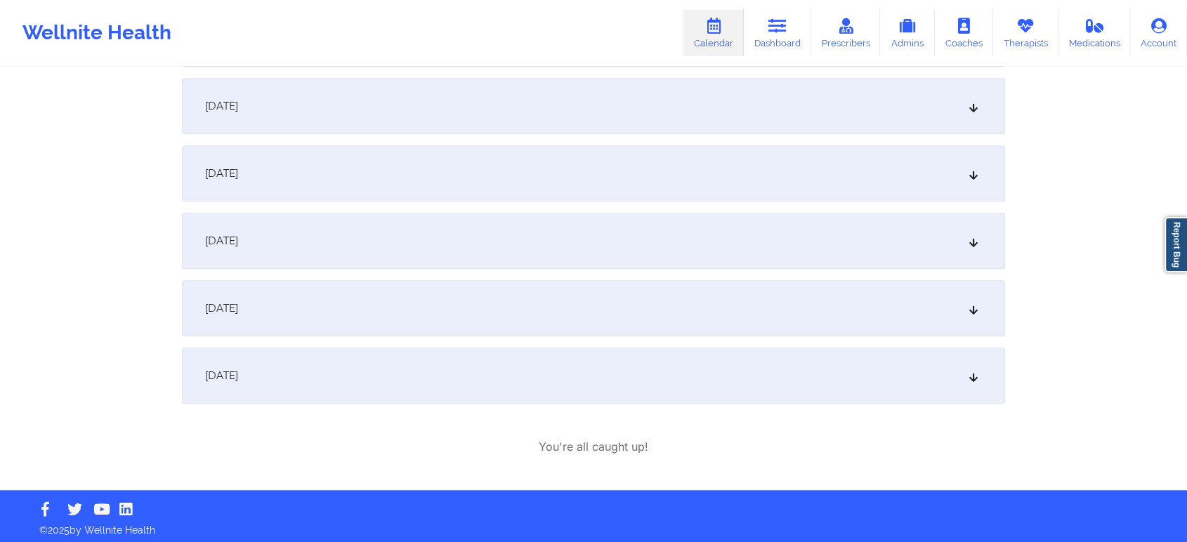
scroll to position [1124, 0]
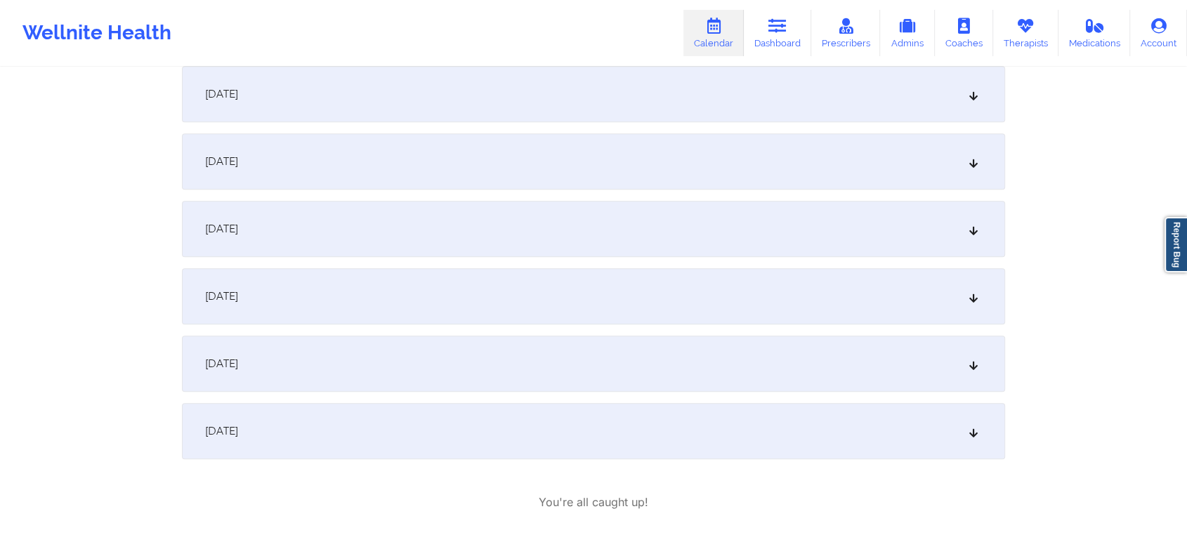
click at [360, 369] on div "[DATE]" at bounding box center [593, 364] width 823 height 56
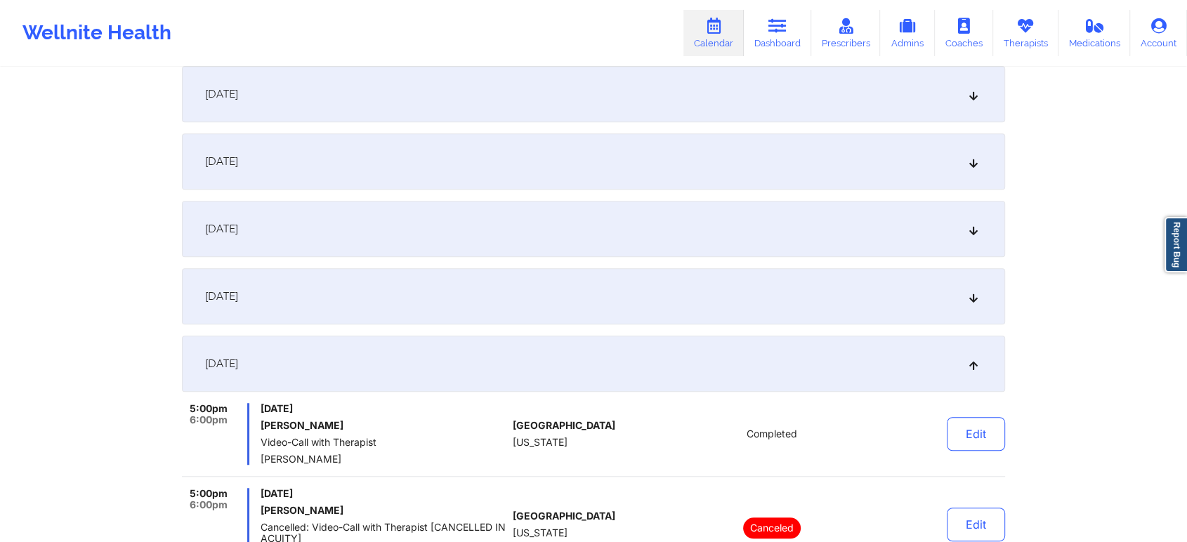
scroll to position [0, 0]
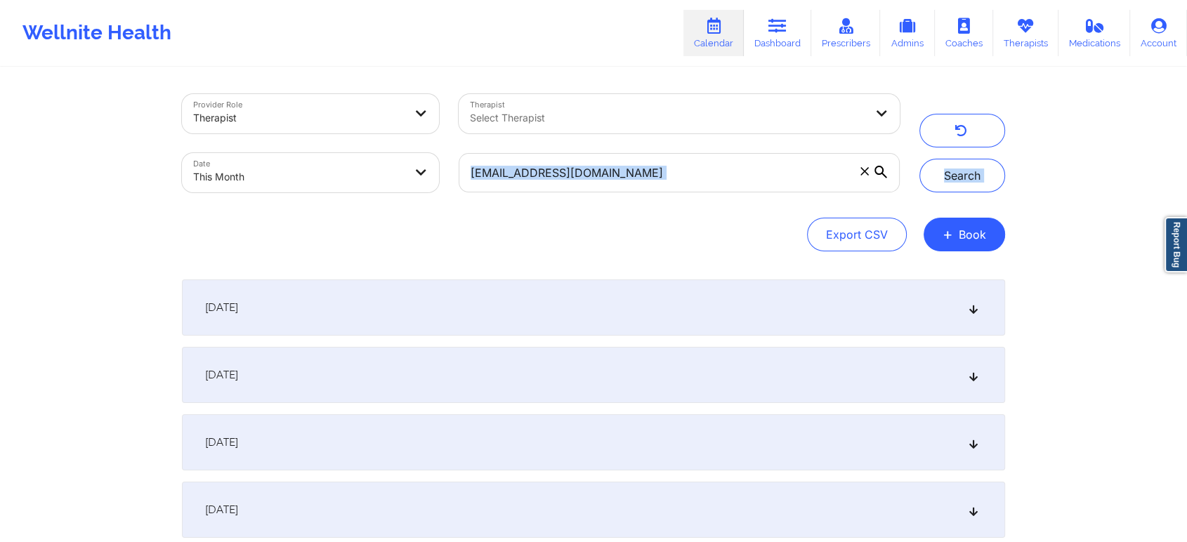
drag, startPoint x: 719, startPoint y: 214, endPoint x: 601, endPoint y: 152, distance: 133.2
click at [601, 152] on div "Provider Role Therapist Therapist Select Therapist Date This Month [EMAIL_ADDRE…" at bounding box center [593, 172] width 823 height 157
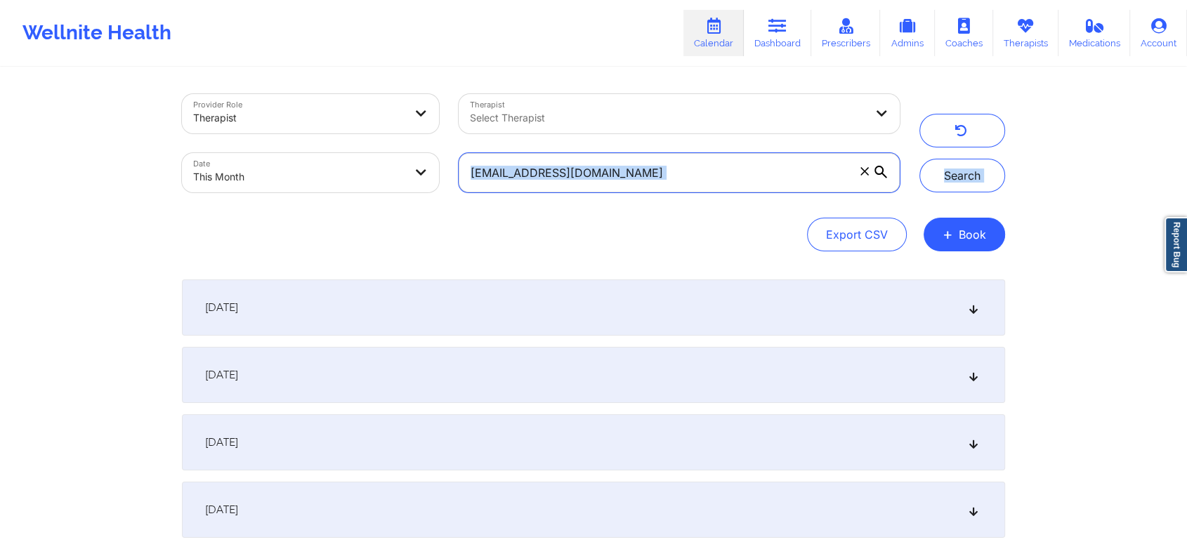
click at [610, 173] on input "[EMAIL_ADDRESS][DOMAIN_NAME]" at bounding box center [679, 172] width 441 height 39
drag, startPoint x: 610, startPoint y: 173, endPoint x: 377, endPoint y: 145, distance: 234.9
click at [377, 145] on div "Provider Role Therapist Therapist Select Therapist Date This Month [EMAIL_ADDRE…" at bounding box center [540, 143] width 737 height 118
paste input "sonnyfaith@gmai"
click at [919, 159] on button "Search" at bounding box center [962, 176] width 86 height 34
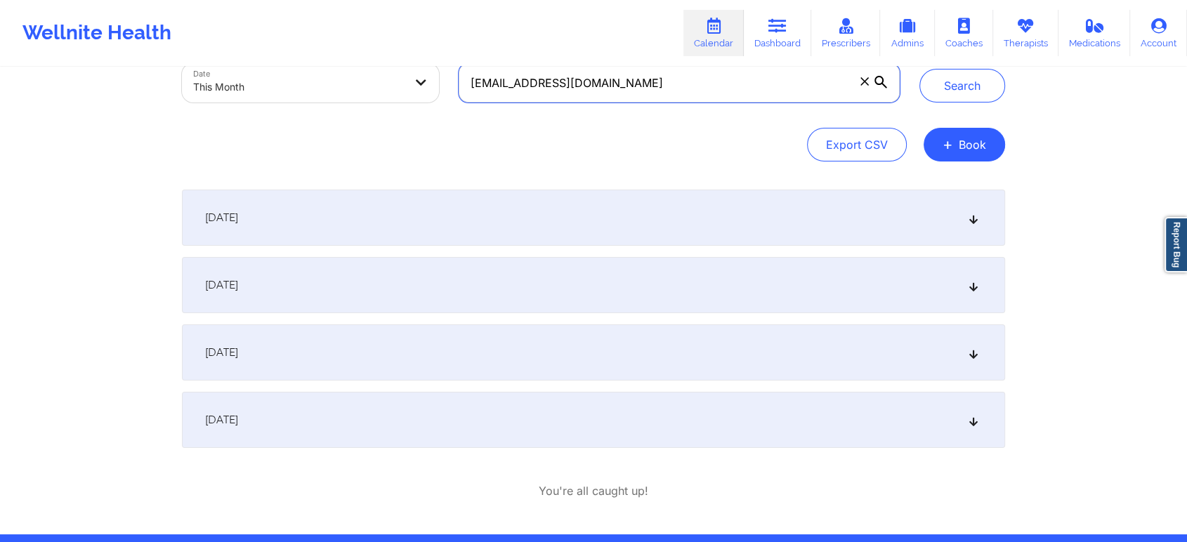
scroll to position [139, 0]
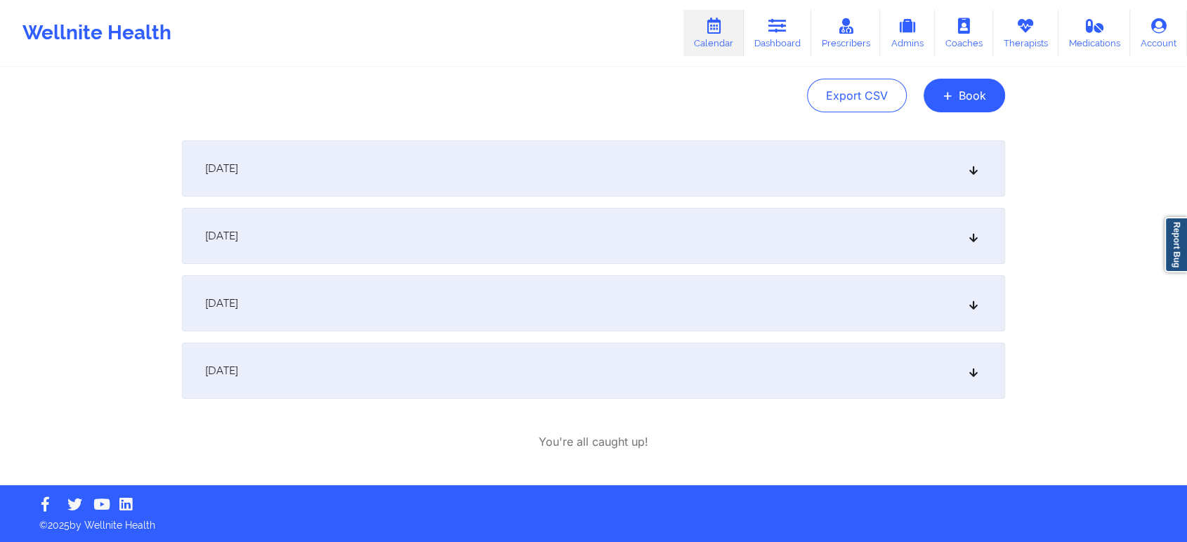
click at [725, 389] on div "[DATE]" at bounding box center [593, 371] width 823 height 56
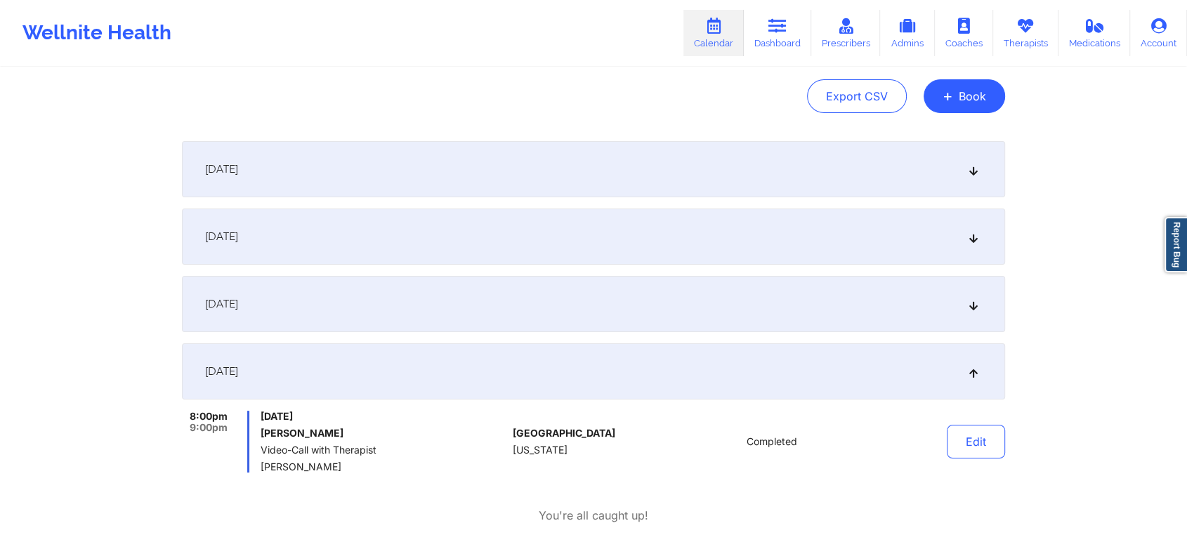
scroll to position [0, 0]
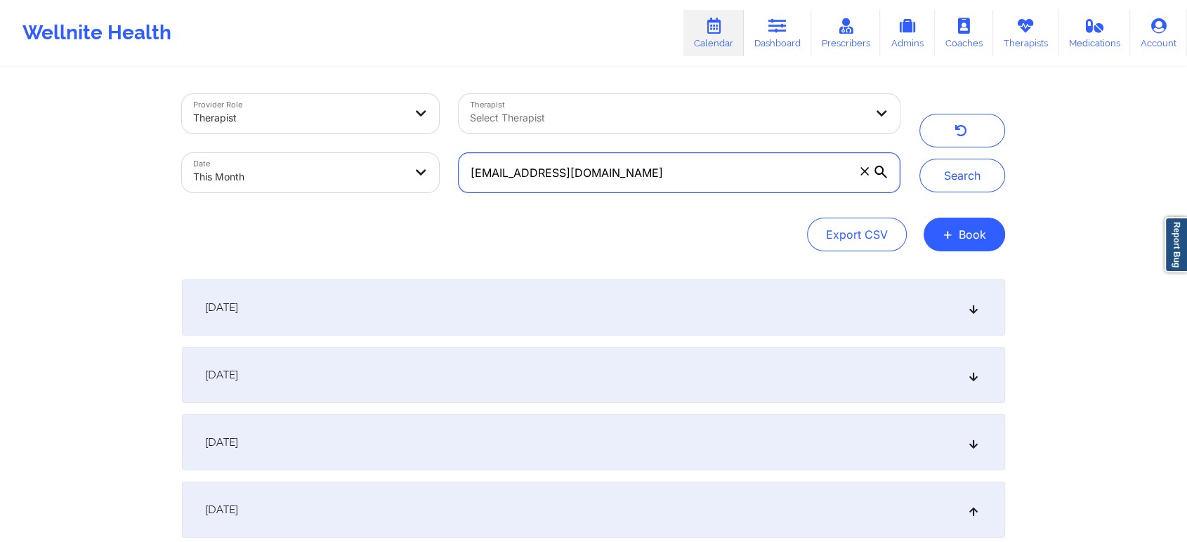
drag, startPoint x: 718, startPoint y: 185, endPoint x: 444, endPoint y: 107, distance: 284.8
click at [444, 107] on div "Provider Role Therapist Therapist Select Therapist Date This Month [EMAIL_ADDRE…" at bounding box center [540, 143] width 737 height 118
paste input "michygon1210@ao"
click at [919, 159] on button "Search" at bounding box center [962, 176] width 86 height 34
drag, startPoint x: 651, startPoint y: 180, endPoint x: 303, endPoint y: 123, distance: 352.9
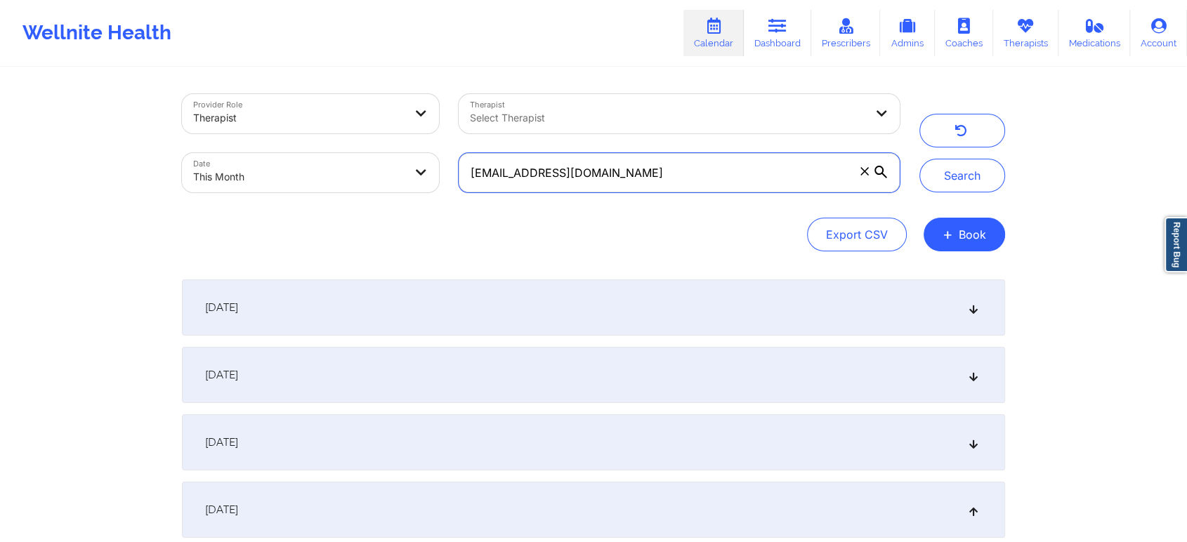
click at [303, 123] on div "Provider Role Therapist Therapist Select Therapist Date This Month [EMAIL_ADDRE…" at bounding box center [540, 143] width 737 height 118
paste input "[EMAIL_ADDRESS][DOMAIN_NAME]"
click at [919, 159] on button "Search" at bounding box center [962, 176] width 86 height 34
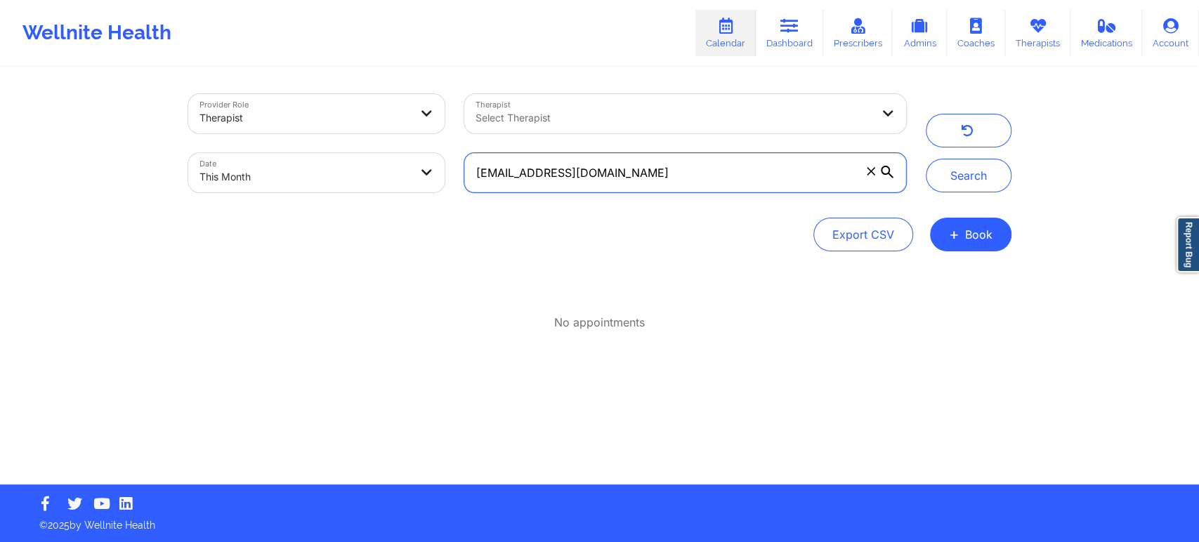
drag, startPoint x: 618, startPoint y: 169, endPoint x: 331, endPoint y: 164, distance: 286.6
click at [331, 164] on div "Provider Role Therapist Therapist Select Therapist Date This Month [EMAIL_ADDRE…" at bounding box center [546, 143] width 737 height 118
click at [926, 159] on button "Search" at bounding box center [969, 176] width 86 height 34
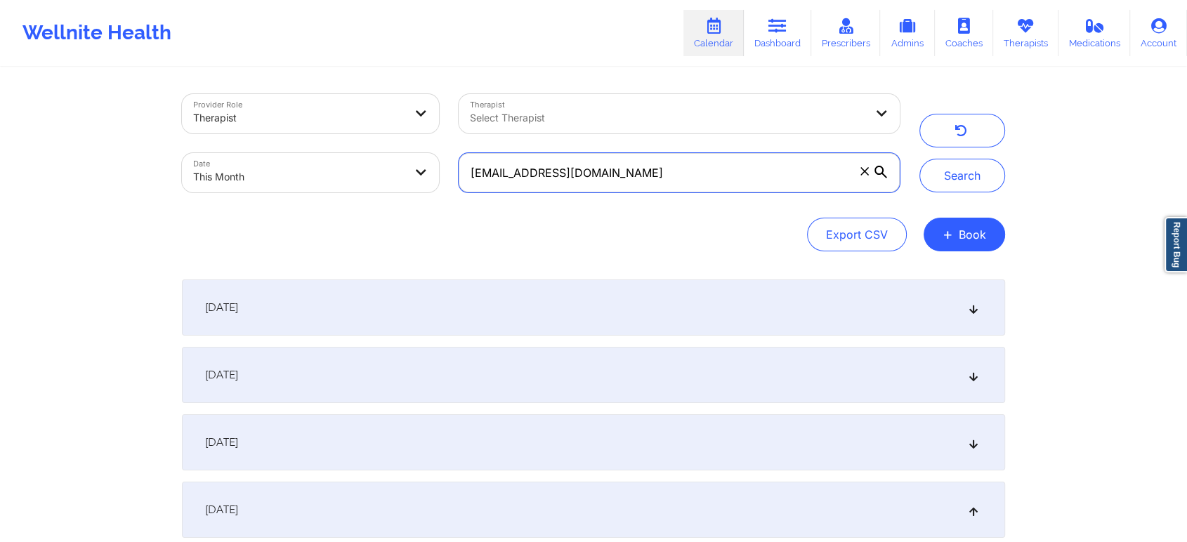
drag, startPoint x: 622, startPoint y: 169, endPoint x: 303, endPoint y: 174, distance: 318.9
click at [303, 174] on div "Provider Role Therapist Therapist Select Therapist Date This Month [EMAIL_ADDRE…" at bounding box center [540, 143] width 737 height 118
paste input "[PERSON_NAME][EMAIL_ADDRESS][PERSON_NAME]"
click at [919, 159] on button "Search" at bounding box center [962, 176] width 86 height 34
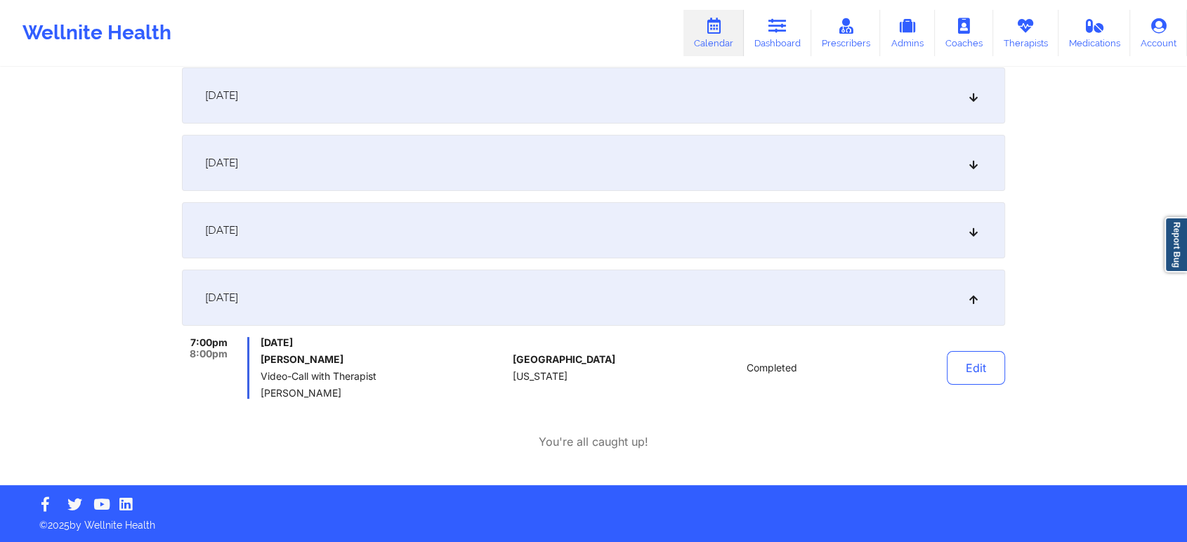
drag, startPoint x: 1039, startPoint y: 245, endPoint x: 1197, endPoint y: 270, distance: 160.0
click at [1187, 270] on html "Wellnite Health Calendar Dashboard Prescribers Admins Coaches Therapists Medica…" at bounding box center [593, 59] width 1187 height 542
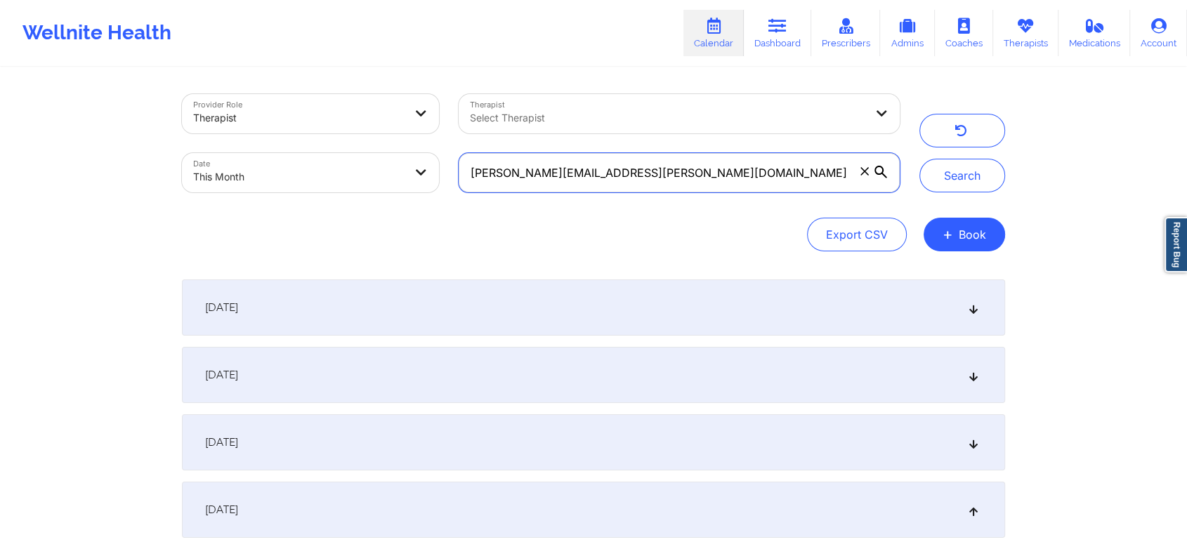
drag, startPoint x: 703, startPoint y: 173, endPoint x: 243, endPoint y: 128, distance: 462.2
click at [243, 128] on div "Provider Role Therapist Therapist Select Therapist Date This Month [PERSON_NAME…" at bounding box center [540, 143] width 737 height 118
paste input "[EMAIL_ADDRESS]"
click at [919, 159] on button "Search" at bounding box center [962, 176] width 86 height 34
drag, startPoint x: 685, startPoint y: 181, endPoint x: 339, endPoint y: 133, distance: 349.5
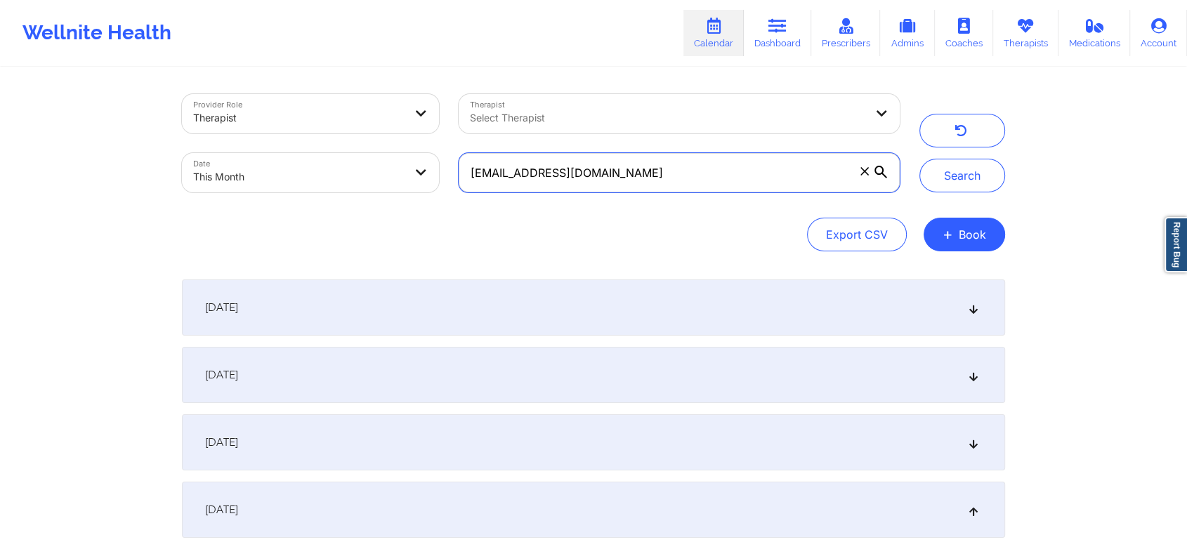
click at [339, 133] on div "Provider Role Therapist Therapist Select Therapist Date This Month [EMAIL_ADDRE…" at bounding box center [540, 143] width 737 height 118
paste input "jrmccallum32"
click at [919, 159] on button "Search" at bounding box center [962, 176] width 86 height 34
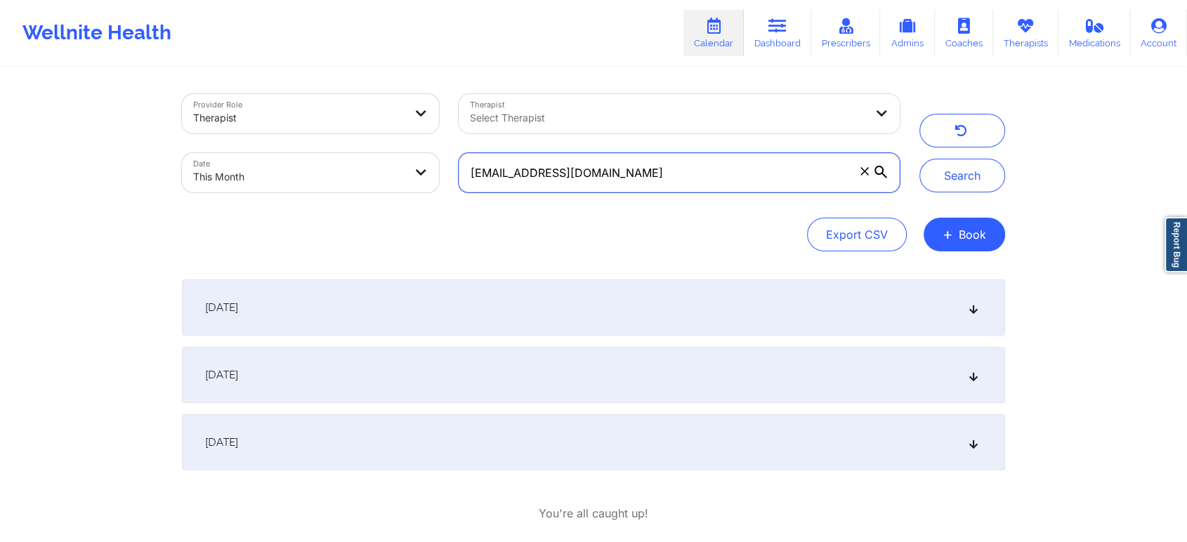
scroll to position [72, 0]
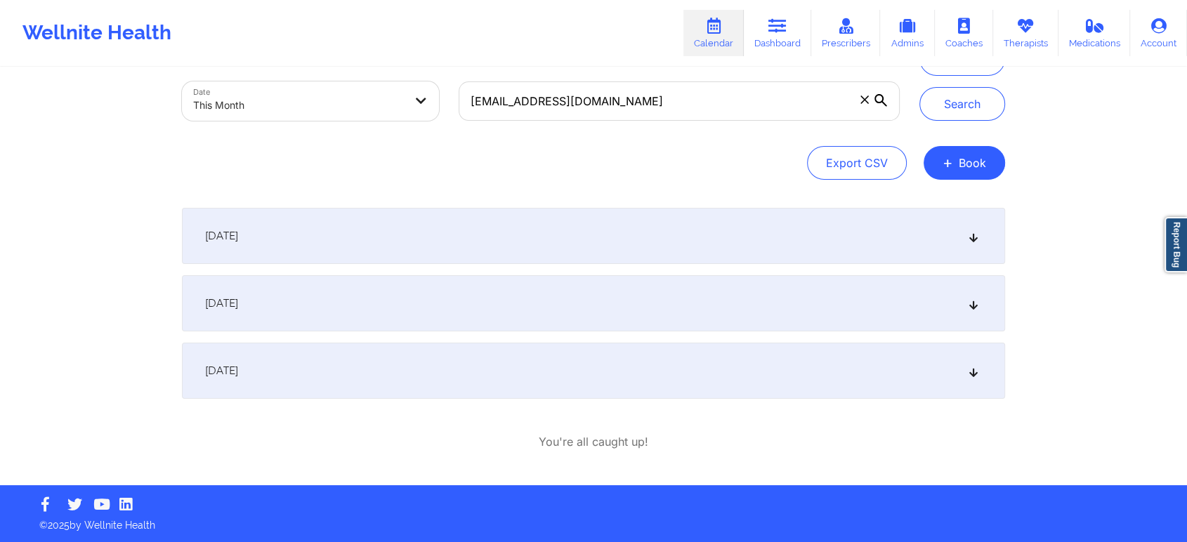
click at [441, 379] on div "[DATE]" at bounding box center [593, 371] width 823 height 56
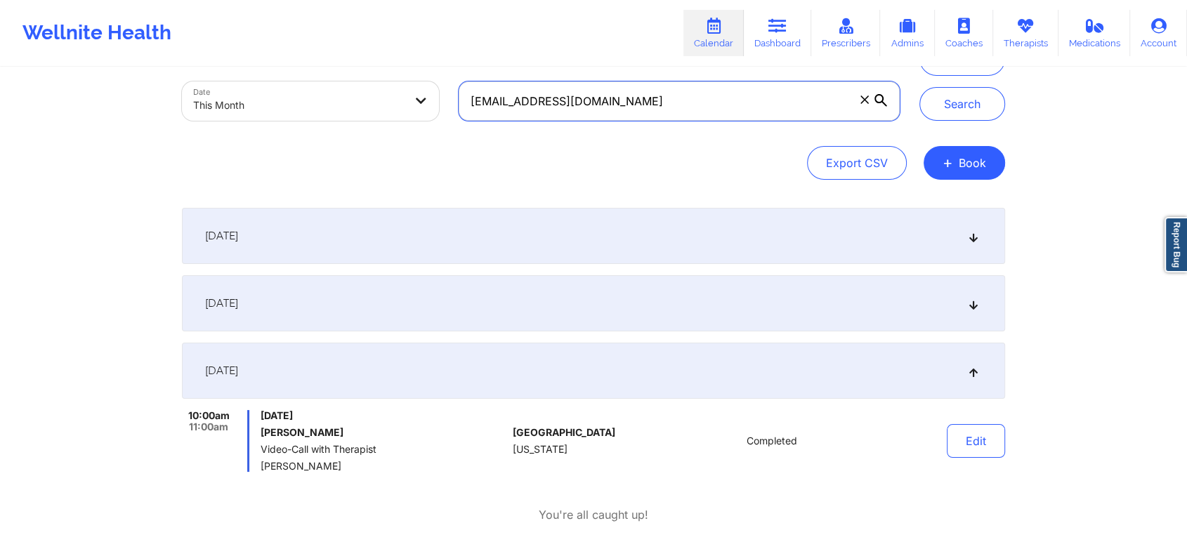
drag, startPoint x: 633, startPoint y: 106, endPoint x: 332, endPoint y: 79, distance: 301.8
click at [332, 79] on div "Provider Role Therapist Therapist Select Therapist Date This Month [EMAIL_ADDRE…" at bounding box center [540, 72] width 737 height 118
paste input "markdouglas918"
click at [919, 87] on button "Search" at bounding box center [962, 104] width 86 height 34
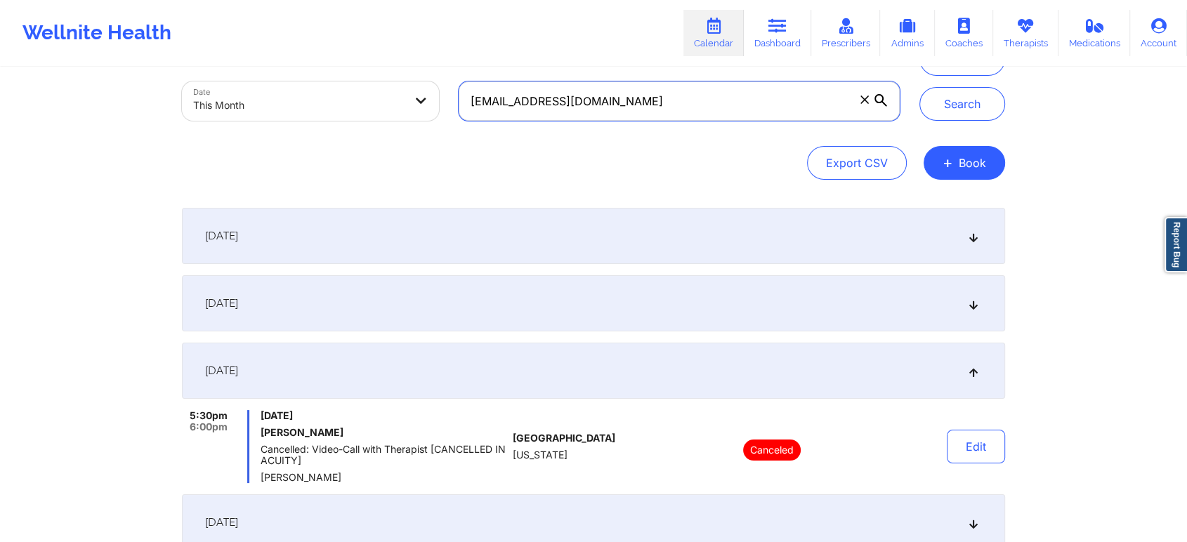
scroll to position [358, 0]
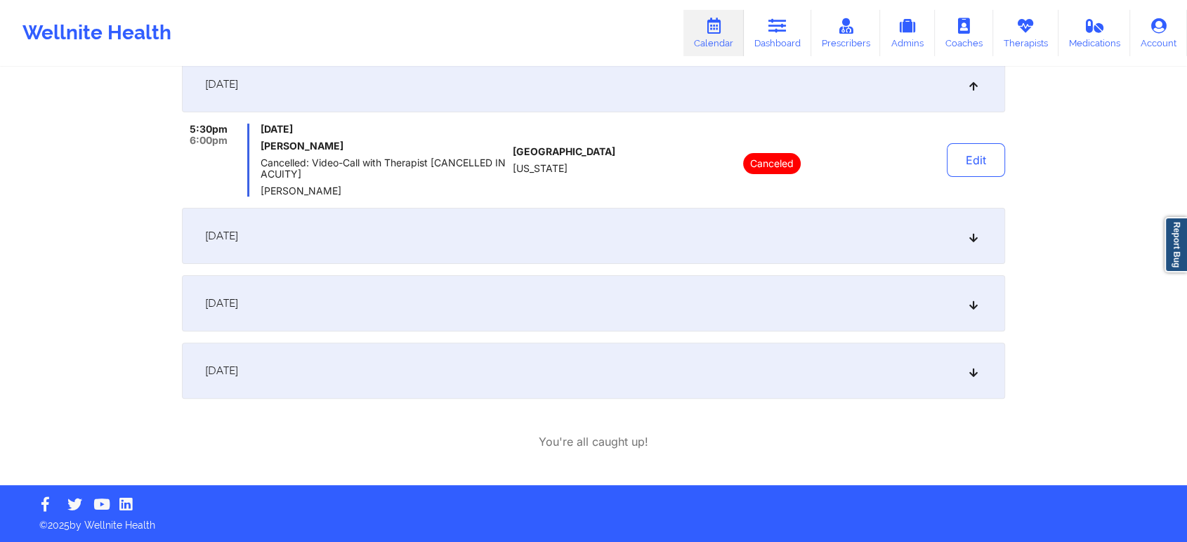
click at [527, 305] on div "[DATE]" at bounding box center [593, 303] width 823 height 56
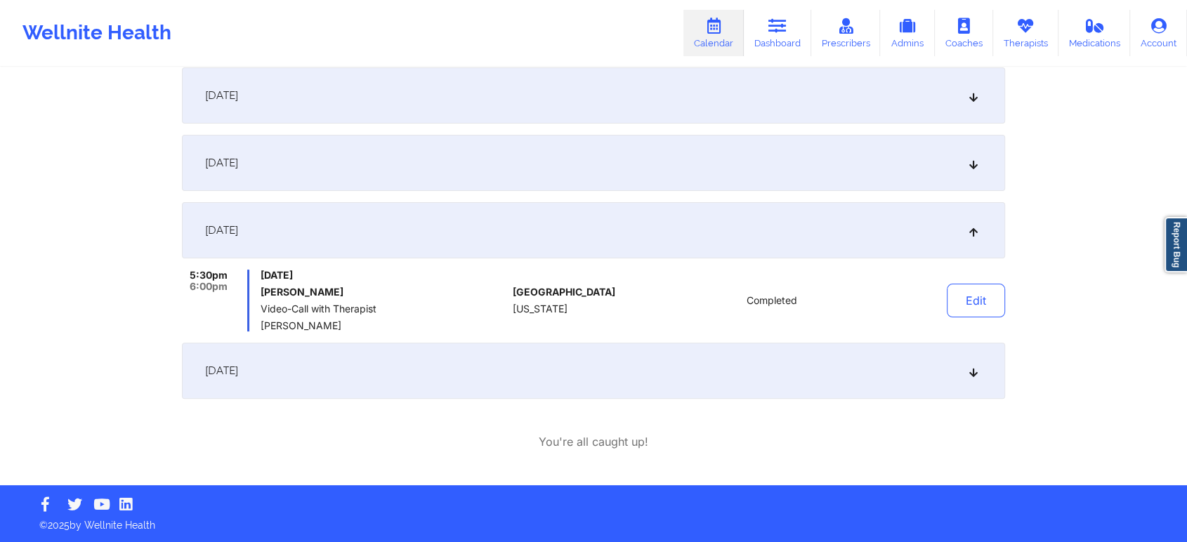
scroll to position [0, 0]
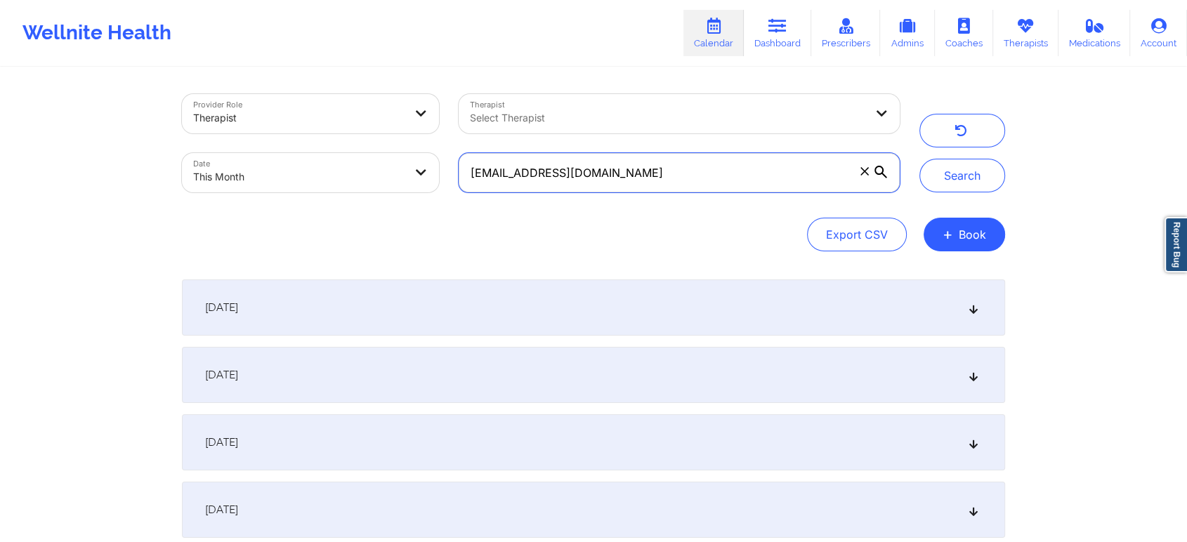
drag, startPoint x: 683, startPoint y: 164, endPoint x: 306, endPoint y: 89, distance: 383.7
click at [306, 89] on div "Provider Role Therapist Therapist Select Therapist Date This Month [EMAIL_ADDRE…" at bounding box center [540, 143] width 737 height 118
paste input "kareenanderson101"
click at [919, 159] on button "Search" at bounding box center [962, 176] width 86 height 34
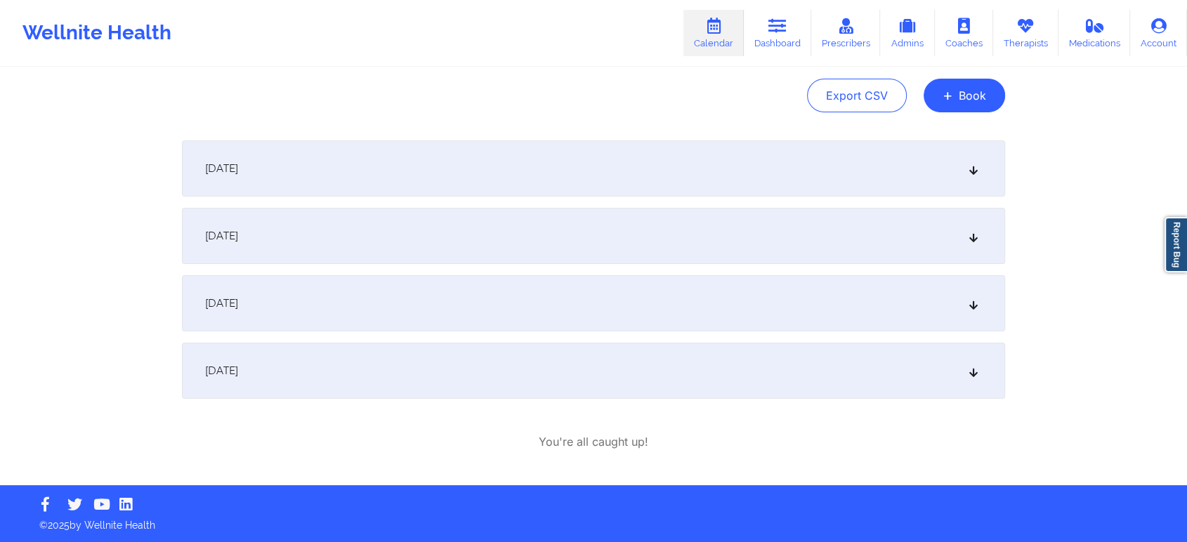
click at [477, 389] on div "[DATE]" at bounding box center [593, 371] width 823 height 56
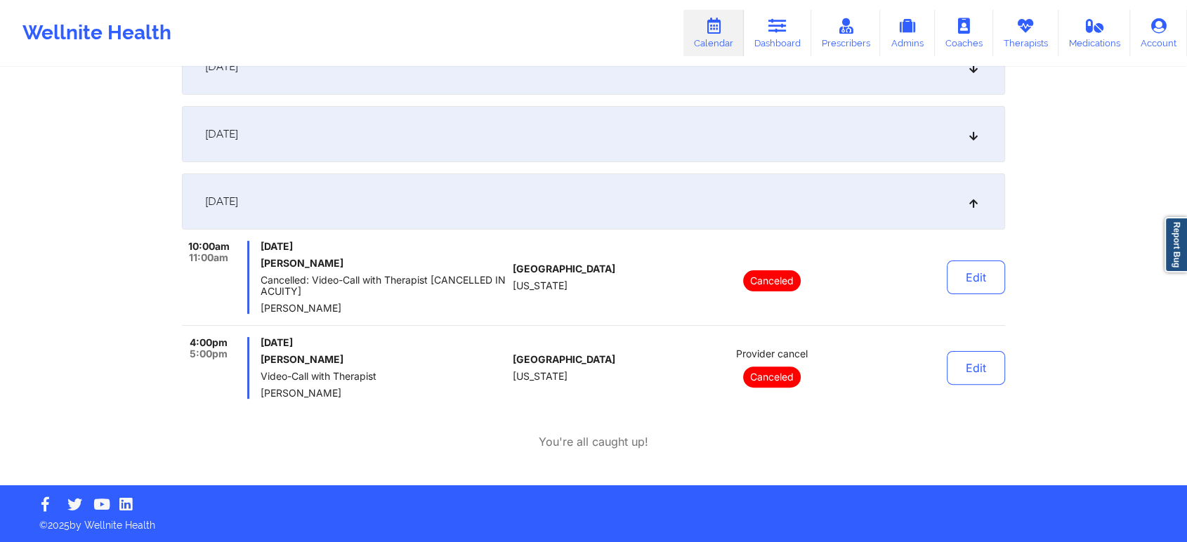
scroll to position [0, 0]
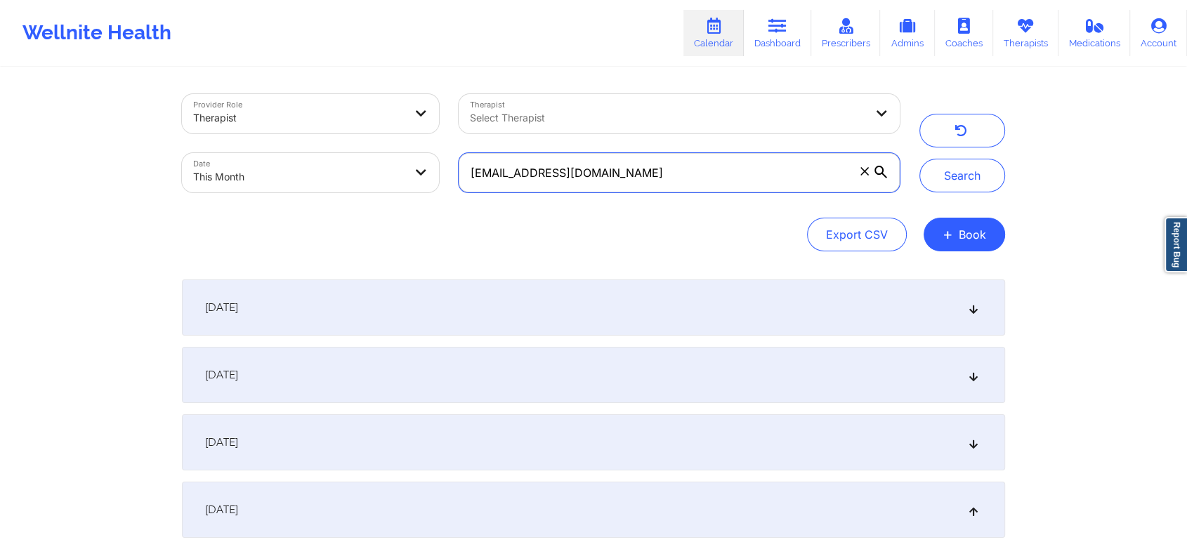
drag, startPoint x: 735, startPoint y: 180, endPoint x: 459, endPoint y: 152, distance: 277.4
click at [459, 153] on label "[EMAIL_ADDRESS][DOMAIN_NAME]" at bounding box center [679, 172] width 441 height 39
paste input "nico655@live"
click at [919, 159] on button "Search" at bounding box center [962, 176] width 86 height 34
drag, startPoint x: 673, startPoint y: 173, endPoint x: 343, endPoint y: 128, distance: 333.2
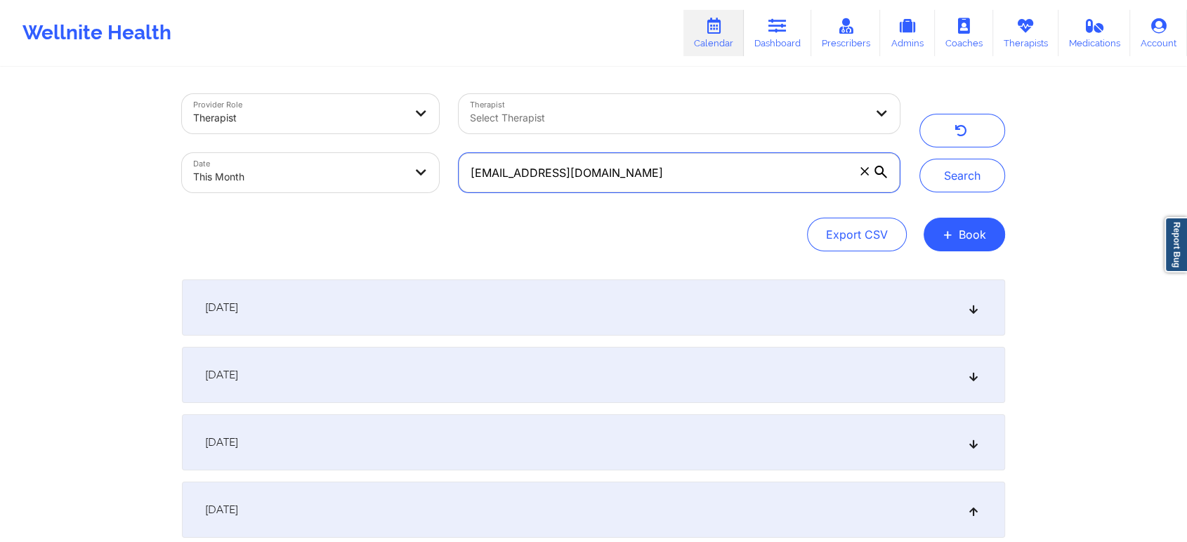
click at [343, 128] on div "Provider Role Therapist Therapist Select Therapist Date This Month [EMAIL_ADDRE…" at bounding box center [540, 143] width 737 height 118
paste input "[EMAIL_ADDRESS]"
click at [919, 159] on button "Search" at bounding box center [962, 176] width 86 height 34
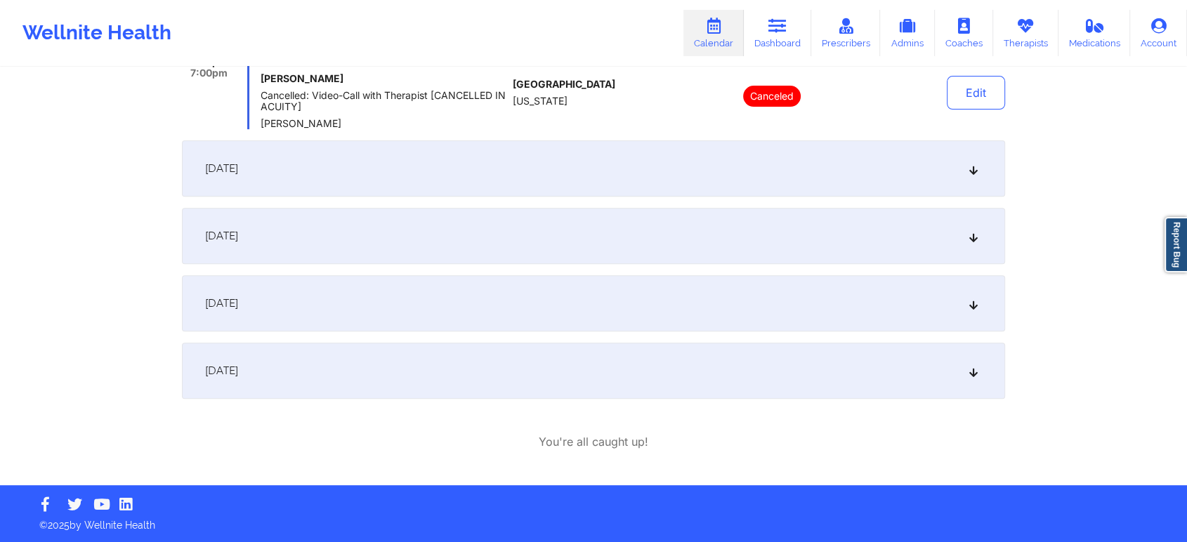
click at [534, 369] on div "[DATE]" at bounding box center [593, 371] width 823 height 56
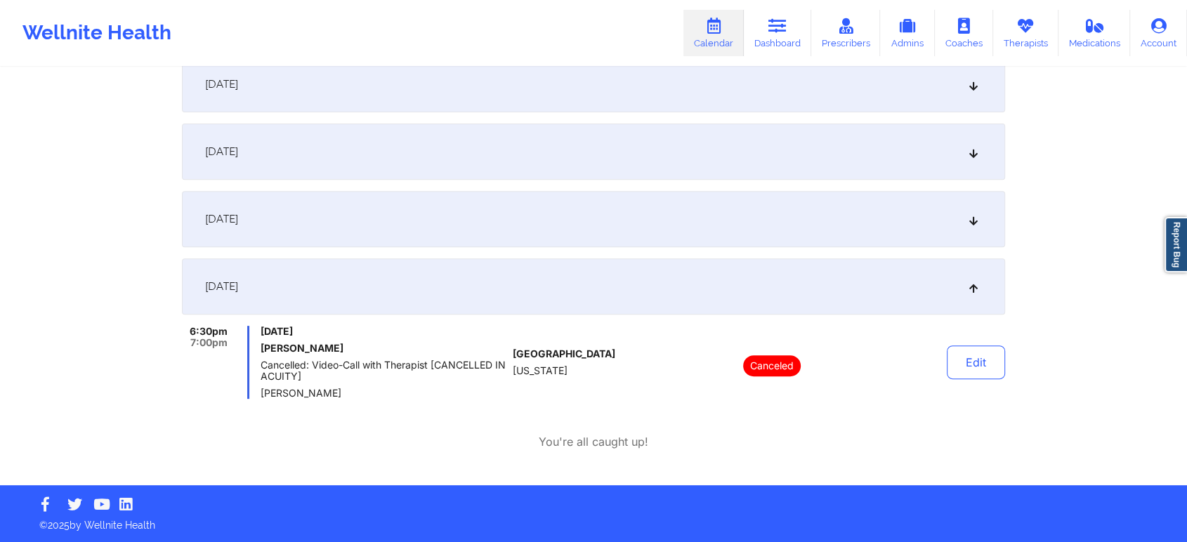
click at [390, 219] on div "[DATE]" at bounding box center [593, 219] width 823 height 56
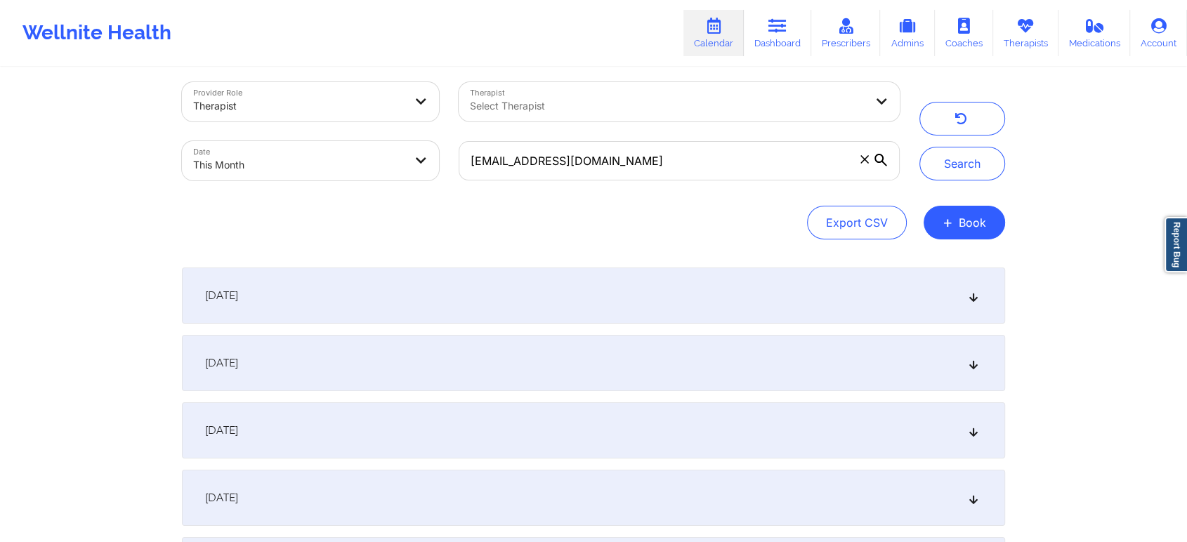
scroll to position [0, 0]
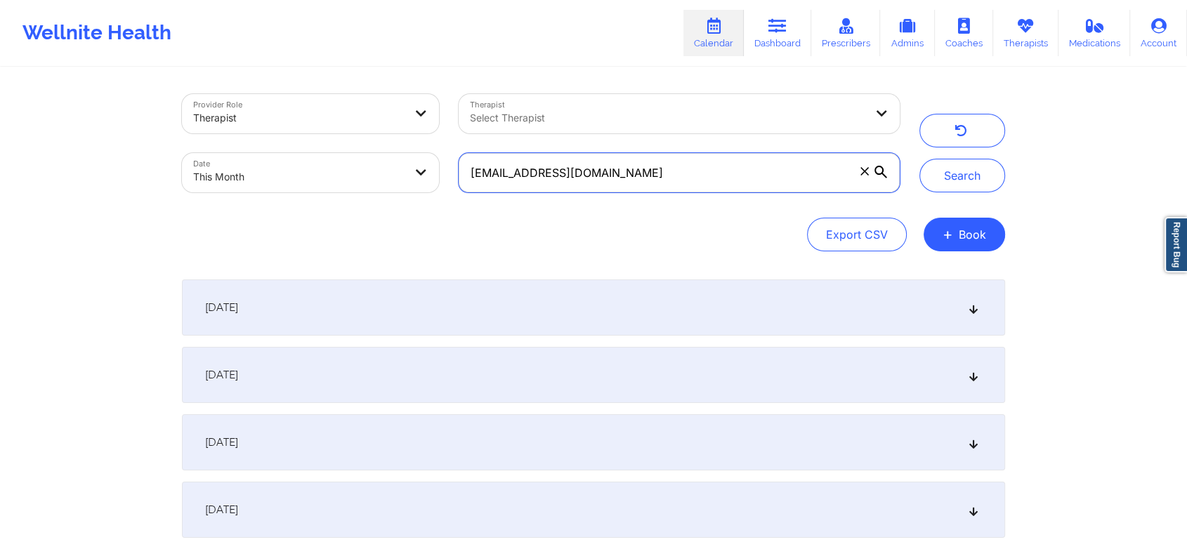
drag, startPoint x: 685, startPoint y: 158, endPoint x: 444, endPoint y: 145, distance: 241.9
click at [444, 145] on div "Provider Role Therapist Therapist Select Therapist Date This Month [EMAIL_ADDRE…" at bounding box center [540, 143] width 737 height 118
paste input "[PERSON_NAME].[PERSON_NAME]"
click at [919, 159] on button "Search" at bounding box center [962, 176] width 86 height 34
drag, startPoint x: 640, startPoint y: 179, endPoint x: 427, endPoint y: 197, distance: 214.3
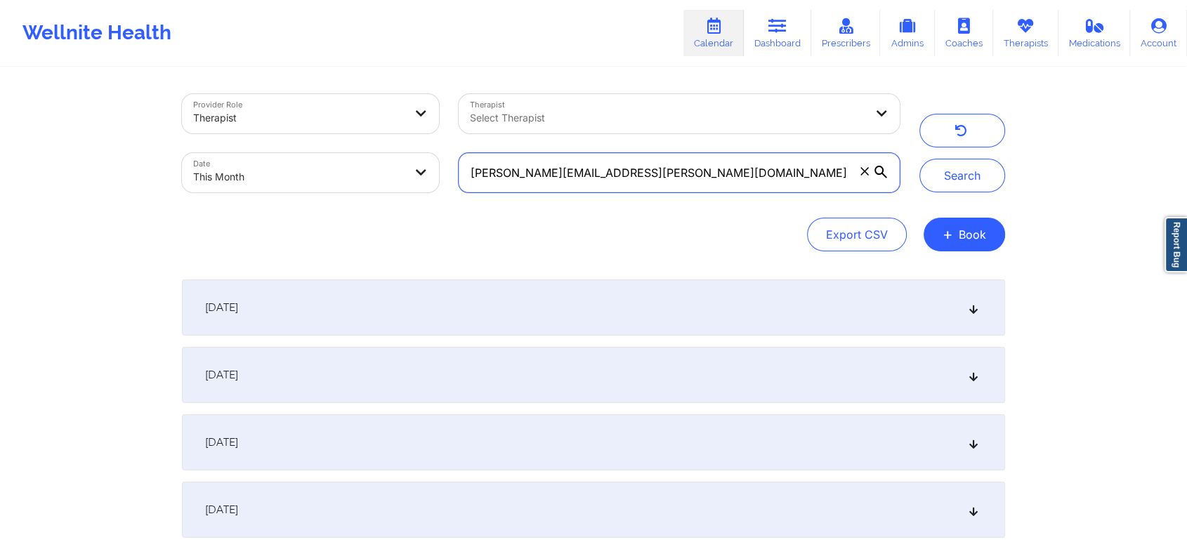
click at [427, 197] on div "Provider Role Therapist Therapist Select Therapist Date This Month [PERSON_NAME…" at bounding box center [540, 143] width 737 height 118
paste input "giulferrari5"
click at [919, 159] on button "Search" at bounding box center [962, 176] width 86 height 34
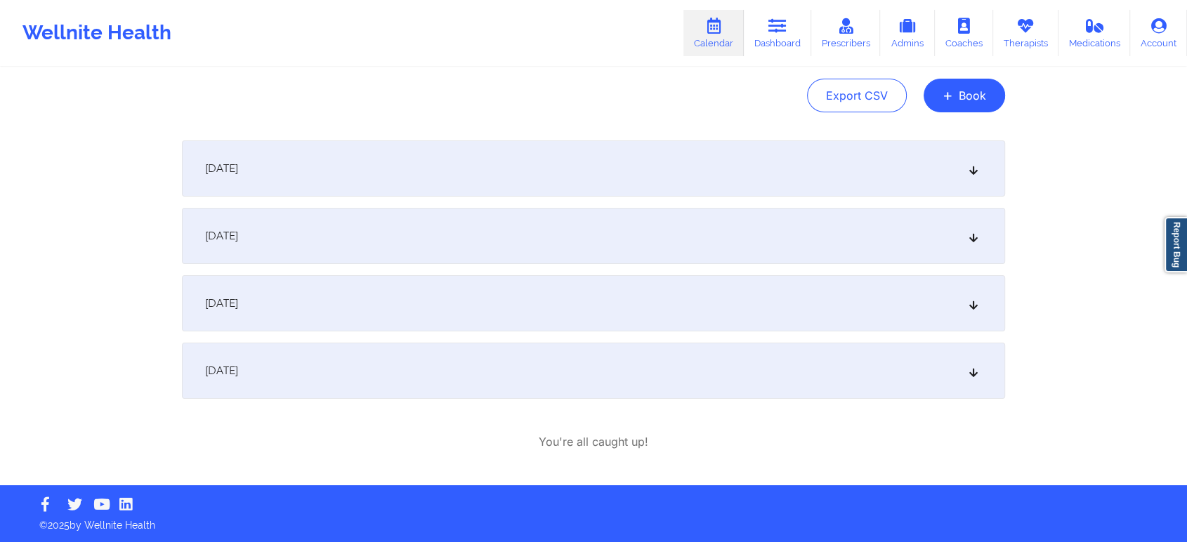
click at [568, 371] on div "[DATE]" at bounding box center [593, 371] width 823 height 56
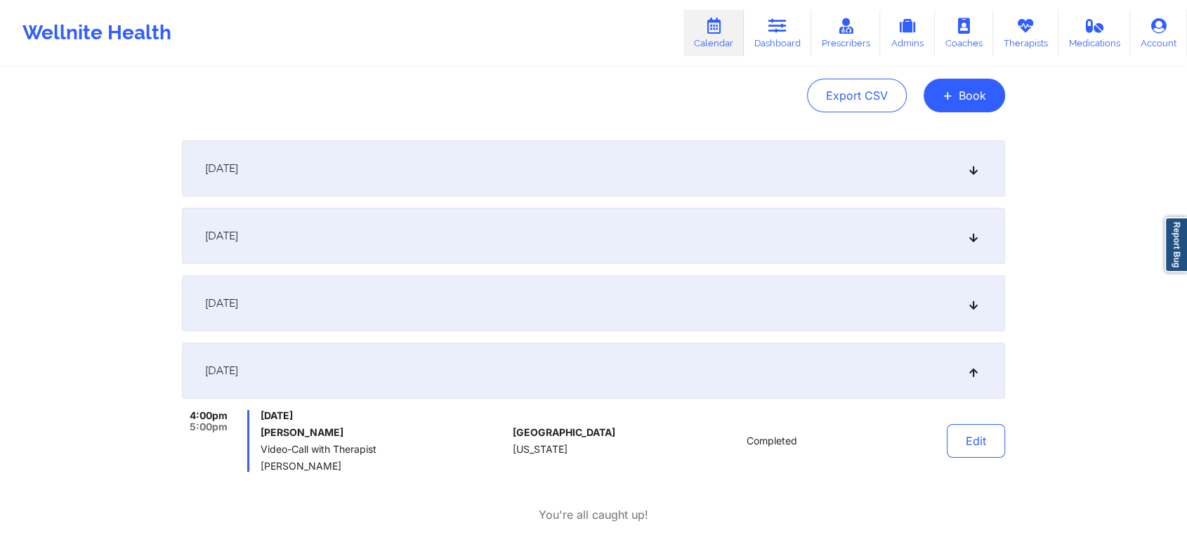
scroll to position [0, 0]
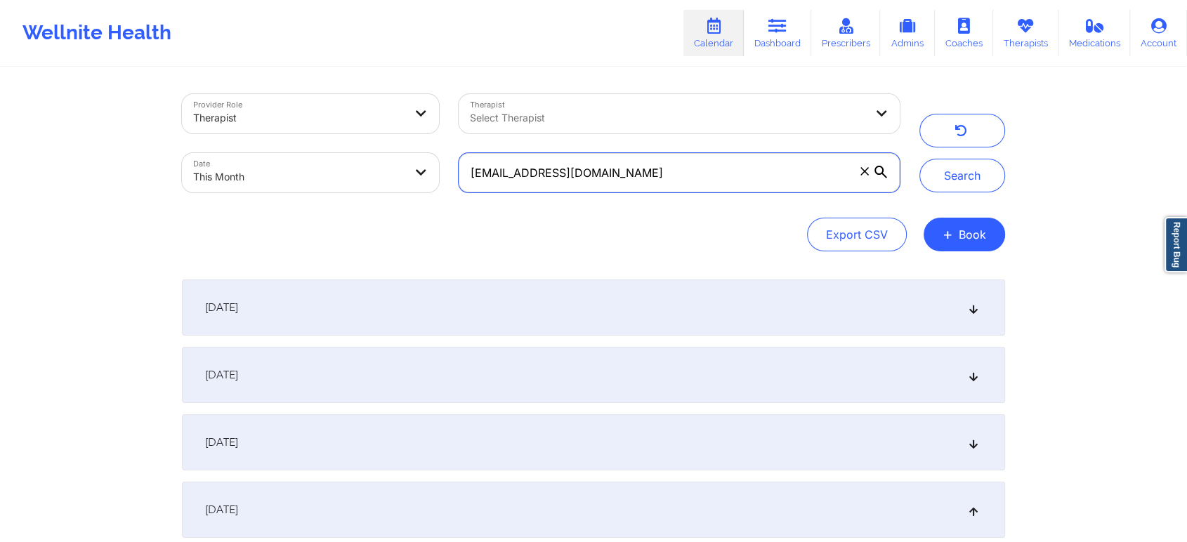
drag, startPoint x: 612, startPoint y: 164, endPoint x: 265, endPoint y: 111, distance: 351.0
click at [265, 111] on div "Provider Role Therapist Therapist Select Therapist Date This Month [EMAIL_ADDRE…" at bounding box center [540, 143] width 737 height 118
paste input "sam1club"
click at [919, 159] on button "Search" at bounding box center [962, 176] width 86 height 34
drag, startPoint x: 641, startPoint y: 176, endPoint x: 344, endPoint y: 154, distance: 297.9
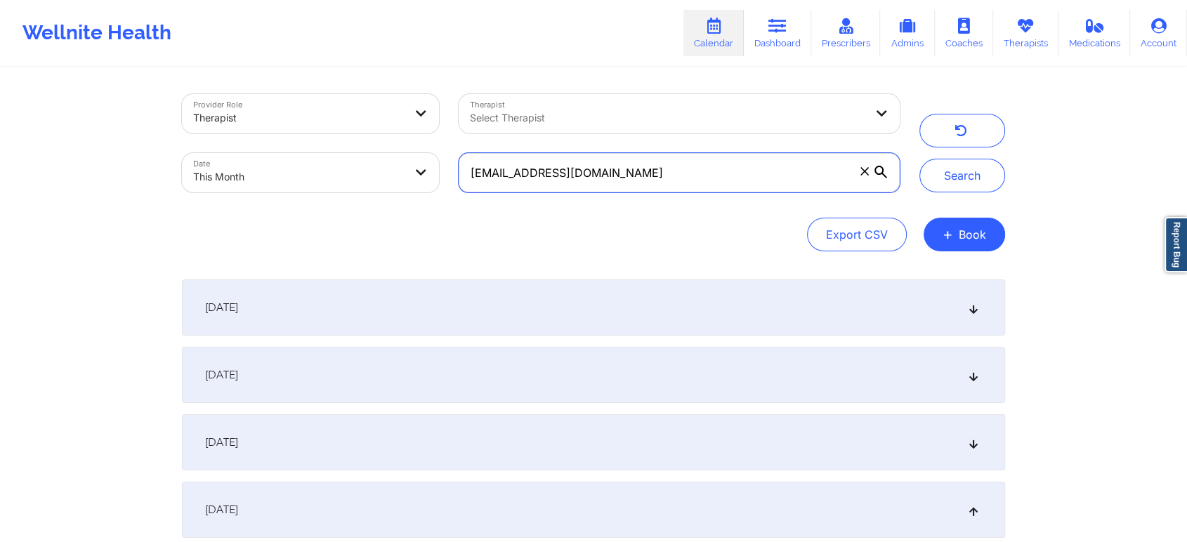
click at [344, 154] on div "Provider Role Therapist Therapist Select Therapist Date This Month [EMAIL_ADDRE…" at bounding box center [540, 143] width 737 height 118
paste input "[EMAIL_ADDRESS]"
click at [919, 159] on button "Search" at bounding box center [962, 176] width 86 height 34
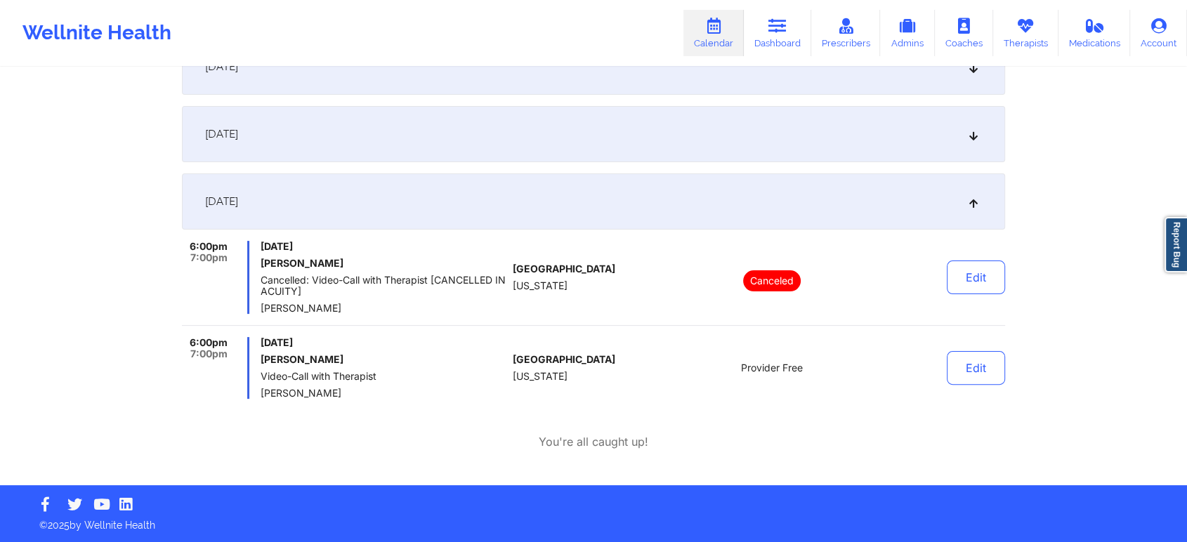
click at [511, 139] on div "[DATE]" at bounding box center [593, 134] width 823 height 56
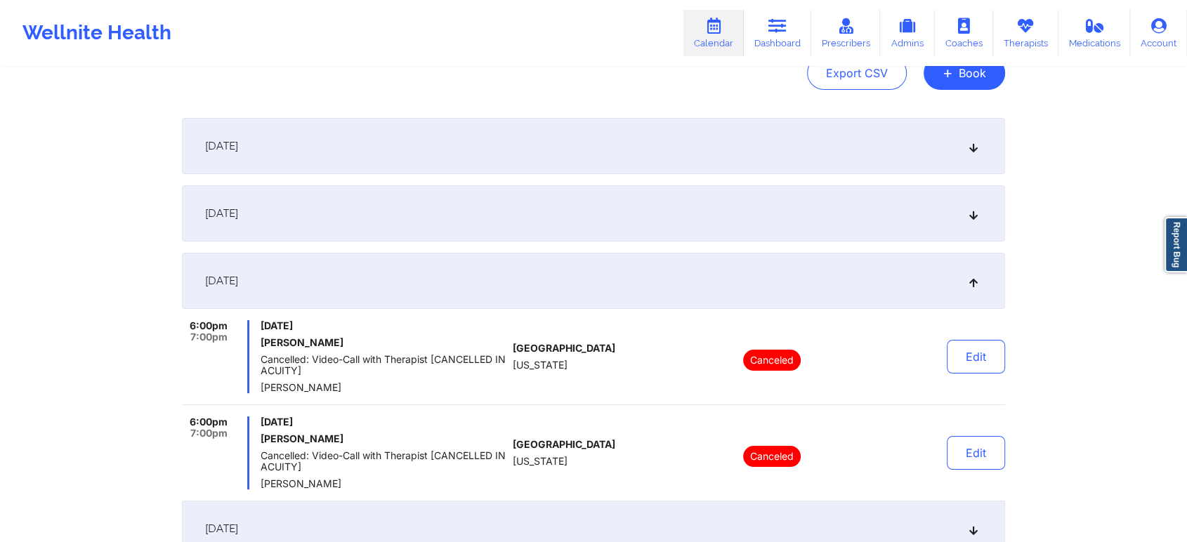
scroll to position [150, 0]
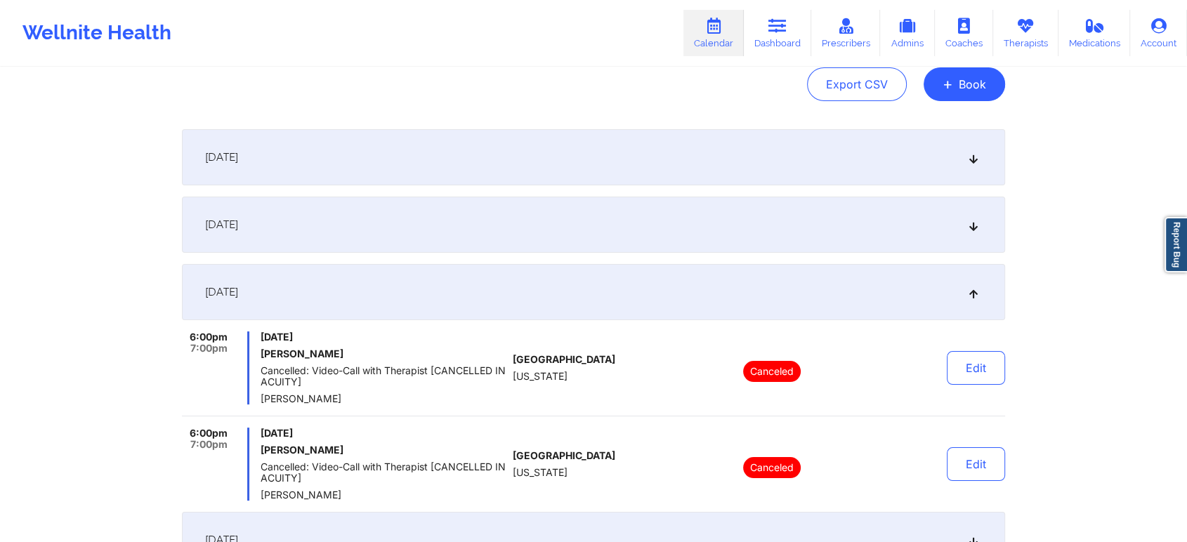
click at [705, 216] on div "[DATE]" at bounding box center [593, 225] width 823 height 56
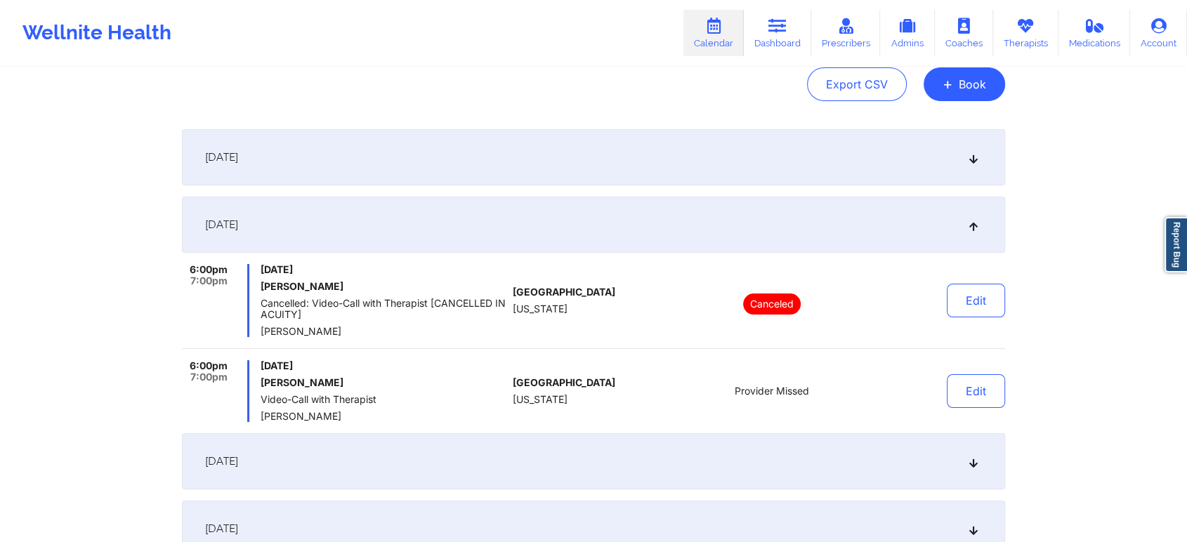
click at [604, 150] on div "[DATE]" at bounding box center [593, 157] width 823 height 56
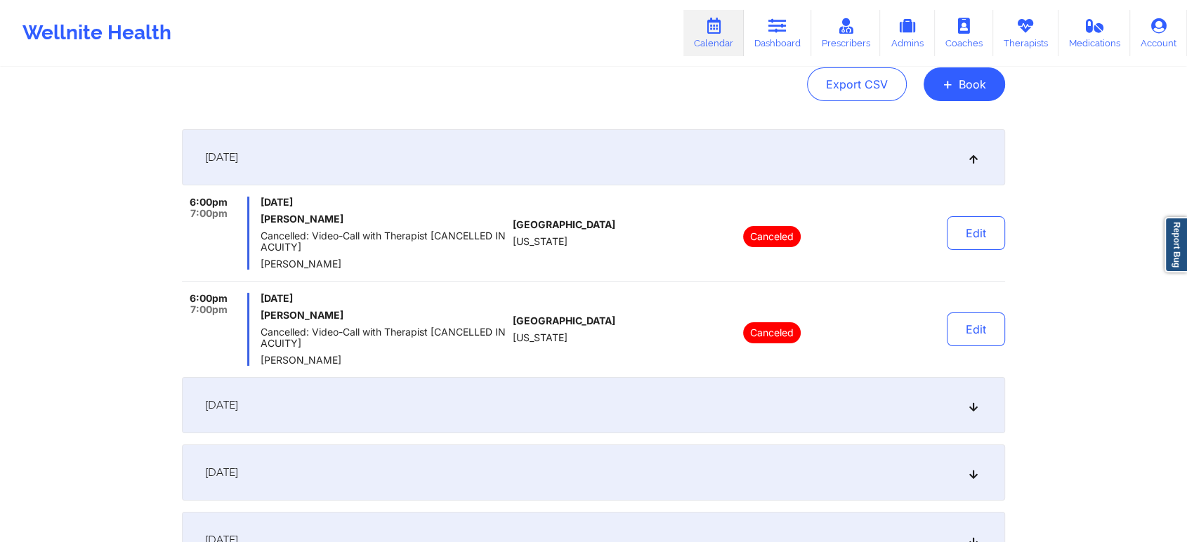
click at [613, 395] on div "[DATE]" at bounding box center [593, 405] width 823 height 56
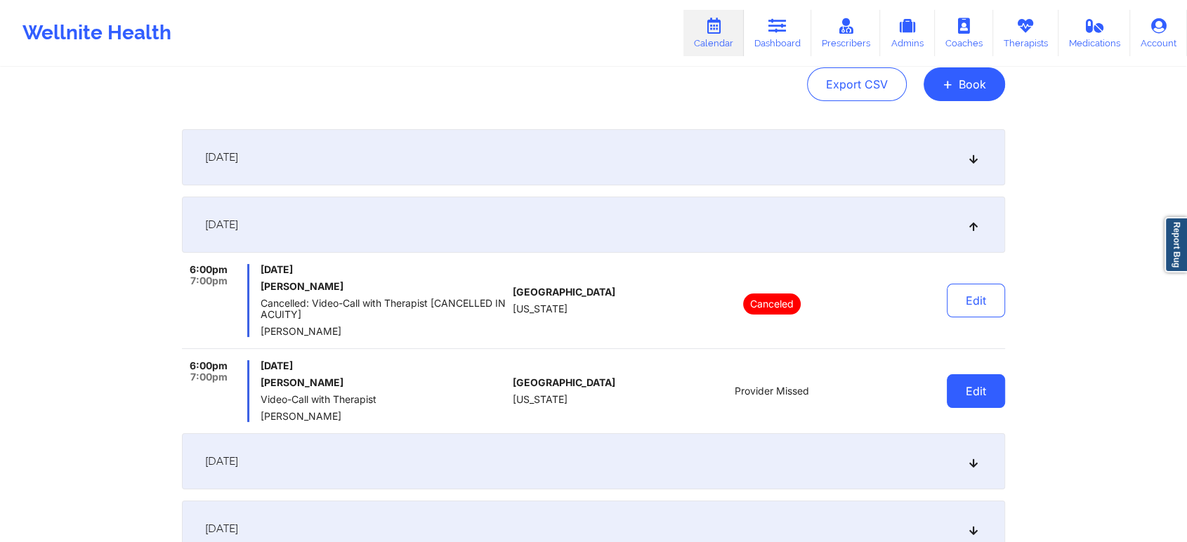
click at [975, 387] on button "Edit" at bounding box center [976, 391] width 58 height 34
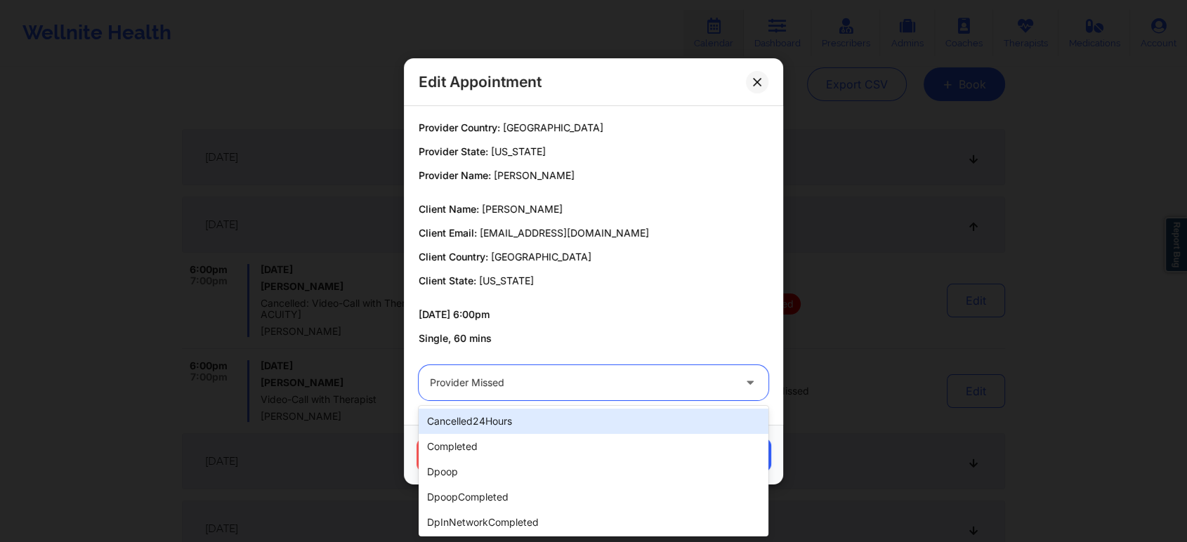
click at [545, 386] on div at bounding box center [581, 382] width 303 height 17
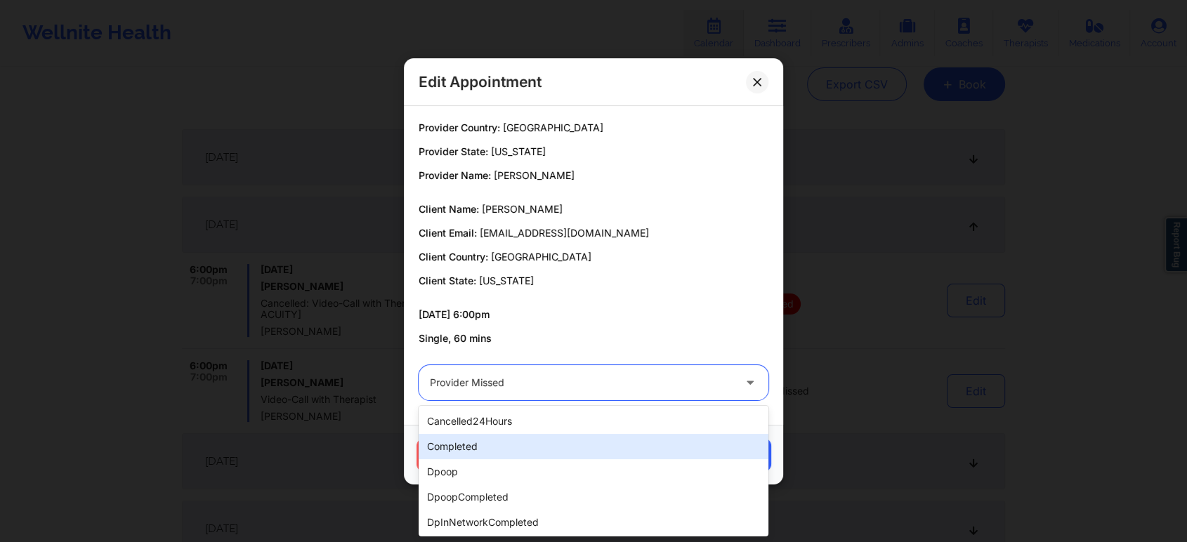
click at [483, 450] on div "completed" at bounding box center [594, 446] width 350 height 25
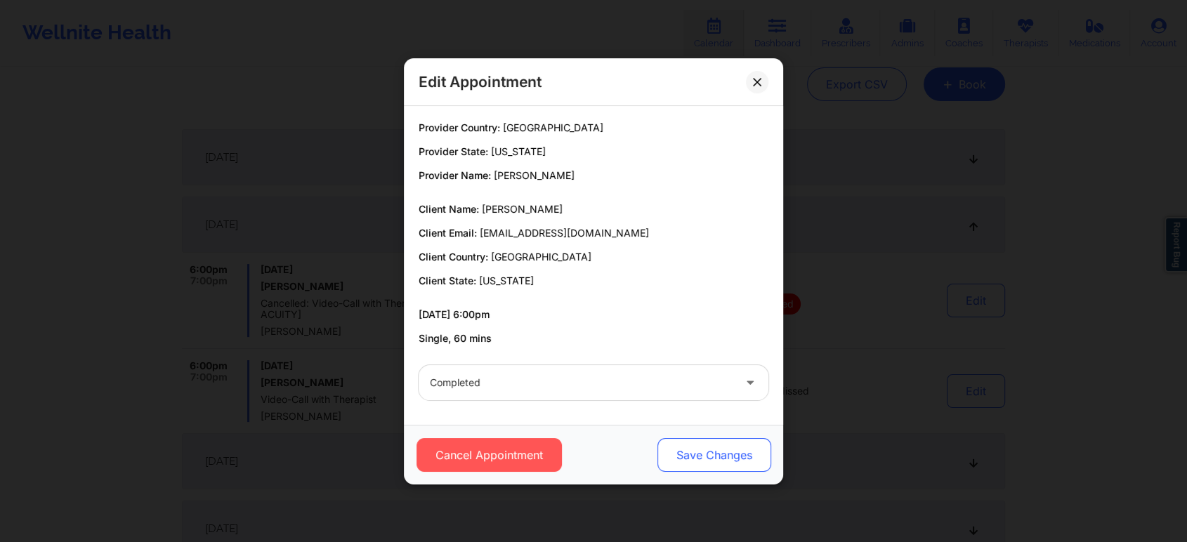
click at [692, 447] on button "Save Changes" at bounding box center [714, 455] width 114 height 34
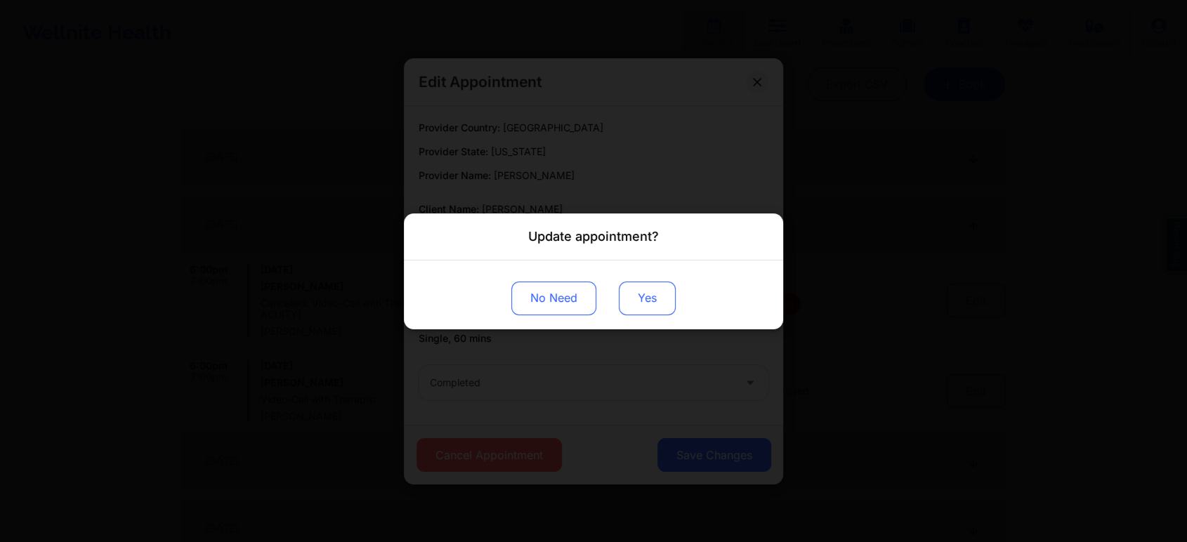
click at [657, 289] on button "Yes" at bounding box center [647, 298] width 57 height 34
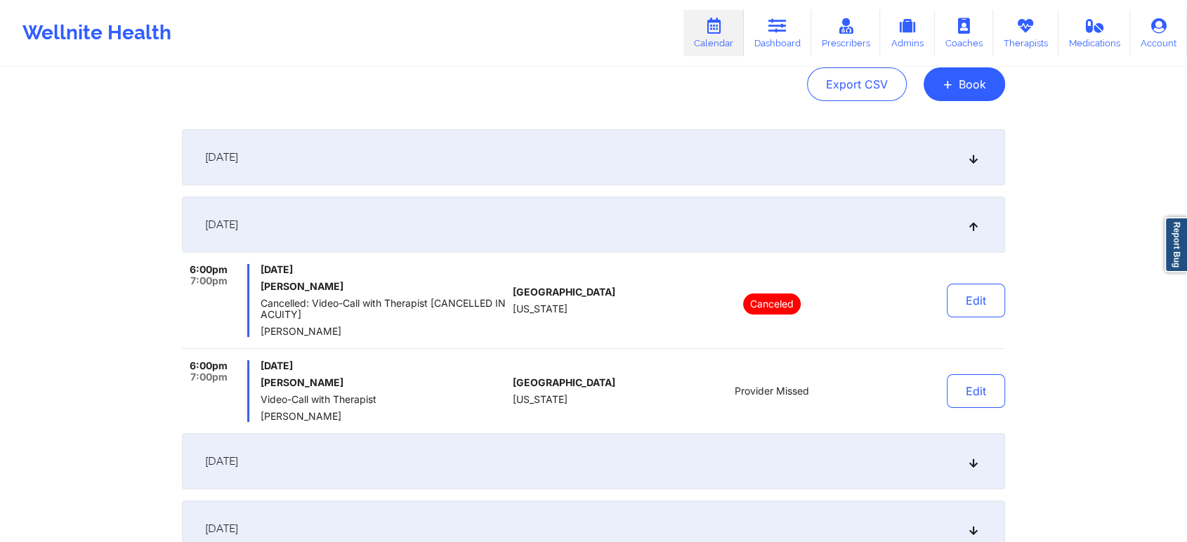
scroll to position [308, 0]
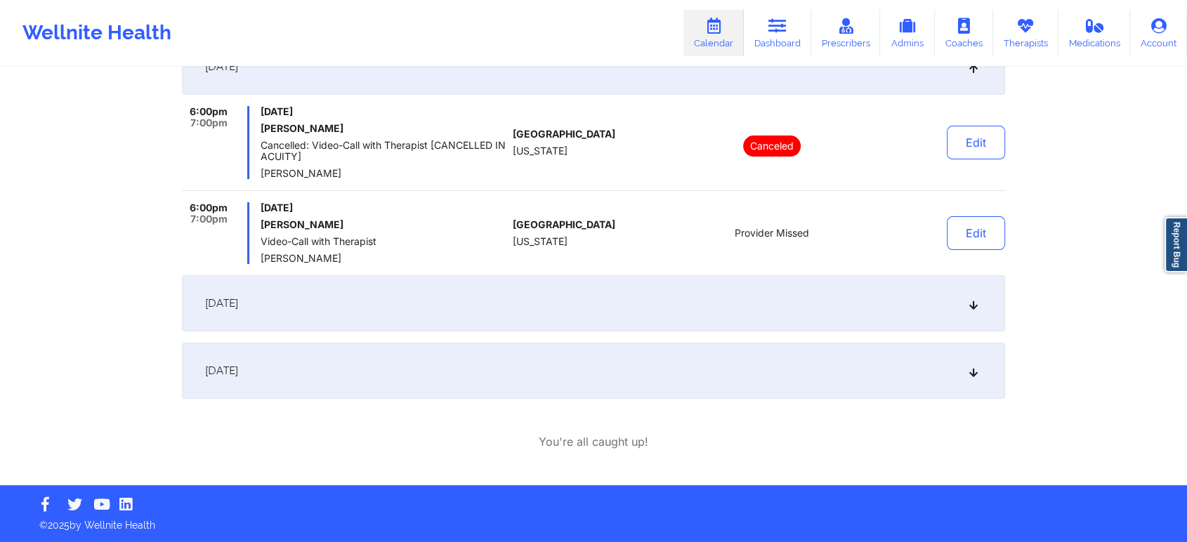
click at [682, 379] on div "[DATE]" at bounding box center [593, 371] width 823 height 56
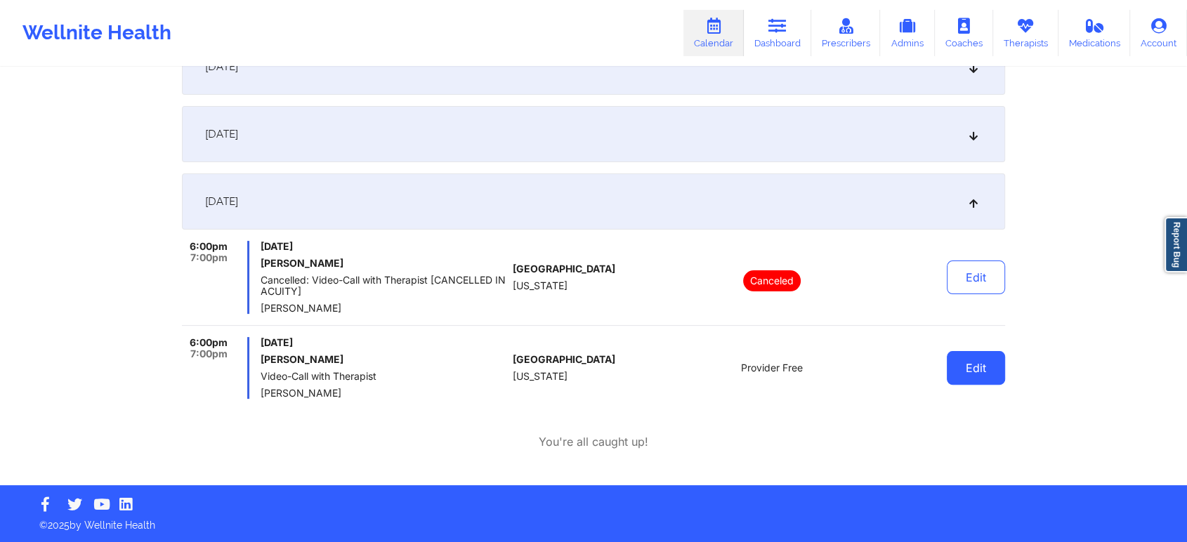
click at [965, 373] on button "Edit" at bounding box center [976, 368] width 58 height 34
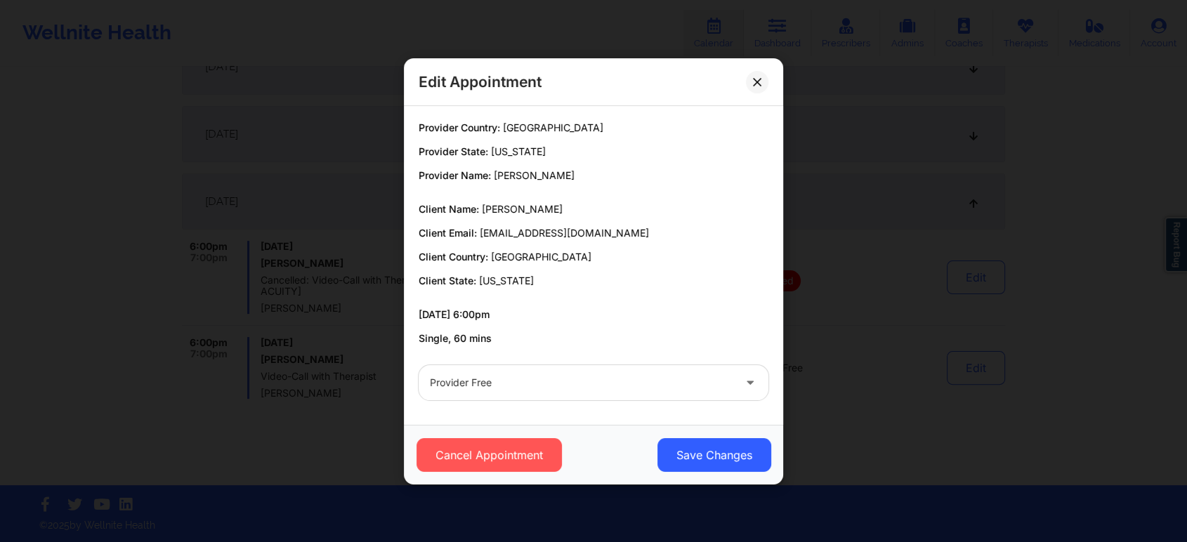
click at [587, 381] on div at bounding box center [581, 382] width 303 height 17
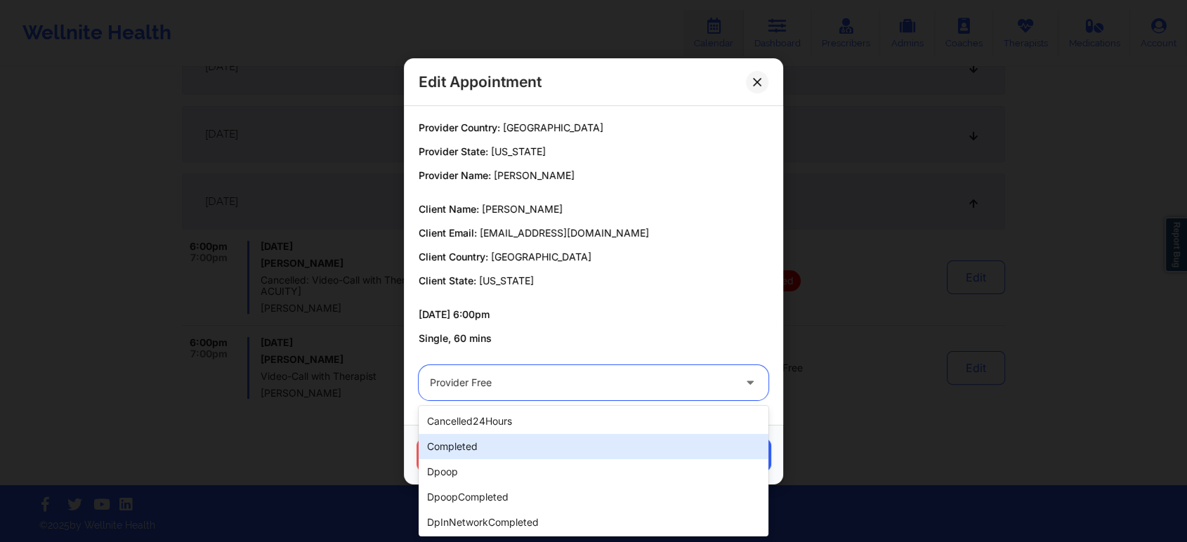
click at [510, 445] on div "completed" at bounding box center [594, 446] width 350 height 25
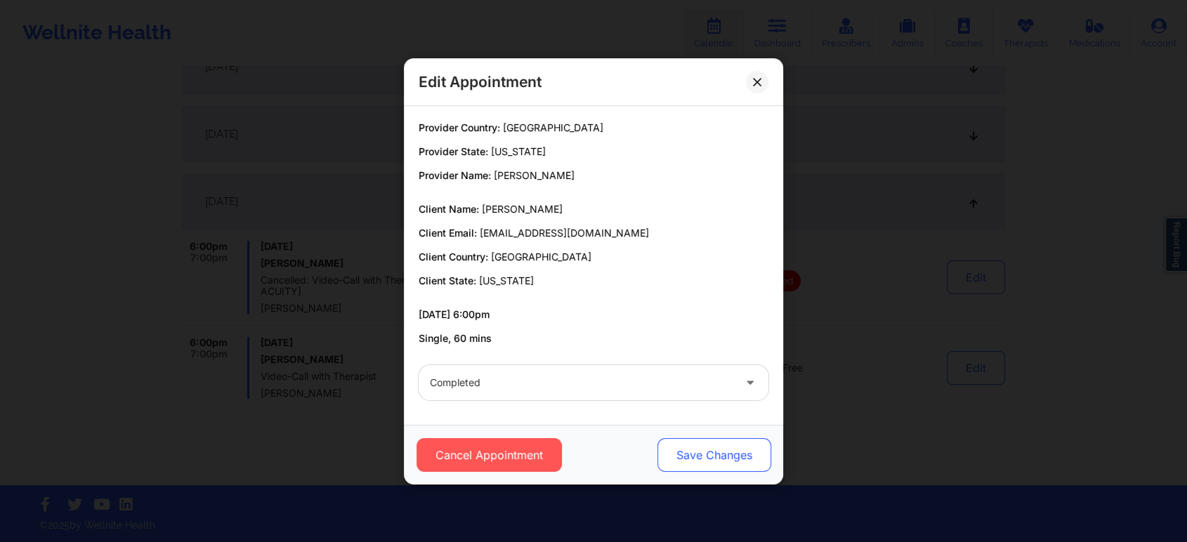
click at [738, 465] on button "Save Changes" at bounding box center [714, 455] width 114 height 34
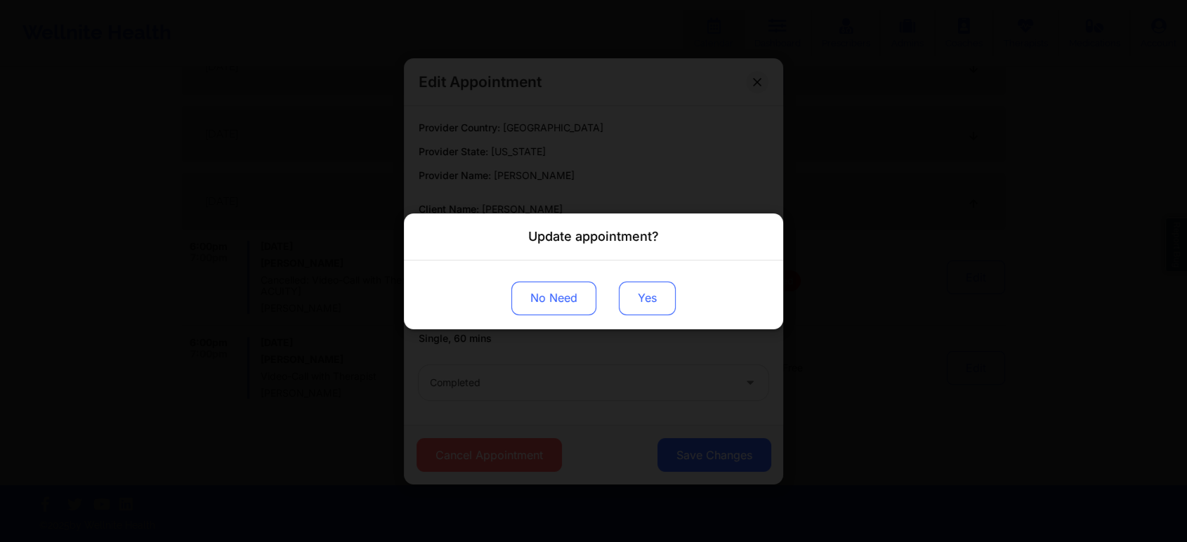
click at [628, 291] on button "Yes" at bounding box center [647, 298] width 57 height 34
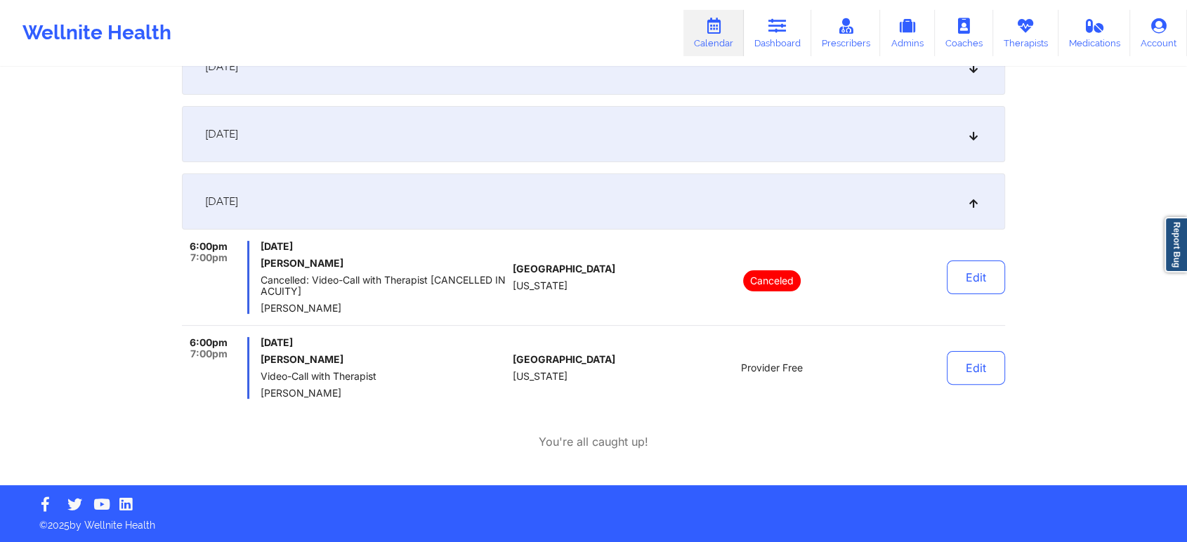
scroll to position [0, 0]
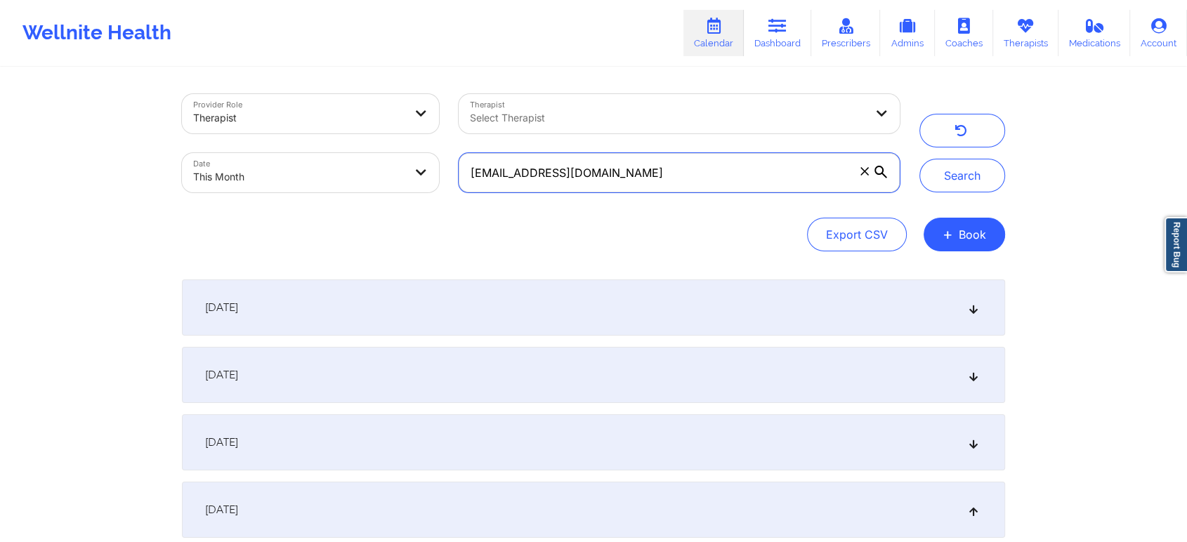
drag, startPoint x: 682, startPoint y: 178, endPoint x: 381, endPoint y: 164, distance: 301.6
click at [381, 164] on div "Provider Role Therapist Therapist Select Therapist Date This Month [EMAIL_ADDRE…" at bounding box center [540, 143] width 737 height 118
paste input "[EMAIL_ADDRESS]"
click at [919, 159] on button "Search" at bounding box center [962, 176] width 86 height 34
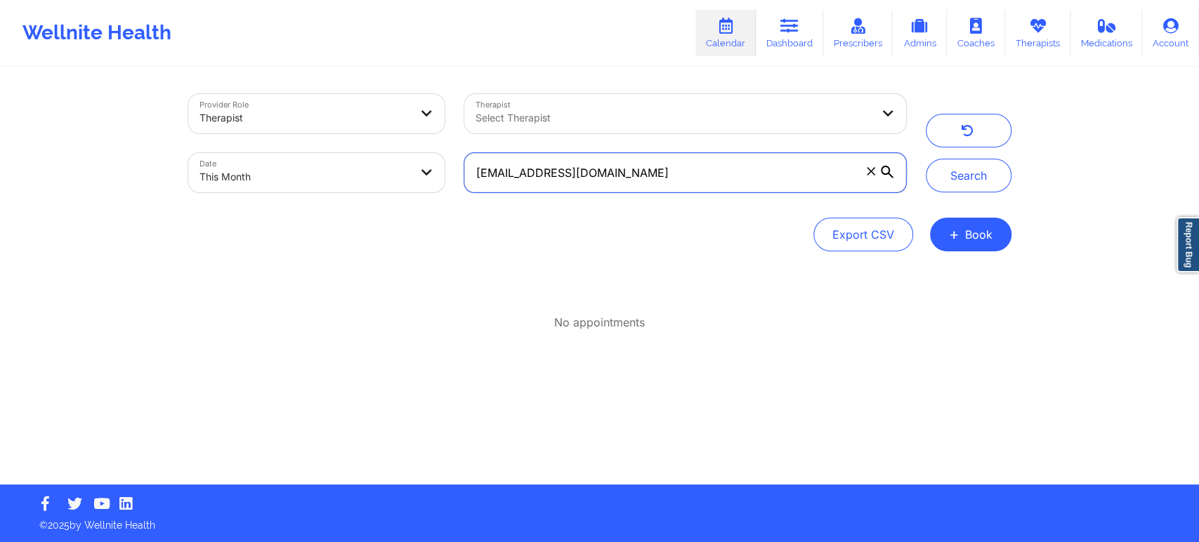
click at [494, 172] on input "[EMAIL_ADDRESS][DOMAIN_NAME]" at bounding box center [684, 172] width 441 height 39
click at [926, 159] on button "Search" at bounding box center [969, 176] width 86 height 34
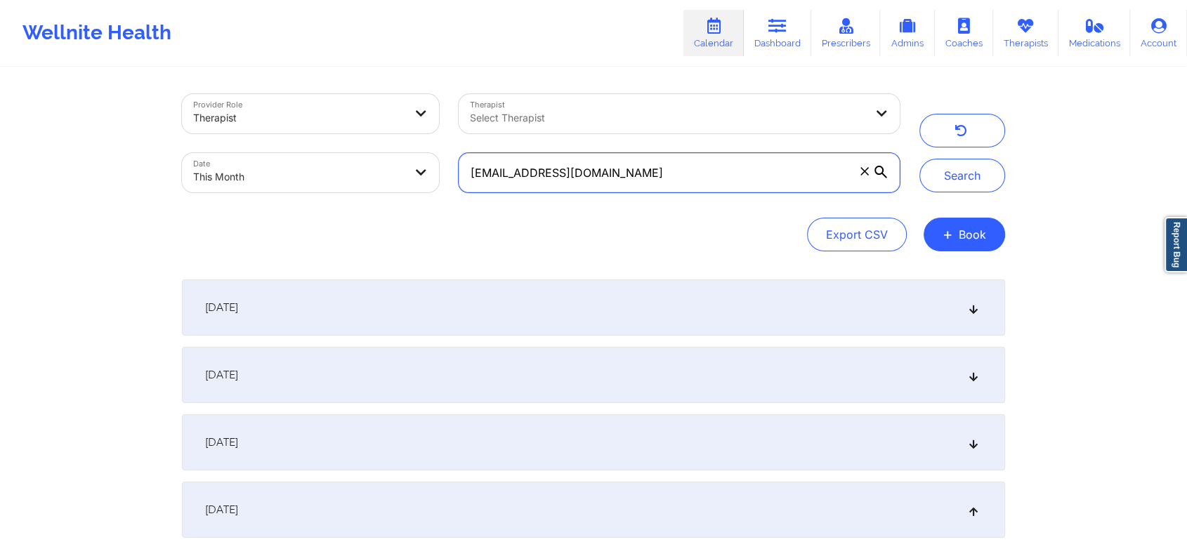
scroll to position [474, 0]
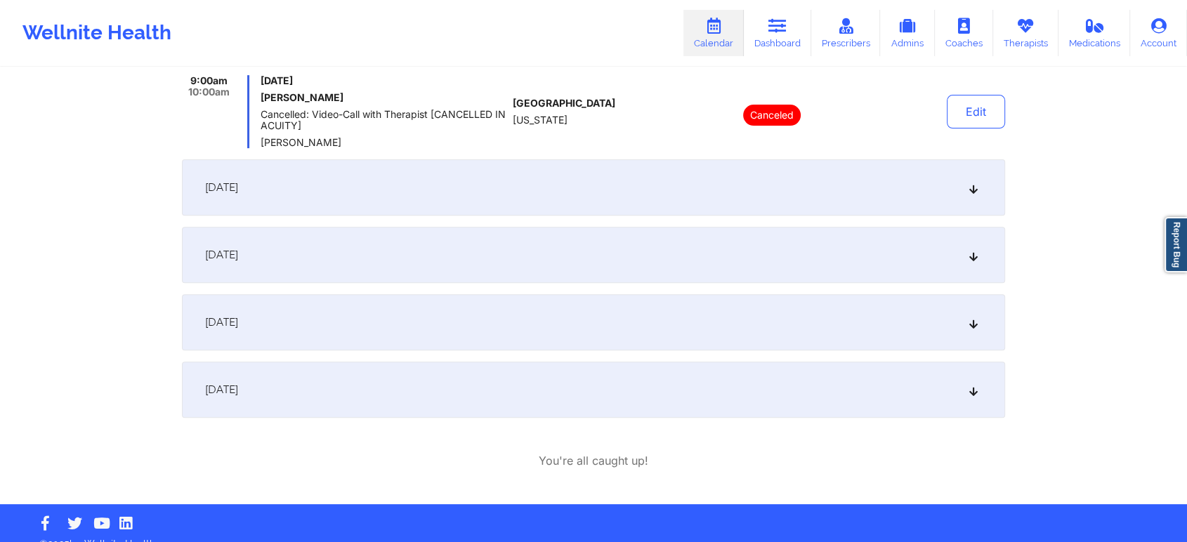
click at [407, 328] on div "[DATE]" at bounding box center [593, 322] width 823 height 56
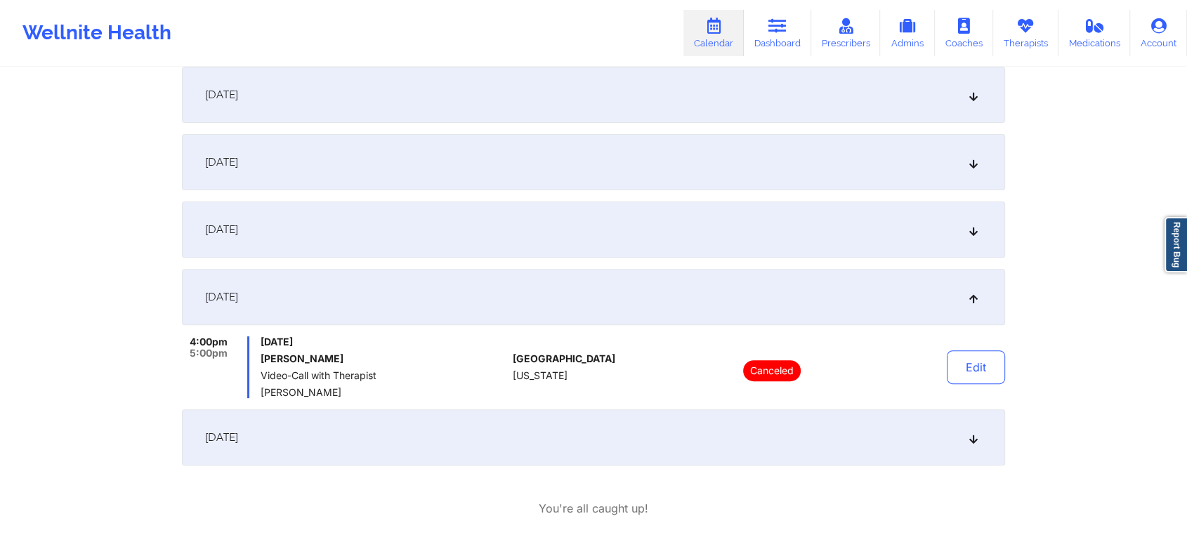
scroll to position [0, 0]
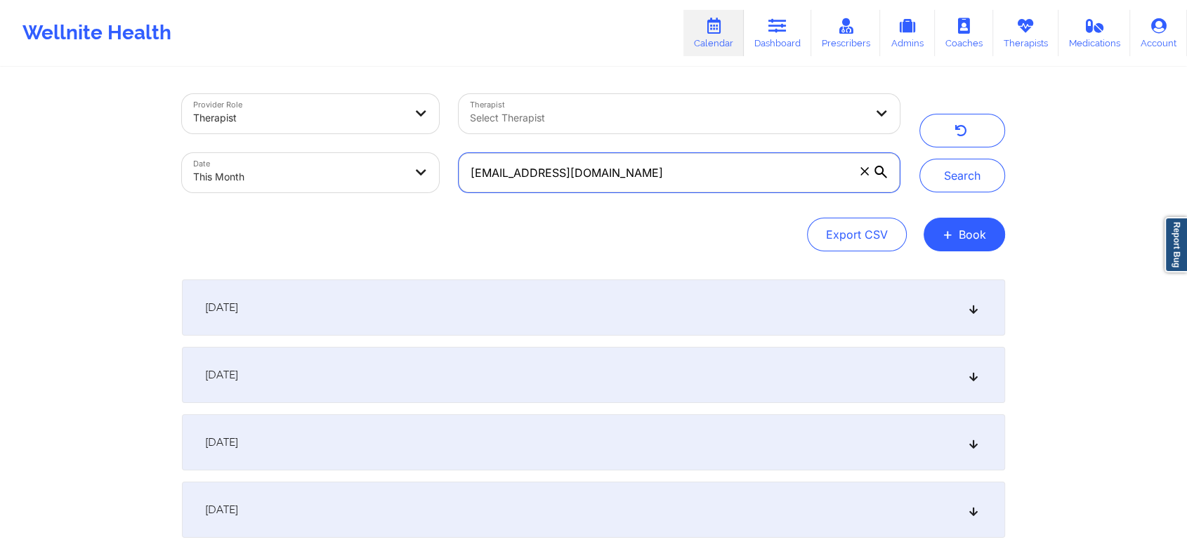
drag, startPoint x: 763, startPoint y: 156, endPoint x: 453, endPoint y: 188, distance: 312.0
click at [453, 188] on div "[EMAIL_ADDRESS][DOMAIN_NAME]" at bounding box center [679, 172] width 461 height 59
paste input "[EMAIL_ADDRESS]"
click at [919, 159] on button "Search" at bounding box center [962, 176] width 86 height 34
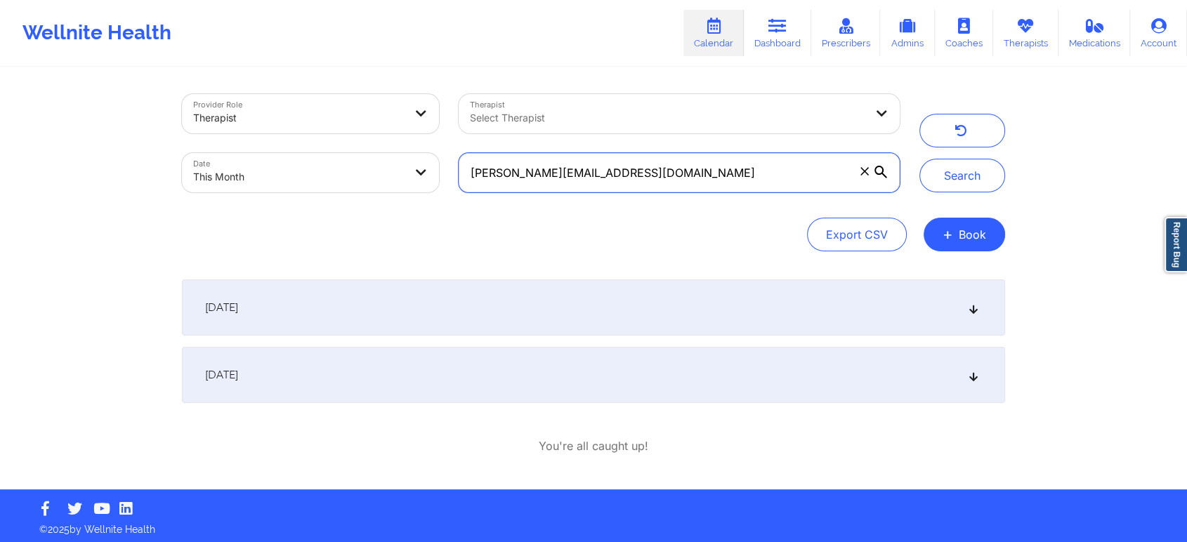
scroll to position [4, 0]
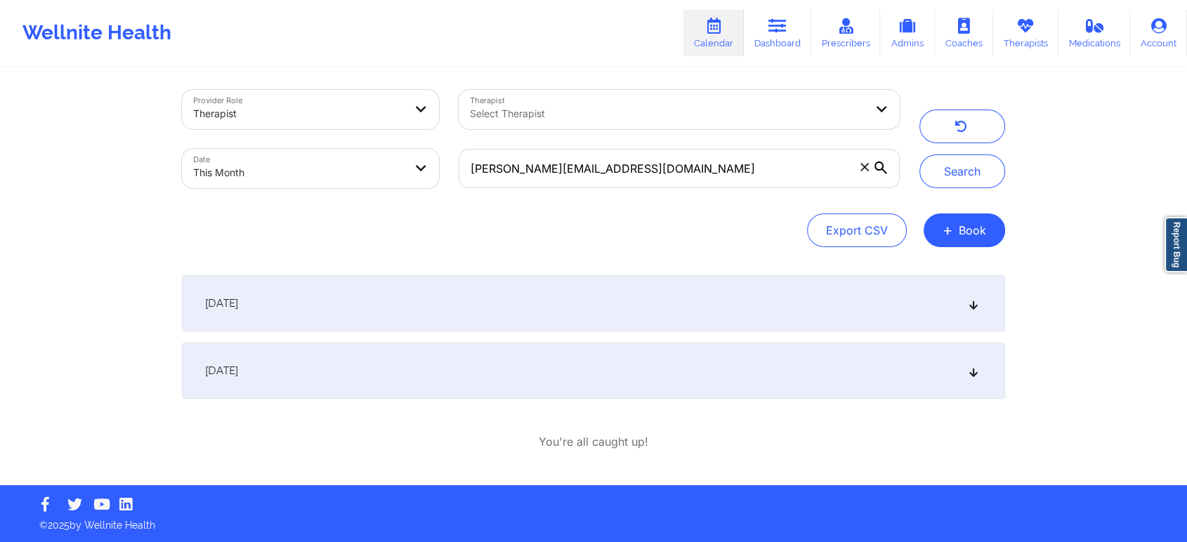
click at [582, 388] on div "[DATE]" at bounding box center [593, 371] width 823 height 56
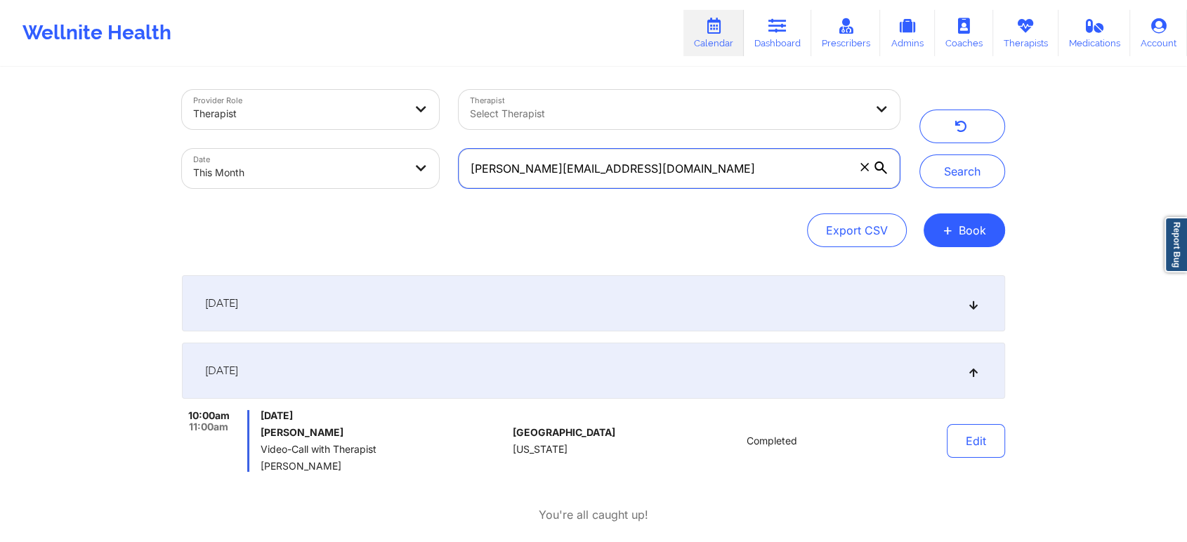
drag, startPoint x: 675, startPoint y: 166, endPoint x: 367, endPoint y: 133, distance: 309.4
click at [367, 133] on div "Provider Role Therapist Therapist Select Therapist Date This Month [EMAIL_ADDRE…" at bounding box center [540, 139] width 737 height 118
paste input "amoni9566"
click at [919, 154] on button "Search" at bounding box center [962, 171] width 86 height 34
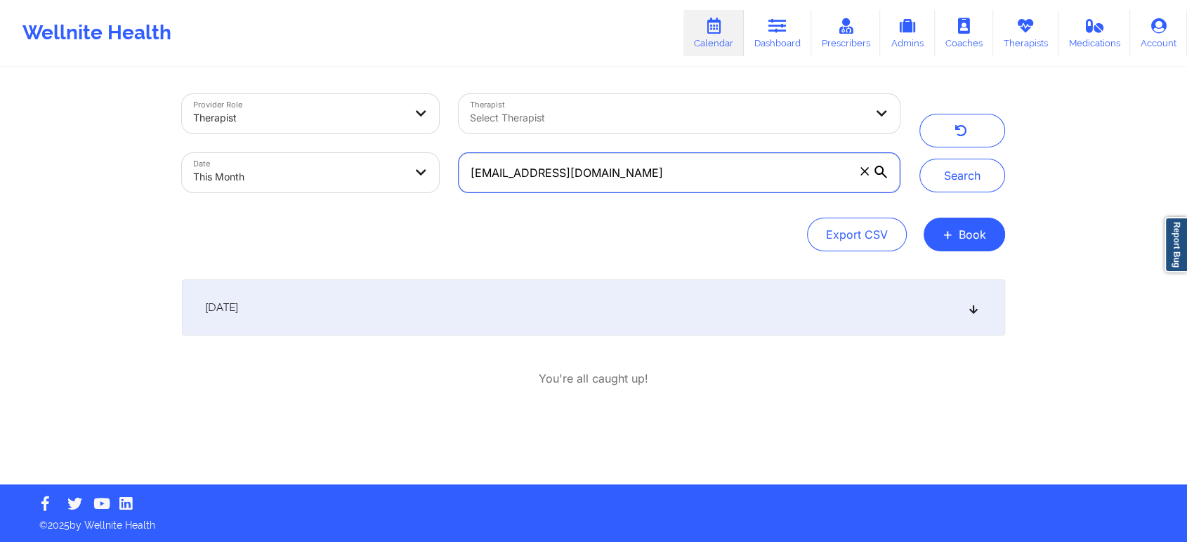
scroll to position [0, 0]
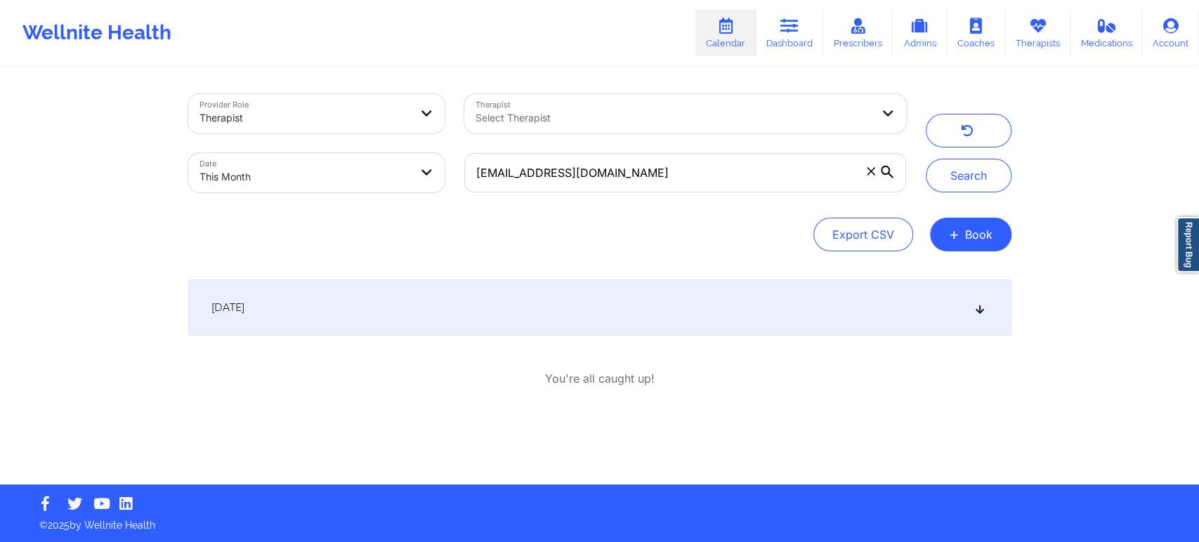
click at [658, 334] on div "[DATE]" at bounding box center [599, 308] width 823 height 56
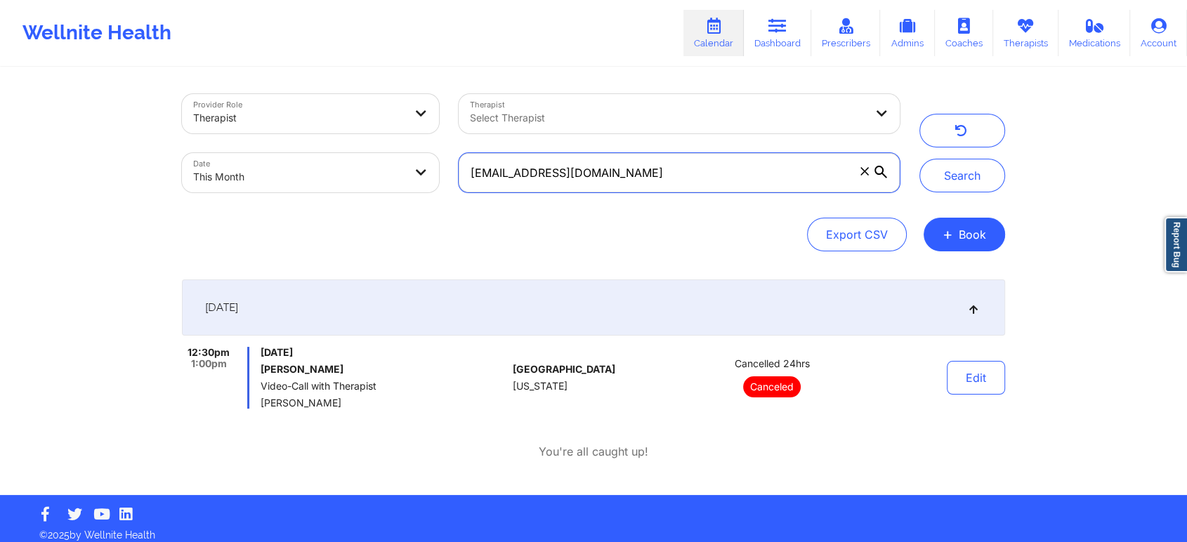
drag, startPoint x: 678, startPoint y: 167, endPoint x: 360, endPoint y: 127, distance: 321.3
click at [360, 127] on div "Provider Role Therapist Therapist Select Therapist Date This Month [EMAIL_ADDRE…" at bounding box center [540, 143] width 737 height 118
paste input "nedab69"
click at [919, 159] on button "Search" at bounding box center [962, 176] width 86 height 34
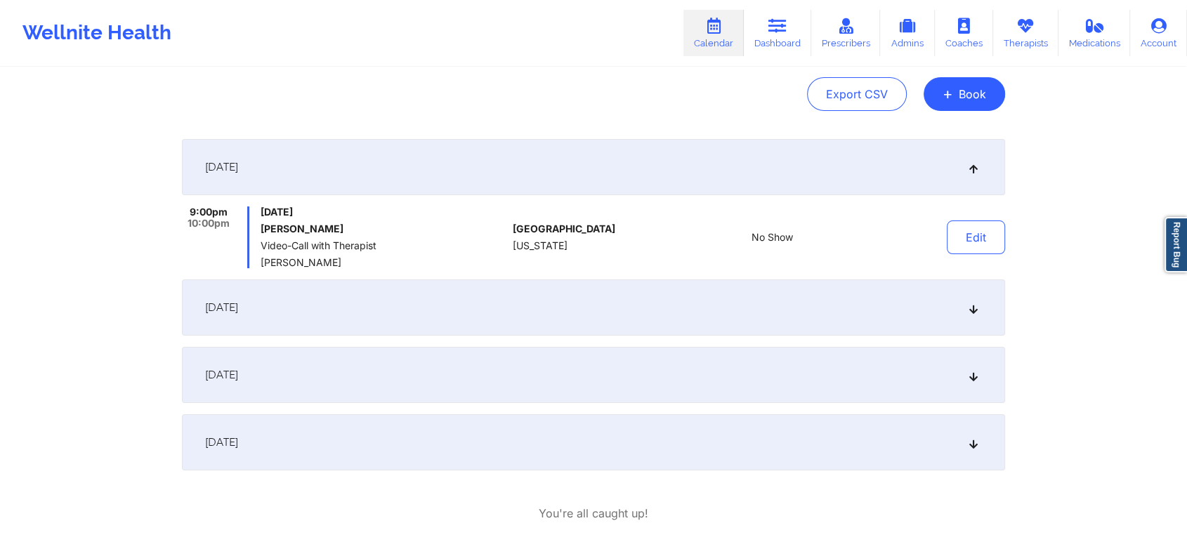
scroll to position [212, 0]
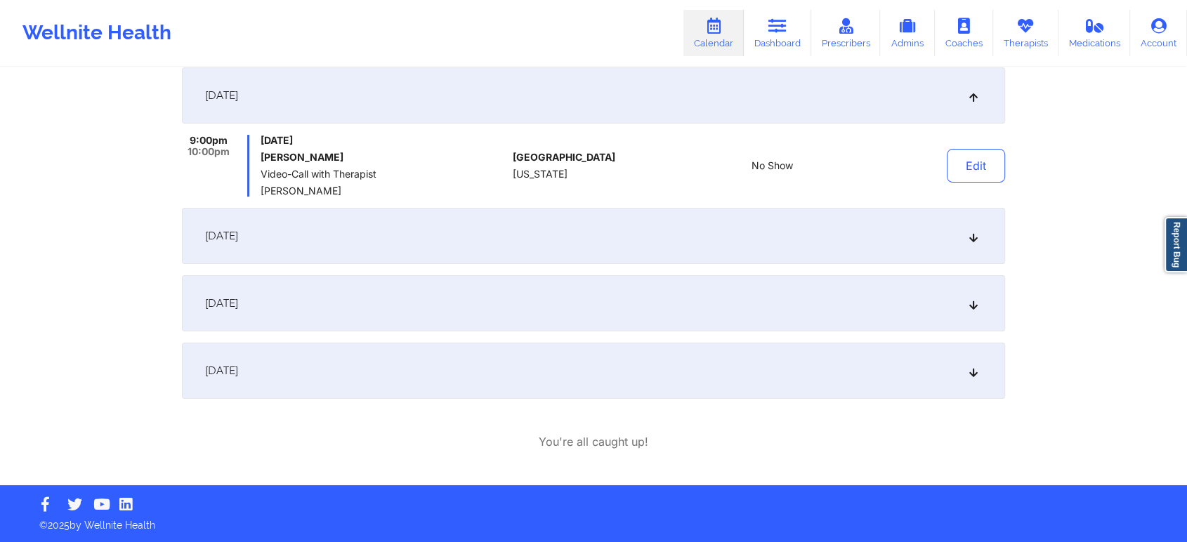
click at [737, 356] on div "[DATE]" at bounding box center [593, 371] width 823 height 56
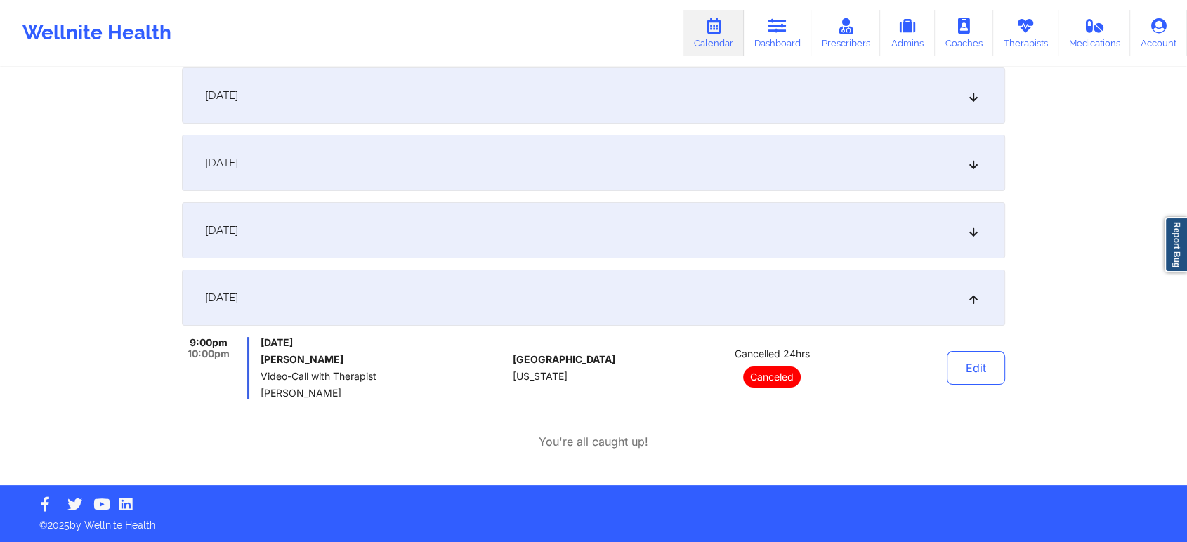
scroll to position [0, 0]
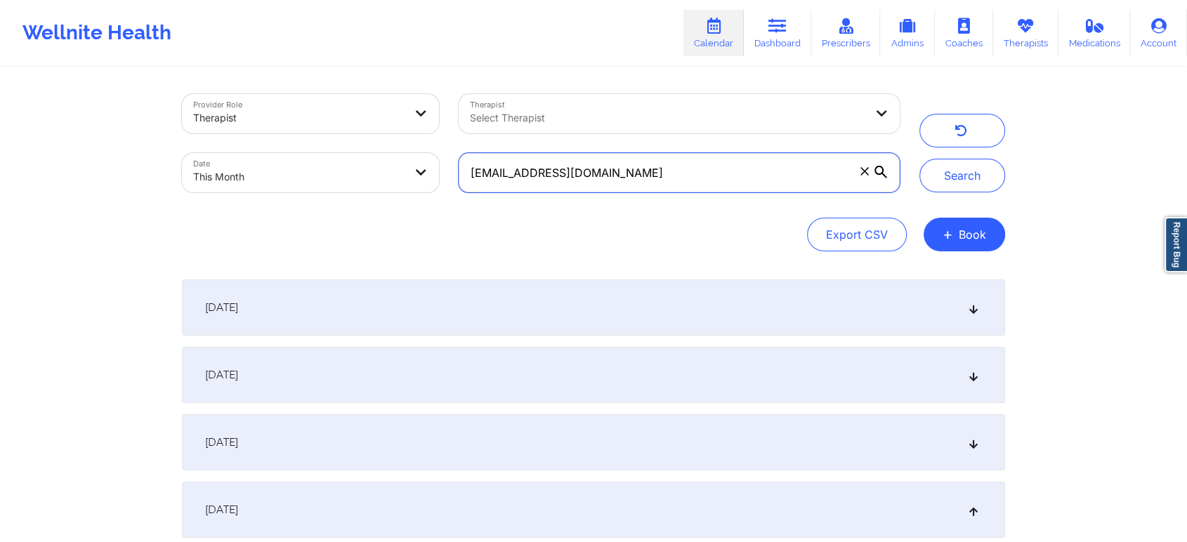
drag, startPoint x: 643, startPoint y: 158, endPoint x: 360, endPoint y: 147, distance: 283.2
click at [360, 147] on div "Provider Role Therapist Therapist Select Therapist Date This Month [EMAIL_ADDRE…" at bounding box center [540, 143] width 737 height 118
paste input "lexipinchuk"
click at [919, 159] on button "Search" at bounding box center [962, 176] width 86 height 34
drag, startPoint x: 694, startPoint y: 162, endPoint x: 287, endPoint y: 162, distance: 407.3
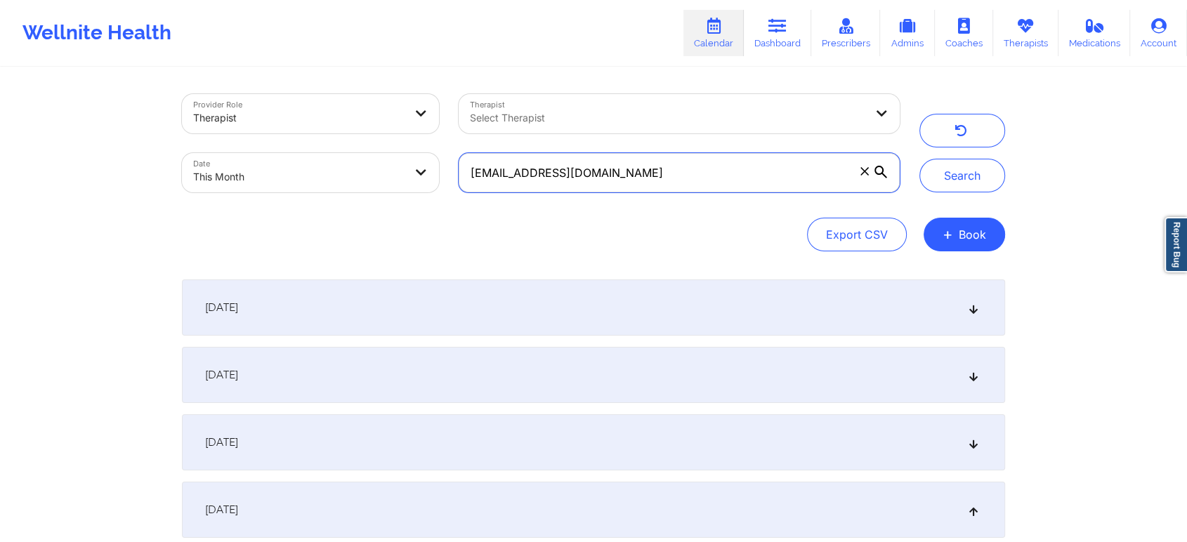
click at [287, 162] on div "Provider Role Therapist Therapist Select Therapist Date This Month [EMAIL_ADDRE…" at bounding box center [540, 143] width 737 height 118
paste input "[EMAIL_ADDRESS][DOMAIN_NAME]"
click at [919, 159] on button "Search" at bounding box center [962, 176] width 86 height 34
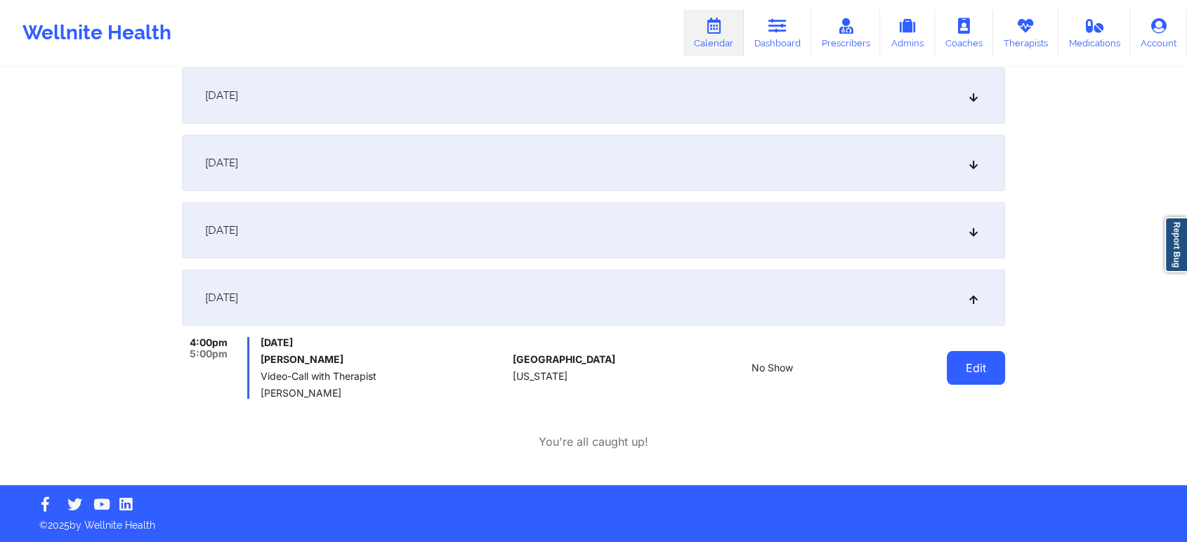
click at [997, 353] on button "Edit" at bounding box center [976, 368] width 58 height 34
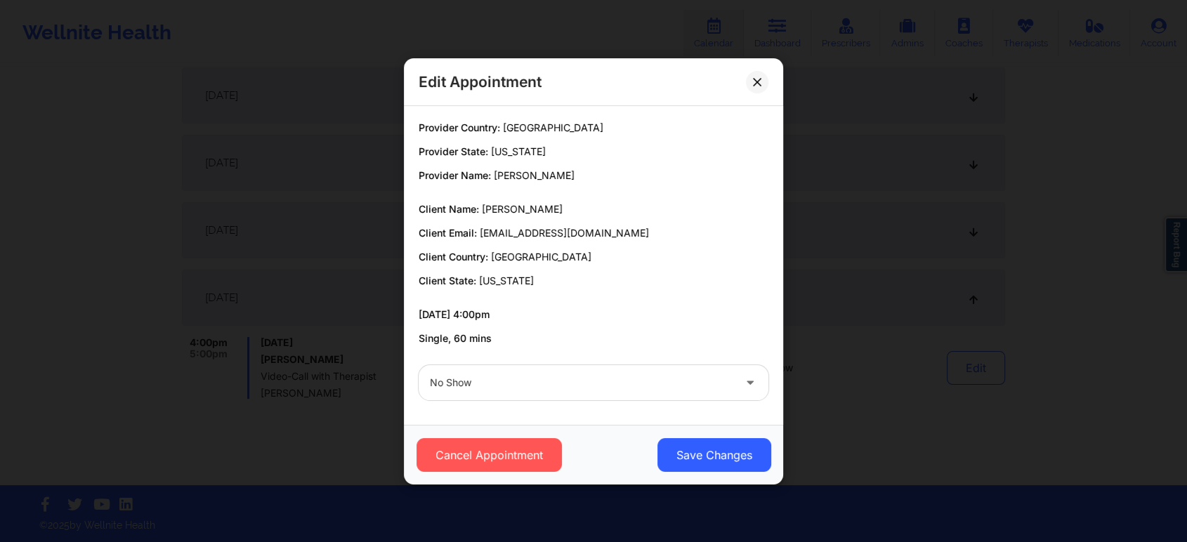
click at [614, 381] on div at bounding box center [581, 382] width 303 height 17
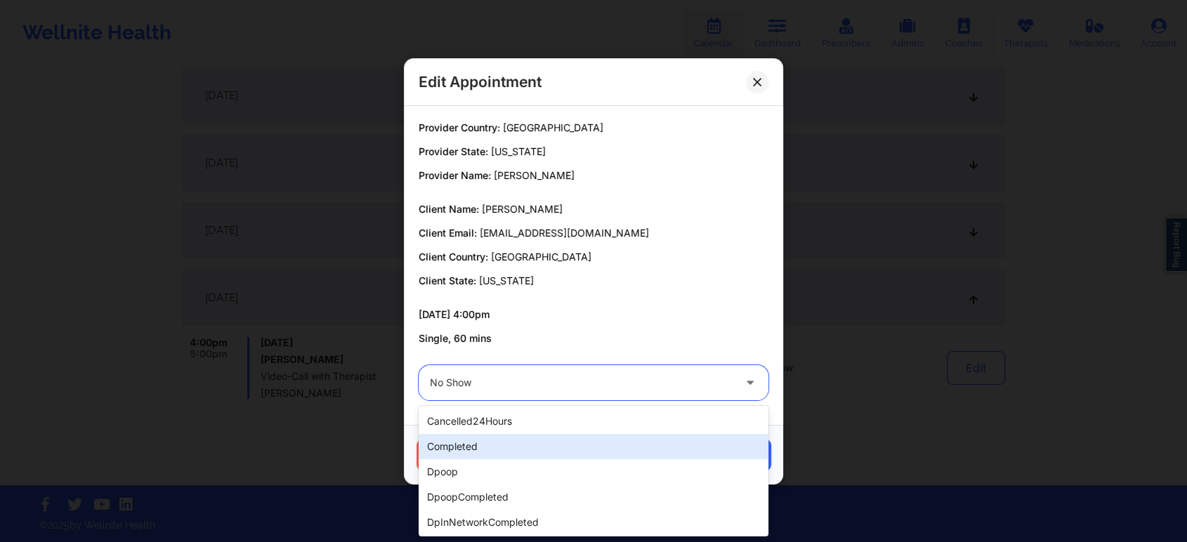
click at [507, 449] on div "completed" at bounding box center [594, 446] width 350 height 25
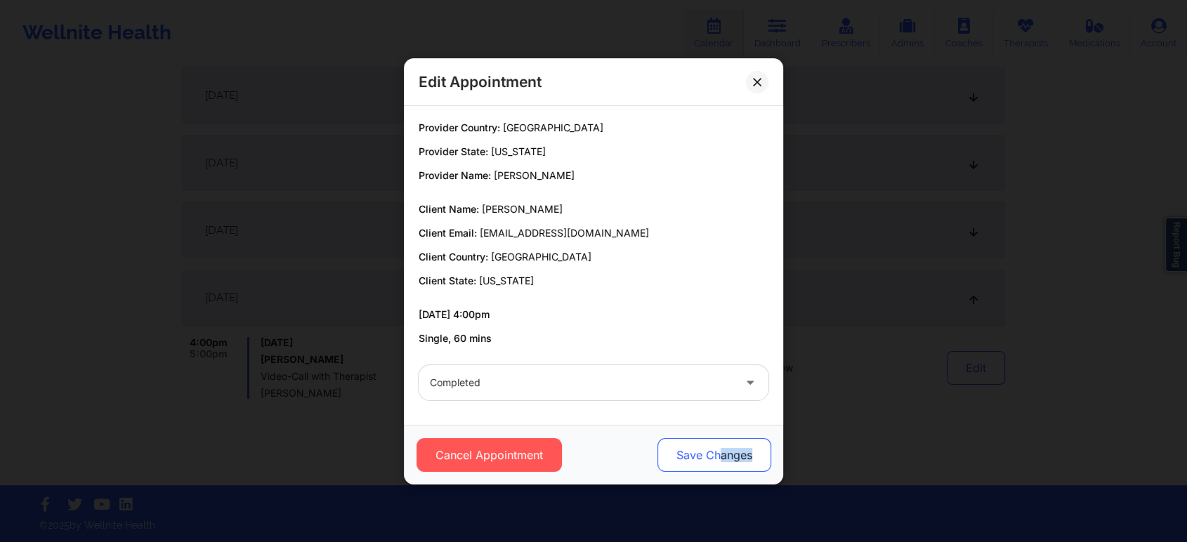
drag, startPoint x: 782, startPoint y: 436, endPoint x: 709, endPoint y: 464, distance: 78.3
click at [709, 464] on div "Cancel Appointment Save Changes" at bounding box center [593, 455] width 379 height 60
click at [709, 464] on button "Save Changes" at bounding box center [714, 455] width 114 height 34
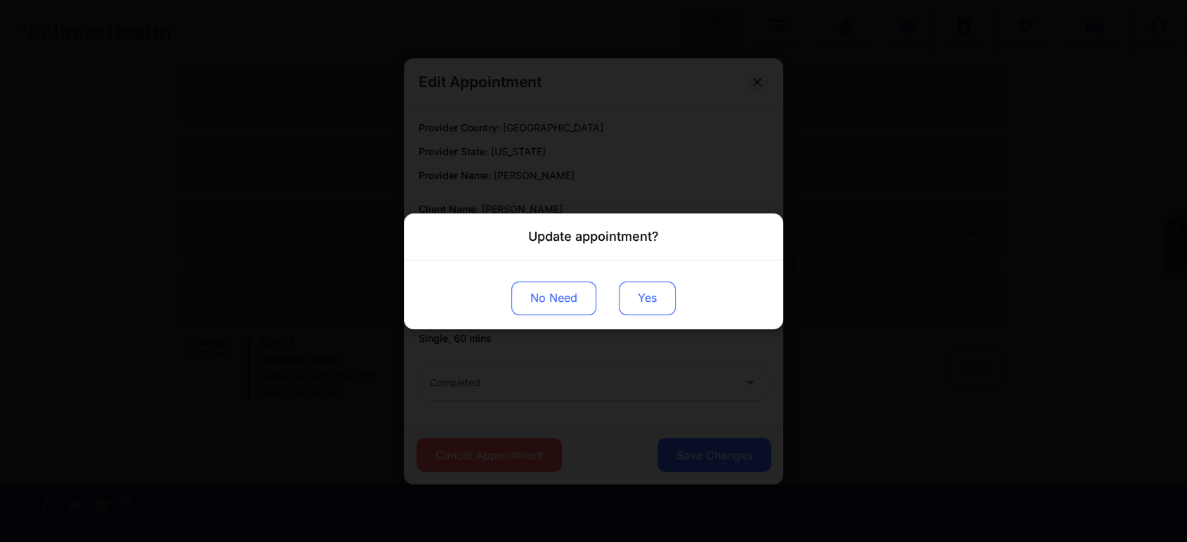
click at [653, 302] on button "Yes" at bounding box center [647, 298] width 57 height 34
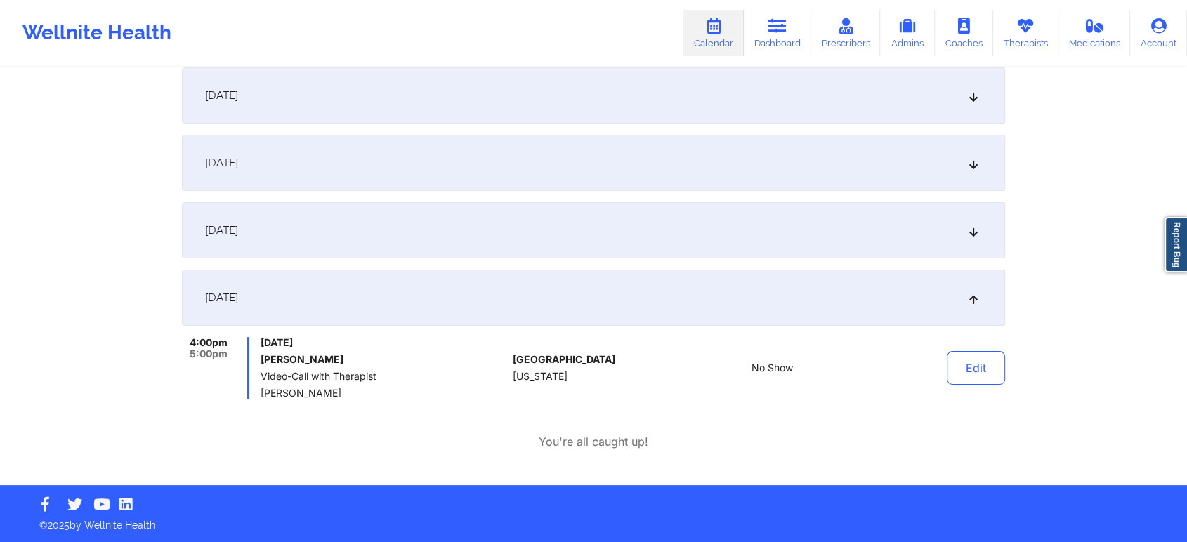
scroll to position [0, 0]
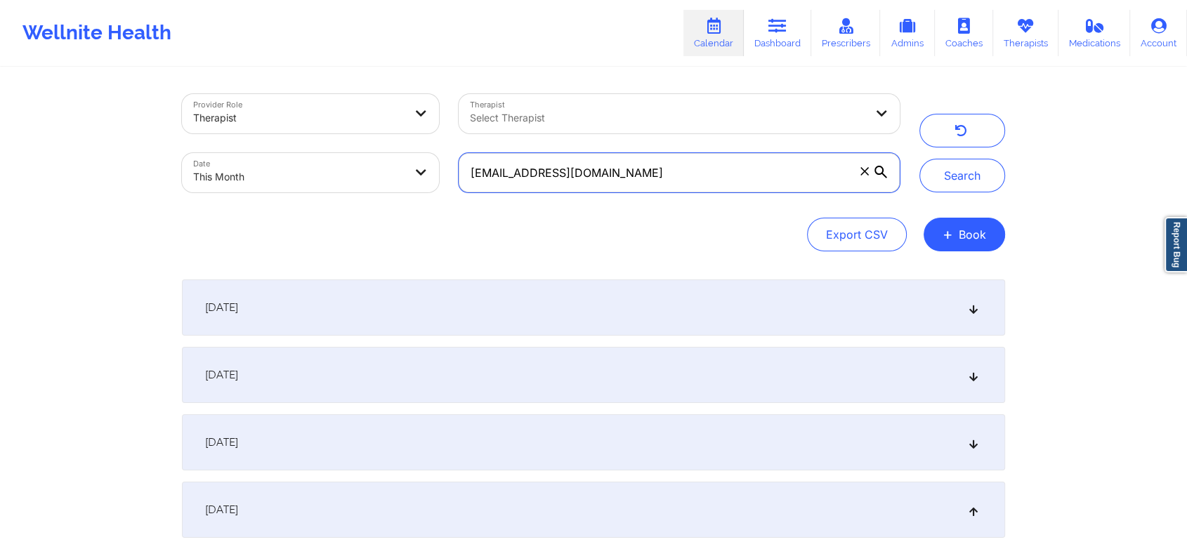
drag, startPoint x: 665, startPoint y: 180, endPoint x: 308, endPoint y: 174, distance: 357.5
click at [308, 174] on div "Provider Role Therapist Therapist Select Therapist Date This Month [EMAIL_ADDRE…" at bounding box center [540, 143] width 737 height 118
paste input "[EMAIL_ADDRESS][DOMAIN_NAME]"
click at [919, 159] on button "Search" at bounding box center [962, 176] width 86 height 34
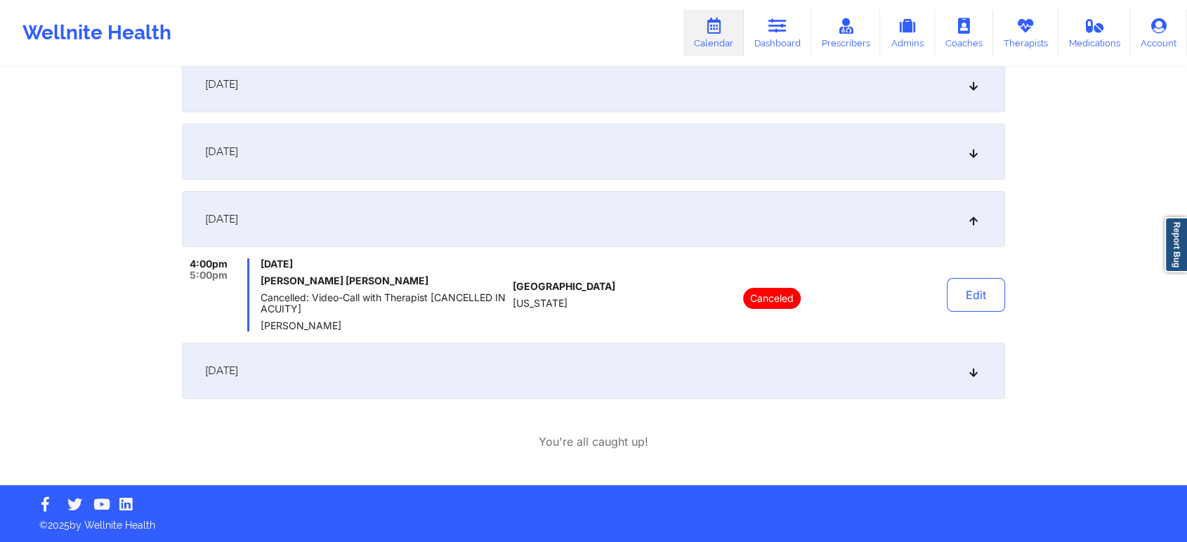
click at [388, 359] on div "[DATE]" at bounding box center [593, 371] width 823 height 56
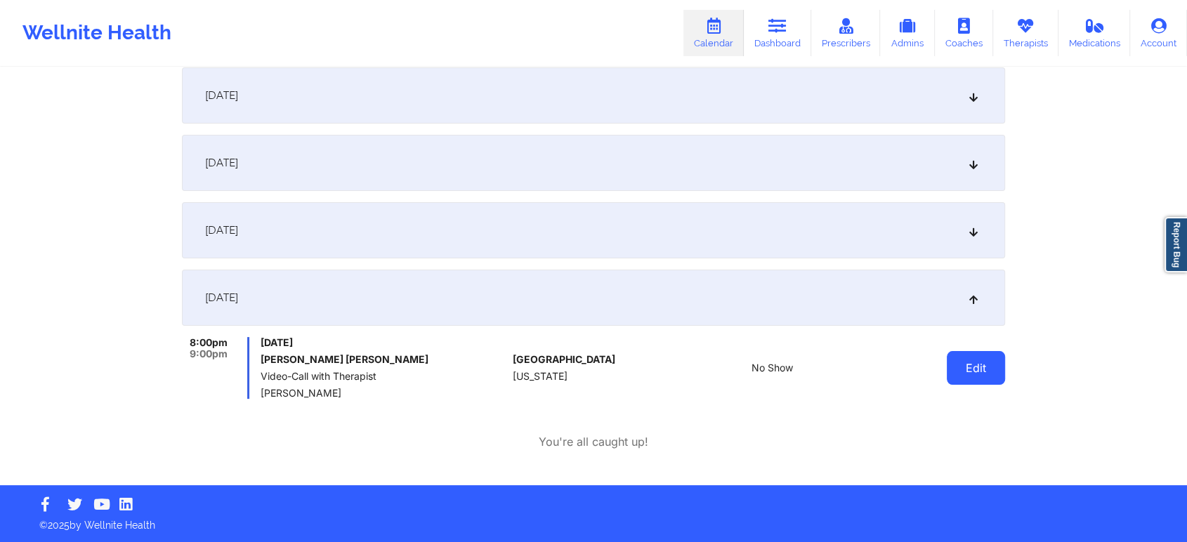
drag, startPoint x: 936, startPoint y: 364, endPoint x: 983, endPoint y: 370, distance: 47.5
click at [983, 370] on div "Edit" at bounding box center [940, 368] width 130 height 62
click at [983, 370] on button "Edit" at bounding box center [976, 368] width 58 height 34
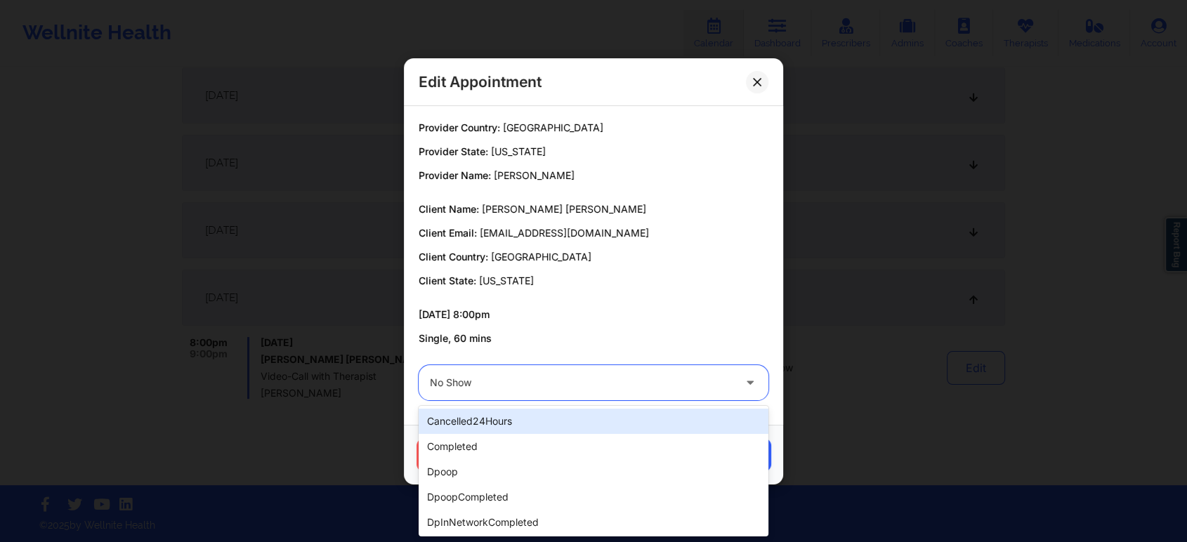
click at [621, 397] on div "No Show" at bounding box center [581, 382] width 303 height 35
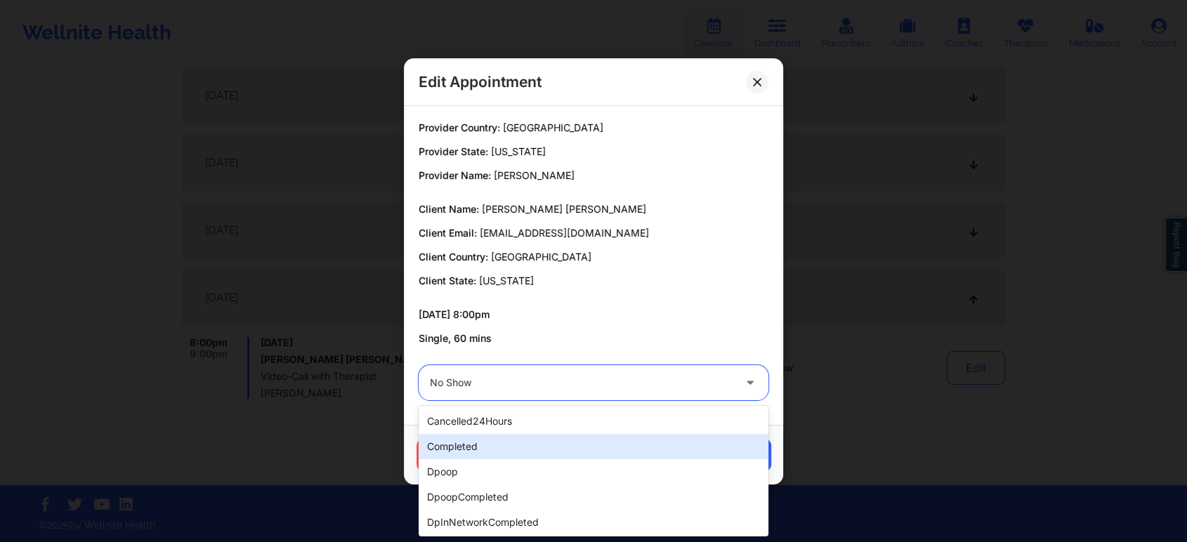
click at [524, 445] on div "completed" at bounding box center [594, 446] width 350 height 25
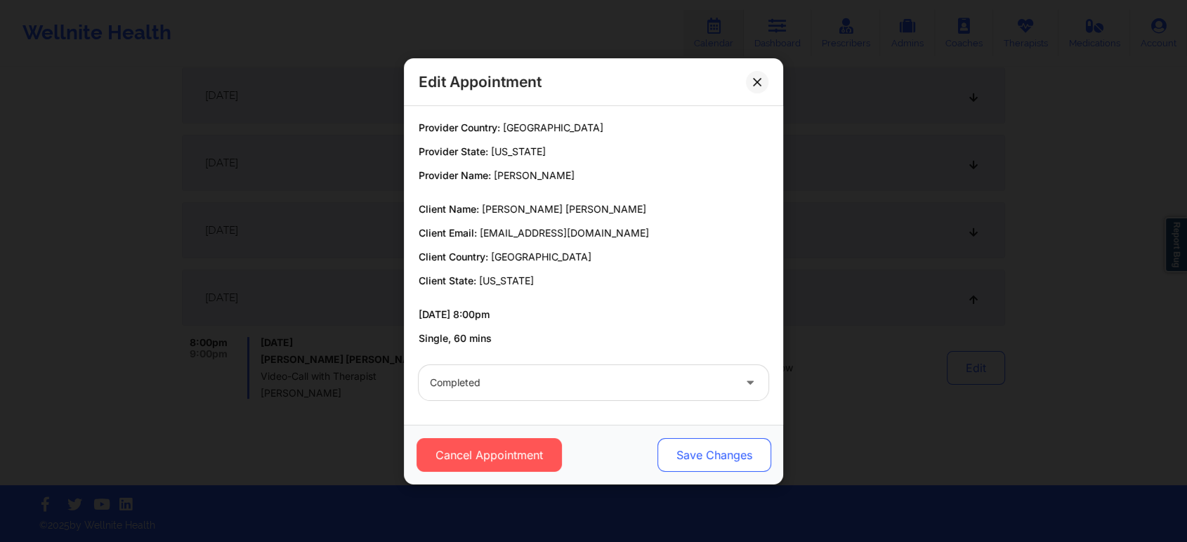
drag, startPoint x: 651, startPoint y: 448, endPoint x: 713, endPoint y: 451, distance: 61.9
click at [713, 451] on div "Cancel Appointment Save Changes" at bounding box center [594, 455] width 360 height 34
click at [713, 451] on button "Save Changes" at bounding box center [714, 455] width 114 height 34
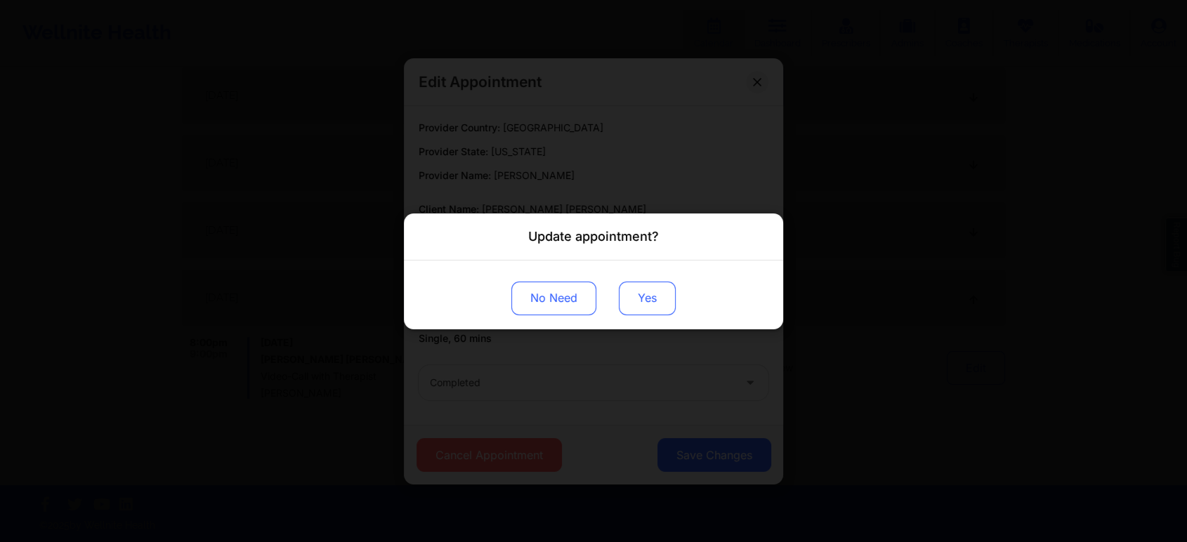
click at [632, 294] on button "Yes" at bounding box center [647, 298] width 57 height 34
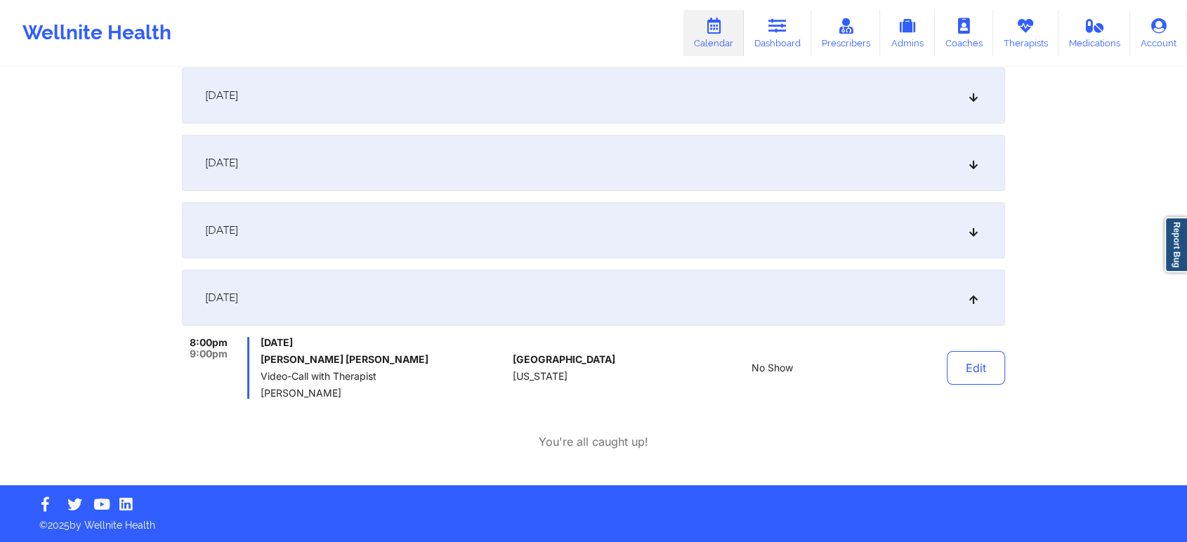
scroll to position [0, 0]
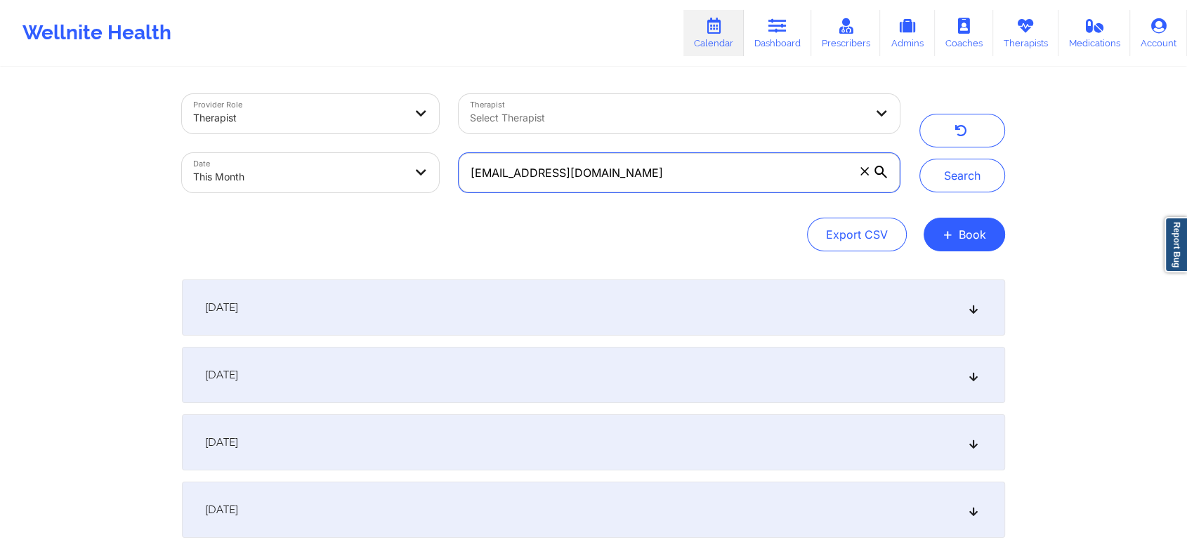
drag, startPoint x: 633, startPoint y: 173, endPoint x: 230, endPoint y: 171, distance: 403.8
click at [230, 171] on div "Provider Role Therapist Therapist Select Therapist Date This Month [EMAIL_ADDRE…" at bounding box center [540, 143] width 737 height 118
paste input "doshgiovana2"
click at [919, 159] on button "Search" at bounding box center [962, 176] width 86 height 34
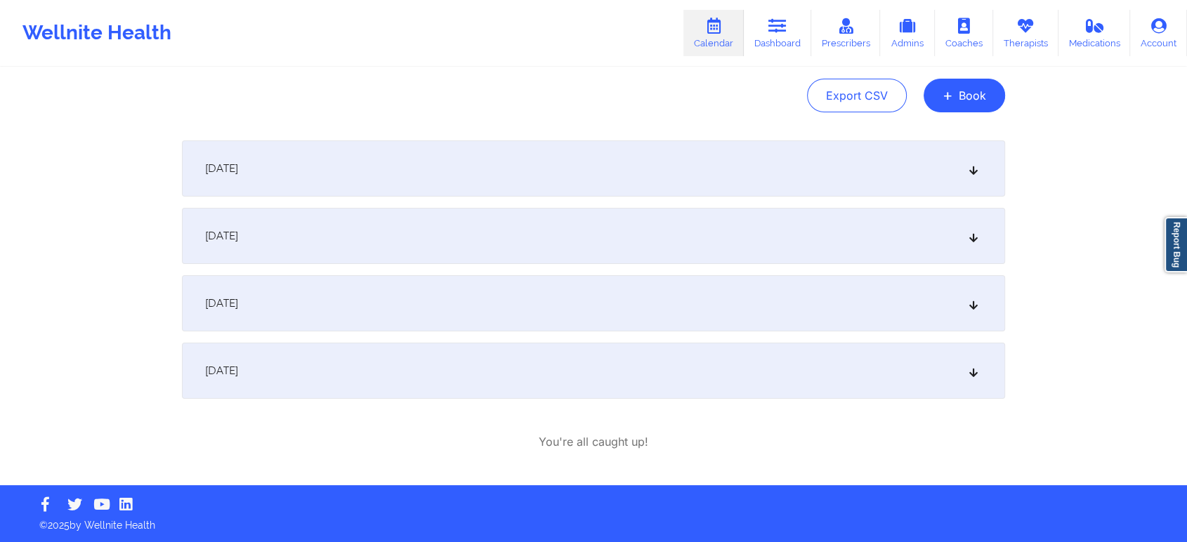
click at [408, 358] on div "[DATE]" at bounding box center [593, 371] width 823 height 56
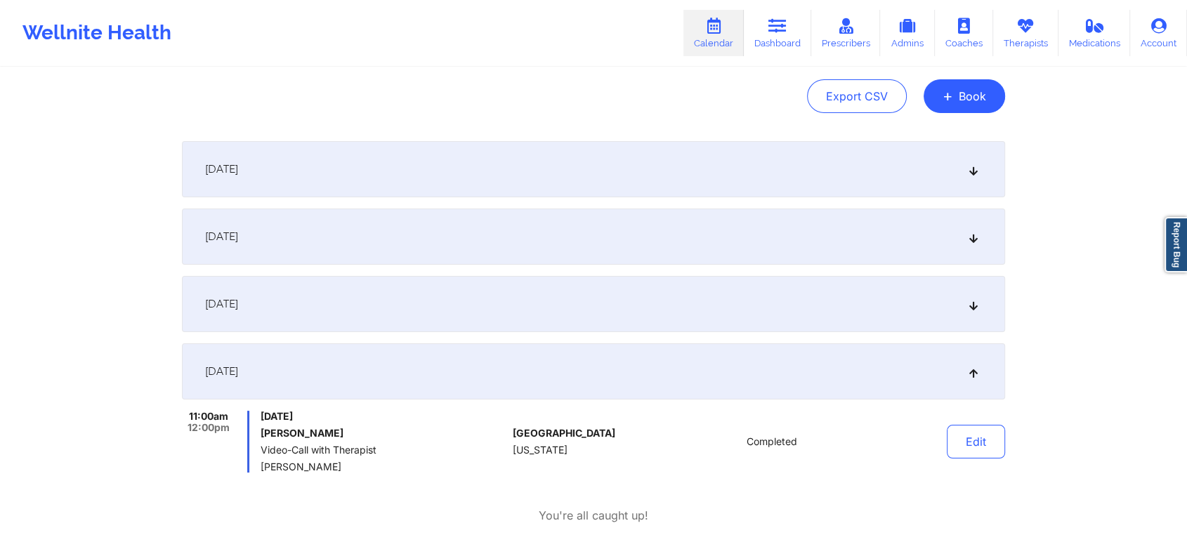
scroll to position [0, 0]
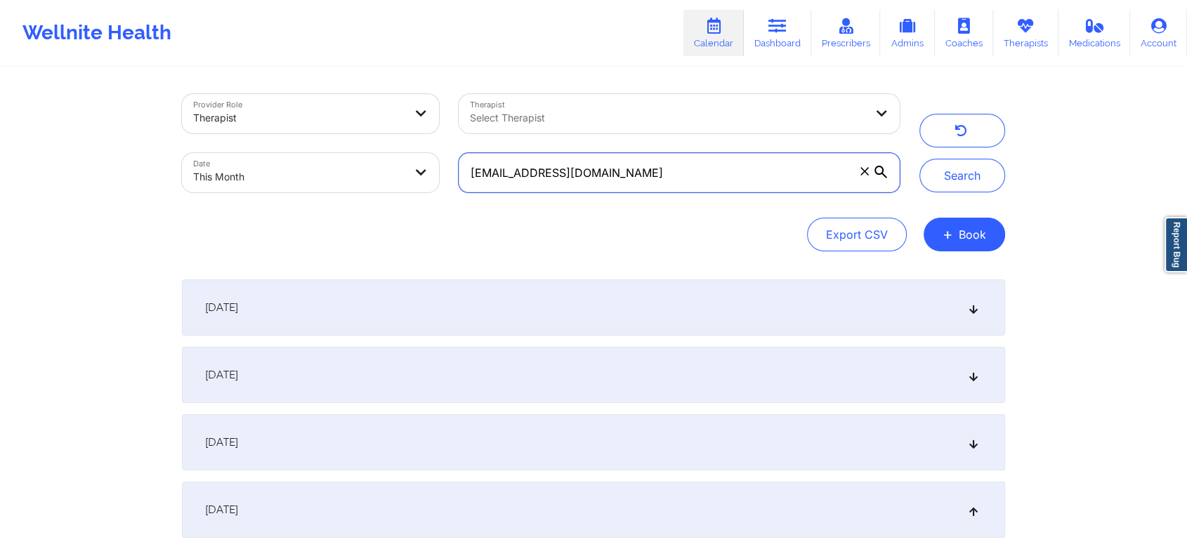
drag, startPoint x: 635, startPoint y: 167, endPoint x: 338, endPoint y: 190, distance: 297.3
click at [338, 190] on div "Provider Role Therapist Therapist Select Therapist Date This Month [EMAIL_ADDRE…" at bounding box center [540, 143] width 737 height 118
paste input "loramiejl"
click at [919, 159] on button "Search" at bounding box center [962, 176] width 86 height 34
drag, startPoint x: 663, startPoint y: 169, endPoint x: 303, endPoint y: 98, distance: 366.6
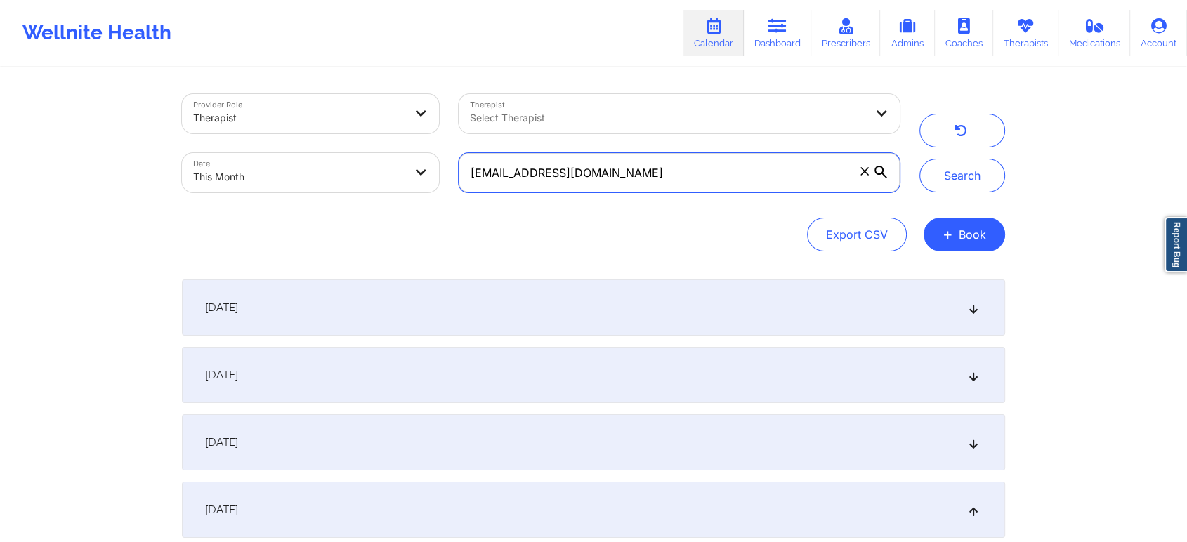
click at [303, 98] on div "Provider Role Therapist Therapist Select Therapist Date This Month [EMAIL_ADDRE…" at bounding box center [540, 143] width 737 height 118
paste
click at [919, 159] on button "Search" at bounding box center [962, 176] width 86 height 34
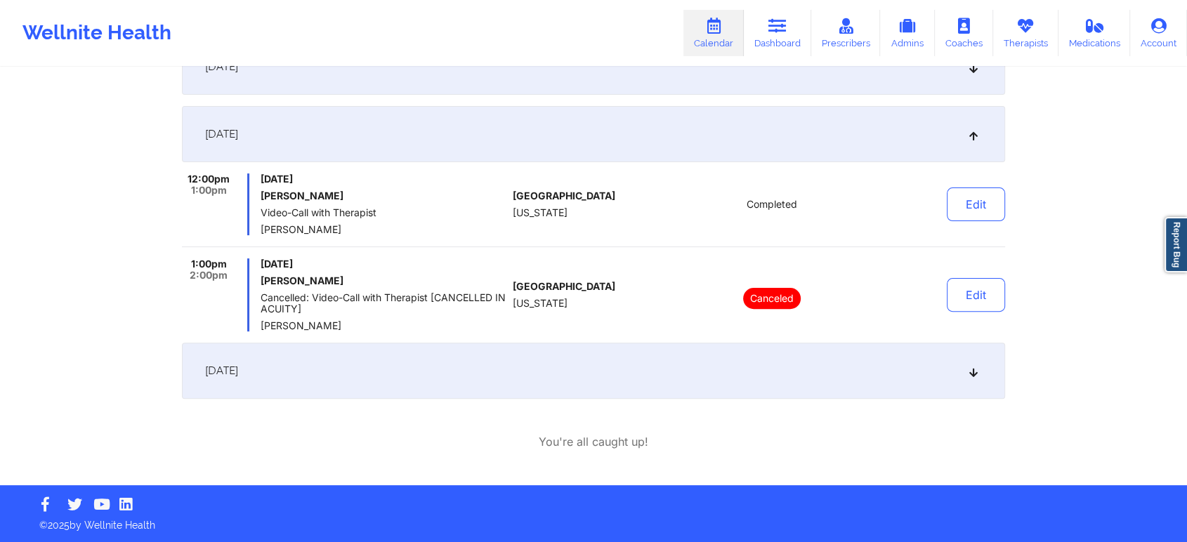
click at [452, 357] on div "[DATE]" at bounding box center [593, 371] width 823 height 56
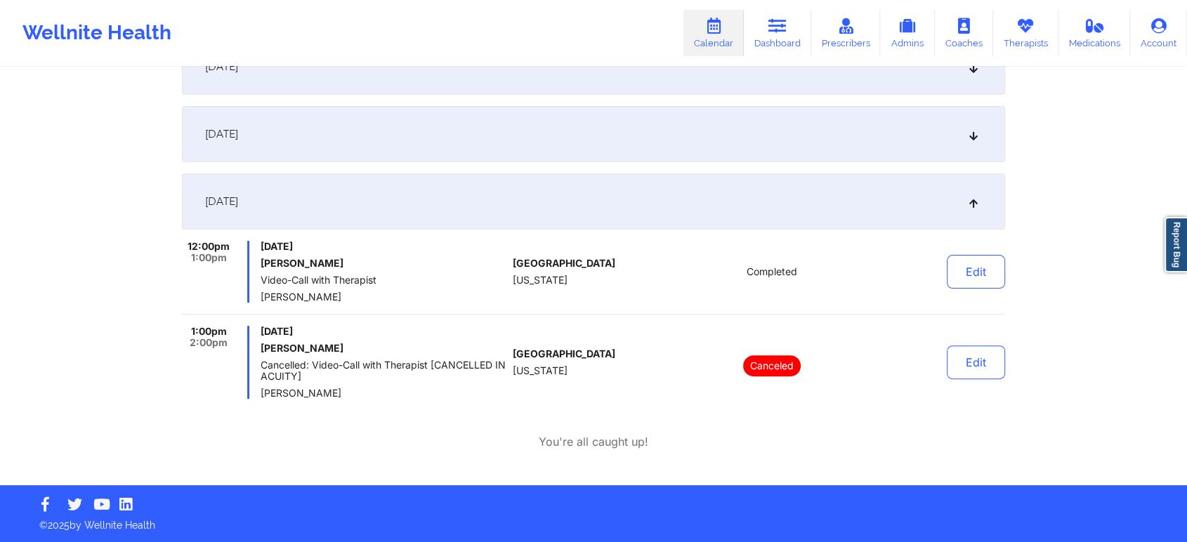
scroll to position [0, 0]
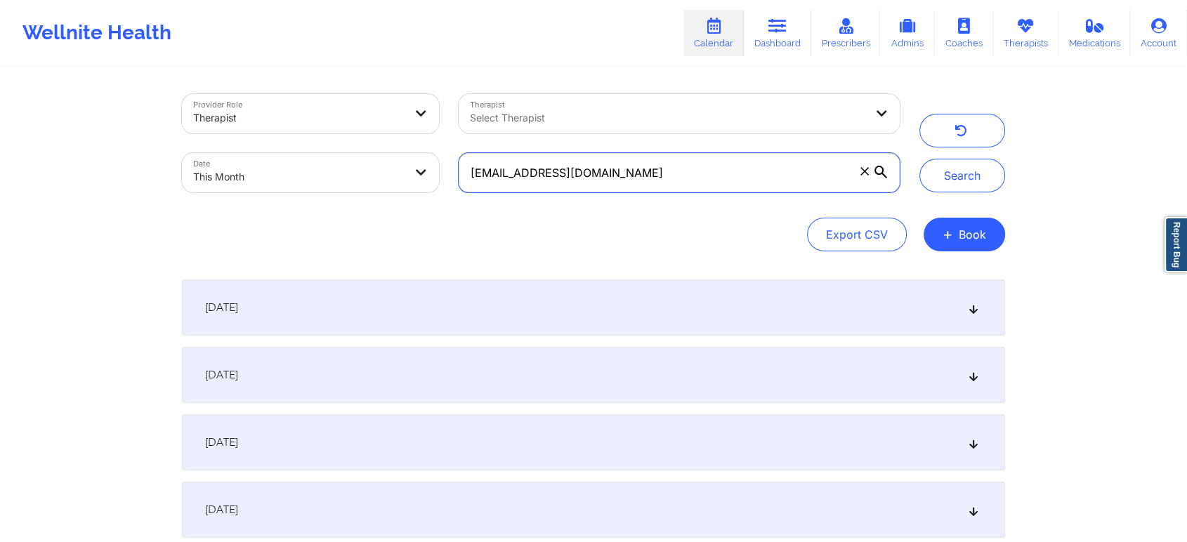
click at [696, 156] on input "[EMAIL_ADDRESS][DOMAIN_NAME]" at bounding box center [679, 172] width 441 height 39
drag, startPoint x: 671, startPoint y: 169, endPoint x: 287, endPoint y: 157, distance: 385.0
click at [287, 157] on div "Provider Role Therapist Therapist Select Therapist Date This Month [EMAIL_ADDRE…" at bounding box center [540, 143] width 737 height 118
click at [919, 159] on button "Search" at bounding box center [962, 176] width 86 height 34
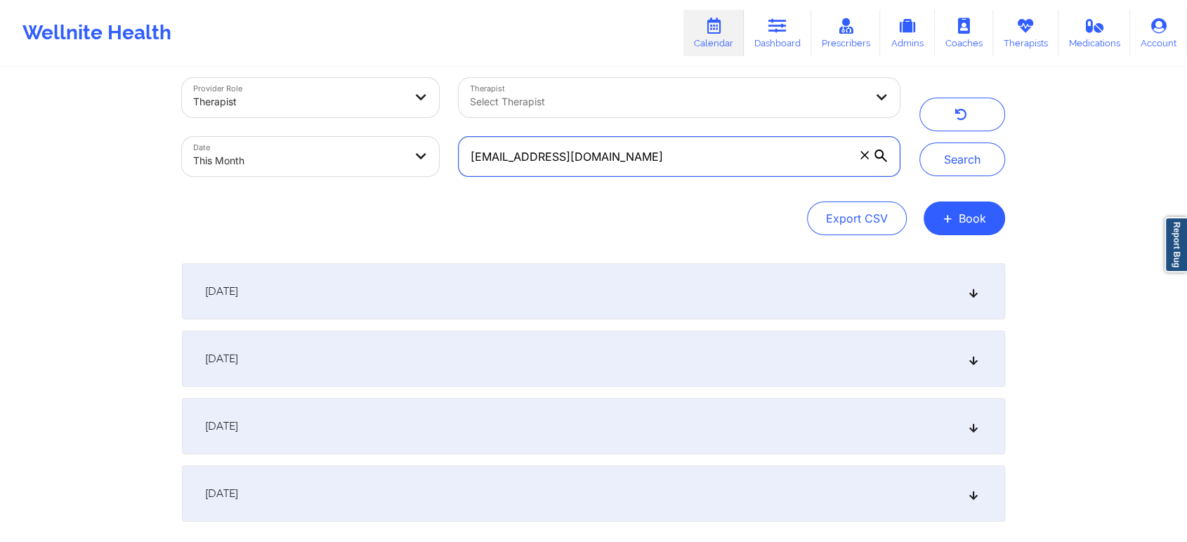
scroll to position [139, 0]
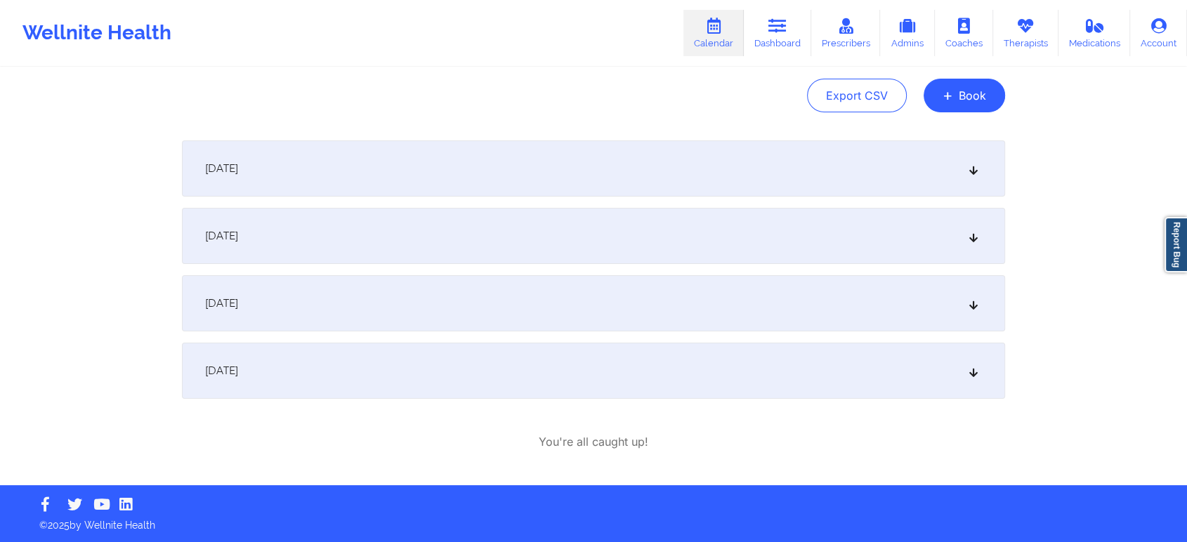
click at [527, 383] on div "[DATE]" at bounding box center [593, 371] width 823 height 56
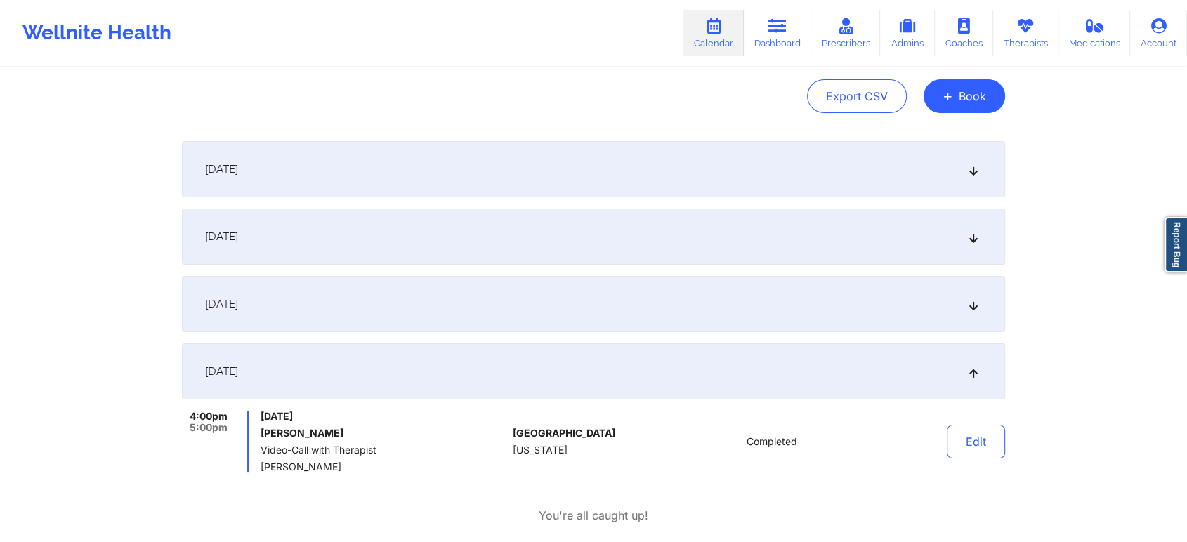
scroll to position [0, 0]
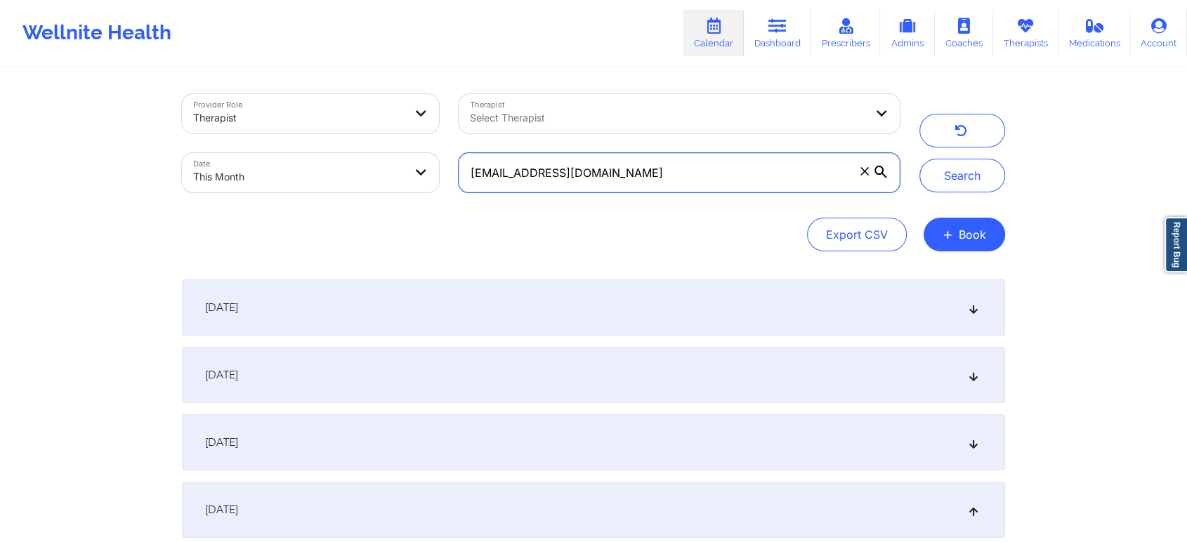
drag, startPoint x: 619, startPoint y: 182, endPoint x: 321, endPoint y: 136, distance: 301.2
click at [321, 136] on div "Provider Role Therapist Therapist Select Therapist Date This Month [EMAIL_ADDRE…" at bounding box center [540, 143] width 737 height 118
click at [919, 159] on button "Search" at bounding box center [962, 176] width 86 height 34
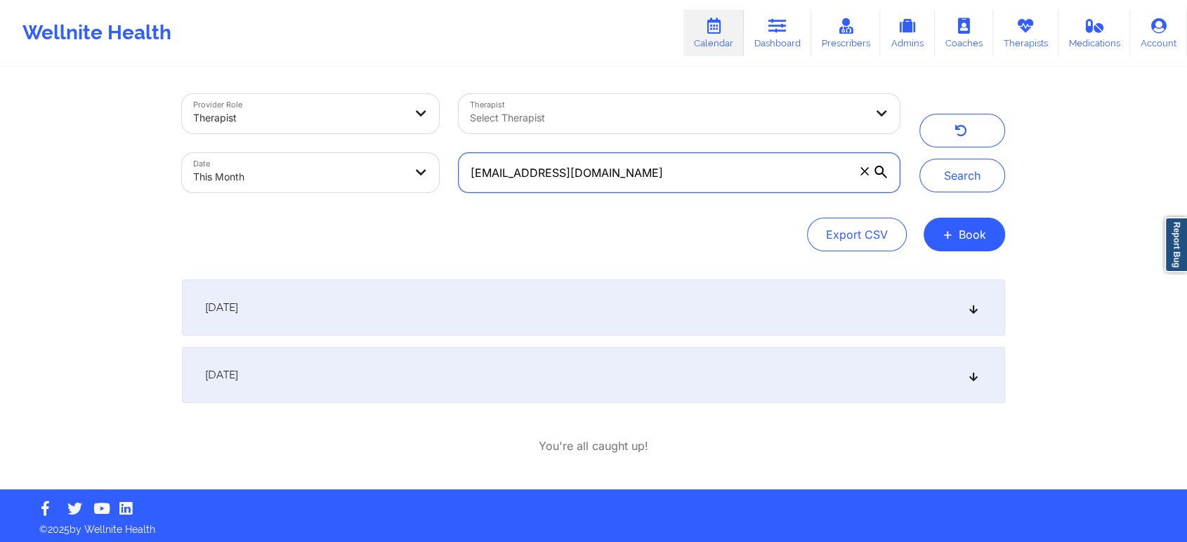
scroll to position [4, 0]
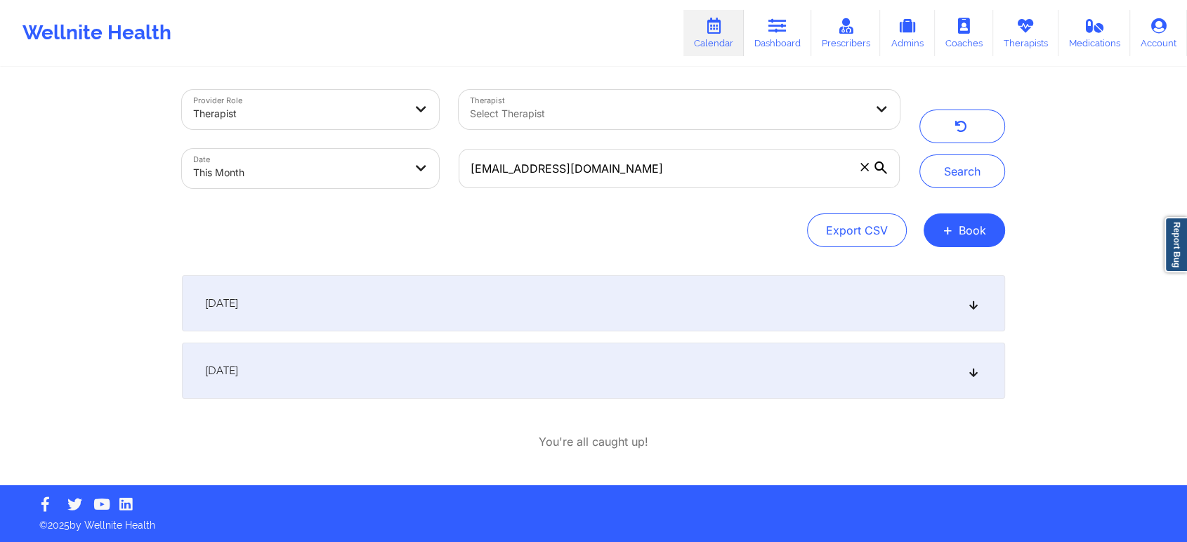
click at [722, 362] on div "[DATE]" at bounding box center [593, 371] width 823 height 56
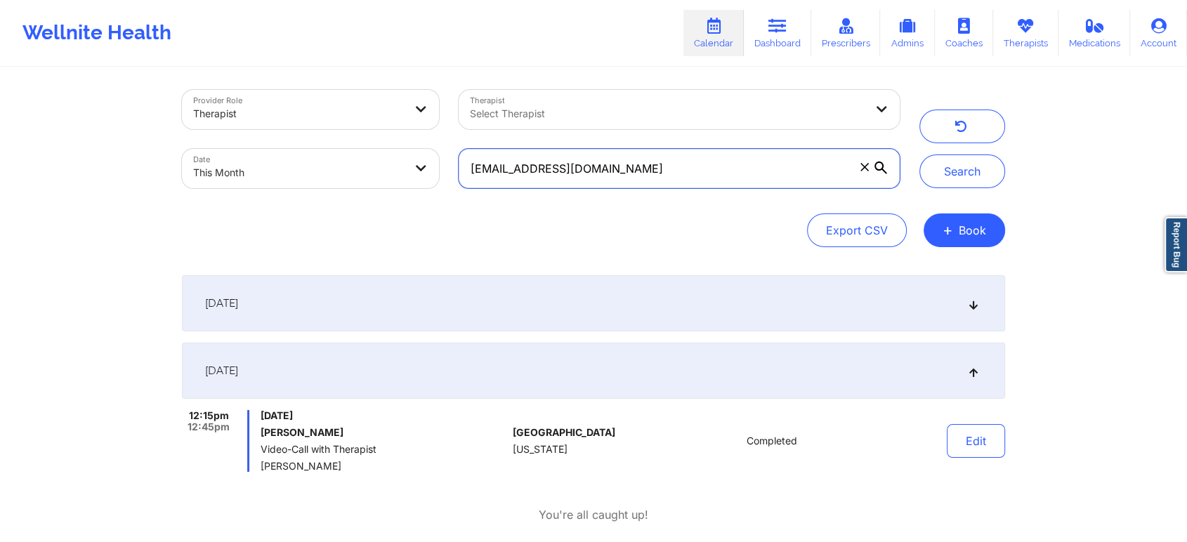
click at [615, 184] on input "[EMAIL_ADDRESS][DOMAIN_NAME]" at bounding box center [679, 168] width 441 height 39
drag, startPoint x: 596, startPoint y: 171, endPoint x: 407, endPoint y: 139, distance: 191.0
click at [407, 139] on div "Provider Role Therapist Therapist Select Therapist Date This Month [EMAIL_ADDRE…" at bounding box center [540, 139] width 737 height 118
click at [919, 154] on button "Search" at bounding box center [962, 171] width 86 height 34
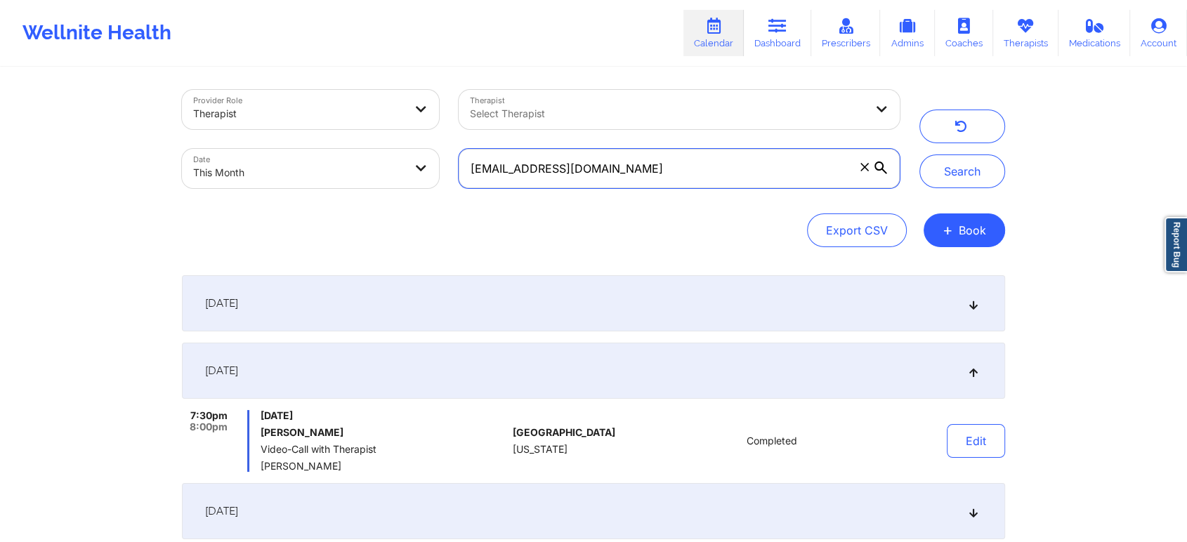
scroll to position [145, 0]
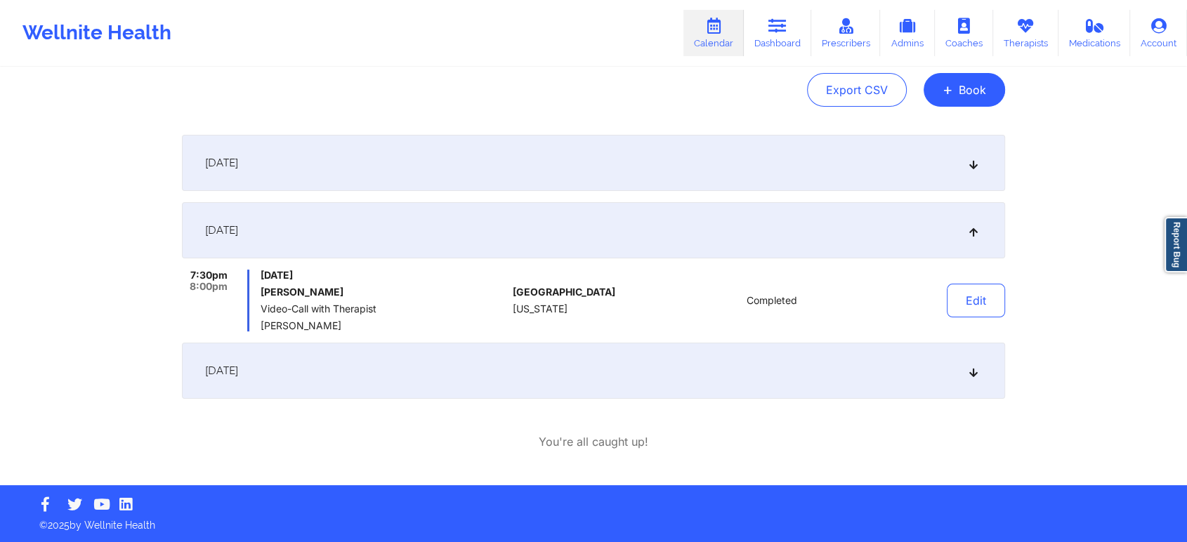
click at [507, 378] on div "[DATE]" at bounding box center [593, 371] width 823 height 56
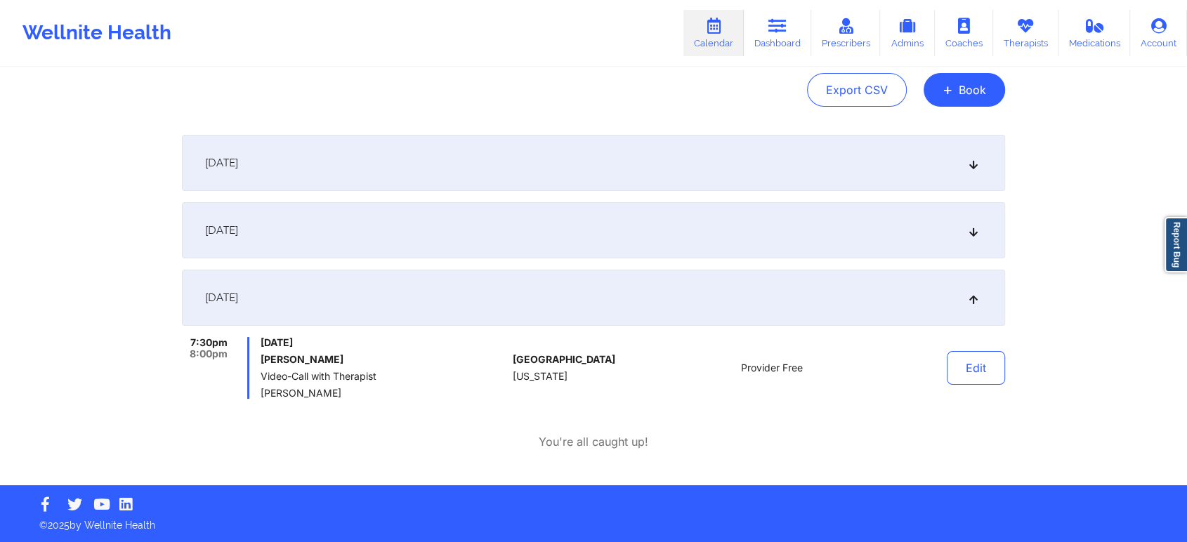
click at [350, 213] on div "[DATE]" at bounding box center [593, 230] width 823 height 56
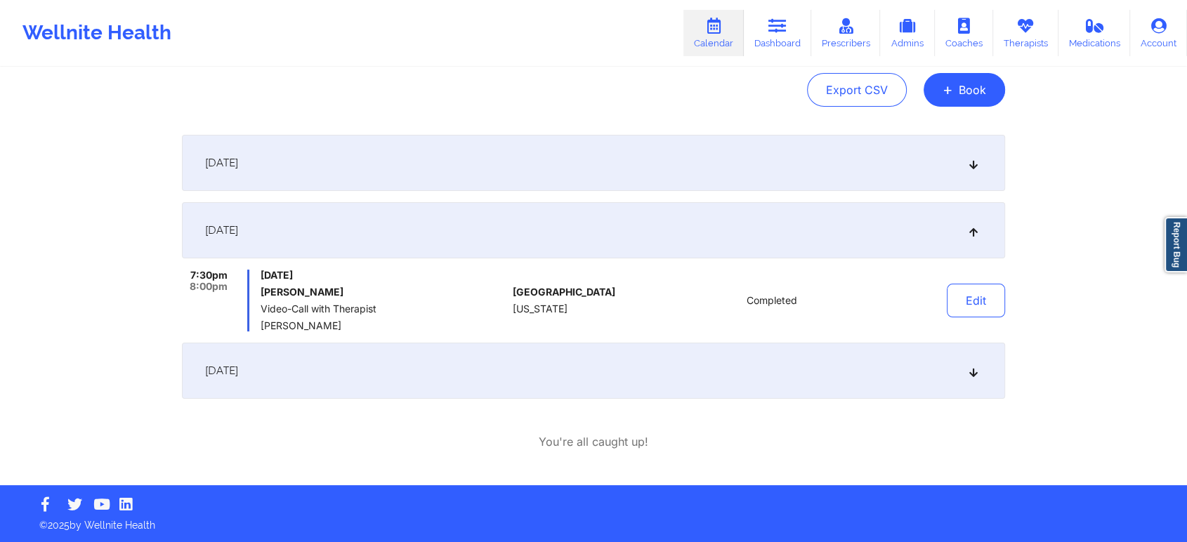
click at [574, 170] on div "[DATE]" at bounding box center [593, 163] width 823 height 56
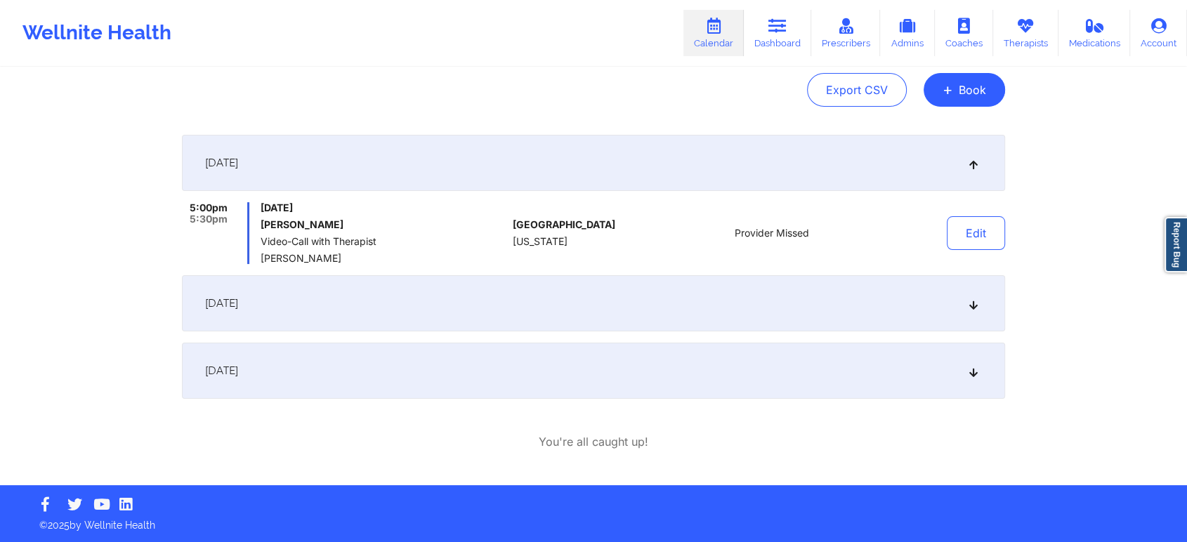
click at [564, 308] on div "[DATE]" at bounding box center [593, 303] width 823 height 56
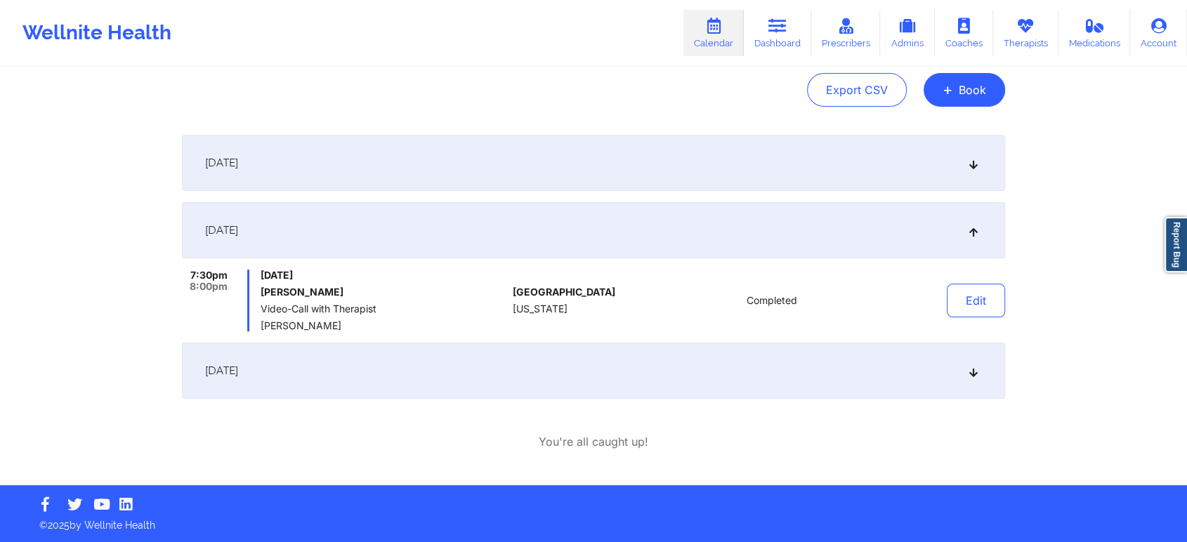
drag, startPoint x: 564, startPoint y: 308, endPoint x: 622, endPoint y: 162, distance: 156.6
click at [622, 162] on div "[DATE] 5:00pm 5:30pm [DATE] [PERSON_NAME] Video-Call with Therapist [PERSON_NAM…" at bounding box center [593, 267] width 823 height 264
click at [492, 237] on div "[DATE]" at bounding box center [593, 230] width 823 height 56
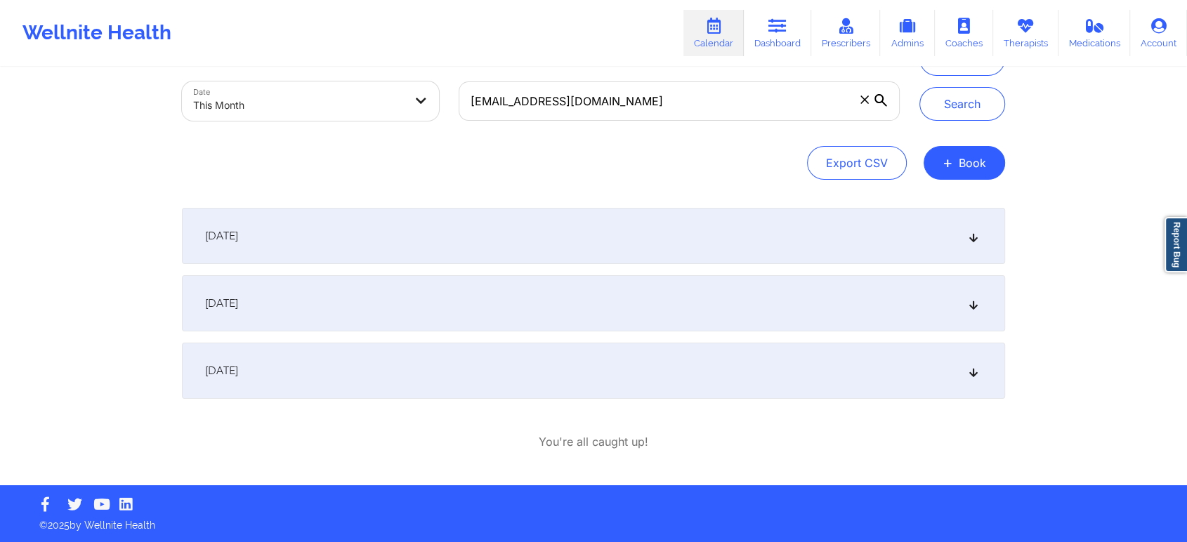
scroll to position [72, 0]
click at [513, 235] on div "[DATE]" at bounding box center [593, 236] width 823 height 56
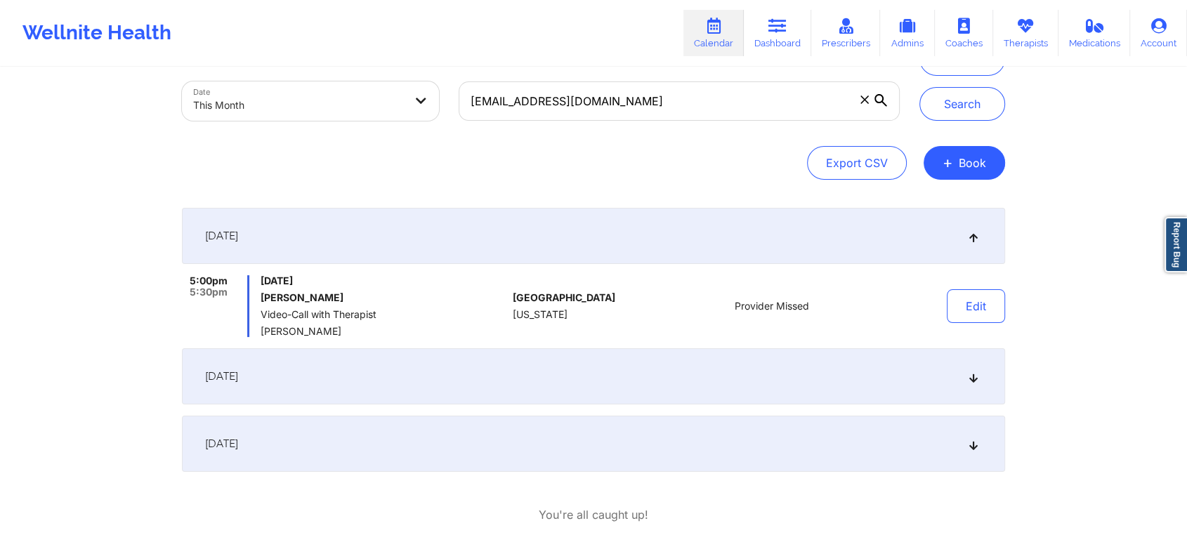
scroll to position [145, 0]
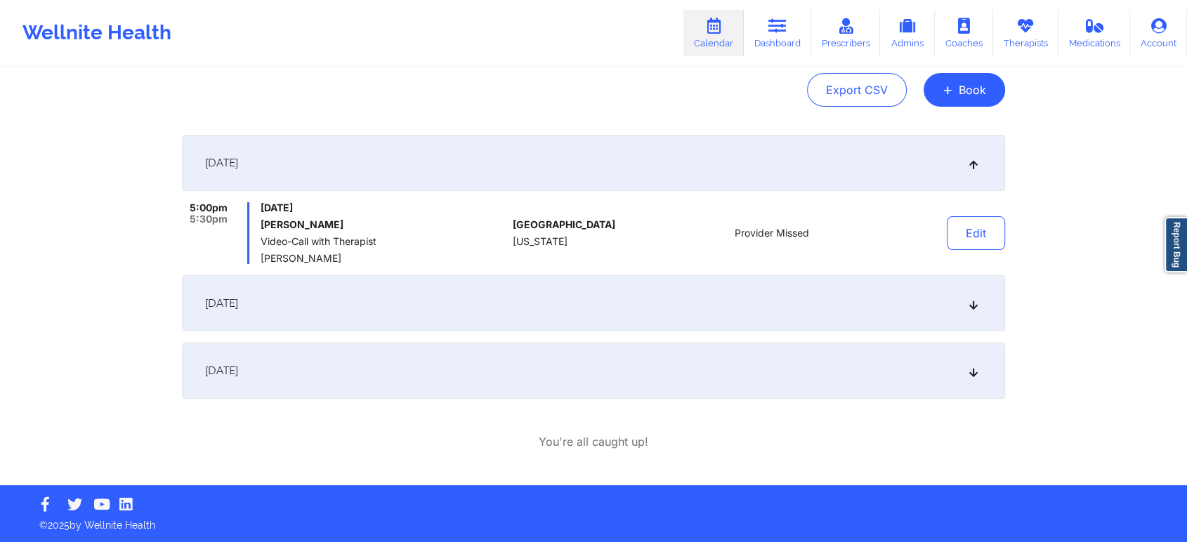
click at [465, 300] on div "[DATE]" at bounding box center [593, 303] width 823 height 56
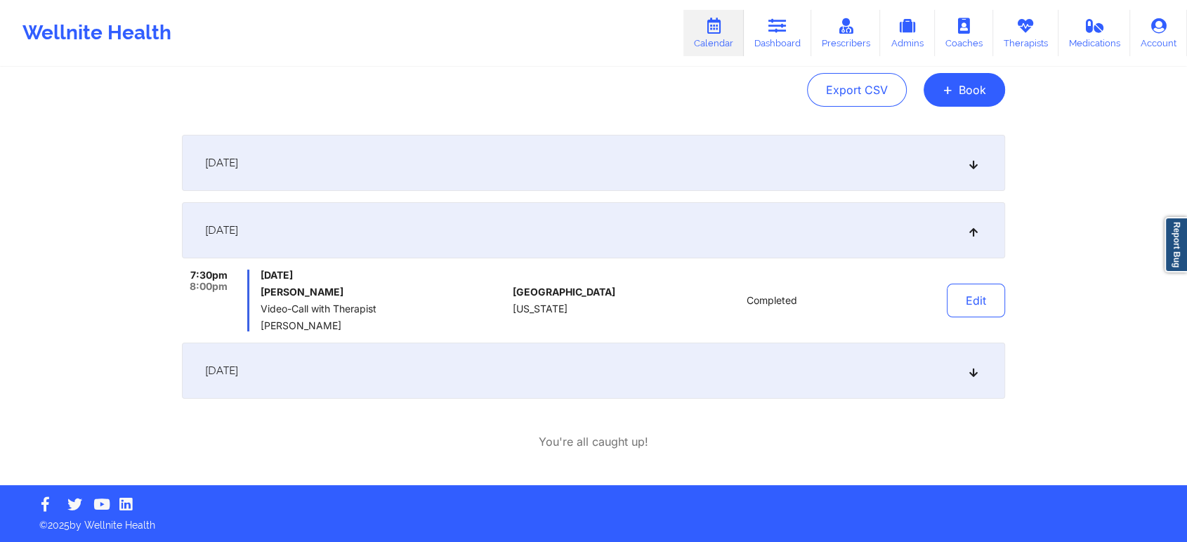
click at [435, 169] on div "[DATE]" at bounding box center [593, 163] width 823 height 56
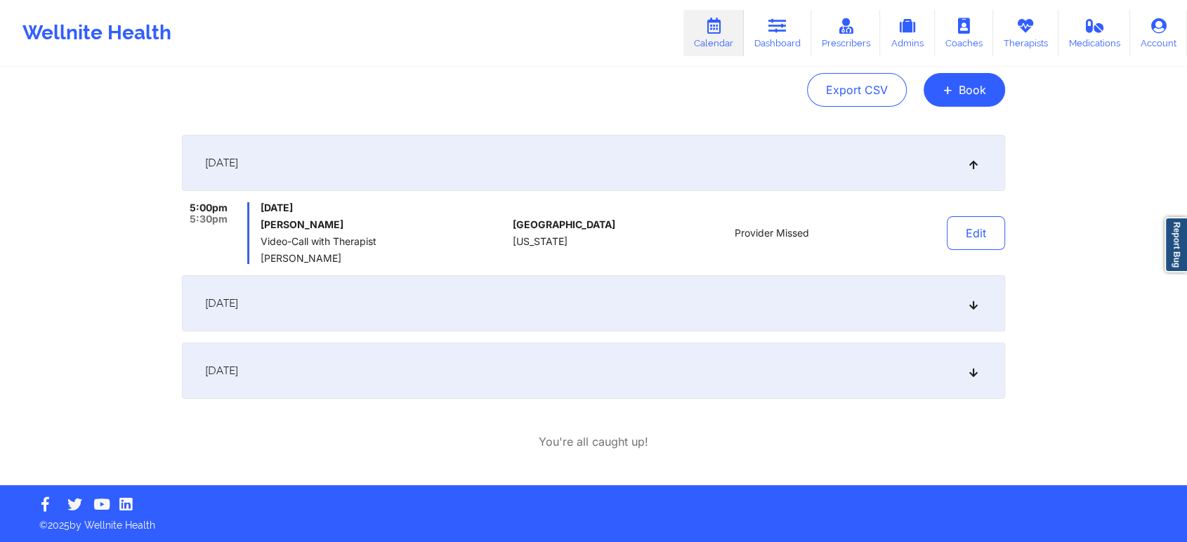
drag, startPoint x: 690, startPoint y: 346, endPoint x: 687, endPoint y: 353, distance: 7.6
click at [687, 353] on div "[DATE]" at bounding box center [593, 371] width 823 height 56
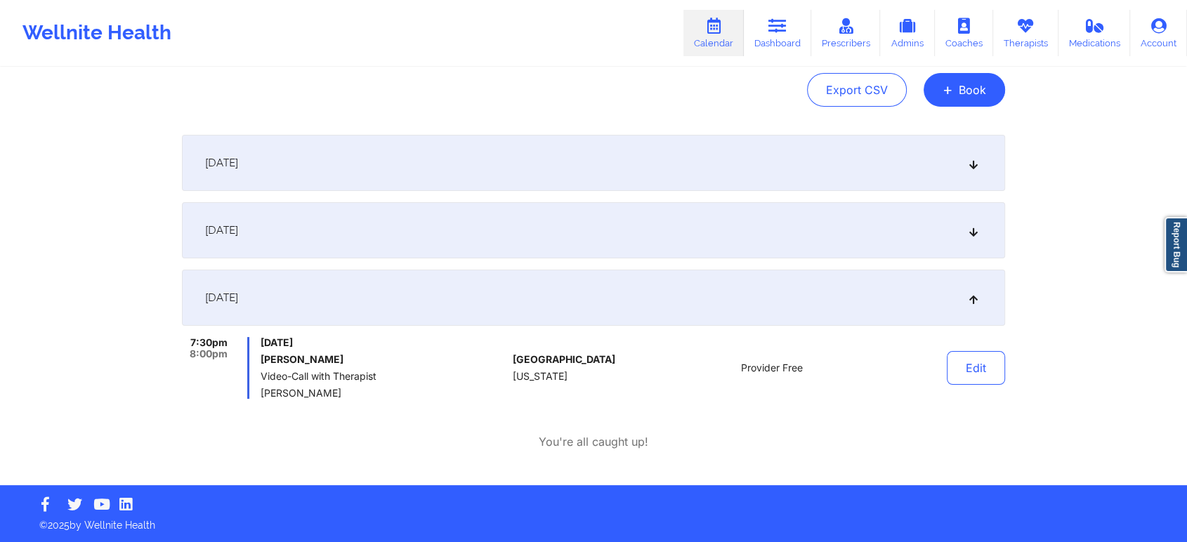
click at [687, 353] on div "Provider Free" at bounding box center [771, 368] width 195 height 62
click at [1011, 371] on div "Provider Role Therapist Therapist Select Therapist Date This Month [EMAIL_ADDRE…" at bounding box center [593, 204] width 843 height 561
click at [979, 374] on button "Edit" at bounding box center [976, 368] width 58 height 34
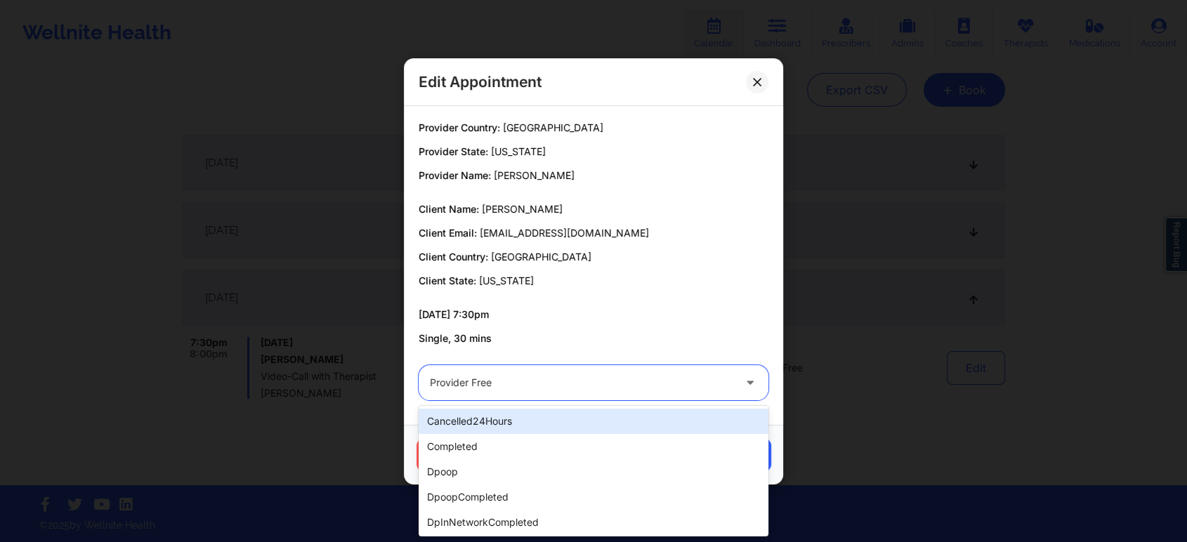
click at [554, 379] on div at bounding box center [581, 382] width 303 height 17
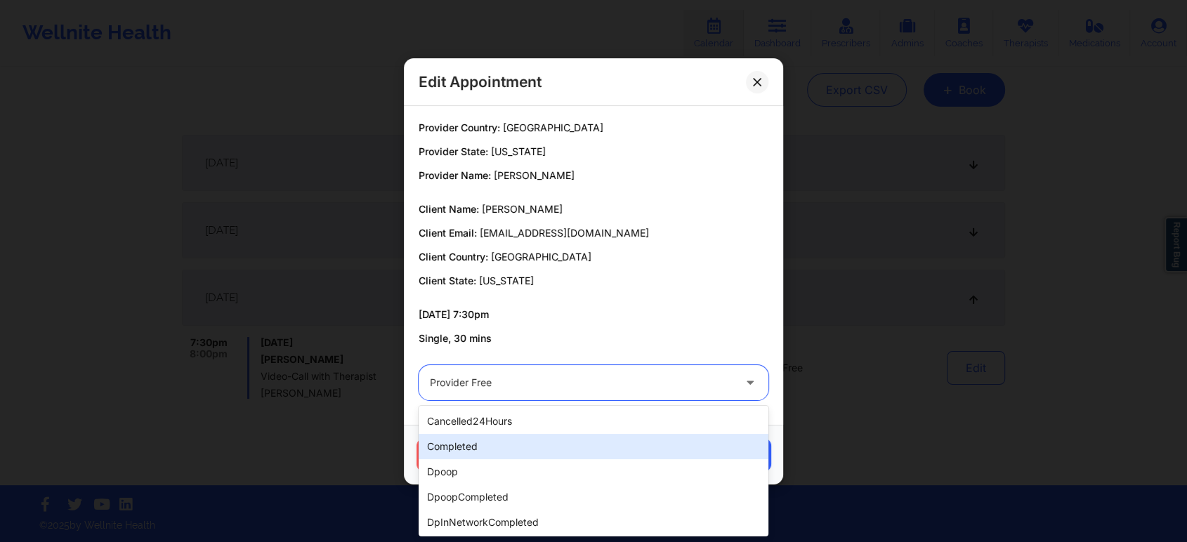
click at [529, 437] on div "completed" at bounding box center [594, 446] width 350 height 25
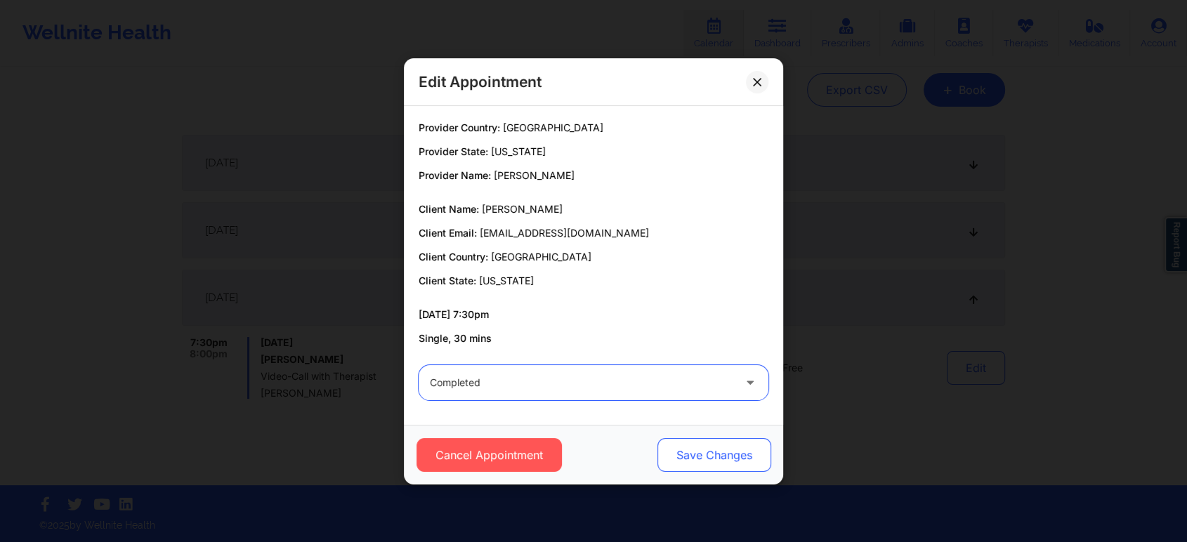
click at [708, 458] on button "Save Changes" at bounding box center [714, 455] width 114 height 34
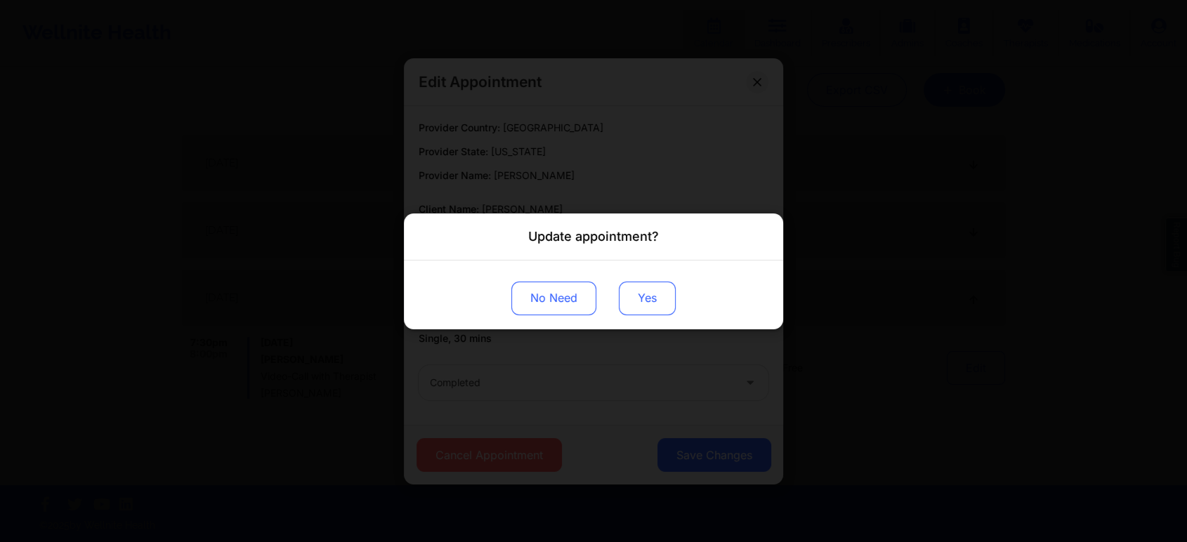
click at [657, 293] on button "Yes" at bounding box center [647, 298] width 57 height 34
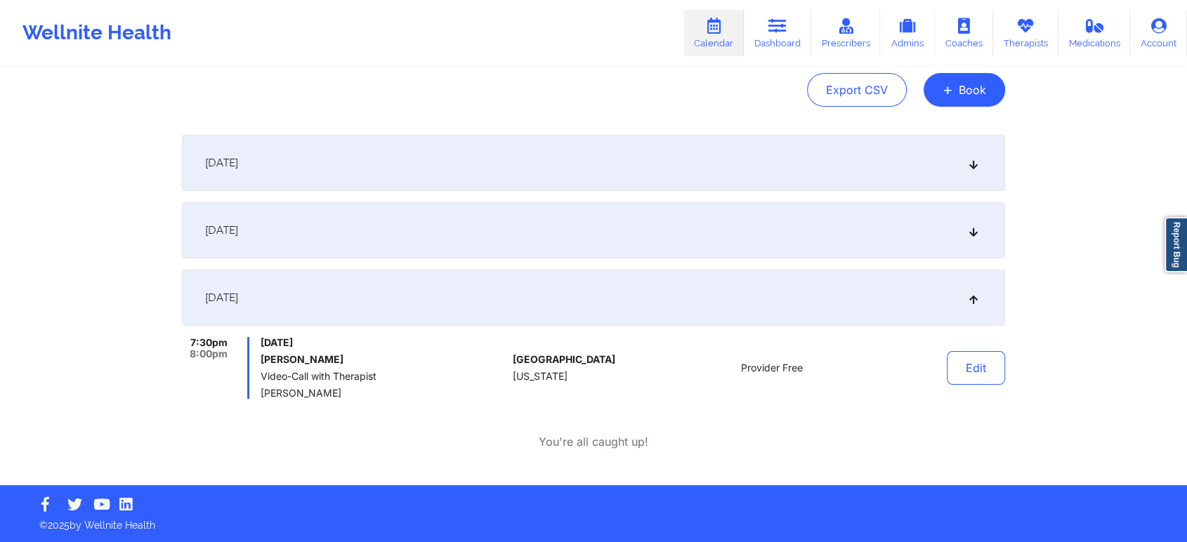
scroll to position [0, 0]
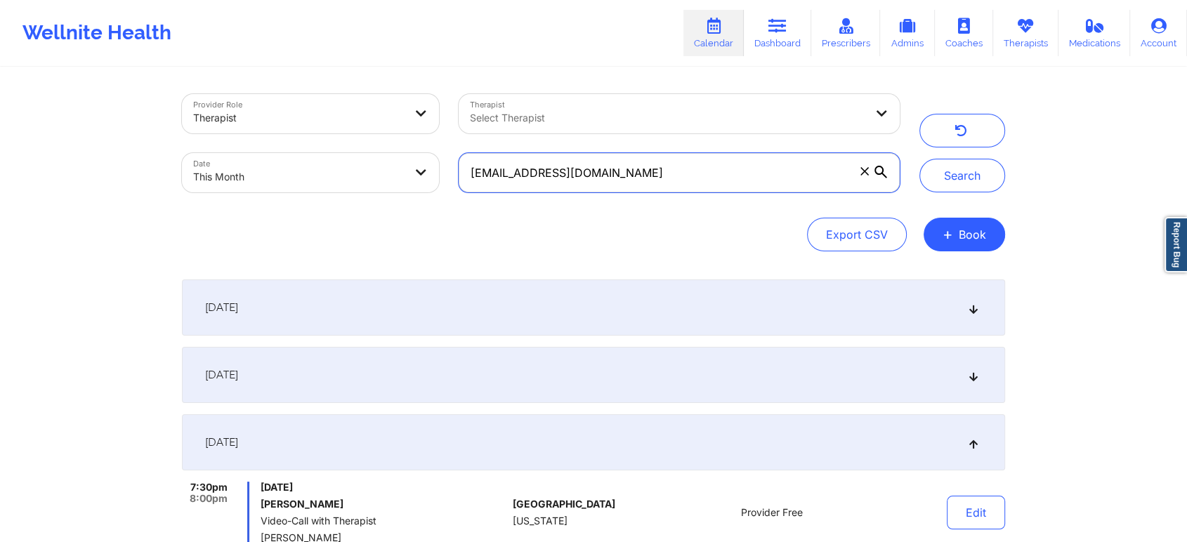
drag, startPoint x: 636, startPoint y: 169, endPoint x: 210, endPoint y: 136, distance: 426.9
click at [210, 136] on div "Provider Role Therapist Therapist Select Therapist Date This Month [EMAIL_ADDRE…" at bounding box center [540, 143] width 737 height 118
click at [919, 159] on button "Search" at bounding box center [962, 176] width 86 height 34
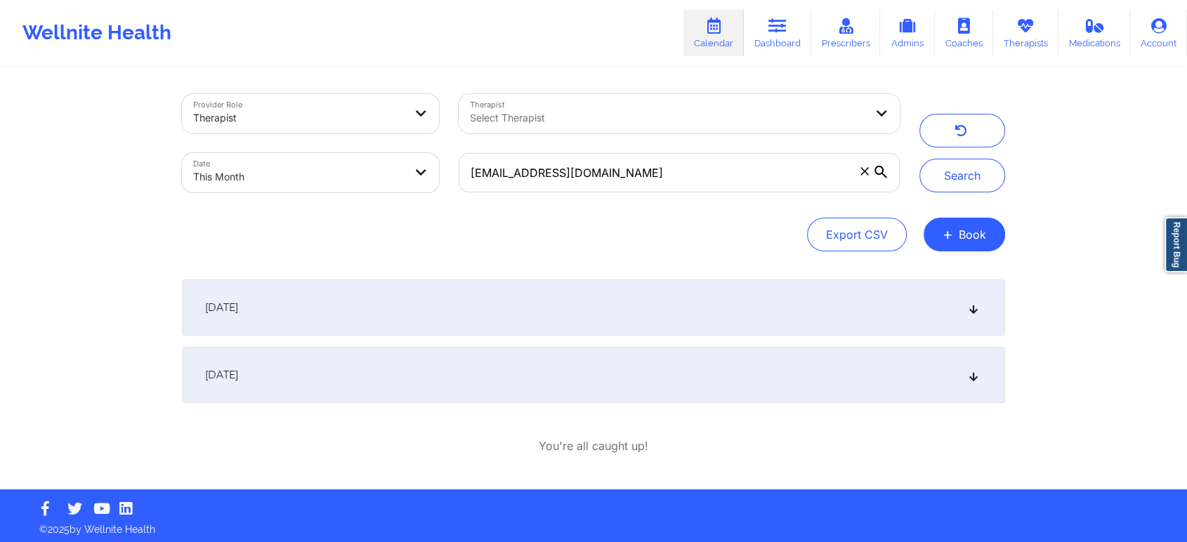
click at [622, 386] on div "[DATE]" at bounding box center [593, 375] width 823 height 56
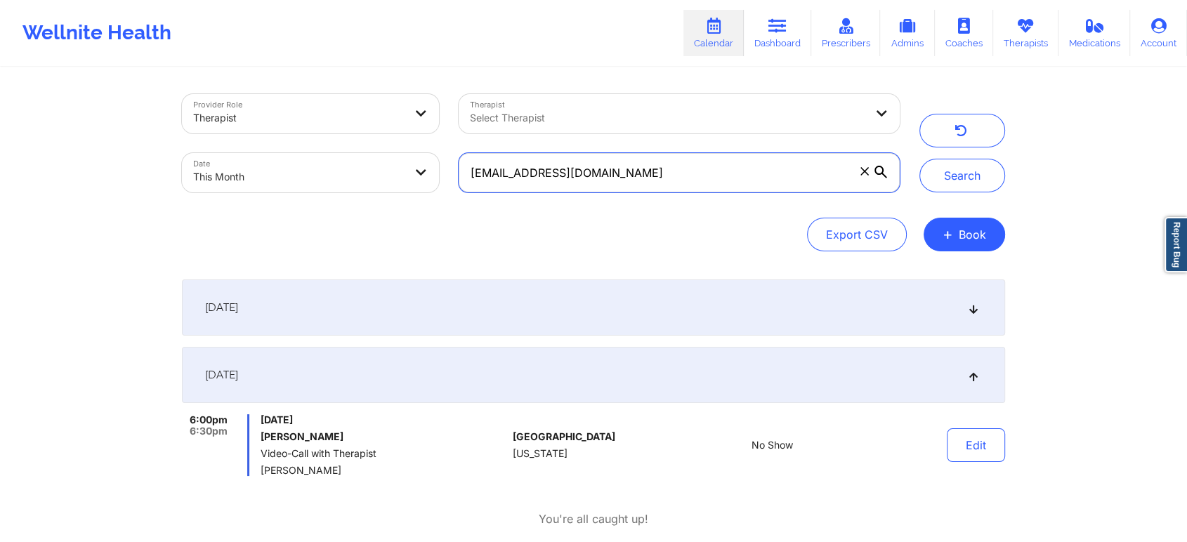
drag, startPoint x: 669, startPoint y: 169, endPoint x: 343, endPoint y: 185, distance: 326.3
click at [343, 185] on div "Provider Role Therapist Therapist Select Therapist Date This Month [EMAIL_ADDRE…" at bounding box center [540, 143] width 737 height 118
click at [919, 159] on button "Search" at bounding box center [962, 176] width 86 height 34
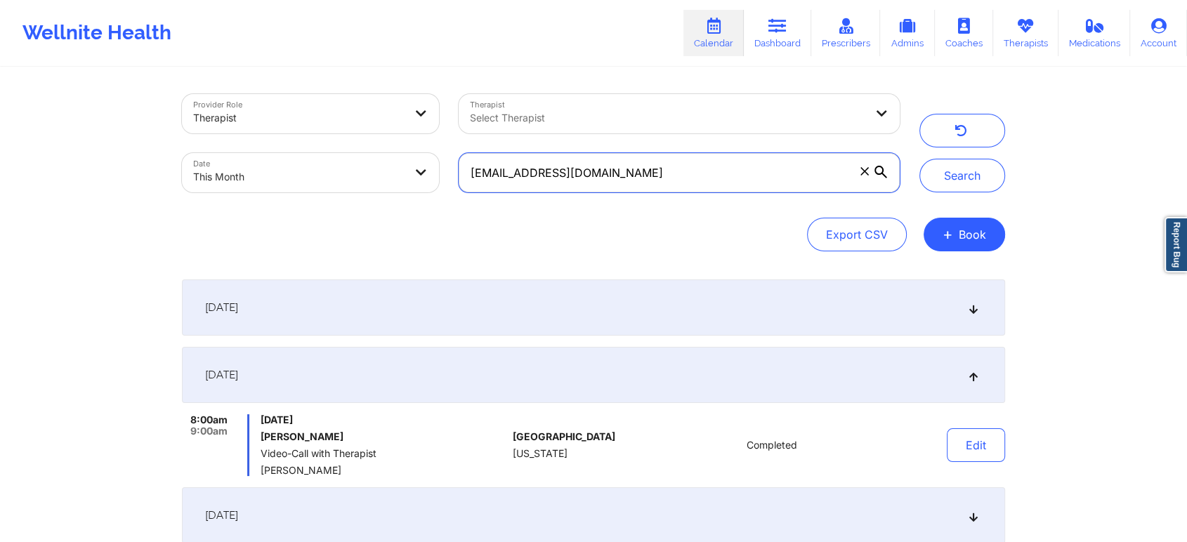
scroll to position [212, 0]
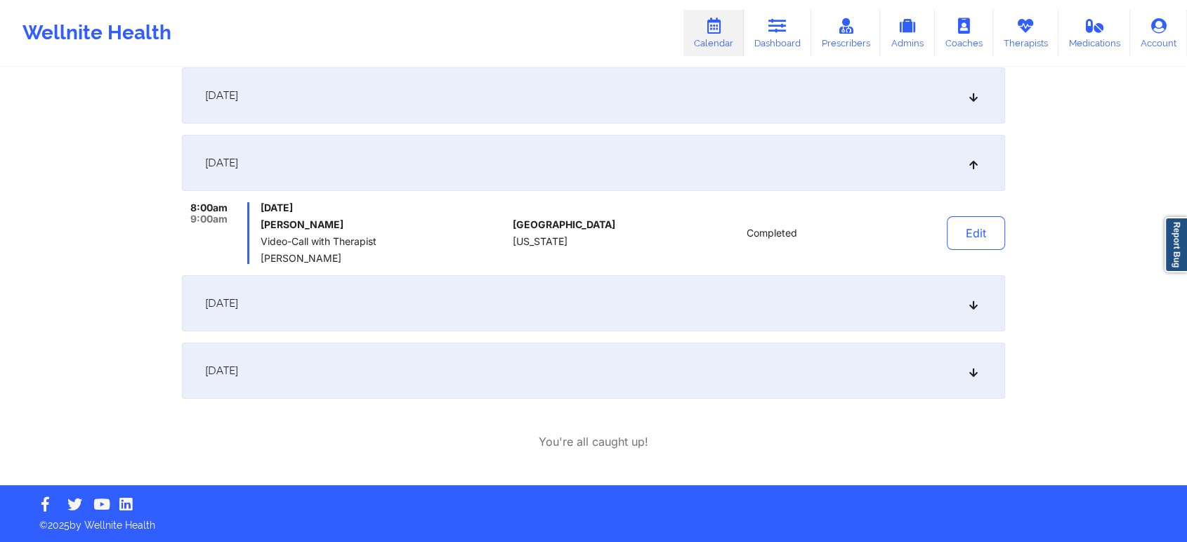
click at [504, 354] on div "[DATE]" at bounding box center [593, 371] width 823 height 56
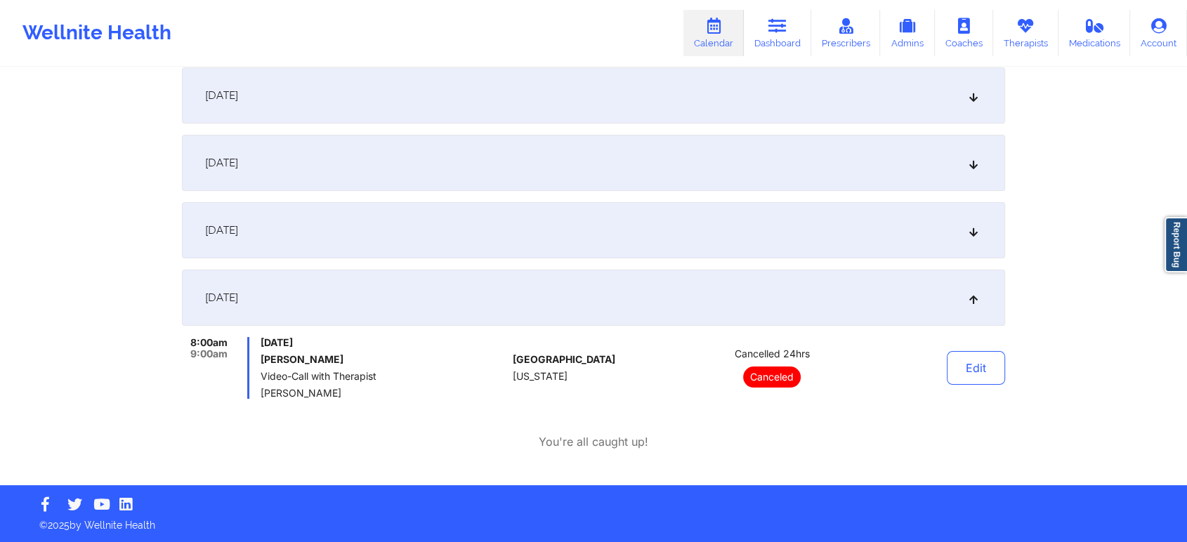
scroll to position [0, 0]
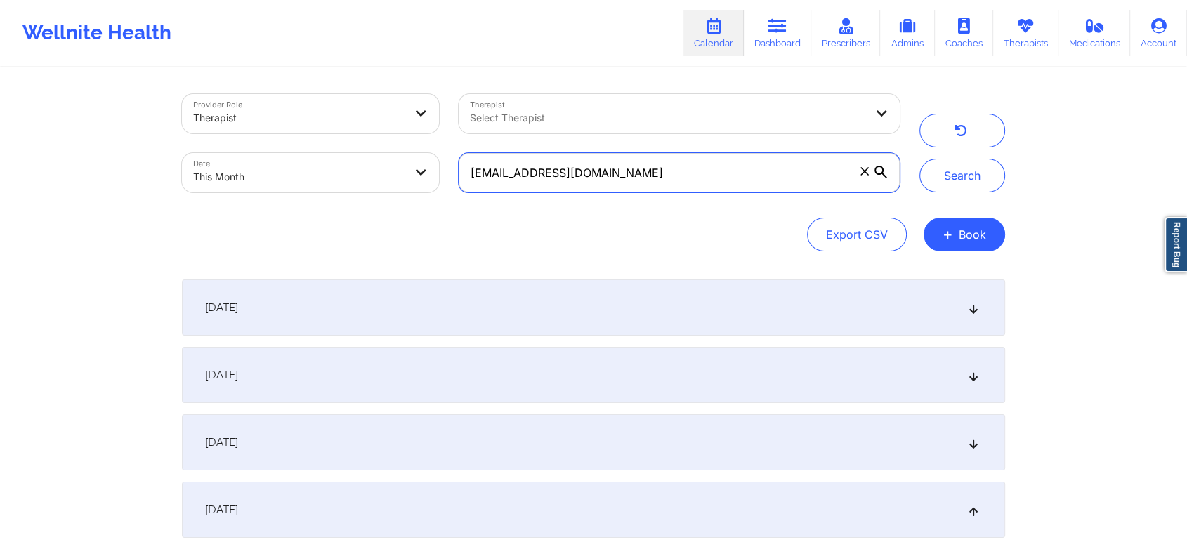
drag, startPoint x: 679, startPoint y: 185, endPoint x: 287, endPoint y: 140, distance: 395.1
click at [287, 140] on div "Provider Role Therapist Therapist Select Therapist Date This Month [EMAIL_ADDRE…" at bounding box center [540, 143] width 737 height 118
click at [919, 159] on button "Search" at bounding box center [962, 176] width 86 height 34
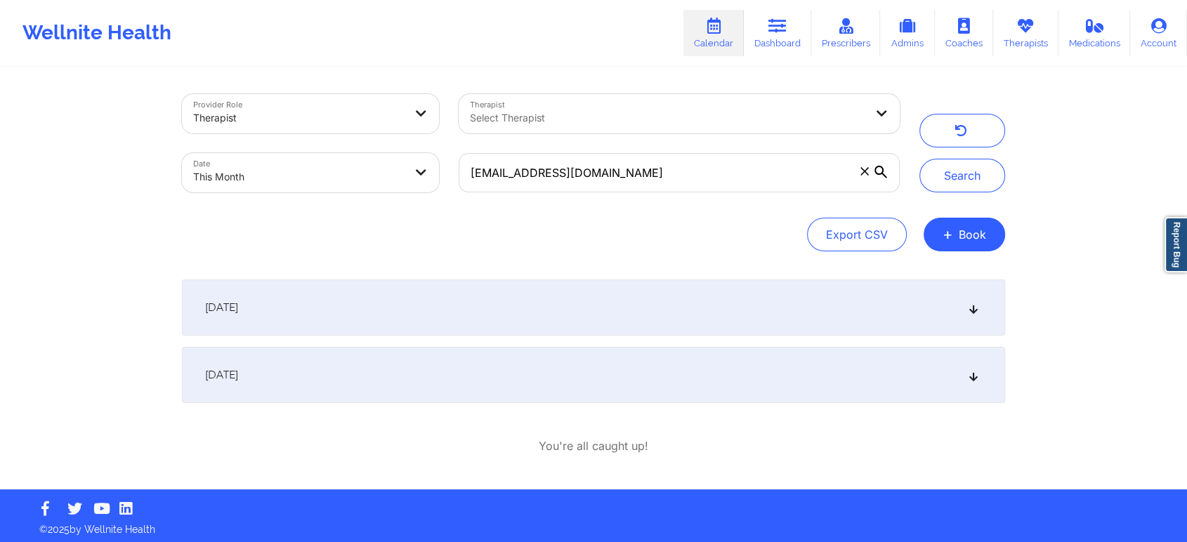
click at [645, 384] on div "[DATE]" at bounding box center [593, 375] width 823 height 56
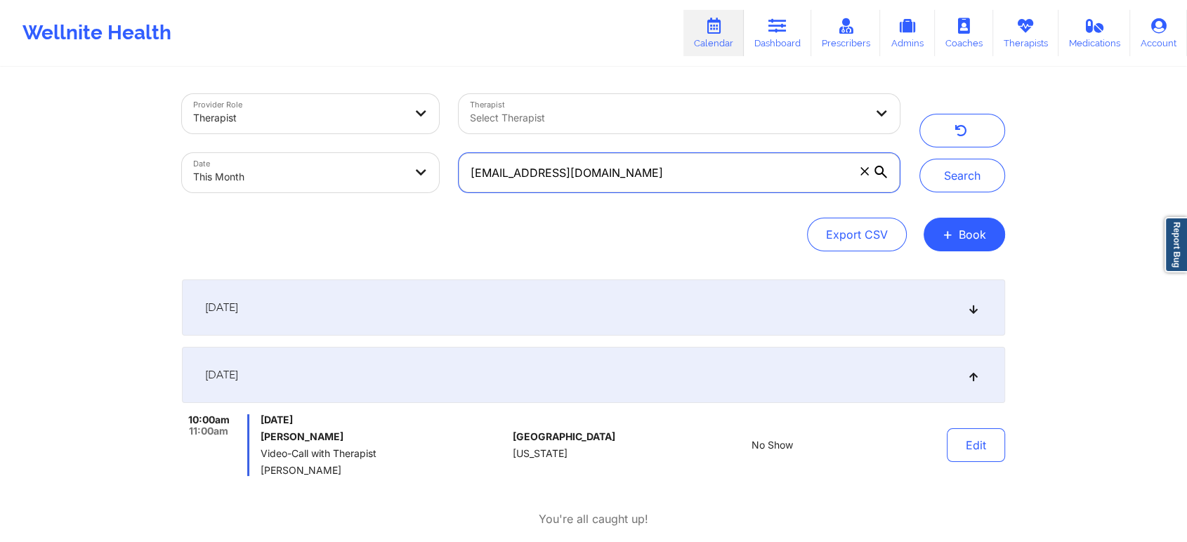
drag, startPoint x: 666, startPoint y: 171, endPoint x: 342, endPoint y: 190, distance: 324.3
click at [342, 190] on div "Provider Role Therapist Therapist Select Therapist Date This Month [EMAIL_ADDRE…" at bounding box center [540, 143] width 737 height 118
click at [919, 159] on button "Search" at bounding box center [962, 176] width 86 height 34
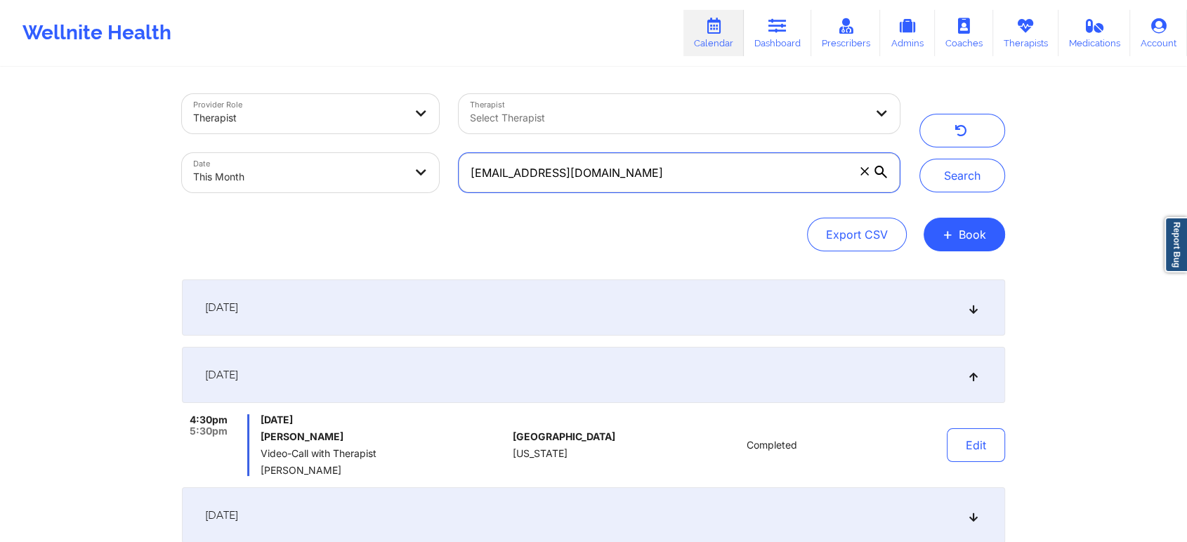
scroll to position [209, 0]
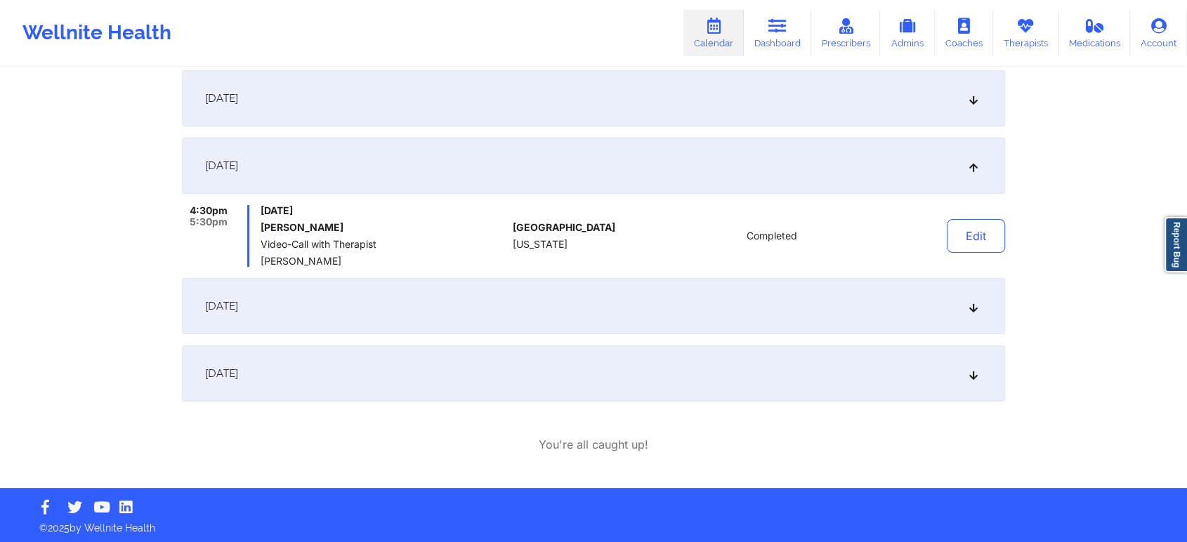
click at [397, 350] on div "[DATE]" at bounding box center [593, 374] width 823 height 56
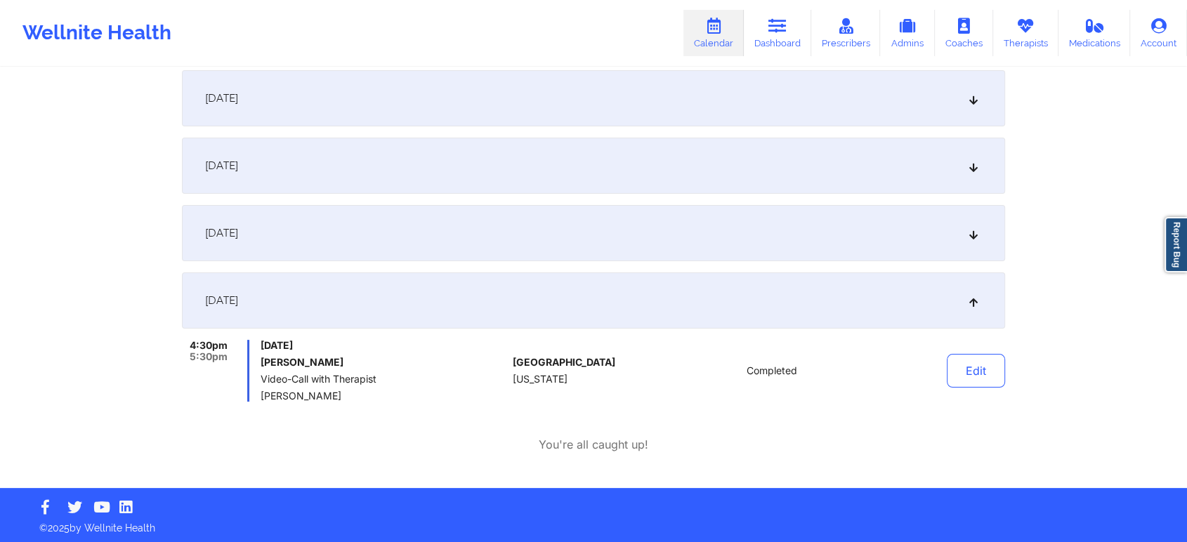
scroll to position [0, 0]
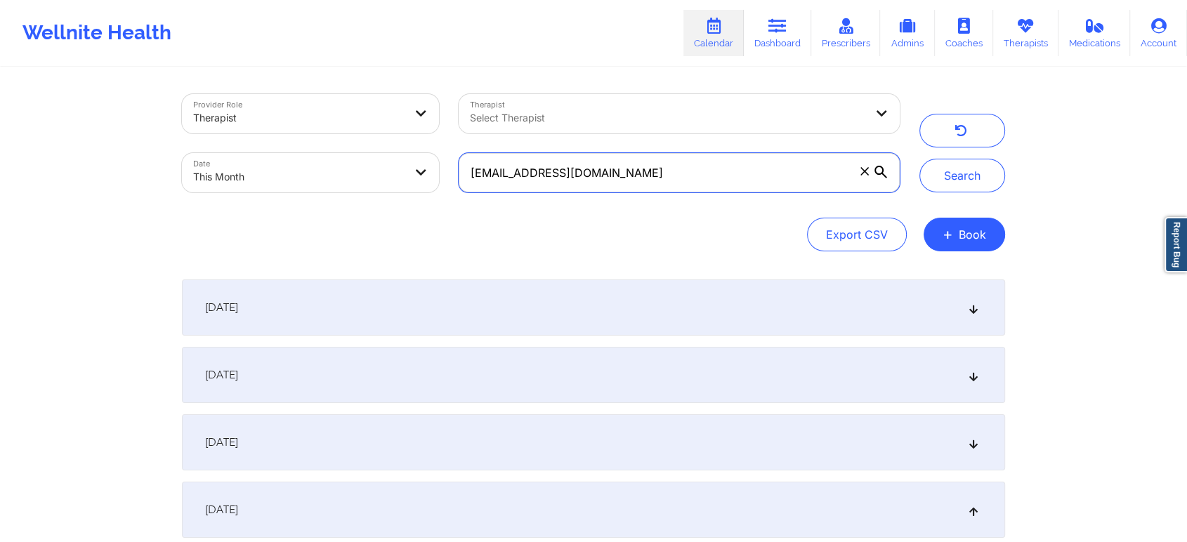
drag, startPoint x: 680, startPoint y: 172, endPoint x: 253, endPoint y: 150, distance: 427.5
click at [253, 150] on div "Provider Role Therapist Therapist Select Therapist Date This Month [EMAIL_ADDRE…" at bounding box center [540, 143] width 737 height 118
click at [919, 159] on button "Search" at bounding box center [962, 176] width 86 height 34
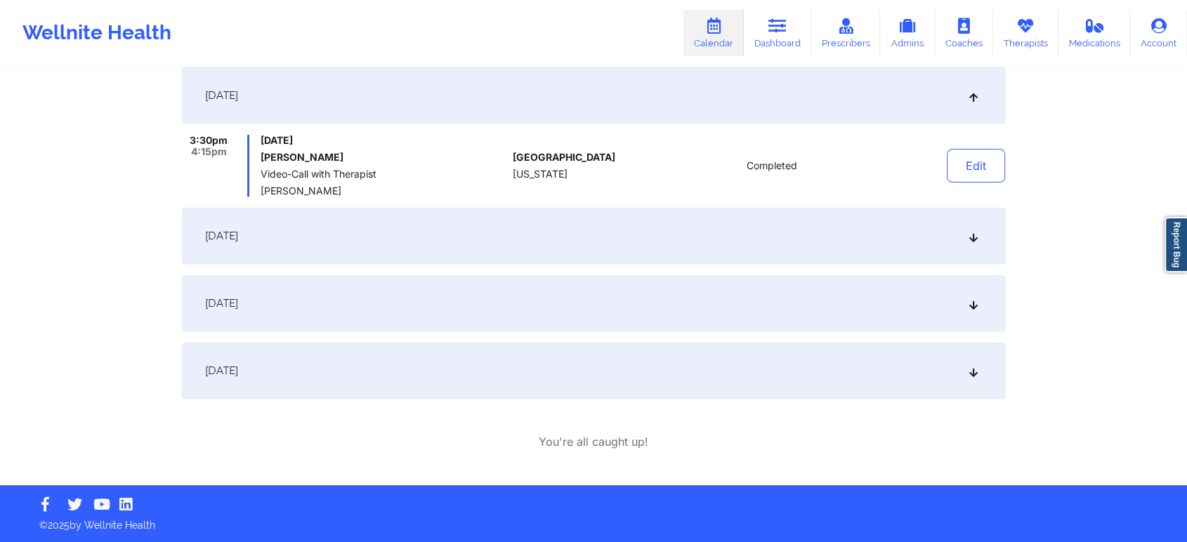
click at [408, 308] on div "[DATE]" at bounding box center [593, 303] width 823 height 56
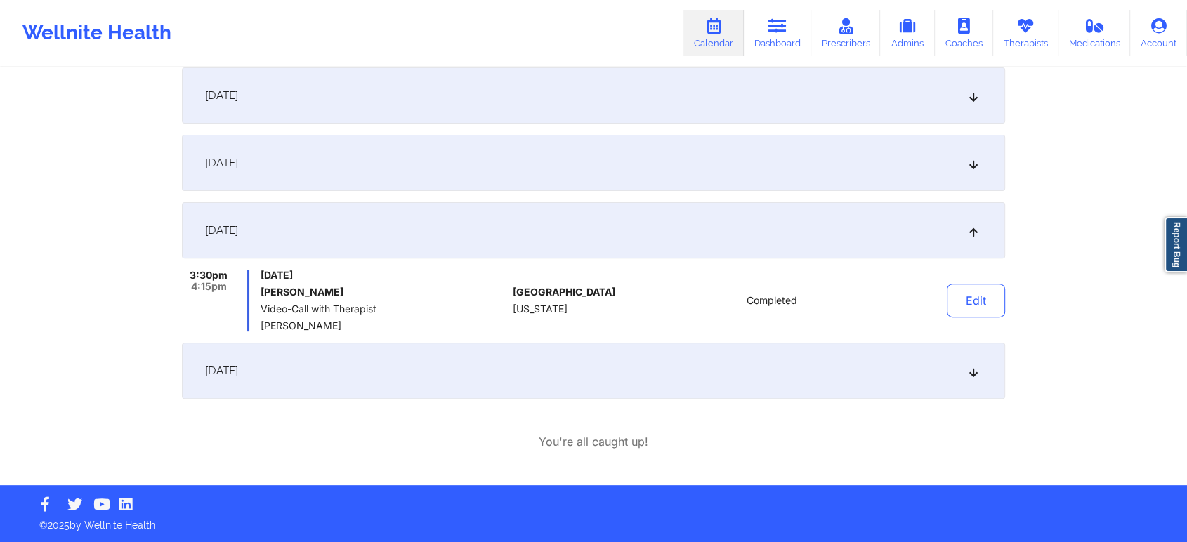
scroll to position [0, 0]
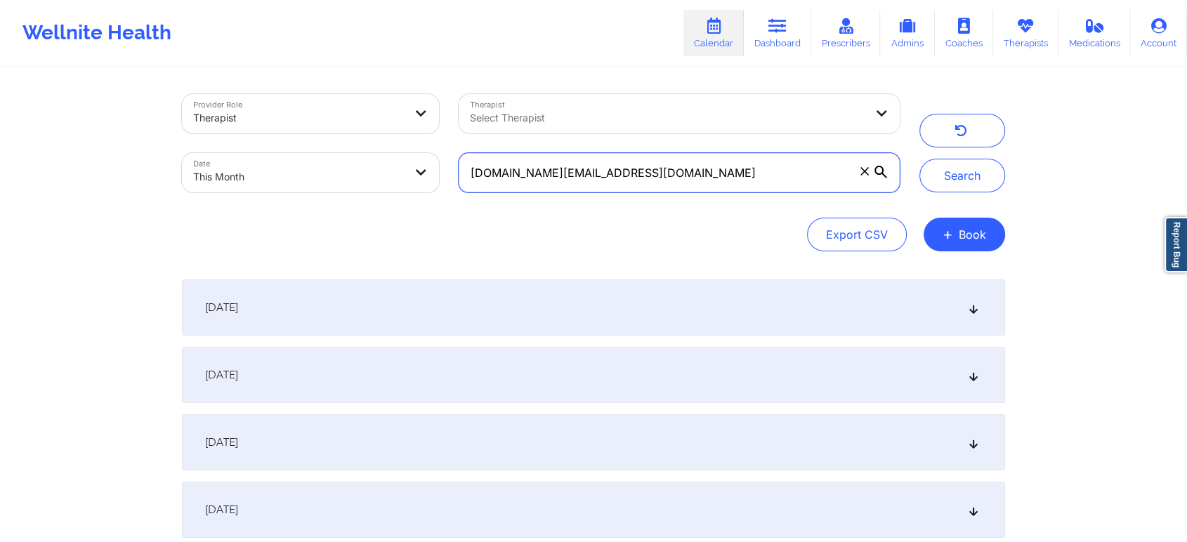
drag, startPoint x: 664, startPoint y: 160, endPoint x: 357, endPoint y: 187, distance: 308.0
click at [357, 187] on div "Provider Role Therapist Therapist Select Therapist Date This Month [DOMAIN_NAME…" at bounding box center [540, 143] width 737 height 118
click at [919, 159] on button "Search" at bounding box center [962, 176] width 86 height 34
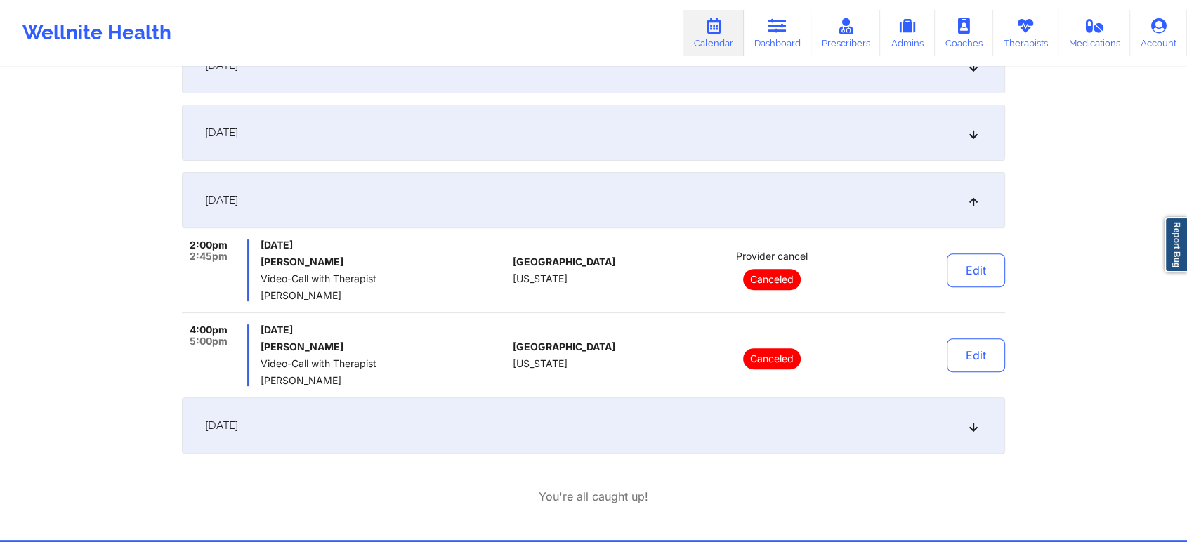
click at [539, 404] on div "[DATE]" at bounding box center [593, 425] width 823 height 56
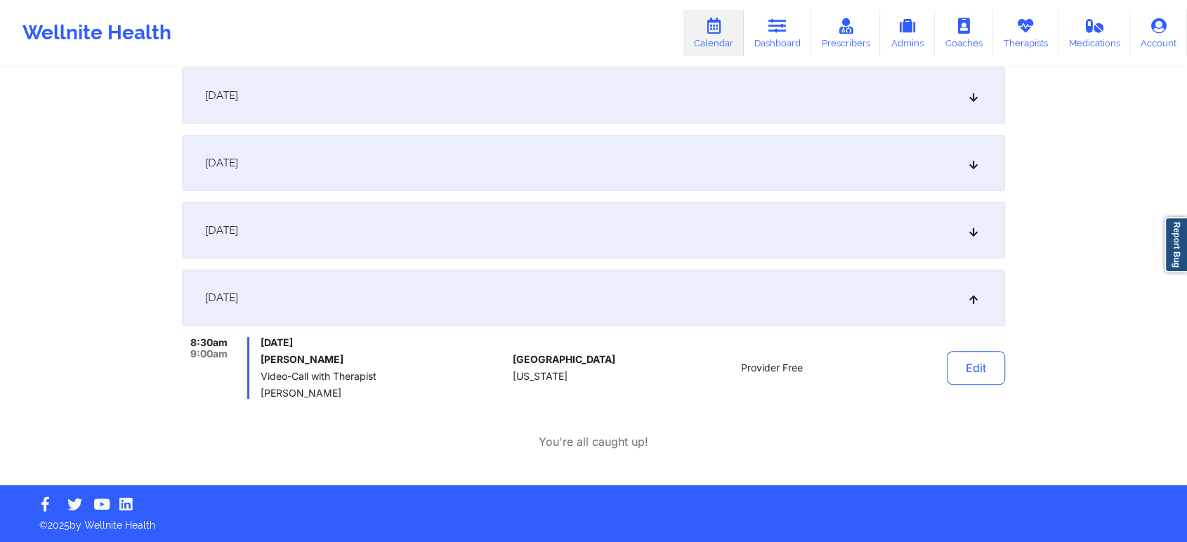
scroll to position [414, 0]
click at [390, 223] on div "[DATE]" at bounding box center [593, 230] width 823 height 56
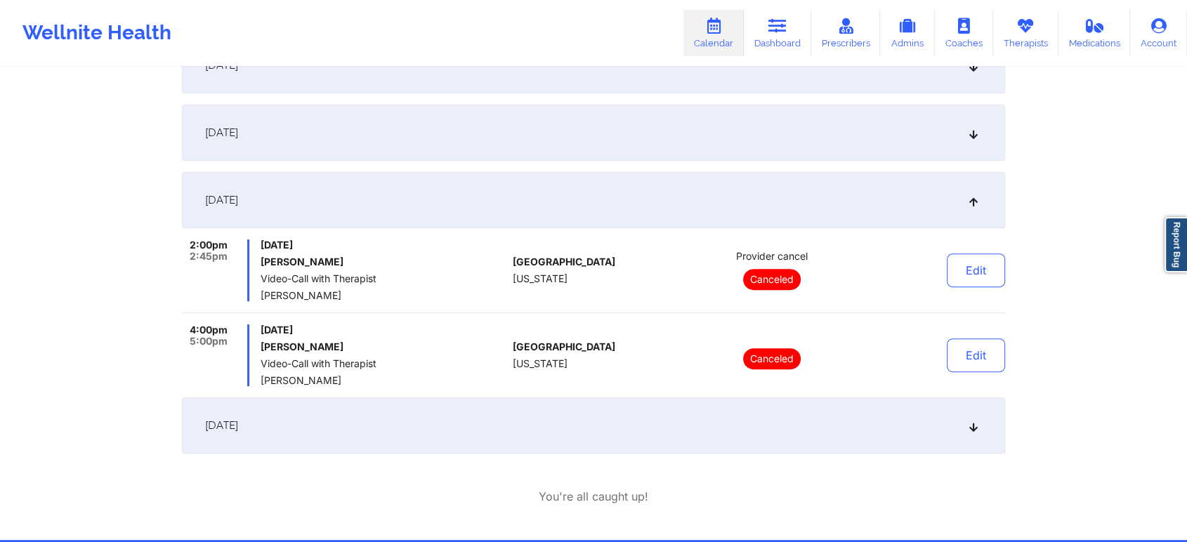
click at [494, 204] on div "[DATE]" at bounding box center [593, 200] width 823 height 56
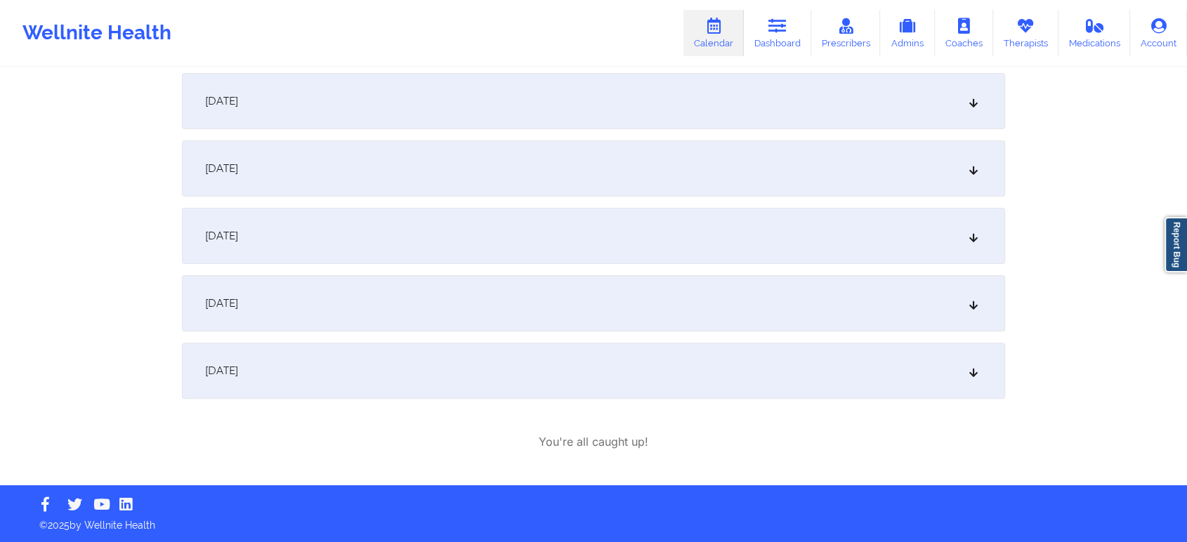
click at [331, 225] on div "[DATE]" at bounding box center [593, 236] width 823 height 56
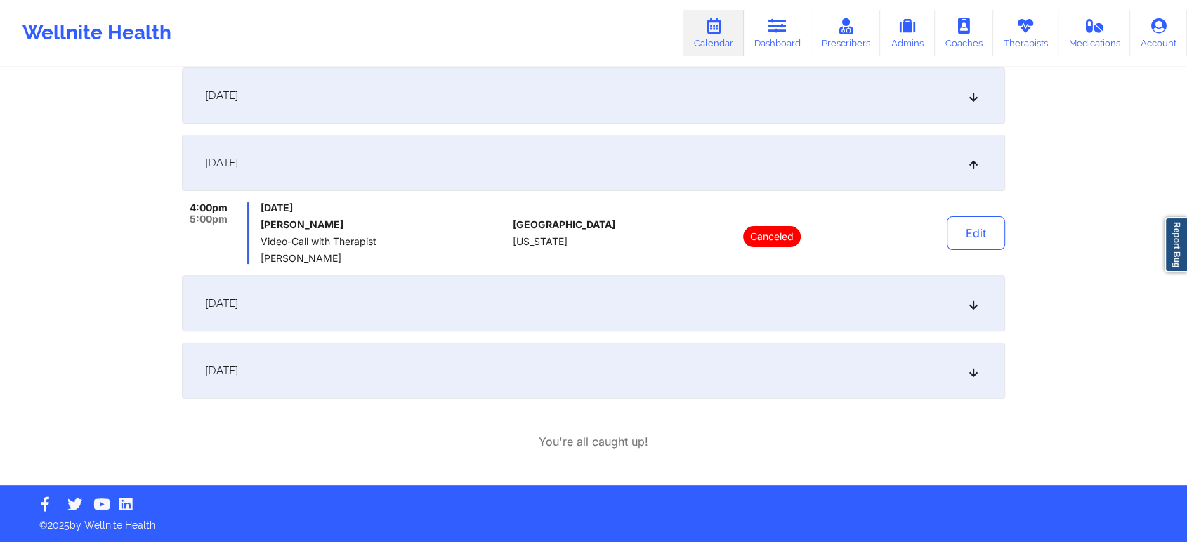
click at [456, 126] on div "[DATE] 3:30pm 4:00pm [DATE] [PERSON_NAME] Video-Call with Therapist [PERSON_NAM…" at bounding box center [593, 132] width 823 height 534
click at [498, 105] on div "[DATE]" at bounding box center [593, 95] width 823 height 56
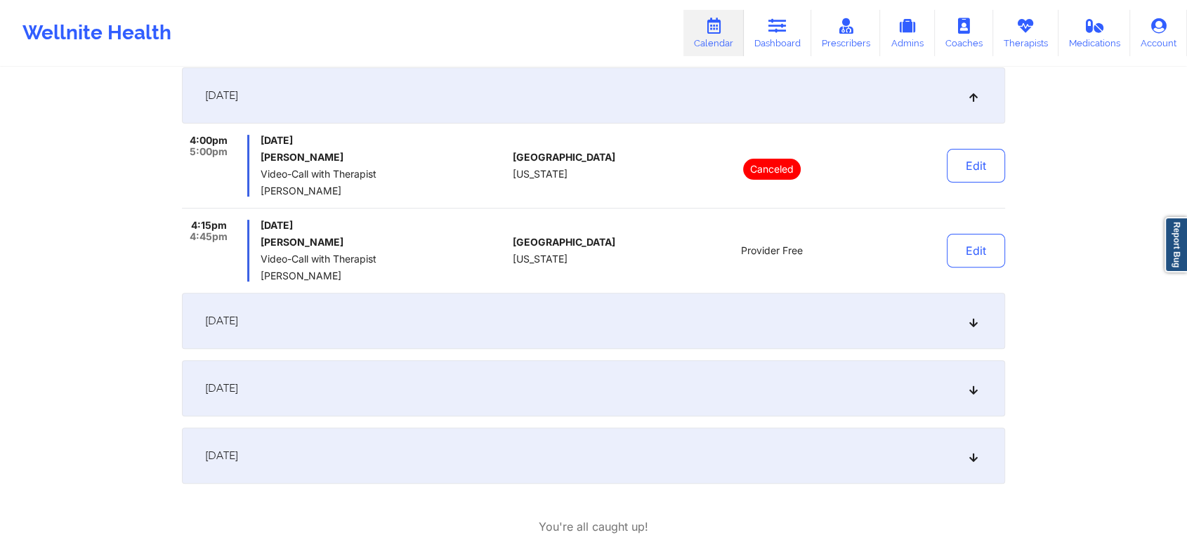
scroll to position [445, 0]
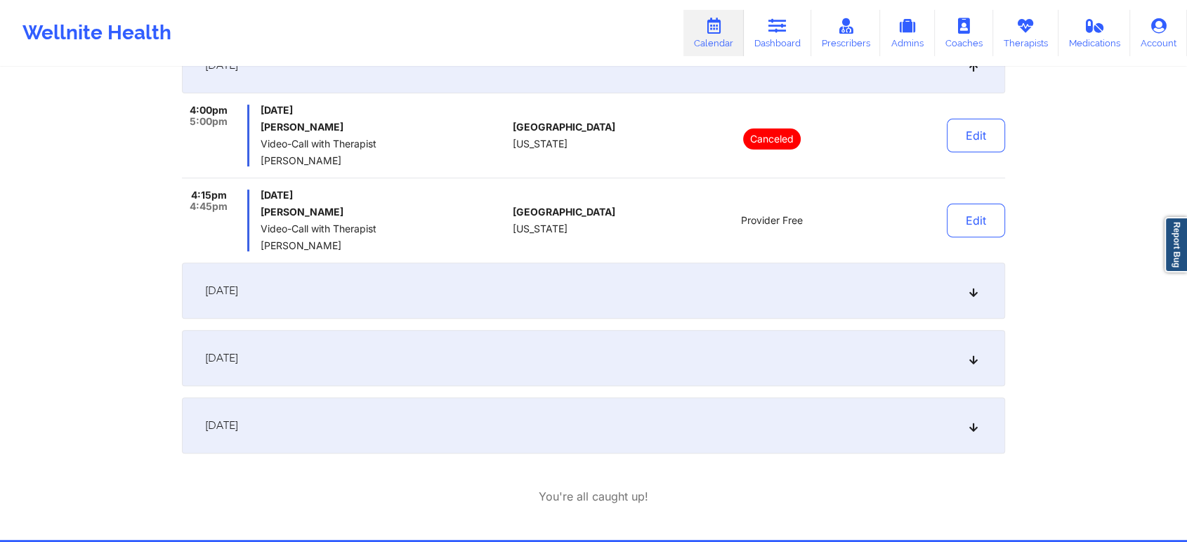
click at [585, 416] on div "[DATE]" at bounding box center [593, 425] width 823 height 56
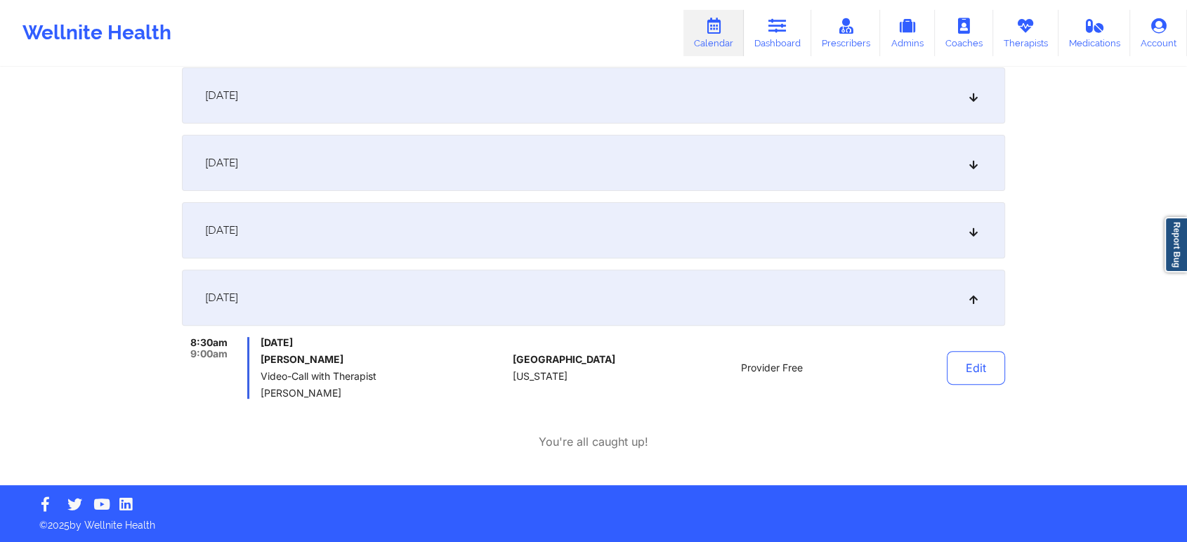
scroll to position [414, 0]
click at [956, 355] on button "Edit" at bounding box center [976, 368] width 58 height 34
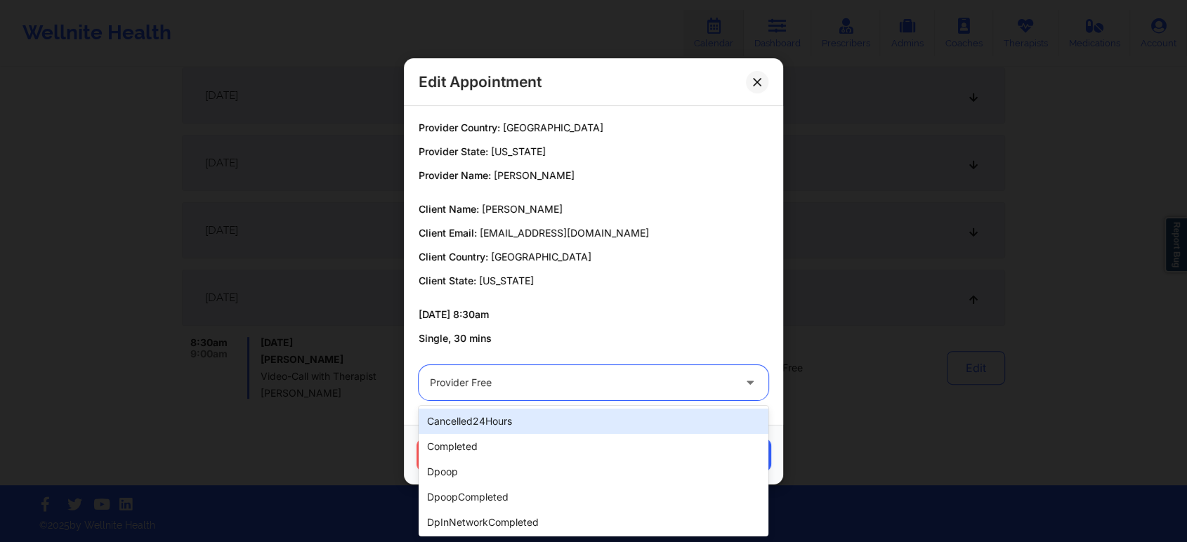
click at [551, 396] on div "Provider Free" at bounding box center [581, 382] width 303 height 35
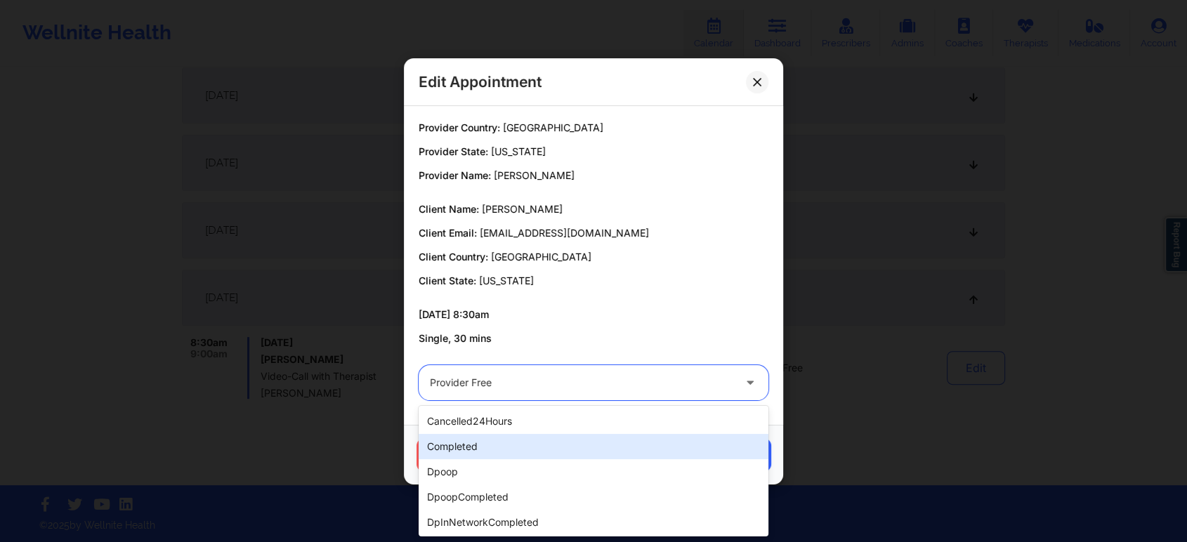
drag, startPoint x: 468, startPoint y: 460, endPoint x: 522, endPoint y: 439, distance: 58.0
click at [522, 439] on div "cancelled24Hours completed dpoop dpoopCompleted dpInNetworkCompleted freeNoShow…" at bounding box center [594, 471] width 350 height 131
click at [522, 439] on div "completed" at bounding box center [594, 446] width 350 height 25
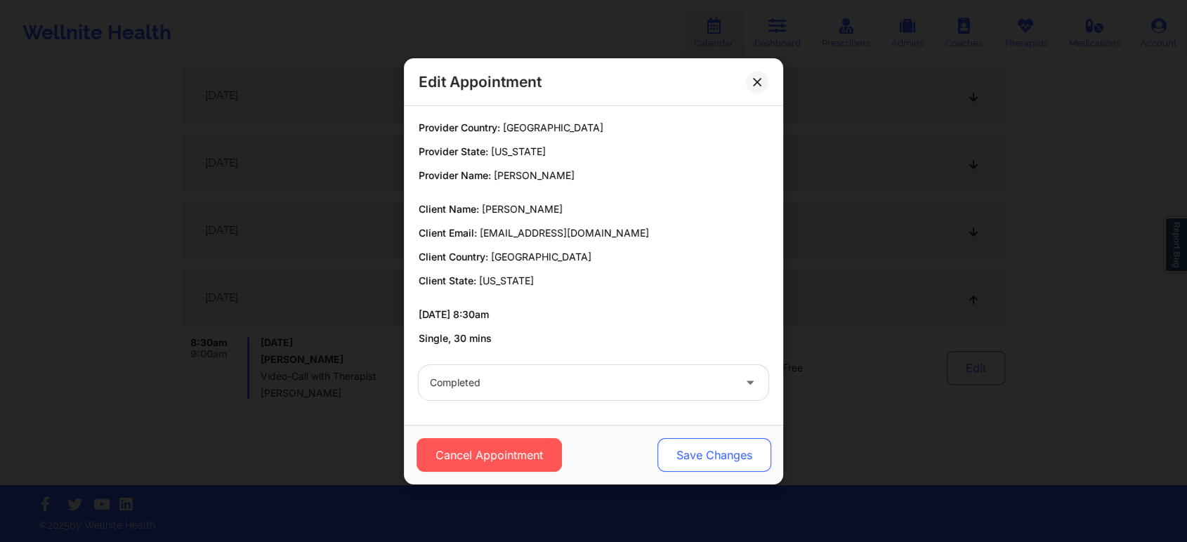
click at [725, 465] on button "Save Changes" at bounding box center [714, 455] width 114 height 34
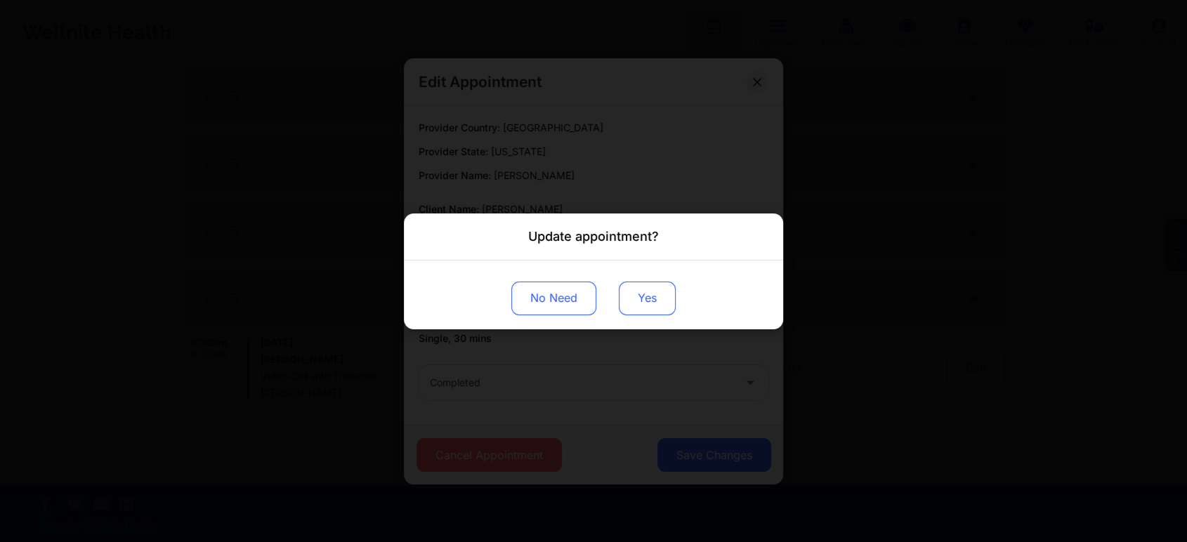
click at [647, 307] on button "Yes" at bounding box center [647, 298] width 57 height 34
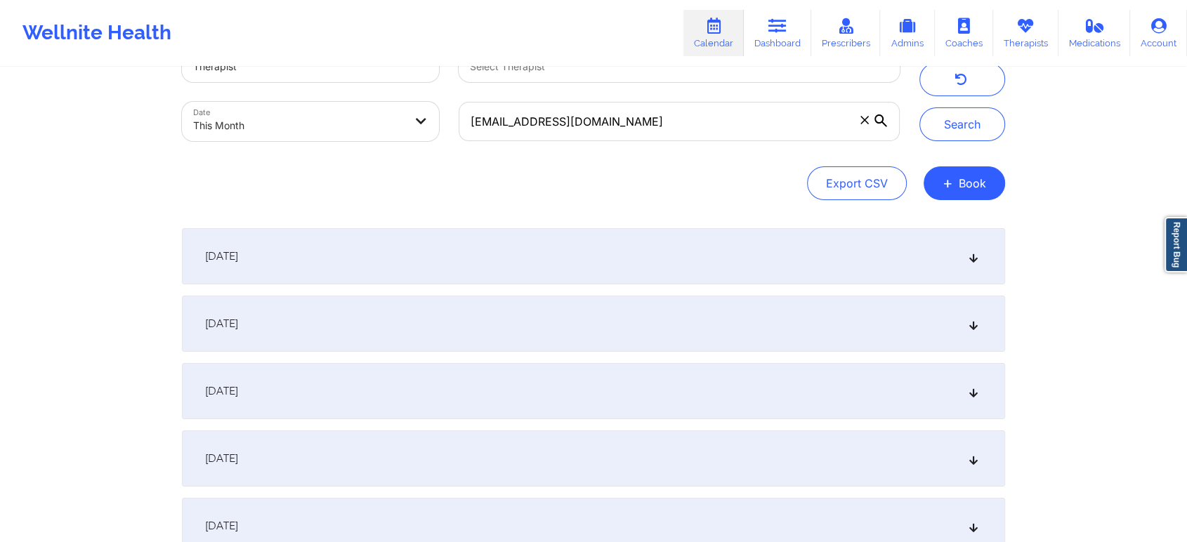
scroll to position [8, 0]
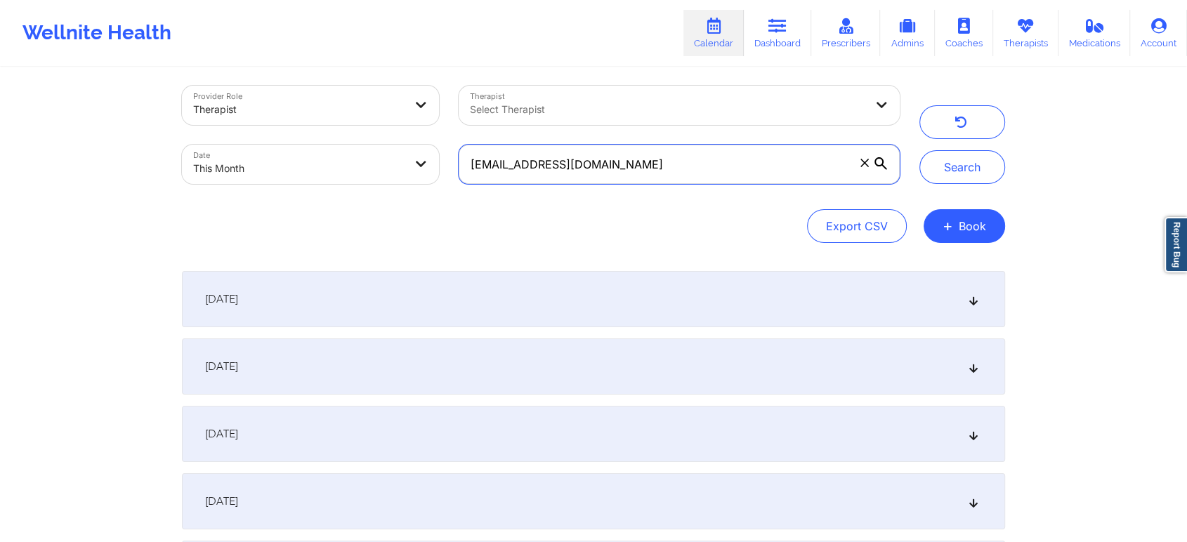
drag, startPoint x: 673, startPoint y: 162, endPoint x: 341, endPoint y: 162, distance: 331.5
click at [341, 162] on div "Provider Role Therapist Therapist Select Therapist Date This Month [EMAIL_ADDRE…" at bounding box center [540, 135] width 737 height 118
click at [919, 150] on button "Search" at bounding box center [962, 167] width 86 height 34
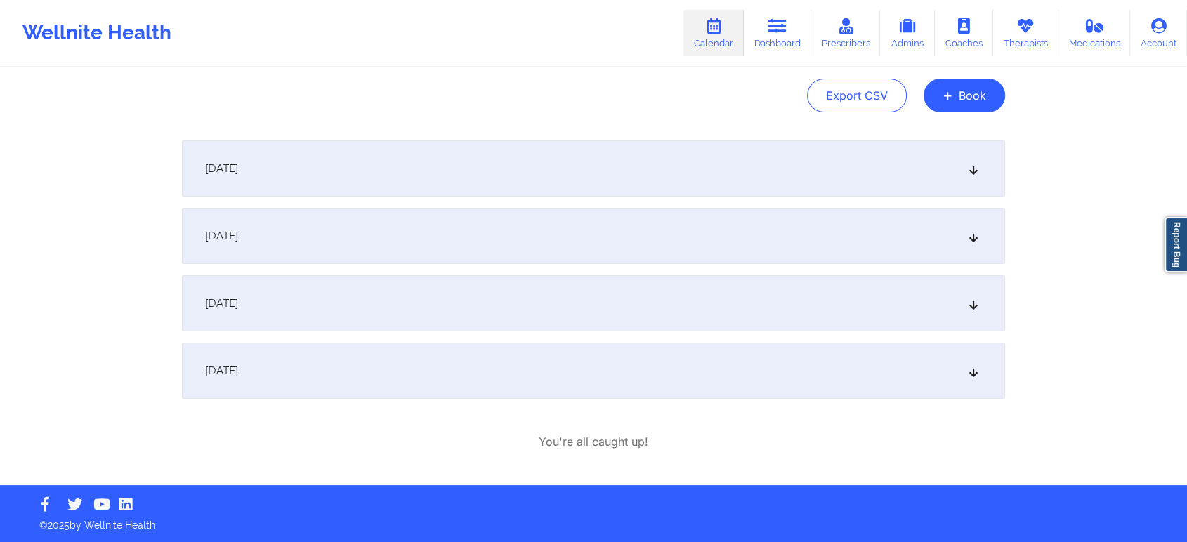
click at [728, 401] on div "[DATE] 6:00pm 7:00pm [DATE] [PERSON_NAME] Video-Call with Therapist [PERSON_NAM…" at bounding box center [593, 295] width 823 height 310
click at [773, 371] on div "[DATE]" at bounding box center [593, 371] width 823 height 56
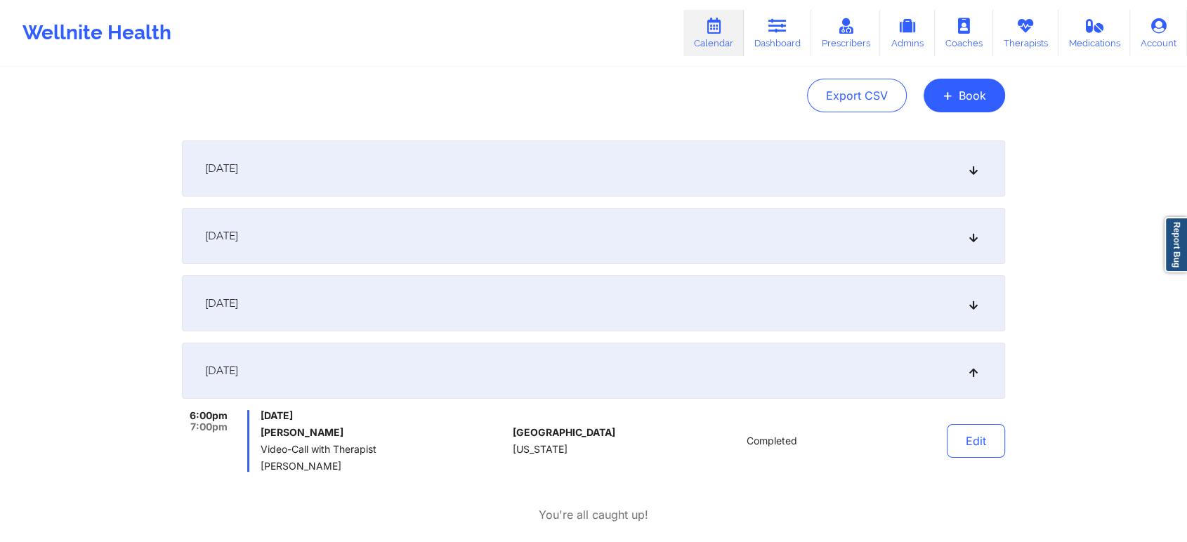
scroll to position [0, 0]
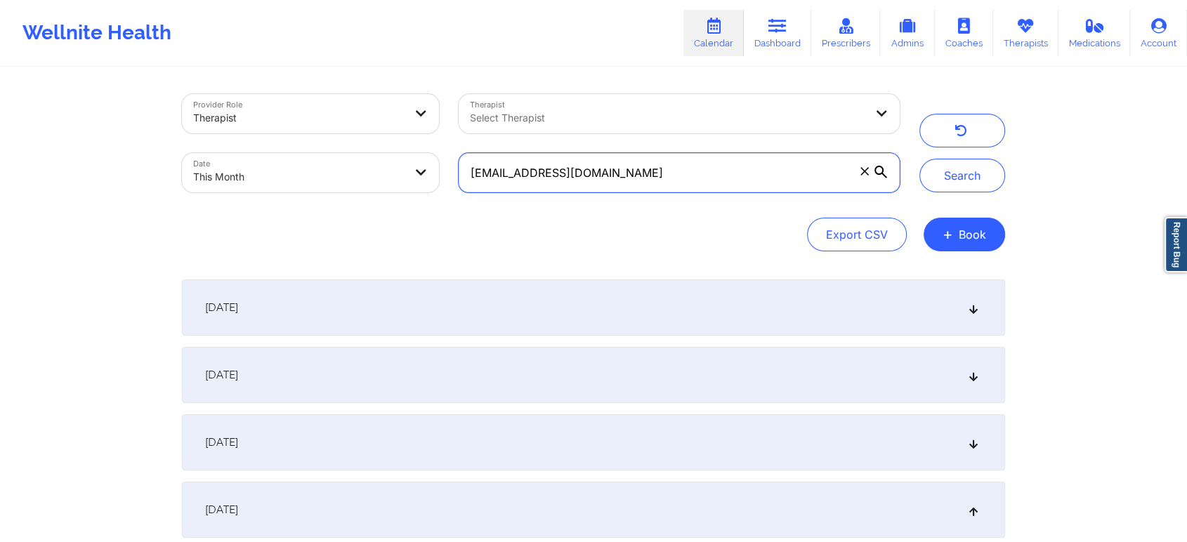
drag, startPoint x: 734, startPoint y: 189, endPoint x: 331, endPoint y: 145, distance: 404.8
click at [331, 145] on div "Provider Role Therapist Therapist Select Therapist Date This Month [EMAIL_ADDRE…" at bounding box center [540, 143] width 737 height 118
click at [919, 159] on button "Search" at bounding box center [962, 176] width 86 height 34
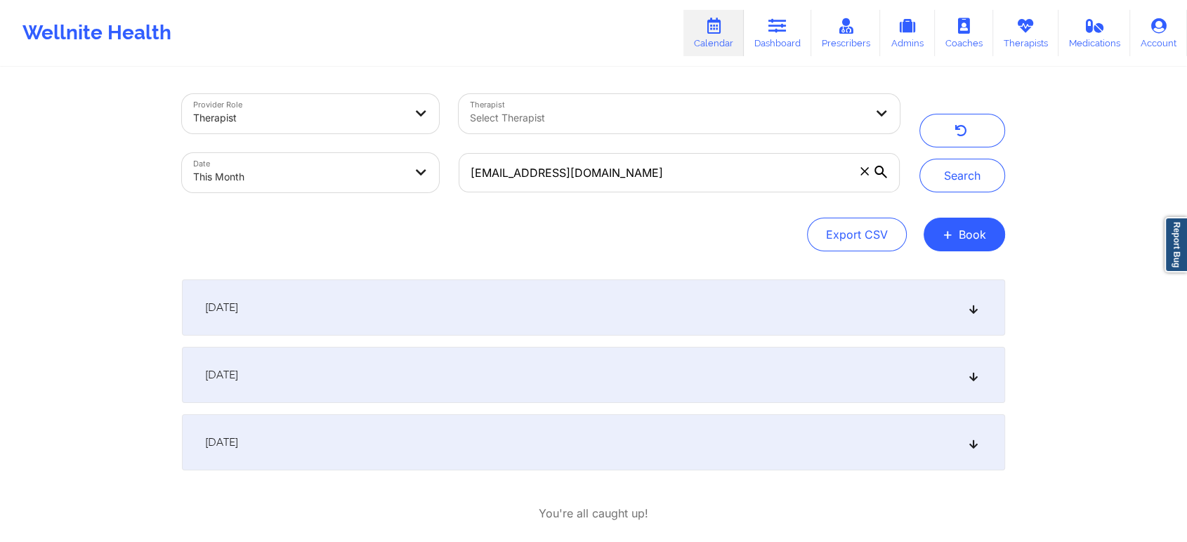
drag, startPoint x: 1039, startPoint y: 298, endPoint x: 1197, endPoint y: 266, distance: 162.0
click at [1187, 266] on html "Wellnite Health Calendar Dashboard Prescribers Admins Coaches Therapists Medica…" at bounding box center [593, 271] width 1187 height 542
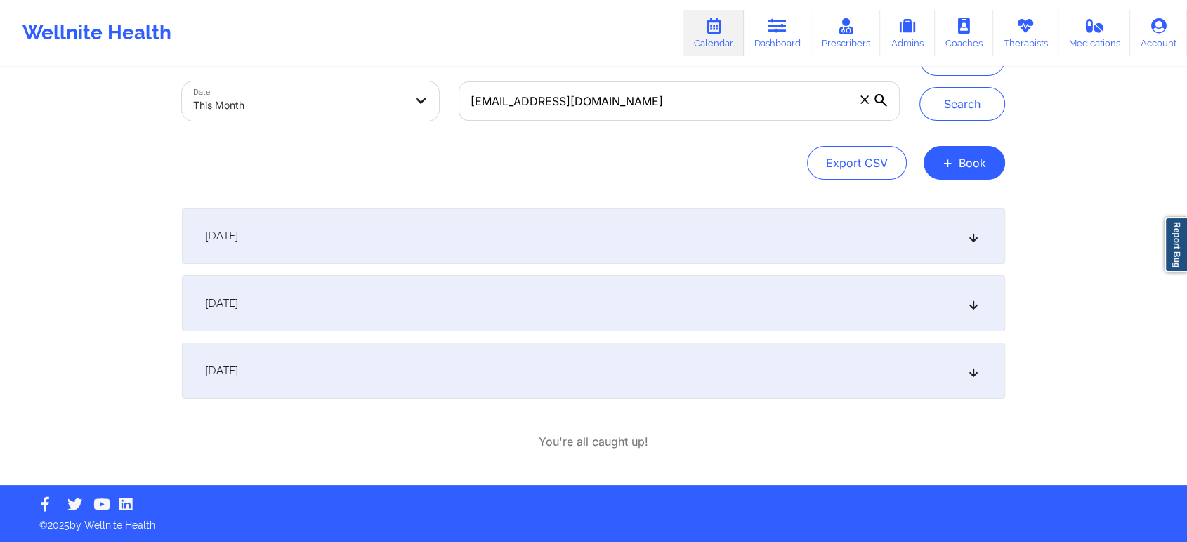
click at [576, 369] on div "[DATE]" at bounding box center [593, 371] width 823 height 56
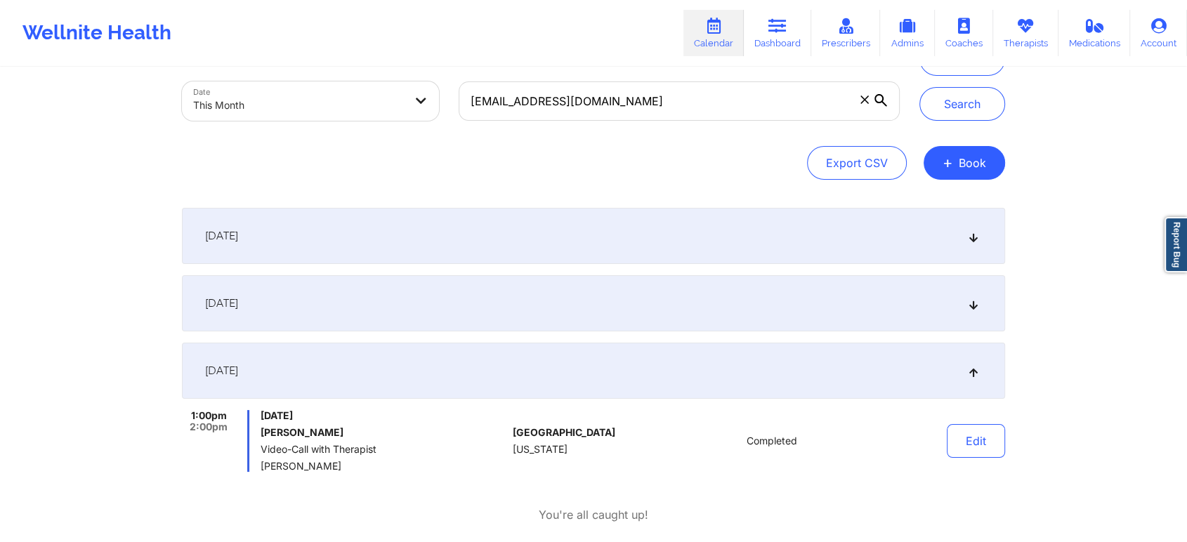
scroll to position [0, 0]
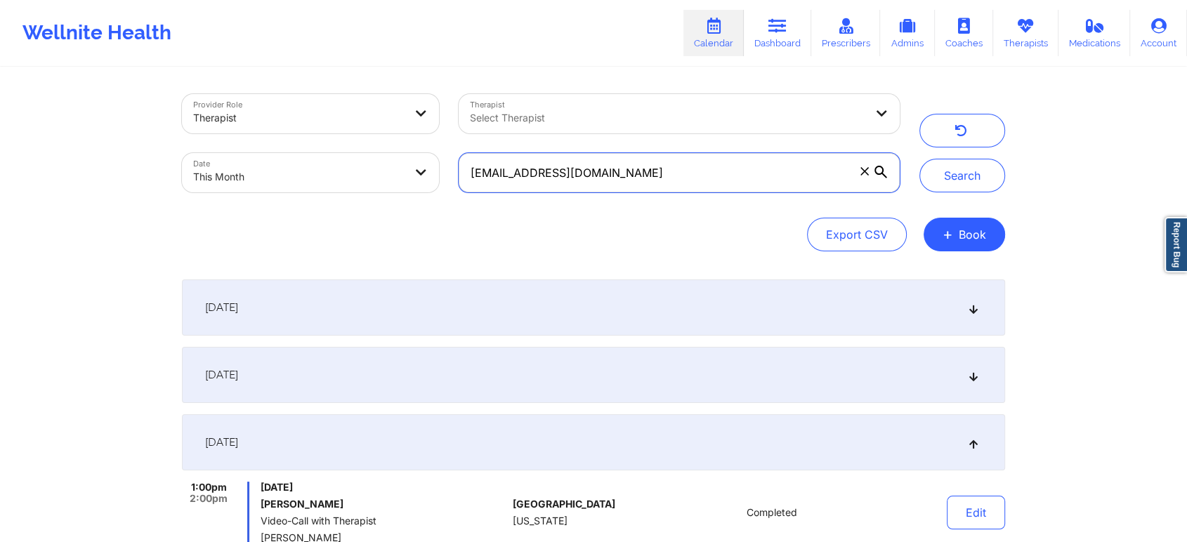
drag, startPoint x: 662, startPoint y: 176, endPoint x: 277, endPoint y: 130, distance: 387.5
click at [277, 130] on div "Provider Role Therapist Therapist Select Therapist Date This Month [EMAIL_ADDRE…" at bounding box center [540, 143] width 737 height 118
click at [919, 159] on button "Search" at bounding box center [962, 176] width 86 height 34
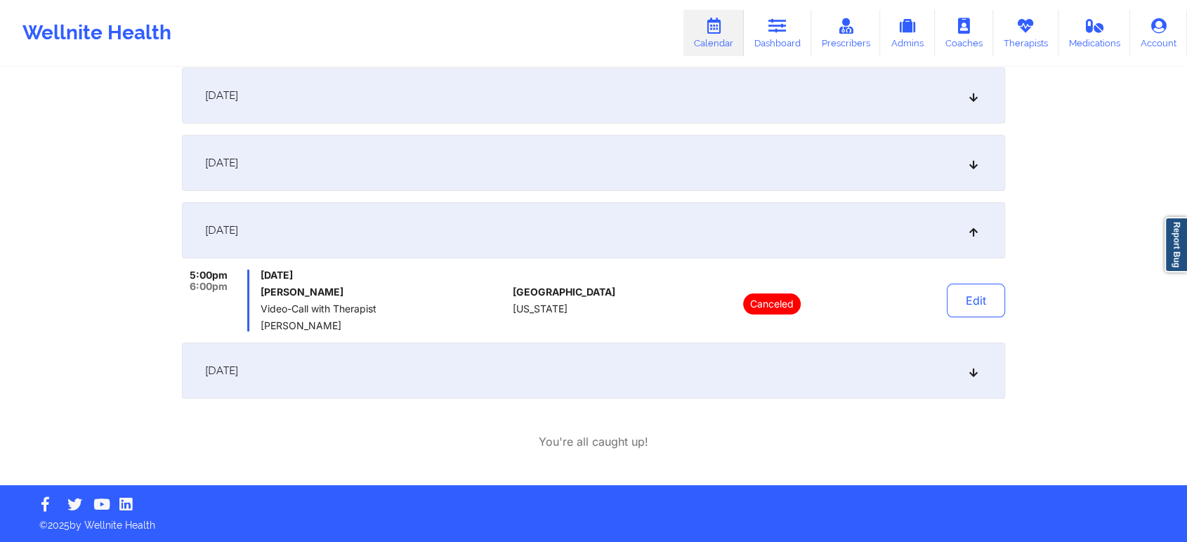
click at [688, 373] on div "[DATE]" at bounding box center [593, 371] width 823 height 56
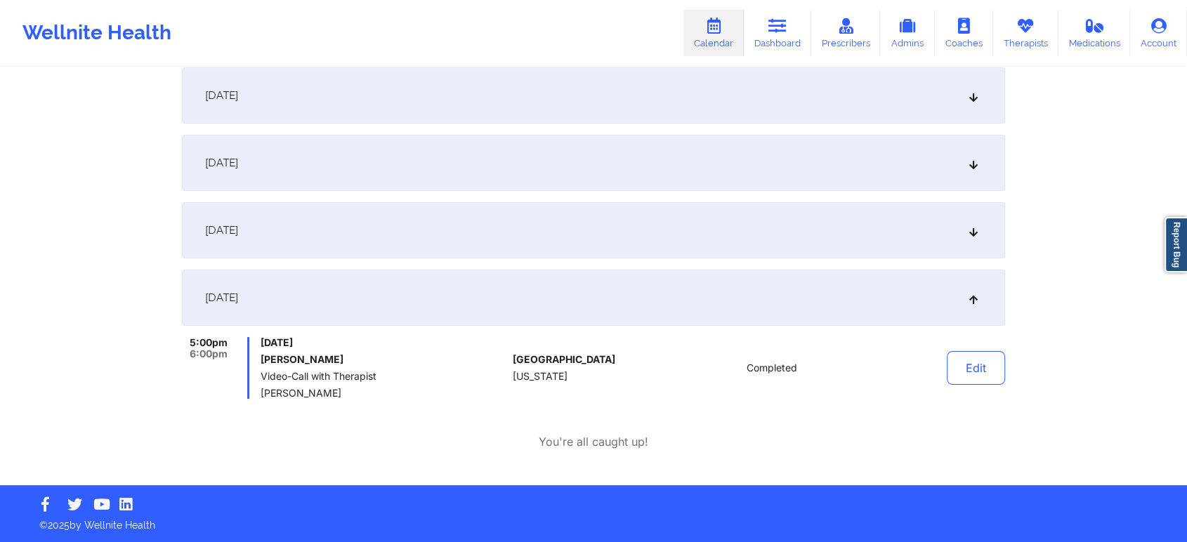
scroll to position [0, 0]
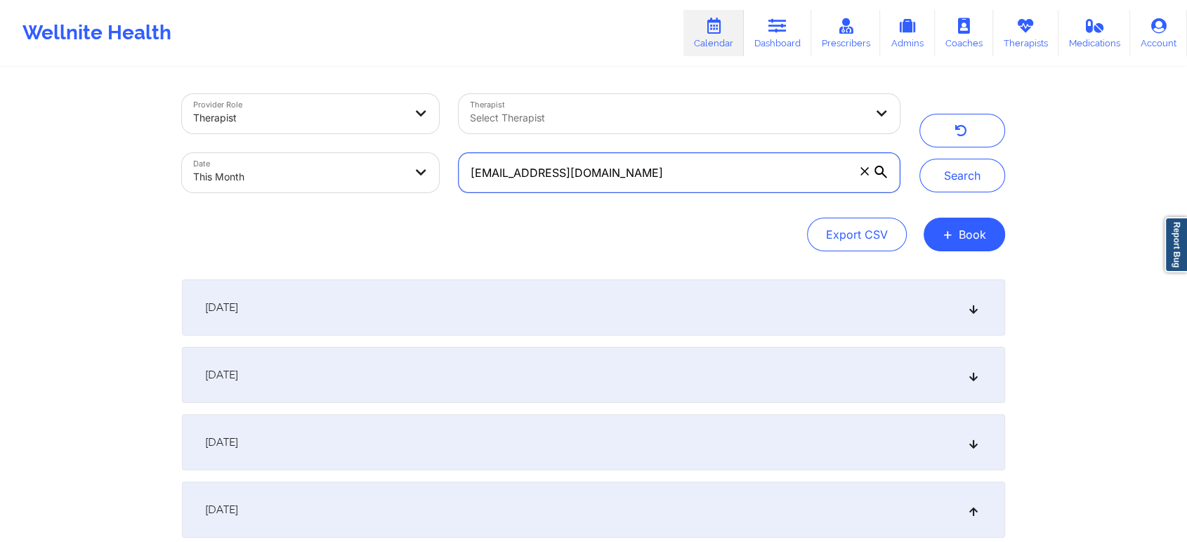
drag, startPoint x: 702, startPoint y: 167, endPoint x: 301, endPoint y: 136, distance: 401.5
click at [301, 136] on div "Provider Role Therapist Therapist Select Therapist Date This Month [EMAIL_ADDRE…" at bounding box center [540, 143] width 737 height 118
click at [919, 159] on button "Search" at bounding box center [962, 176] width 86 height 34
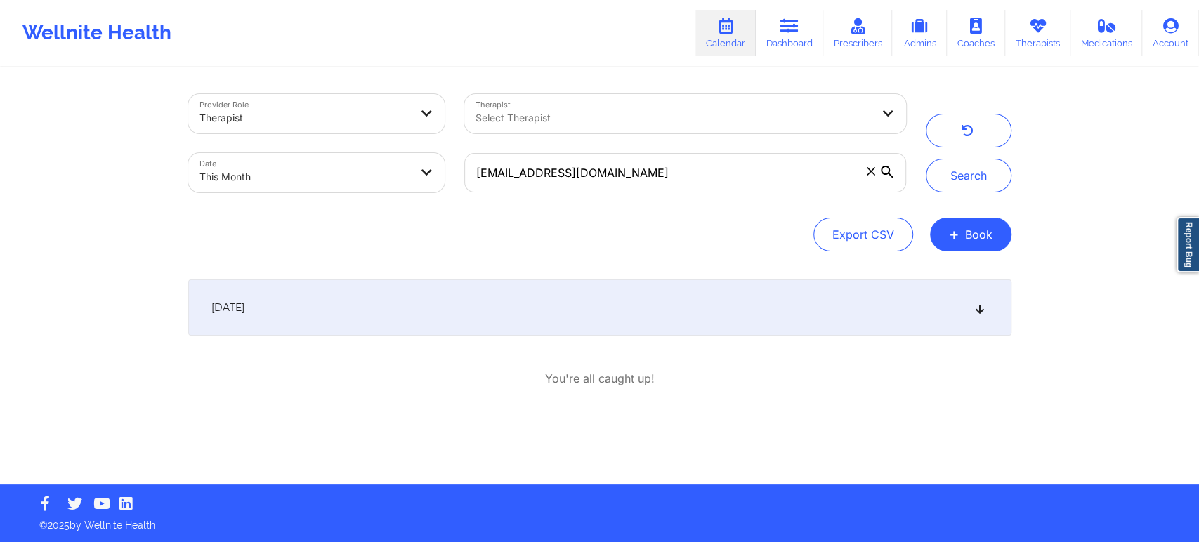
click at [652, 322] on div "[DATE]" at bounding box center [599, 308] width 823 height 56
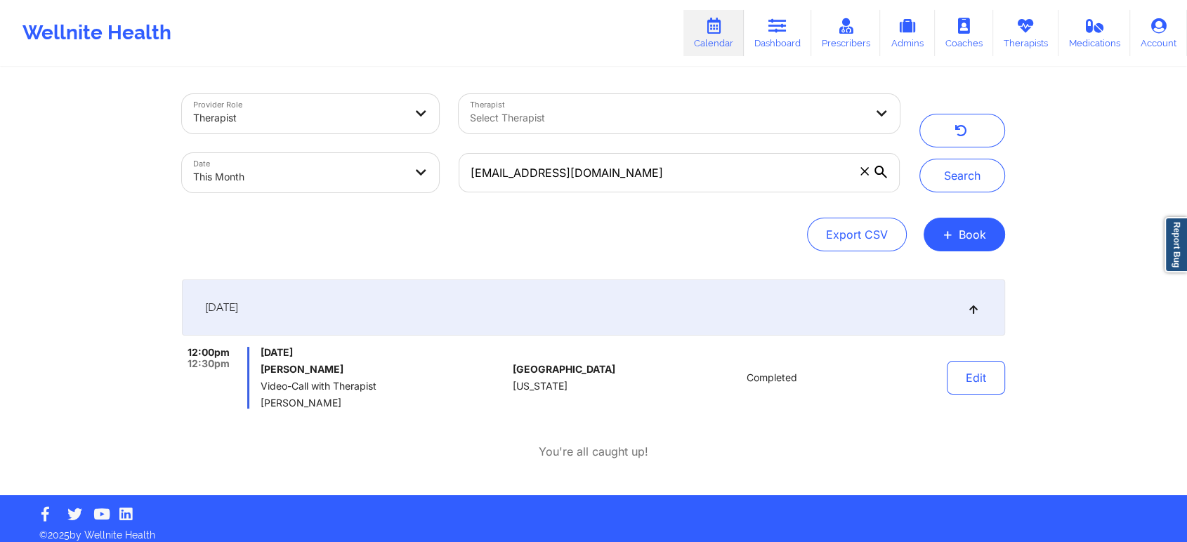
click at [675, 152] on div "[EMAIL_ADDRESS][DOMAIN_NAME]" at bounding box center [679, 172] width 461 height 59
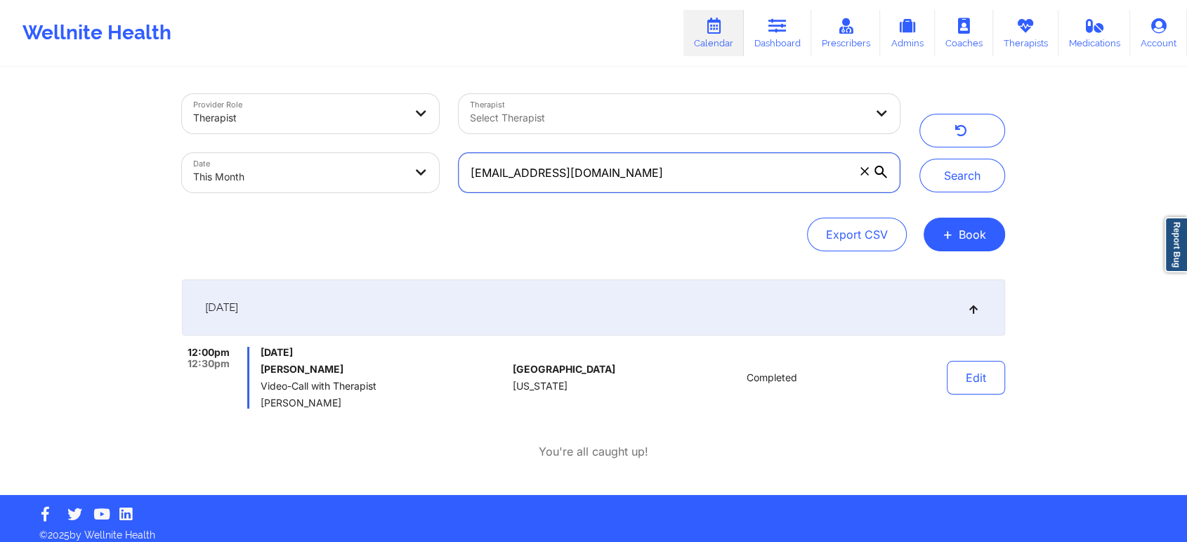
drag, startPoint x: 675, startPoint y: 176, endPoint x: 193, endPoint y: 242, distance: 486.2
click at [193, 242] on div "Provider Role Therapist Therapist Select Therapist Date This Month [EMAIL_ADDRE…" at bounding box center [593, 172] width 823 height 157
click at [919, 159] on button "Search" at bounding box center [962, 176] width 86 height 34
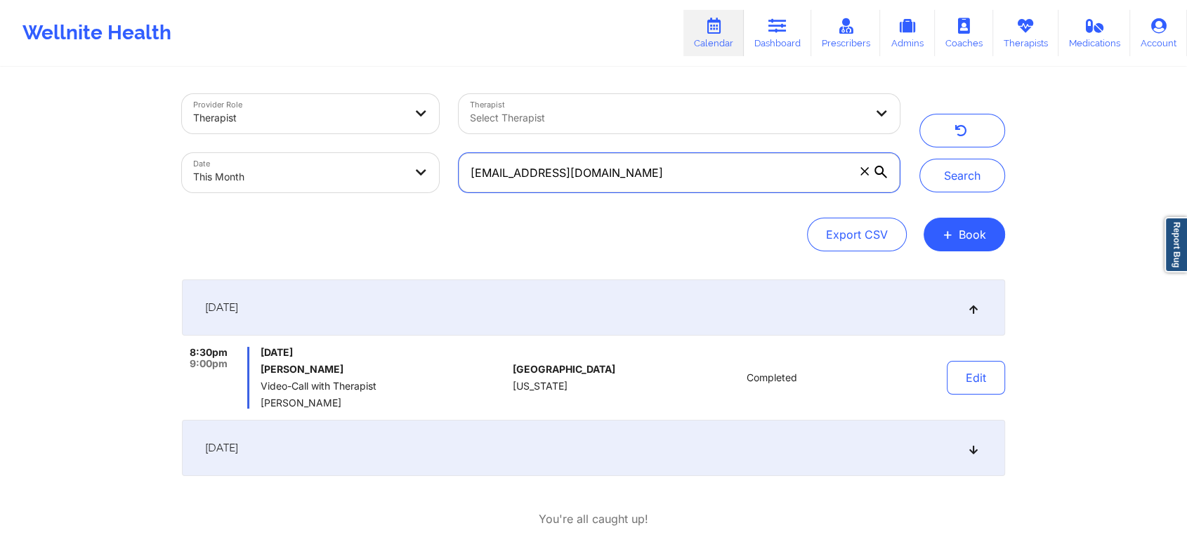
scroll to position [77, 0]
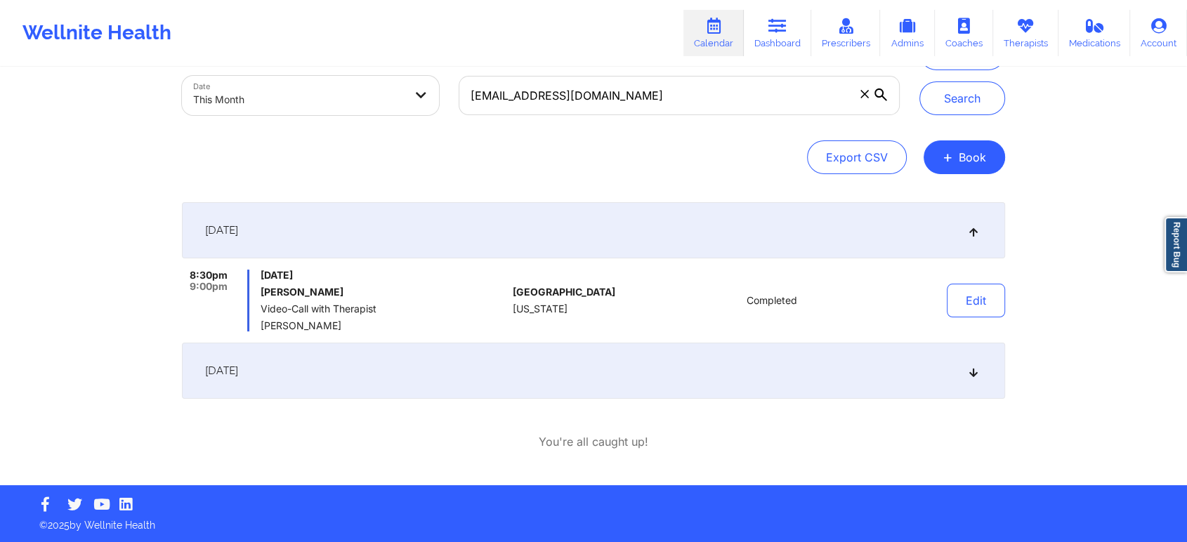
click at [664, 381] on div "[DATE]" at bounding box center [593, 371] width 823 height 56
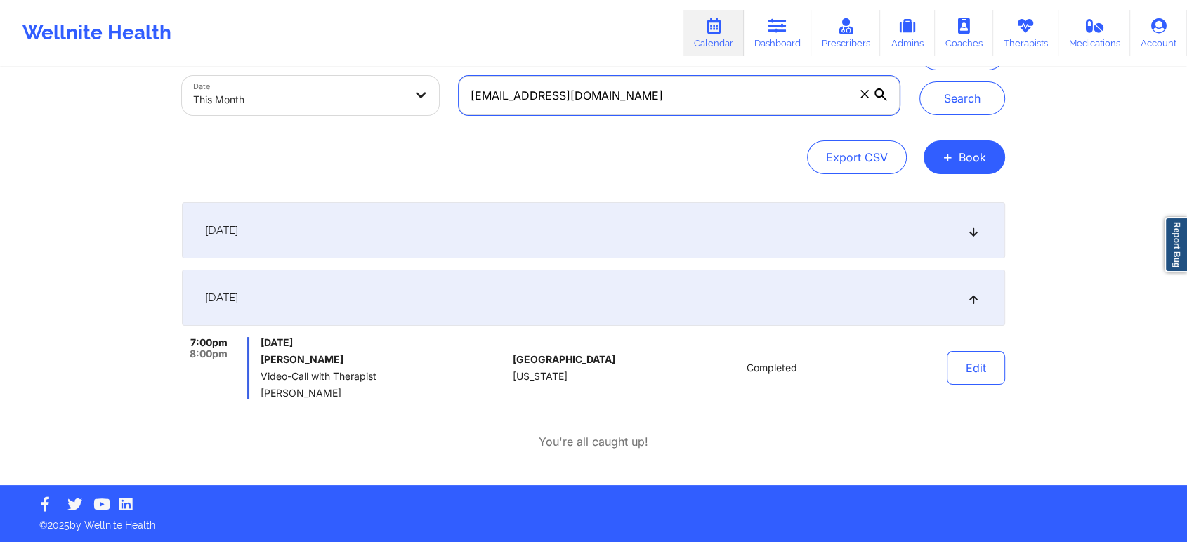
drag, startPoint x: 672, startPoint y: 94, endPoint x: 106, endPoint y: 135, distance: 567.5
click at [106, 135] on div "Provider Role Therapist Therapist Select Therapist Date This Month [EMAIL_ADDRE…" at bounding box center [593, 204] width 1187 height 563
click at [919, 81] on button "Search" at bounding box center [962, 98] width 86 height 34
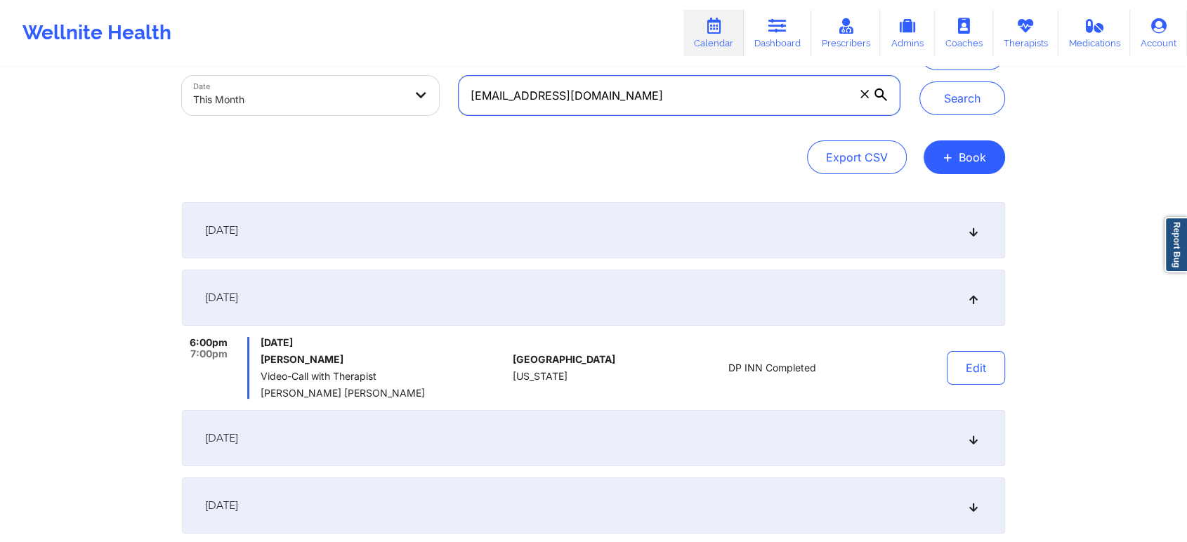
scroll to position [347, 0]
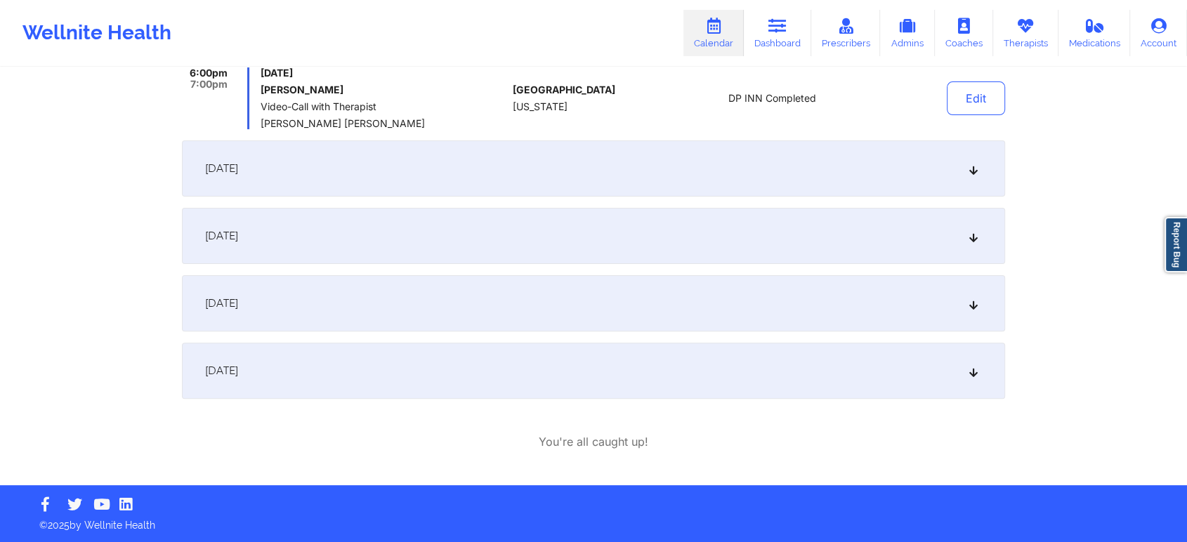
click at [633, 381] on div "[DATE]" at bounding box center [593, 371] width 823 height 56
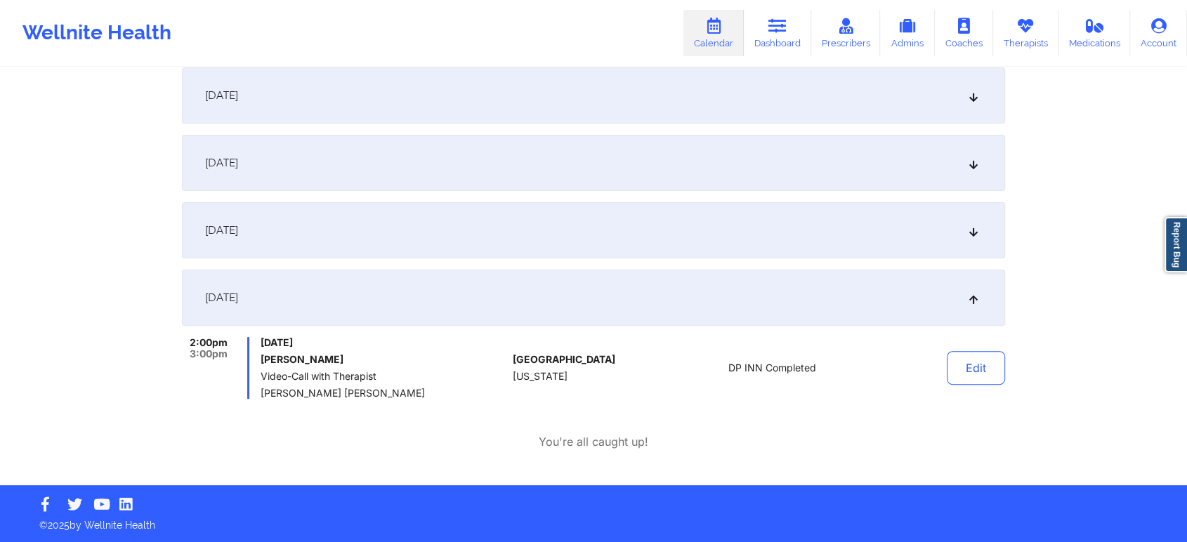
scroll to position [0, 0]
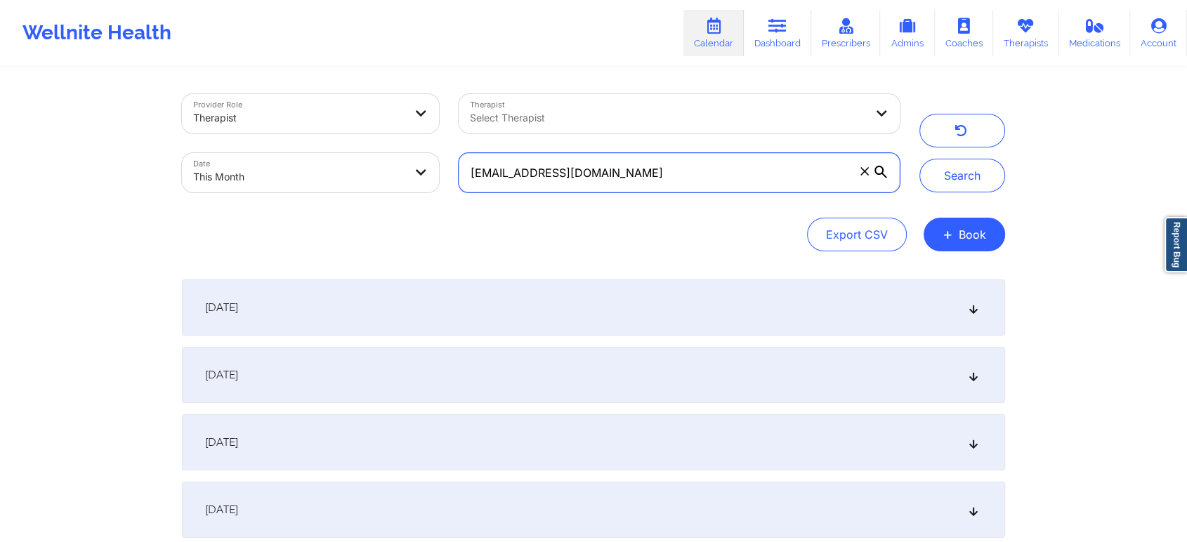
drag, startPoint x: 640, startPoint y: 180, endPoint x: 219, endPoint y: 176, distance: 420.7
click at [219, 176] on div "Provider Role Therapist Therapist Select Therapist Date This Month [EMAIL_ADDRE…" at bounding box center [540, 143] width 737 height 118
click at [919, 159] on button "Search" at bounding box center [962, 176] width 86 height 34
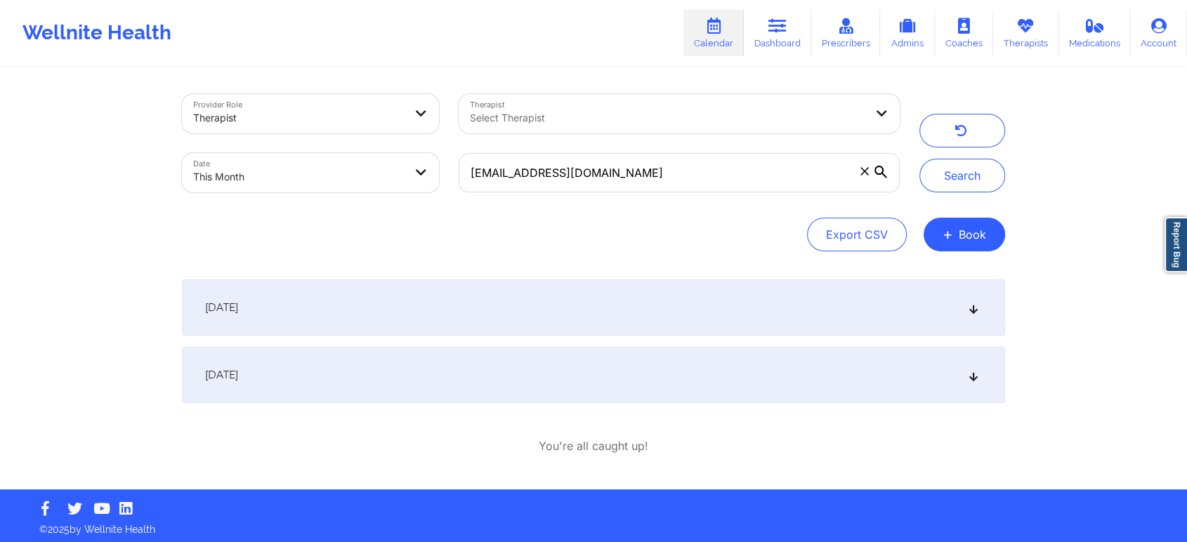
click at [640, 381] on div "[DATE]" at bounding box center [593, 375] width 823 height 56
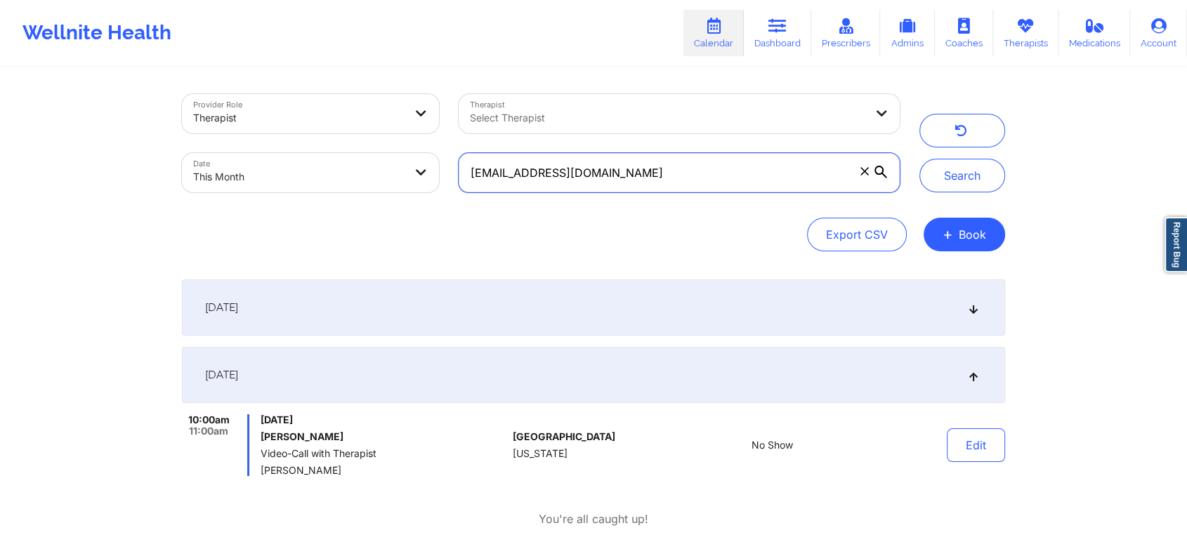
drag, startPoint x: 669, startPoint y: 166, endPoint x: 173, endPoint y: 114, distance: 497.7
click at [173, 114] on div "Provider Role Therapist Therapist Select Therapist Date This Month [EMAIL_ADDRE…" at bounding box center [540, 143] width 737 height 118
click at [919, 159] on button "Search" at bounding box center [962, 176] width 86 height 34
drag, startPoint x: 721, startPoint y: 159, endPoint x: 266, endPoint y: 140, distance: 455.4
click at [266, 140] on div "Provider Role Therapist Therapist Select Therapist Date This Month [EMAIL_ADDRE…" at bounding box center [540, 143] width 737 height 118
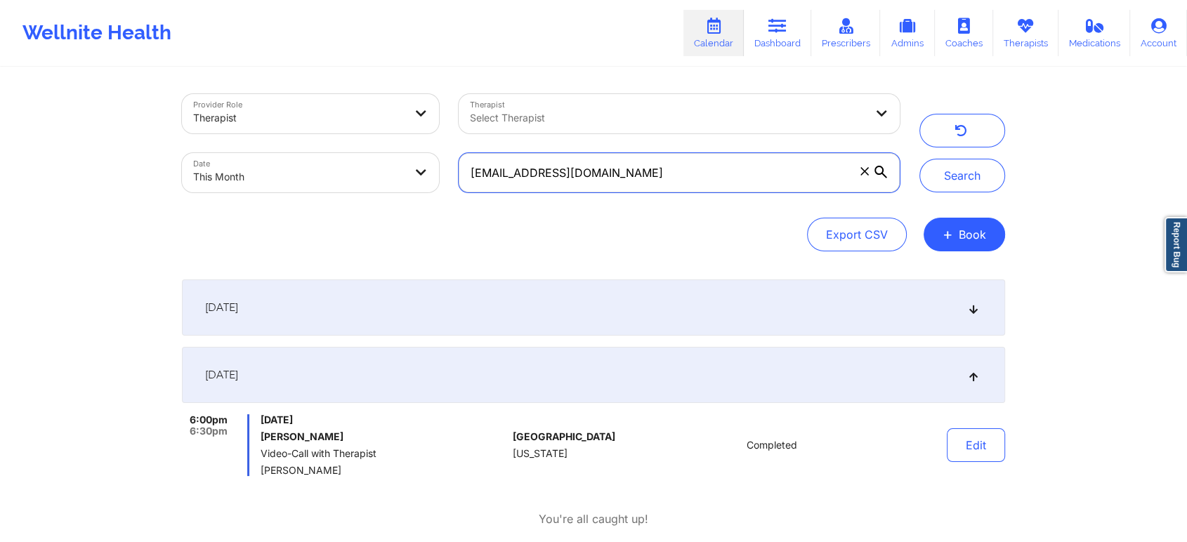
click at [919, 159] on button "Search" at bounding box center [962, 176] width 86 height 34
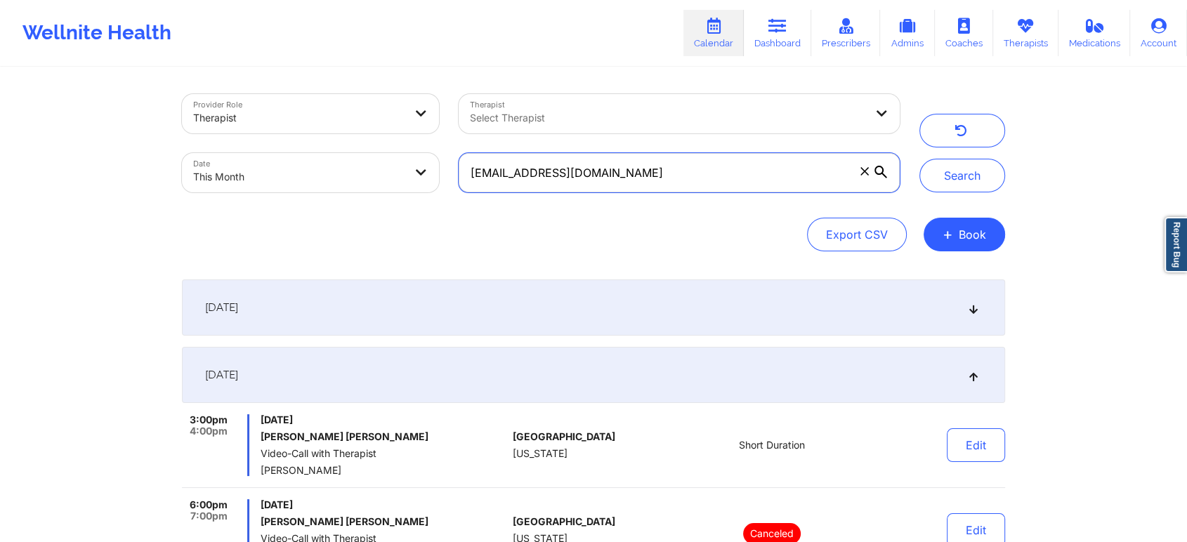
scroll to position [364, 0]
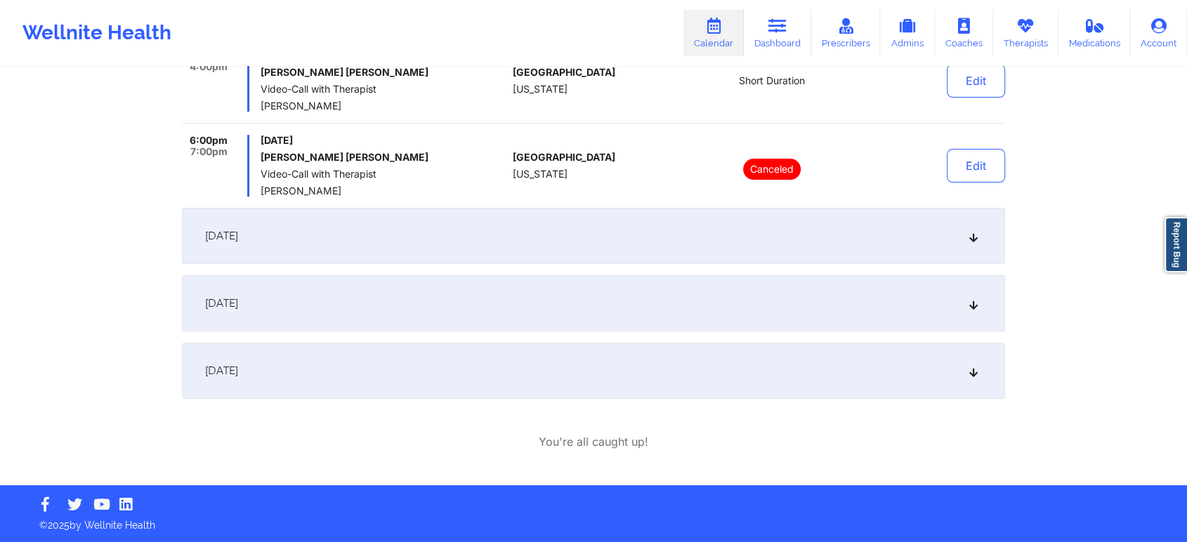
click at [527, 371] on div "[DATE]" at bounding box center [593, 371] width 823 height 56
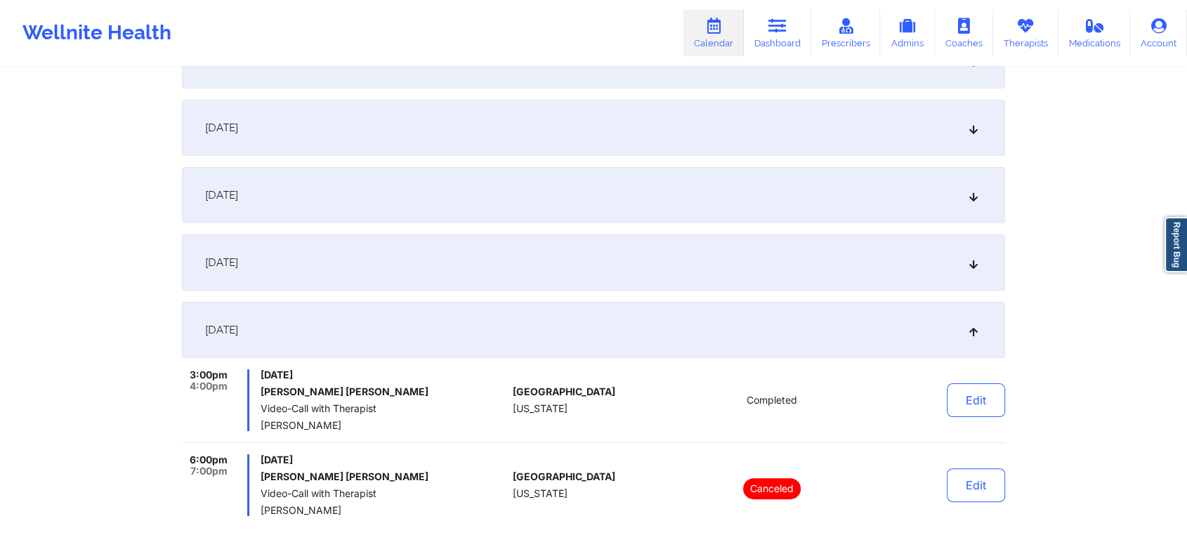
scroll to position [0, 0]
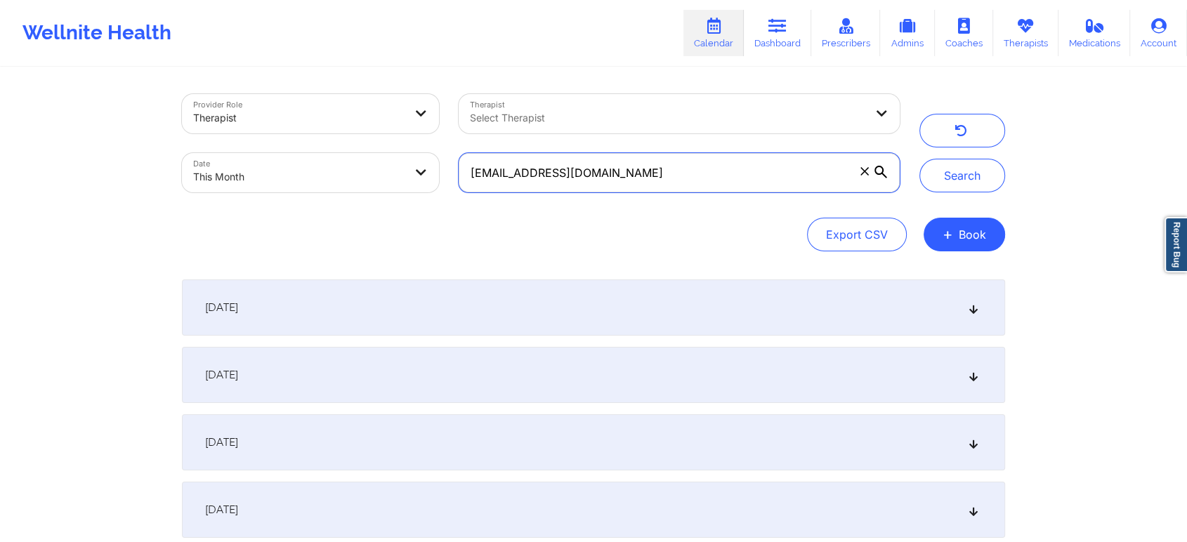
drag, startPoint x: 659, startPoint y: 183, endPoint x: 179, endPoint y: 120, distance: 484.4
click at [179, 120] on div "Provider Role Therapist Therapist Select Therapist Date This Month [EMAIL_ADDRE…" at bounding box center [540, 143] width 737 height 118
click at [919, 159] on button "Search" at bounding box center [962, 176] width 86 height 34
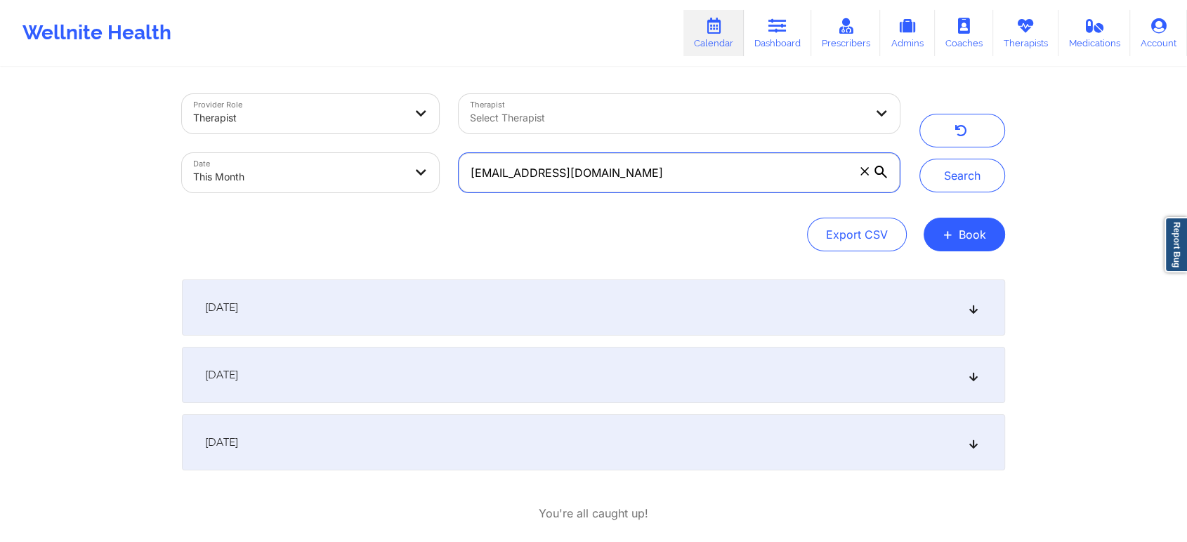
scroll to position [72, 0]
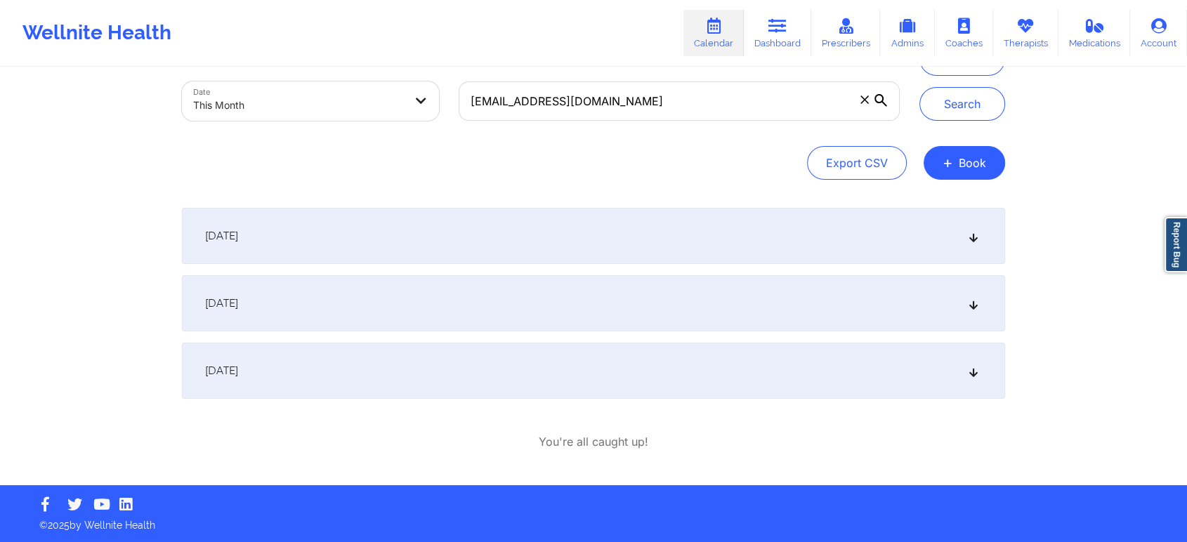
click at [787, 369] on div "[DATE]" at bounding box center [593, 371] width 823 height 56
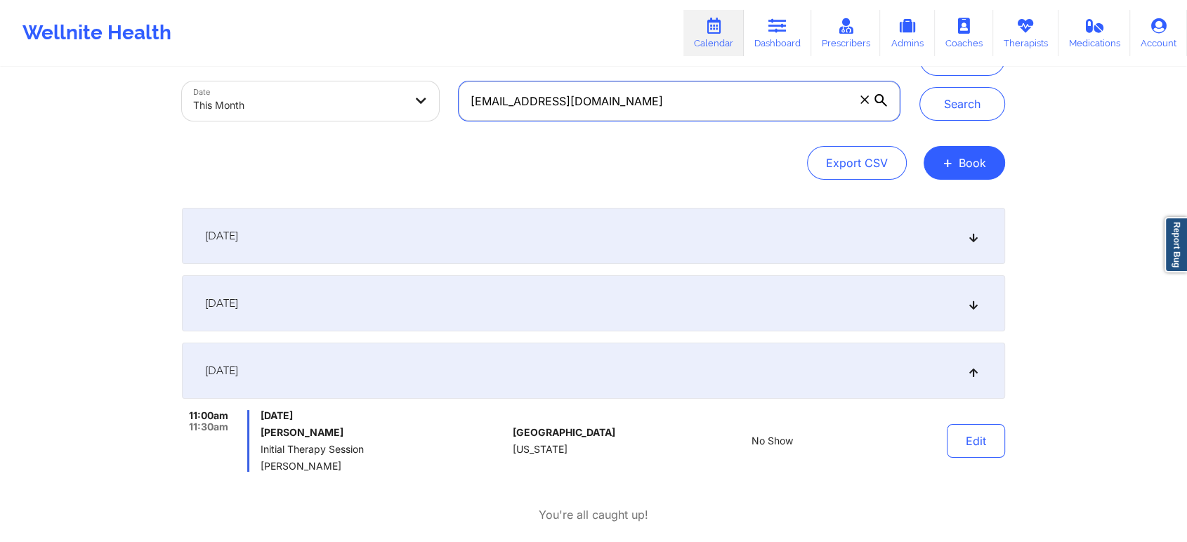
drag, startPoint x: 688, startPoint y: 96, endPoint x: 264, endPoint y: 92, distance: 424.2
click at [264, 92] on div "Provider Role Therapist Therapist Select Therapist Date This Month [EMAIL_ADDRE…" at bounding box center [540, 72] width 737 height 118
click at [919, 87] on button "Search" at bounding box center [962, 104] width 86 height 34
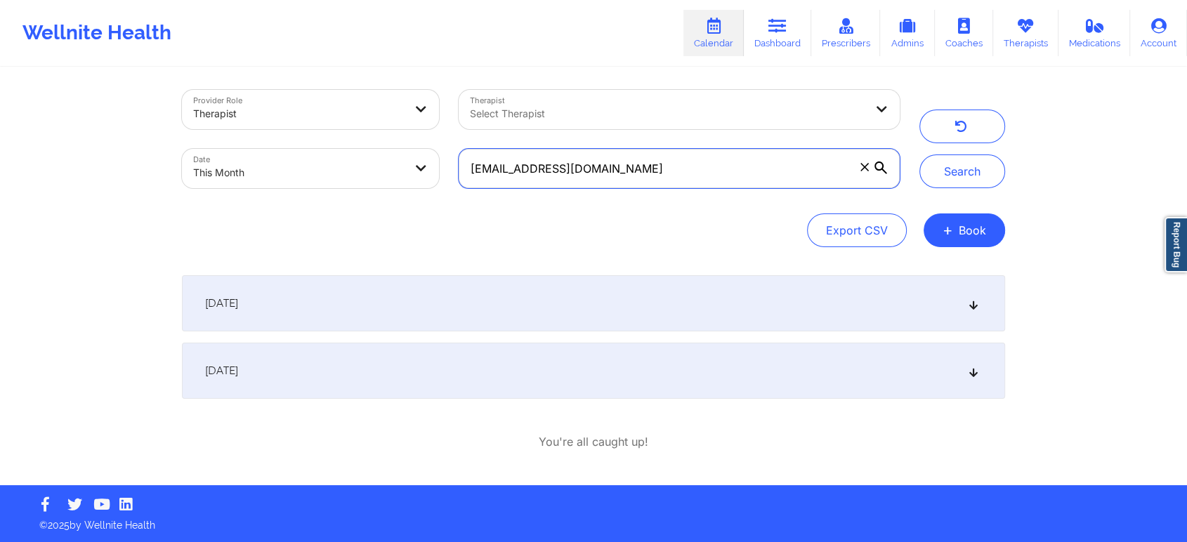
scroll to position [4, 0]
click at [685, 369] on div "[DATE]" at bounding box center [593, 371] width 823 height 56
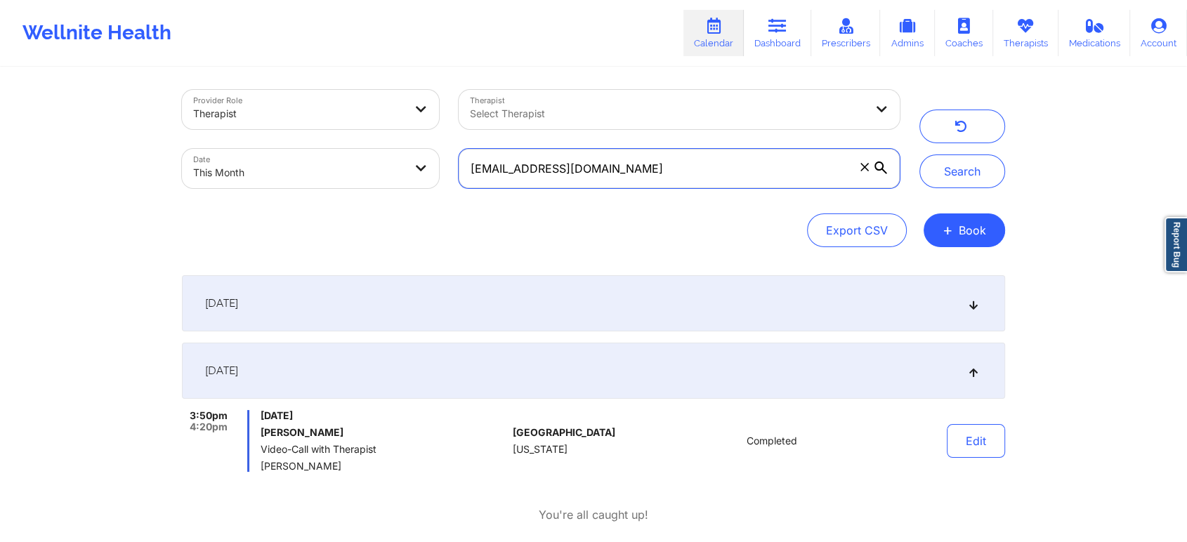
drag, startPoint x: 661, startPoint y: 159, endPoint x: 66, endPoint y: 132, distance: 595.4
click at [66, 132] on div "Provider Role Therapist Therapist Select Therapist Date This Month [EMAIL_ADDRE…" at bounding box center [593, 277] width 1187 height 563
click at [919, 154] on button "Search" at bounding box center [962, 171] width 86 height 34
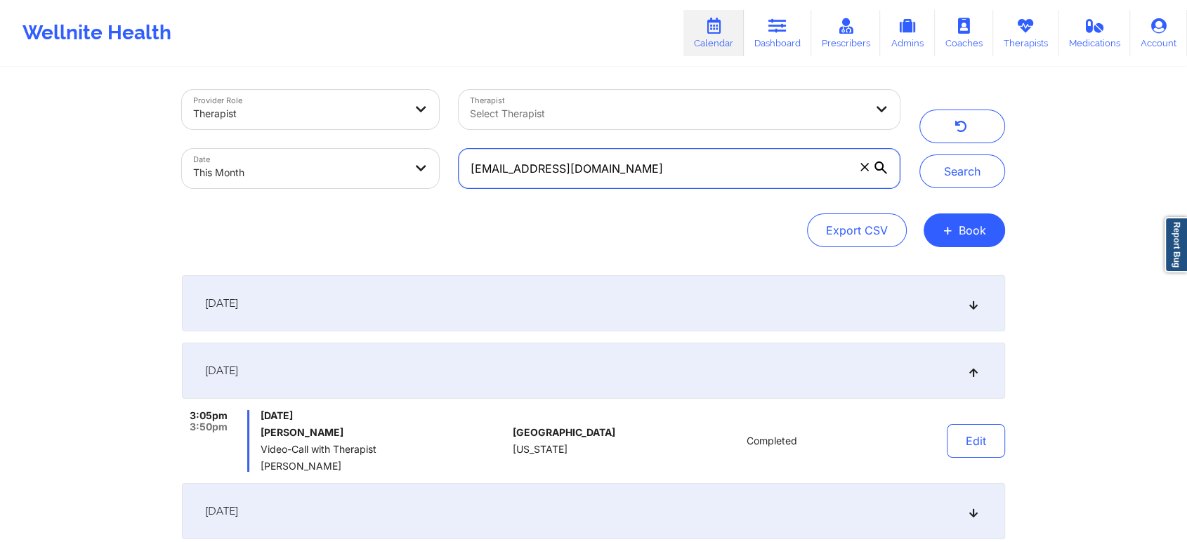
scroll to position [212, 0]
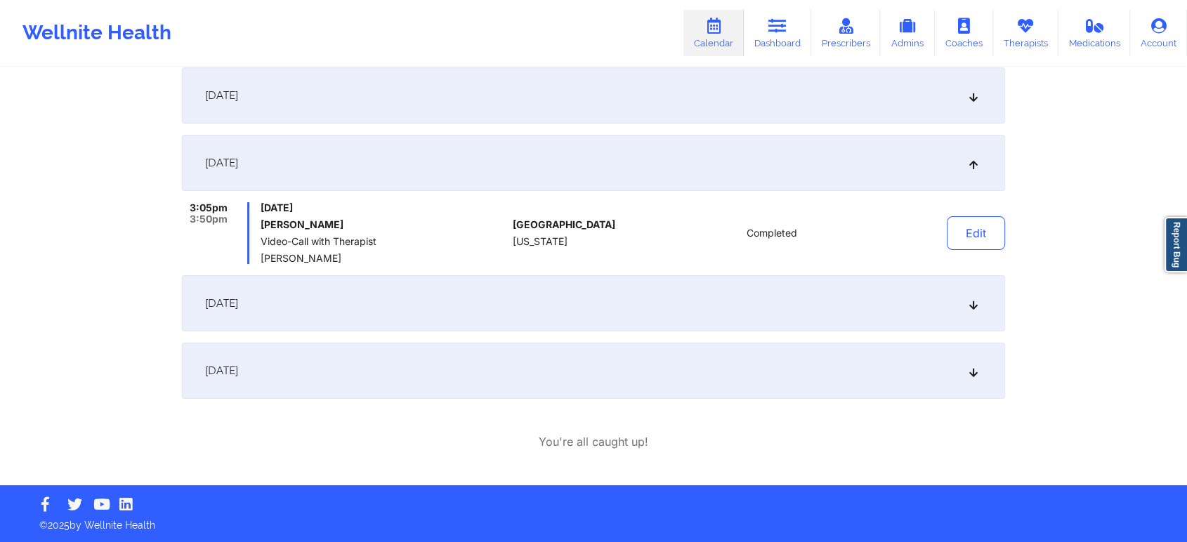
click at [619, 373] on div "[DATE]" at bounding box center [593, 371] width 823 height 56
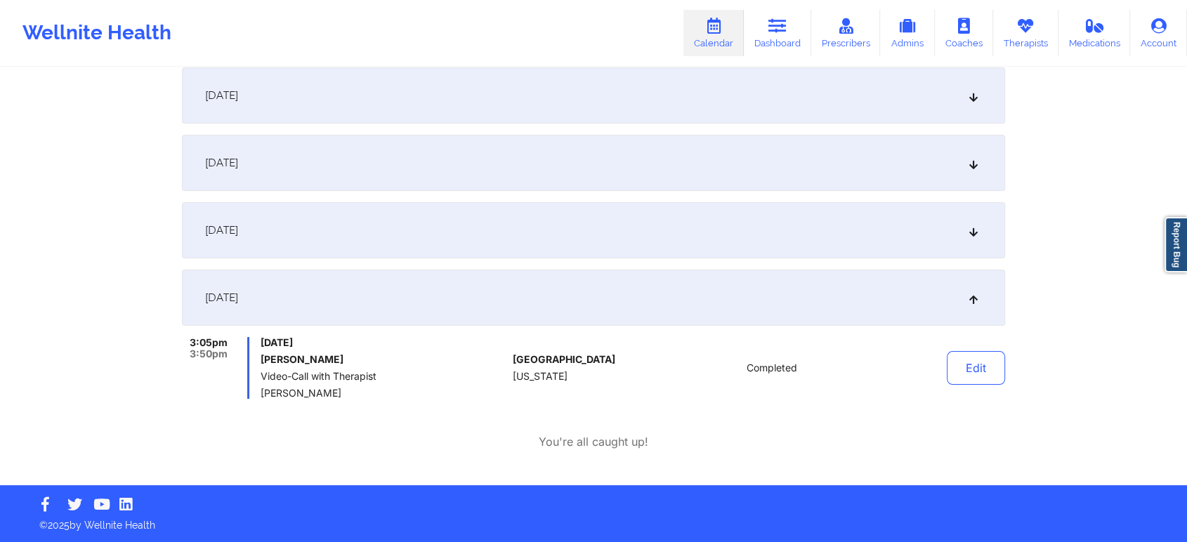
scroll to position [0, 0]
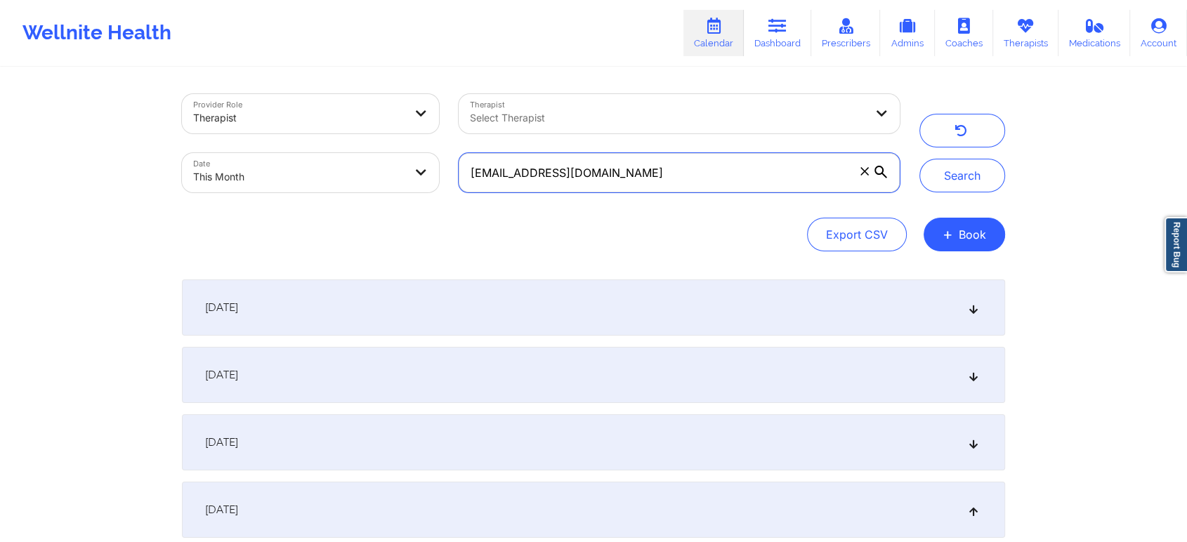
drag, startPoint x: 704, startPoint y: 183, endPoint x: 336, endPoint y: 140, distance: 370.6
click at [336, 140] on div "Provider Role Therapist Therapist Select Therapist Date This Month [EMAIL_ADDRE…" at bounding box center [540, 143] width 737 height 118
click at [919, 159] on button "Search" at bounding box center [962, 176] width 86 height 34
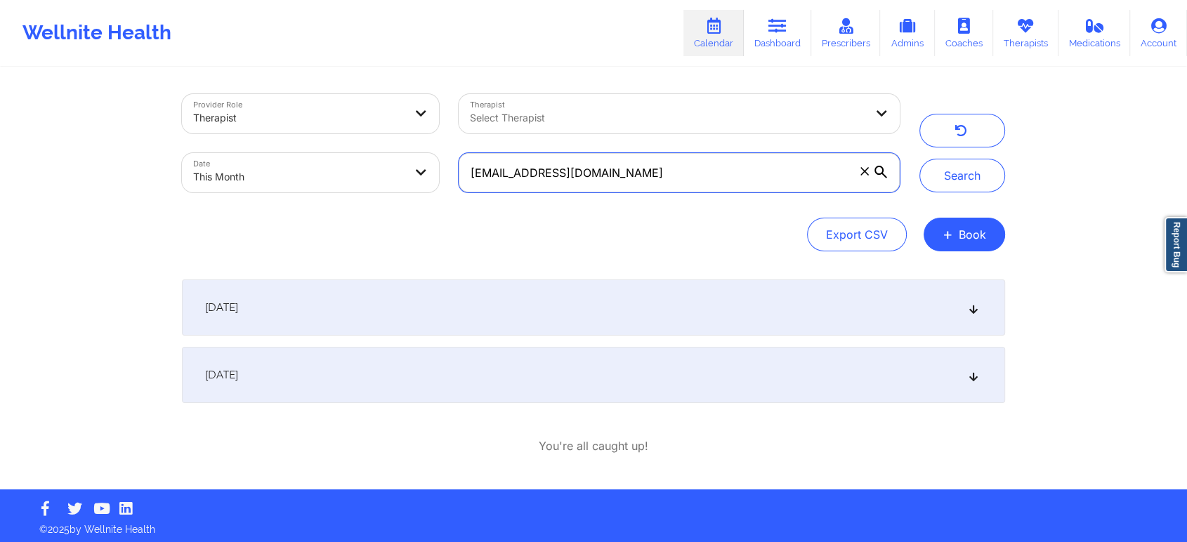
scroll to position [4, 0]
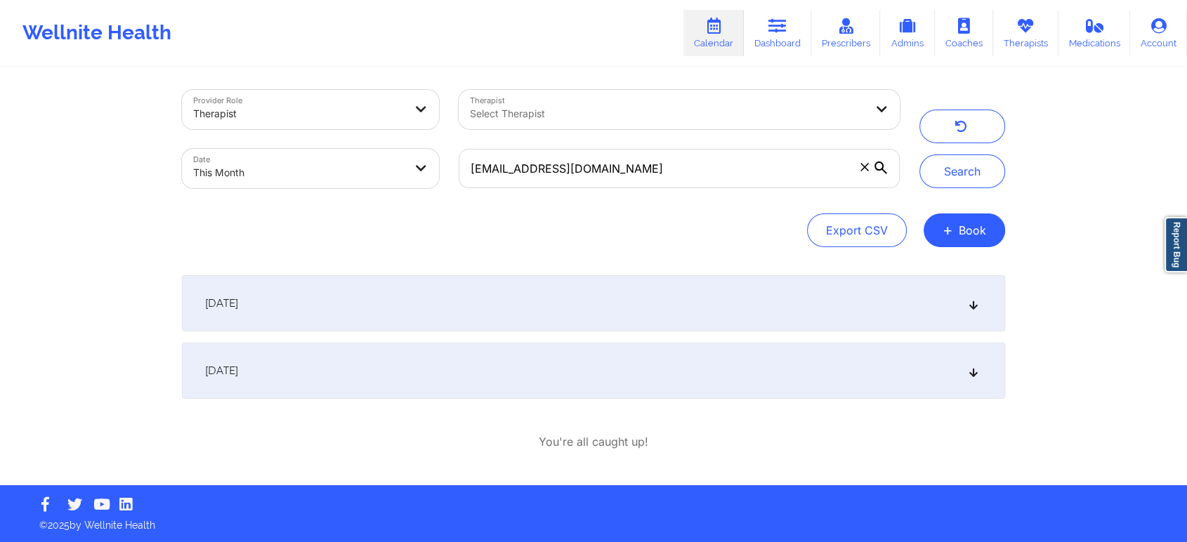
click at [736, 367] on div "[DATE]" at bounding box center [593, 371] width 823 height 56
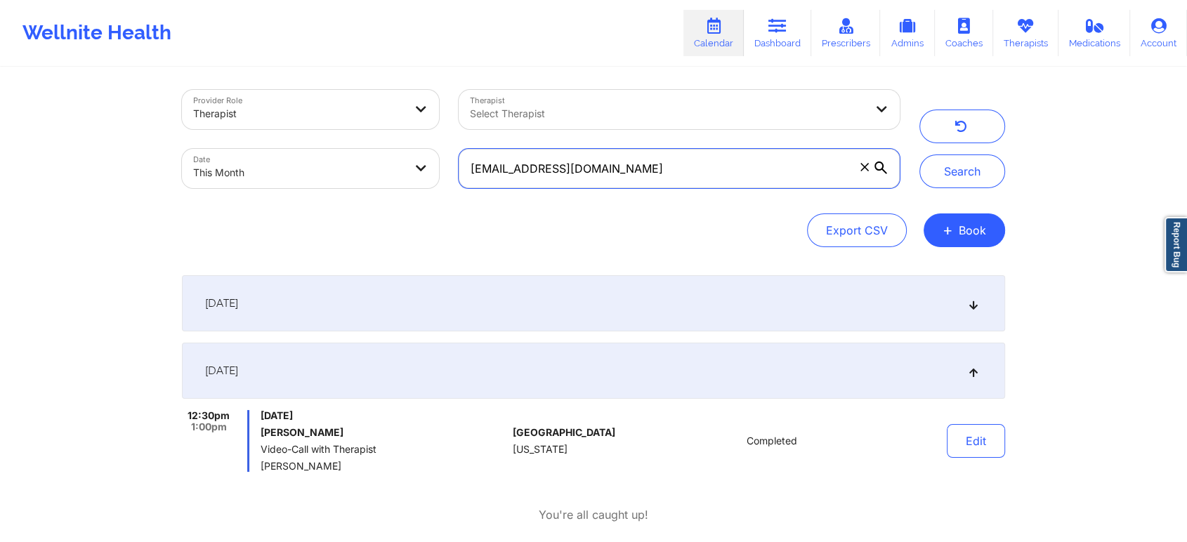
drag, startPoint x: 643, startPoint y: 160, endPoint x: 232, endPoint y: 237, distance: 417.2
click at [232, 237] on div "Provider Role Therapist Therapist Select Therapist Date This Month [EMAIL_ADDRE…" at bounding box center [593, 168] width 823 height 157
click at [919, 154] on button "Search" at bounding box center [962, 171] width 86 height 34
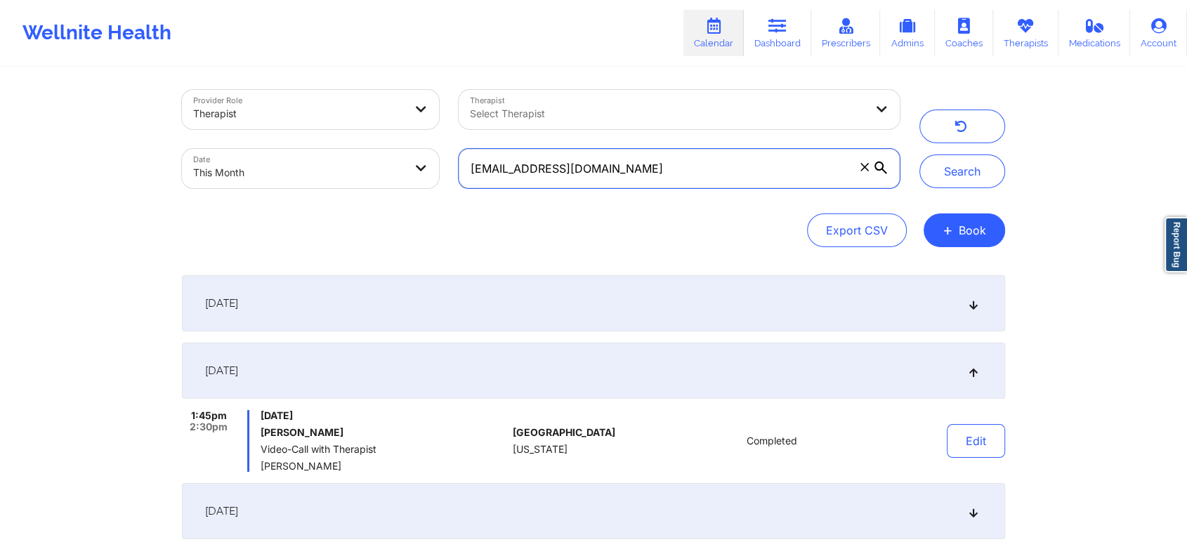
scroll to position [280, 0]
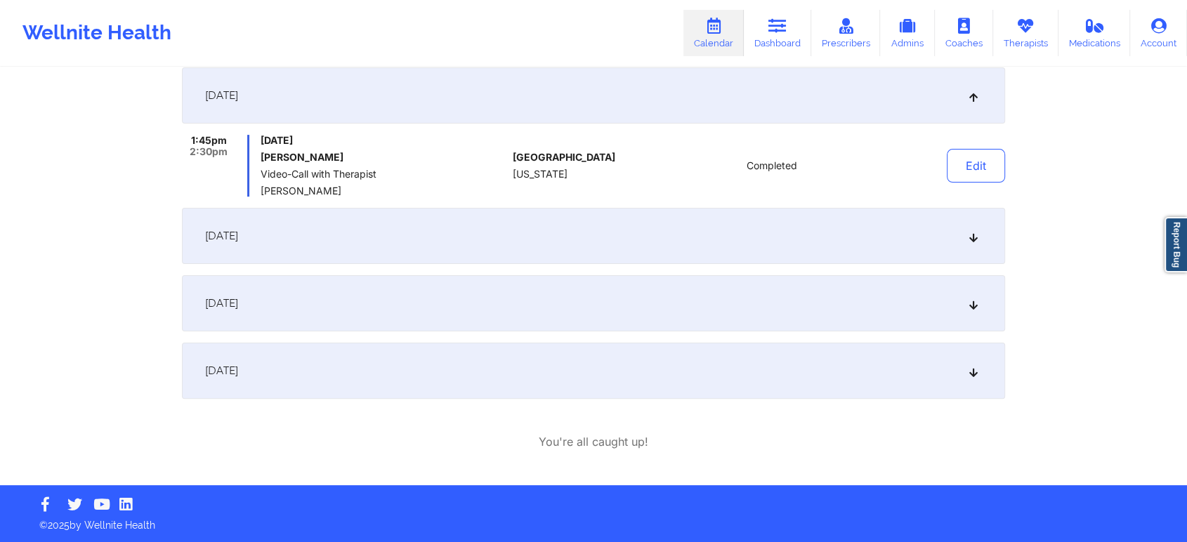
click at [427, 353] on div "[DATE]" at bounding box center [593, 371] width 823 height 56
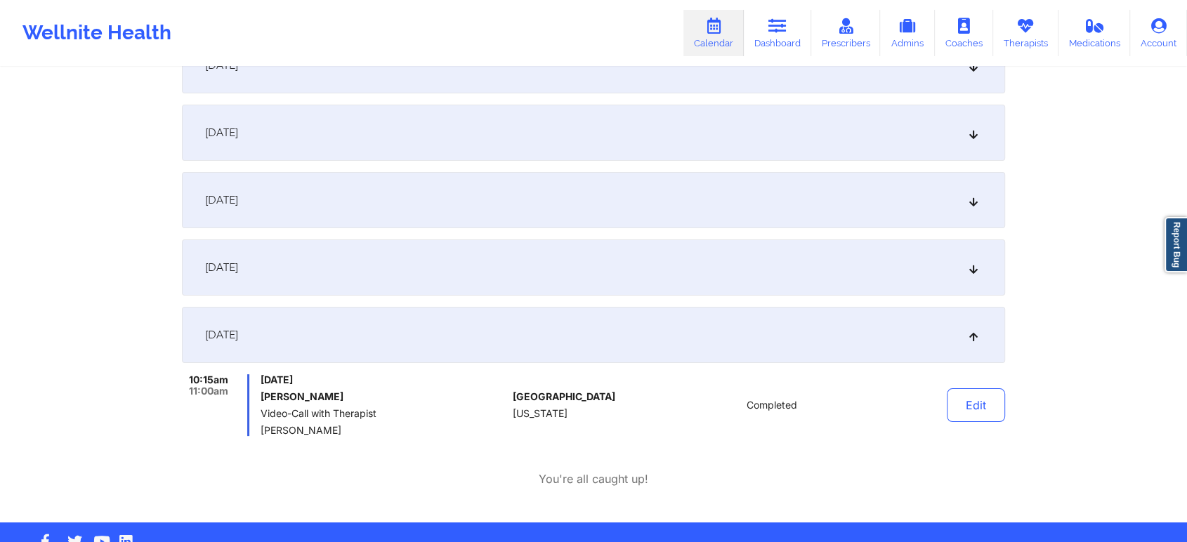
scroll to position [0, 0]
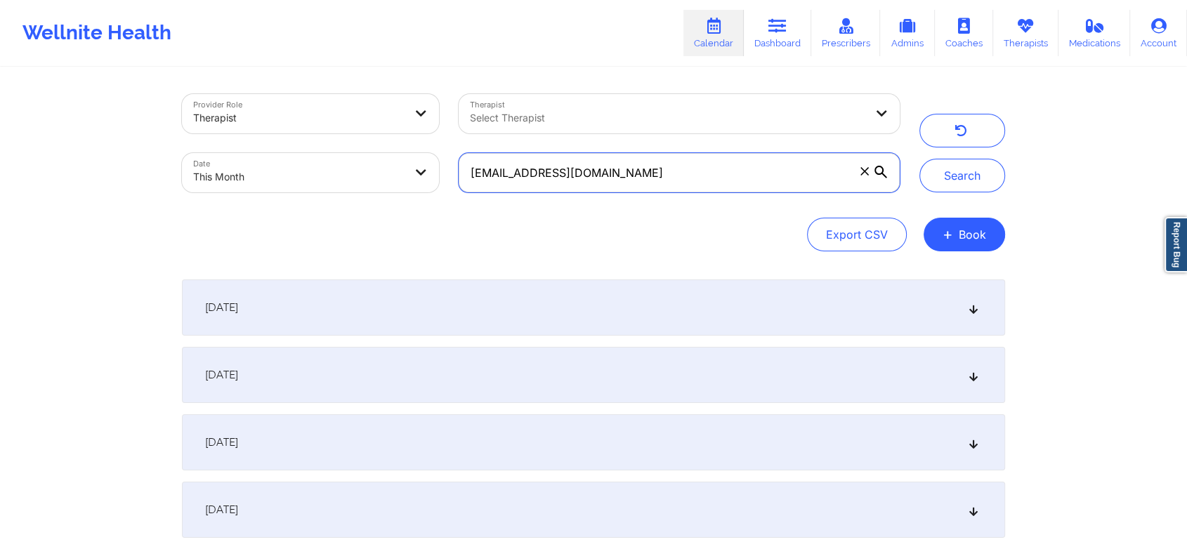
drag, startPoint x: 645, startPoint y: 185, endPoint x: 300, endPoint y: 192, distance: 345.6
click at [300, 192] on div "Provider Role Therapist Therapist Select Therapist Date This Month [EMAIL_ADDRE…" at bounding box center [540, 143] width 737 height 118
click at [919, 159] on button "Search" at bounding box center [962, 176] width 86 height 34
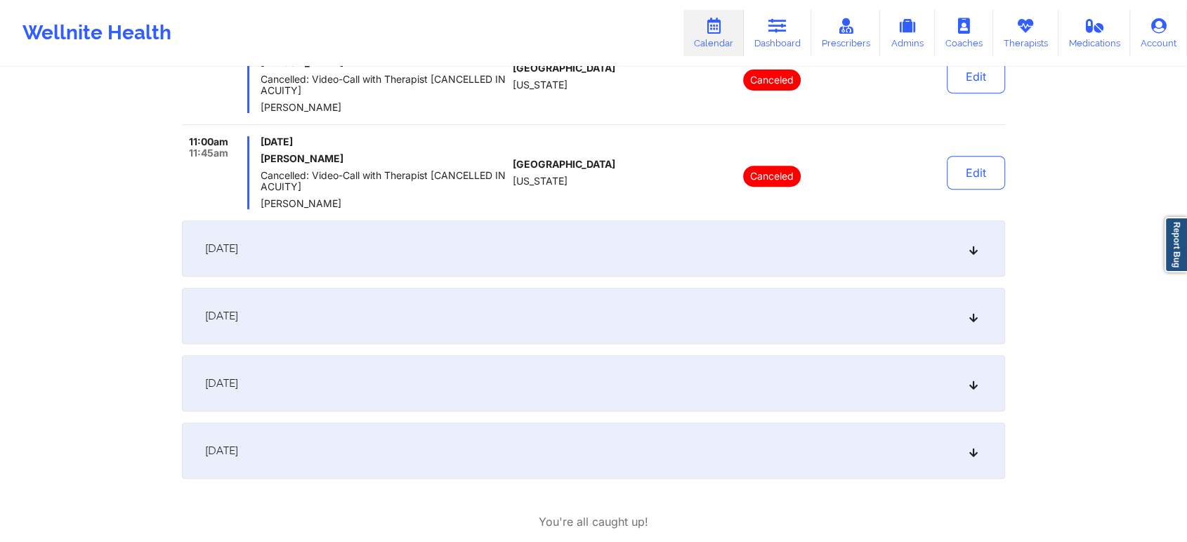
click at [567, 386] on div "[DATE]" at bounding box center [593, 383] width 823 height 56
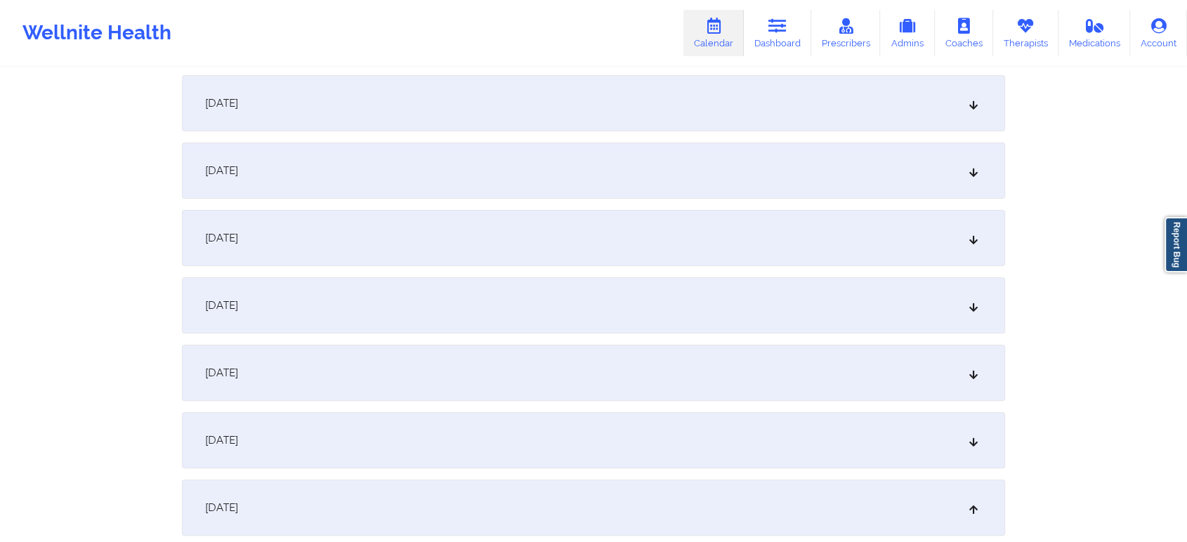
scroll to position [15, 0]
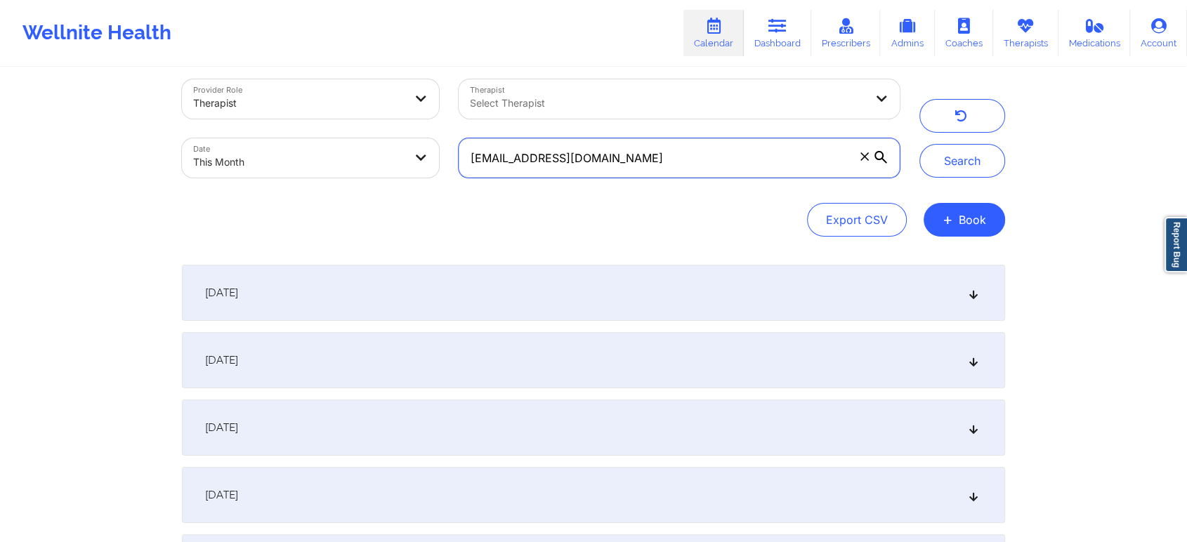
drag, startPoint x: 629, startPoint y: 151, endPoint x: 301, endPoint y: 74, distance: 337.5
click at [301, 74] on div "Provider Role Therapist Therapist Select Therapist Date This Month [EMAIL_ADDRE…" at bounding box center [540, 129] width 737 height 118
click at [919, 144] on button "Search" at bounding box center [962, 161] width 86 height 34
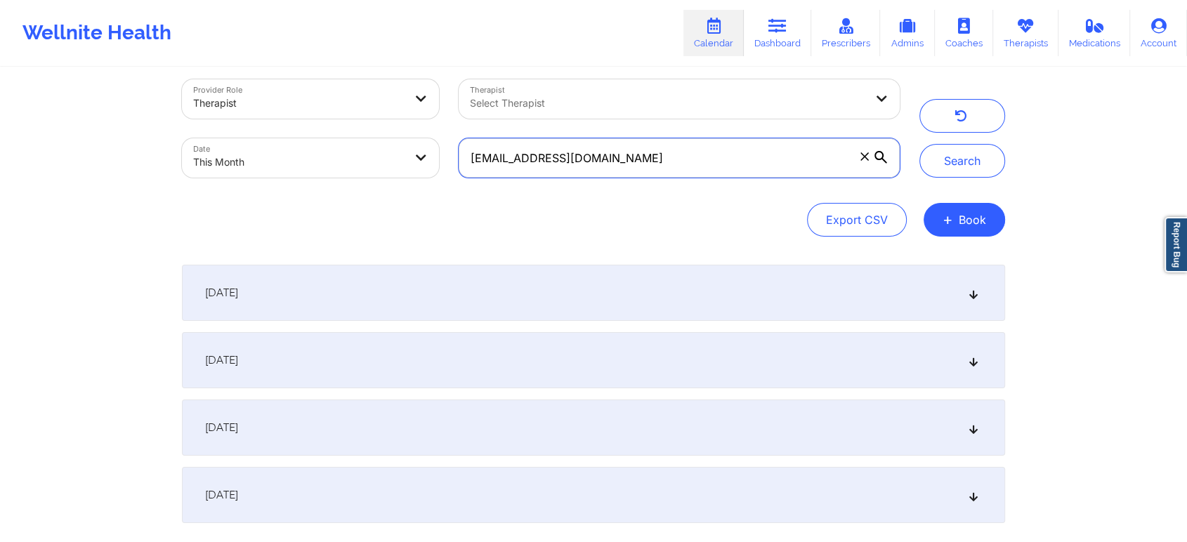
scroll to position [139, 0]
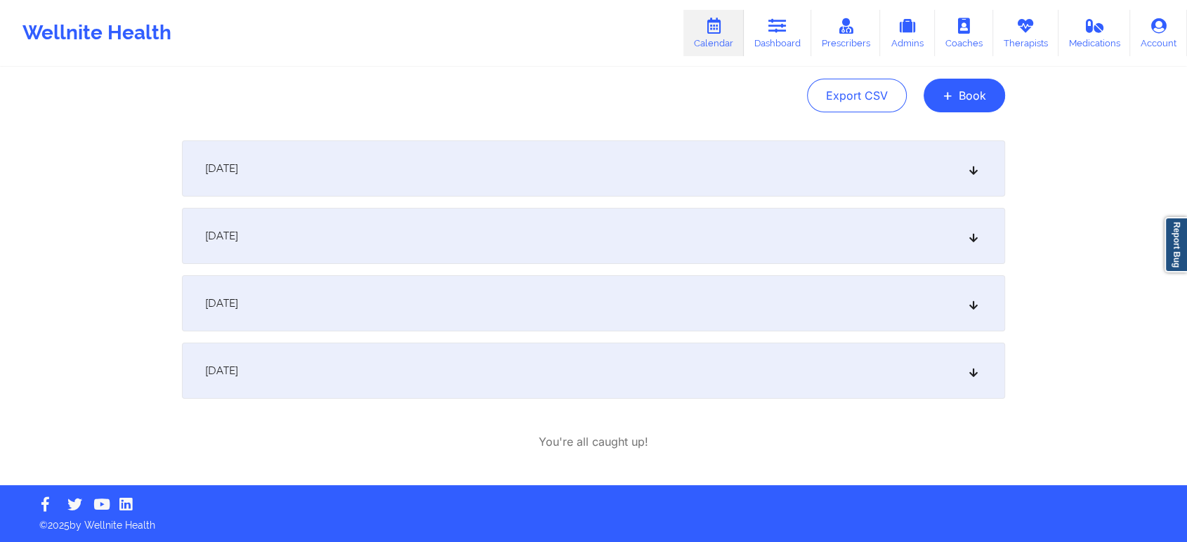
click at [509, 386] on div "[DATE]" at bounding box center [593, 371] width 823 height 56
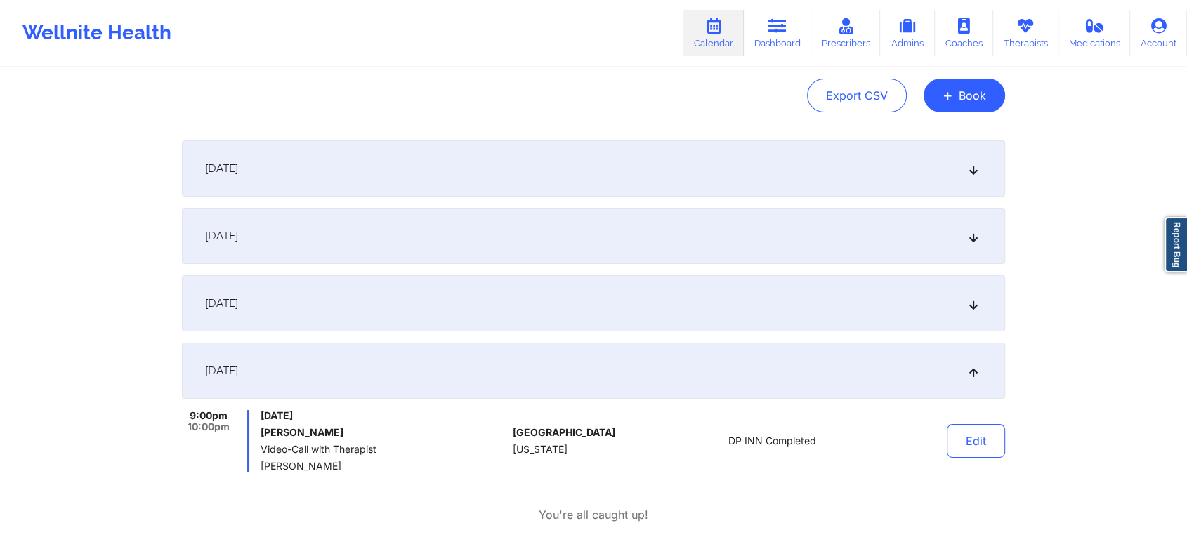
scroll to position [0, 0]
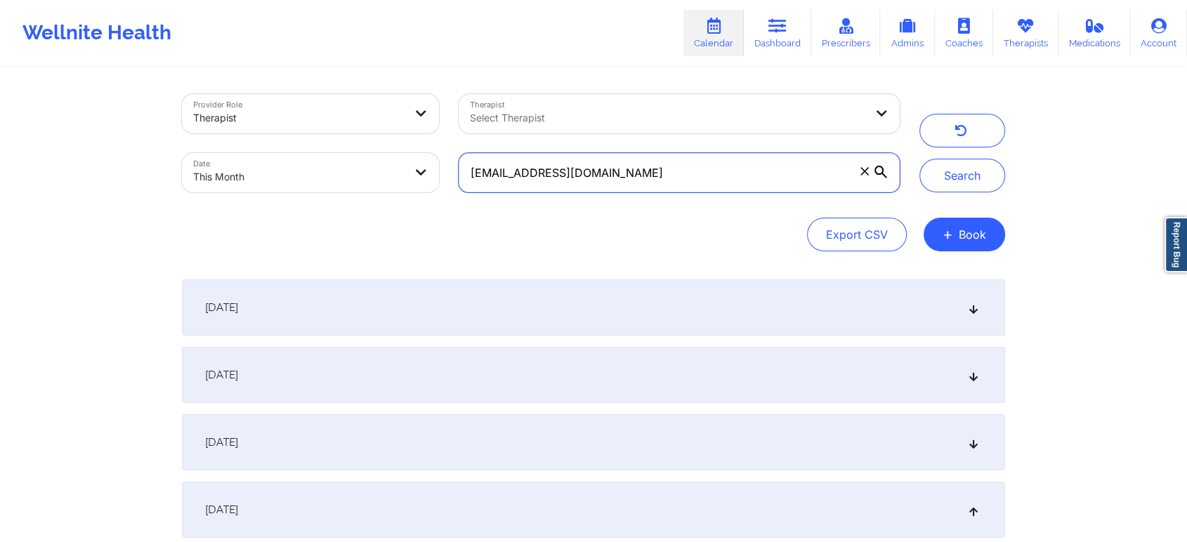
drag, startPoint x: 633, startPoint y: 173, endPoint x: 301, endPoint y: 135, distance: 334.3
click at [301, 135] on div "Provider Role Therapist Therapist Select Therapist Date This Month [EMAIL_ADDRE…" at bounding box center [540, 143] width 737 height 118
click at [919, 159] on button "Search" at bounding box center [962, 176] width 86 height 34
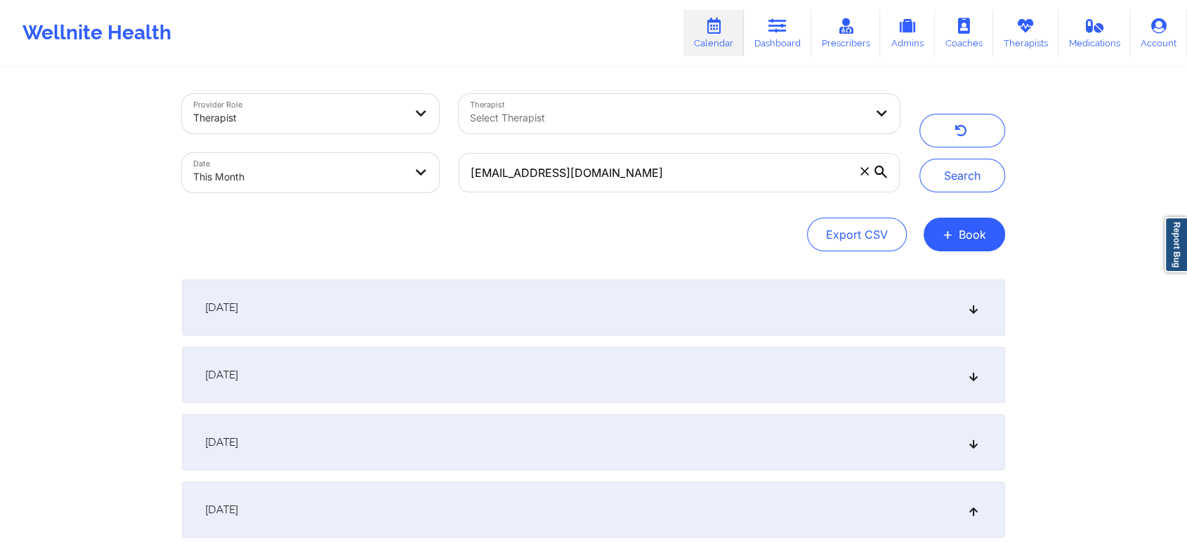
click at [1181, 133] on div "Provider Role Therapist Therapist Select Therapist Date This Month [EMAIL_ADDRE…" at bounding box center [593, 348] width 1187 height 697
drag, startPoint x: 1181, startPoint y: 133, endPoint x: 1197, endPoint y: 131, distance: 17.1
click at [1187, 131] on html "Wellnite Health Calendar Dashboard Prescribers Admins Coaches Therapists Medica…" at bounding box center [593, 271] width 1187 height 542
drag, startPoint x: 634, startPoint y: 195, endPoint x: 657, endPoint y: 175, distance: 30.3
click at [657, 175] on div "[EMAIL_ADDRESS][DOMAIN_NAME]" at bounding box center [679, 172] width 461 height 59
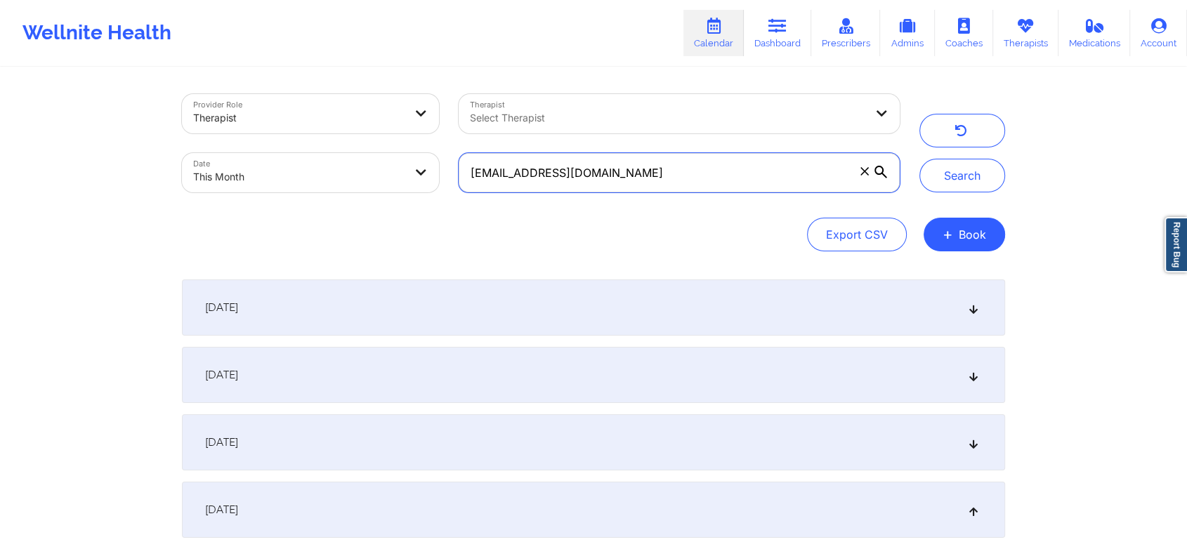
drag, startPoint x: 657, startPoint y: 175, endPoint x: 205, endPoint y: 99, distance: 457.9
click at [205, 99] on div "Provider Role Therapist Therapist Select Therapist Date This Month [EMAIL_ADDRE…" at bounding box center [540, 143] width 737 height 118
click at [919, 159] on button "Search" at bounding box center [962, 176] width 86 height 34
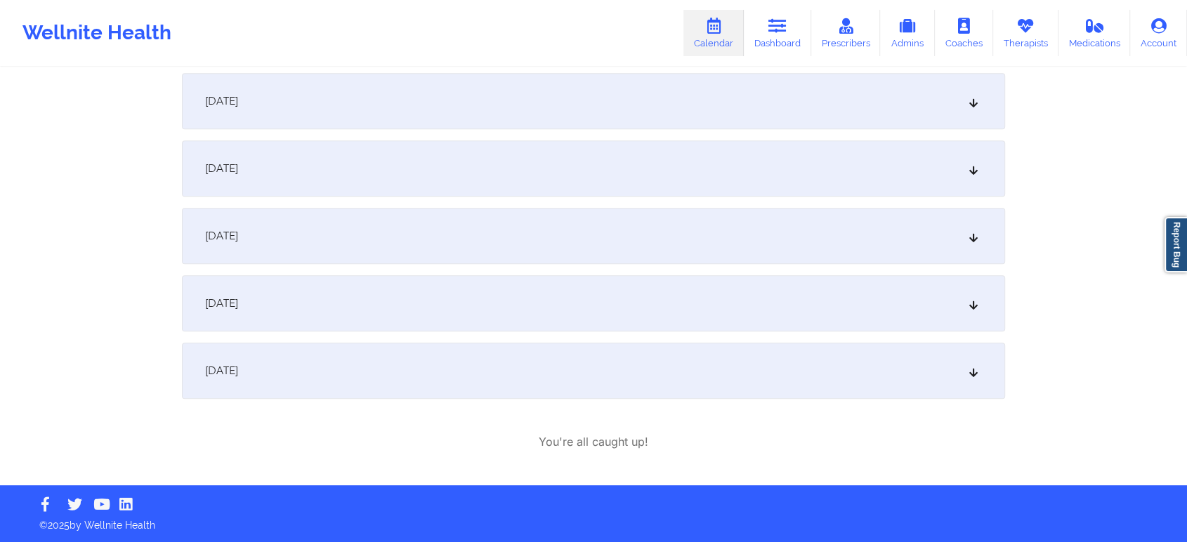
click at [644, 362] on div "[DATE]" at bounding box center [593, 371] width 823 height 56
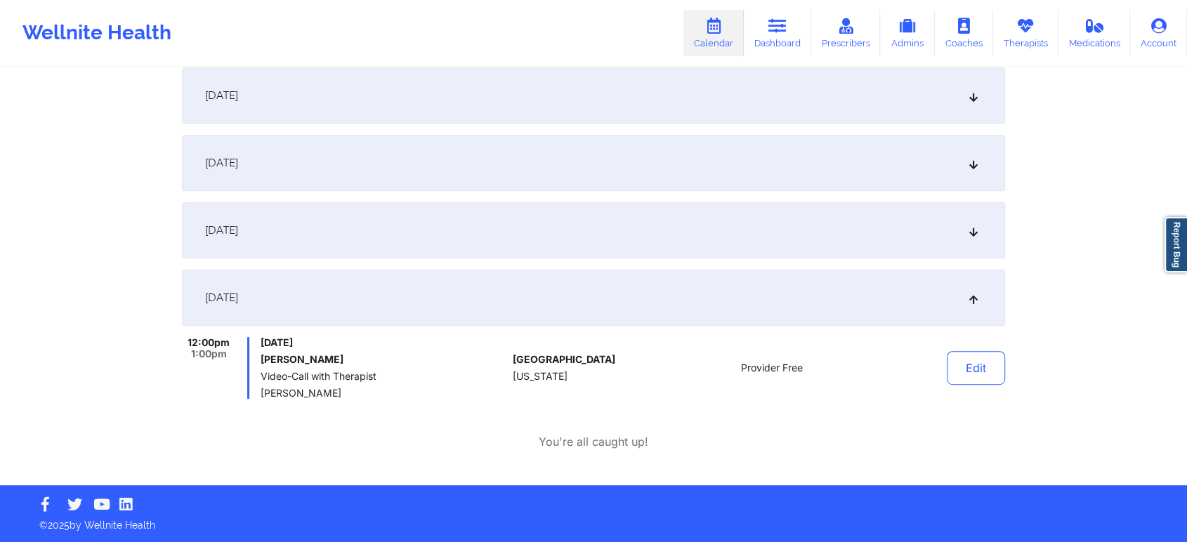
scroll to position [544, 0]
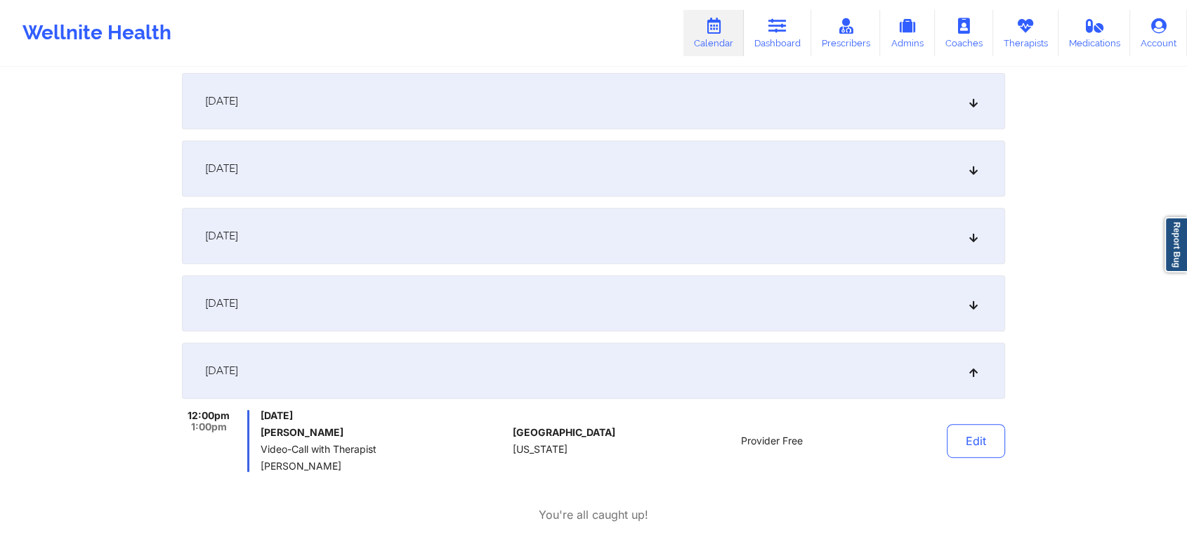
click at [325, 296] on div "[DATE]" at bounding box center [593, 303] width 823 height 56
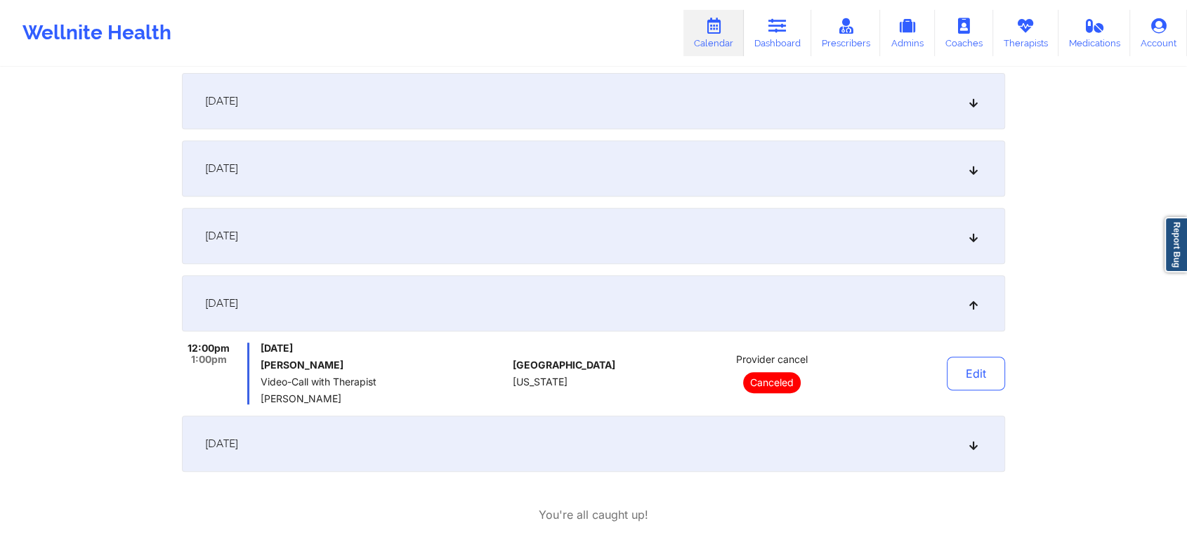
click at [405, 256] on div "[DATE]" at bounding box center [593, 236] width 823 height 56
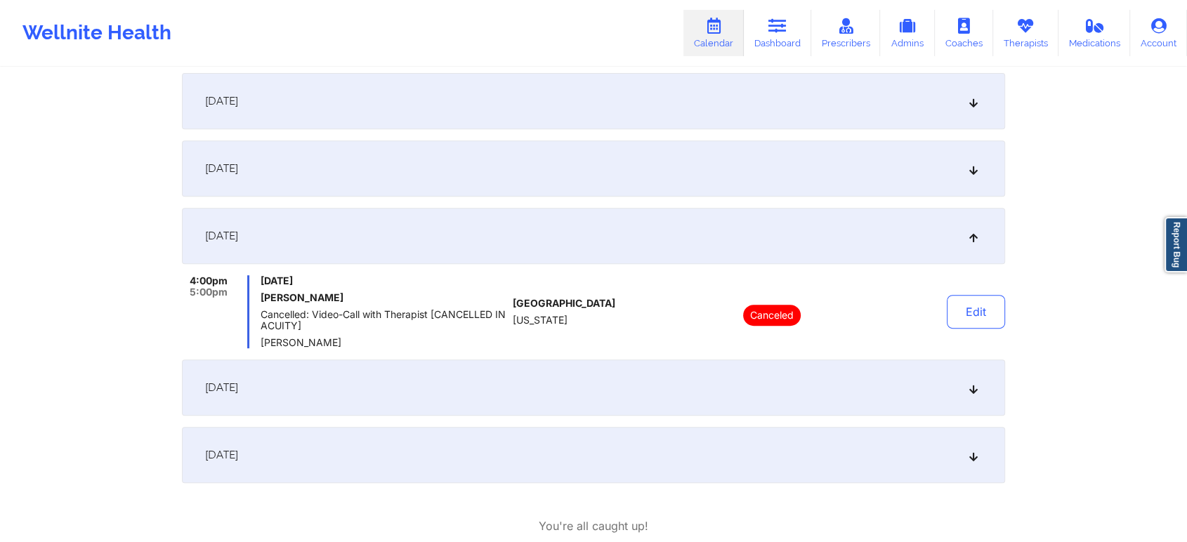
click at [370, 405] on div "[DATE]" at bounding box center [593, 388] width 823 height 56
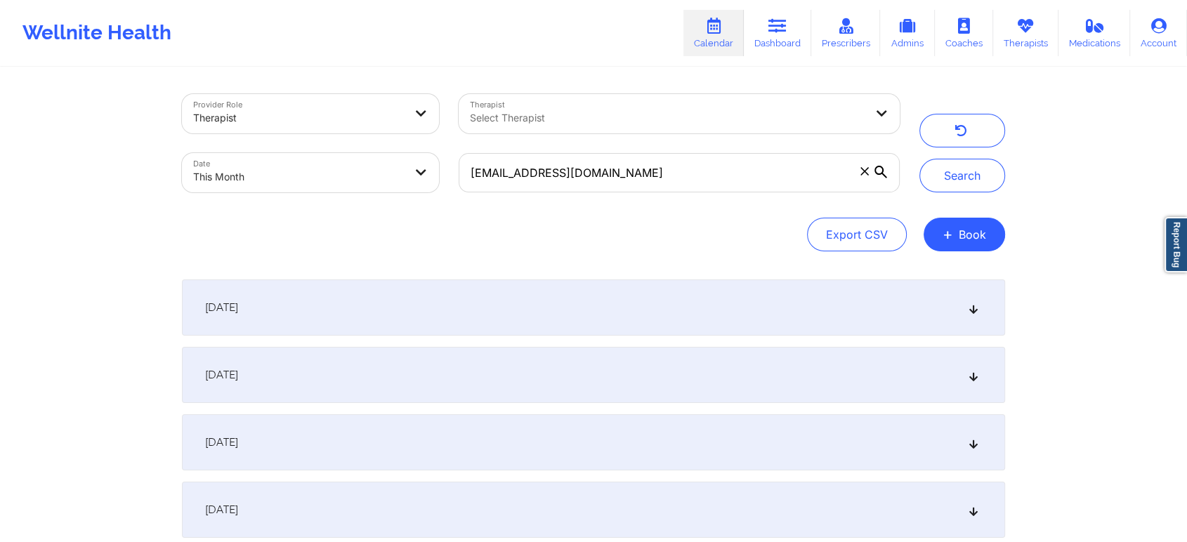
scroll to position [617, 0]
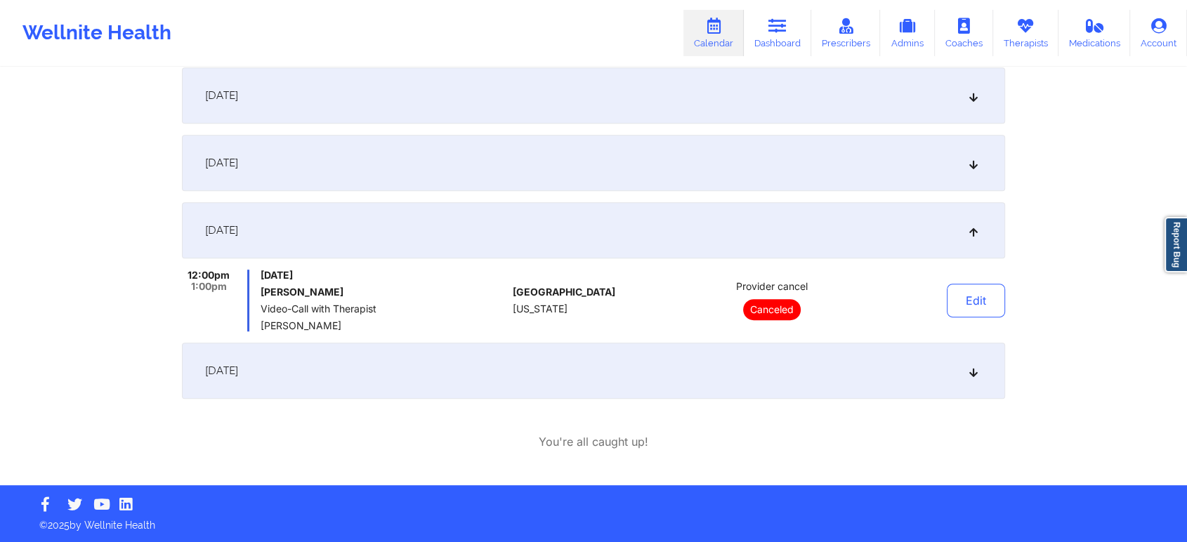
click at [726, 371] on div "[DATE]" at bounding box center [593, 371] width 823 height 56
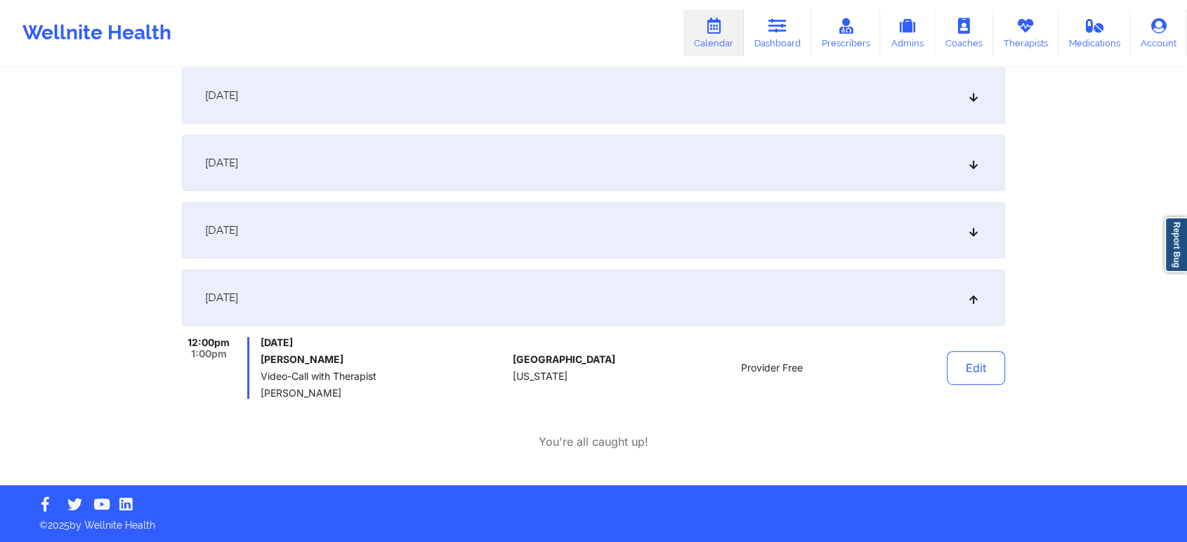
scroll to position [0, 0]
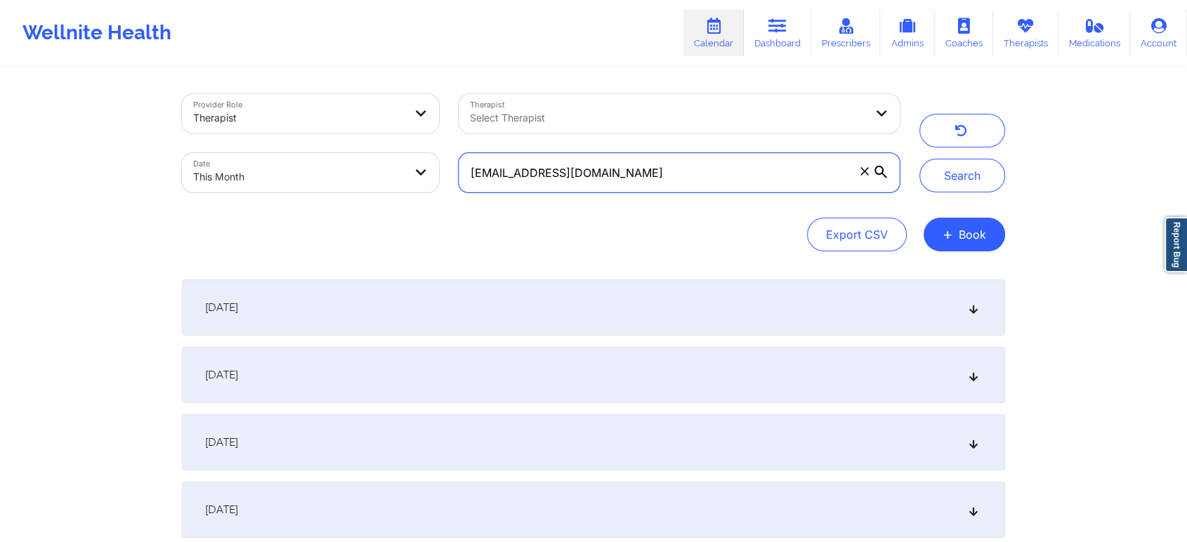
drag, startPoint x: 617, startPoint y: 167, endPoint x: 209, endPoint y: 157, distance: 408.2
click at [209, 157] on div "Provider Role Therapist Therapist Select Therapist Date This Month [EMAIL_ADDRE…" at bounding box center [540, 143] width 737 height 118
click at [919, 159] on button "Search" at bounding box center [962, 176] width 86 height 34
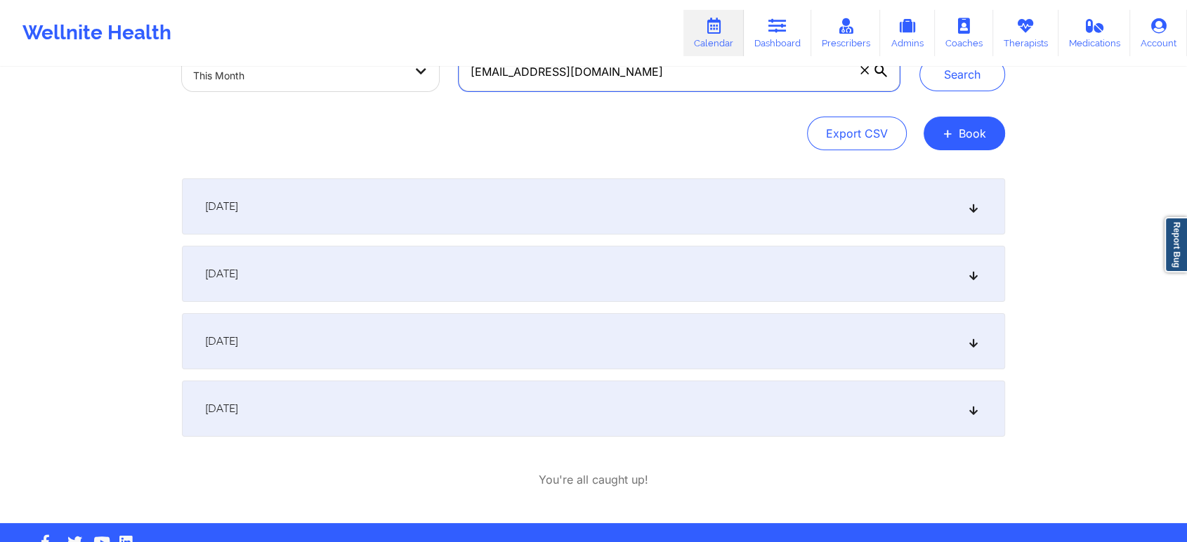
scroll to position [139, 0]
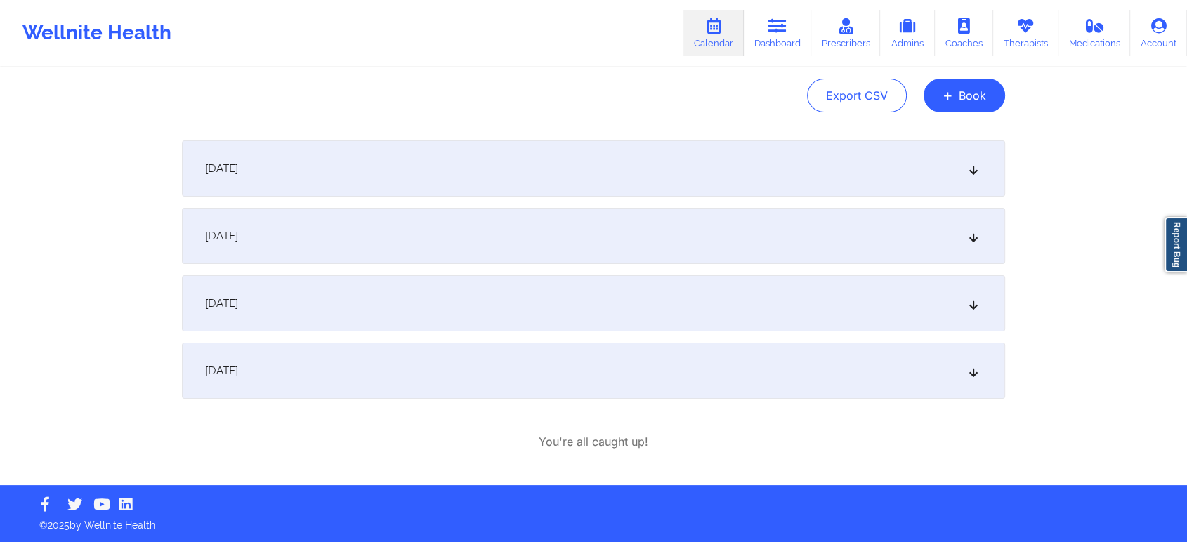
click at [668, 376] on div "[DATE]" at bounding box center [593, 371] width 823 height 56
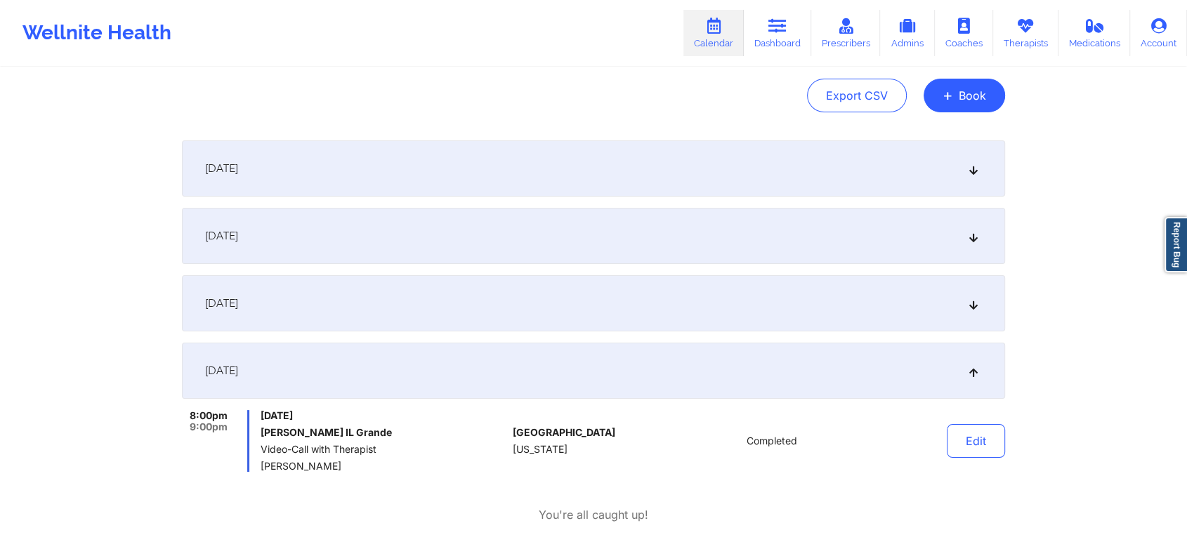
scroll to position [0, 0]
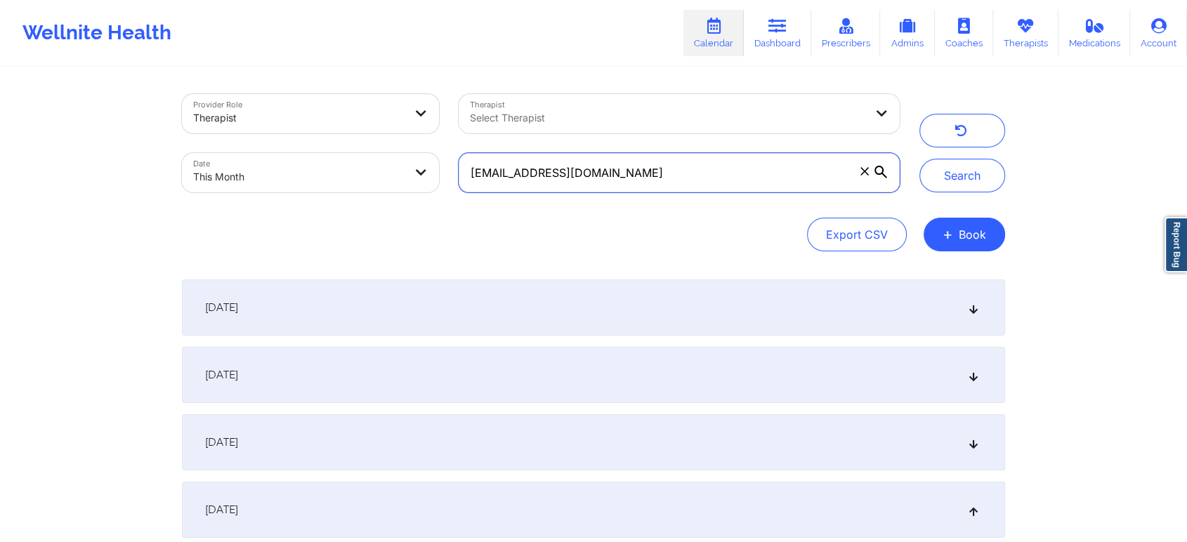
drag, startPoint x: 652, startPoint y: 167, endPoint x: 230, endPoint y: 123, distance: 423.7
click at [230, 123] on div "Provider Role Therapist Therapist Select Therapist Date This Month [EMAIL_ADDRE…" at bounding box center [540, 143] width 737 height 118
click at [919, 159] on button "Search" at bounding box center [962, 176] width 86 height 34
drag, startPoint x: 628, startPoint y: 164, endPoint x: 429, endPoint y: 182, distance: 199.5
click at [429, 182] on div "Provider Role Therapist Therapist Select Therapist Date This Month [EMAIL_ADDRE…" at bounding box center [540, 143] width 737 height 118
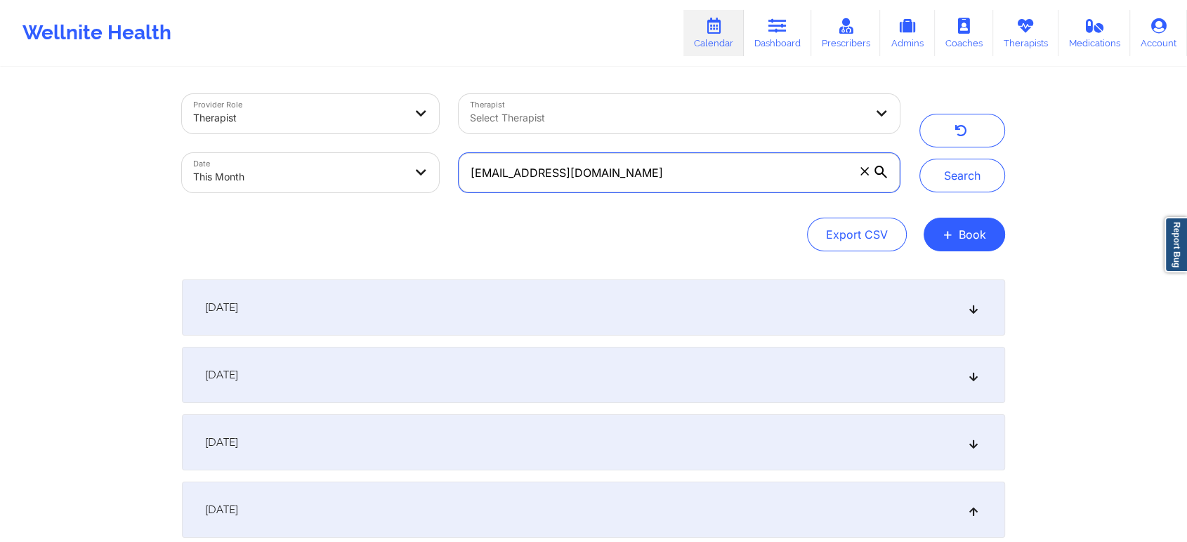
click at [919, 159] on button "Search" at bounding box center [962, 176] width 86 height 34
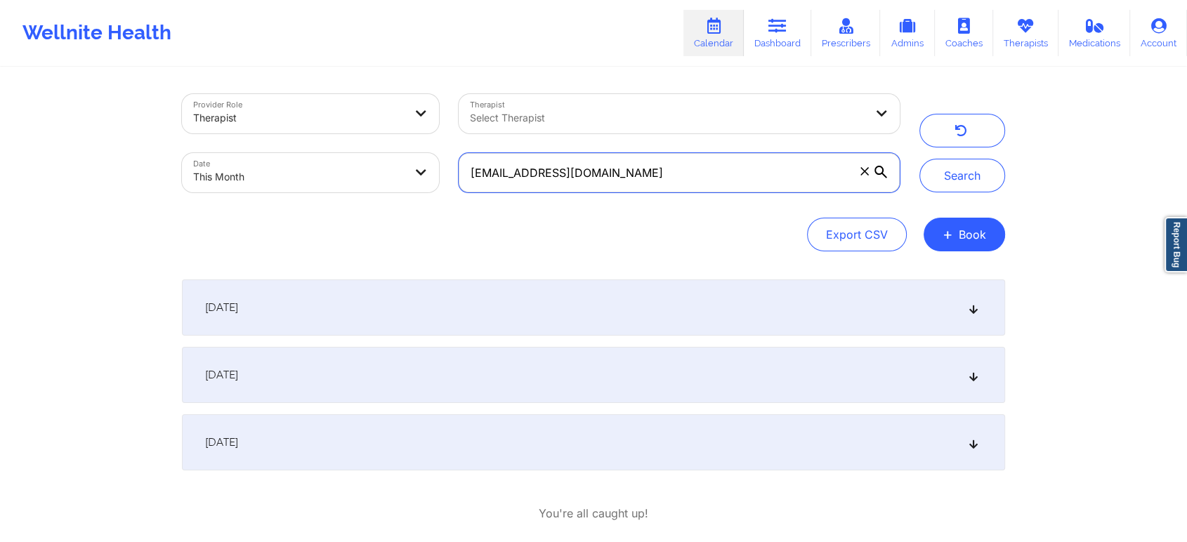
scroll to position [72, 0]
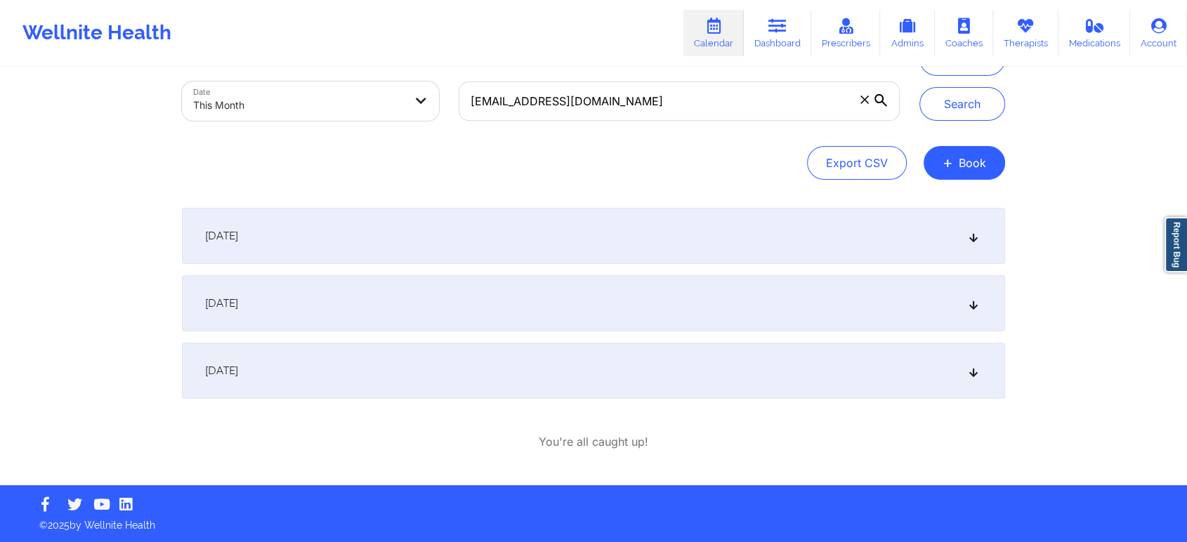
click at [702, 383] on div "[DATE]" at bounding box center [593, 371] width 823 height 56
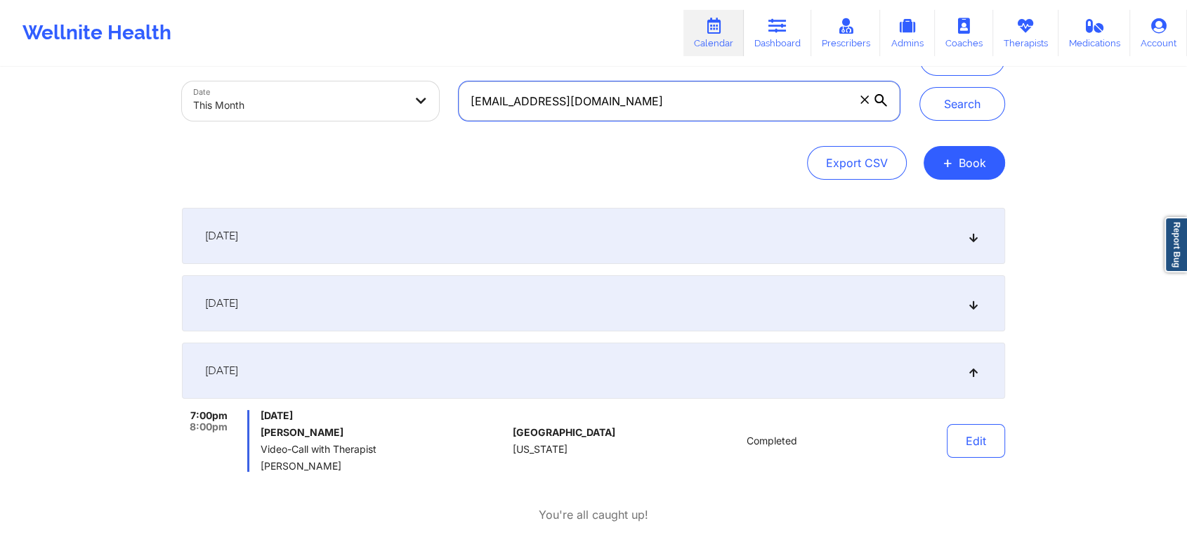
drag, startPoint x: 665, startPoint y: 100, endPoint x: 265, endPoint y: 45, distance: 403.3
click at [265, 45] on div "Wellnite Health Calendar Dashboard Prescribers Admins Coaches Therapists Medica…" at bounding box center [593, 243] width 1187 height 630
click at [919, 87] on button "Search" at bounding box center [962, 104] width 86 height 34
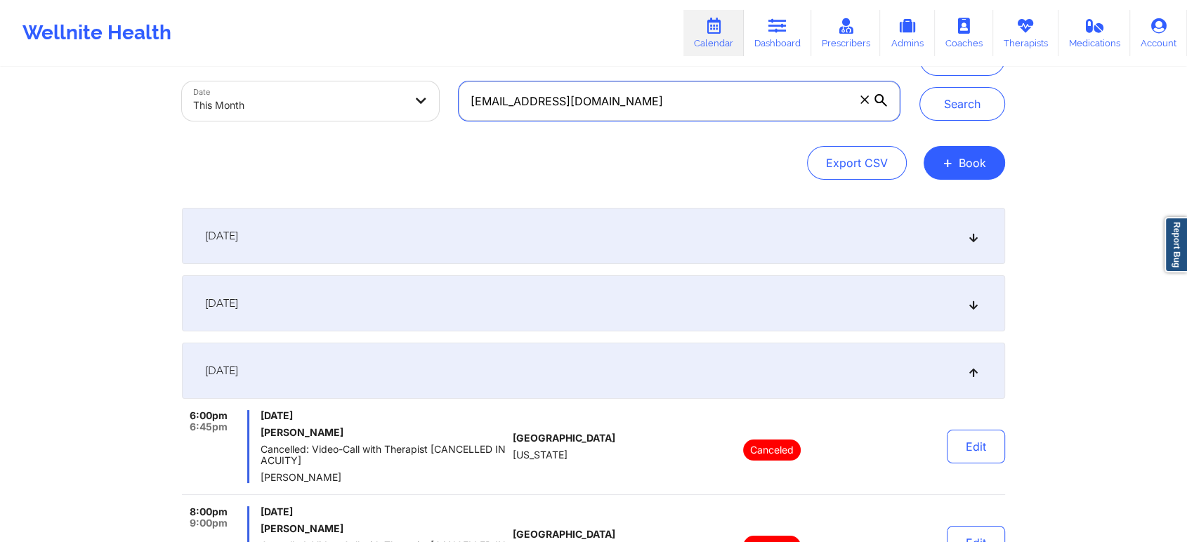
scroll to position [522, 0]
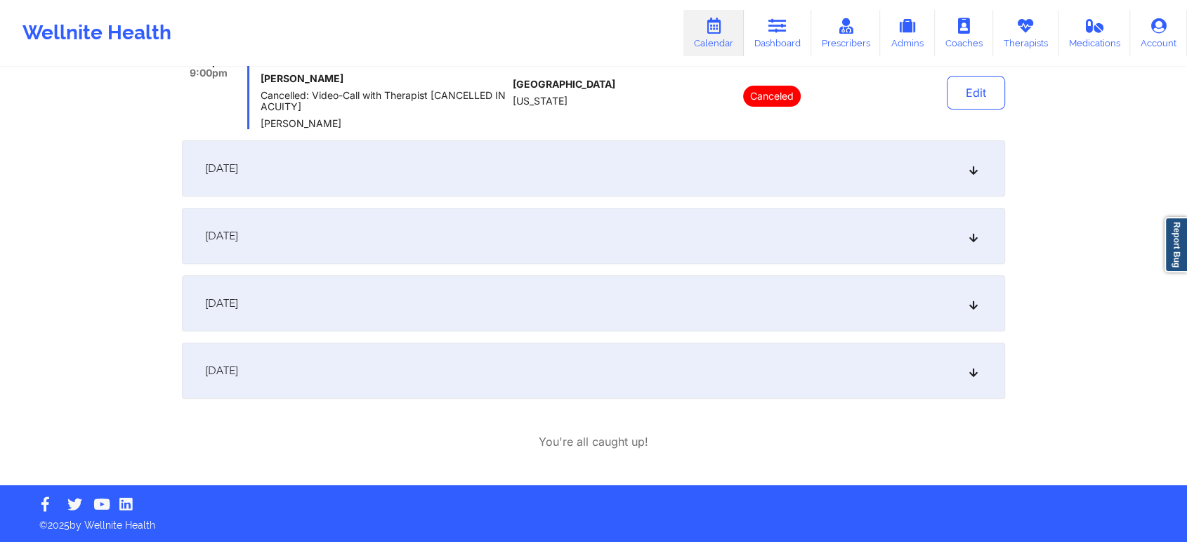
click at [478, 374] on div "[DATE]" at bounding box center [593, 371] width 823 height 56
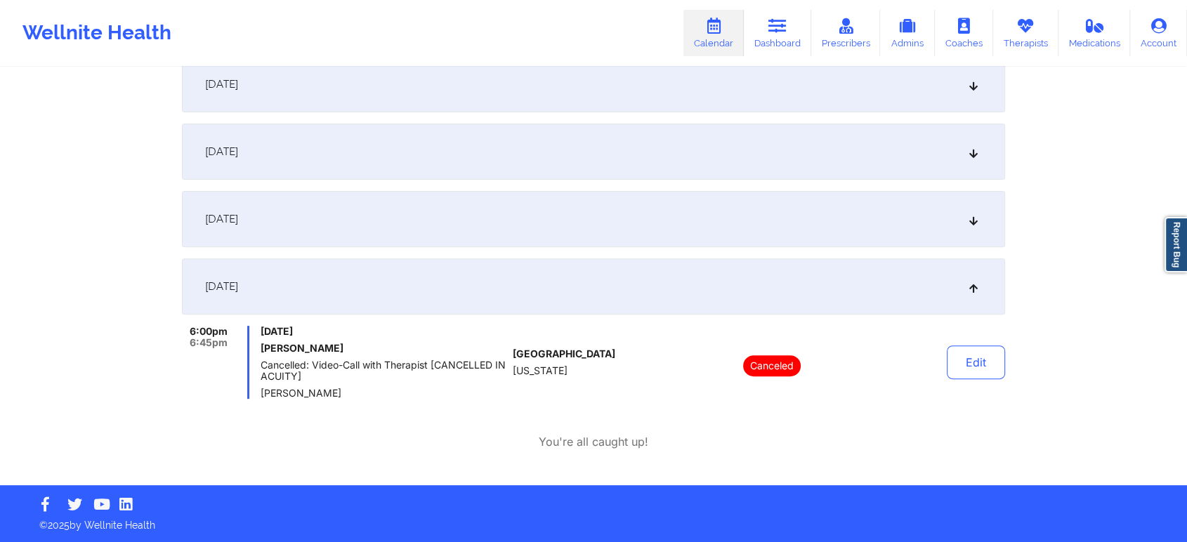
click at [581, 221] on div "[DATE]" at bounding box center [593, 219] width 823 height 56
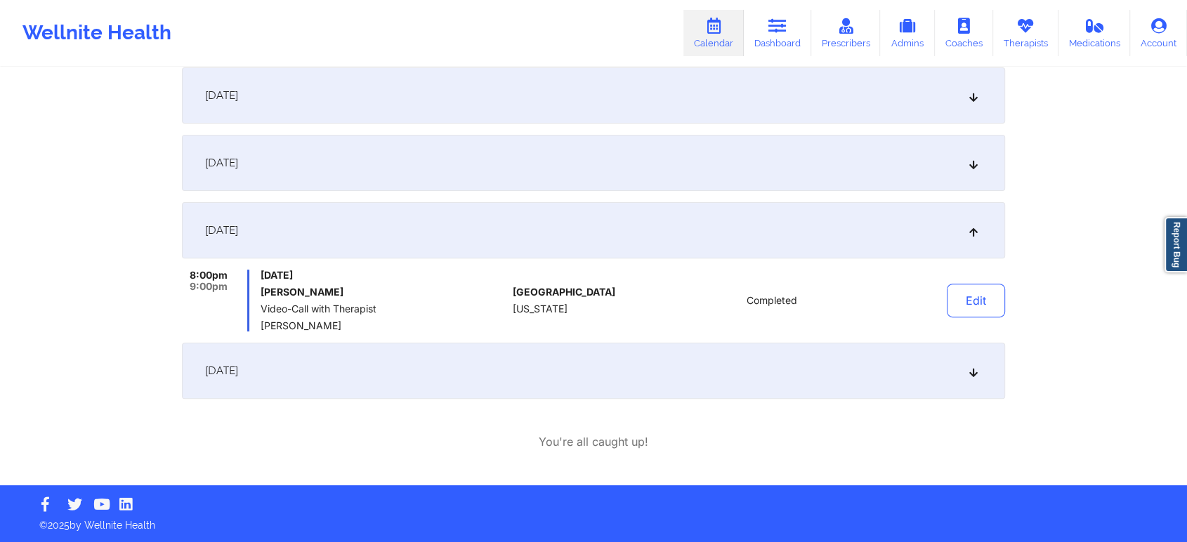
scroll to position [0, 0]
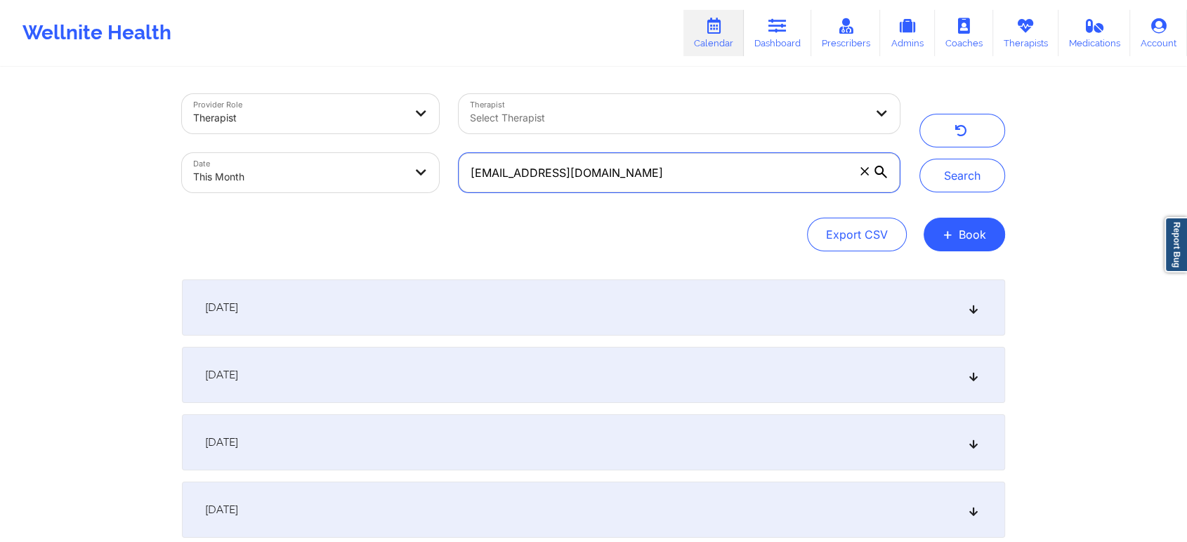
drag, startPoint x: 701, startPoint y: 185, endPoint x: 343, endPoint y: 151, distance: 359.0
click at [343, 151] on div "Provider Role Therapist Therapist Select Therapist Date This Month [EMAIL_ADDRE…" at bounding box center [540, 143] width 737 height 118
click at [919, 159] on button "Search" at bounding box center [962, 176] width 86 height 34
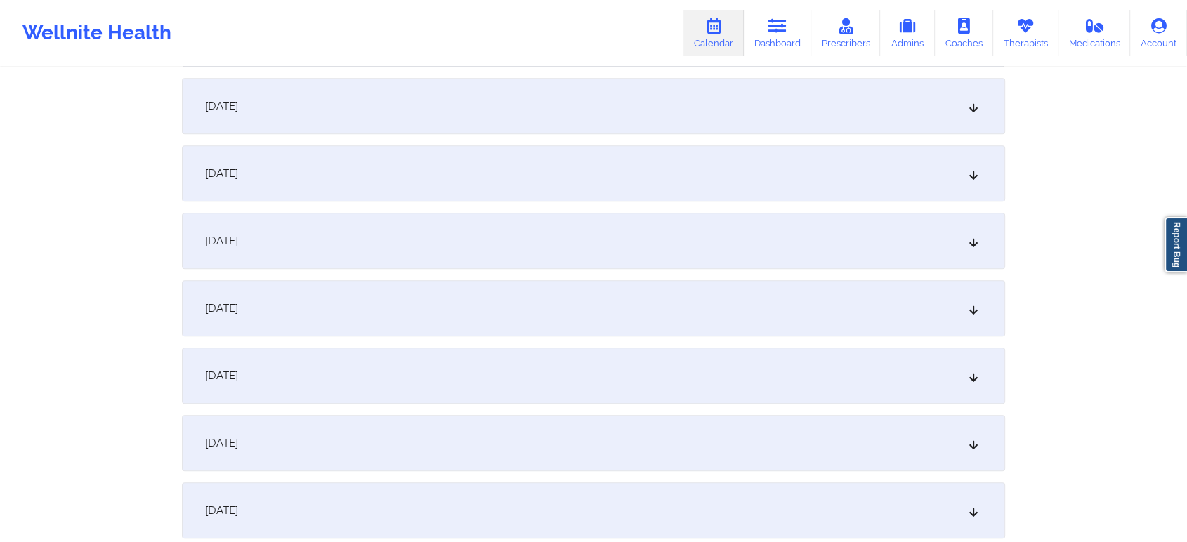
scroll to position [1087, 0]
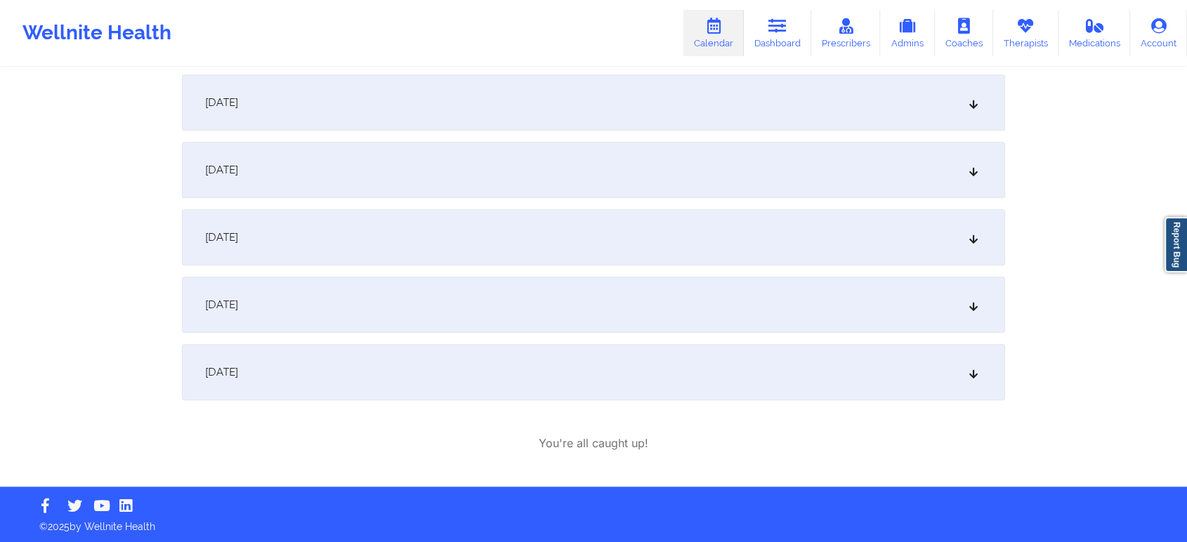
click at [551, 302] on div "[DATE]" at bounding box center [593, 305] width 823 height 56
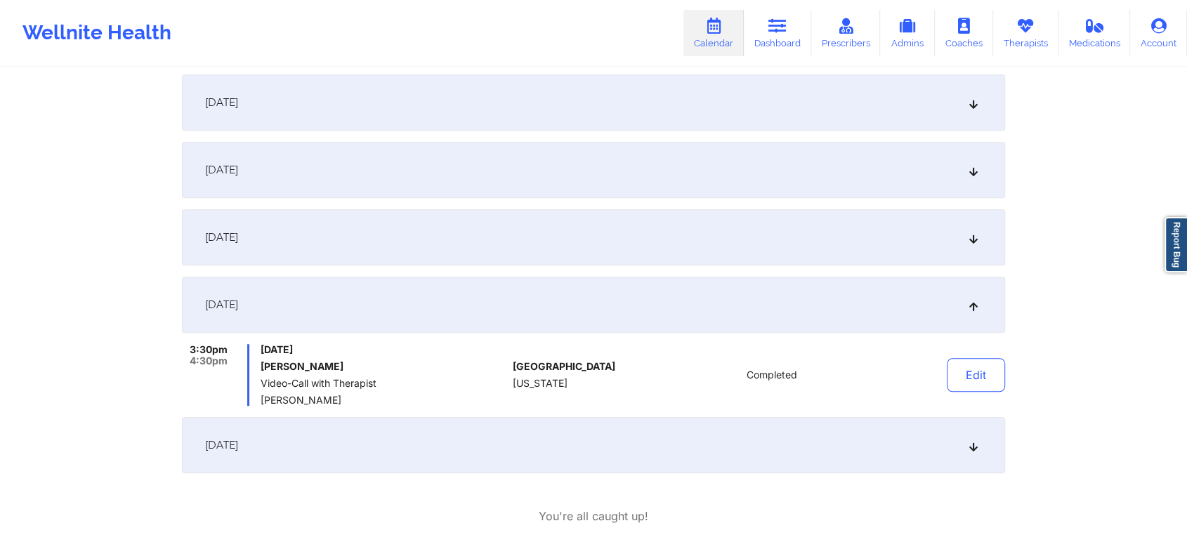
scroll to position [0, 0]
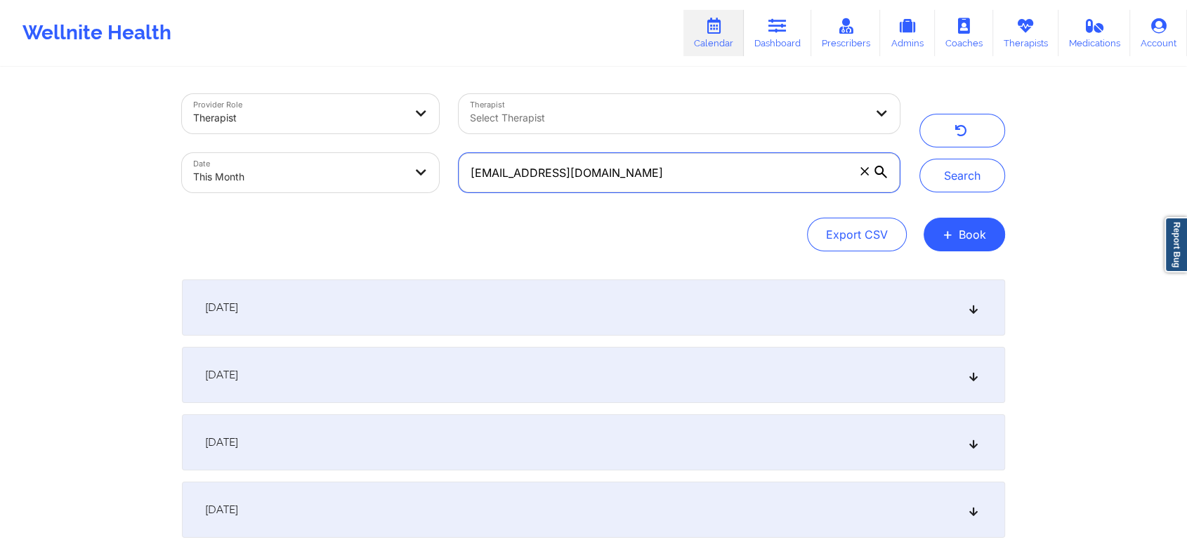
drag, startPoint x: 651, startPoint y: 184, endPoint x: 283, endPoint y: 157, distance: 369.0
click at [283, 157] on div "Provider Role Therapist Therapist Select Therapist Date This Month [EMAIL_ADDRE…" at bounding box center [540, 143] width 737 height 118
click at [919, 159] on button "Search" at bounding box center [962, 176] width 86 height 34
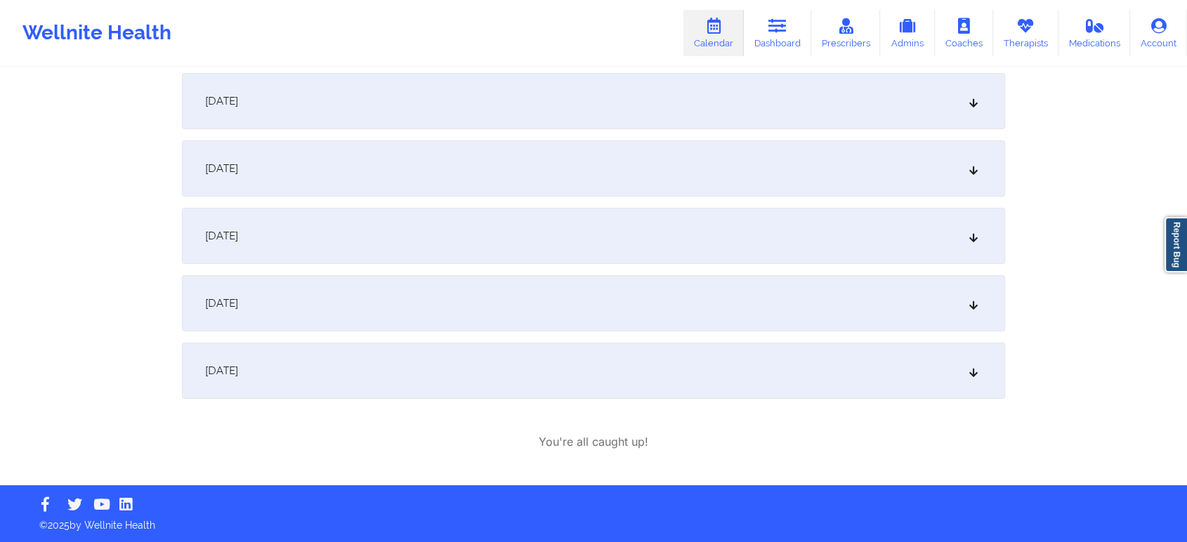
click at [564, 388] on div "[DATE]" at bounding box center [593, 371] width 823 height 56
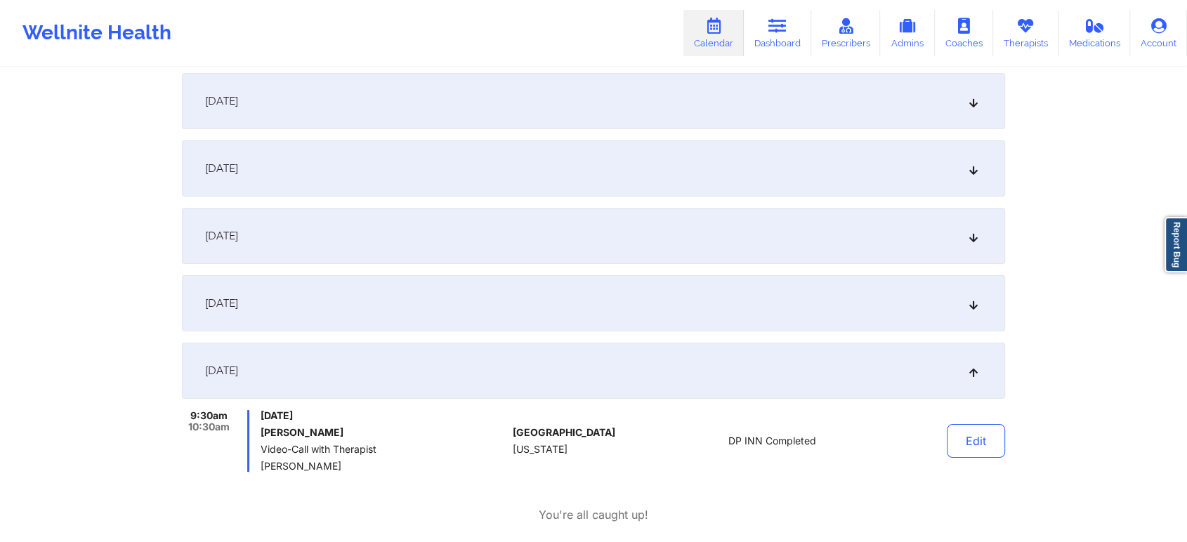
scroll to position [0, 0]
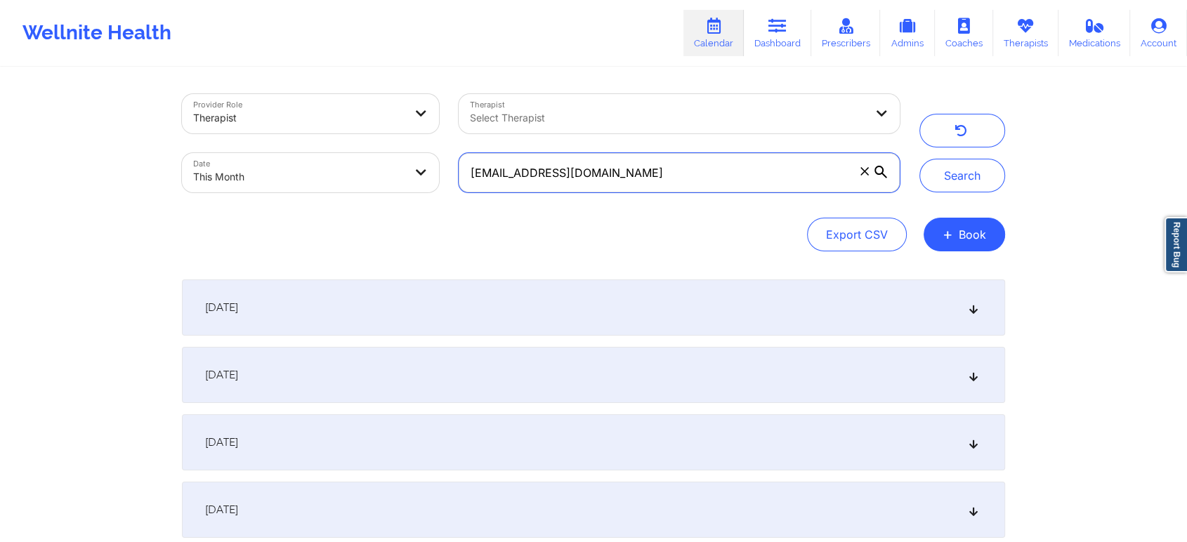
drag, startPoint x: 674, startPoint y: 177, endPoint x: 343, endPoint y: 161, distance: 331.9
click at [343, 161] on div "Provider Role Therapist Therapist Select Therapist Date This Month [EMAIL_ADDRE…" at bounding box center [540, 143] width 737 height 118
click at [919, 159] on button "Search" at bounding box center [962, 176] width 86 height 34
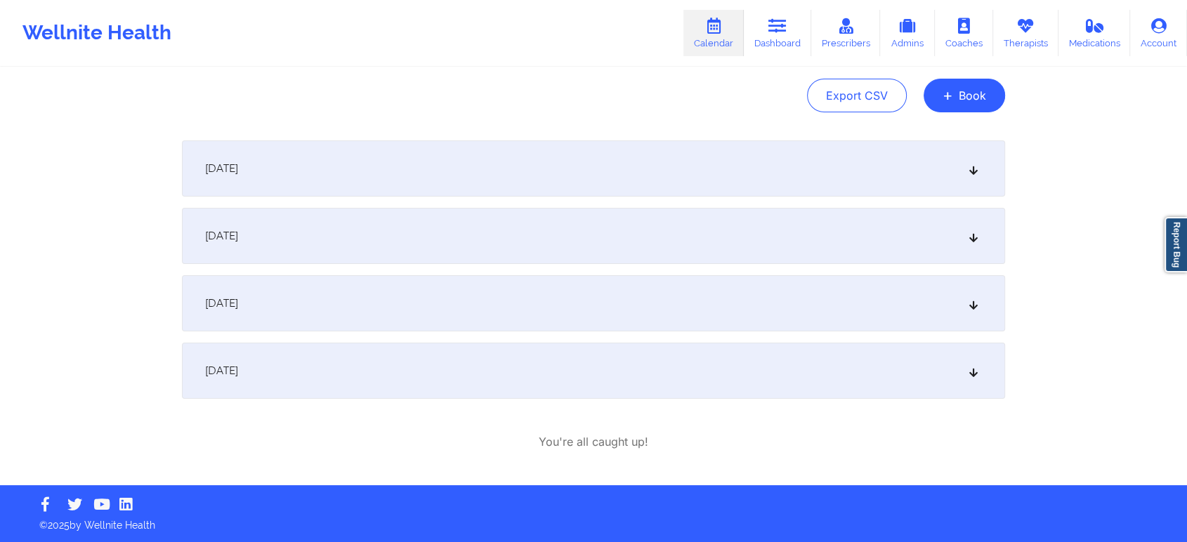
click at [582, 385] on div "[DATE]" at bounding box center [593, 371] width 823 height 56
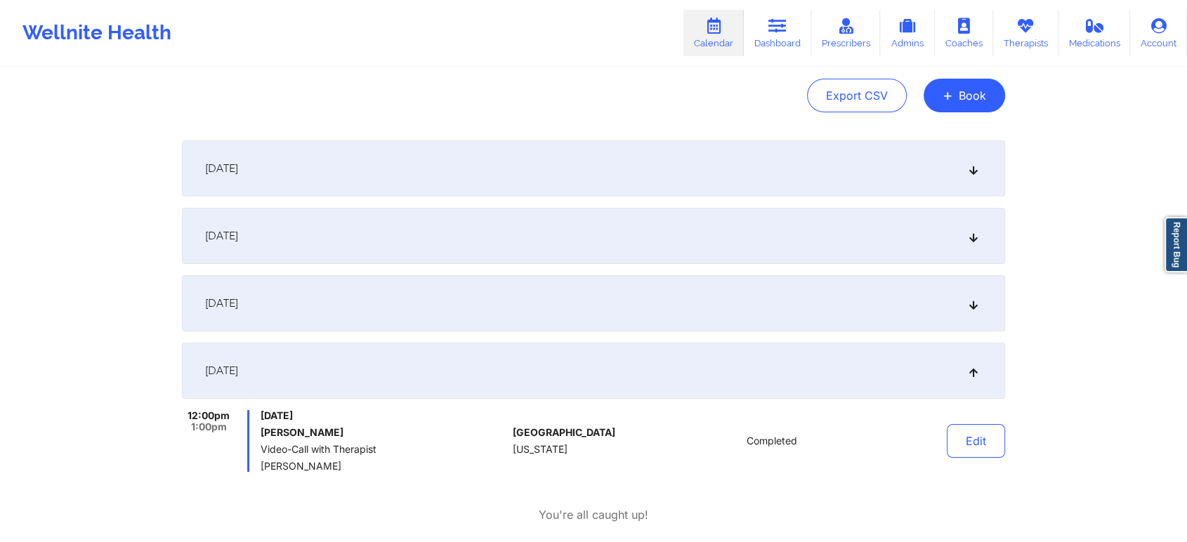
scroll to position [0, 0]
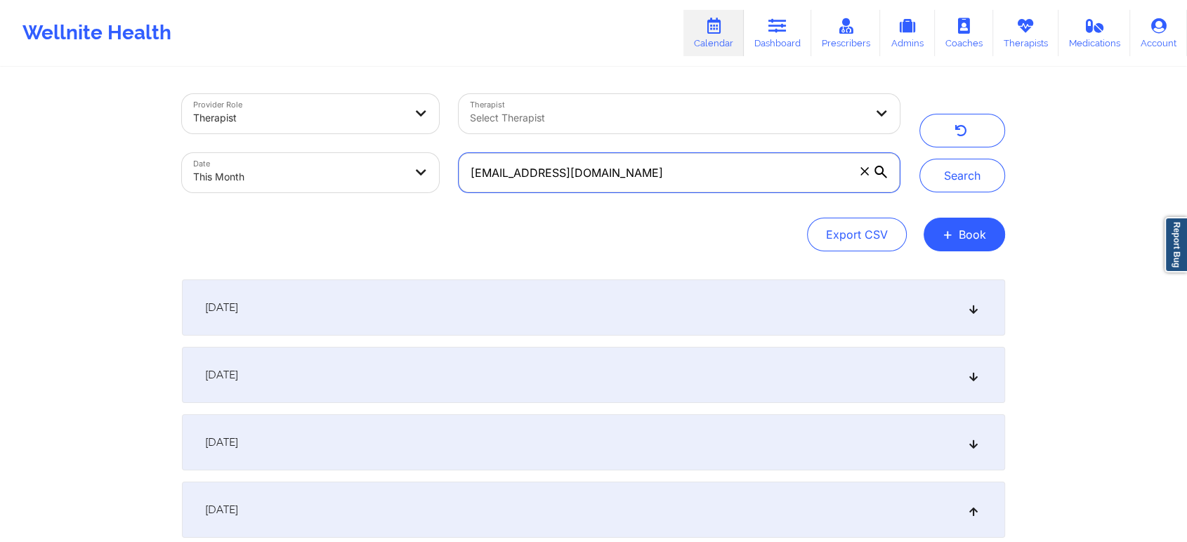
drag, startPoint x: 695, startPoint y: 176, endPoint x: 275, endPoint y: 162, distance: 420.2
click at [275, 162] on div "Provider Role Therapist Therapist Select Therapist Date This Month [EMAIL_ADDRE…" at bounding box center [540, 143] width 737 height 118
click at [919, 159] on button "Search" at bounding box center [962, 176] width 86 height 34
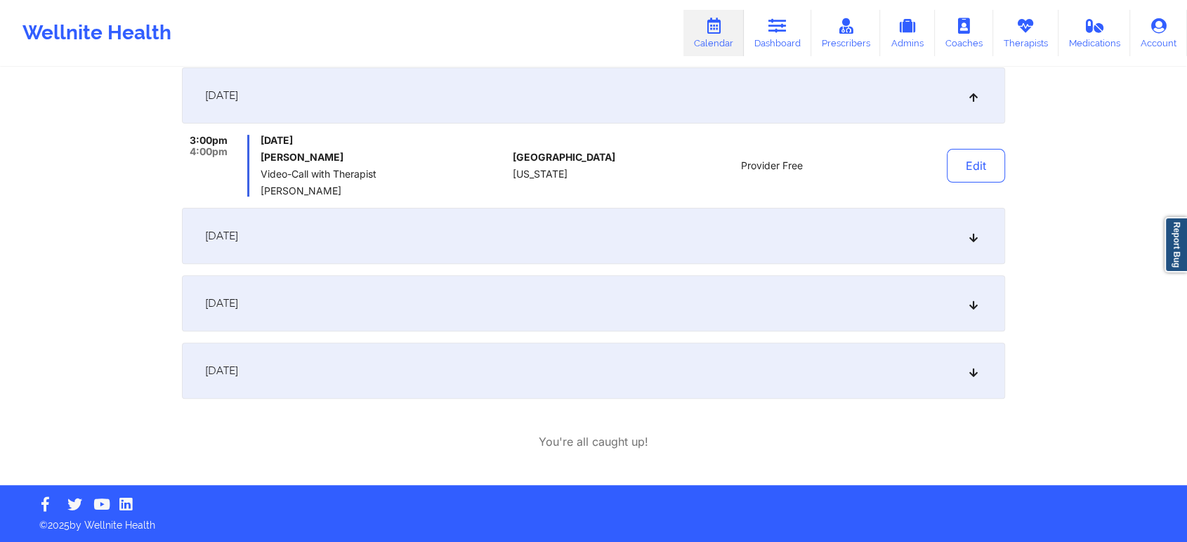
click at [591, 308] on div "[DATE]" at bounding box center [593, 303] width 823 height 56
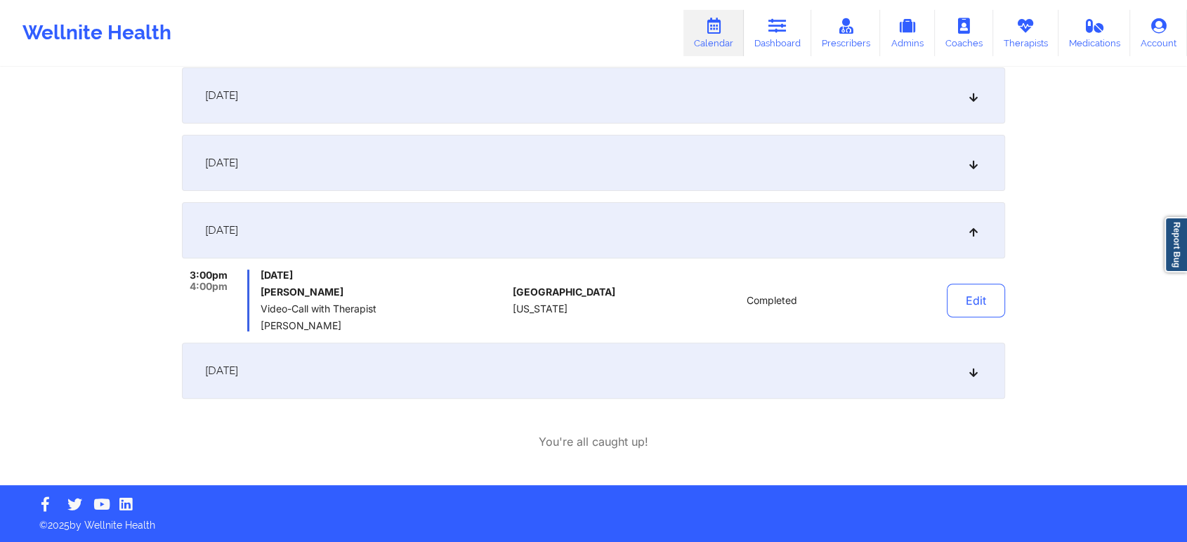
scroll to position [0, 0]
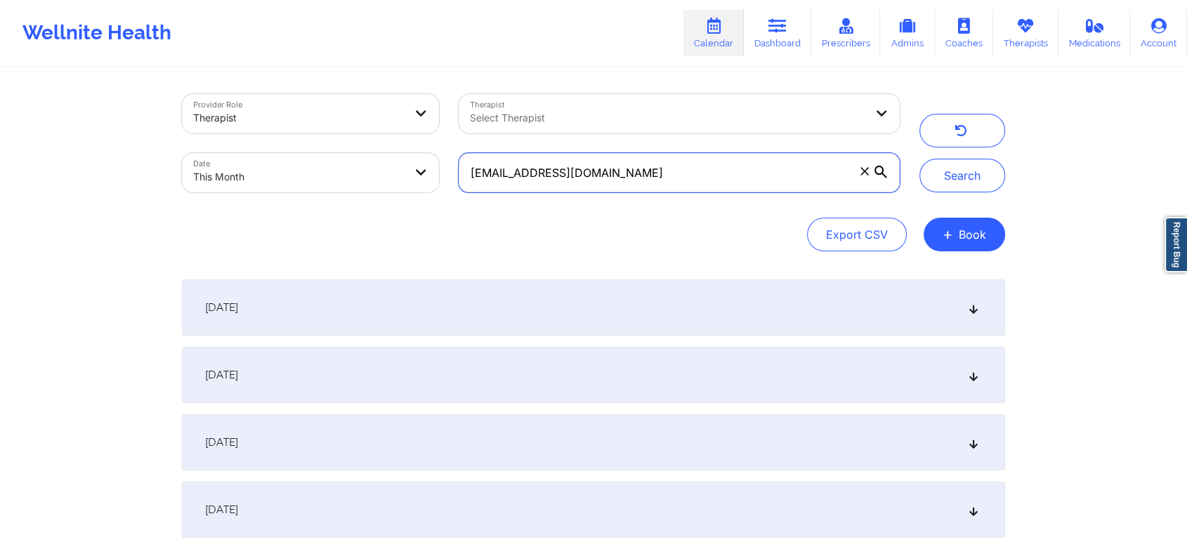
drag, startPoint x: 714, startPoint y: 190, endPoint x: 289, endPoint y: 93, distance: 434.9
click at [289, 93] on div "Provider Role Therapist Therapist Select Therapist Date This Month [EMAIL_ADDRE…" at bounding box center [540, 143] width 737 height 118
click at [919, 159] on button "Search" at bounding box center [962, 176] width 86 height 34
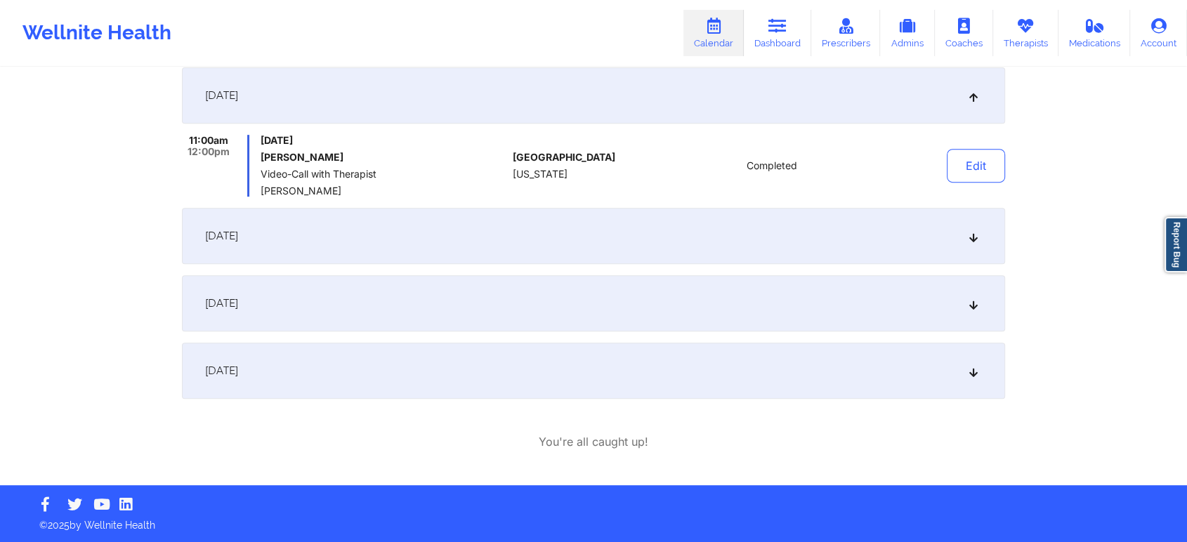
click at [578, 287] on div "[DATE]" at bounding box center [593, 303] width 823 height 56
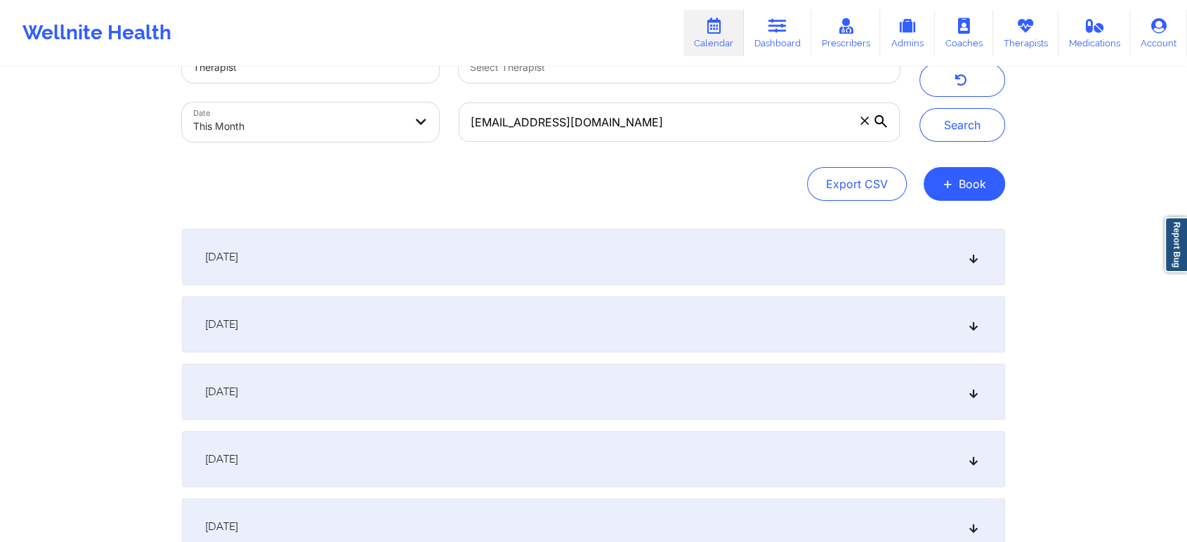
scroll to position [0, 0]
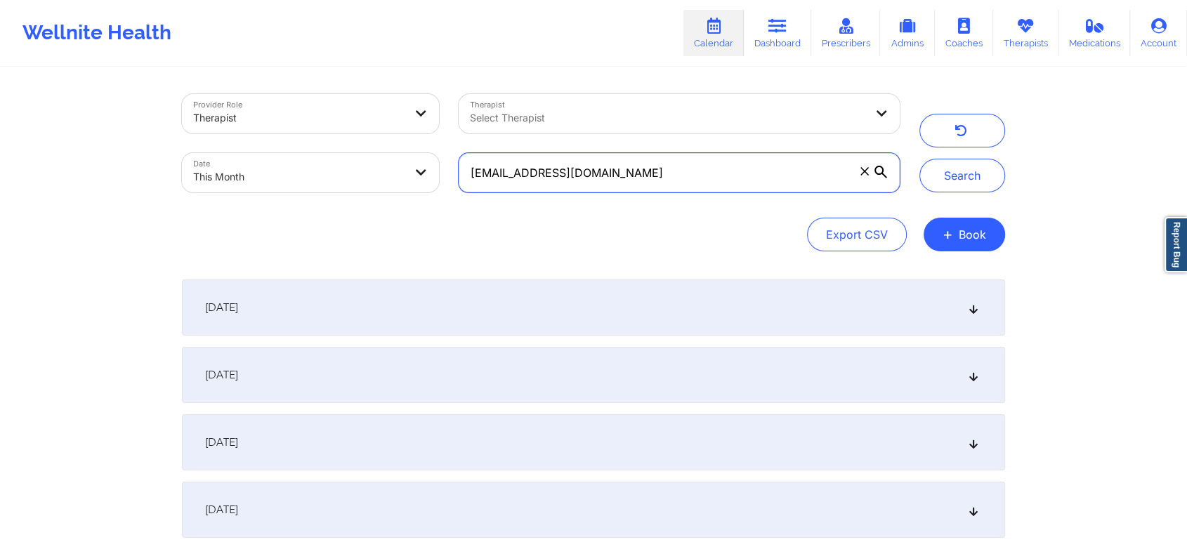
drag, startPoint x: 682, startPoint y: 168, endPoint x: 335, endPoint y: 156, distance: 347.1
click at [335, 156] on div "Provider Role Therapist Therapist Select Therapist Date This Month [EMAIL_ADDRE…" at bounding box center [540, 143] width 737 height 118
click at [919, 159] on button "Search" at bounding box center [962, 176] width 86 height 34
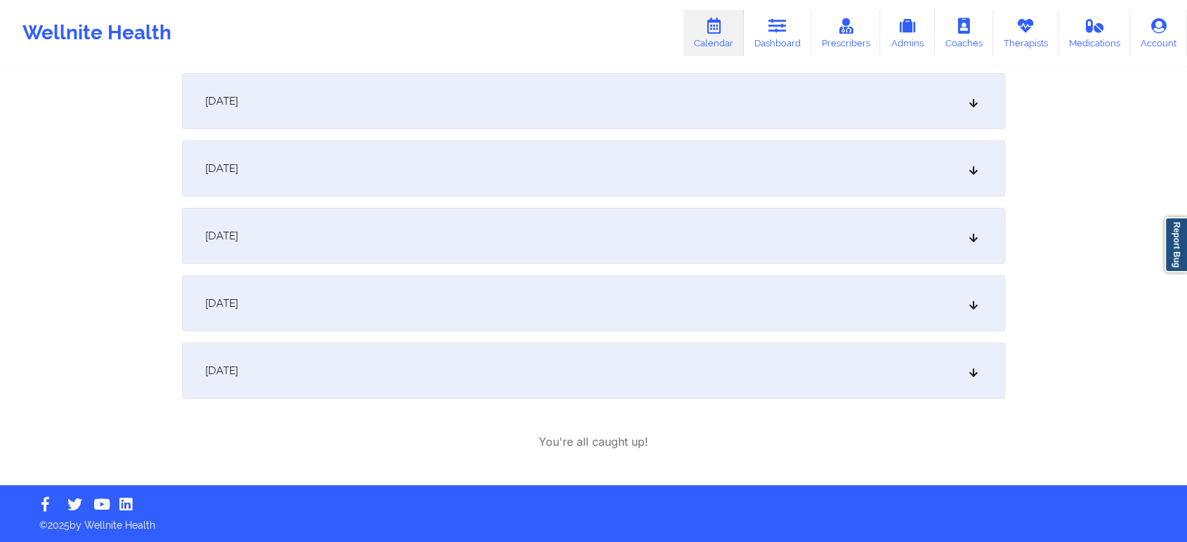
click at [522, 308] on div "[DATE]" at bounding box center [593, 303] width 823 height 56
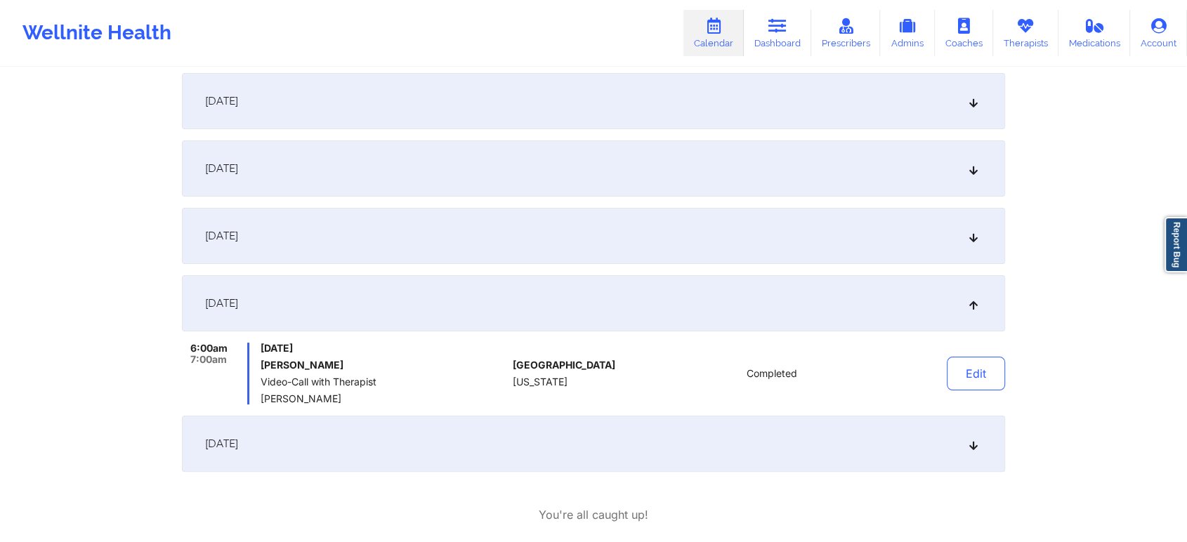
scroll to position [0, 0]
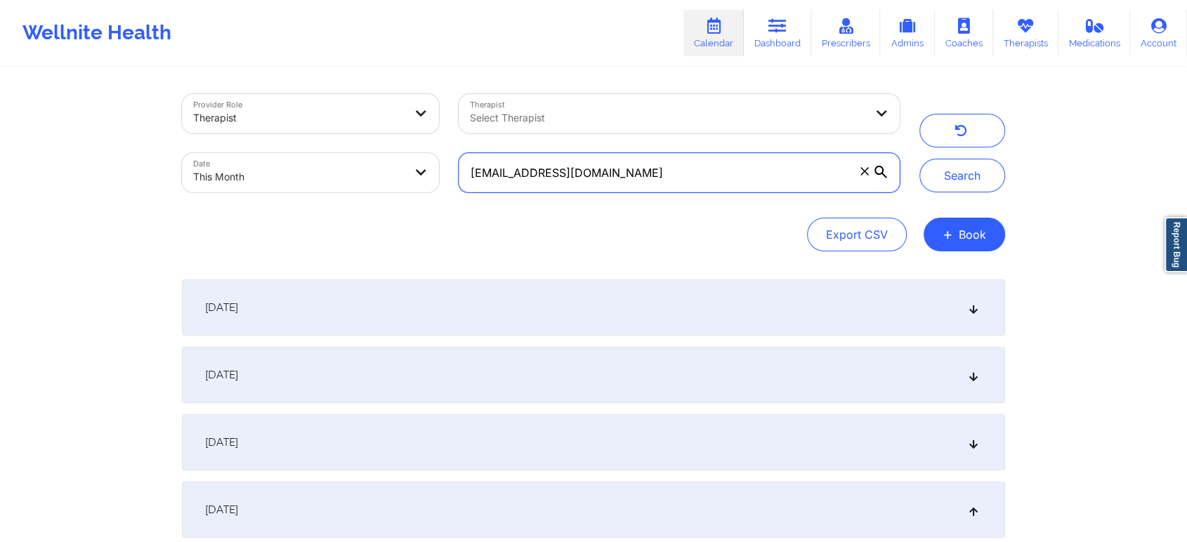
drag, startPoint x: 704, startPoint y: 190, endPoint x: 216, endPoint y: 121, distance: 493.6
click at [216, 121] on div "Provider Role Therapist Therapist Select Therapist Date This Month [EMAIL_ADDRE…" at bounding box center [540, 143] width 737 height 118
click at [919, 159] on button "Search" at bounding box center [962, 176] width 86 height 34
drag, startPoint x: 709, startPoint y: 162, endPoint x: 395, endPoint y: 126, distance: 316.6
click at [395, 126] on div "Provider Role Therapist Therapist Select Therapist Date This Month [EMAIL_ADDRE…" at bounding box center [540, 143] width 737 height 118
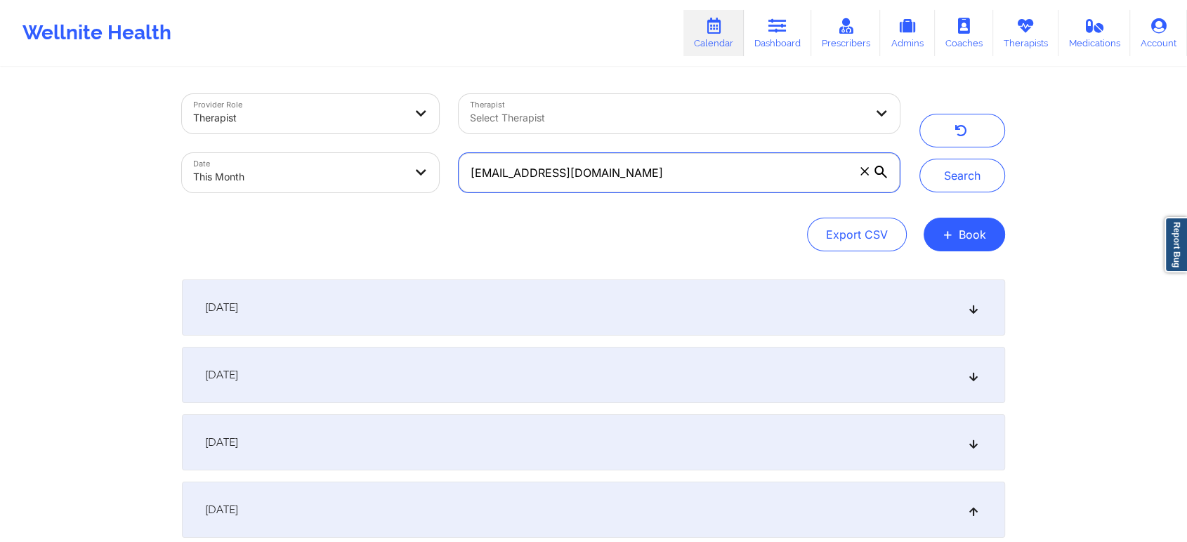
click at [919, 159] on button "Search" at bounding box center [962, 176] width 86 height 34
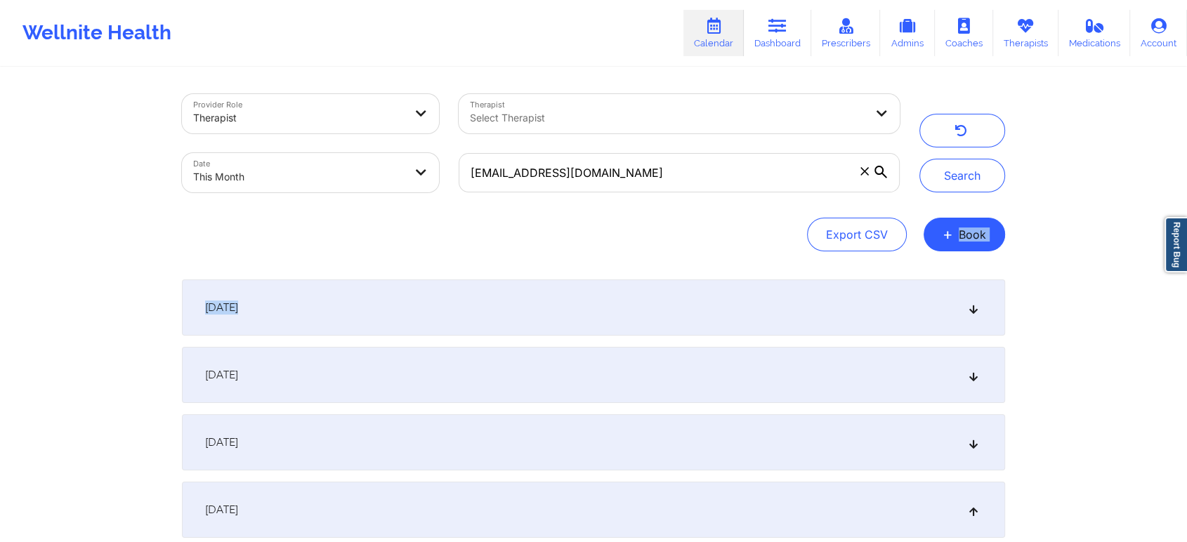
drag, startPoint x: 1162, startPoint y: 221, endPoint x: 1197, endPoint y: 275, distance: 64.9
click at [1187, 275] on html "Wellnite Health Calendar Dashboard Prescribers Admins Coaches Therapists Medica…" at bounding box center [593, 271] width 1187 height 542
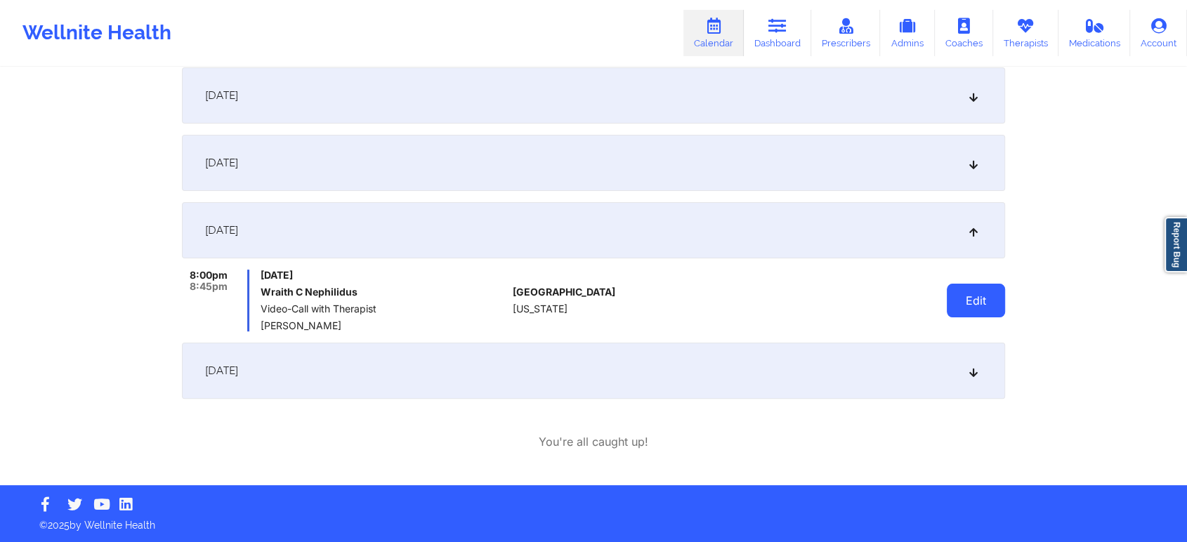
click at [954, 291] on button "Edit" at bounding box center [976, 301] width 58 height 34
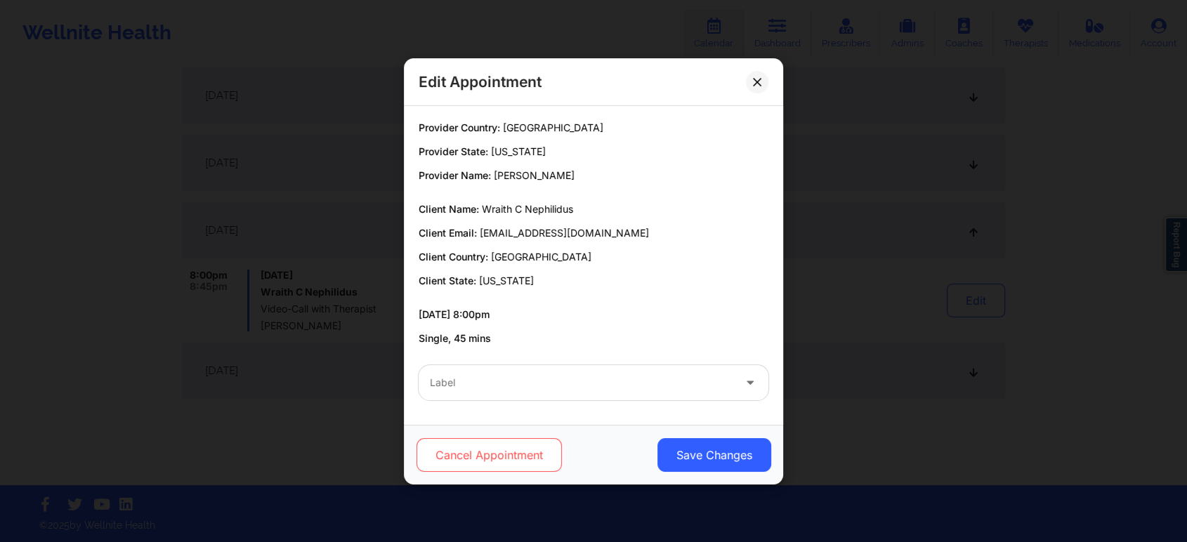
click at [536, 461] on button "Cancel Appointment" at bounding box center [488, 455] width 145 height 34
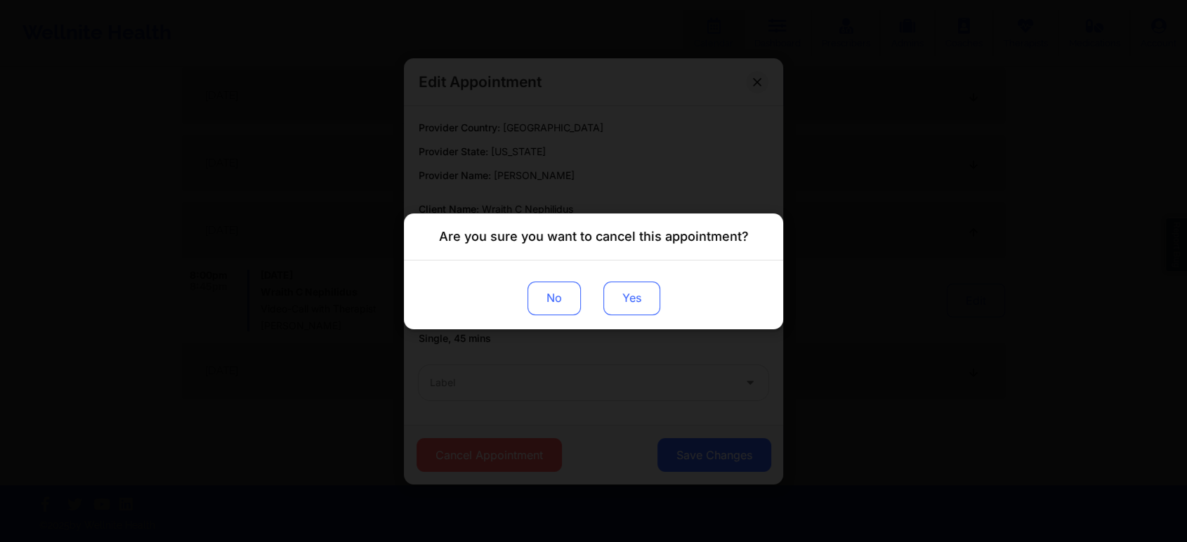
click at [624, 308] on button "Yes" at bounding box center [631, 298] width 57 height 34
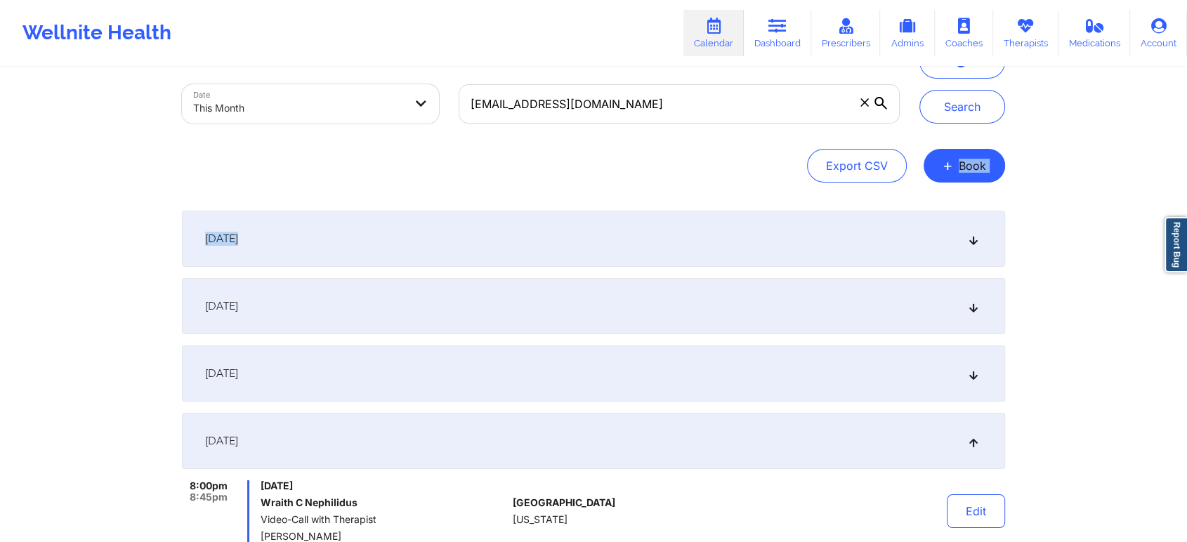
scroll to position [11, 0]
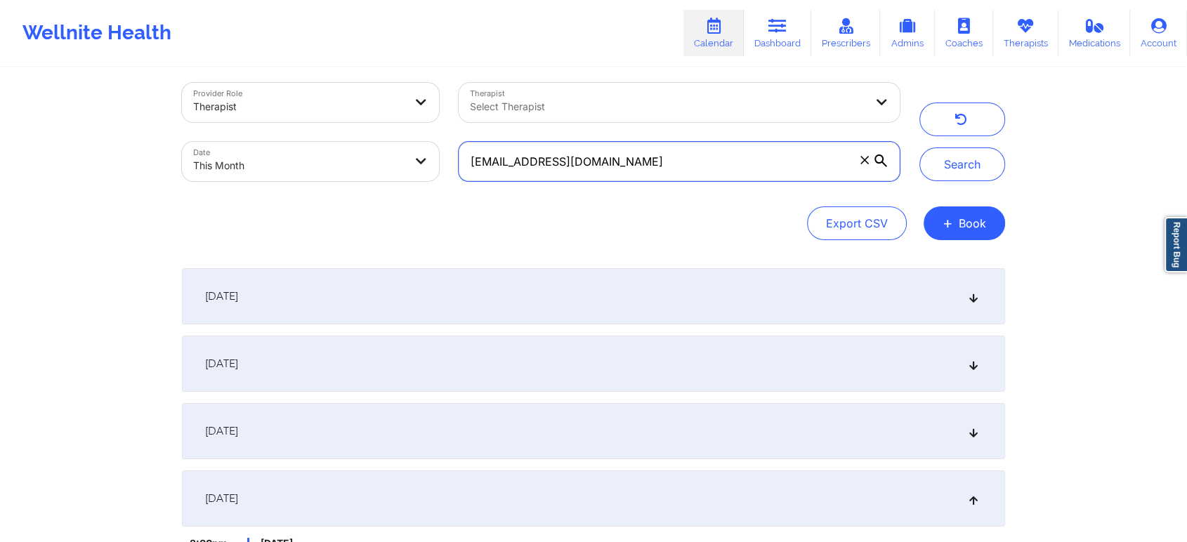
drag, startPoint x: 691, startPoint y: 143, endPoint x: 387, endPoint y: 139, distance: 304.1
click at [387, 139] on div "Provider Role Therapist Therapist Select Therapist Date This Month [EMAIL_ADDRE…" at bounding box center [540, 132] width 737 height 118
click at [919, 147] on button "Search" at bounding box center [962, 164] width 86 height 34
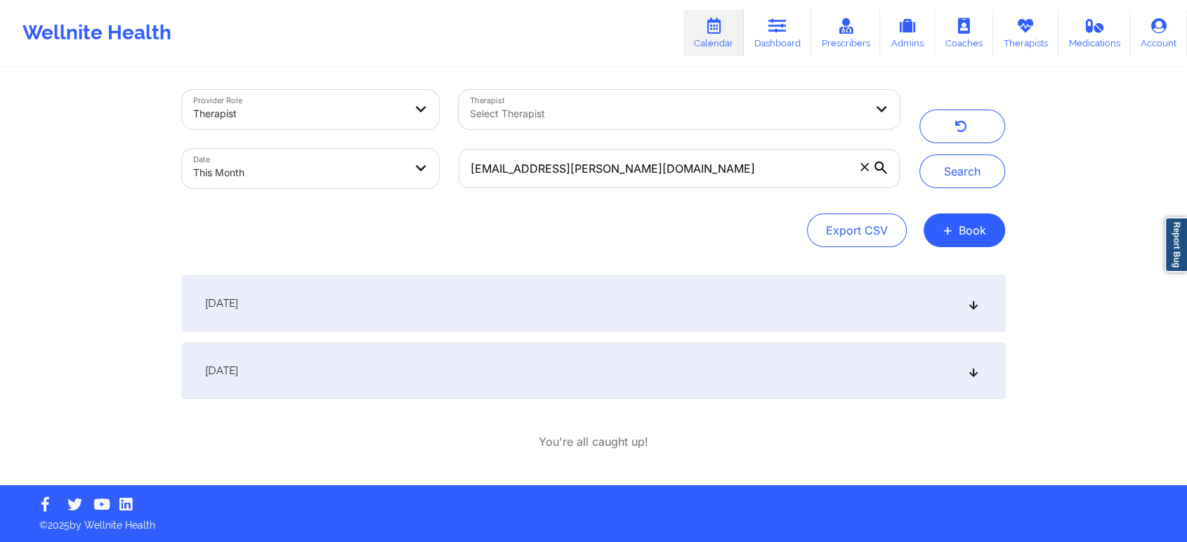
click at [442, 369] on div "[DATE]" at bounding box center [593, 371] width 823 height 56
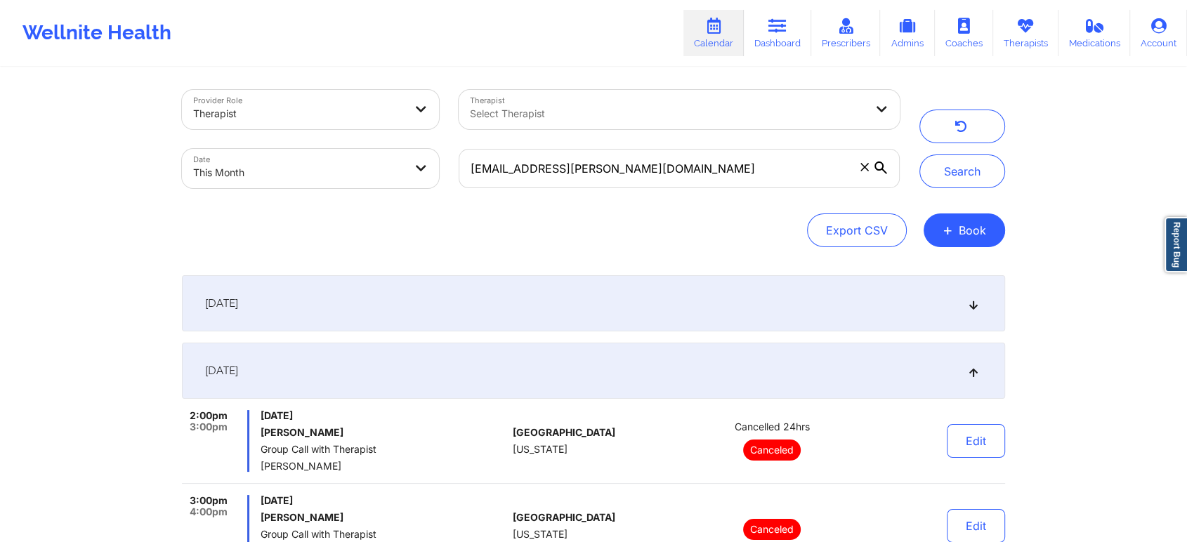
drag, startPoint x: 683, startPoint y: 202, endPoint x: 721, endPoint y: 186, distance: 40.3
click at [721, 186] on div "Provider Role Therapist Therapist Select Therapist Date This Month [EMAIL_ADDRE…" at bounding box center [593, 168] width 823 height 157
drag, startPoint x: 721, startPoint y: 186, endPoint x: 332, endPoint y: 195, distance: 388.4
click at [332, 195] on div "Provider Role Therapist Therapist Select Therapist Date This Month [EMAIL_ADDRE…" at bounding box center [540, 139] width 737 height 118
click at [919, 154] on button "Search" at bounding box center [962, 171] width 86 height 34
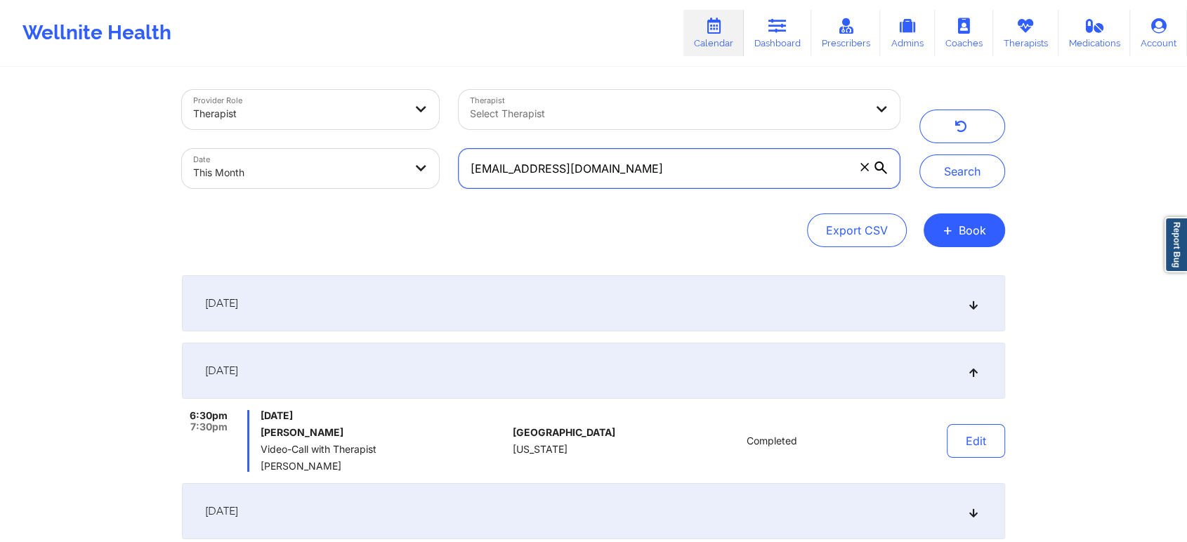
scroll to position [167, 0]
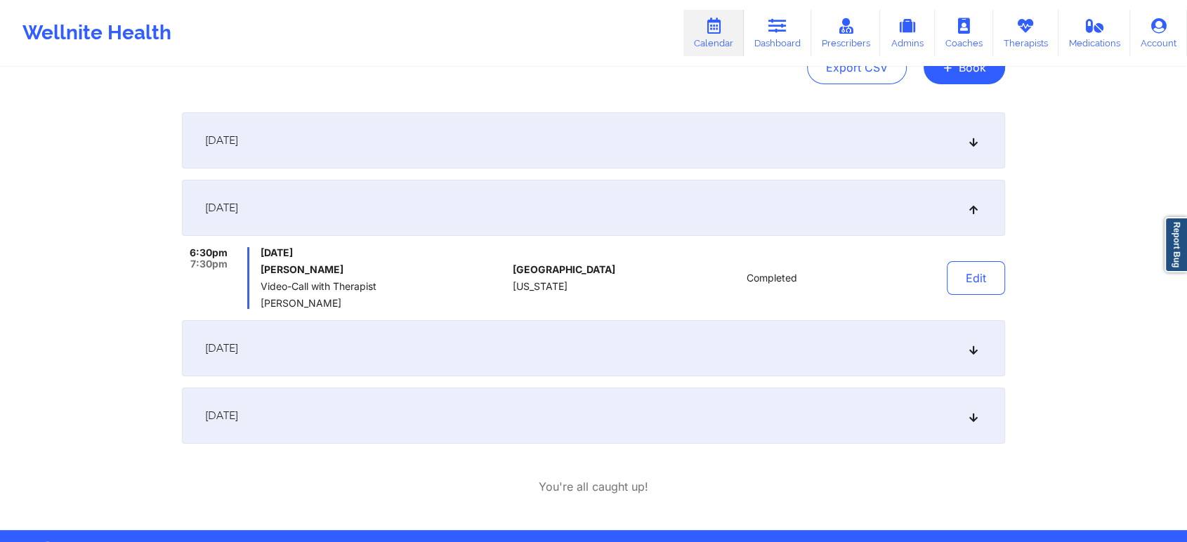
click at [433, 406] on div "[DATE]" at bounding box center [593, 416] width 823 height 56
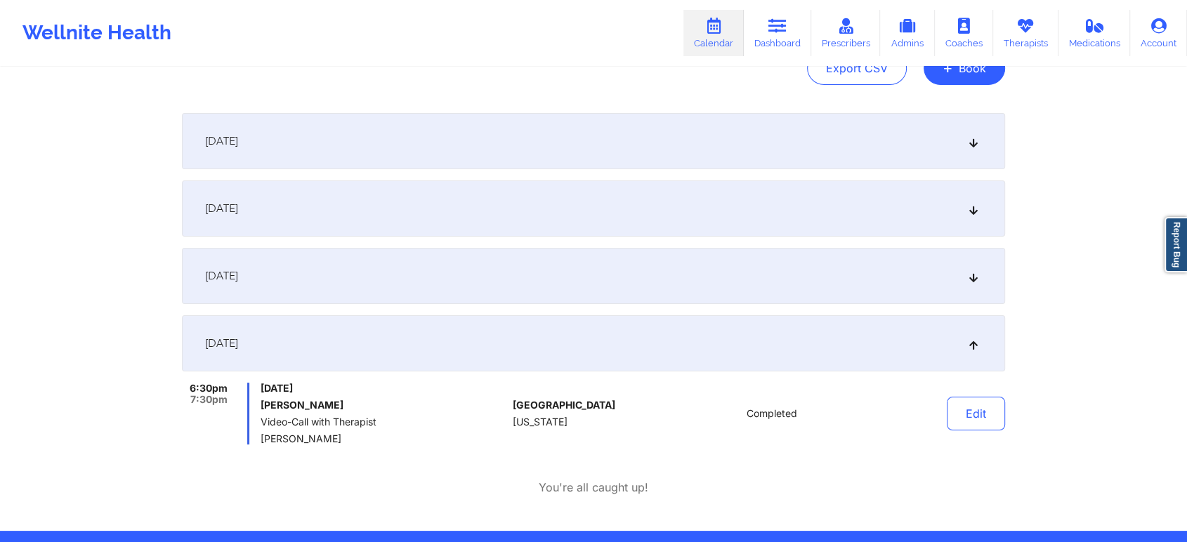
scroll to position [0, 0]
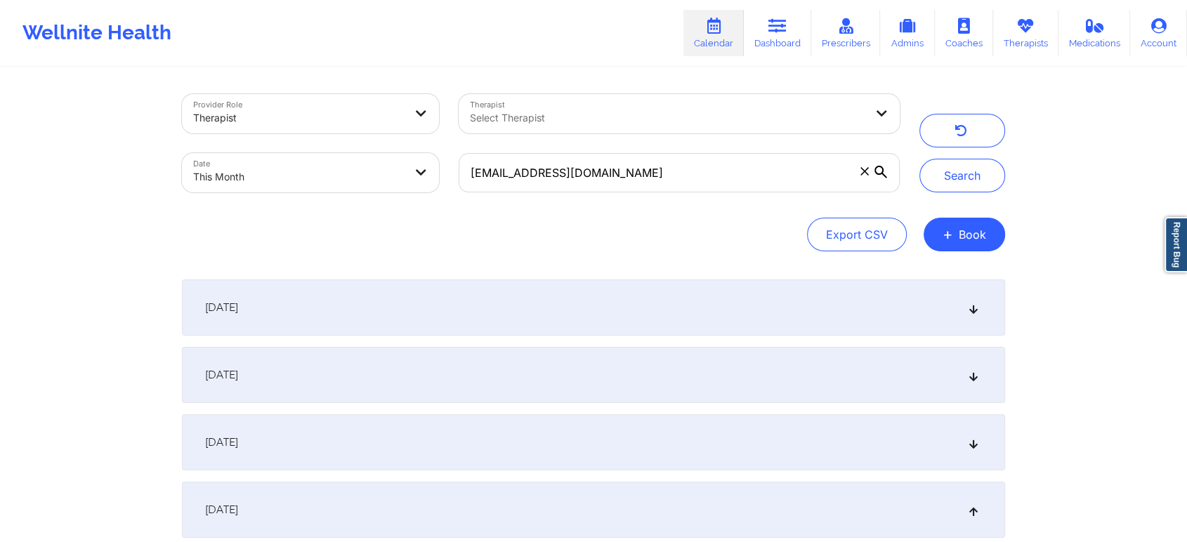
drag, startPoint x: 627, startPoint y: 193, endPoint x: 670, endPoint y: 182, distance: 44.3
click at [670, 182] on div "[EMAIL_ADDRESS][DOMAIN_NAME]" at bounding box center [679, 172] width 461 height 59
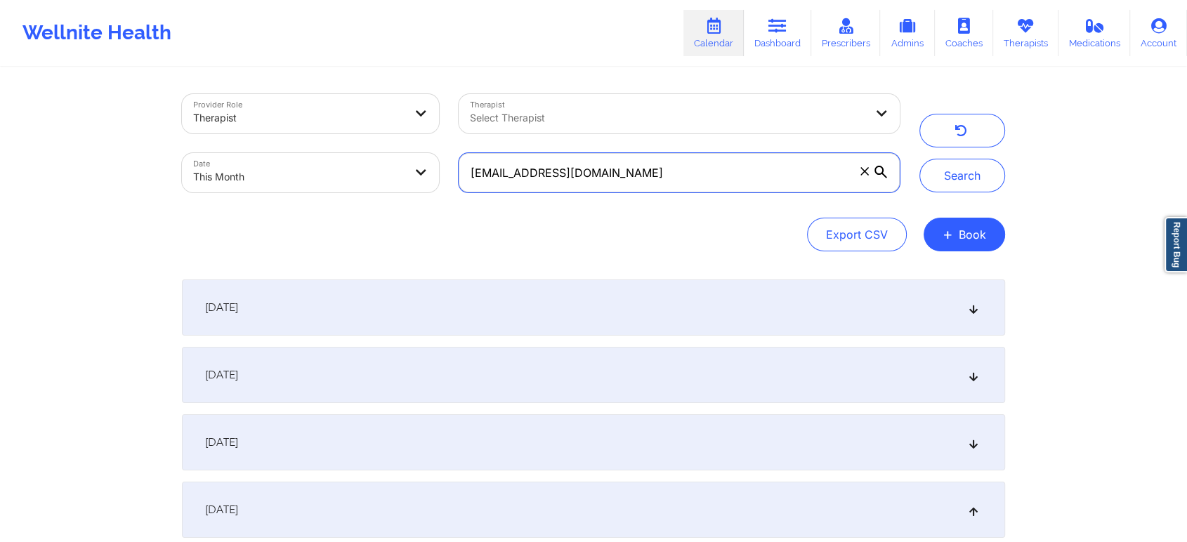
drag, startPoint x: 670, startPoint y: 182, endPoint x: 414, endPoint y: 143, distance: 259.2
click at [414, 143] on div "Provider Role Therapist Therapist Select Therapist Date This Month [EMAIL_ADDRE…" at bounding box center [540, 143] width 737 height 118
click at [919, 159] on button "Search" at bounding box center [962, 176] width 86 height 34
drag, startPoint x: 714, startPoint y: 189, endPoint x: 345, endPoint y: 73, distance: 387.1
click at [345, 73] on div "Provider Role Therapist Therapist Select Therapist Date This Month [EMAIL_ADDRE…" at bounding box center [593, 383] width 843 height 629
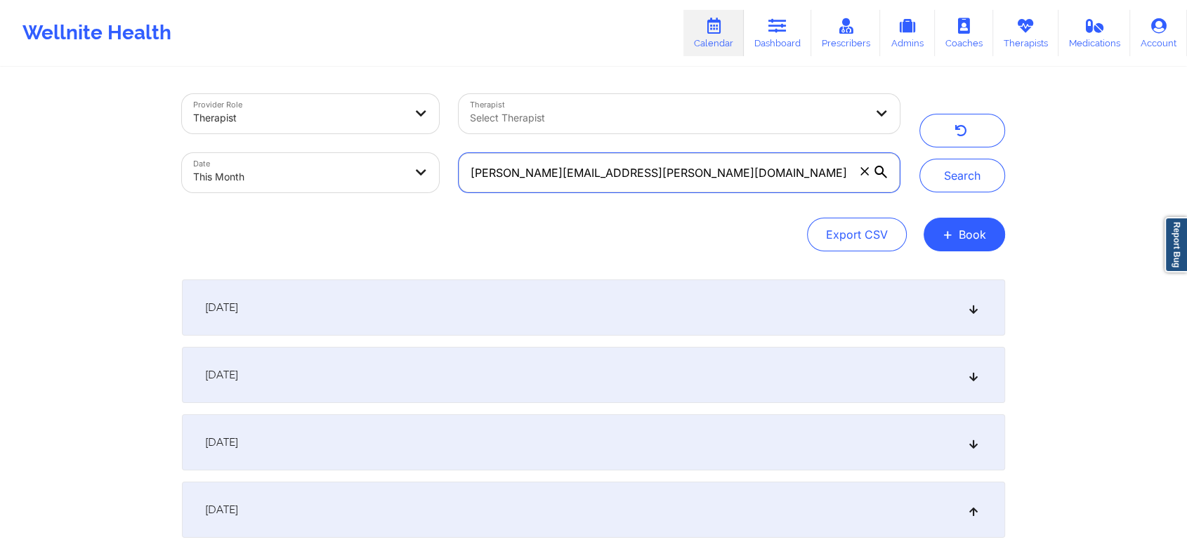
type input "[PERSON_NAME][EMAIL_ADDRESS][PERSON_NAME][DOMAIN_NAME]"
click at [919, 159] on button "Search" at bounding box center [962, 176] width 86 height 34
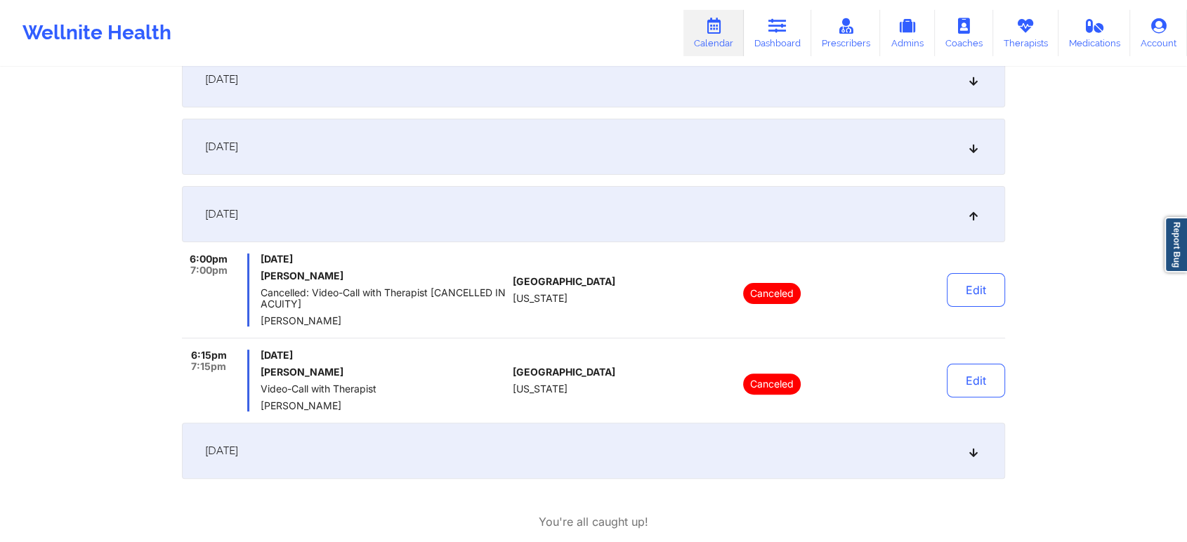
click at [371, 462] on div "[DATE]" at bounding box center [593, 451] width 823 height 56
